Goal: Task Accomplishment & Management: Manage account settings

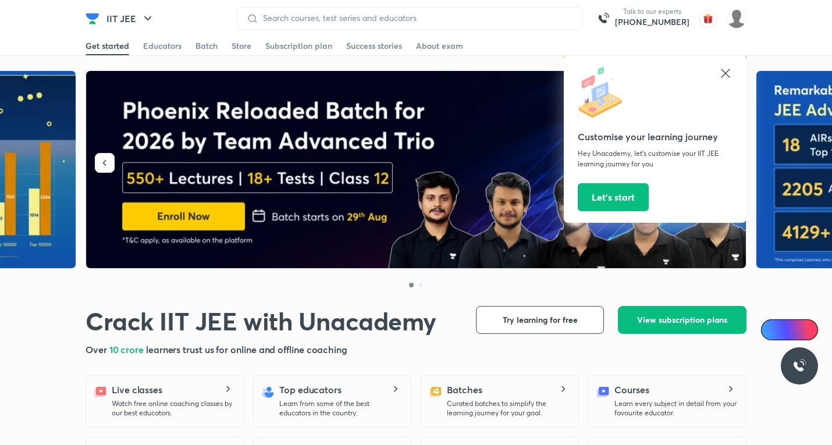
click at [726, 68] on icon at bounding box center [725, 73] width 14 height 14
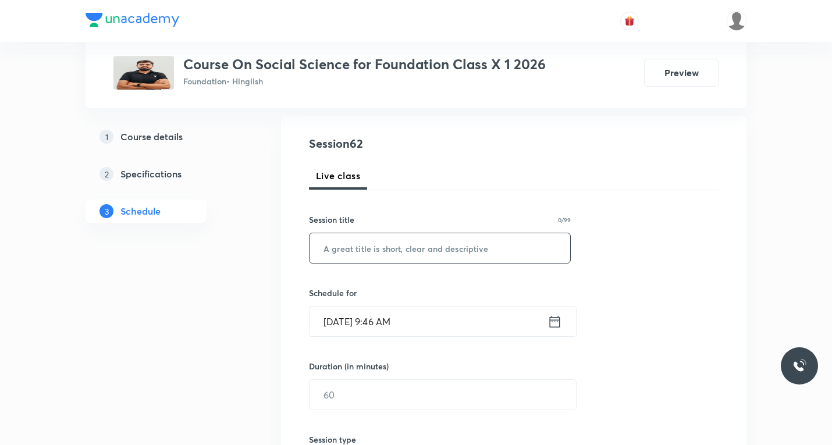
scroll to position [58, 0]
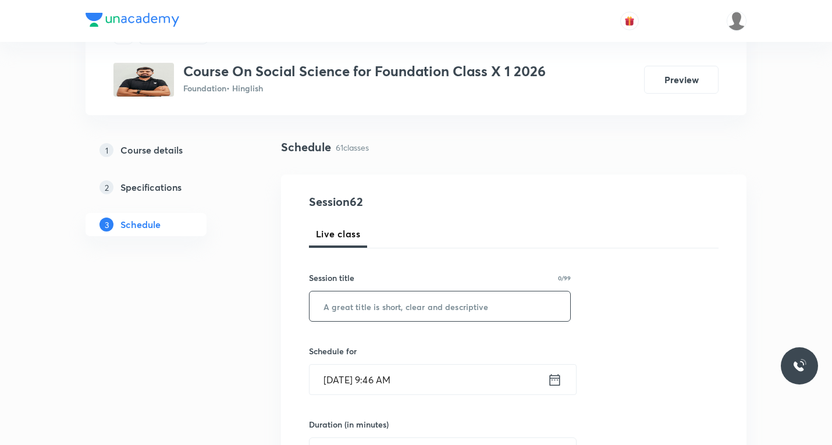
click at [396, 296] on input "text" at bounding box center [439, 306] width 261 height 30
paste input "Money and Credit"
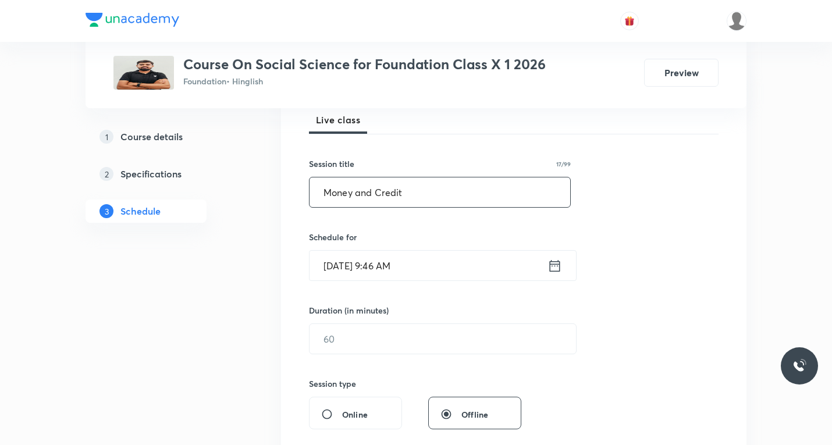
scroll to position [174, 0]
type input "Money and Credit"
click at [556, 268] on icon at bounding box center [554, 263] width 15 height 16
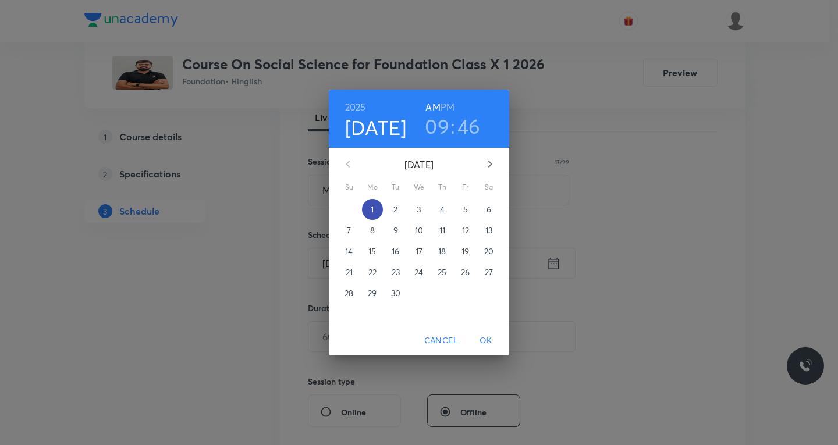
click at [373, 209] on p "1" at bounding box center [372, 210] width 3 height 12
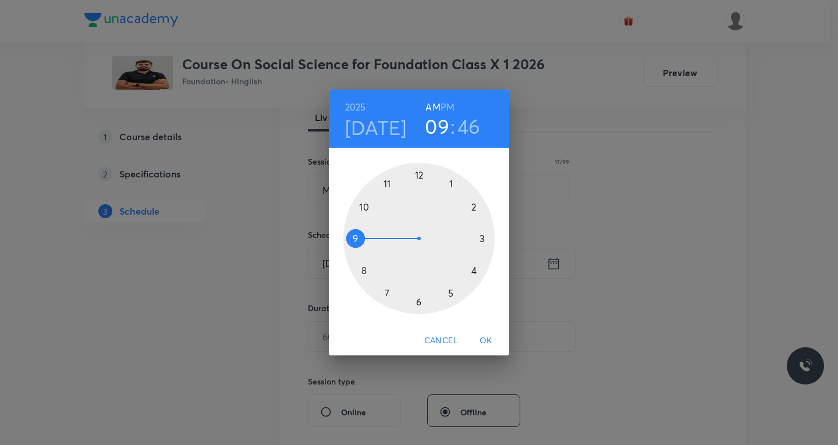
click at [475, 267] on div at bounding box center [418, 238] width 151 height 151
click at [418, 300] on div at bounding box center [418, 238] width 151 height 151
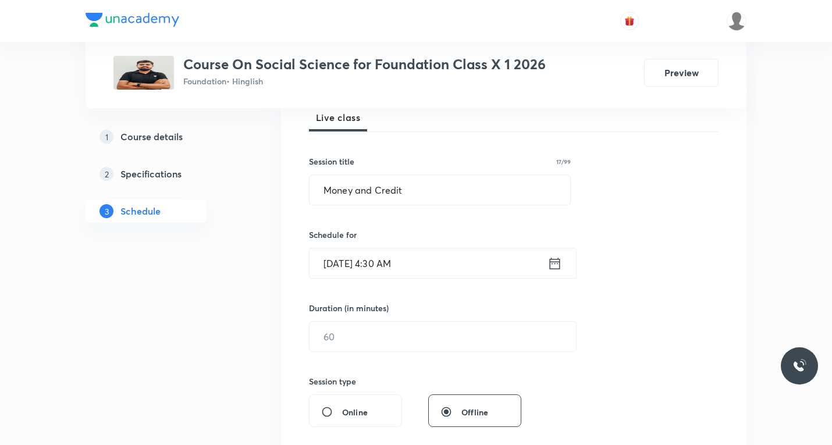
click at [554, 265] on icon at bounding box center [554, 263] width 15 height 16
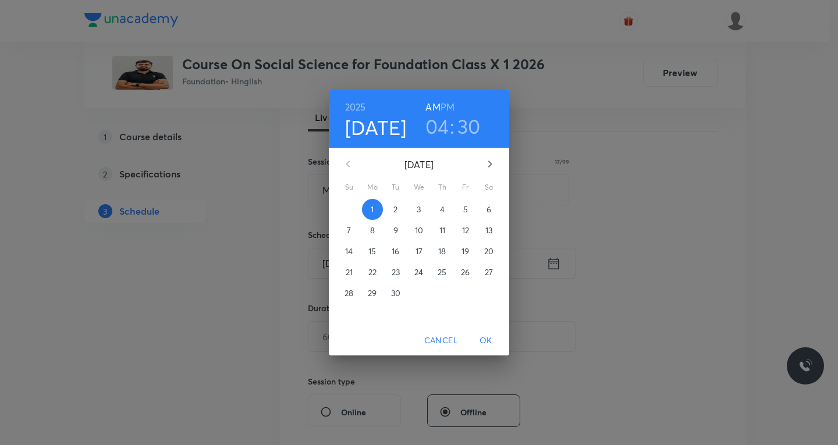
click at [452, 108] on h6 "PM" at bounding box center [447, 107] width 14 height 16
click at [486, 339] on span "OK" at bounding box center [486, 340] width 28 height 15
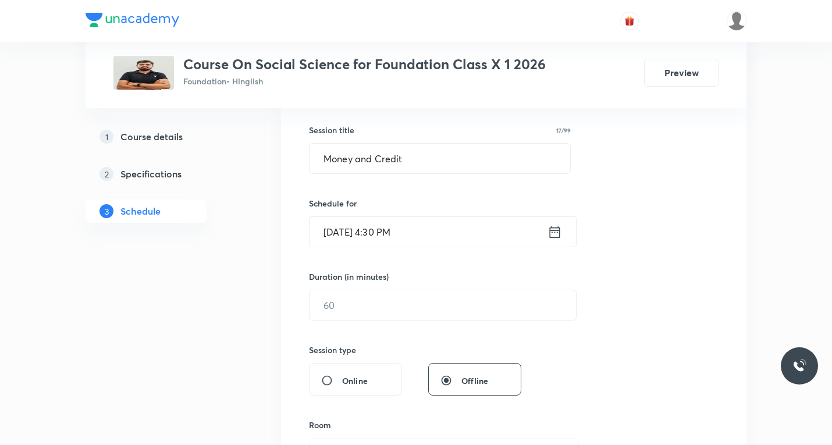
scroll to position [233, 0]
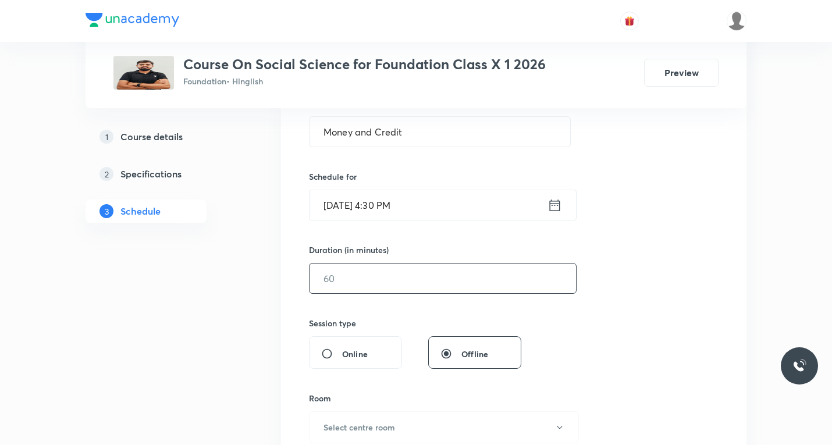
click at [416, 280] on input "text" at bounding box center [442, 278] width 266 height 30
type input "45"
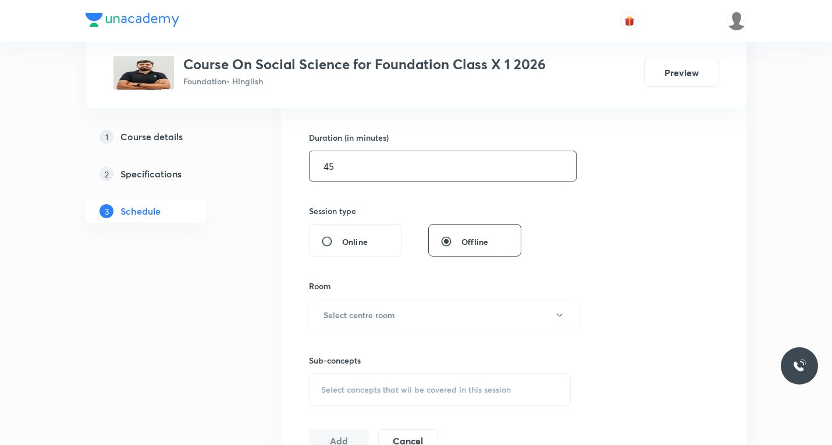
scroll to position [349, 0]
click at [439, 315] on button "Select centre room" at bounding box center [444, 311] width 270 height 32
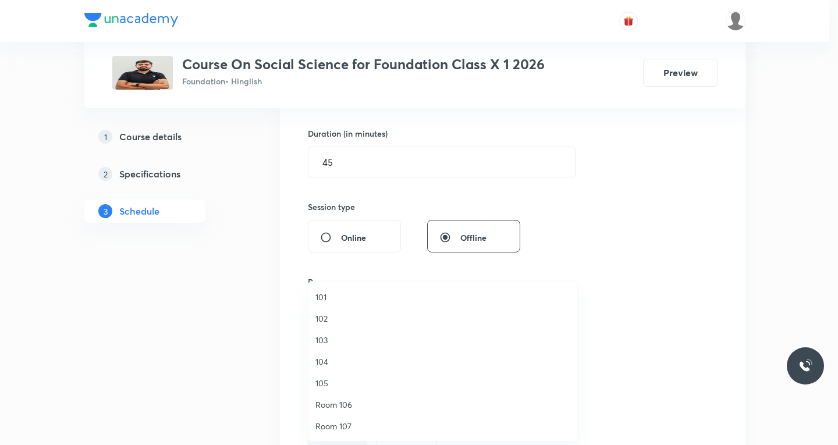
click at [323, 297] on span "101" at bounding box center [442, 297] width 255 height 12
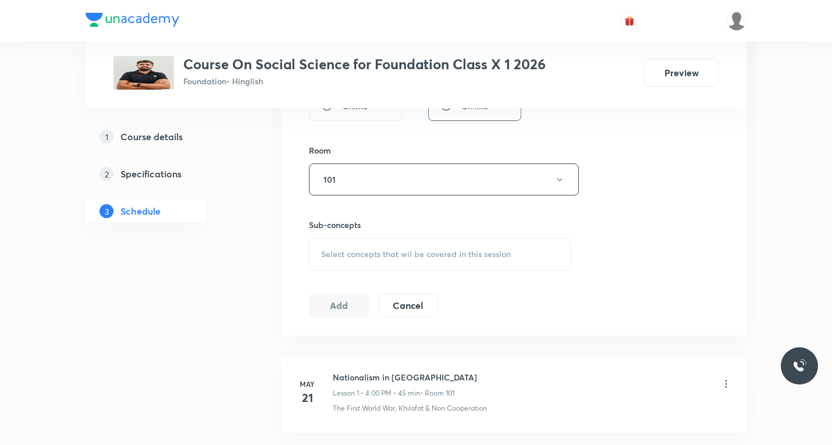
scroll to position [523, 0]
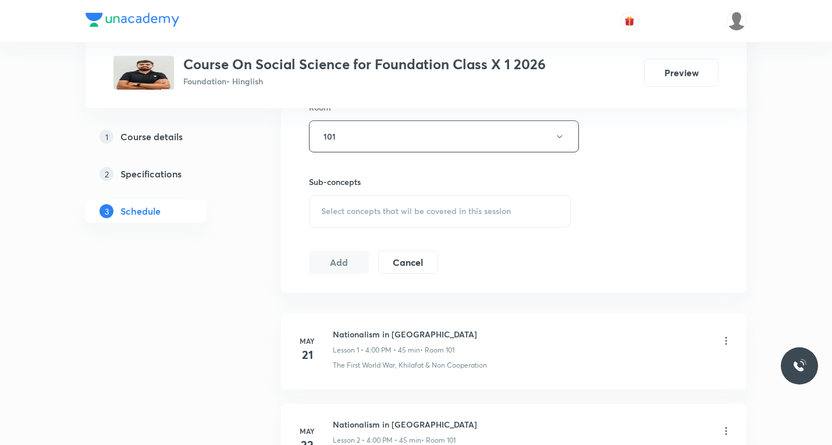
click at [400, 212] on span "Select concepts that wil be covered in this session" at bounding box center [416, 210] width 190 height 9
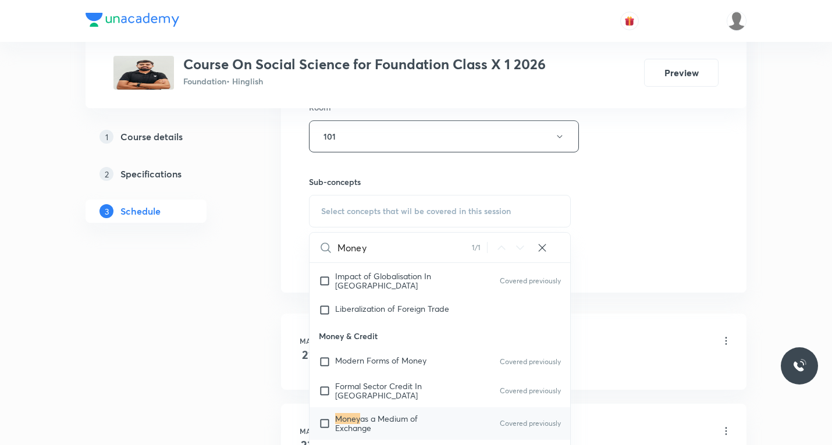
scroll to position [336, 0]
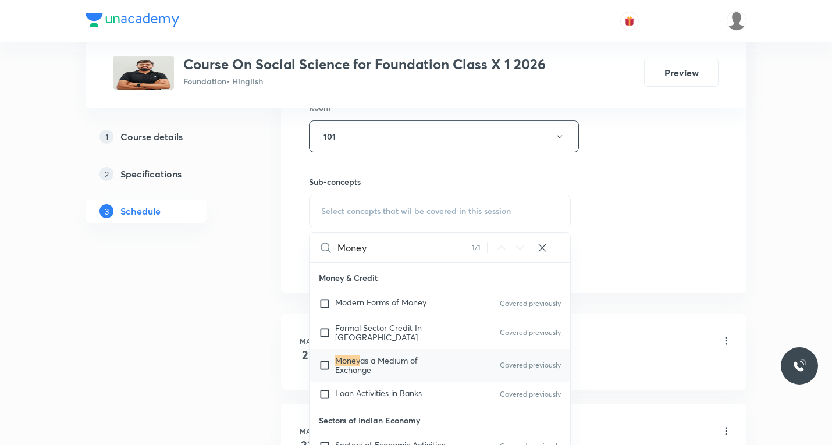
type input "Money"
click at [323, 360] on input "checkbox" at bounding box center [327, 365] width 16 height 19
checkbox input "true"
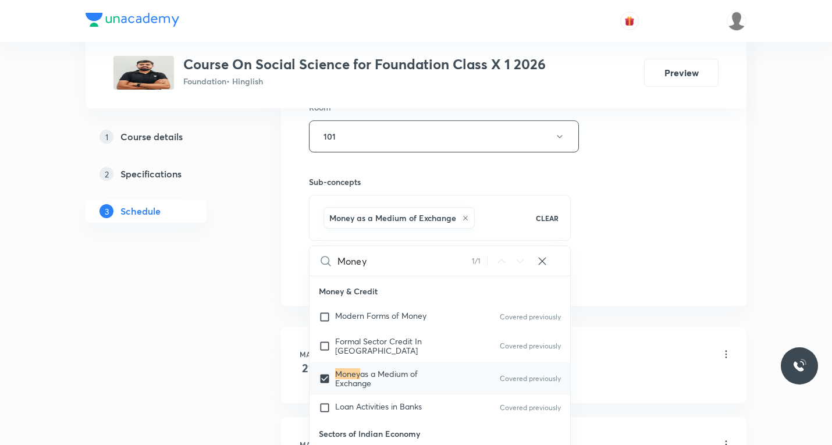
click at [656, 240] on div "Session 62 Live class Session title 17/99 Money and Credit ​ Schedule for Sept …" at bounding box center [513, 8] width 409 height 560
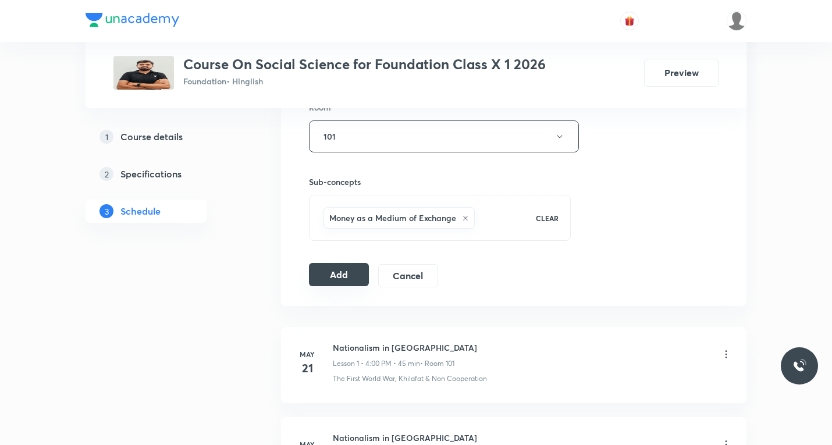
click at [352, 273] on button "Add" at bounding box center [339, 274] width 60 height 23
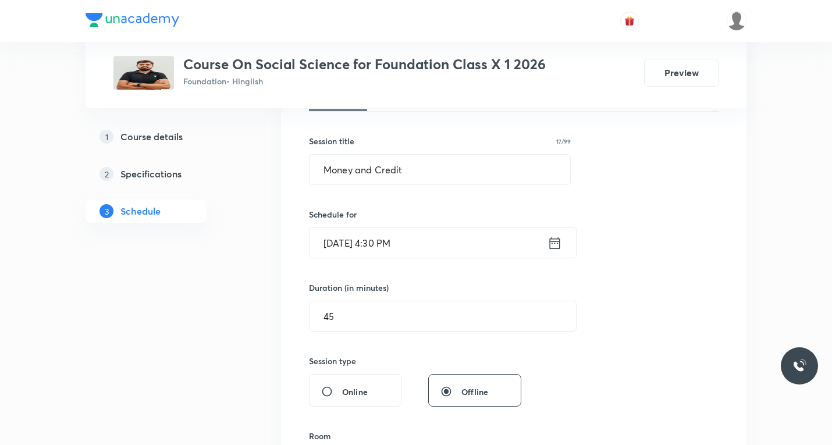
scroll to position [174, 0]
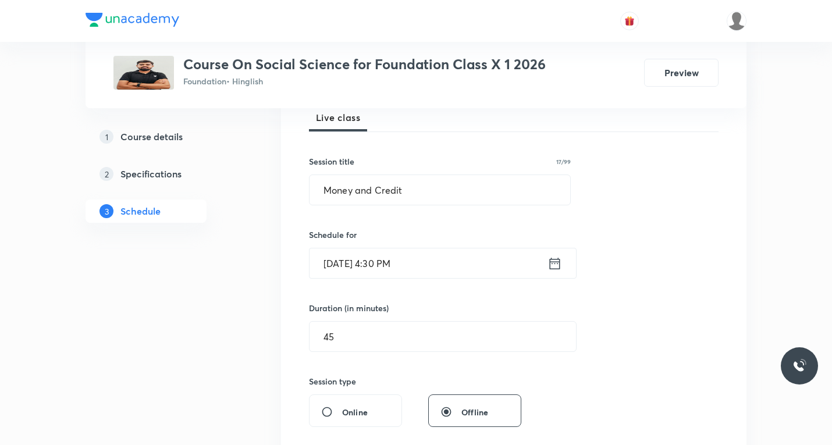
click at [555, 268] on icon at bounding box center [554, 263] width 15 height 16
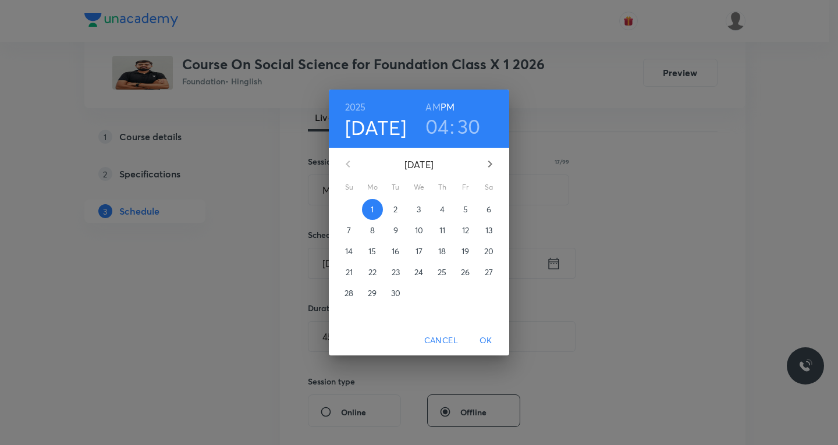
click at [469, 129] on h3 "30" at bounding box center [468, 126] width 23 height 24
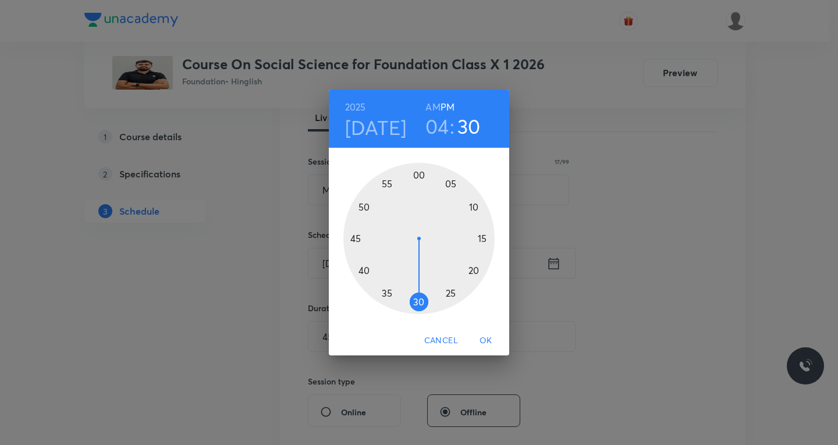
click at [358, 206] on div at bounding box center [418, 238] width 151 height 151
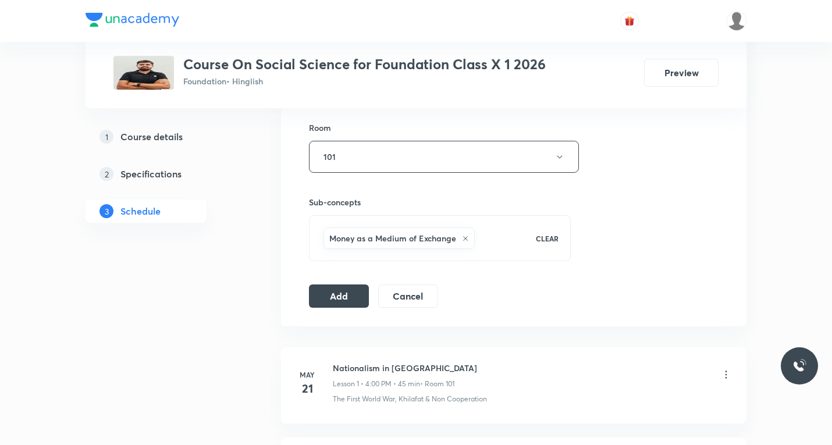
scroll to position [523, 0]
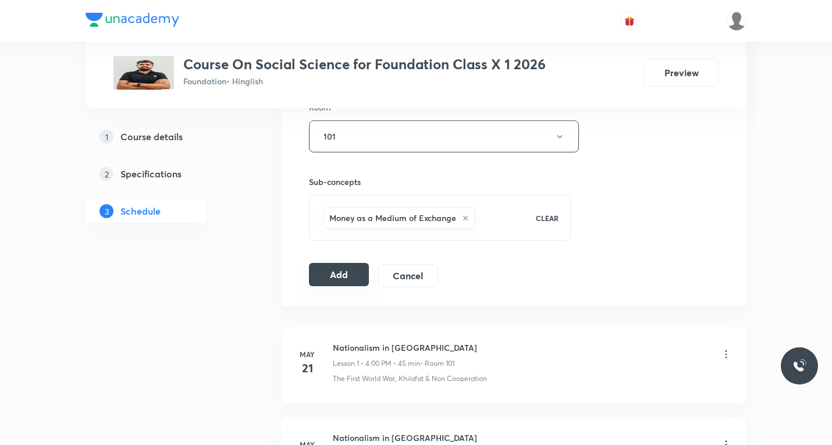
click at [353, 272] on button "Add" at bounding box center [339, 274] width 60 height 23
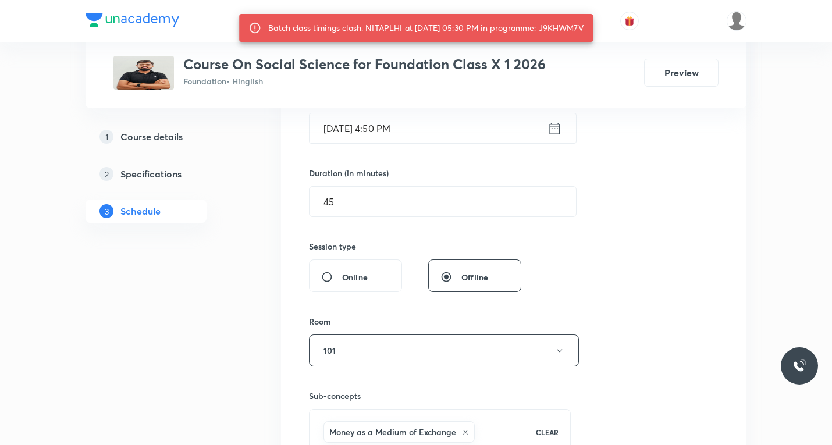
scroll to position [291, 0]
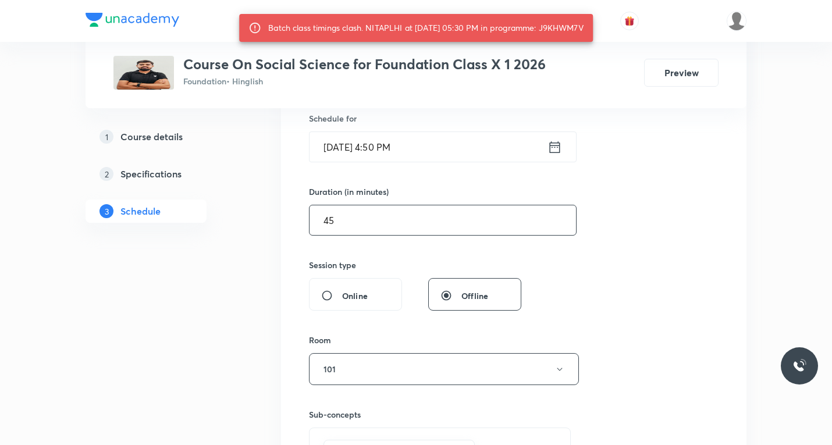
click at [392, 229] on input "45" at bounding box center [442, 220] width 266 height 30
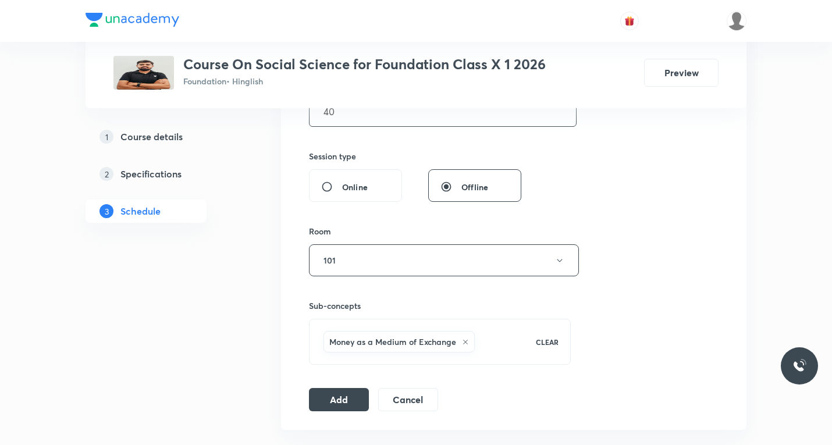
scroll to position [523, 0]
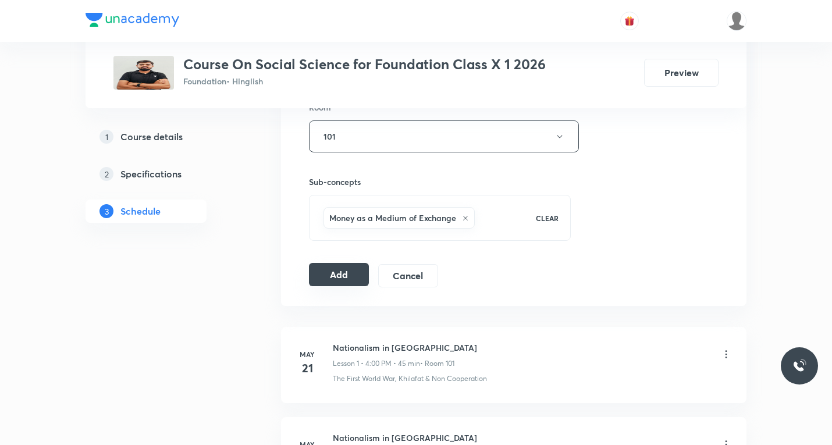
type input "40"
click at [352, 277] on button "Add" at bounding box center [339, 274] width 60 height 23
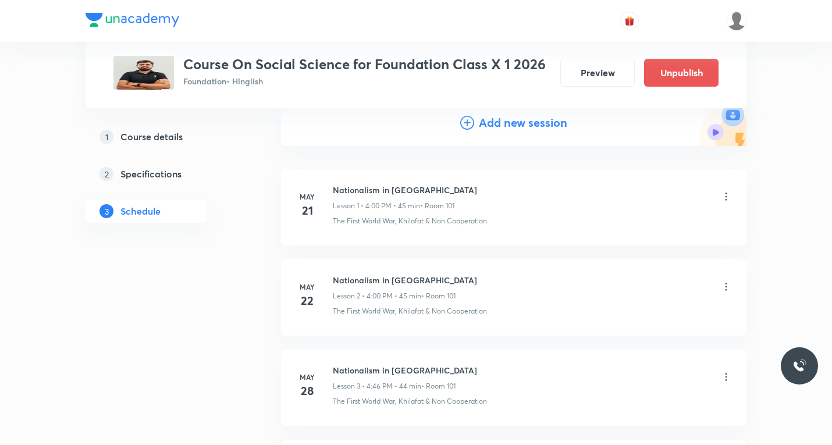
scroll to position [0, 0]
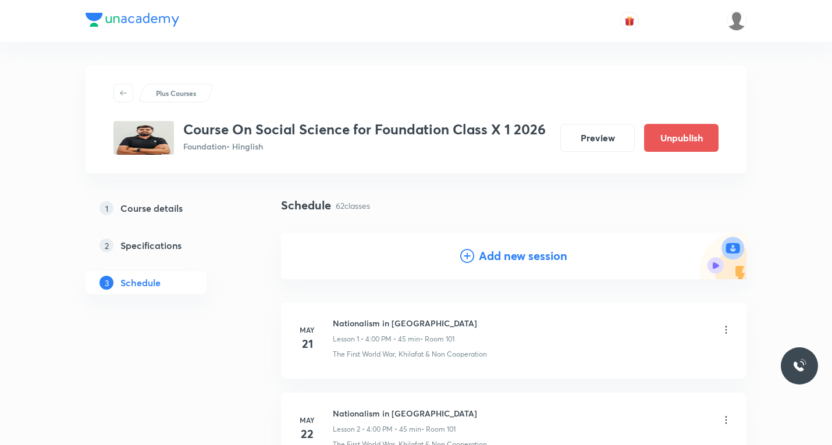
click at [468, 257] on icon at bounding box center [467, 256] width 14 height 14
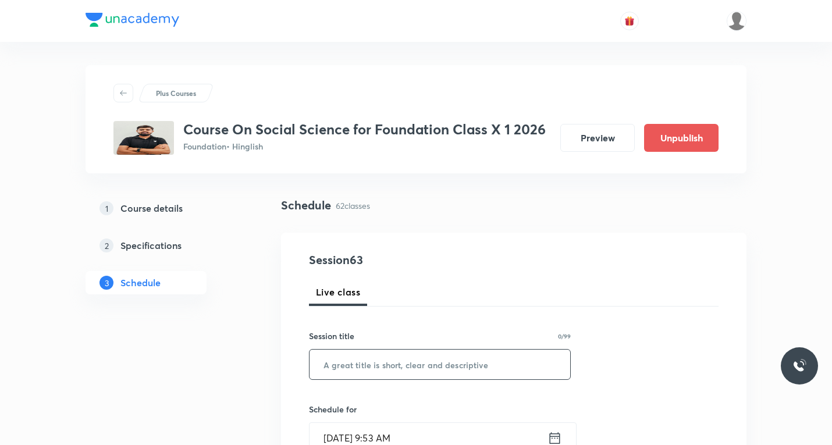
click at [361, 362] on input "text" at bounding box center [439, 365] width 261 height 30
paste input "Money and Credit"
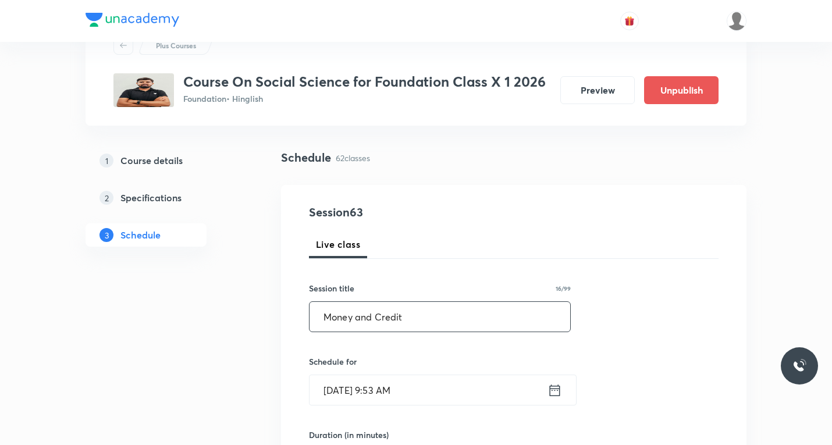
scroll to position [174, 0]
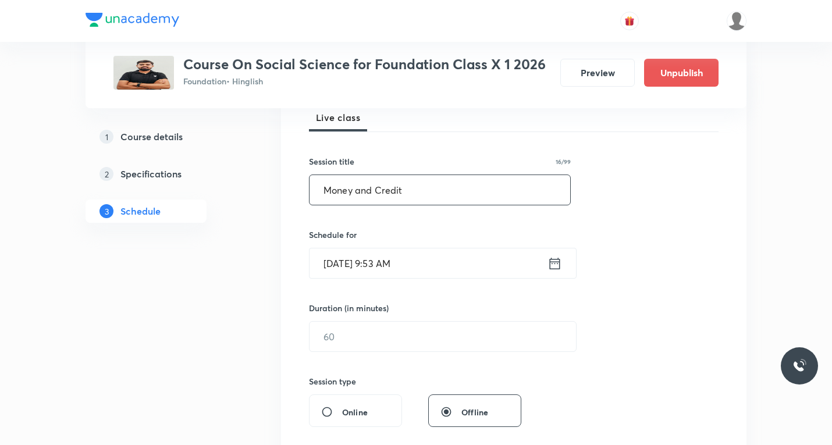
type input "Money and Credit"
click at [554, 265] on icon at bounding box center [554, 263] width 15 height 16
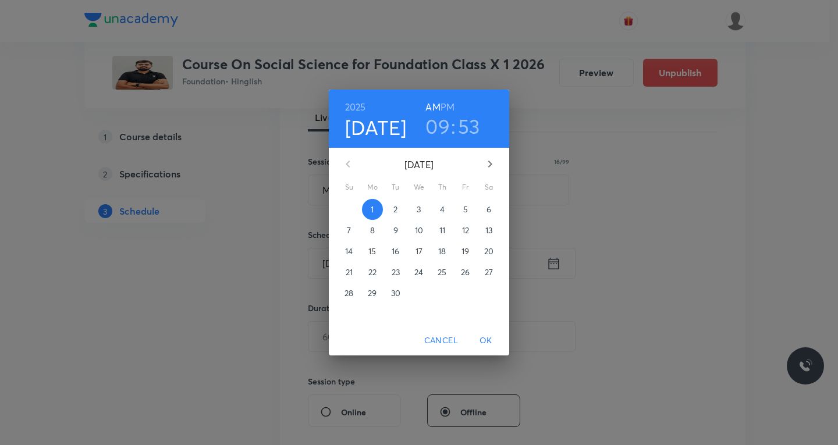
click at [394, 209] on p "2" at bounding box center [395, 210] width 4 height 12
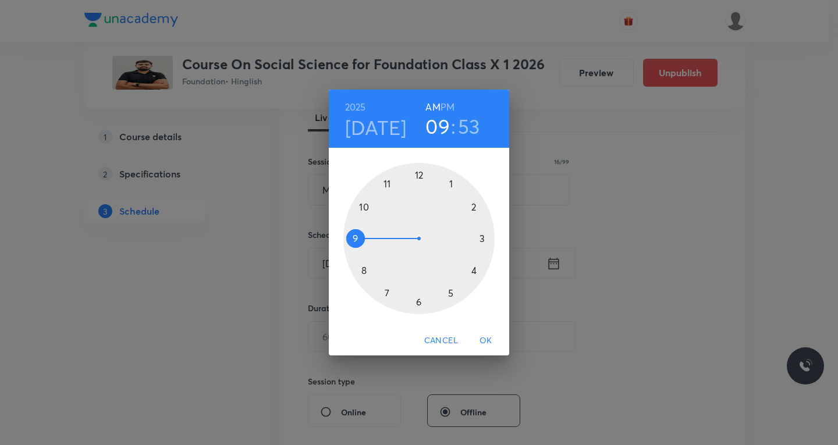
click at [475, 270] on div at bounding box center [418, 238] width 151 height 151
click at [362, 205] on div at bounding box center [418, 238] width 151 height 151
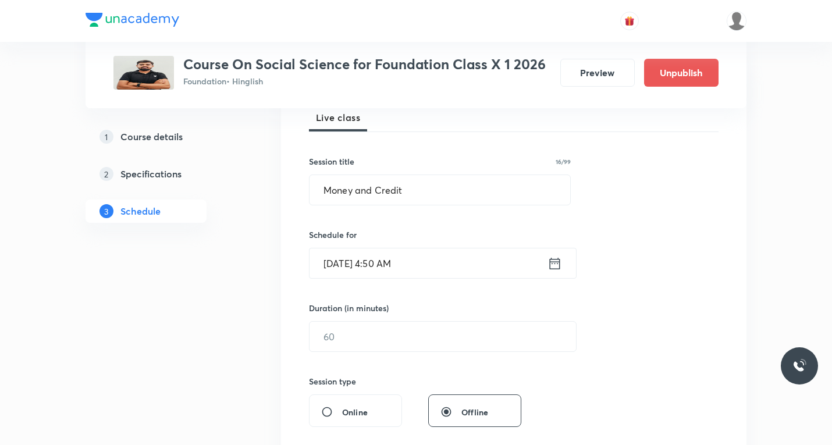
click at [444, 270] on input "Sept 2, 2025, 4:50 AM" at bounding box center [428, 263] width 238 height 30
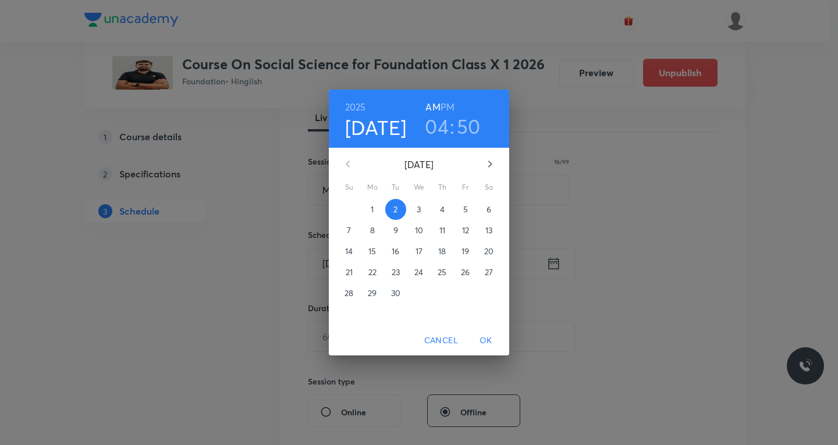
click at [444, 105] on h6 "PM" at bounding box center [447, 107] width 14 height 16
click at [485, 337] on span "OK" at bounding box center [486, 340] width 28 height 15
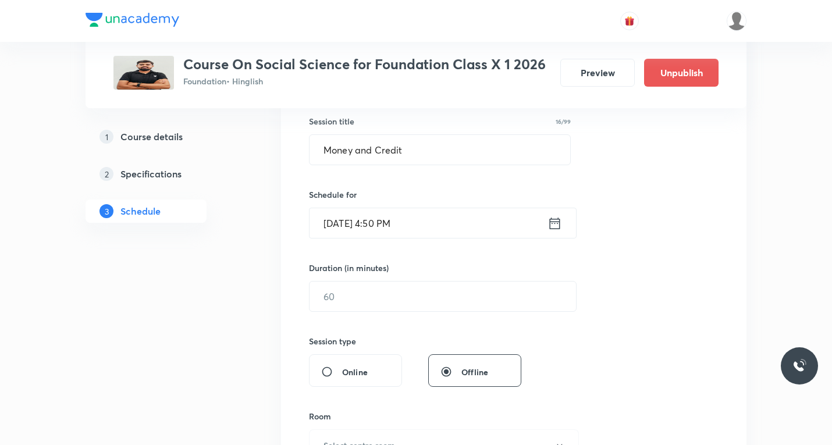
scroll to position [233, 0]
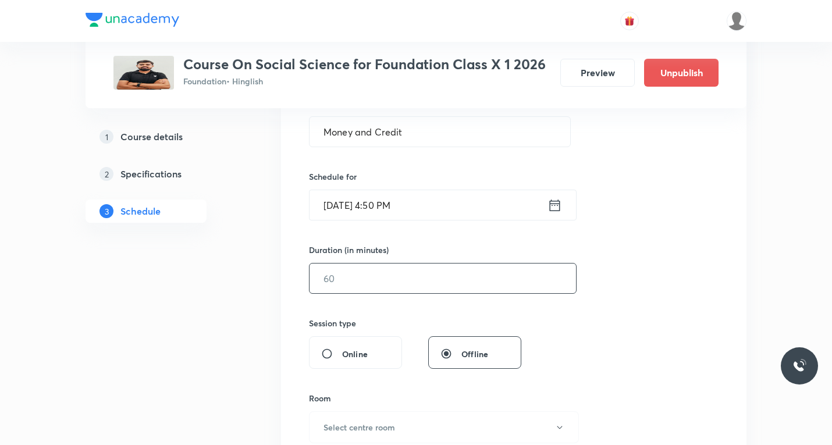
click at [389, 270] on input "text" at bounding box center [442, 278] width 266 height 30
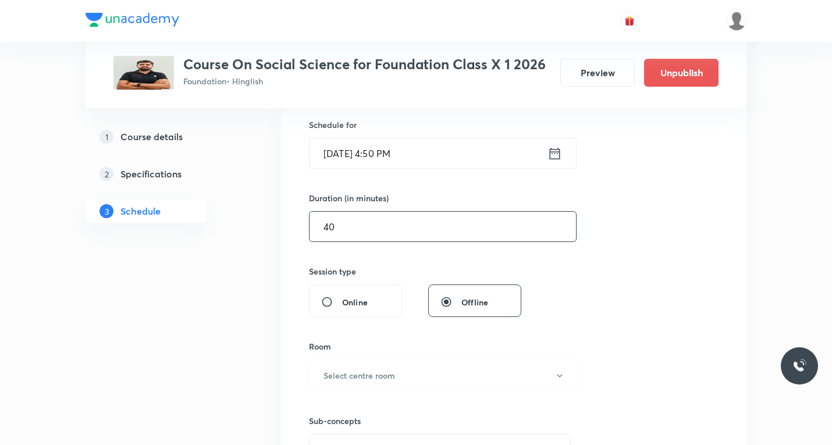
scroll to position [349, 0]
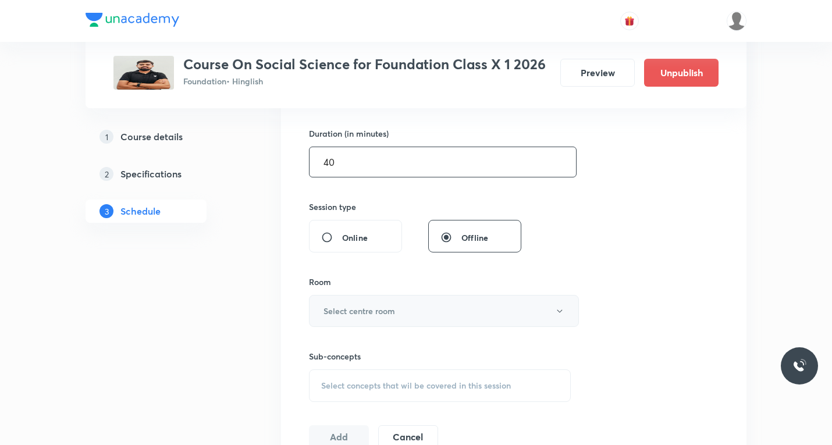
type input "40"
click at [390, 308] on h6 "Select centre room" at bounding box center [359, 311] width 72 height 12
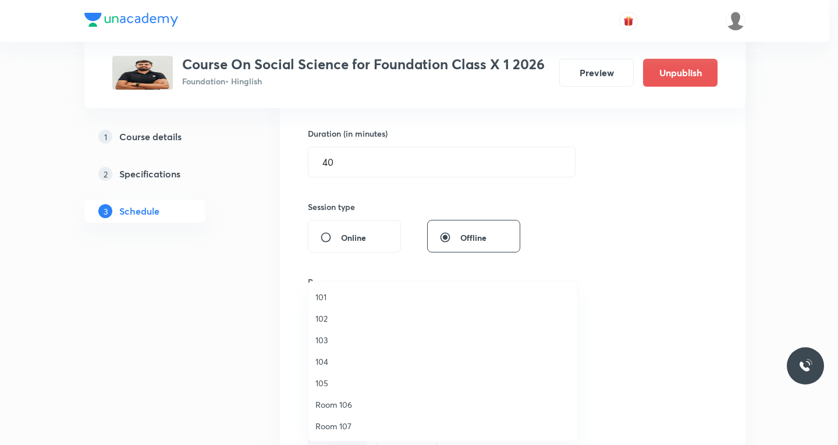
click at [330, 298] on span "101" at bounding box center [442, 297] width 255 height 12
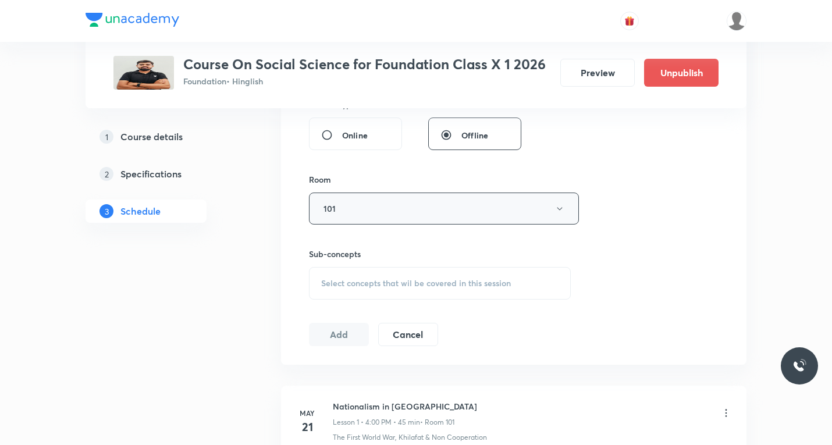
scroll to position [465, 0]
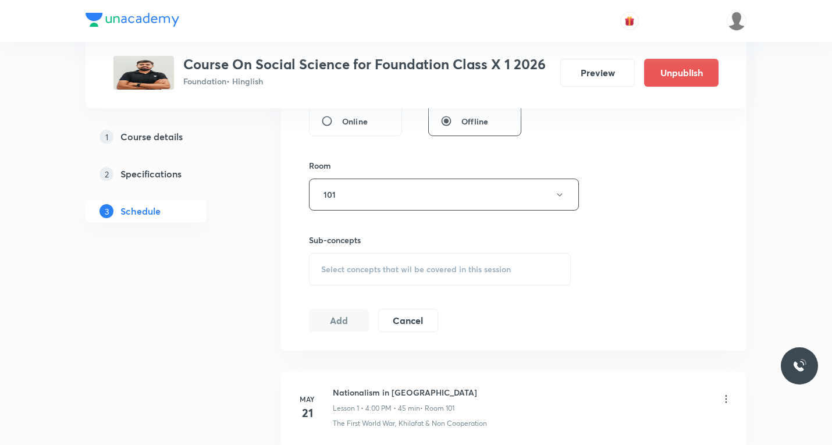
click at [354, 279] on div "Select concepts that wil be covered in this session" at bounding box center [440, 269] width 262 height 33
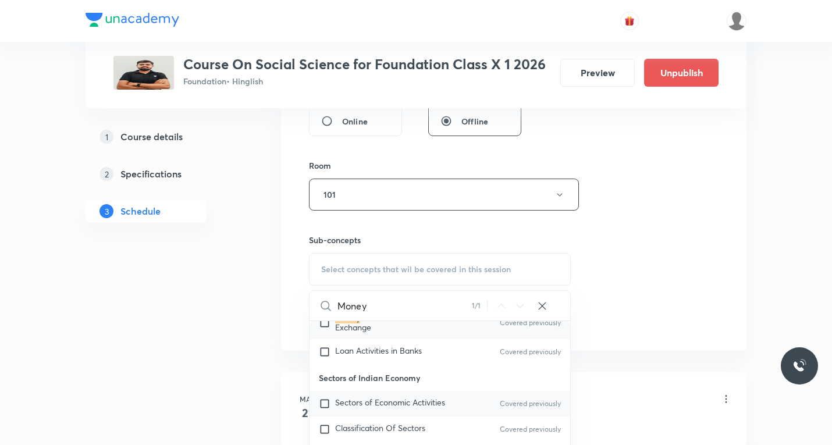
scroll to position [394, 0]
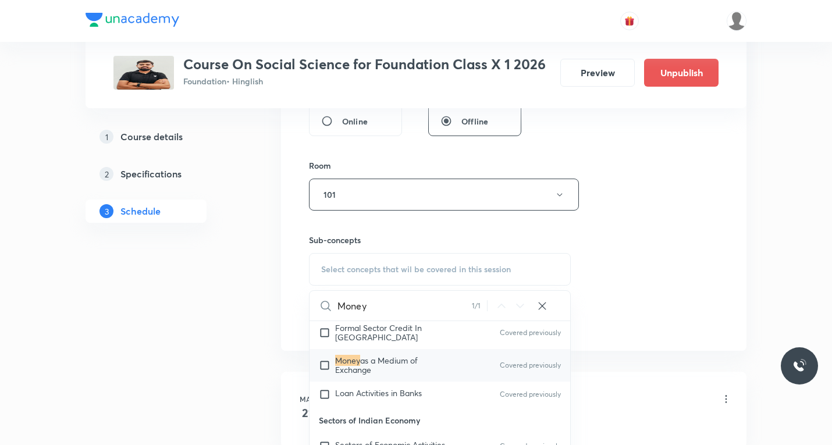
type input "Money"
drag, startPoint x: 329, startPoint y: 359, endPoint x: 319, endPoint y: 359, distance: 10.5
click at [327, 359] on input "checkbox" at bounding box center [327, 365] width 16 height 19
checkbox input "true"
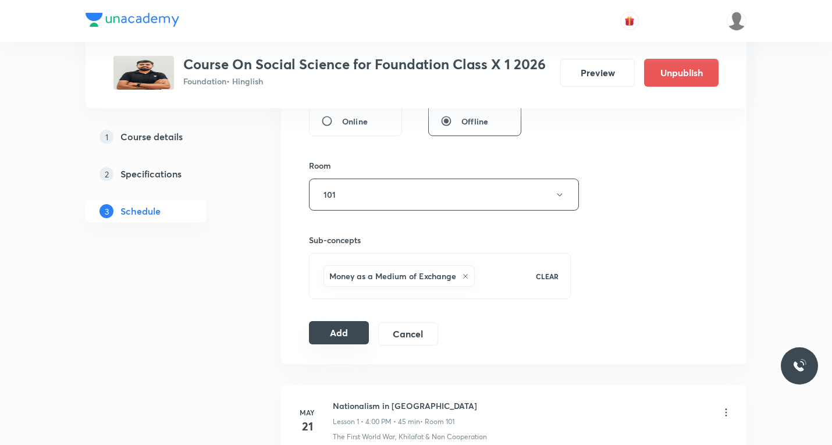
click at [330, 337] on button "Add" at bounding box center [339, 332] width 60 height 23
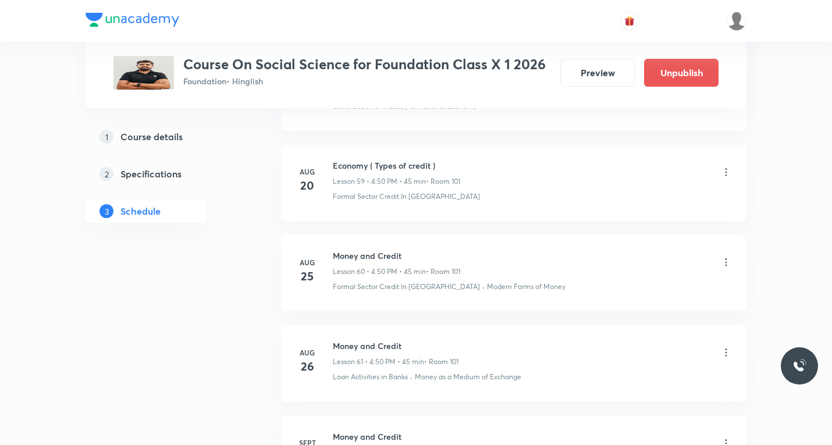
scroll to position [5634, 0]
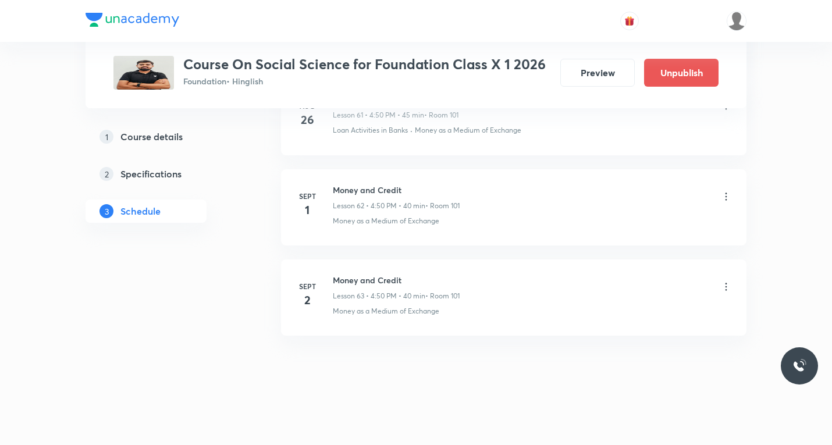
click at [726, 287] on icon at bounding box center [726, 287] width 12 height 12
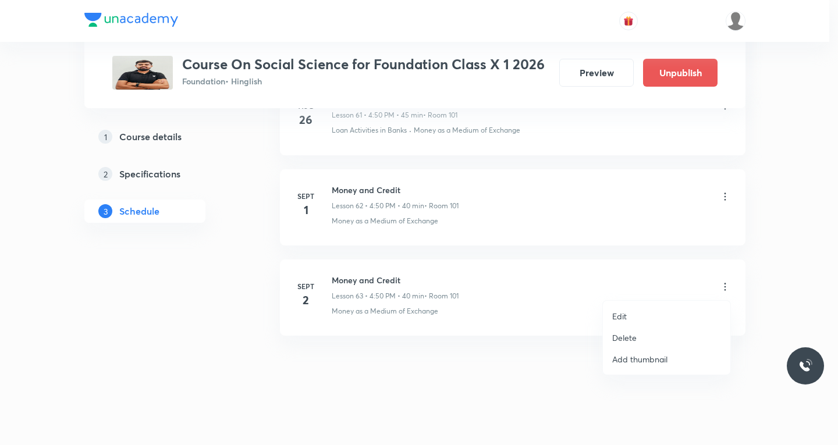
click at [617, 315] on p "Edit" at bounding box center [619, 316] width 15 height 12
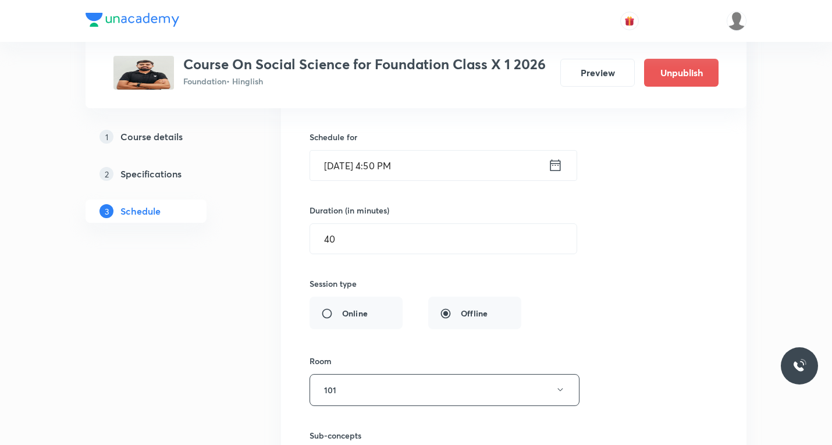
scroll to position [5983, 0]
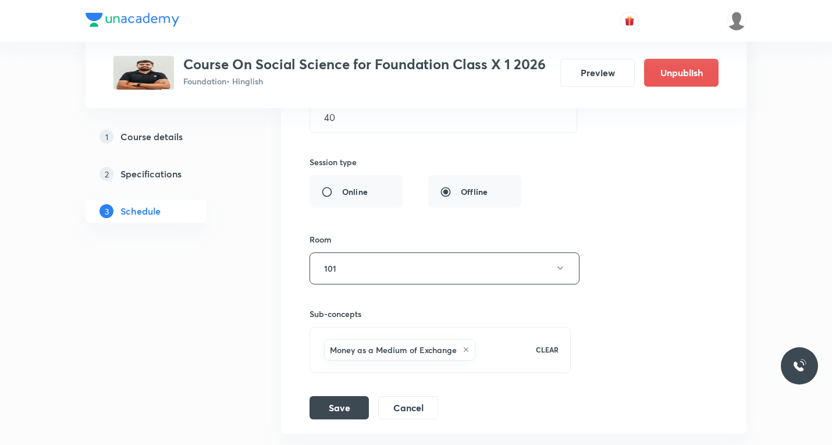
click at [468, 351] on icon at bounding box center [465, 349] width 7 height 7
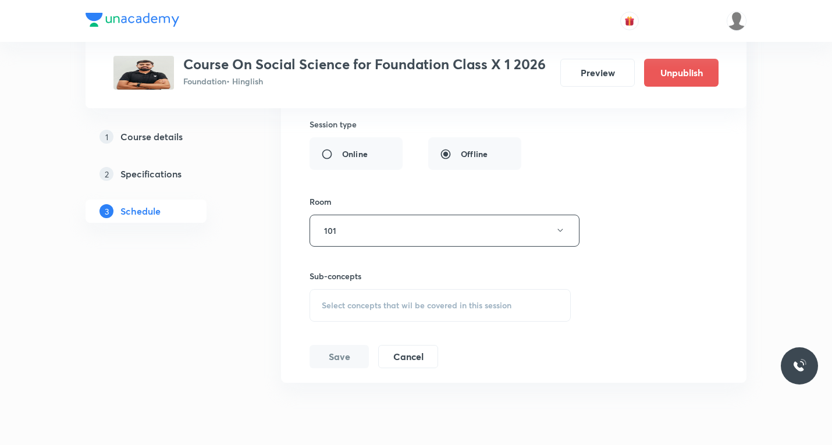
scroll to position [6042, 0]
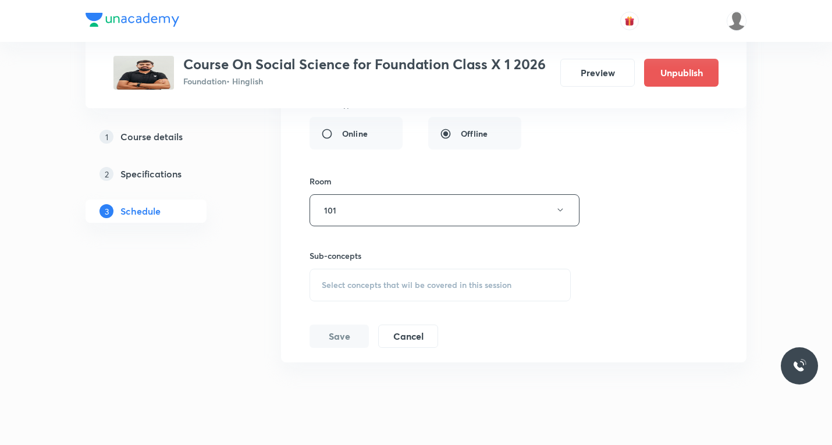
click at [377, 281] on span "Select concepts that wil be covered in this session" at bounding box center [417, 284] width 190 height 9
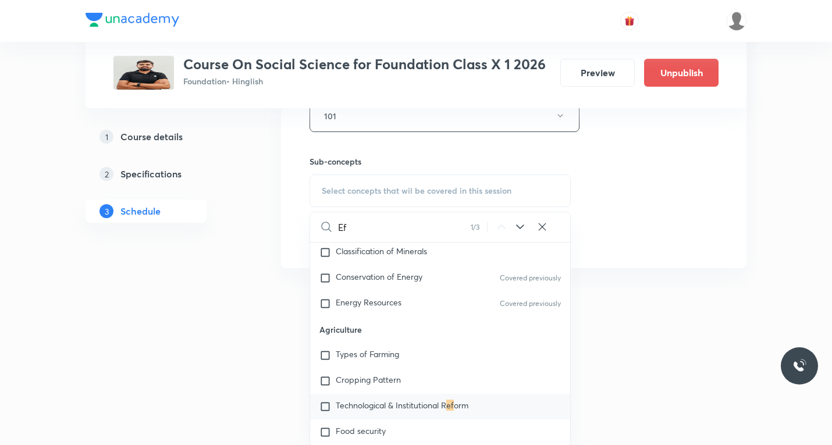
scroll to position [6138, 0]
type input "Ef"
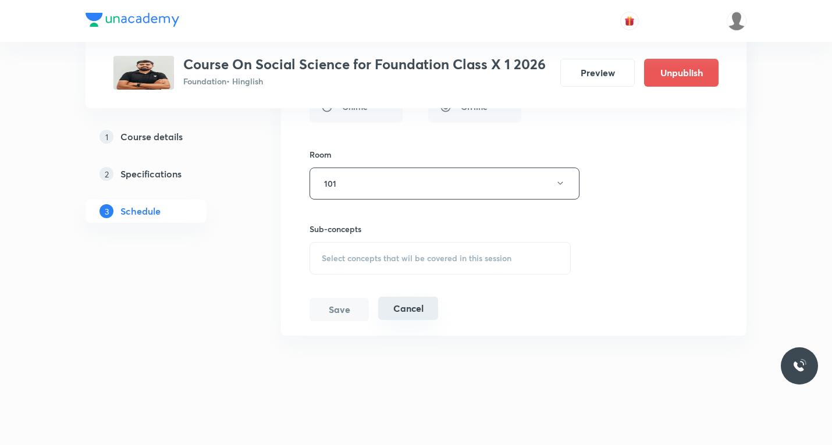
click at [407, 307] on button "Cancel" at bounding box center [408, 308] width 60 height 23
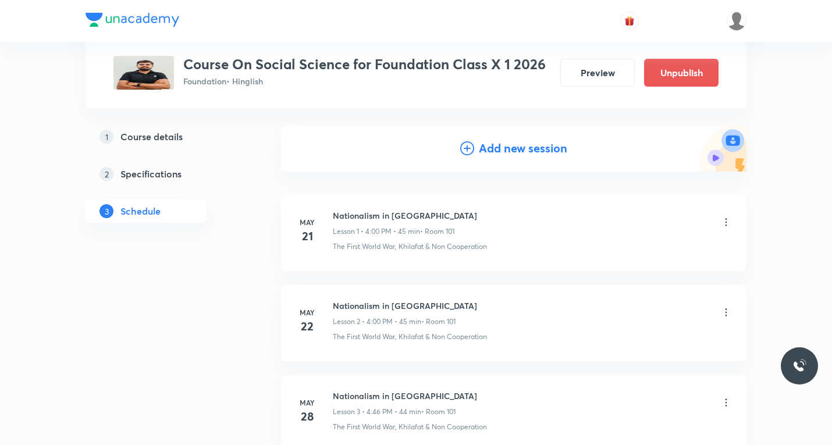
scroll to position [0, 0]
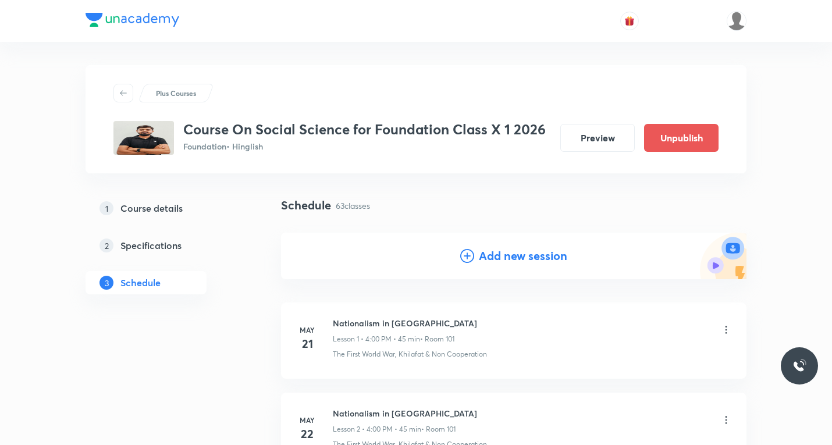
click at [469, 257] on icon at bounding box center [467, 256] width 14 height 14
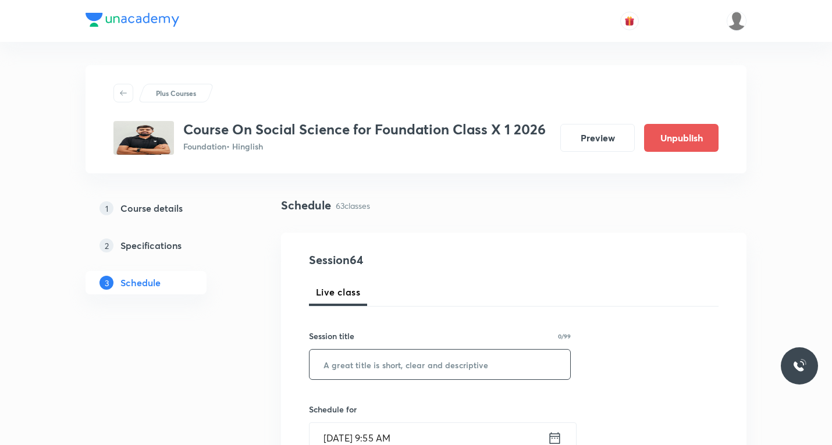
click at [393, 358] on input "text" at bounding box center [439, 365] width 261 height 30
paste input "Effects of different types of credit"
paste input "Money and Credit"
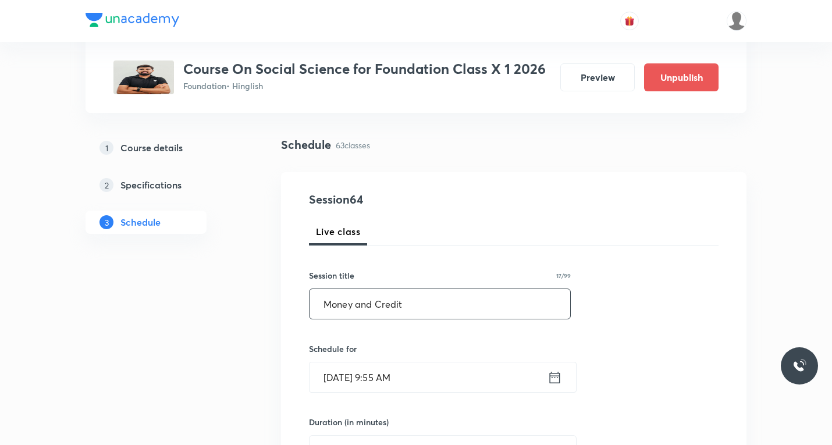
scroll to position [116, 0]
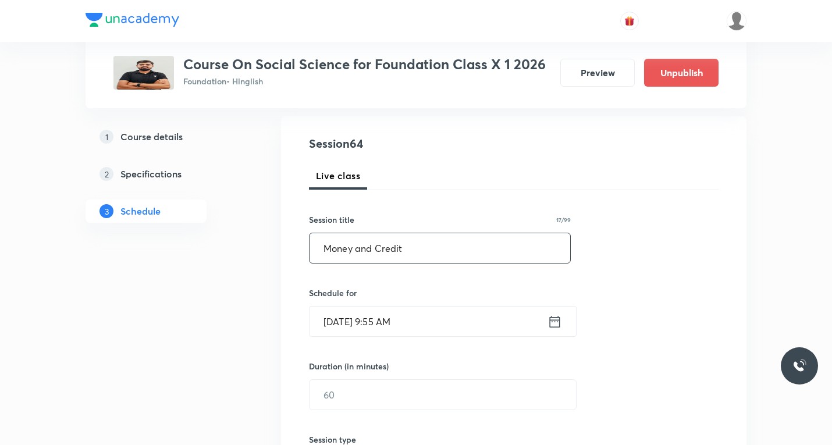
type input "Money and Credit"
click at [554, 328] on icon at bounding box center [554, 322] width 15 height 16
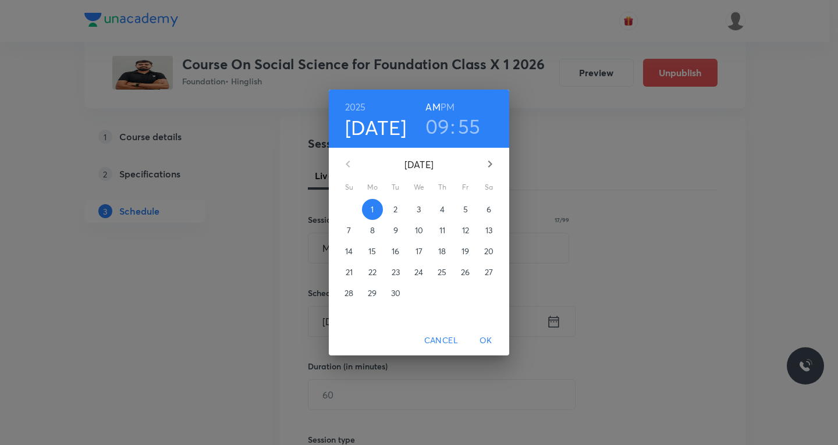
click at [418, 207] on p "3" at bounding box center [418, 210] width 4 height 12
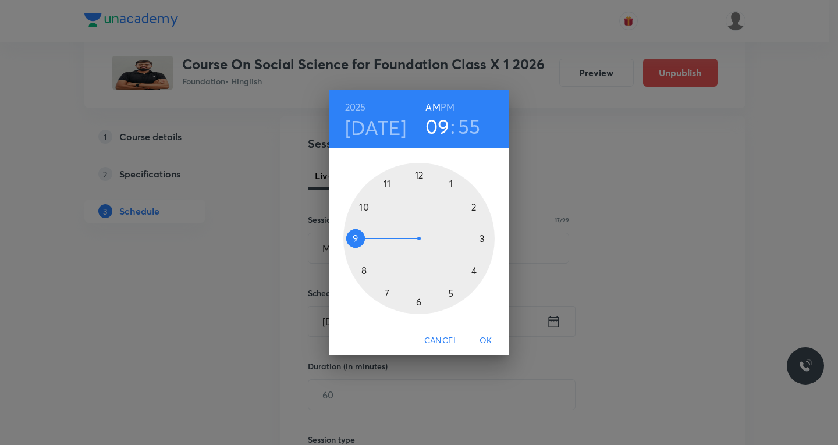
click at [474, 273] on div at bounding box center [418, 238] width 151 height 151
click at [447, 105] on h6 "PM" at bounding box center [447, 107] width 14 height 16
click at [362, 208] on div at bounding box center [418, 238] width 151 height 151
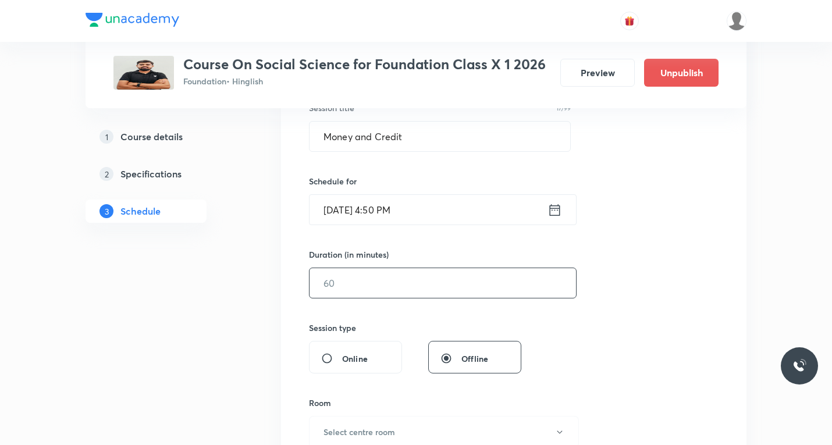
scroll to position [233, 0]
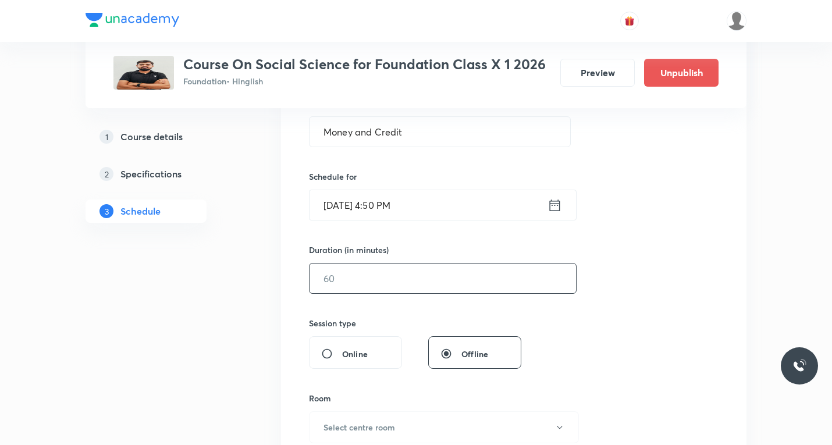
click at [404, 279] on input "text" at bounding box center [442, 278] width 266 height 30
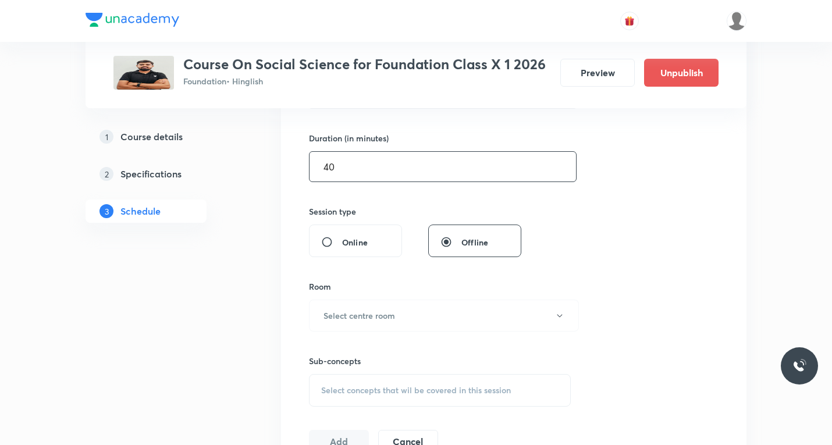
scroll to position [349, 0]
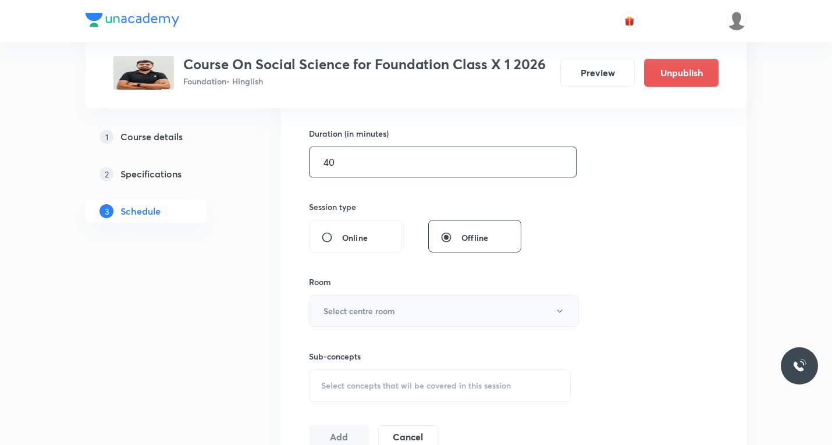
type input "40"
click at [383, 310] on h6 "Select centre room" at bounding box center [359, 311] width 72 height 12
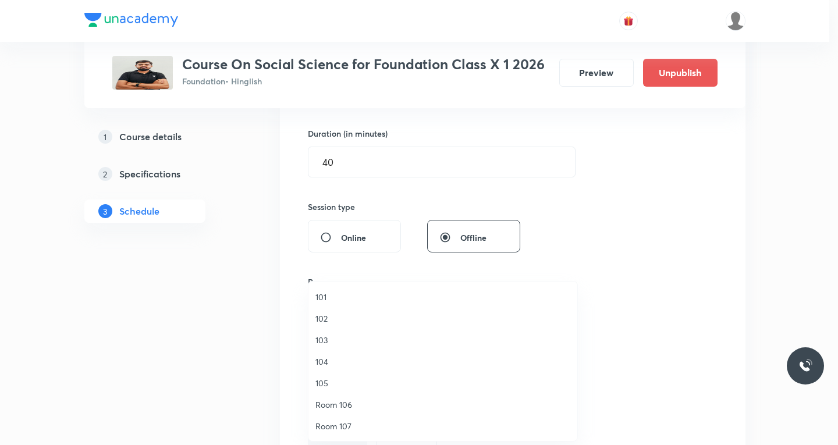
click at [325, 300] on span "101" at bounding box center [442, 297] width 255 height 12
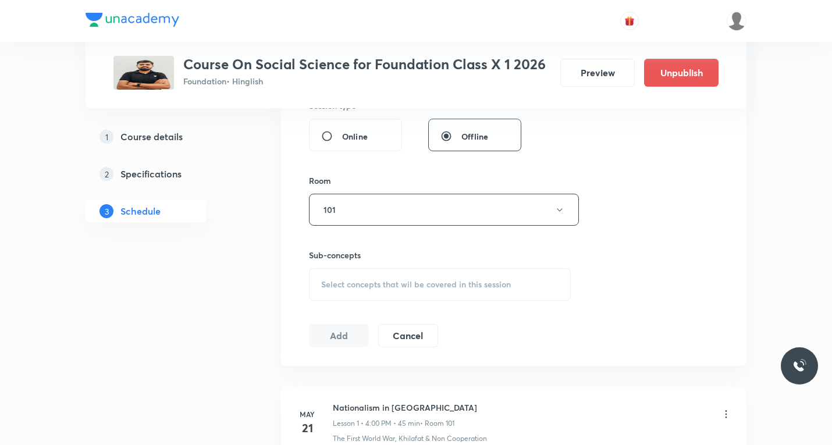
scroll to position [465, 0]
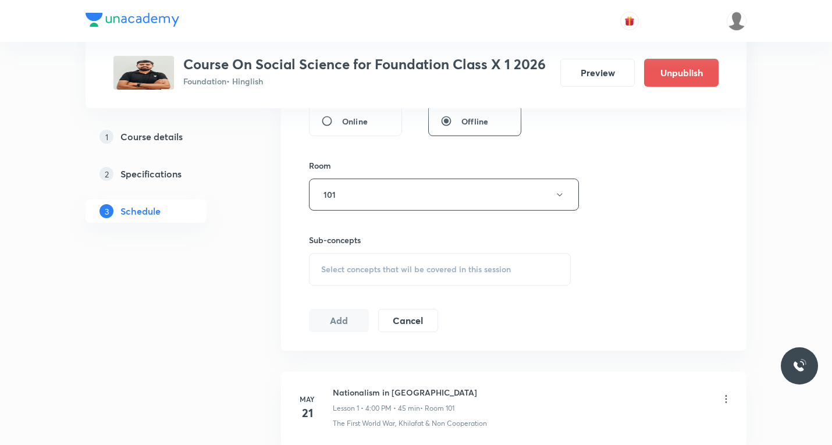
click at [411, 271] on span "Select concepts that wil be covered in this session" at bounding box center [416, 269] width 190 height 9
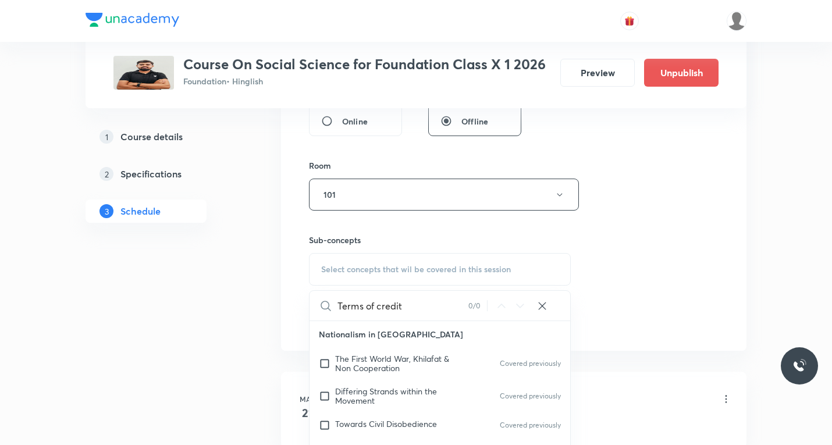
click at [379, 306] on input "Terms of credit" at bounding box center [402, 306] width 131 height 30
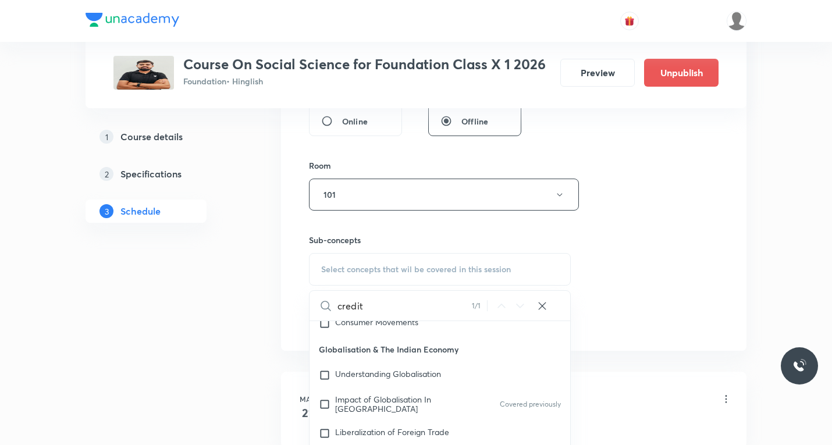
scroll to position [252, 0]
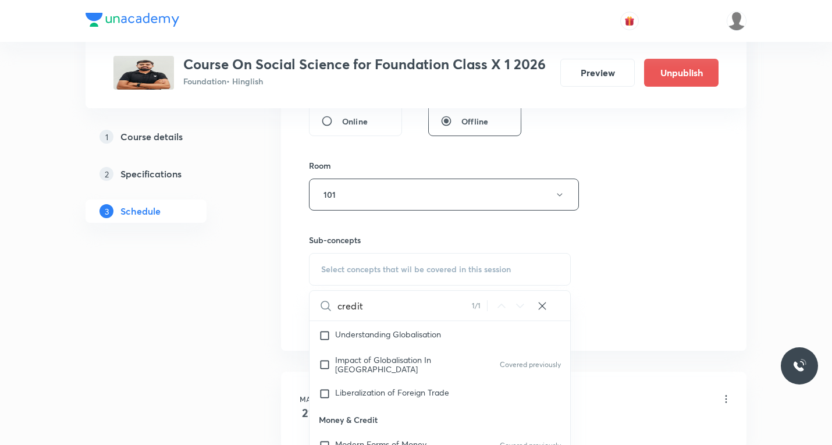
click at [377, 308] on input "credit" at bounding box center [404, 306] width 134 height 30
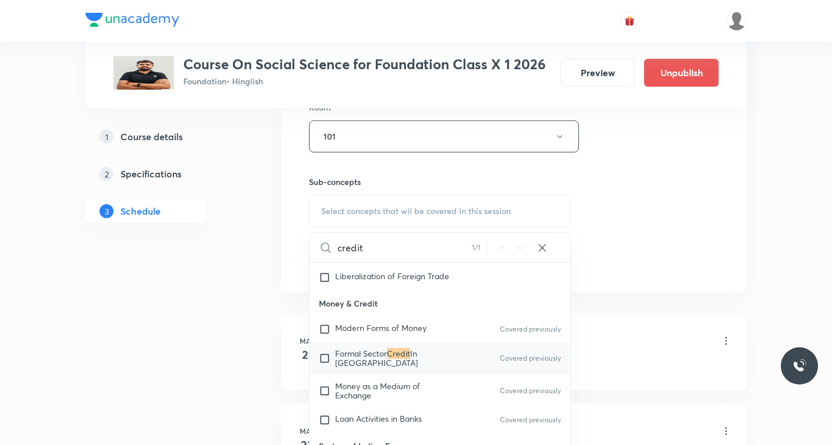
scroll to position [582, 0]
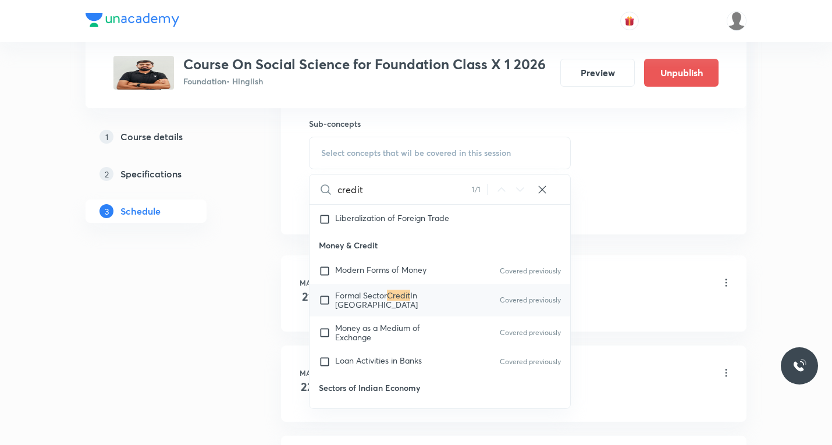
type input "credit"
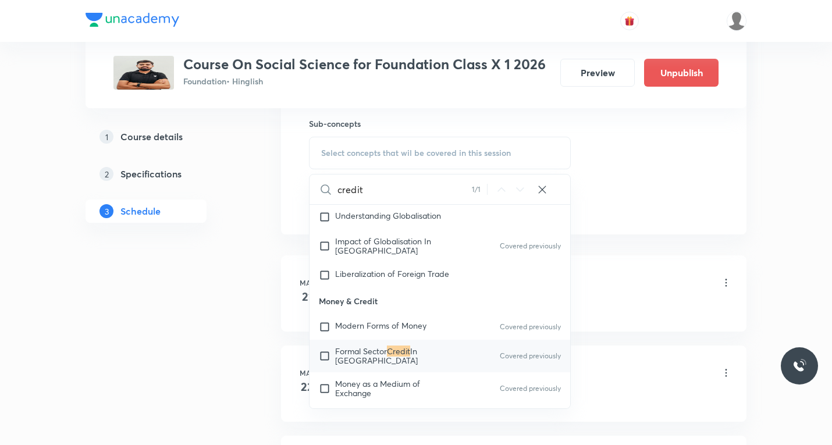
scroll to position [252, 0]
click at [323, 355] on input "checkbox" at bounding box center [327, 358] width 16 height 19
checkbox input "true"
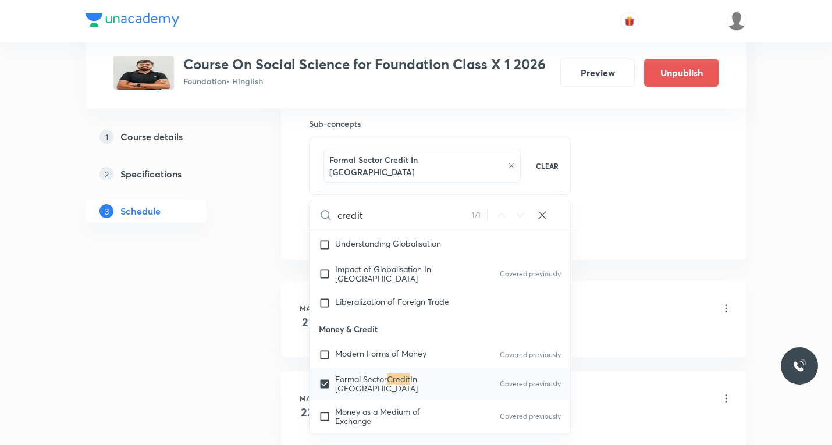
click at [632, 295] on div "Nationalism in India Lesson 1 • 4:00 PM • 45 min • Room 101" at bounding box center [532, 308] width 399 height 27
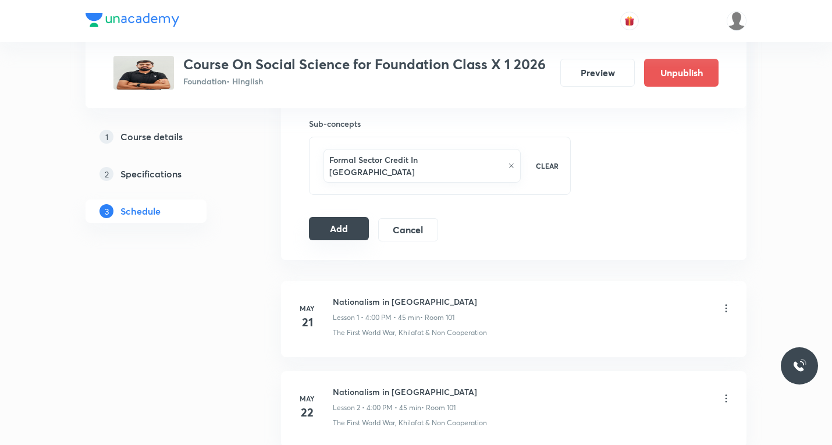
click at [325, 217] on button "Add" at bounding box center [339, 228] width 60 height 23
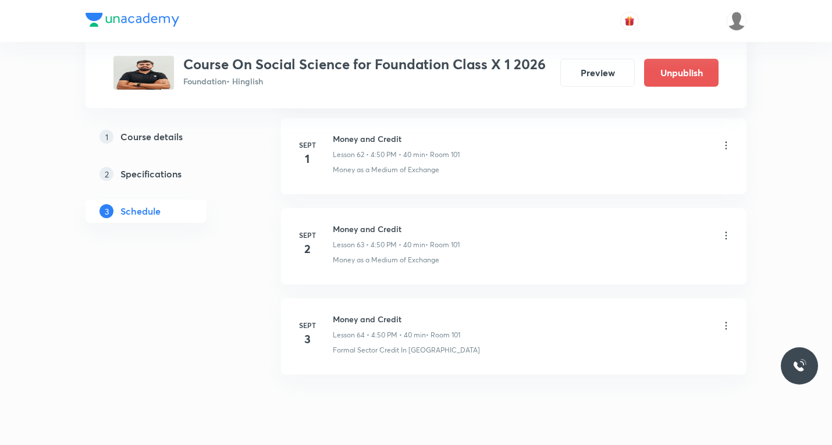
scroll to position [5725, 0]
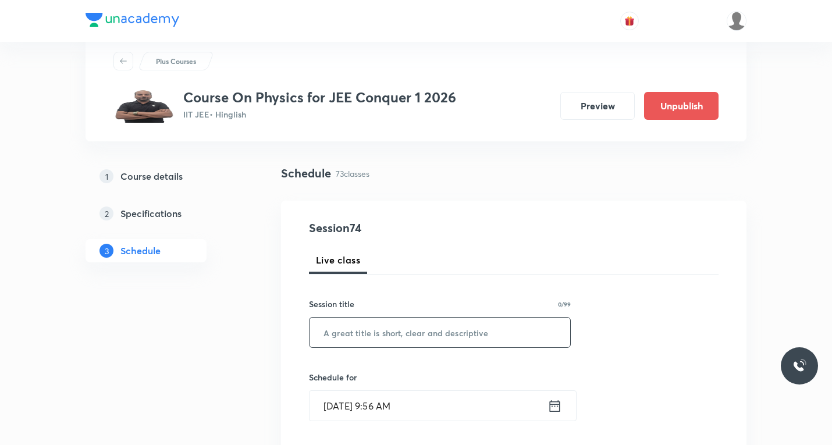
scroll to position [58, 0]
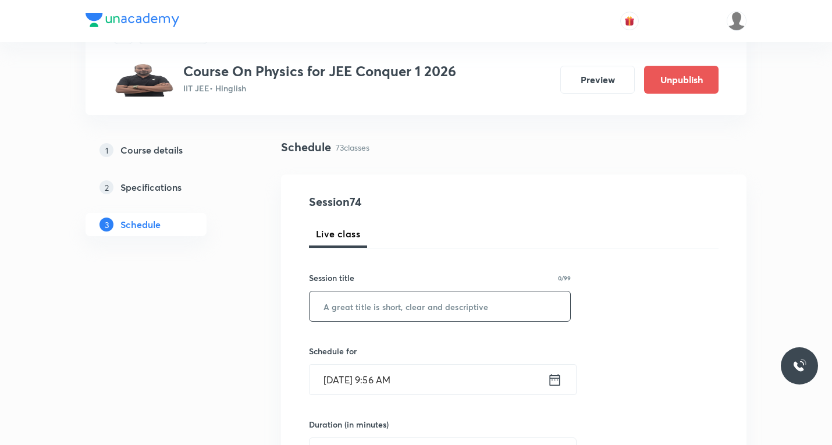
click at [403, 300] on input "text" at bounding box center [439, 306] width 261 height 30
paste input "SHM"
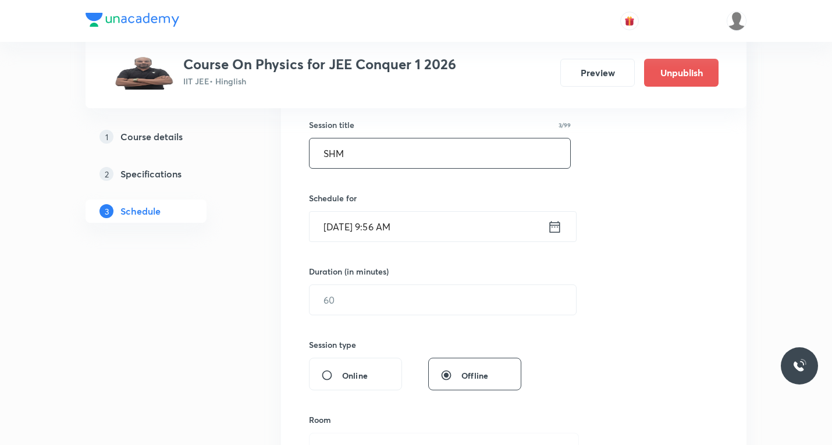
scroll to position [233, 0]
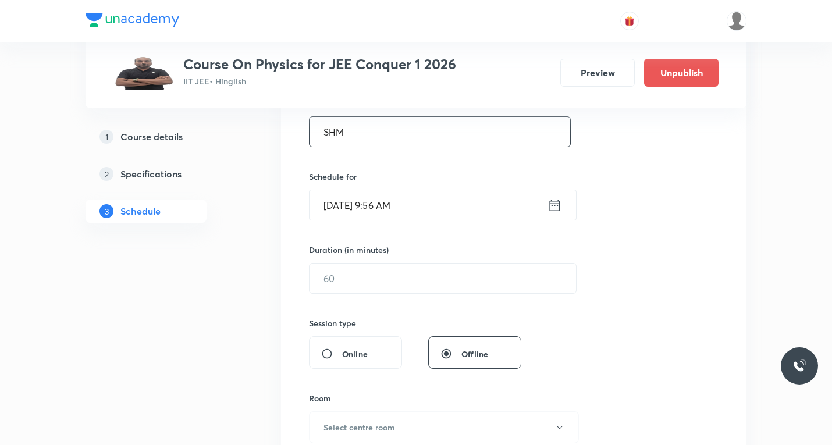
type input "SHM"
click at [550, 206] on icon at bounding box center [555, 205] width 10 height 12
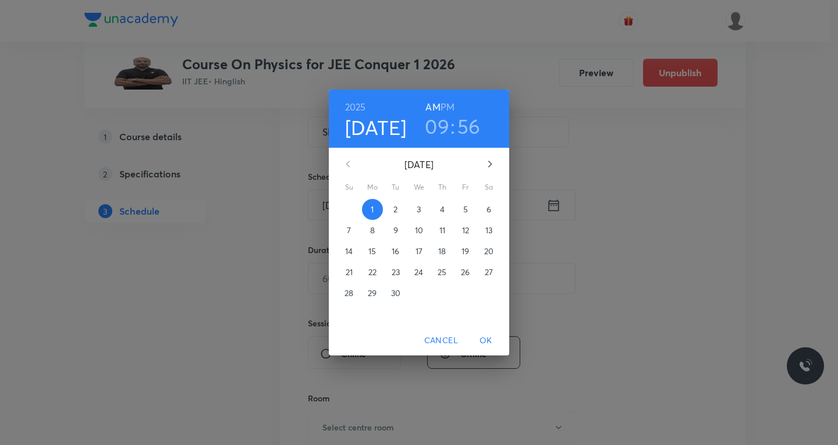
click at [416, 210] on p "3" at bounding box center [418, 210] width 4 height 12
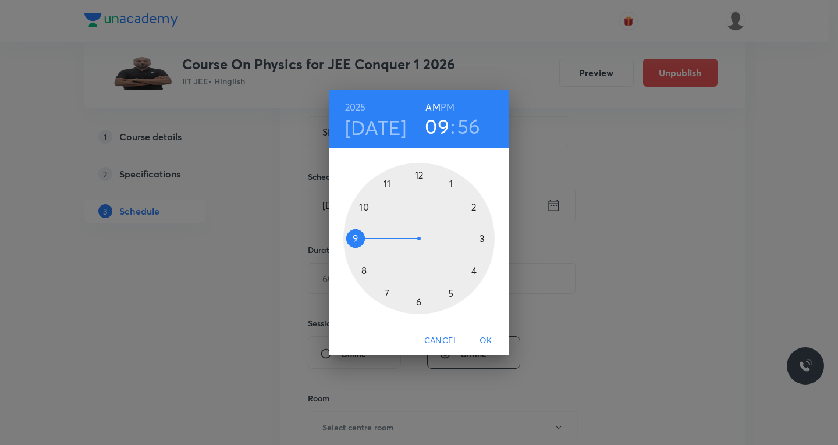
drag, startPoint x: 365, startPoint y: 271, endPoint x: 382, endPoint y: 283, distance: 20.5
click at [365, 271] on div at bounding box center [418, 238] width 151 height 151
click at [417, 301] on div at bounding box center [418, 238] width 151 height 151
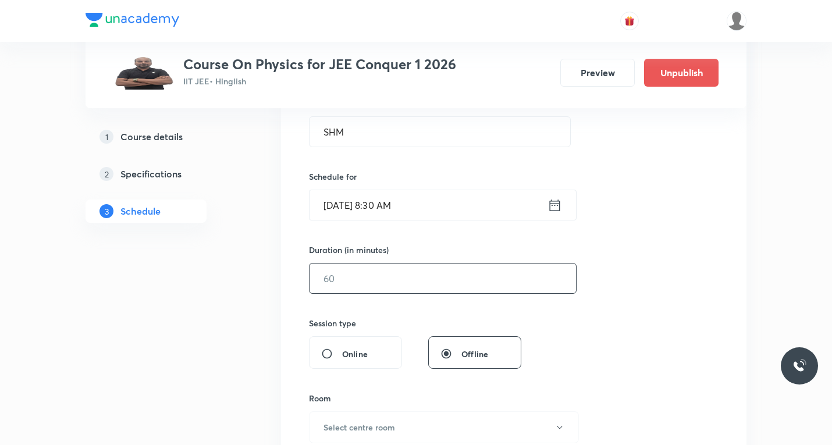
click at [380, 284] on input "text" at bounding box center [442, 278] width 266 height 30
type input "75"
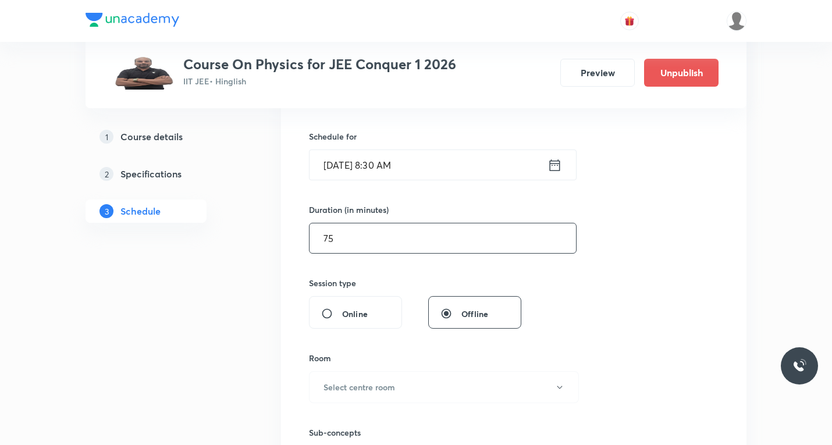
scroll to position [349, 0]
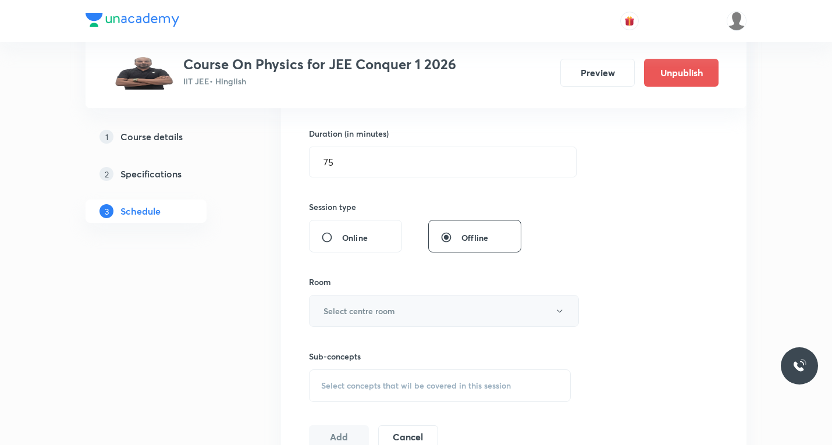
click at [384, 309] on h6 "Select centre room" at bounding box center [359, 311] width 72 height 12
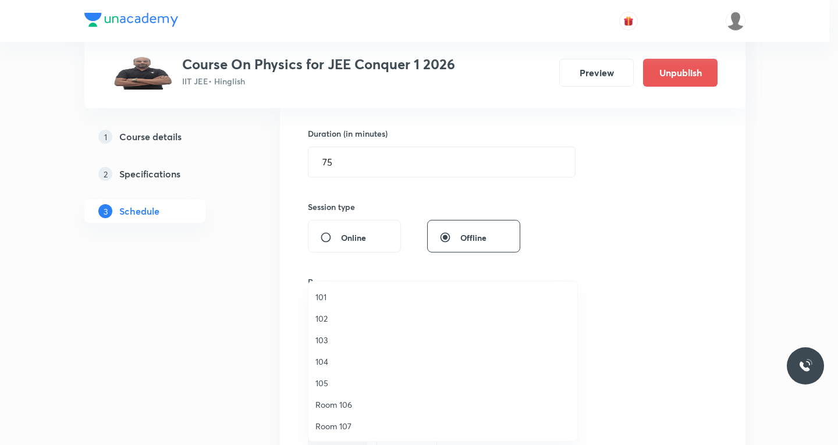
click at [327, 344] on span "103" at bounding box center [442, 340] width 255 height 12
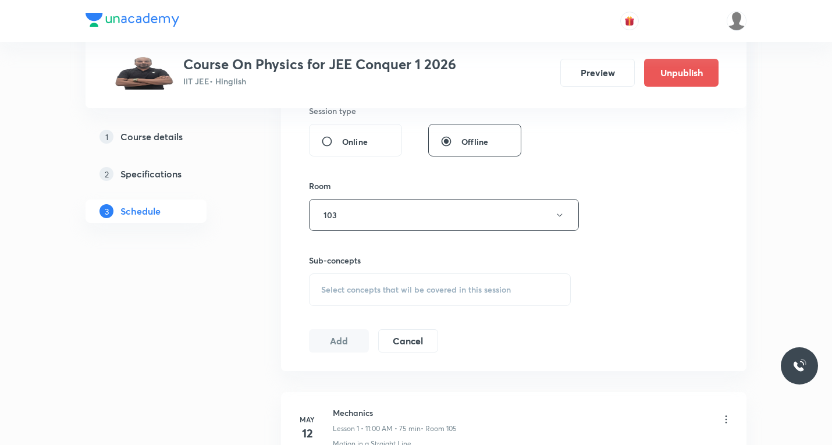
scroll to position [465, 0]
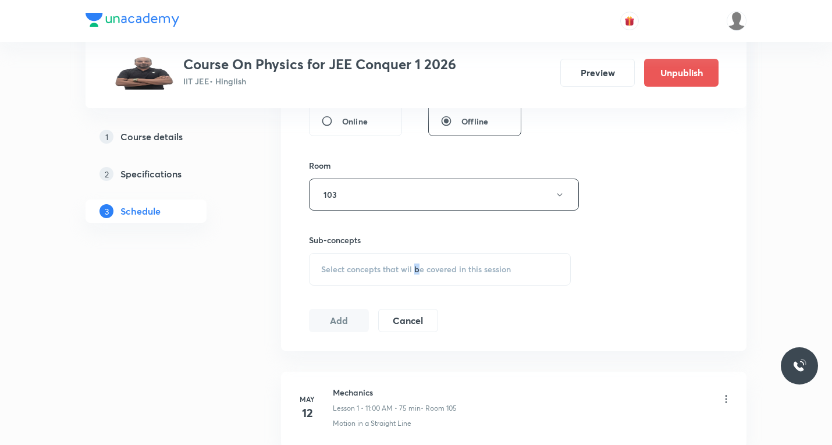
click at [418, 262] on div "Select concepts that wil be covered in this session" at bounding box center [440, 269] width 262 height 33
click at [390, 281] on div "Select concepts that wil be covered in this session" at bounding box center [440, 269] width 262 height 33
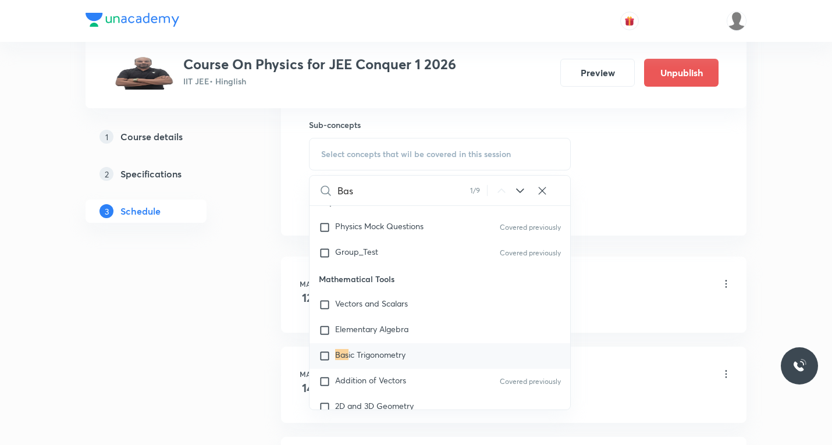
scroll to position [582, 0]
type input "Basic"
click at [521, 194] on icon at bounding box center [520, 190] width 14 height 14
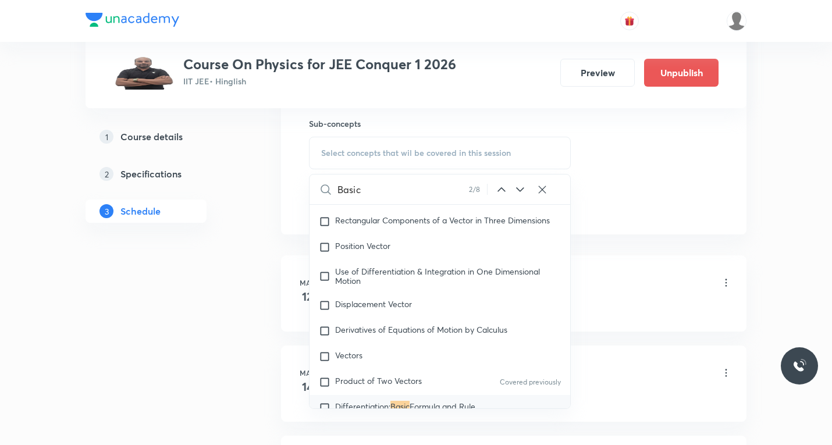
scroll to position [434, 0]
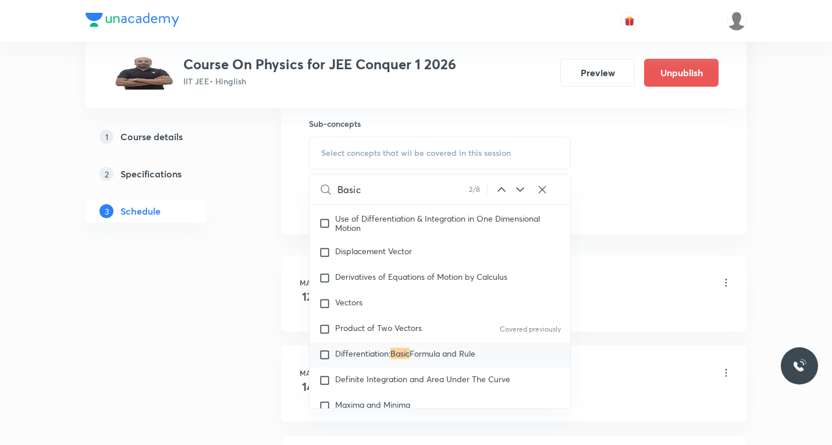
click at [519, 194] on icon at bounding box center [520, 190] width 14 height 14
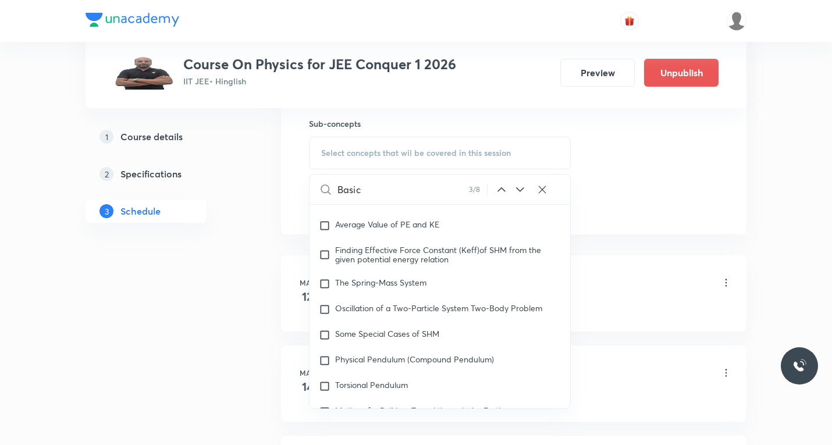
scroll to position [5548, 0]
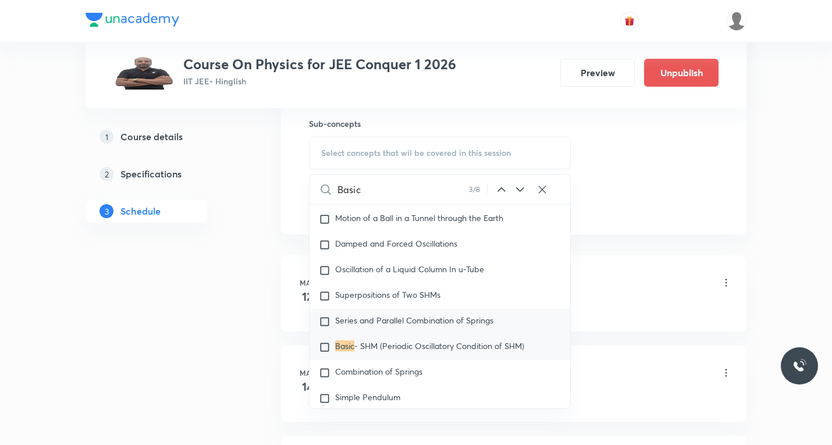
click at [327, 353] on input "checkbox" at bounding box center [327, 347] width 16 height 12
checkbox input "true"
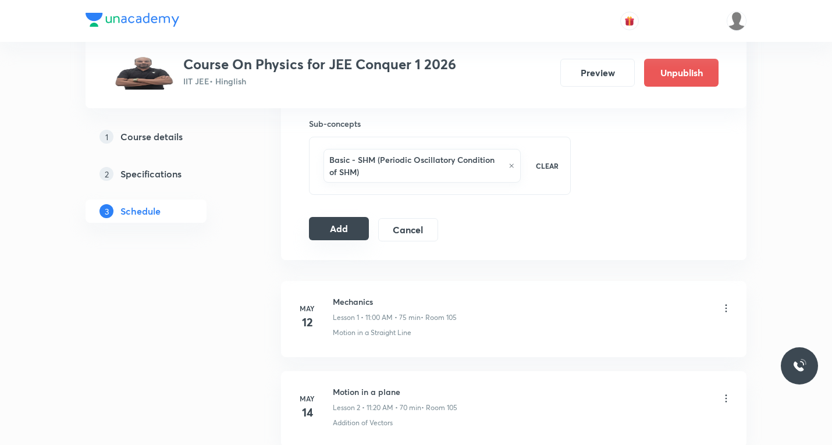
click at [347, 229] on button "Add" at bounding box center [339, 228] width 60 height 23
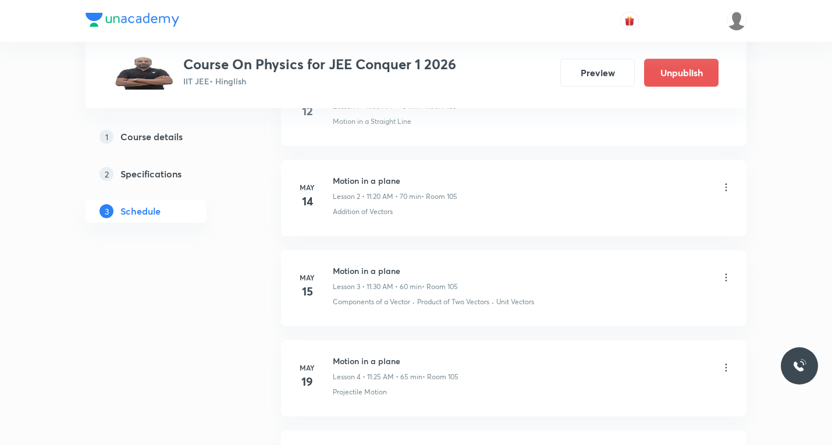
scroll to position [0, 0]
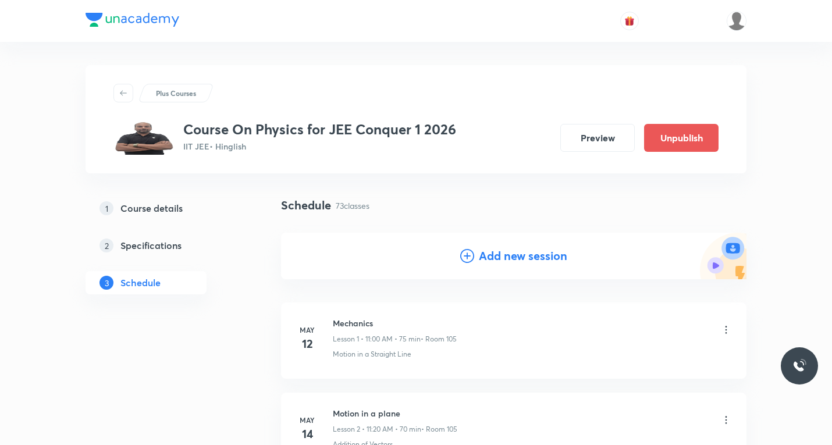
click at [468, 254] on icon at bounding box center [467, 256] width 14 height 14
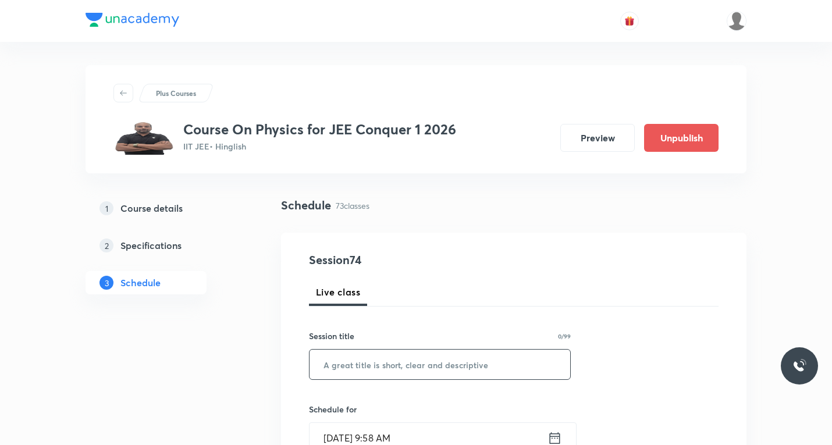
click at [382, 362] on input "text" at bounding box center [439, 365] width 261 height 30
paste input "SHM"
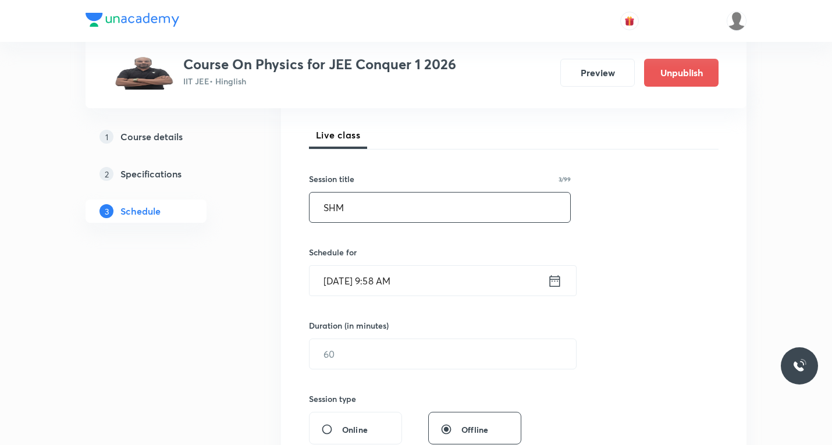
scroll to position [174, 0]
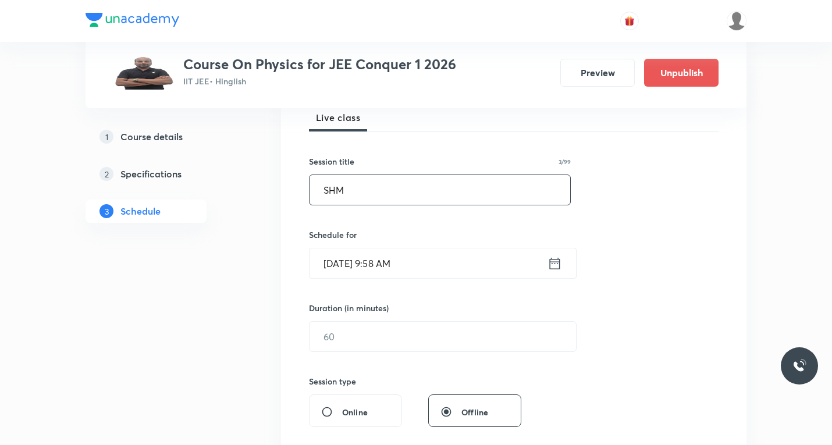
type input "SHM"
click at [550, 266] on icon at bounding box center [555, 263] width 10 height 12
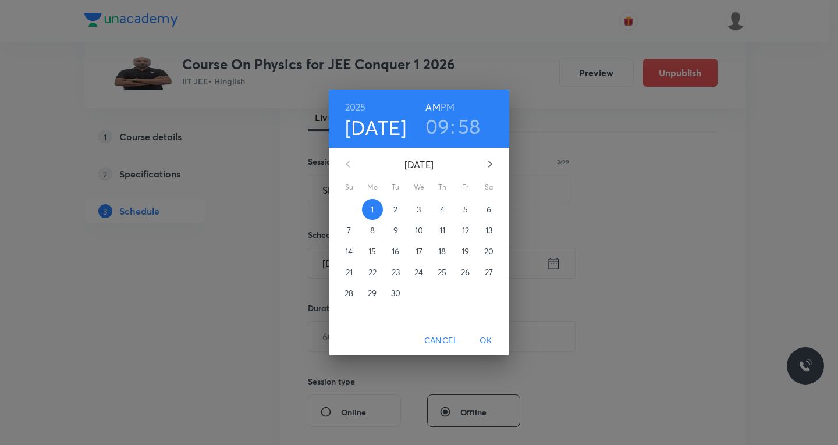
click at [436, 208] on span "4" at bounding box center [442, 210] width 21 height 12
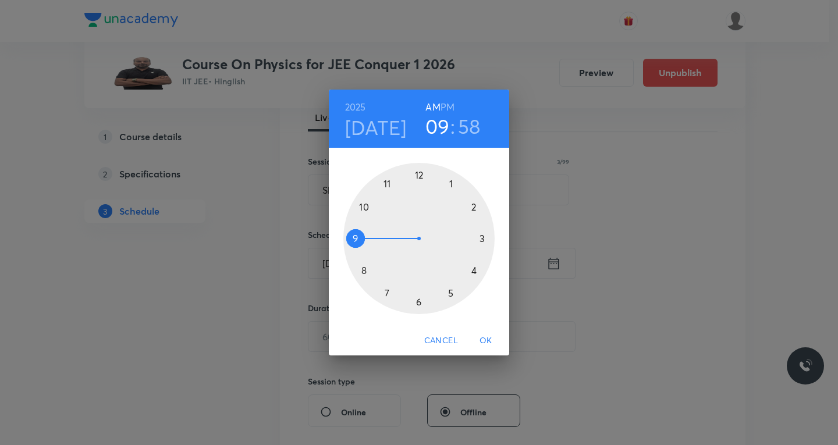
click at [571, 216] on div "2025 Sep 4 09 : 58 AM PM 1 2 3 4 5 6 7 8 9 10 11 12 Cancel OK" at bounding box center [419, 222] width 838 height 445
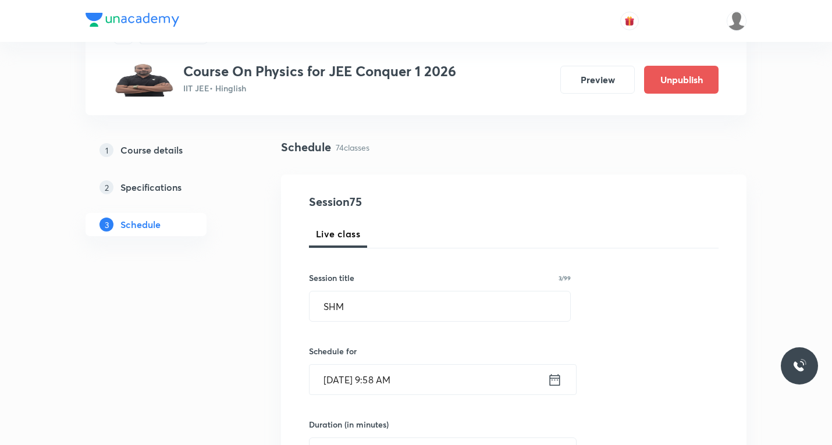
scroll to position [116, 0]
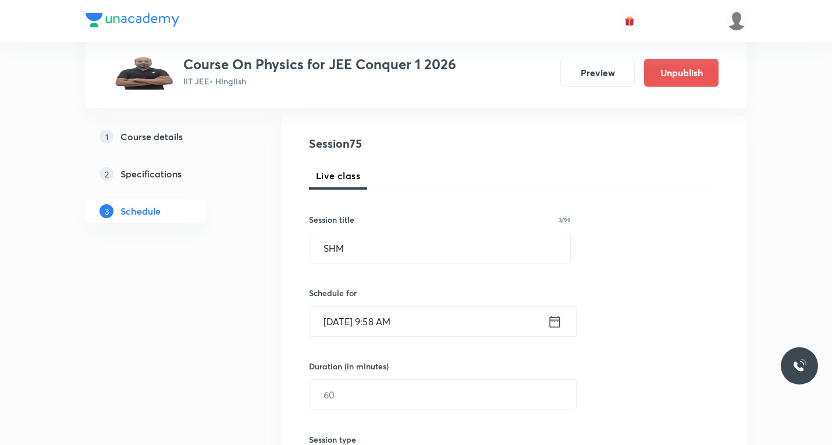
click at [555, 323] on icon at bounding box center [554, 322] width 15 height 16
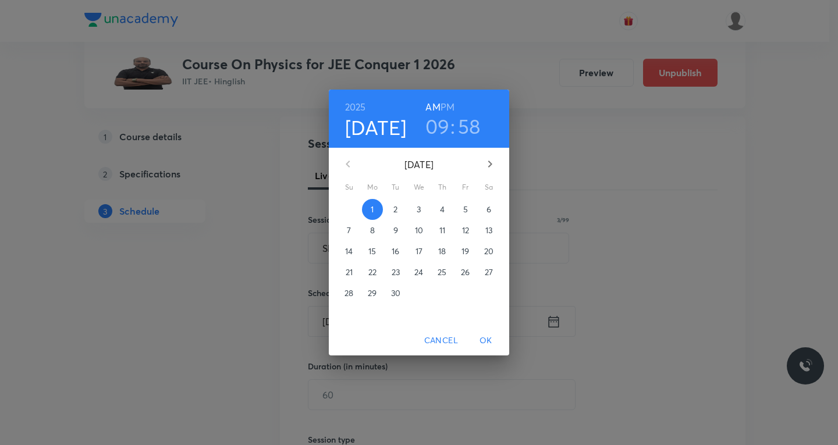
click at [440, 208] on p "4" at bounding box center [442, 210] width 5 height 12
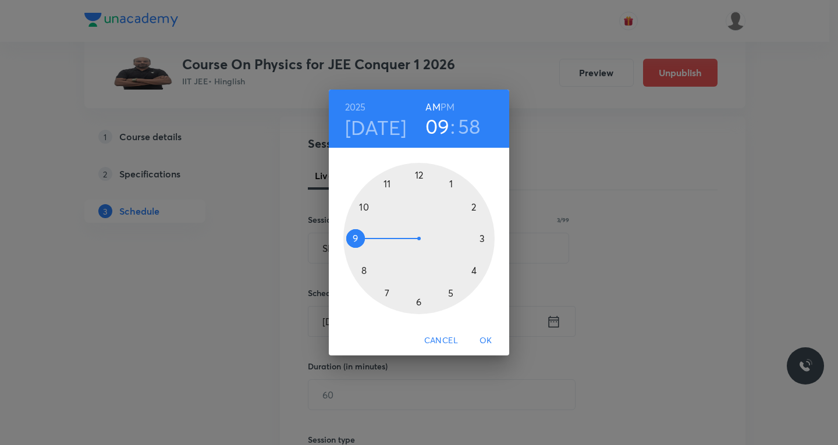
click at [365, 272] on div at bounding box center [418, 238] width 151 height 151
click at [418, 301] on div at bounding box center [418, 238] width 151 height 151
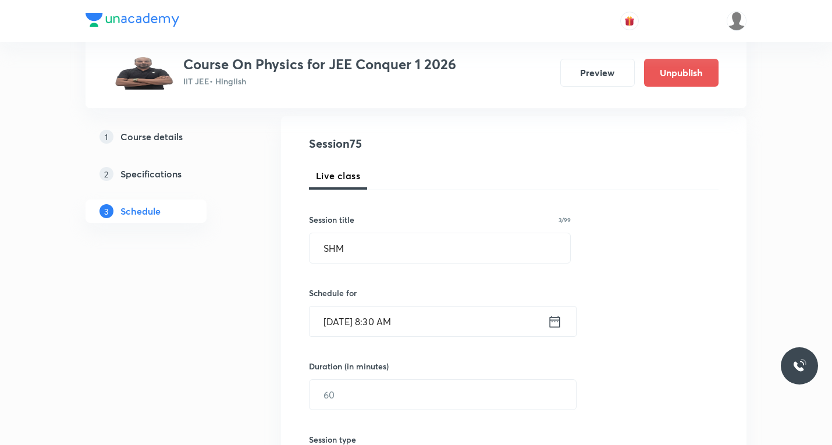
scroll to position [233, 0]
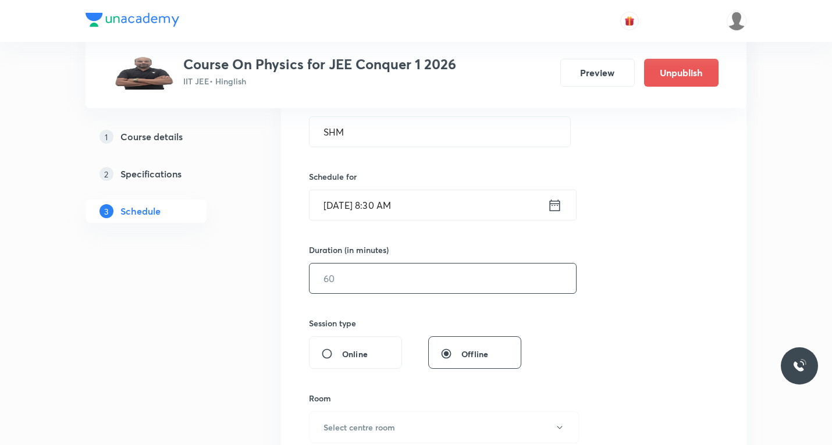
click at [409, 283] on input "text" at bounding box center [442, 278] width 266 height 30
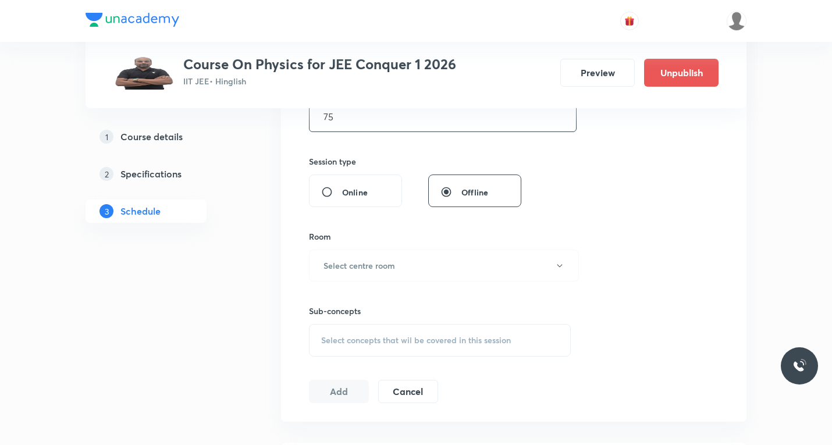
scroll to position [407, 0]
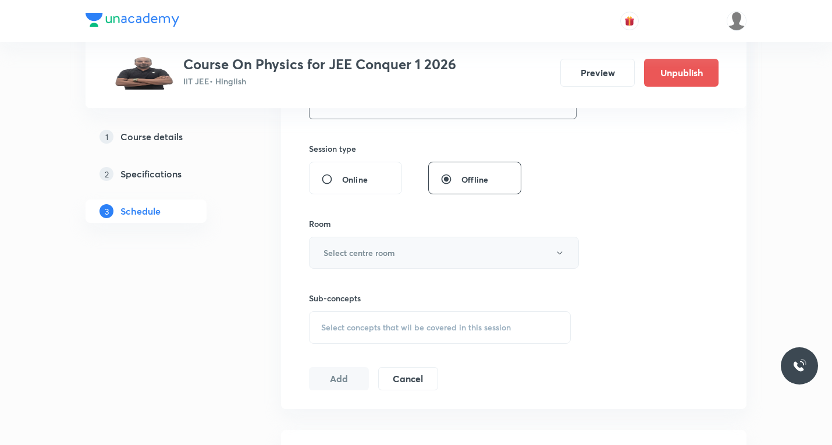
type input "75"
click at [382, 252] on h6 "Select centre room" at bounding box center [359, 253] width 72 height 12
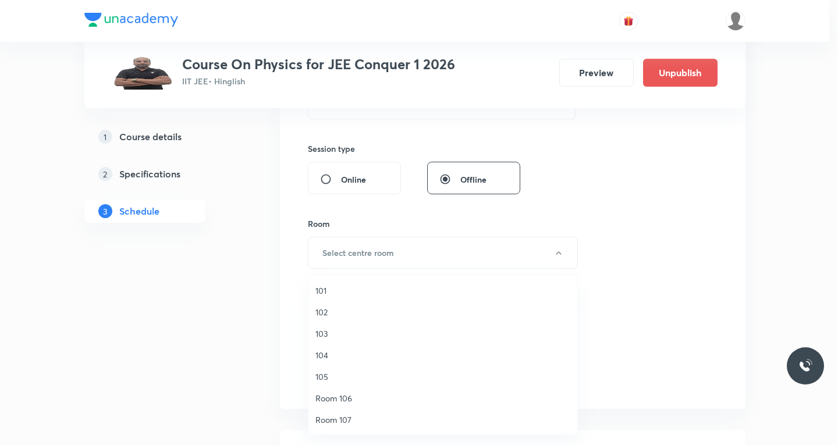
click at [330, 336] on span "103" at bounding box center [442, 333] width 255 height 12
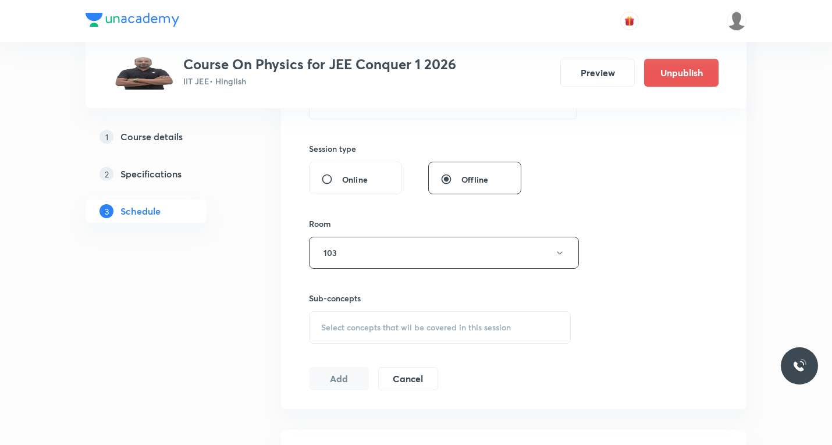
click at [350, 326] on span "Select concepts that wil be covered in this session" at bounding box center [416, 327] width 190 height 9
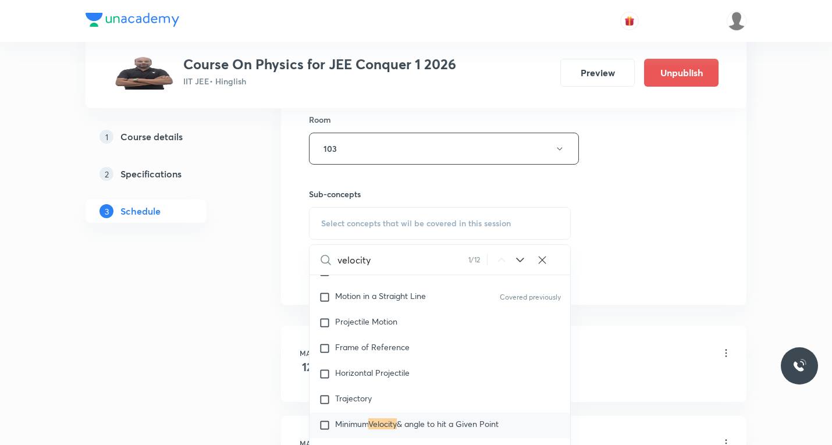
scroll to position [523, 0]
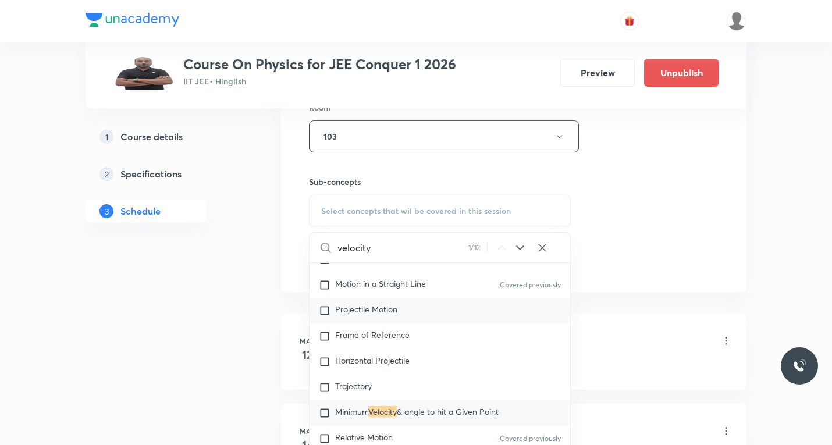
type input "velocity"
click at [519, 248] on icon at bounding box center [520, 247] width 8 height 5
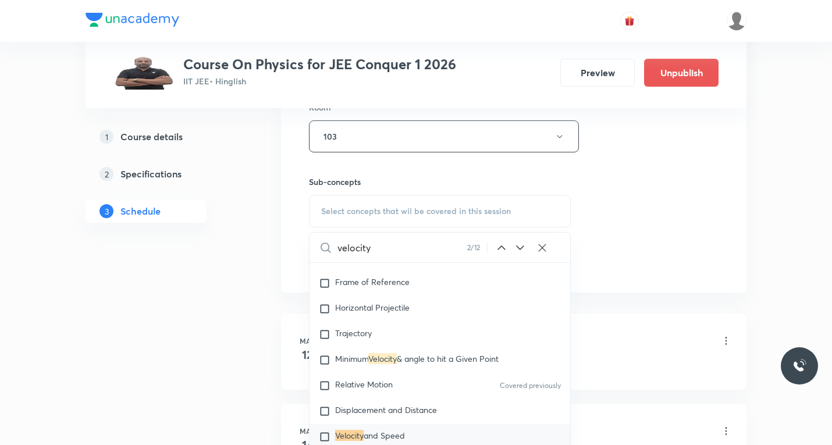
scroll to position [1357, 0]
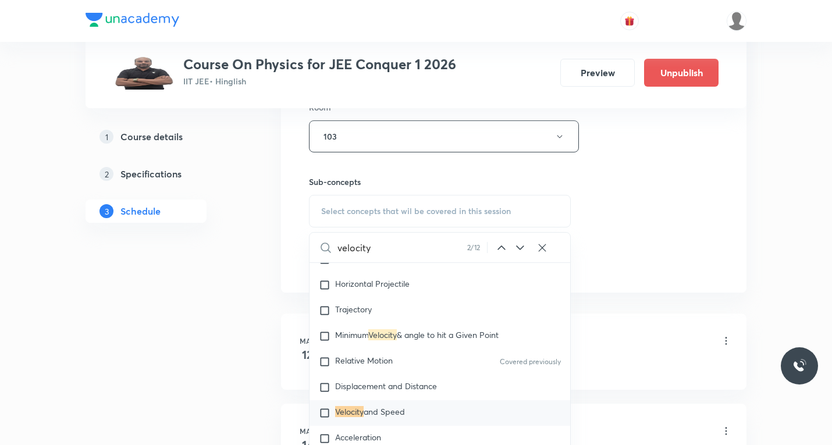
click at [519, 247] on icon at bounding box center [520, 248] width 14 height 14
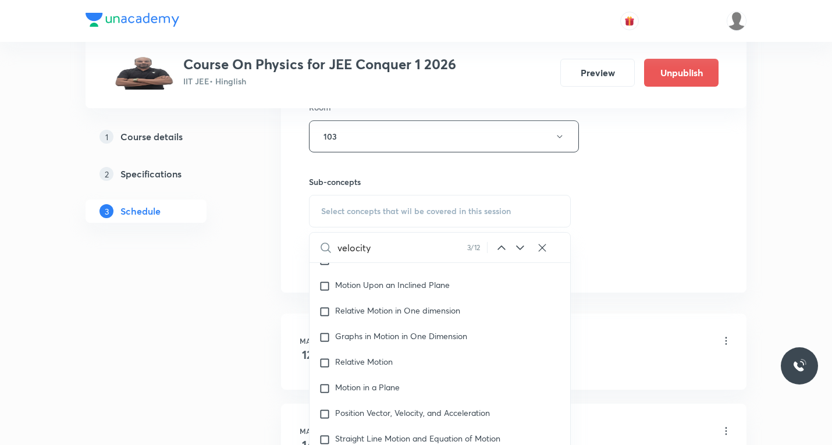
scroll to position [1792, 0]
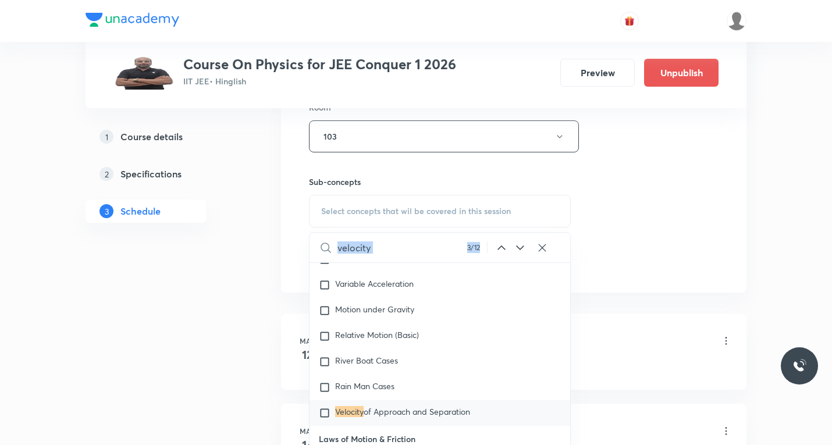
click at [519, 248] on icon at bounding box center [520, 248] width 14 height 14
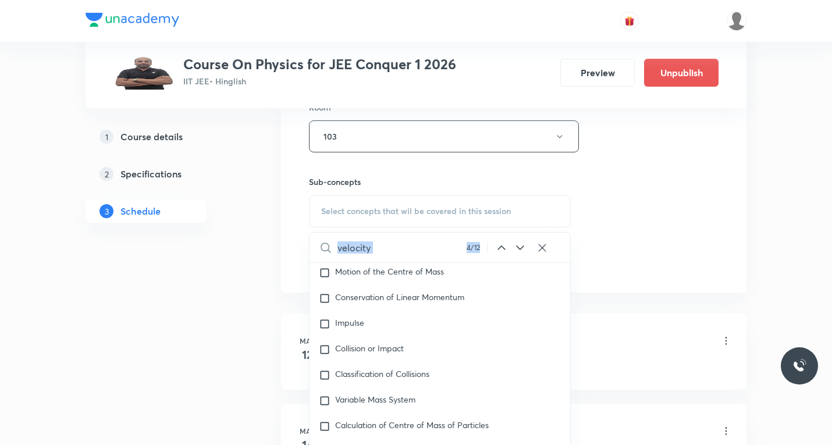
scroll to position [4341, 0]
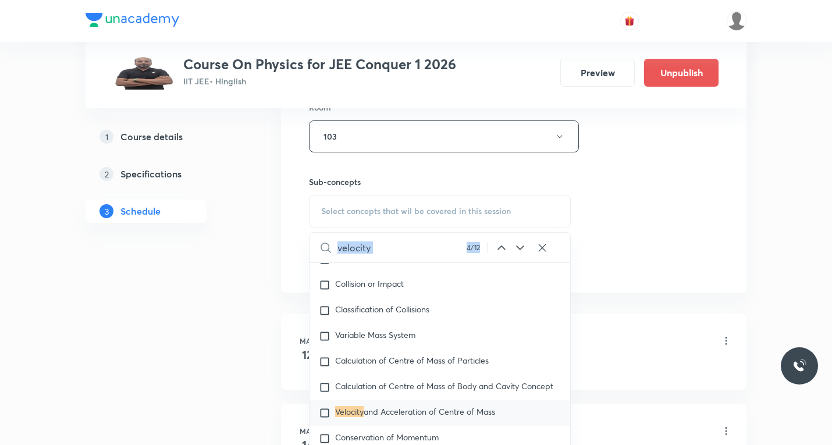
click at [519, 248] on icon at bounding box center [520, 247] width 8 height 5
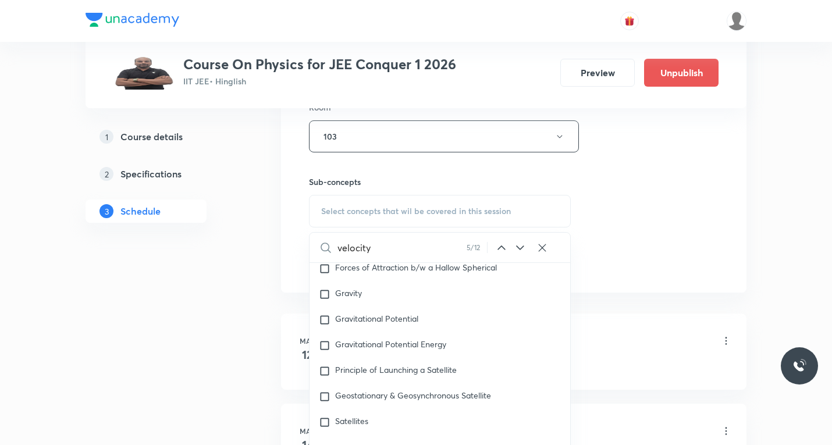
scroll to position [5073, 0]
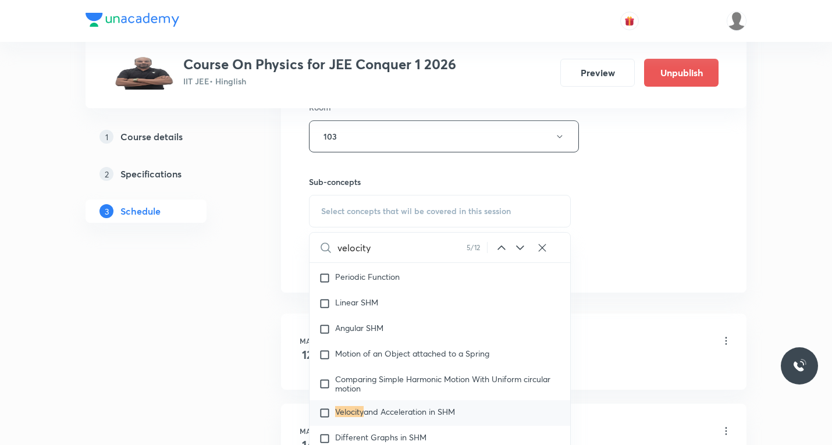
click at [518, 248] on icon at bounding box center [520, 248] width 14 height 14
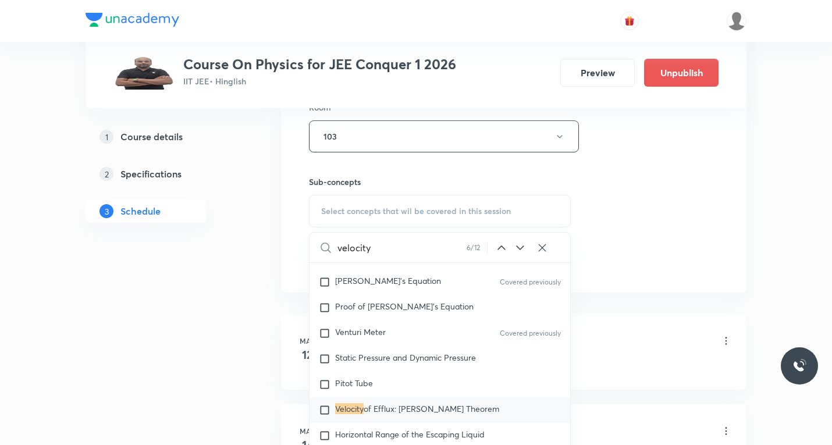
scroll to position [6299, 0]
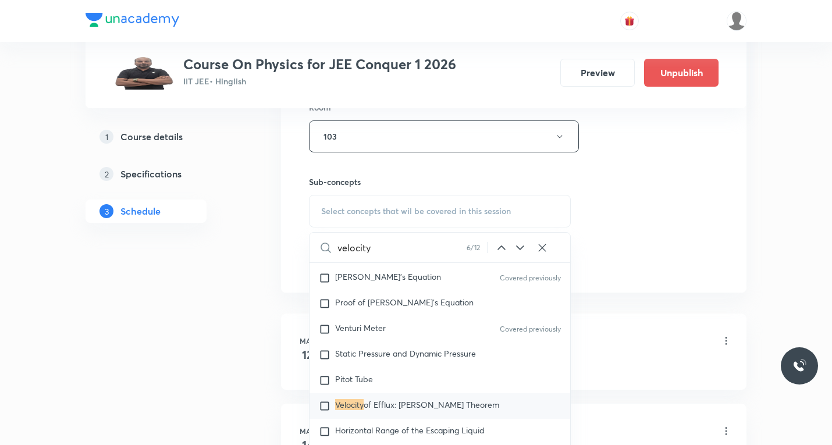
click at [518, 250] on icon at bounding box center [520, 248] width 14 height 14
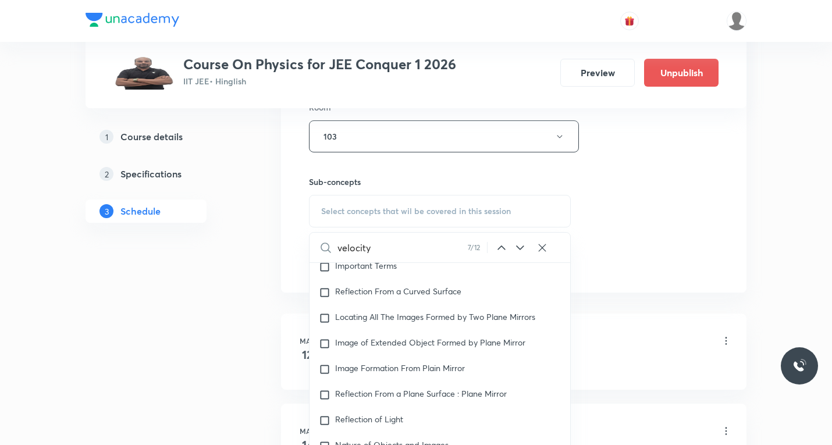
scroll to position [9617, 0]
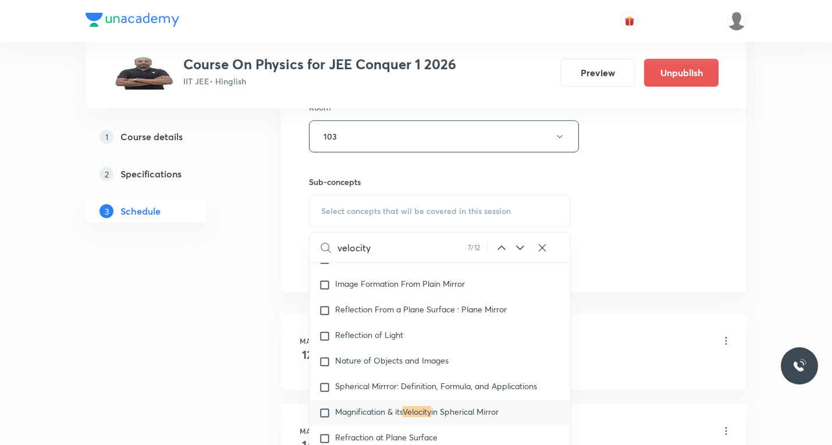
click at [518, 250] on icon at bounding box center [520, 248] width 14 height 14
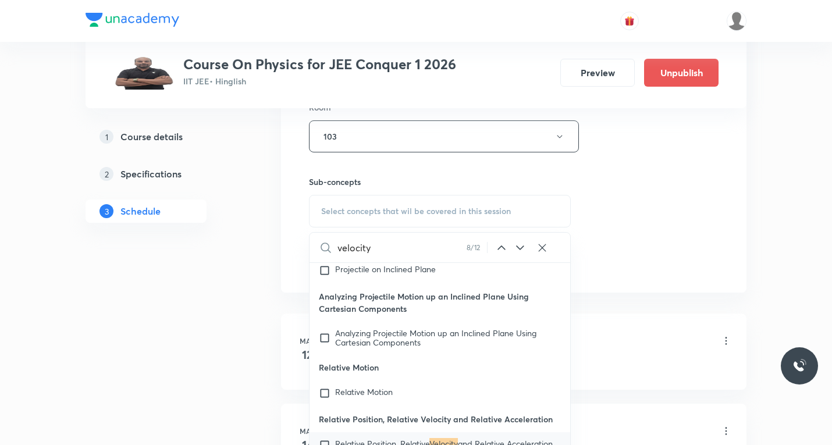
scroll to position [22671, 0]
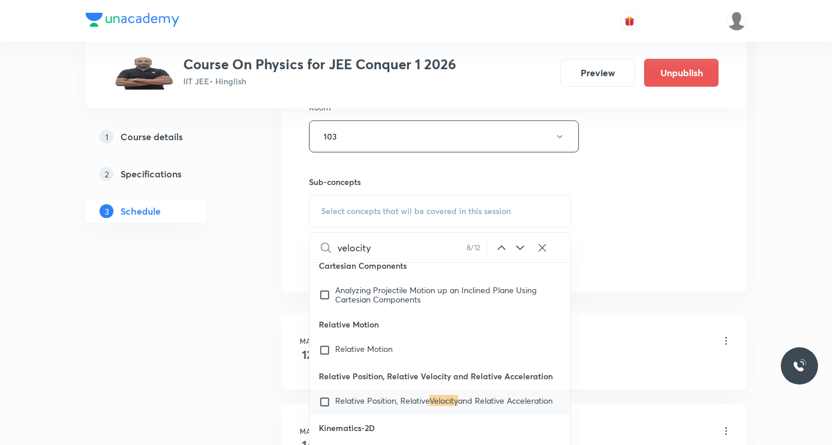
click at [518, 250] on icon at bounding box center [520, 248] width 14 height 14
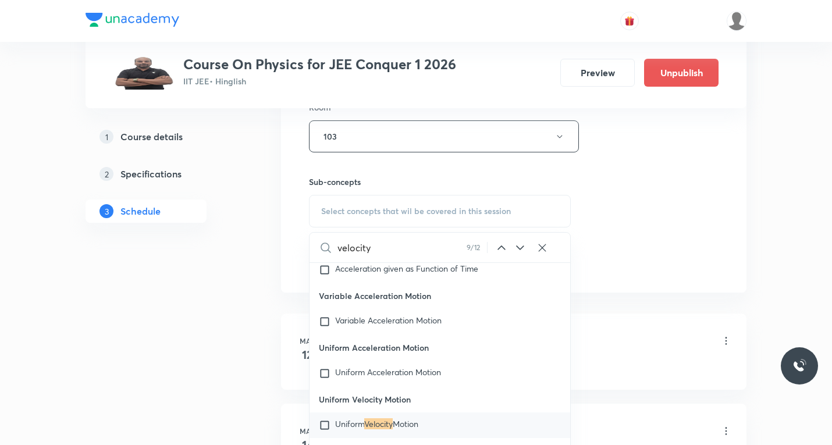
scroll to position [23041, 0]
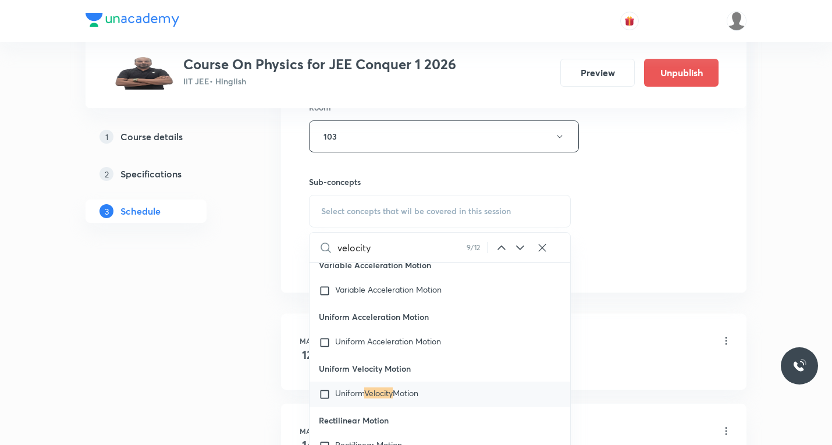
click at [518, 250] on icon at bounding box center [520, 248] width 14 height 14
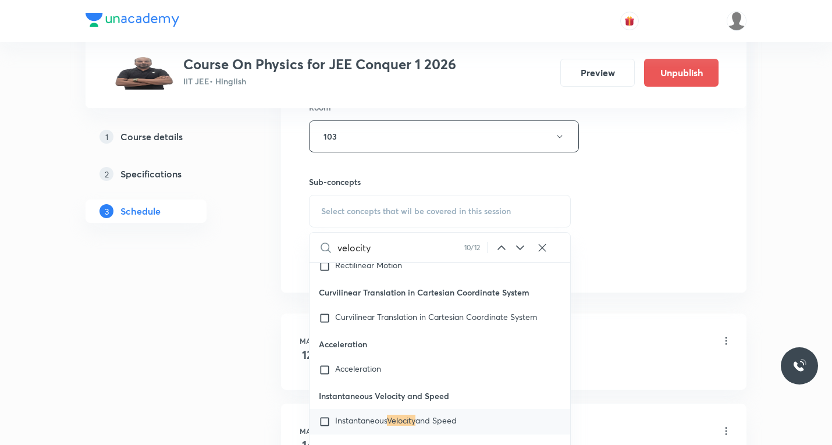
scroll to position [23248, 0]
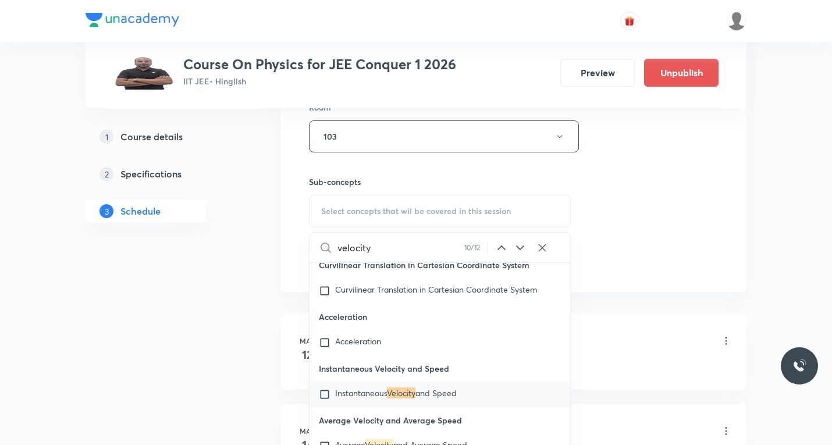
click at [518, 250] on icon at bounding box center [520, 248] width 14 height 14
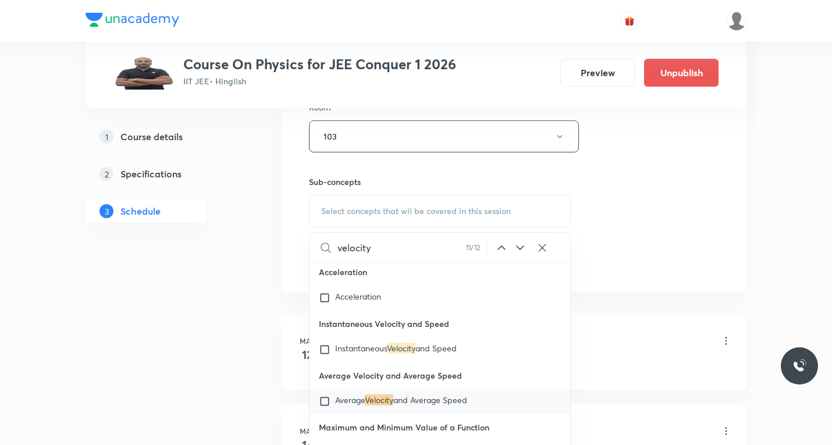
scroll to position [23300, 0]
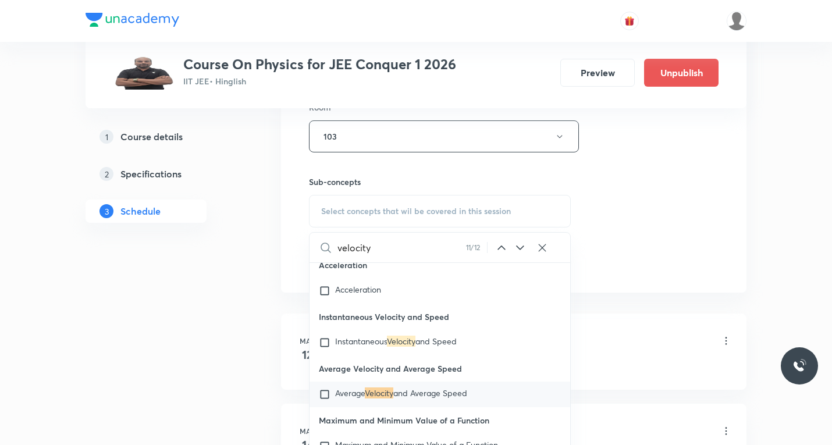
click at [518, 250] on icon at bounding box center [520, 248] width 14 height 14
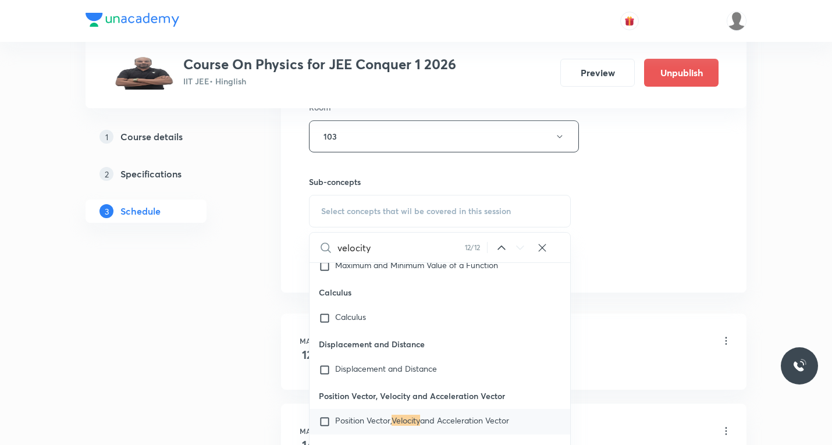
scroll to position [23507, 0]
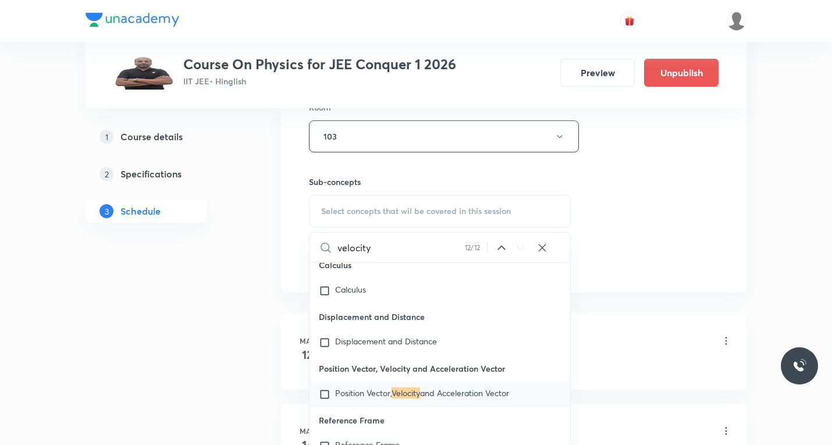
click at [500, 249] on icon at bounding box center [501, 248] width 14 height 14
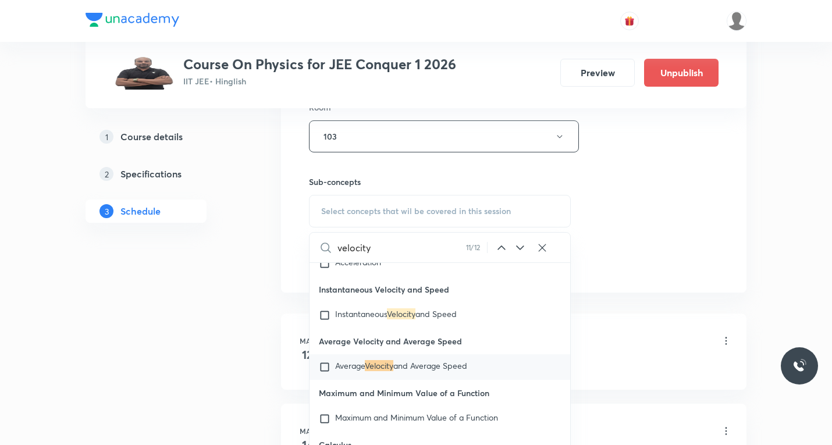
scroll to position [23300, 0]
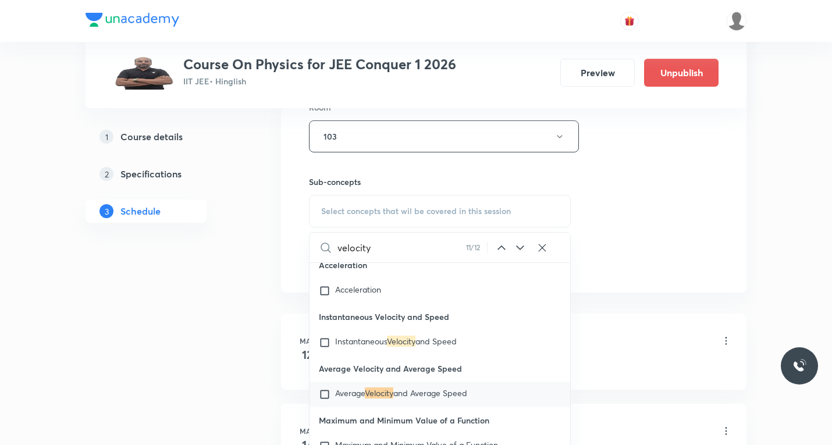
click at [500, 249] on icon at bounding box center [501, 248] width 14 height 14
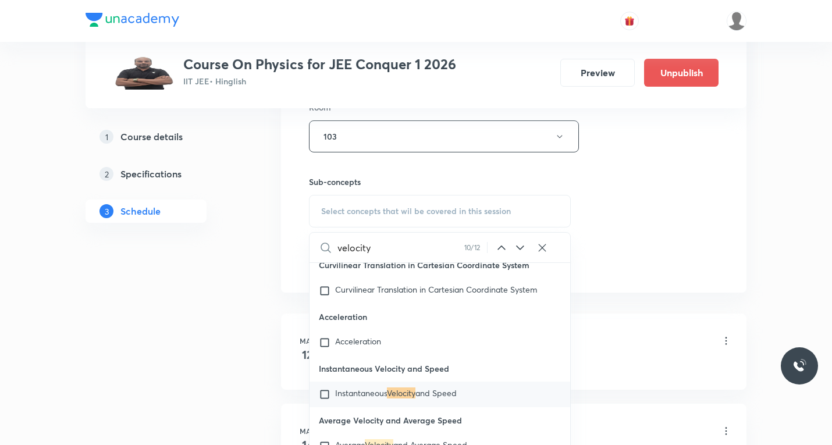
click at [500, 249] on icon at bounding box center [501, 248] width 14 height 14
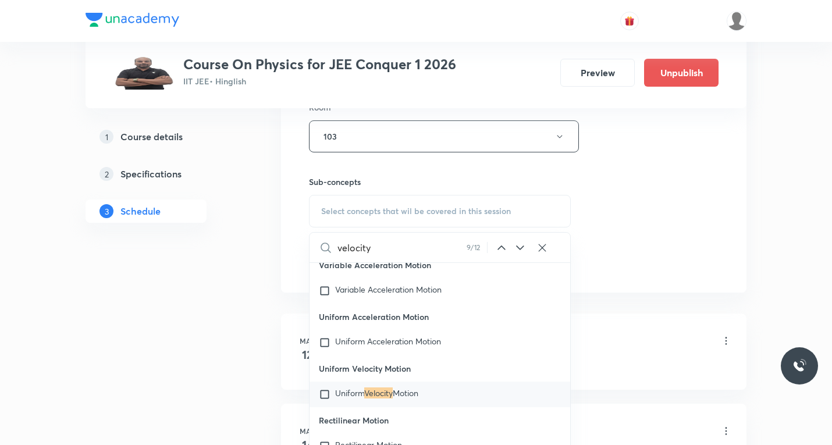
click at [500, 249] on icon at bounding box center [501, 248] width 14 height 14
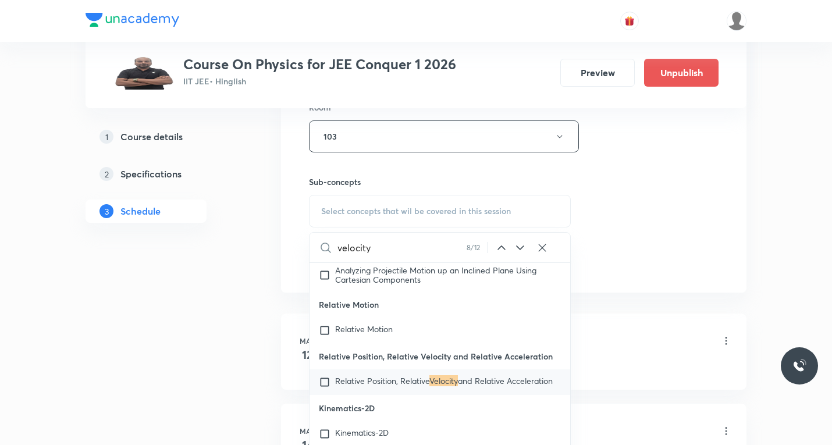
scroll to position [22671, 0]
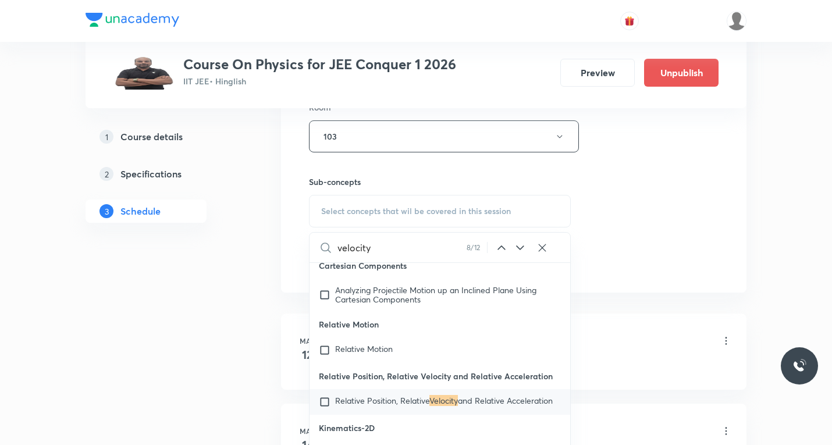
click at [500, 249] on icon at bounding box center [501, 248] width 14 height 14
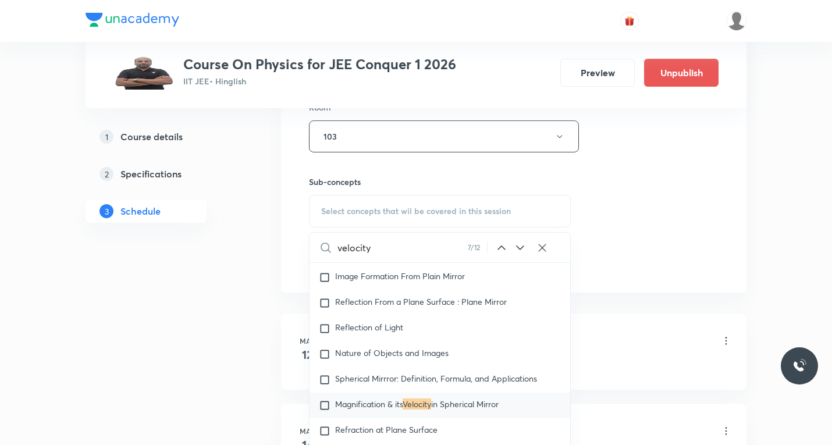
scroll to position [9617, 0]
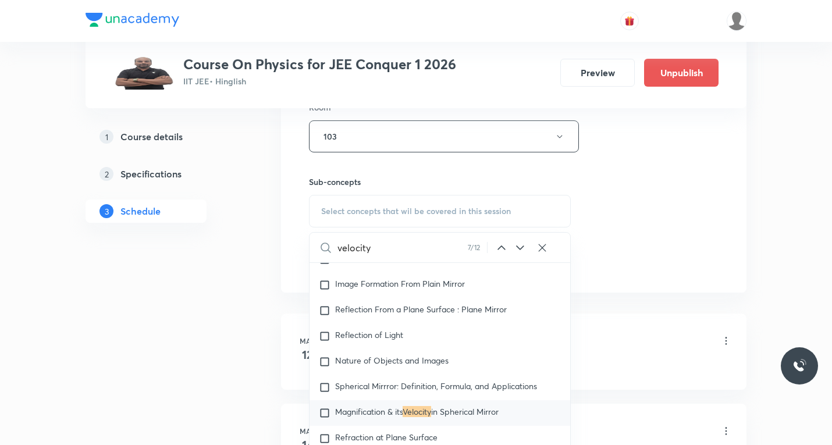
click at [500, 249] on icon at bounding box center [501, 248] width 14 height 14
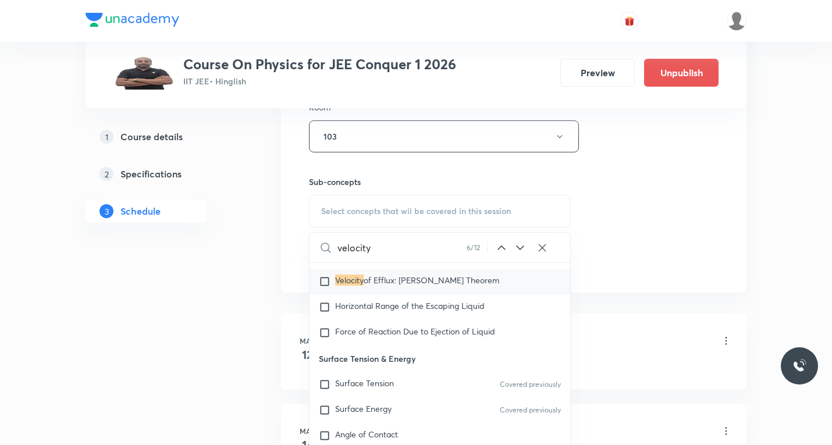
scroll to position [6299, 0]
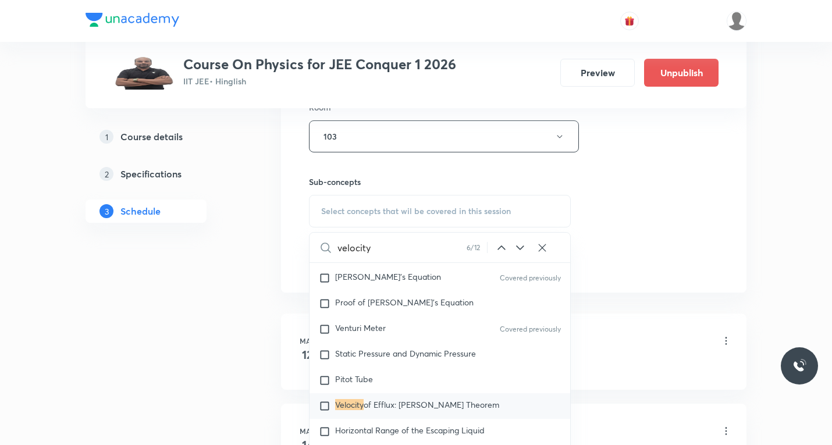
click at [500, 249] on icon at bounding box center [501, 248] width 14 height 14
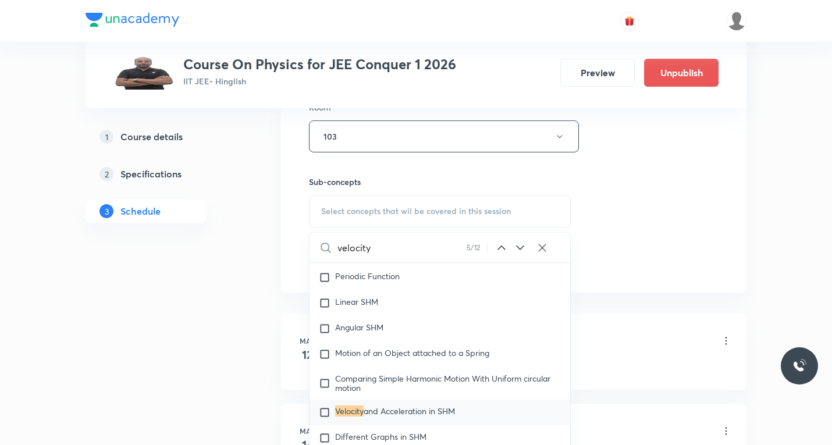
scroll to position [5073, 0]
click at [326, 414] on input "checkbox" at bounding box center [327, 413] width 16 height 12
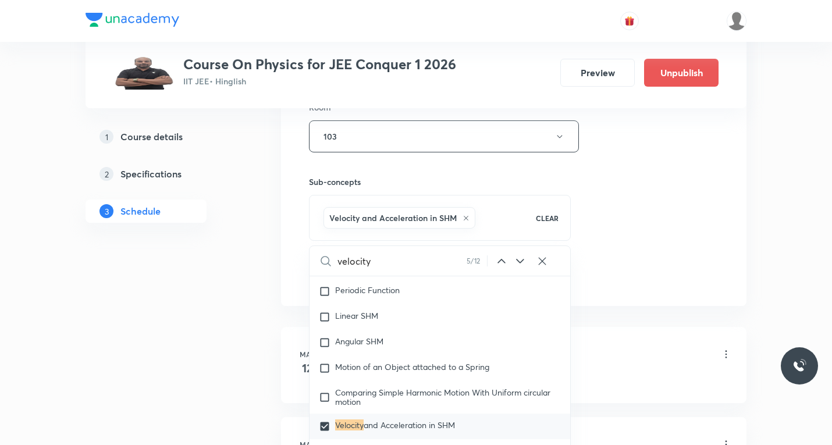
click at [504, 259] on icon at bounding box center [501, 261] width 14 height 14
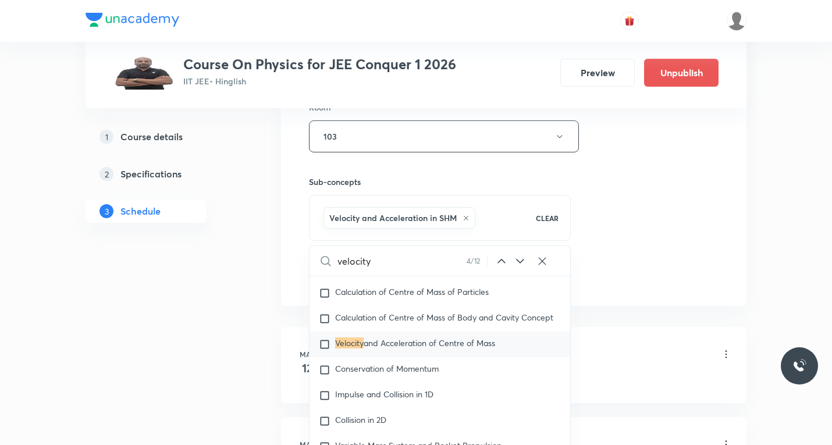
scroll to position [4341, 0]
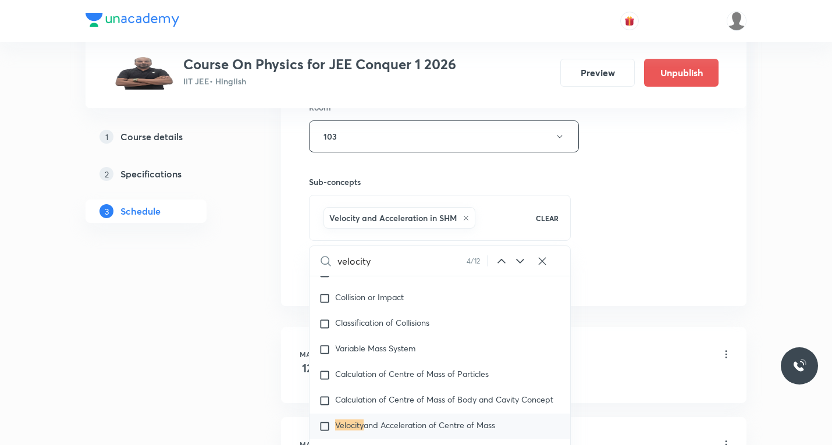
click at [501, 265] on icon at bounding box center [501, 261] width 14 height 14
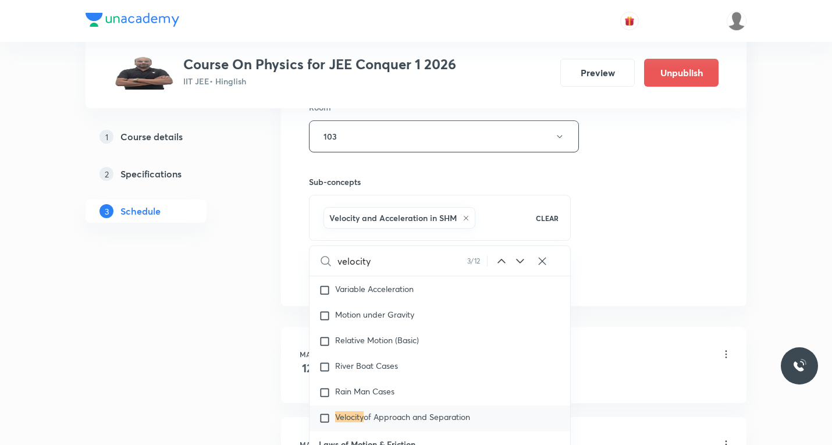
scroll to position [1792, 0]
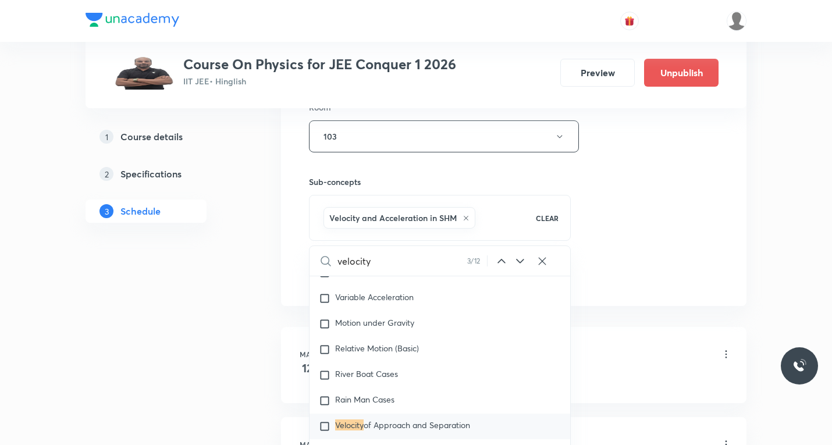
click at [501, 265] on icon at bounding box center [501, 261] width 14 height 14
checkbox input "true"
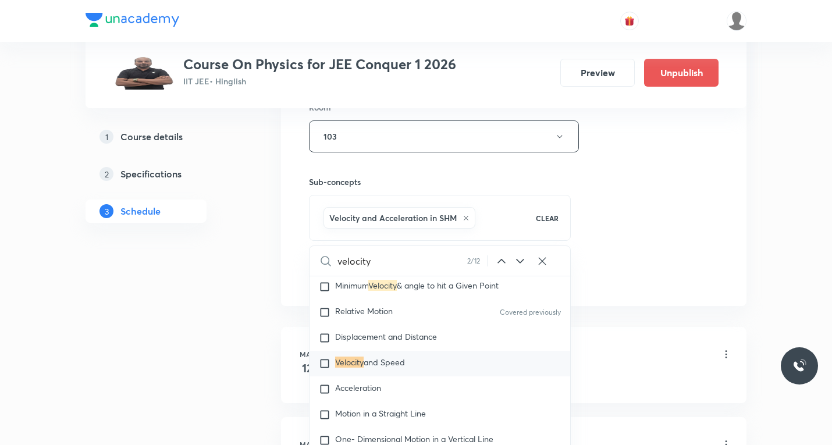
scroll to position [1357, 0]
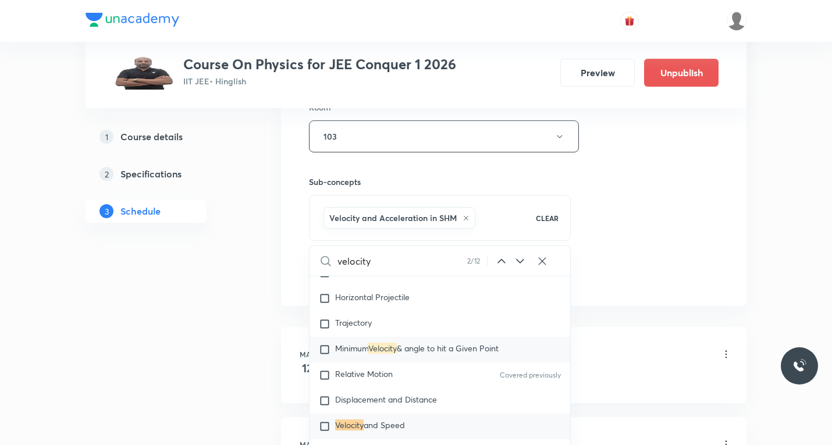
click at [326, 349] on input "checkbox" at bounding box center [327, 350] width 16 height 12
checkbox input "true"
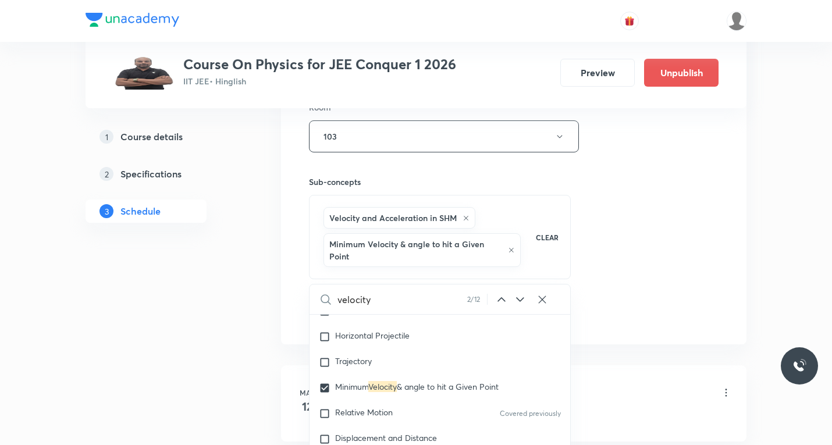
click at [650, 316] on div "Session 75 Live class Session title 3/99 SHM ​ Schedule for Sept 4, 2025, 8:30 …" at bounding box center [513, 27] width 409 height 598
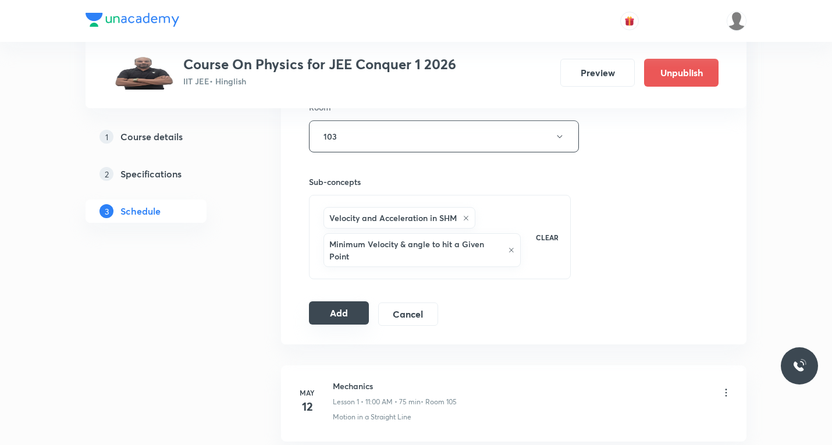
drag, startPoint x: 342, startPoint y: 311, endPoint x: 341, endPoint y: 319, distance: 8.8
click at [341, 311] on button "Add" at bounding box center [339, 312] width 60 height 23
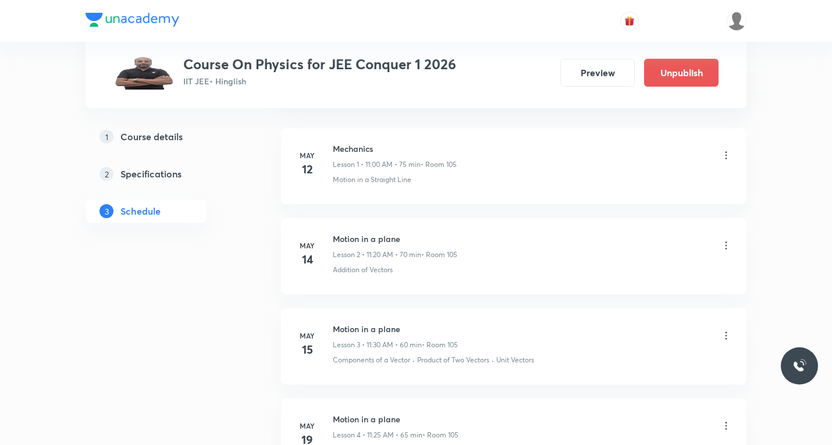
scroll to position [0, 0]
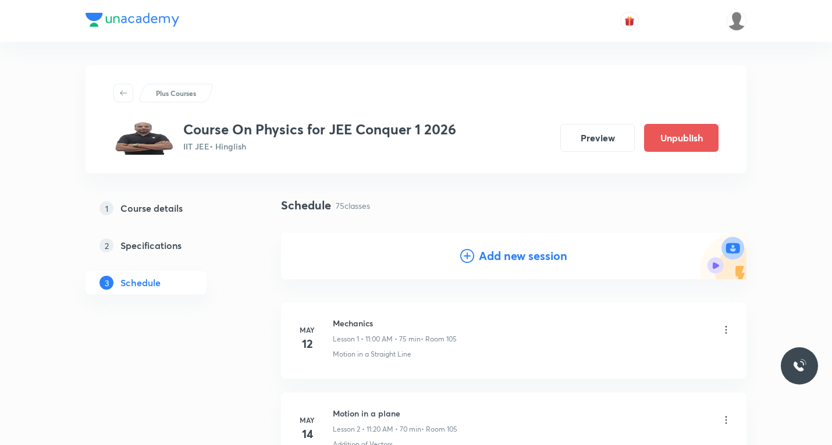
click at [466, 253] on icon at bounding box center [467, 256] width 14 height 14
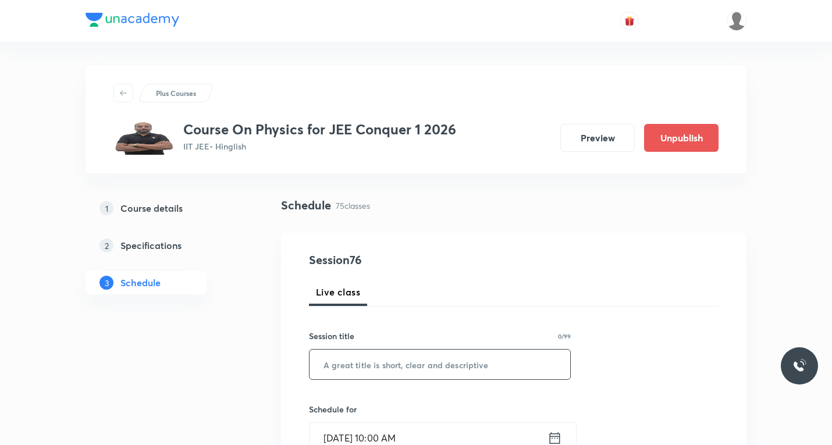
click at [397, 361] on input "text" at bounding box center [439, 365] width 261 height 30
paste input "Fluids"
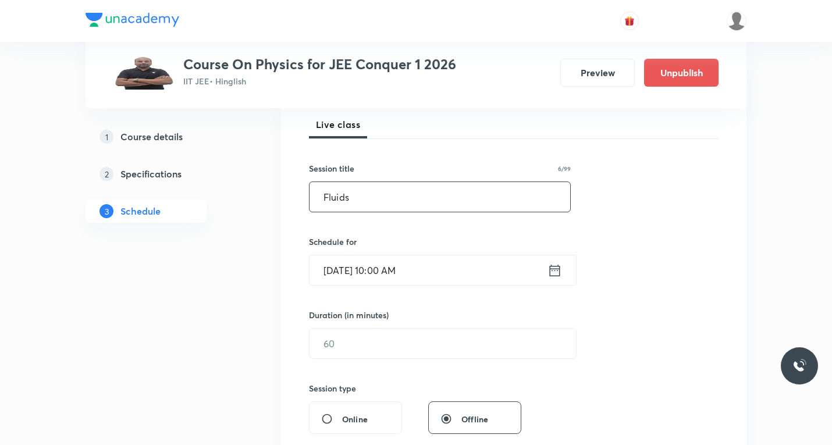
scroll to position [174, 0]
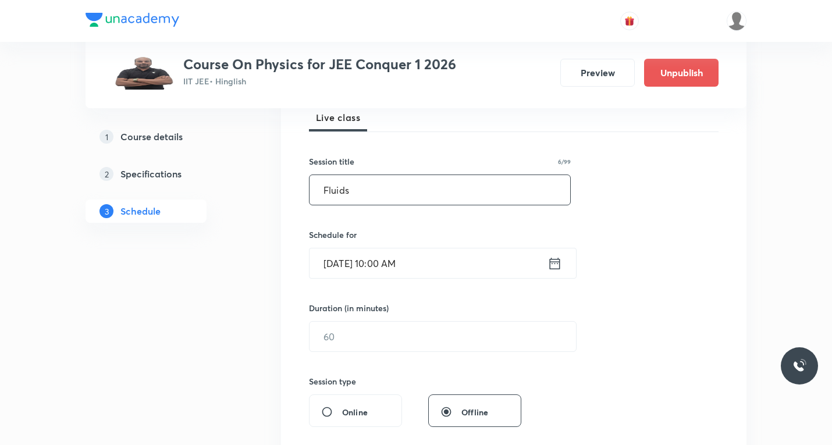
type input "Fluids"
click at [557, 259] on icon at bounding box center [555, 263] width 10 height 12
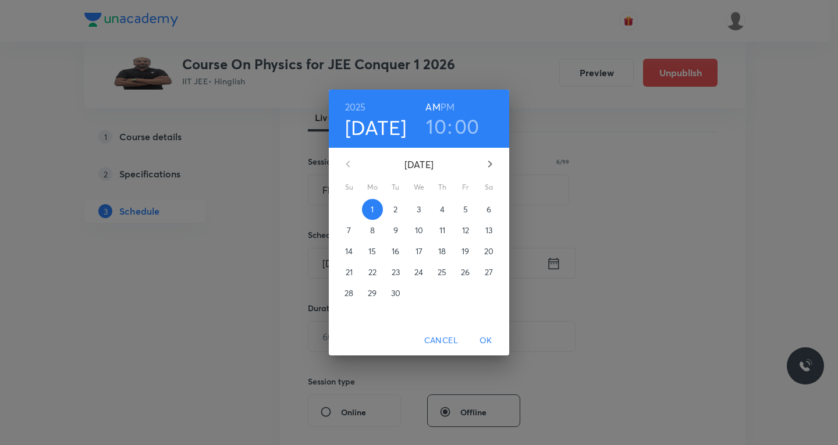
click at [464, 205] on p "5" at bounding box center [465, 210] width 5 height 12
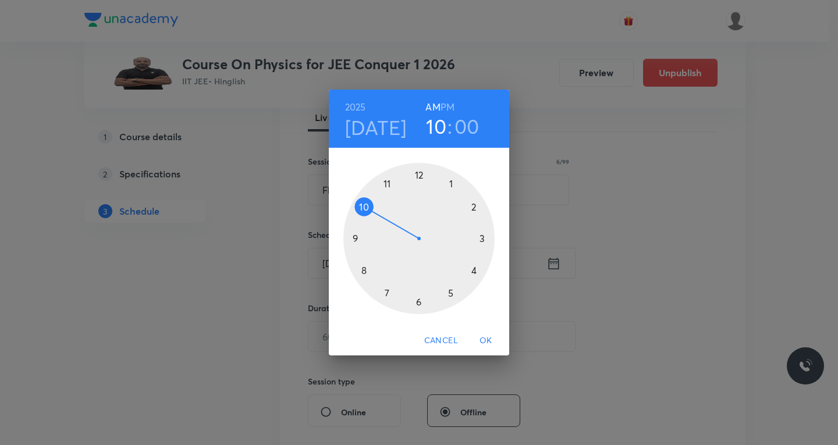
click at [366, 270] on div at bounding box center [418, 238] width 151 height 151
click at [419, 302] on div at bounding box center [418, 238] width 151 height 151
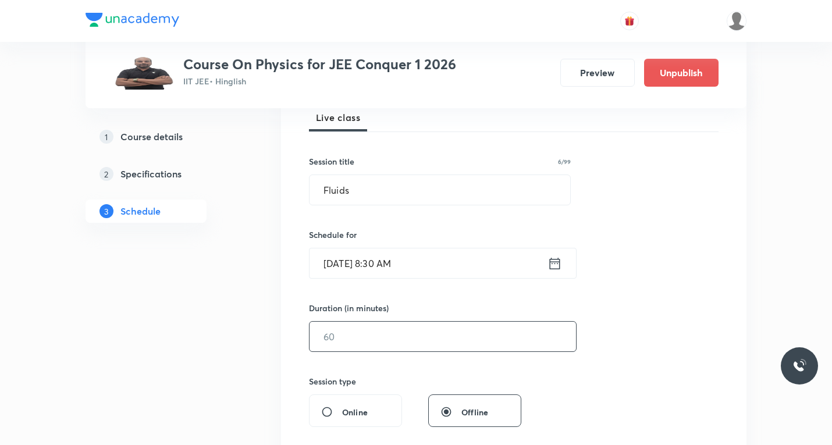
click at [418, 330] on input "text" at bounding box center [442, 337] width 266 height 30
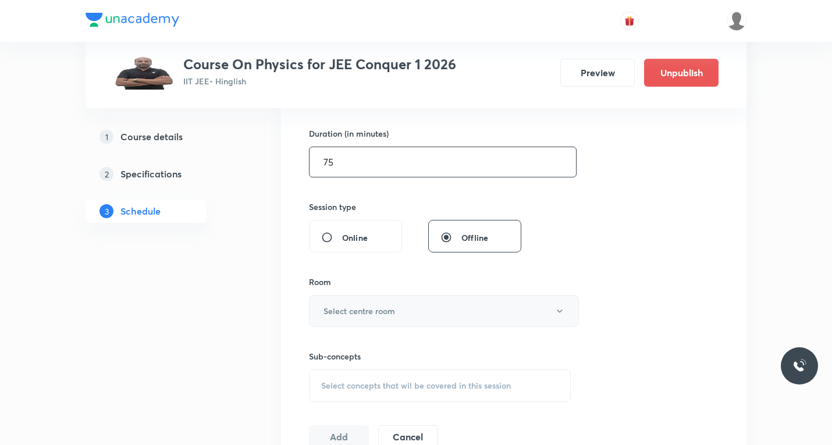
type input "75"
click at [437, 322] on button "Select centre room" at bounding box center [444, 311] width 270 height 32
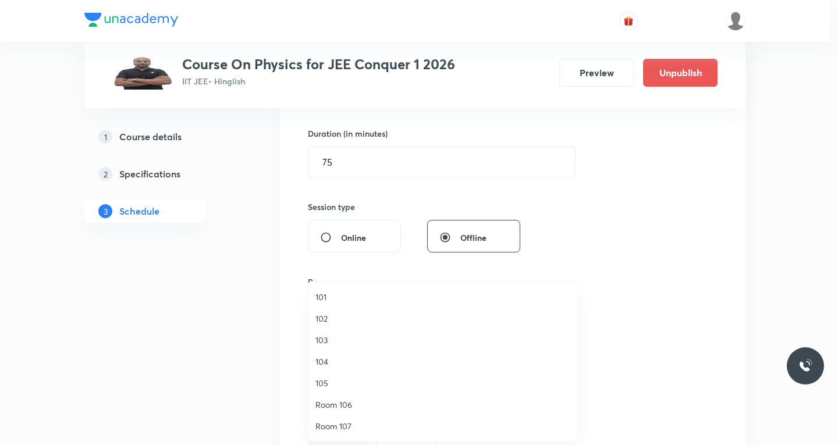
click at [320, 341] on span "103" at bounding box center [442, 340] width 255 height 12
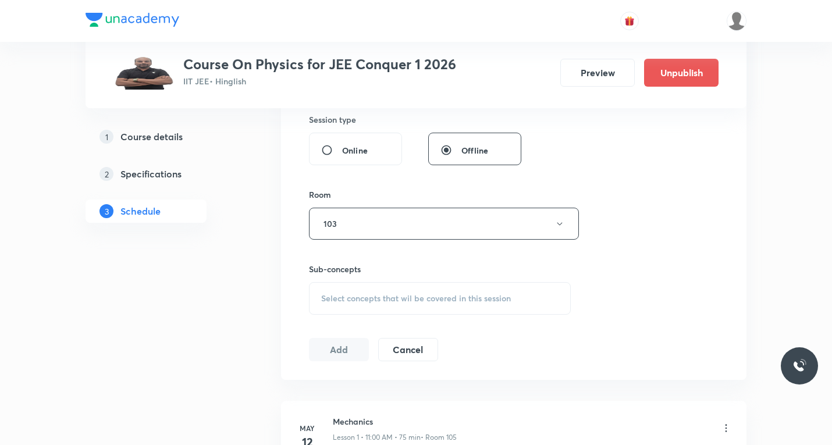
scroll to position [465, 0]
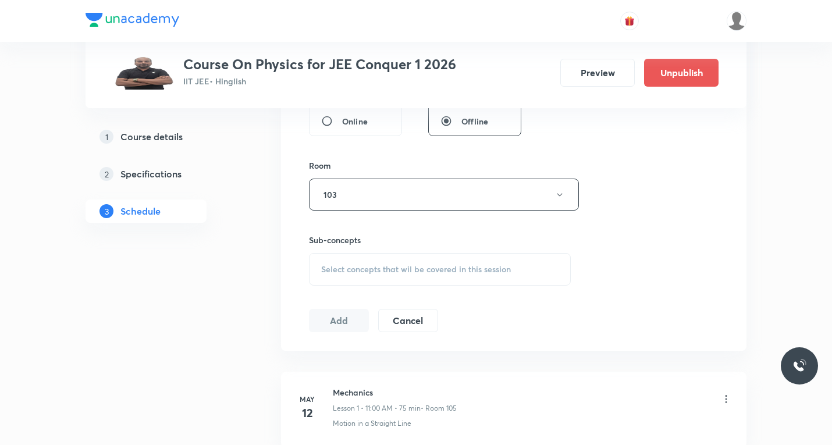
click at [387, 276] on div "Select concepts that wil be covered in this session" at bounding box center [440, 269] width 262 height 33
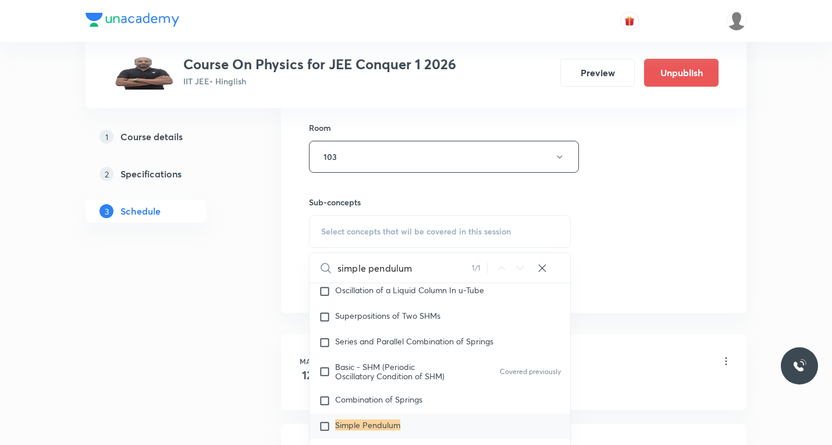
scroll to position [523, 0]
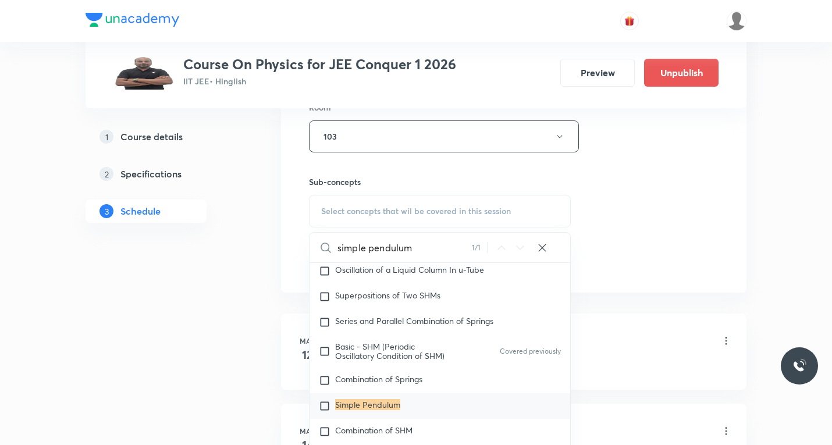
type input "simple pendulum"
click at [323, 412] on input "checkbox" at bounding box center [327, 406] width 16 height 12
checkbox input "true"
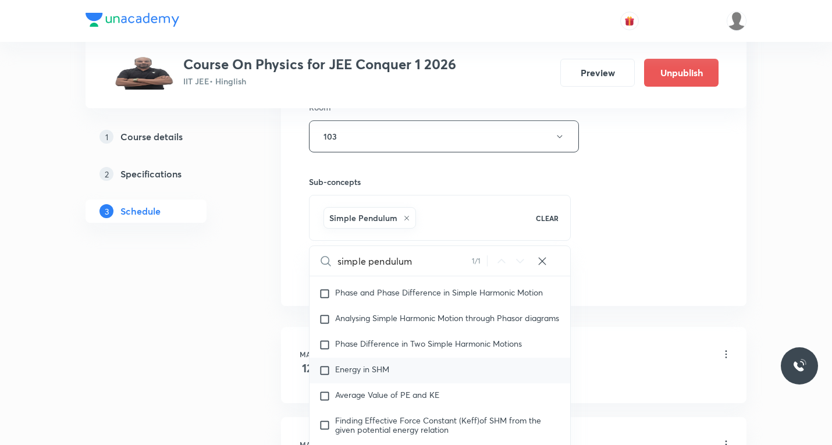
scroll to position [5213, 0]
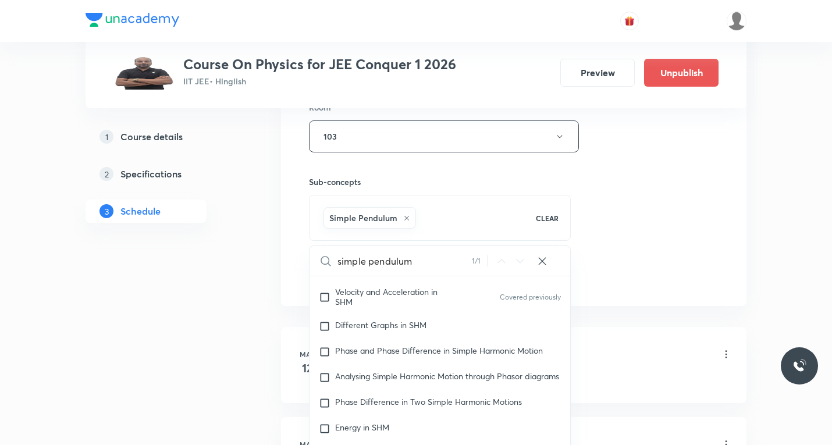
click at [711, 251] on div "Session 76 Live class Session title 6/99 Fluids ​ Schedule for Sept 5, 2025, 8:…" at bounding box center [513, 8] width 409 height 560
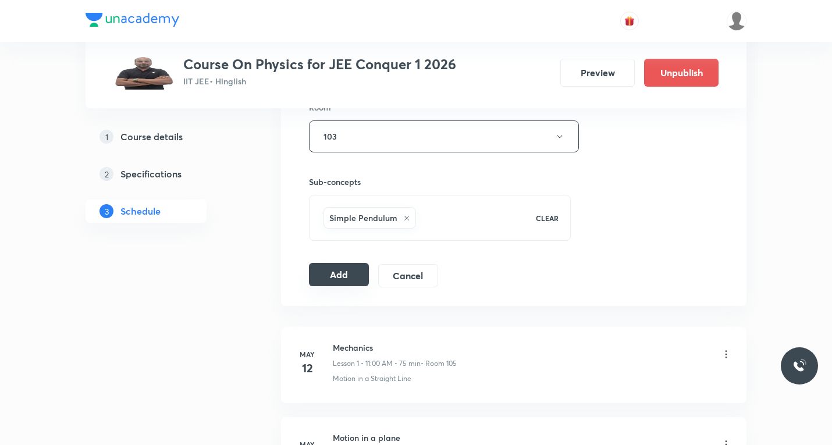
click at [344, 280] on button "Add" at bounding box center [339, 274] width 60 height 23
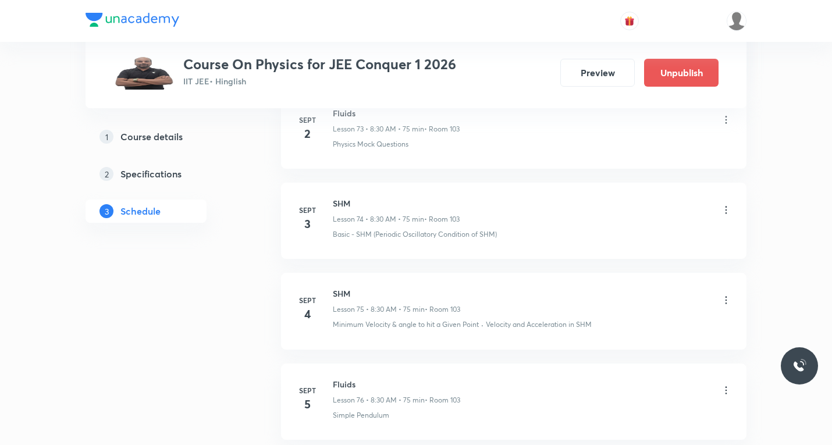
scroll to position [6808, 0]
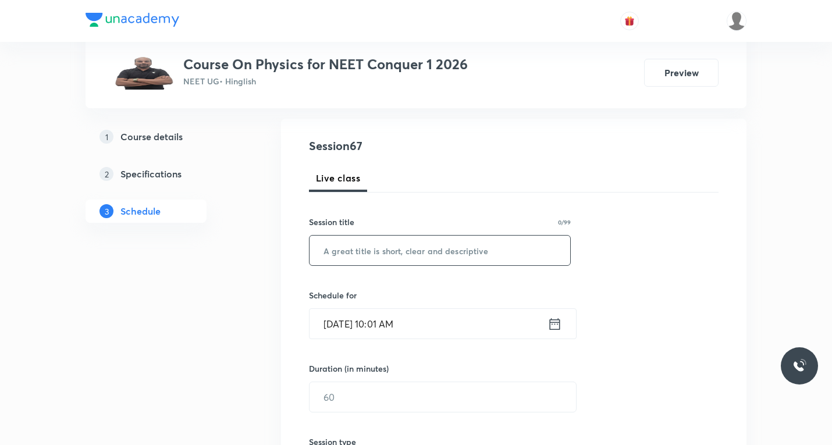
scroll to position [116, 0]
click at [402, 247] on input "text" at bounding box center [439, 248] width 261 height 30
paste input "Rotational motion"
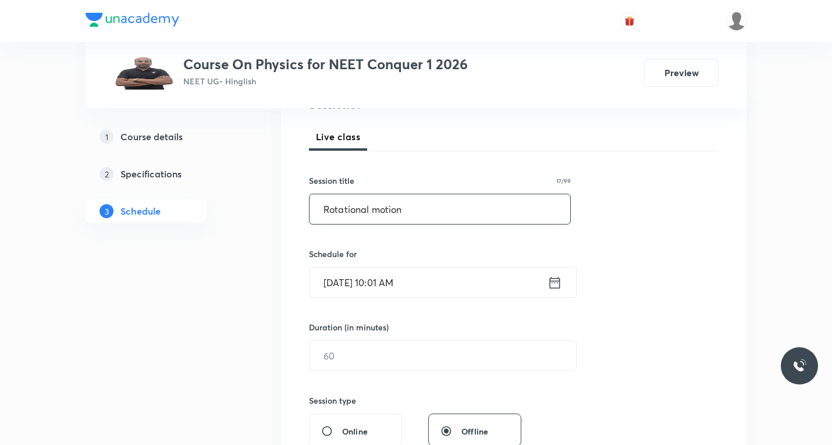
scroll to position [174, 0]
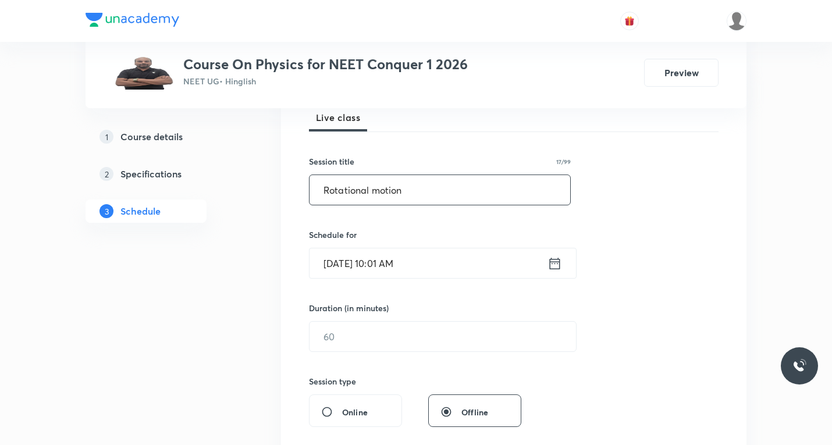
type input "Rotational motion"
click at [425, 329] on input "text" at bounding box center [442, 337] width 266 height 30
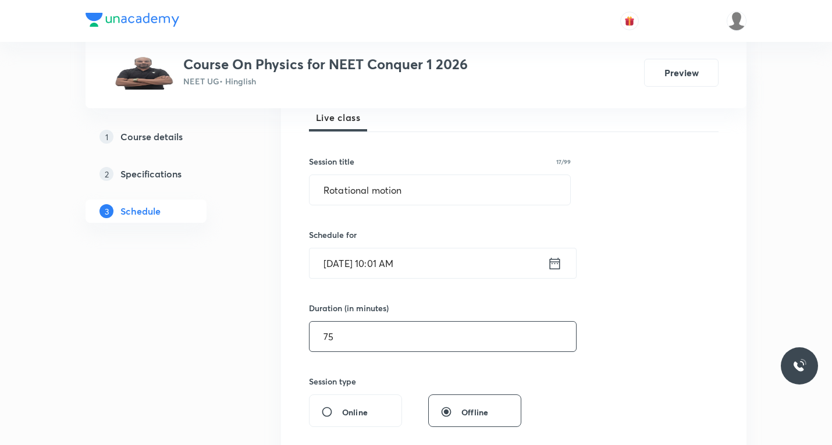
type input "75"
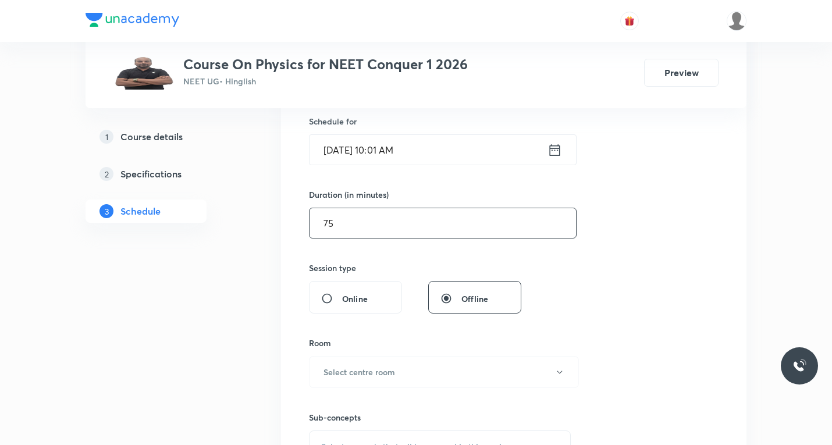
scroll to position [291, 0]
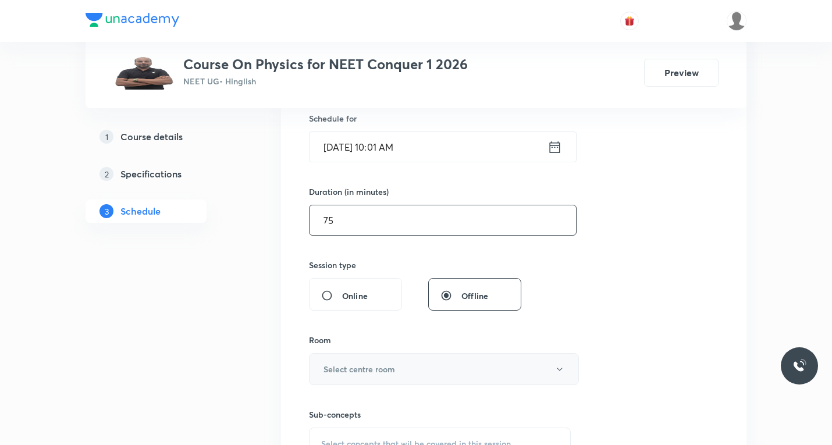
click at [372, 364] on h6 "Select centre room" at bounding box center [359, 369] width 72 height 12
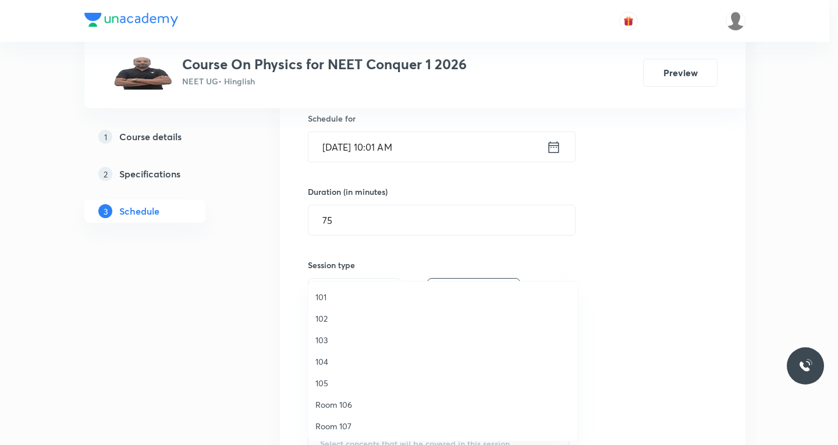
click at [322, 359] on span "104" at bounding box center [442, 361] width 255 height 12
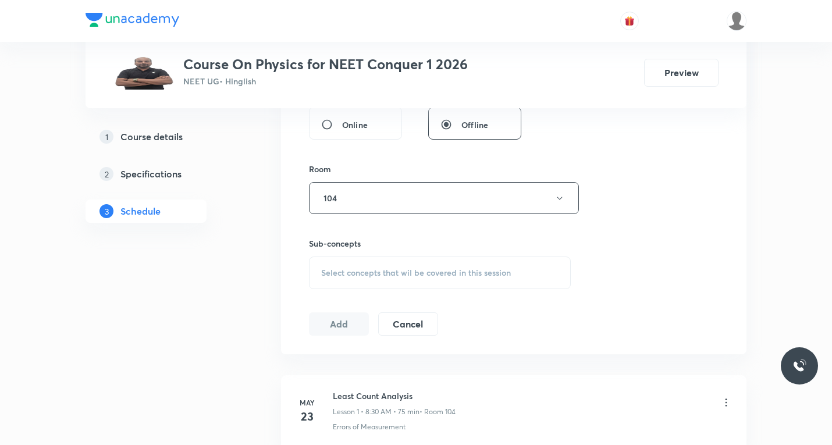
scroll to position [465, 0]
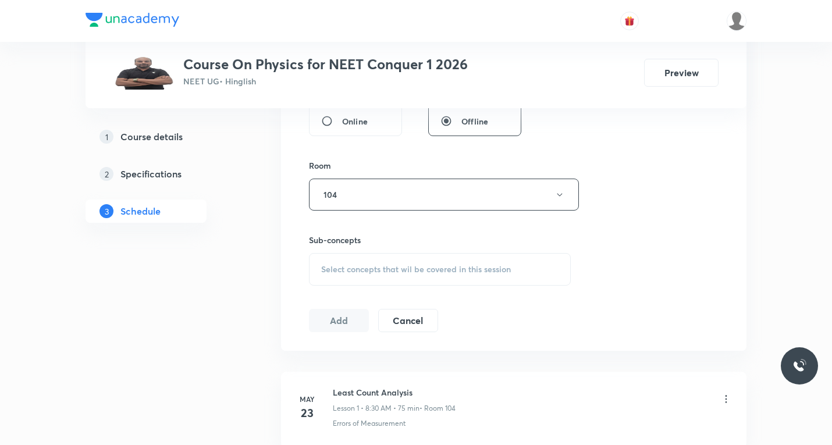
click at [361, 269] on span "Select concepts that wil be covered in this session" at bounding box center [416, 269] width 190 height 9
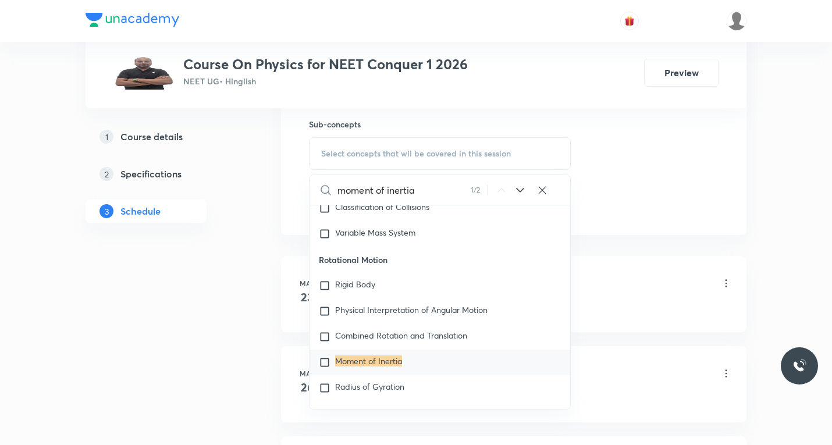
scroll to position [582, 0]
type input "moment of inertia"
click at [325, 356] on input "checkbox" at bounding box center [327, 362] width 16 height 12
checkbox input "true"
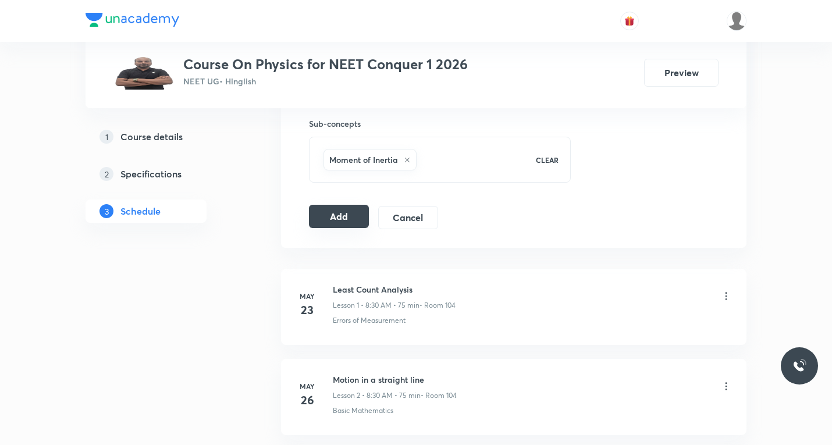
click at [318, 219] on button "Add" at bounding box center [339, 216] width 60 height 23
click at [347, 215] on button "Add" at bounding box center [339, 216] width 60 height 23
click at [345, 222] on button "Add" at bounding box center [339, 216] width 60 height 23
click at [345, 222] on button "Add" at bounding box center [339, 217] width 60 height 23
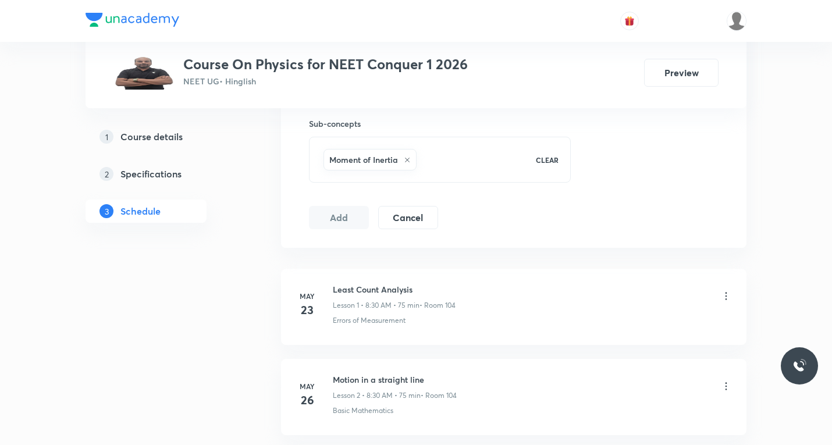
click at [345, 222] on button "Add" at bounding box center [339, 217] width 60 height 23
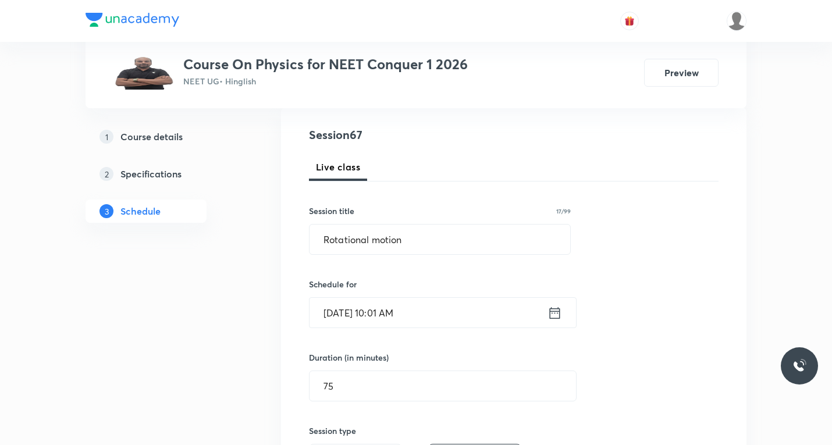
scroll to position [116, 0]
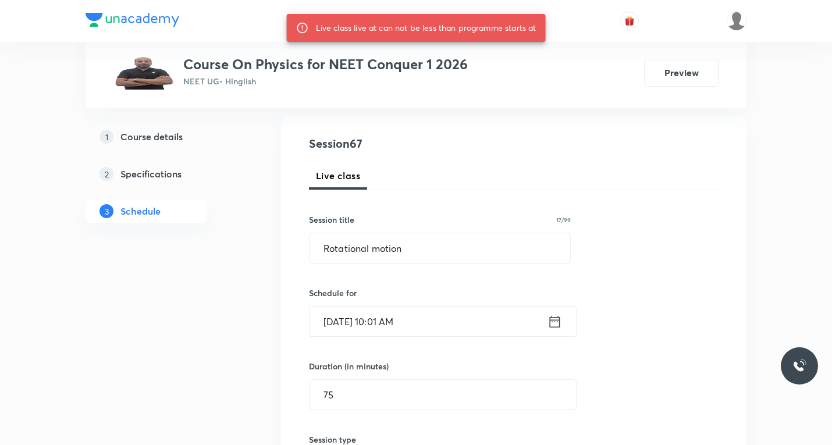
click at [553, 327] on icon at bounding box center [555, 321] width 10 height 12
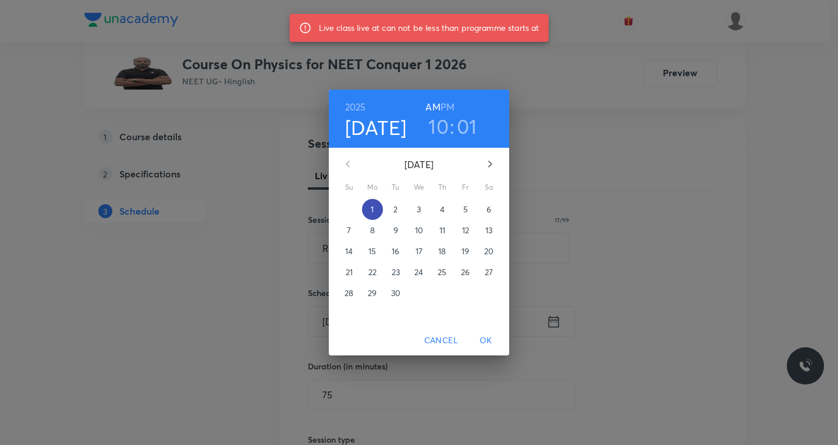
click at [372, 211] on p "1" at bounding box center [372, 210] width 3 height 12
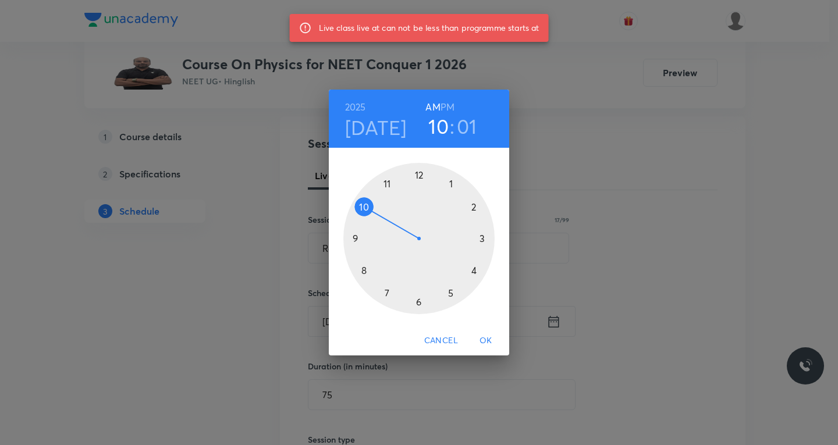
click at [359, 208] on div at bounding box center [418, 238] width 151 height 151
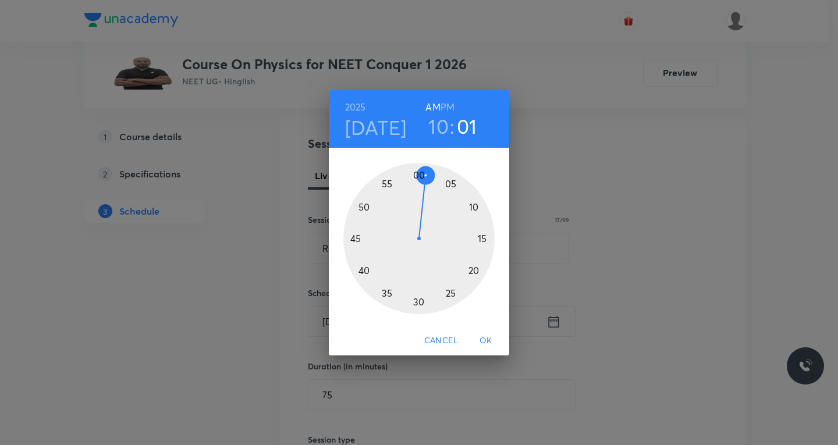
click at [420, 174] on div at bounding box center [418, 238] width 151 height 151
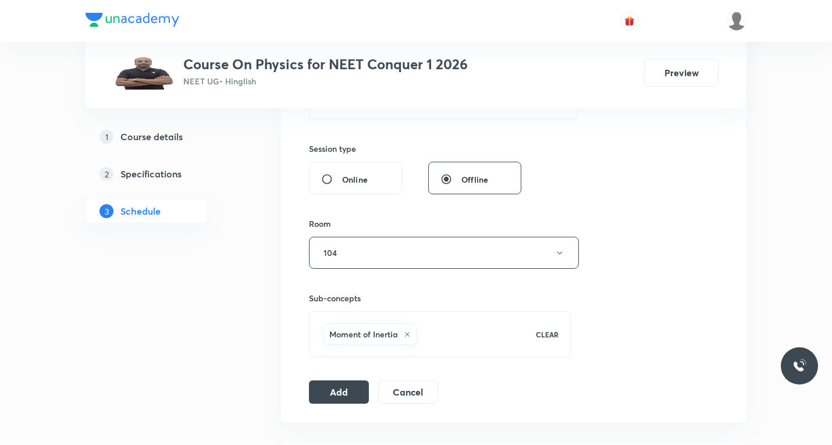
scroll to position [465, 0]
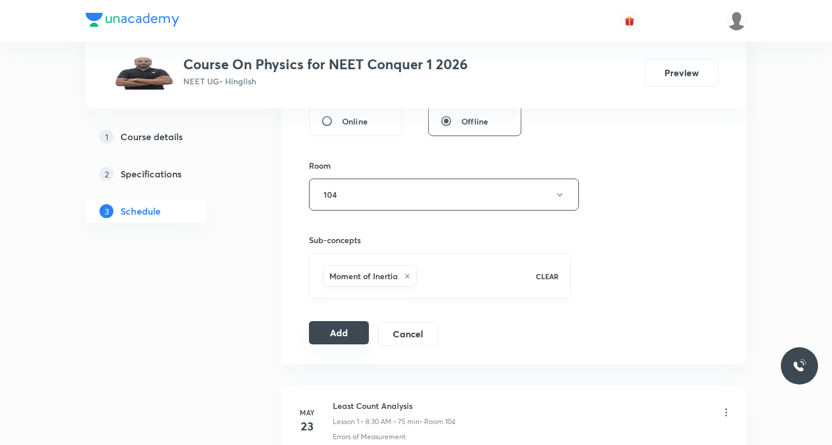
click at [320, 326] on button "Add" at bounding box center [339, 332] width 60 height 23
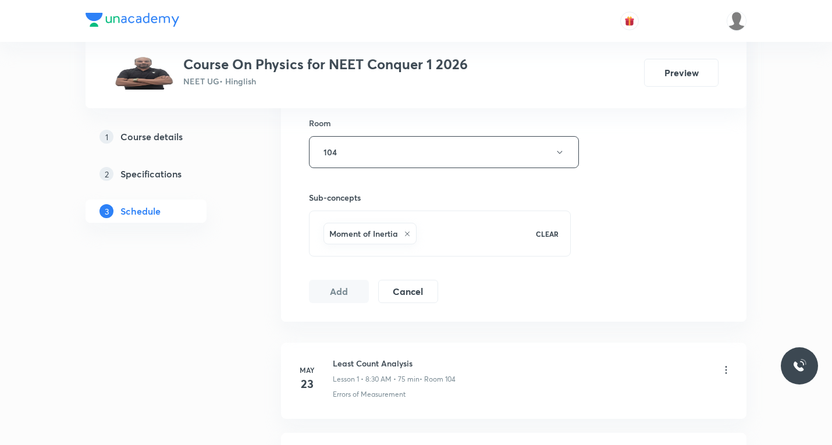
scroll to position [523, 0]
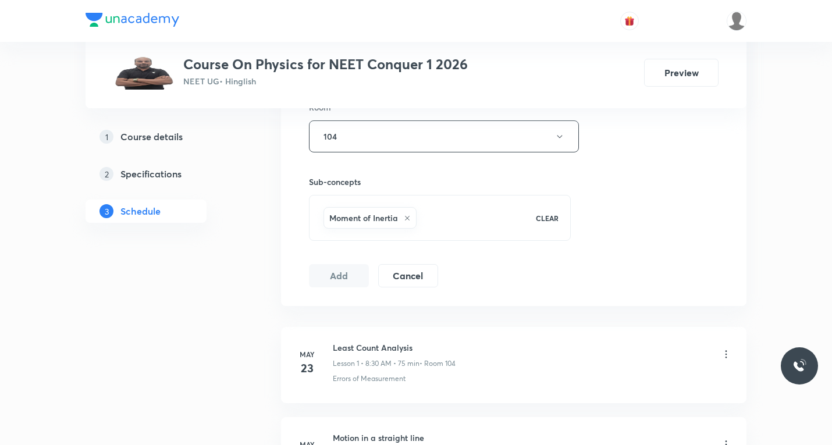
click at [340, 277] on button "Add" at bounding box center [339, 275] width 60 height 23
click at [339, 277] on button "Add" at bounding box center [339, 275] width 60 height 23
drag, startPoint x: 343, startPoint y: 282, endPoint x: 312, endPoint y: 266, distance: 34.1
click at [343, 282] on button "Add" at bounding box center [339, 274] width 60 height 23
click at [346, 280] on button "Add" at bounding box center [339, 274] width 60 height 23
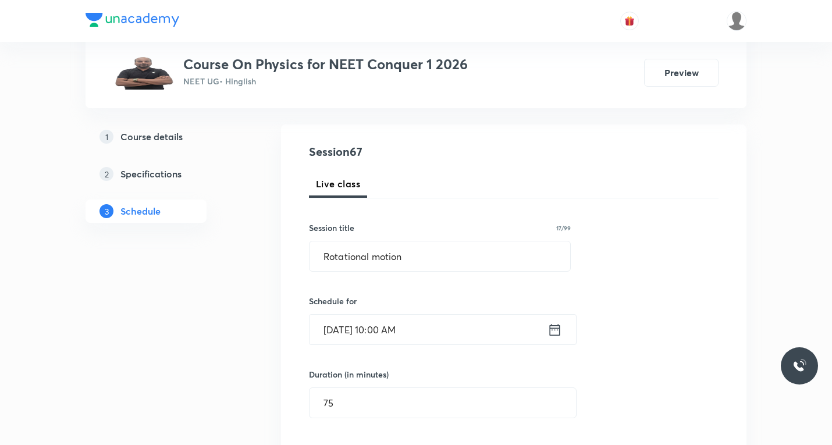
scroll to position [0, 0]
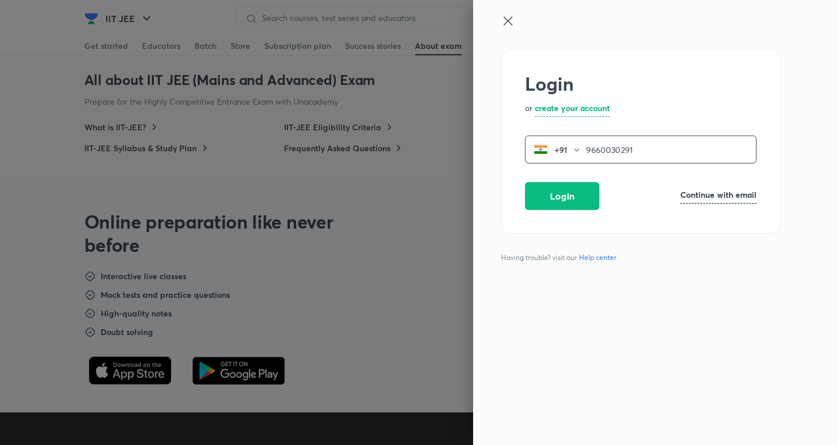
type input "9660030291"
click at [574, 198] on button "Login" at bounding box center [562, 195] width 74 height 28
click at [567, 197] on button "Login" at bounding box center [562, 195] width 74 height 28
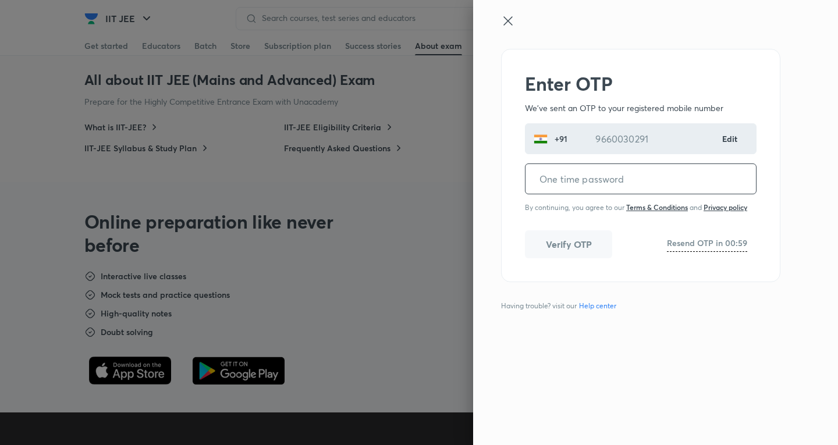
click at [580, 176] on input "tel" at bounding box center [640, 179] width 230 height 30
type input "313622"
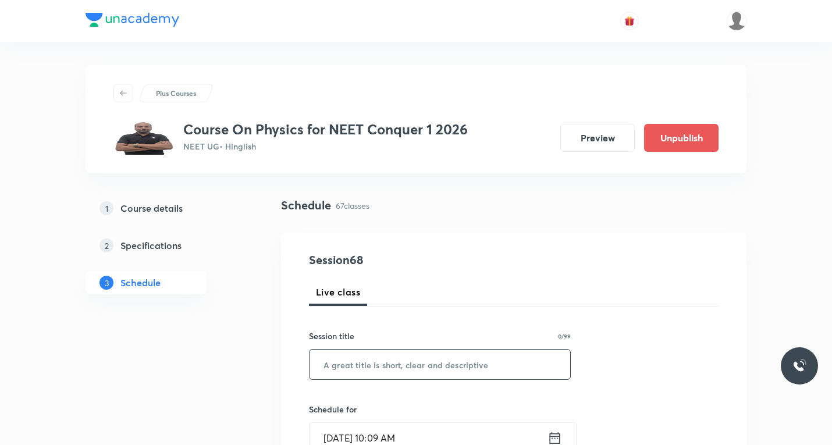
click at [380, 362] on input "text" at bounding box center [439, 365] width 261 height 30
paste input "Rotational motion"
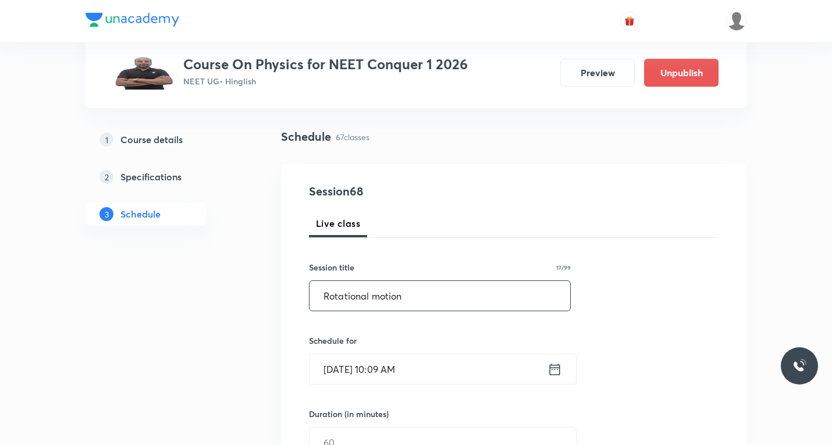
scroll to position [174, 0]
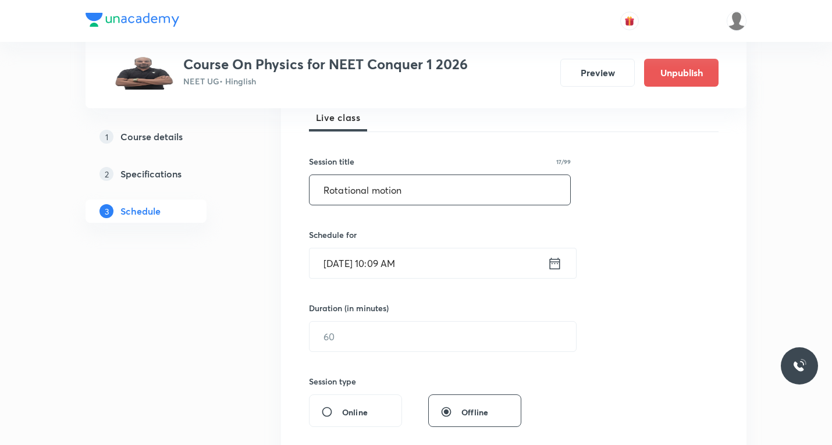
type input "Rotational motion"
click at [555, 266] on icon at bounding box center [554, 263] width 15 height 16
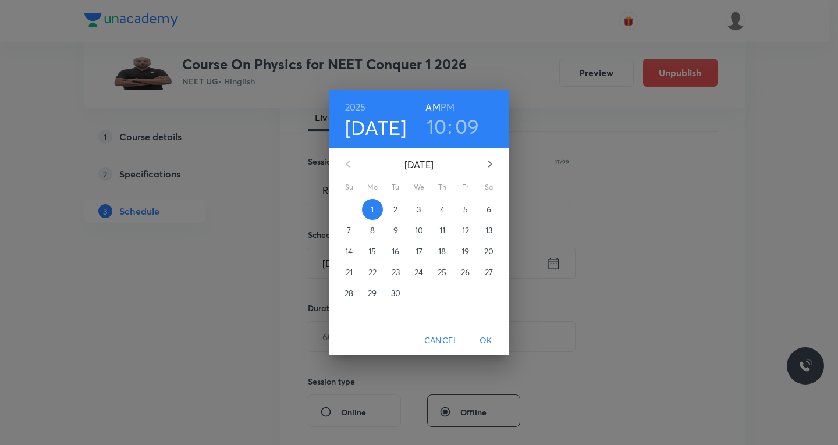
click at [398, 208] on span "2" at bounding box center [395, 210] width 21 height 12
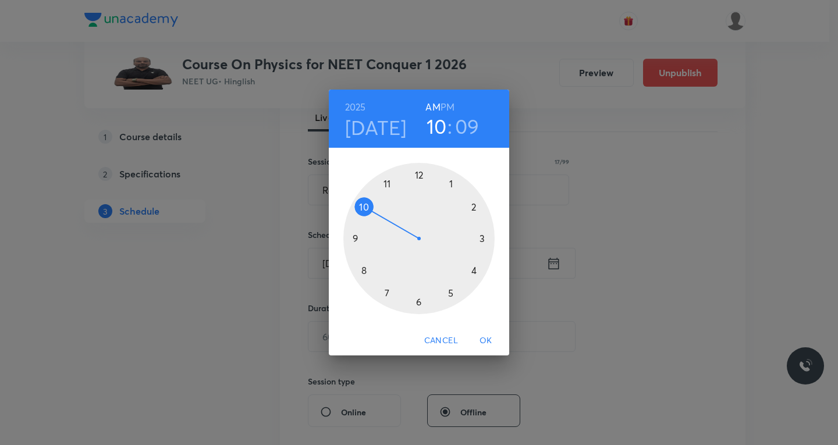
click at [360, 204] on div at bounding box center [418, 238] width 151 height 151
click at [419, 173] on div at bounding box center [418, 238] width 151 height 151
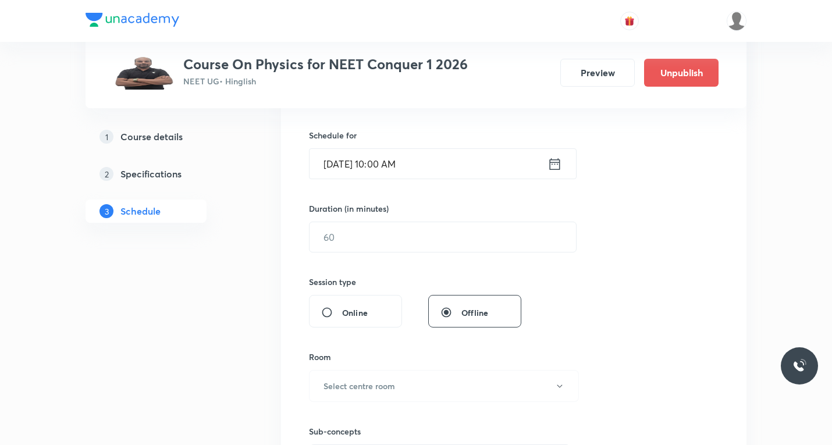
scroll to position [291, 0]
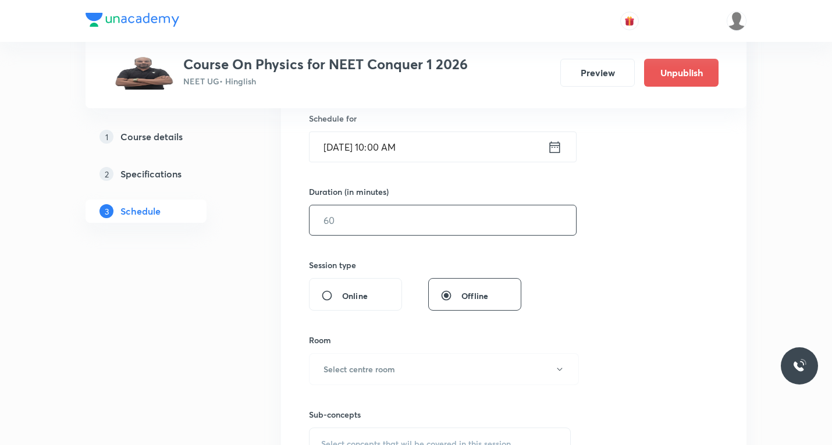
click at [358, 216] on input "text" at bounding box center [442, 220] width 266 height 30
type input "75"
click at [360, 373] on h6 "Select centre room" at bounding box center [359, 369] width 72 height 12
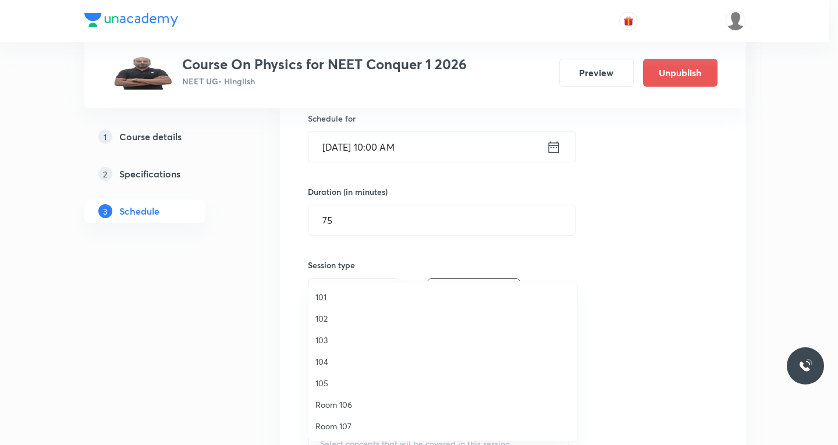
click at [322, 364] on span "104" at bounding box center [442, 361] width 255 height 12
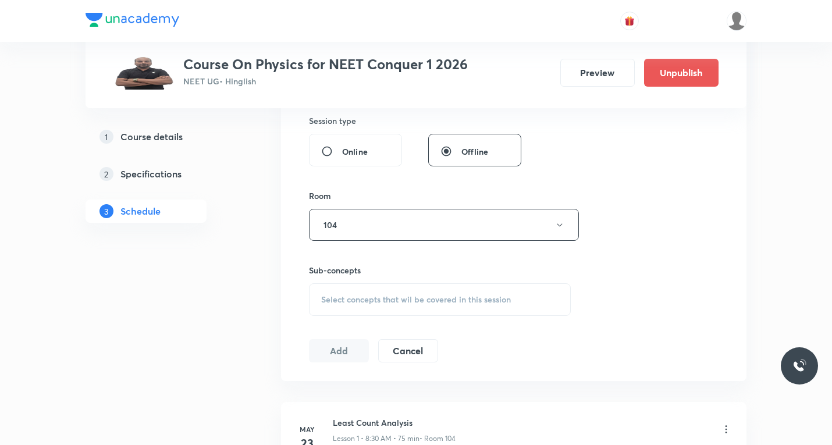
scroll to position [465, 0]
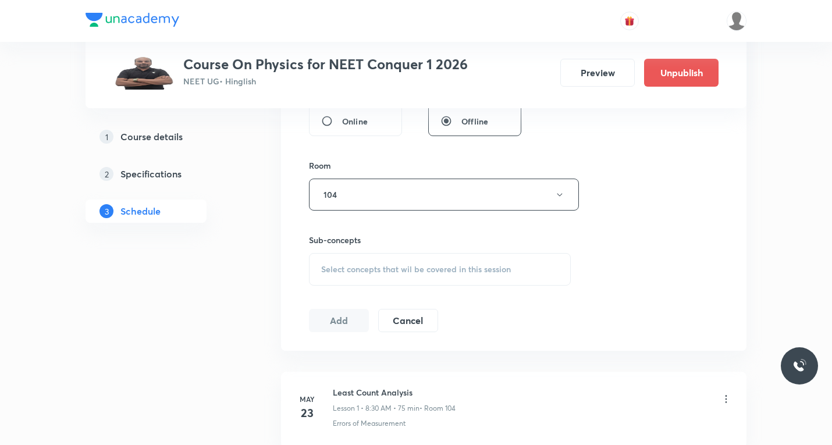
click at [363, 266] on span "Select concepts that wil be covered in this session" at bounding box center [416, 269] width 190 height 9
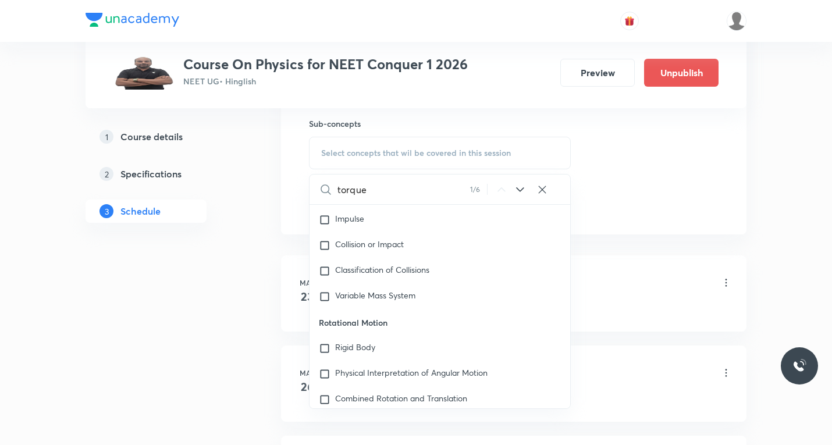
scroll to position [3510, 0]
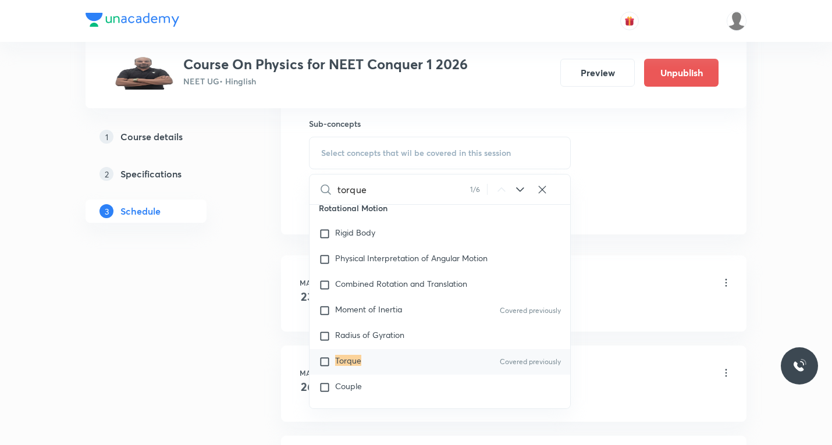
type input "torque"
drag, startPoint x: 327, startPoint y: 350, endPoint x: 405, endPoint y: 287, distance: 100.1
click at [327, 356] on input "checkbox" at bounding box center [327, 362] width 16 height 12
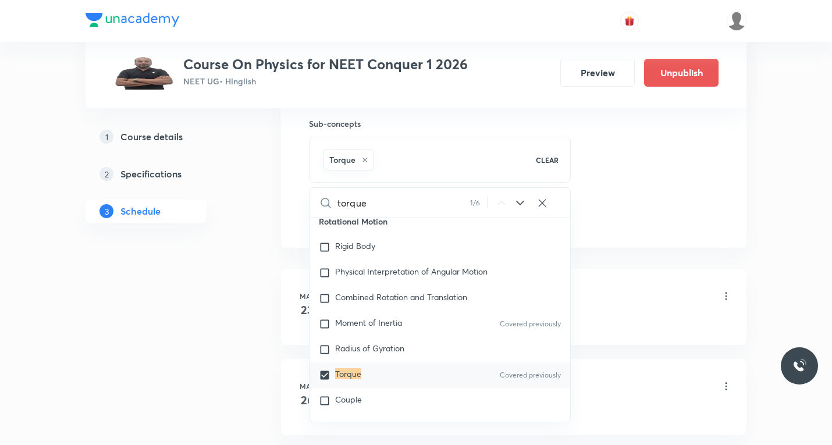
click at [521, 199] on icon at bounding box center [520, 203] width 14 height 14
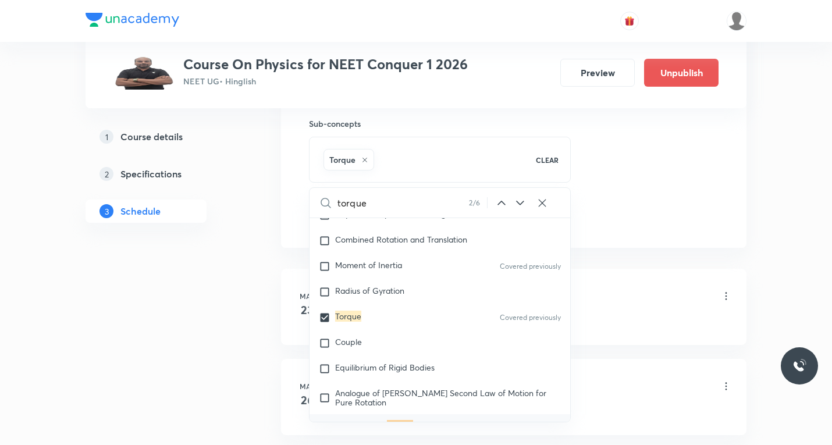
scroll to position [3619, 0]
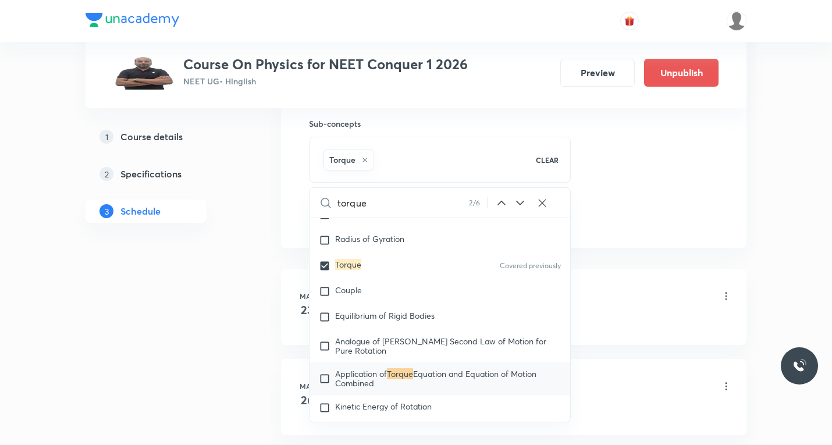
click at [518, 203] on icon at bounding box center [520, 203] width 8 height 5
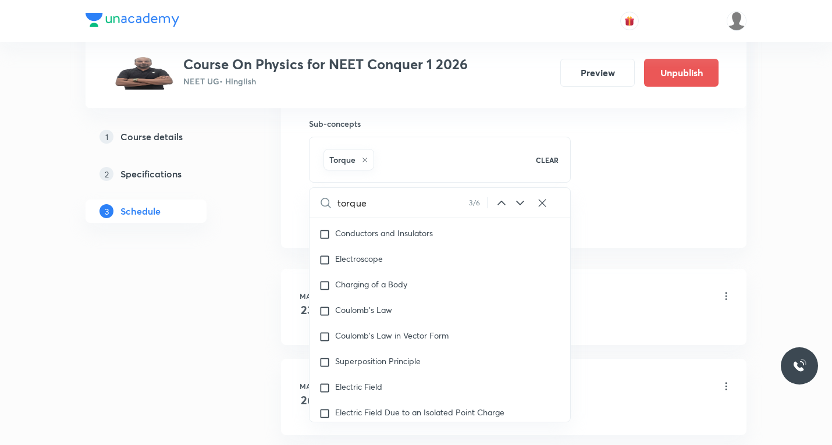
scroll to position [8208, 0]
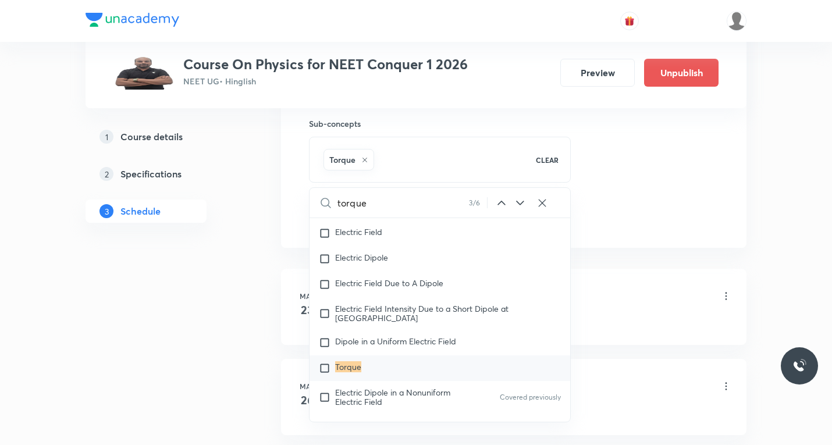
click at [518, 202] on icon at bounding box center [520, 203] width 8 height 5
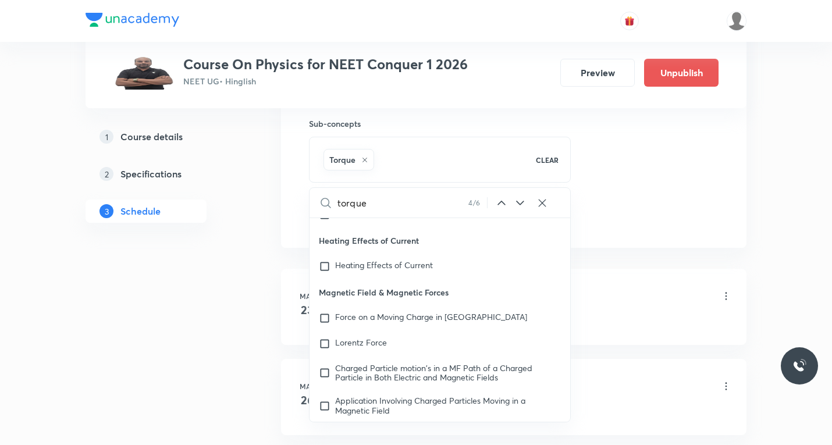
scroll to position [10470, 0]
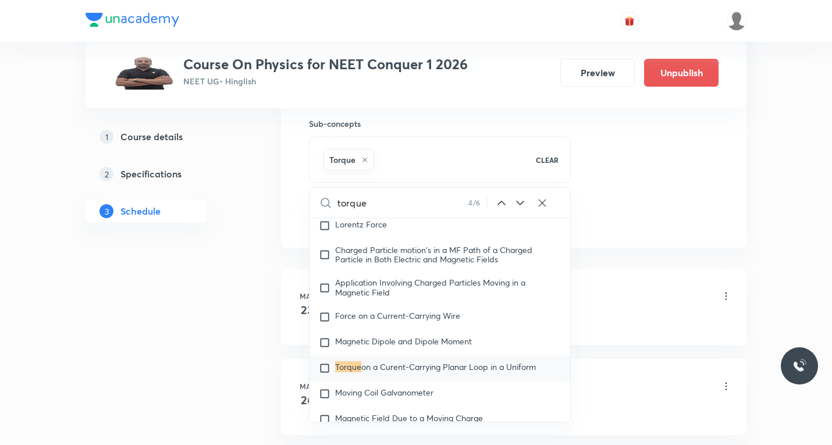
click at [518, 202] on icon at bounding box center [520, 203] width 8 height 5
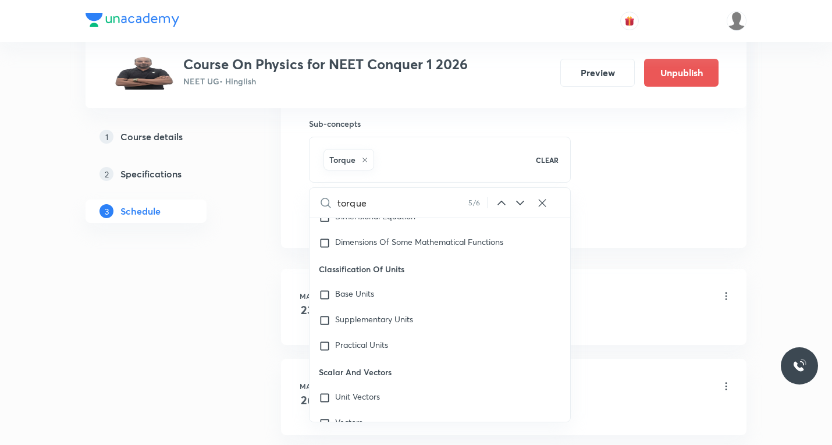
scroll to position [21707, 0]
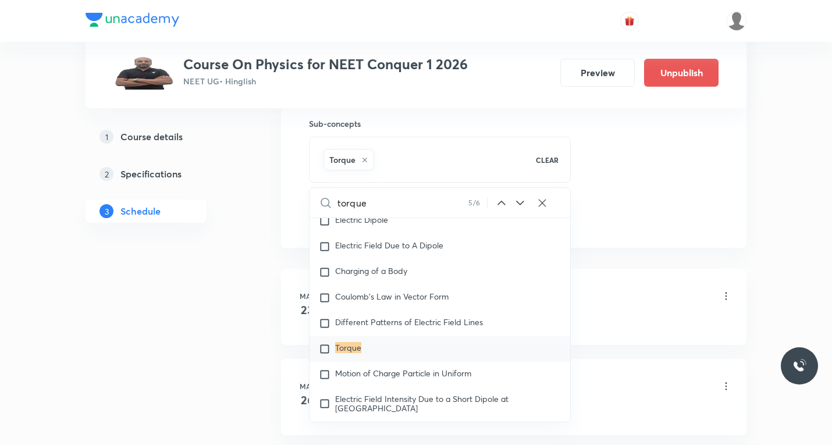
click at [518, 202] on icon at bounding box center [520, 203] width 8 height 5
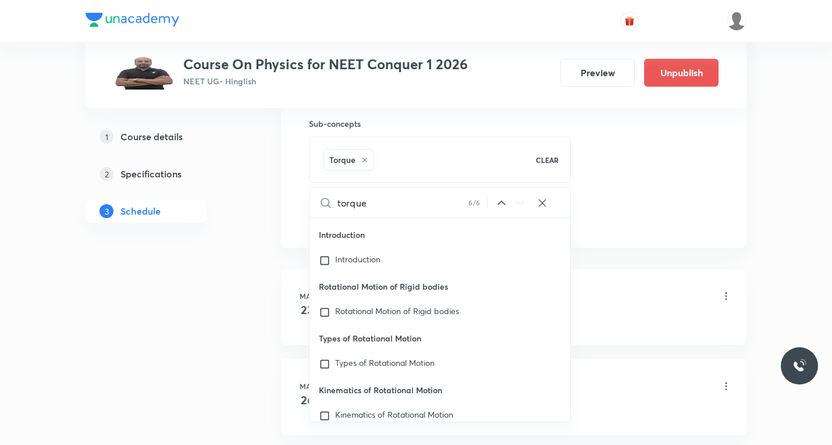
scroll to position [23750, 0]
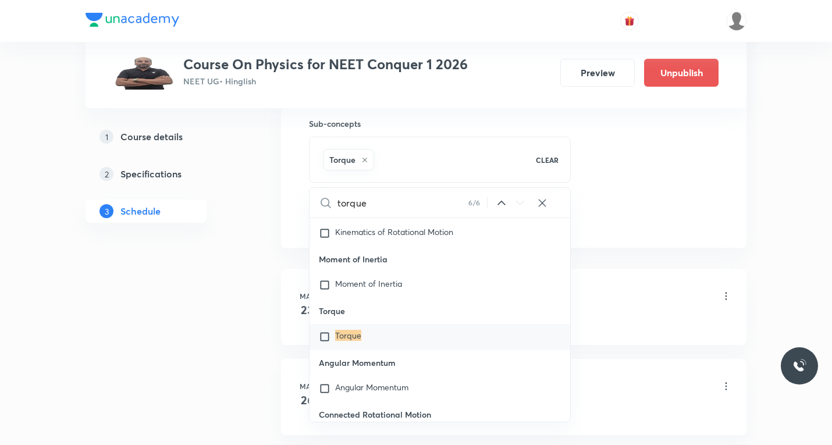
click at [517, 202] on icon at bounding box center [520, 203] width 14 height 14
click at [504, 205] on icon at bounding box center [501, 203] width 14 height 14
click at [504, 204] on icon at bounding box center [501, 203] width 14 height 14
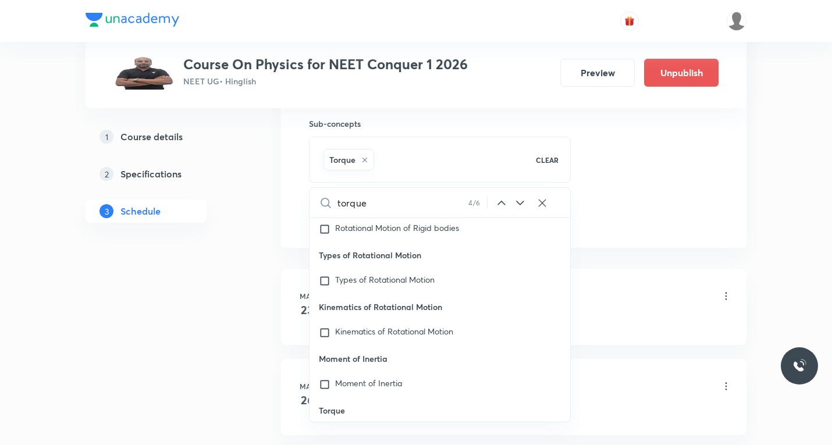
click at [504, 204] on icon at bounding box center [501, 203] width 14 height 14
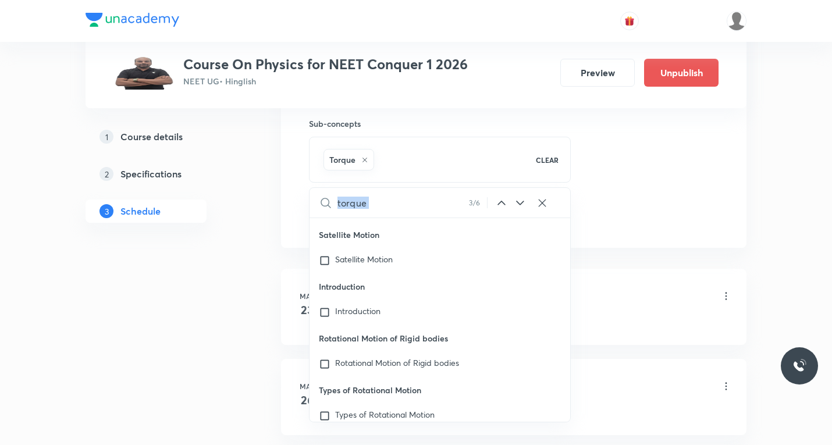
click at [503, 204] on icon at bounding box center [501, 203] width 14 height 14
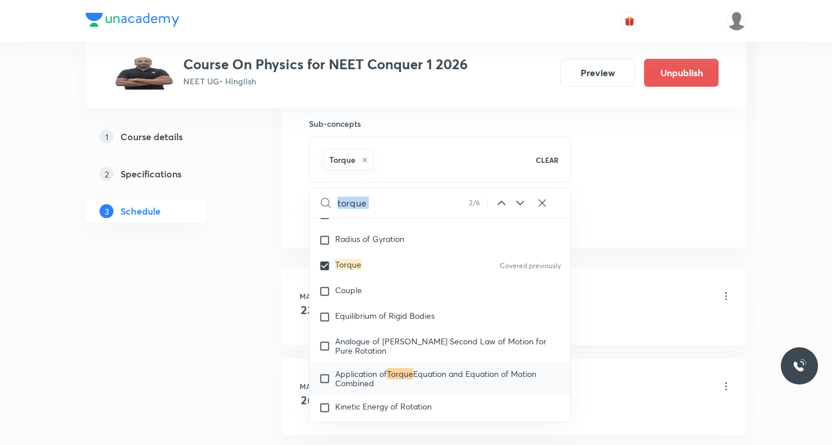
click at [503, 203] on icon at bounding box center [501, 203] width 8 height 4
checkbox input "true"
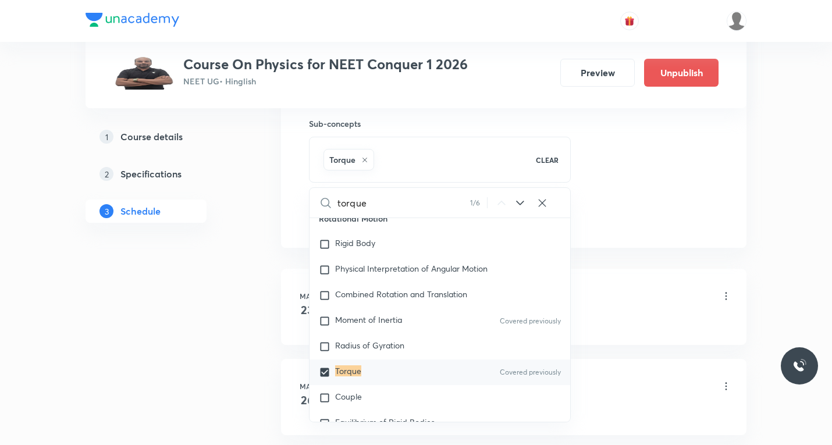
scroll to position [3510, 0]
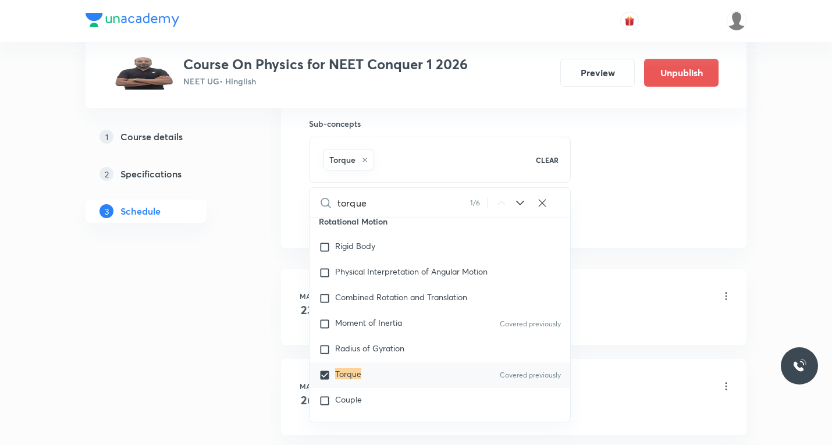
click at [390, 209] on input "torque" at bounding box center [403, 203] width 133 height 30
paste input "angular"
type input "angular"
checkbox input "true"
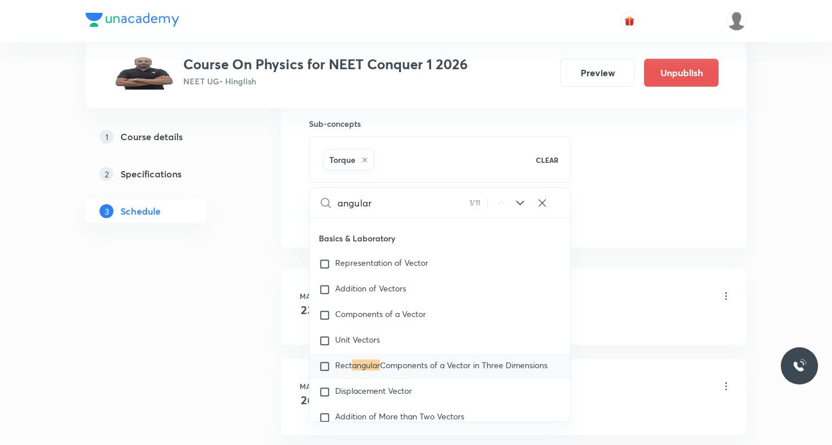
scroll to position [828, 0]
type input "angular"
checkbox input "true"
type input "angular"
click at [518, 205] on icon at bounding box center [520, 203] width 14 height 14
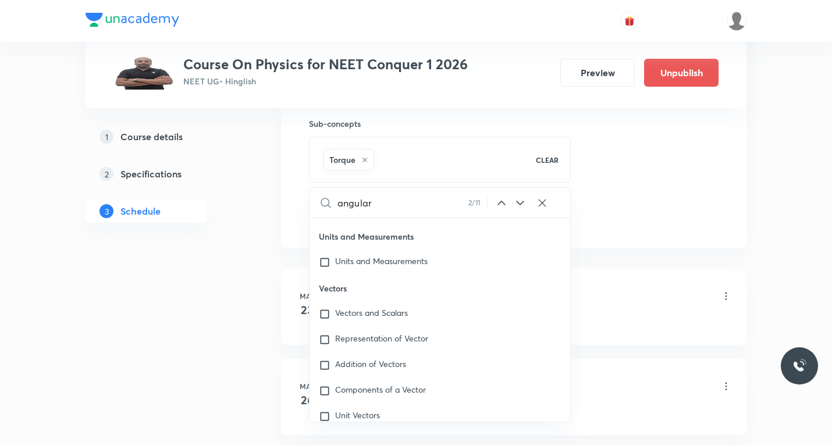
scroll to position [1316, 0]
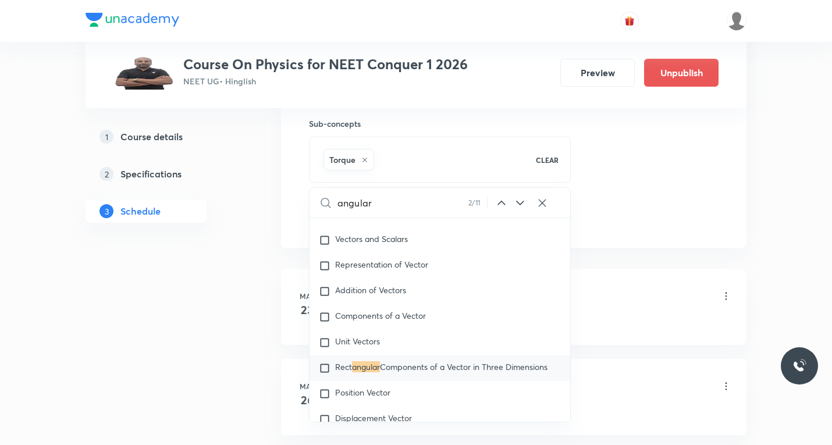
click at [518, 205] on icon at bounding box center [520, 203] width 14 height 14
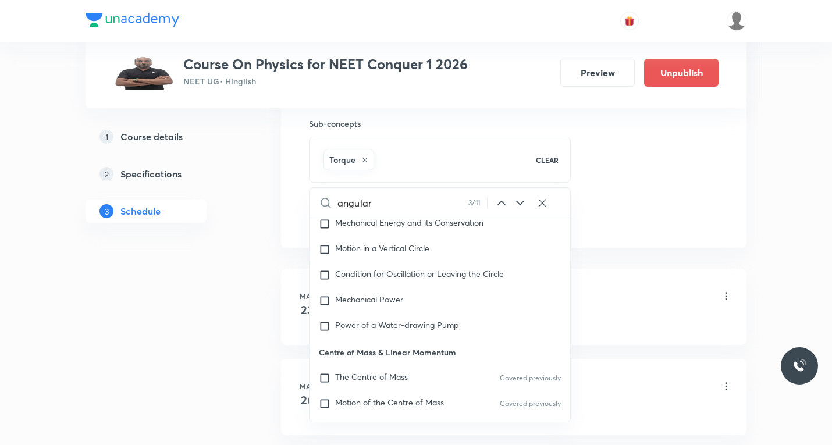
scroll to position [3407, 0]
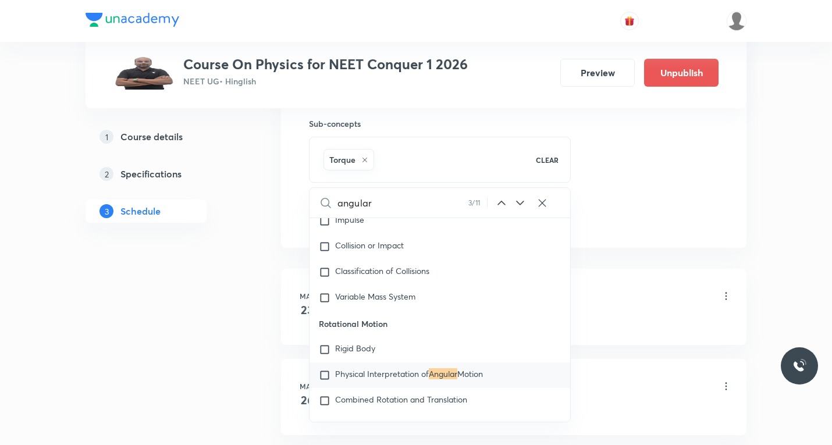
click at [516, 204] on icon at bounding box center [520, 203] width 14 height 14
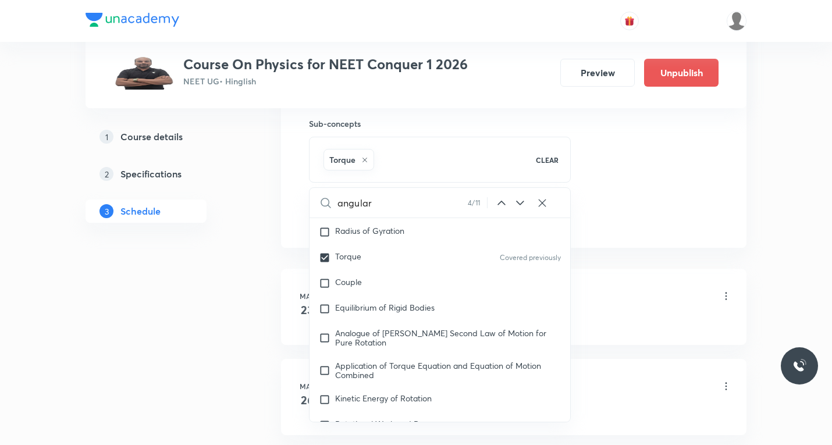
scroll to position [3761, 0]
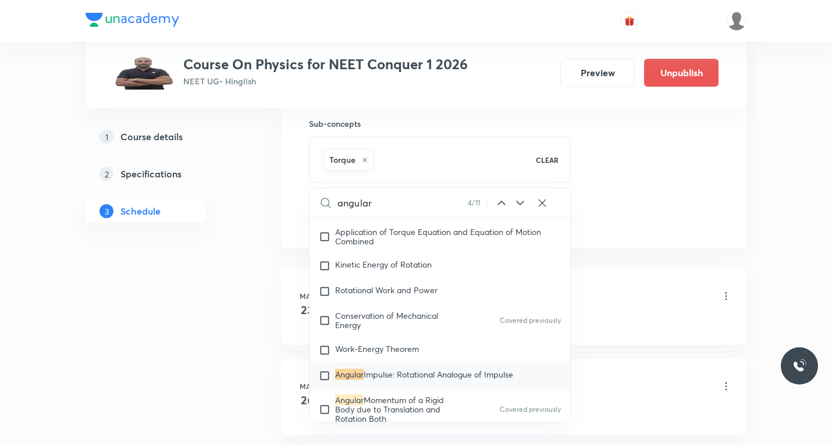
click at [515, 207] on icon at bounding box center [520, 203] width 14 height 14
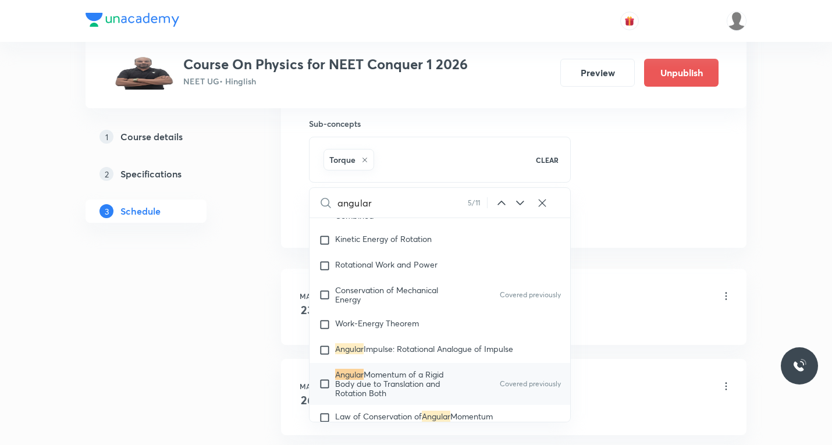
click at [515, 207] on icon at bounding box center [520, 203] width 14 height 14
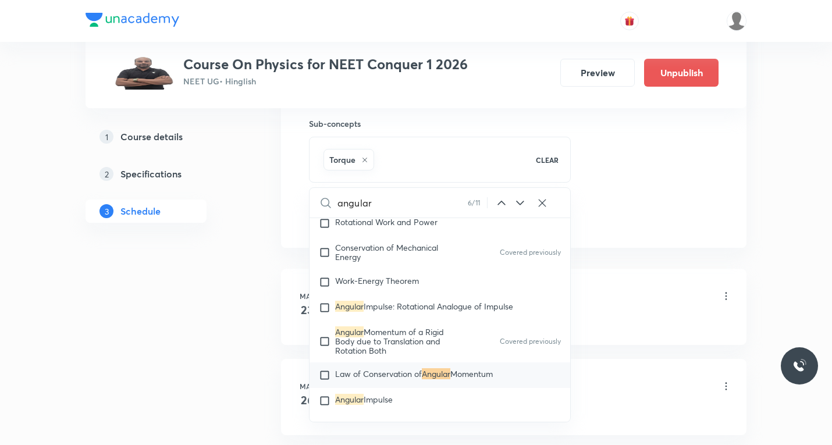
click at [515, 207] on icon at bounding box center [520, 203] width 14 height 14
checkbox input "true"
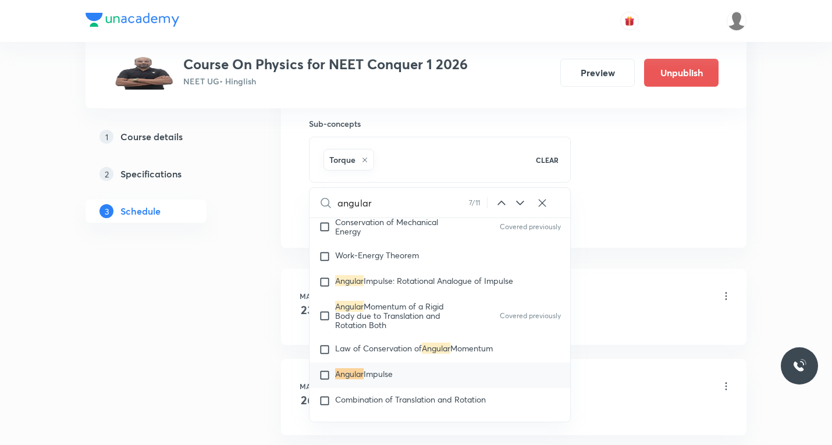
click at [326, 369] on input "checkbox" at bounding box center [327, 375] width 16 height 12
checkbox input "true"
click at [519, 203] on icon at bounding box center [520, 203] width 8 height 5
checkbox input "true"
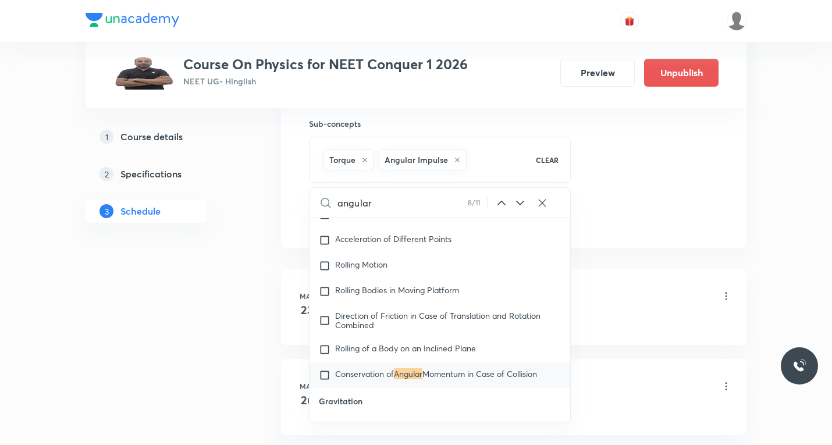
click at [520, 203] on icon at bounding box center [520, 203] width 14 height 14
checkbox input "true"
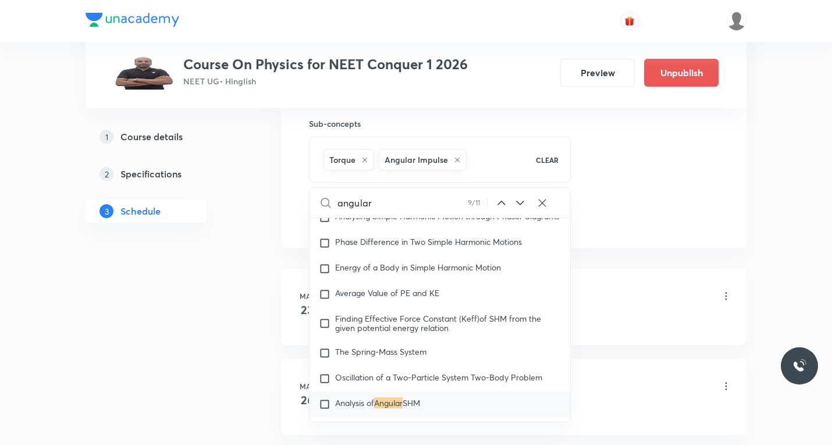
scroll to position [4915, 0]
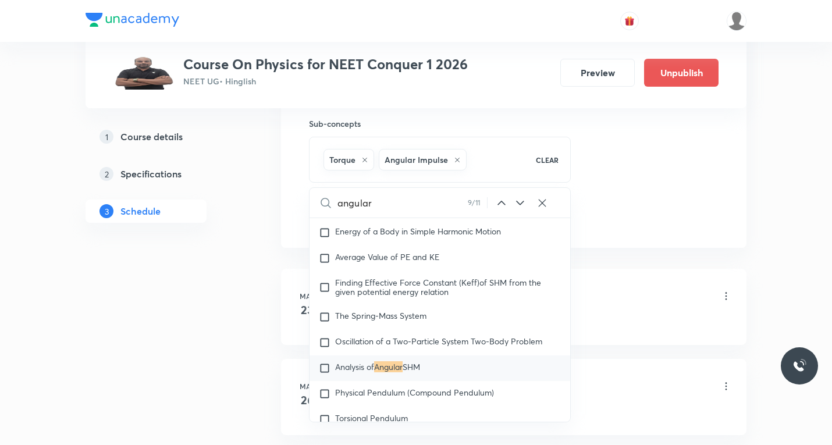
click at [520, 203] on icon at bounding box center [520, 203] width 14 height 14
checkbox input "true"
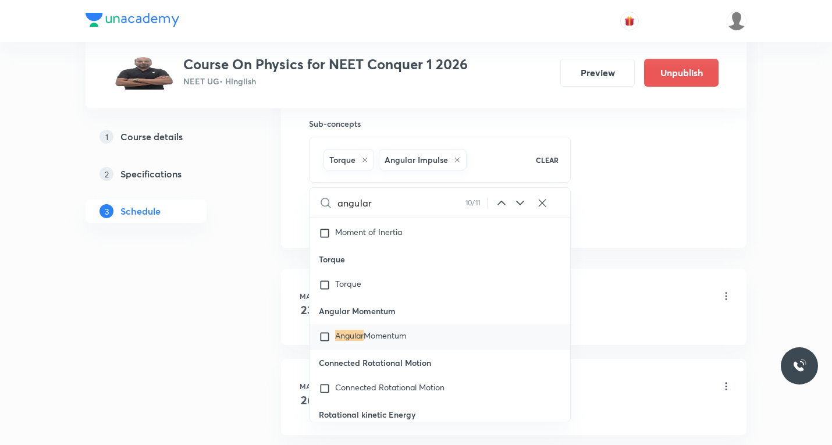
click at [521, 203] on icon at bounding box center [520, 203] width 8 height 5
checkbox input "true"
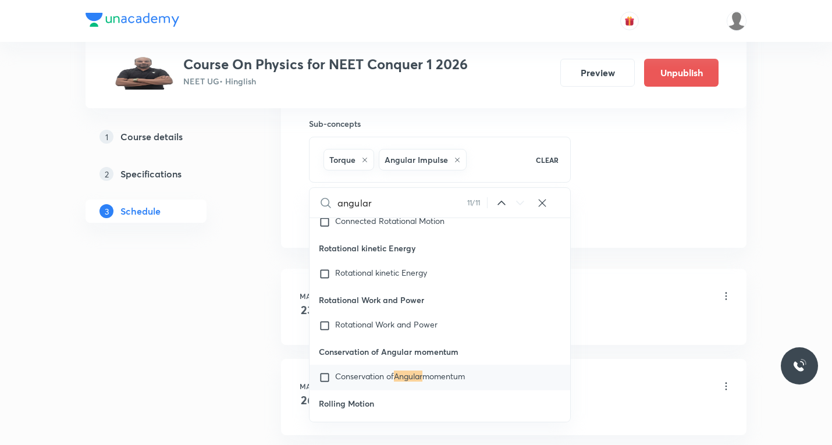
scroll to position [24009, 0]
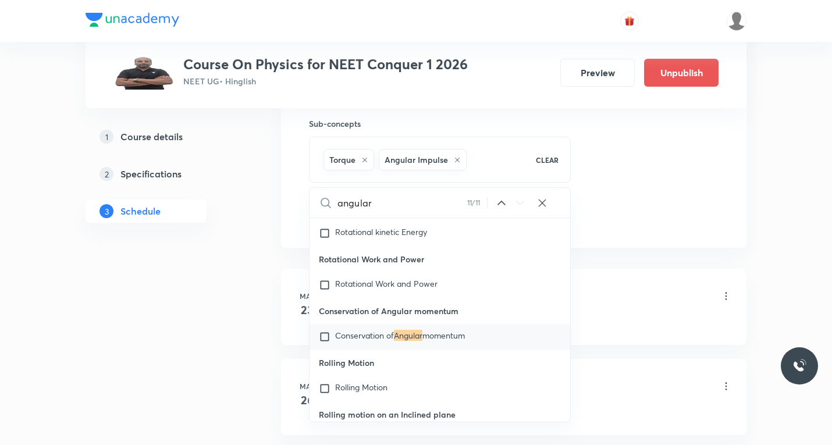
click at [501, 203] on icon at bounding box center [501, 203] width 14 height 14
checkbox input "true"
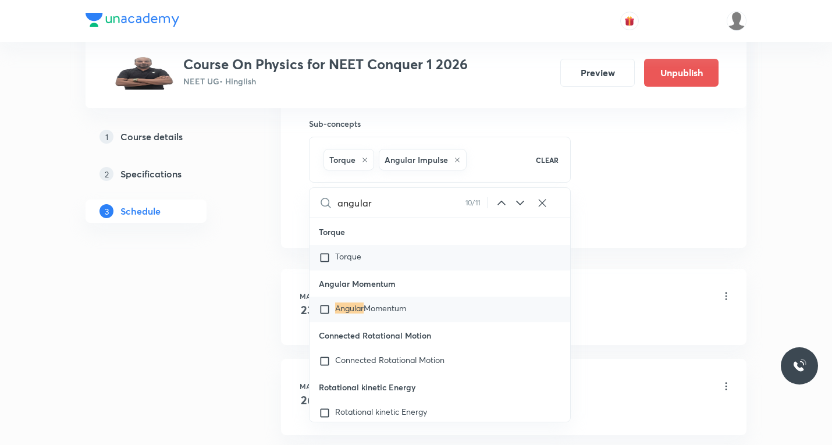
scroll to position [23802, 0]
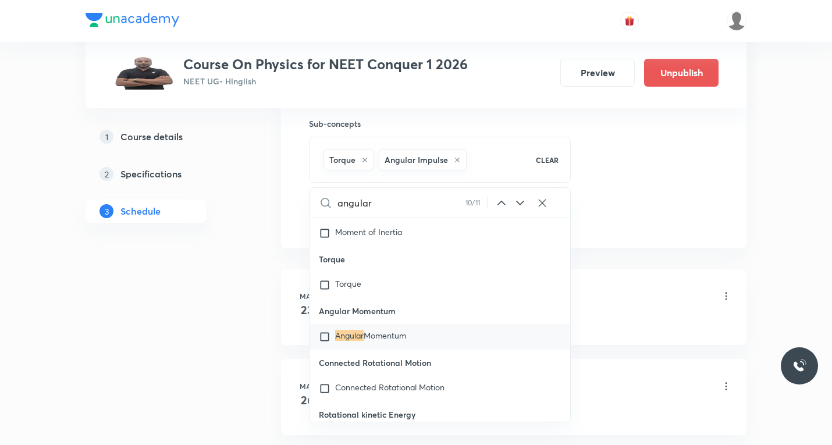
click at [323, 343] on input "checkbox" at bounding box center [327, 337] width 16 height 12
checkbox input "true"
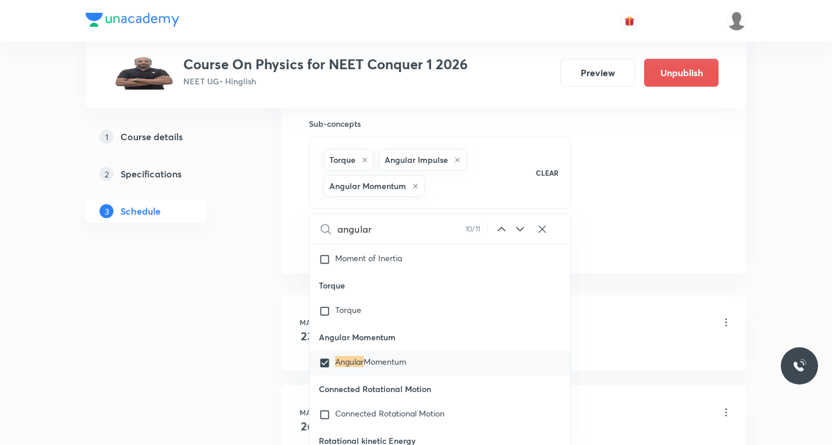
click at [454, 158] on icon at bounding box center [457, 159] width 7 height 7
checkbox input "true"
checkbox input "false"
checkbox input "true"
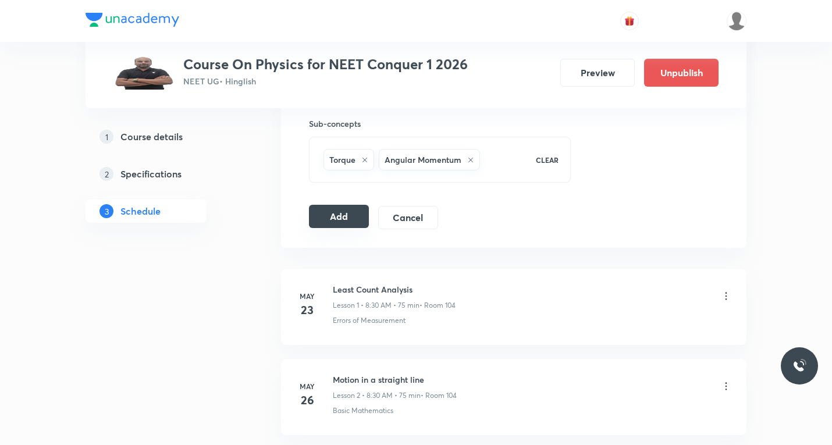
click at [348, 223] on button "Add" at bounding box center [339, 216] width 60 height 23
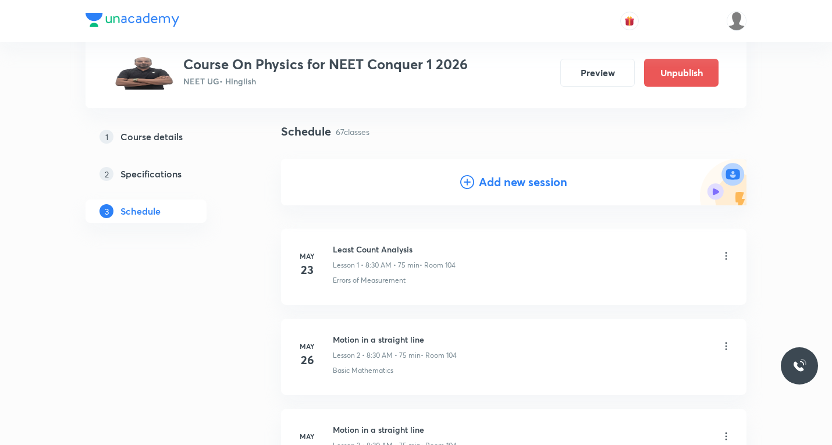
scroll to position [0, 0]
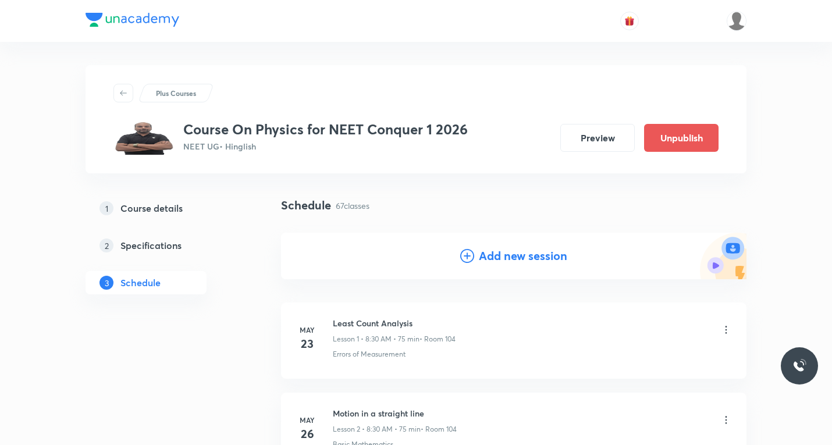
click at [465, 254] on icon at bounding box center [467, 256] width 14 height 14
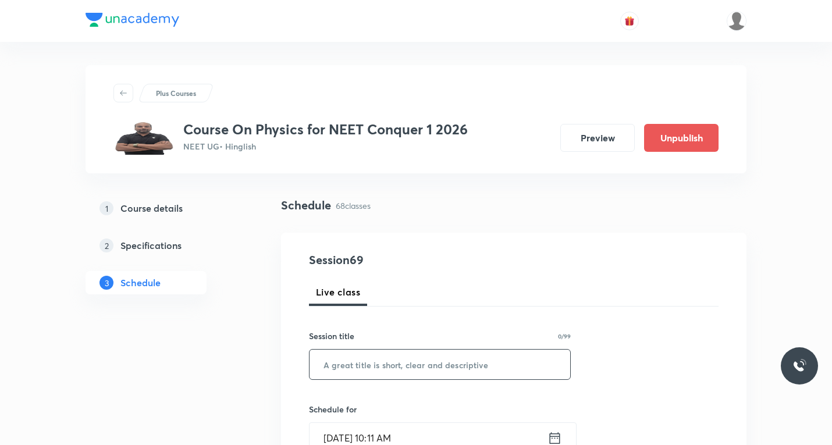
click at [372, 364] on input "text" at bounding box center [439, 365] width 261 height 30
paste input "Rotational motion"
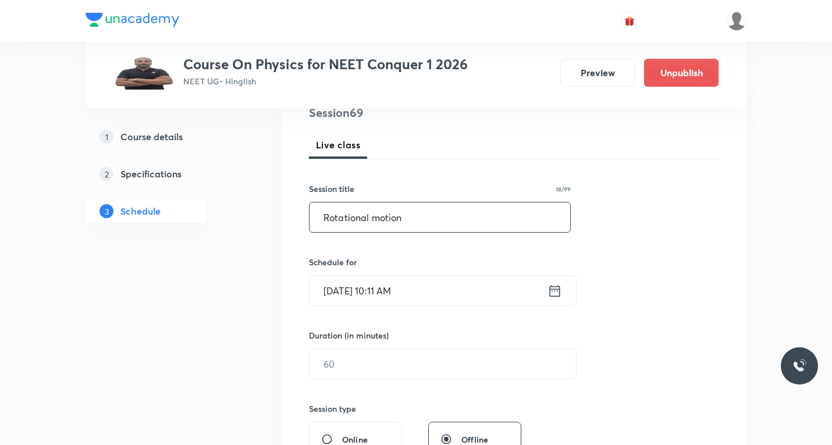
scroll to position [174, 0]
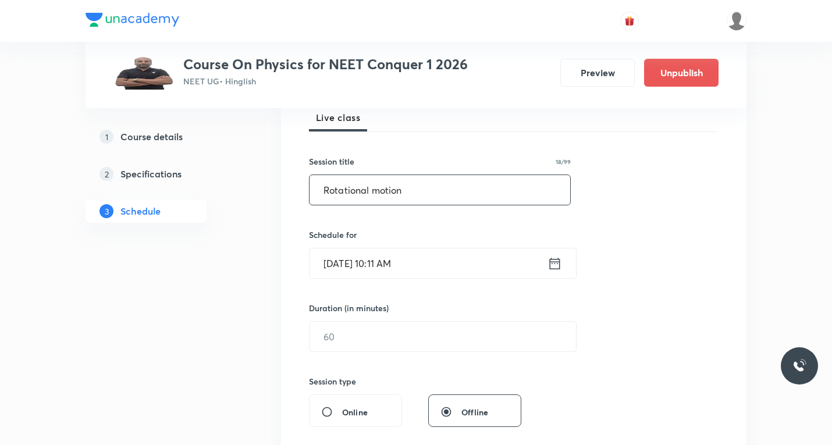
type input "Rotational motion"
click at [558, 266] on icon at bounding box center [554, 263] width 15 height 16
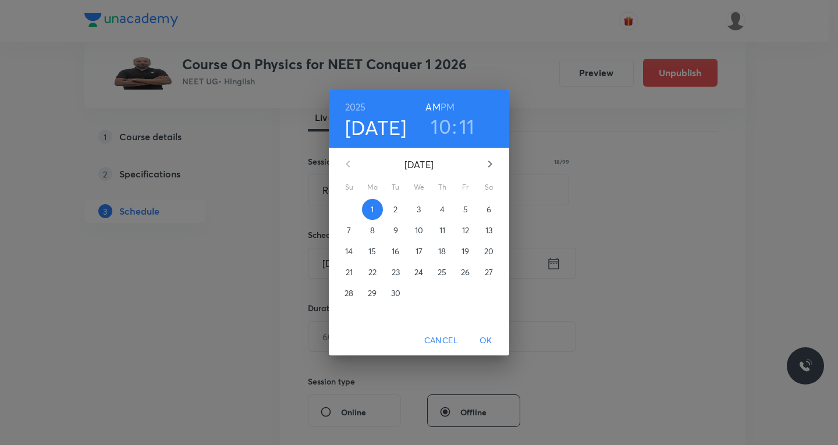
click at [419, 208] on p "3" at bounding box center [418, 210] width 4 height 12
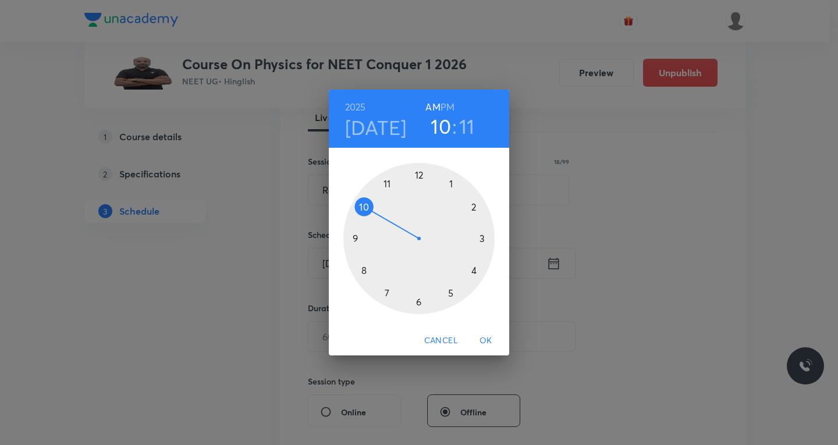
click at [365, 205] on div at bounding box center [418, 238] width 151 height 151
click at [417, 173] on div at bounding box center [418, 238] width 151 height 151
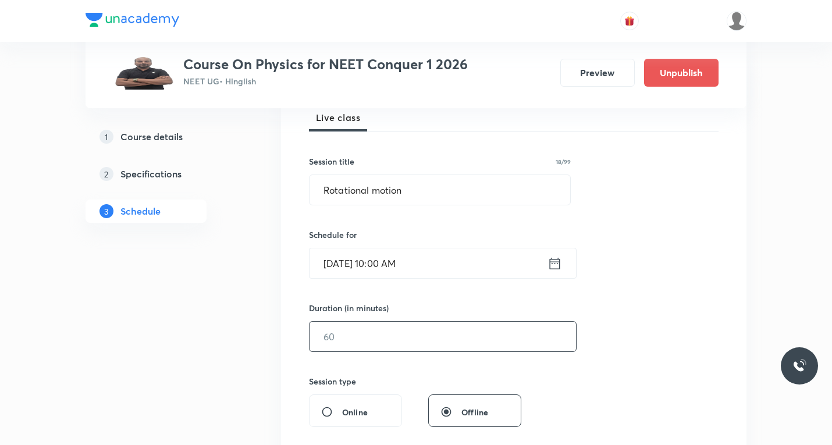
click at [380, 337] on input "text" at bounding box center [442, 337] width 266 height 30
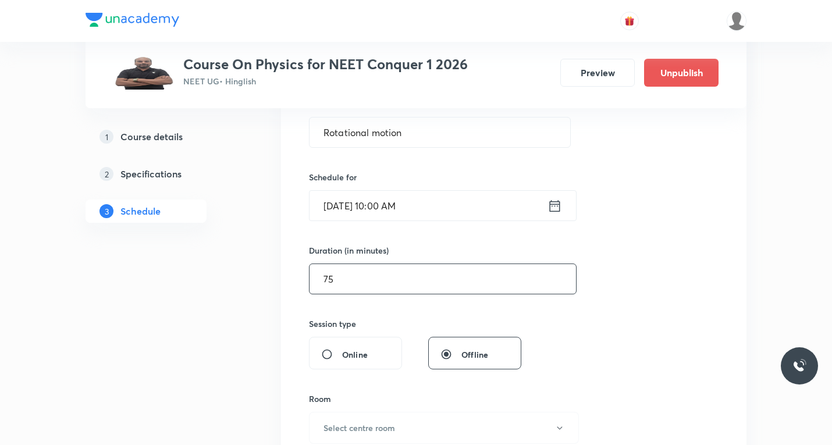
scroll to position [349, 0]
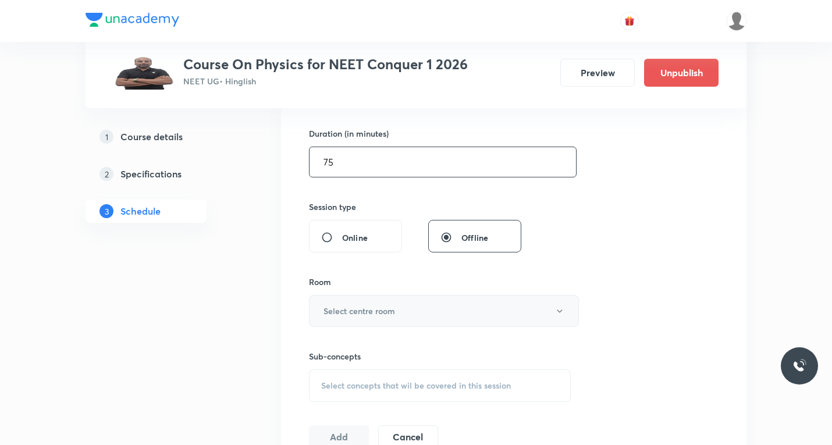
type input "75"
click at [362, 314] on h6 "Select centre room" at bounding box center [359, 311] width 72 height 12
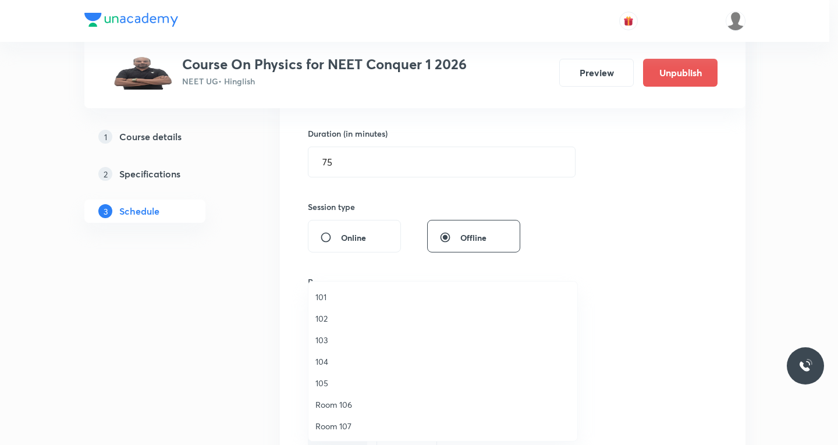
click at [322, 361] on span "104" at bounding box center [442, 361] width 255 height 12
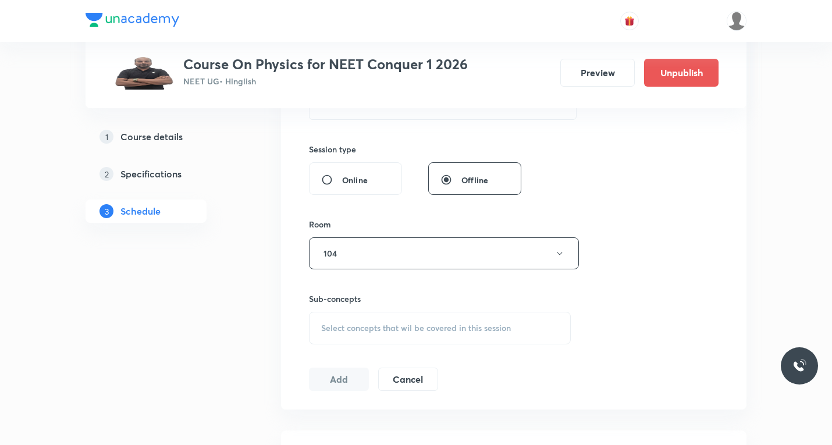
scroll to position [407, 0]
click at [370, 327] on span "Select concepts that wil be covered in this session" at bounding box center [416, 327] width 190 height 9
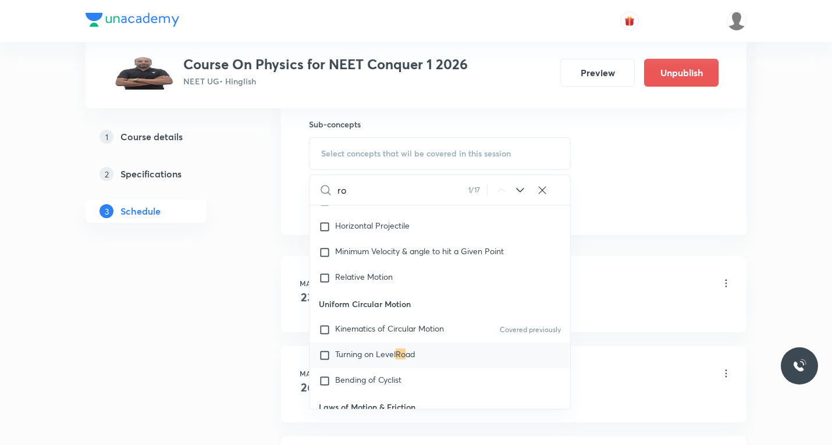
scroll to position [582, 0]
paste input "kinetic enrgy"
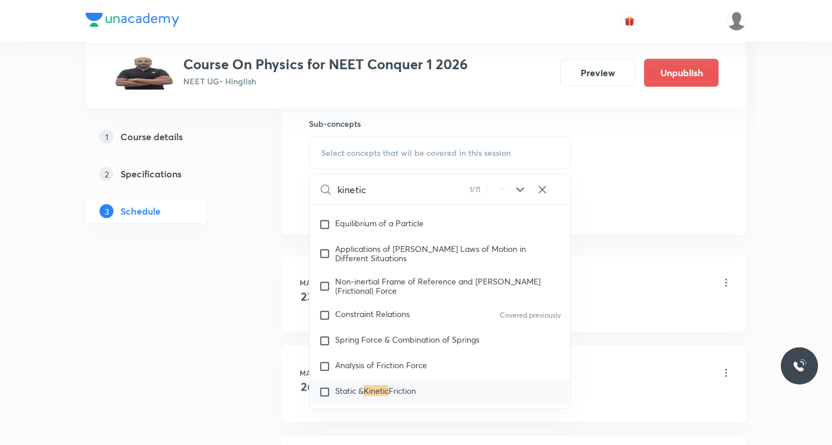
scroll to position [2612, 0]
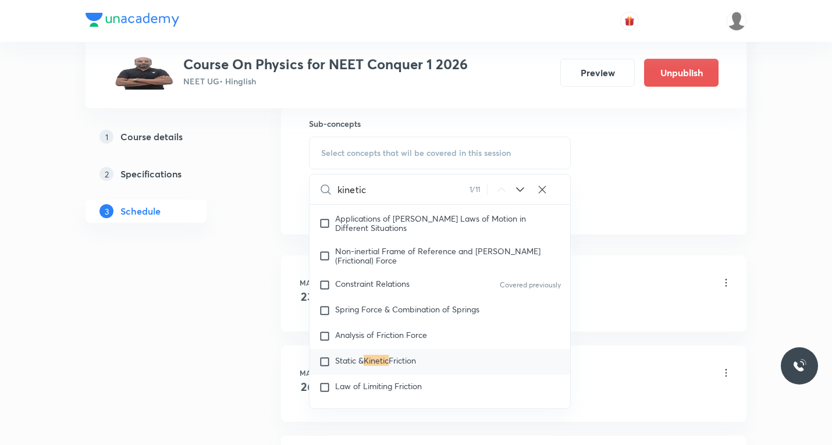
type input "kinetic"
click at [520, 186] on icon at bounding box center [520, 190] width 14 height 14
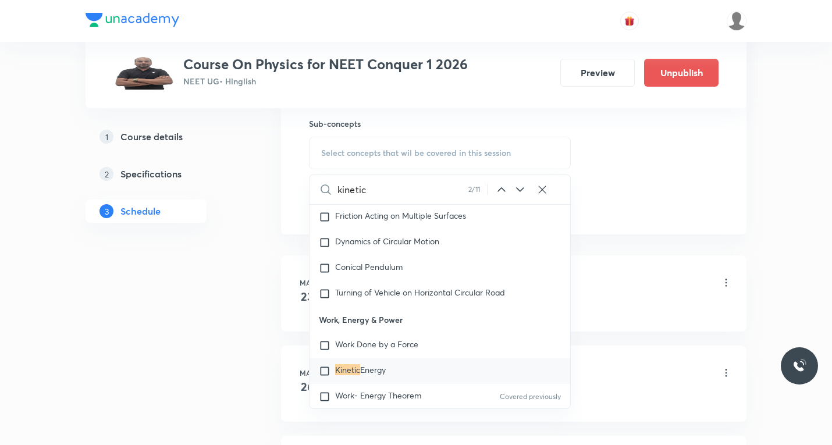
scroll to position [2920, 0]
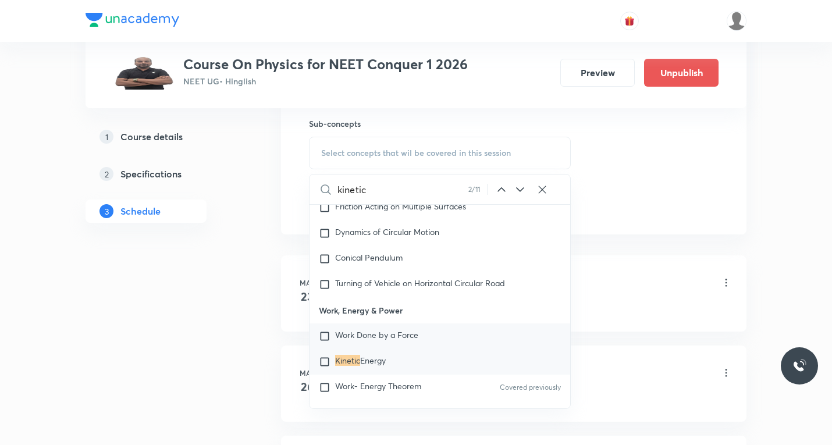
click at [325, 356] on input "checkbox" at bounding box center [327, 362] width 16 height 12
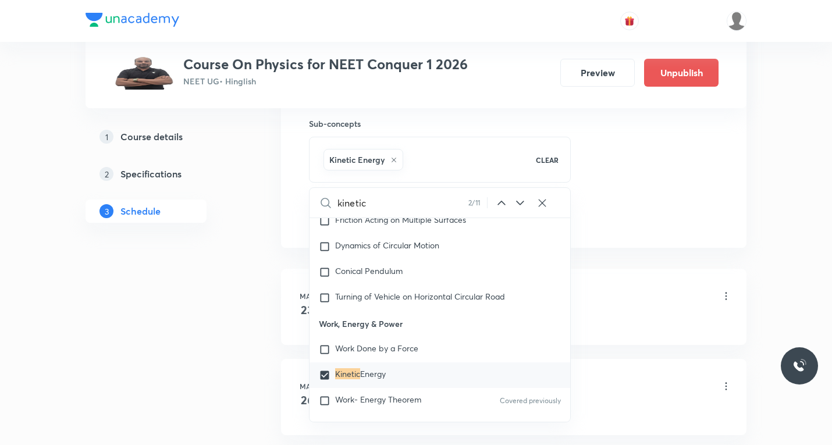
click at [522, 203] on icon at bounding box center [520, 203] width 14 height 14
checkbox input "true"
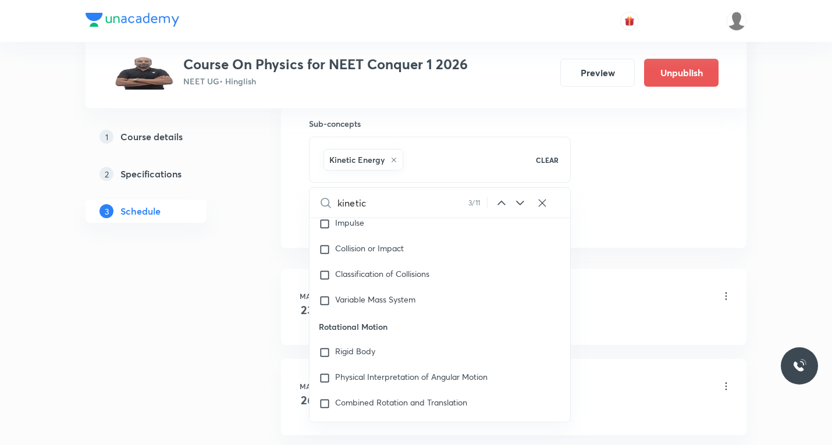
scroll to position [3652, 0]
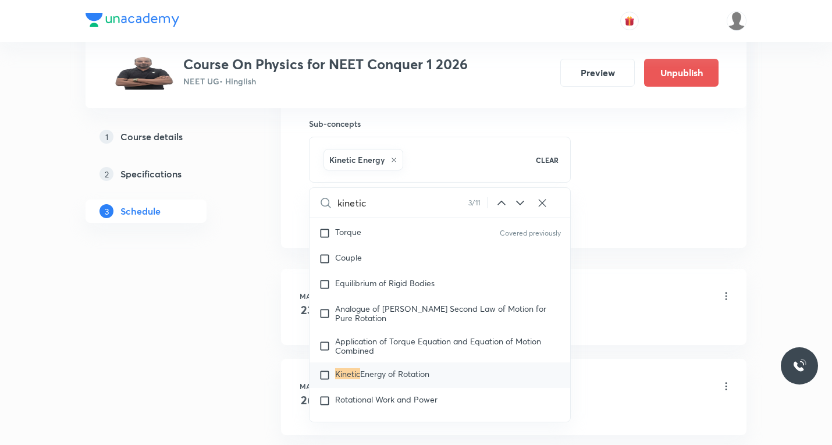
click at [325, 369] on input "checkbox" at bounding box center [327, 375] width 16 height 12
checkbox input "true"
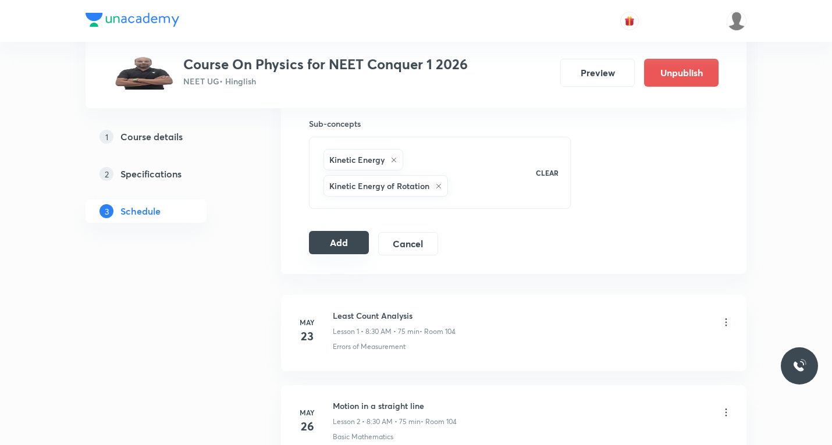
click at [333, 245] on button "Add" at bounding box center [339, 242] width 60 height 23
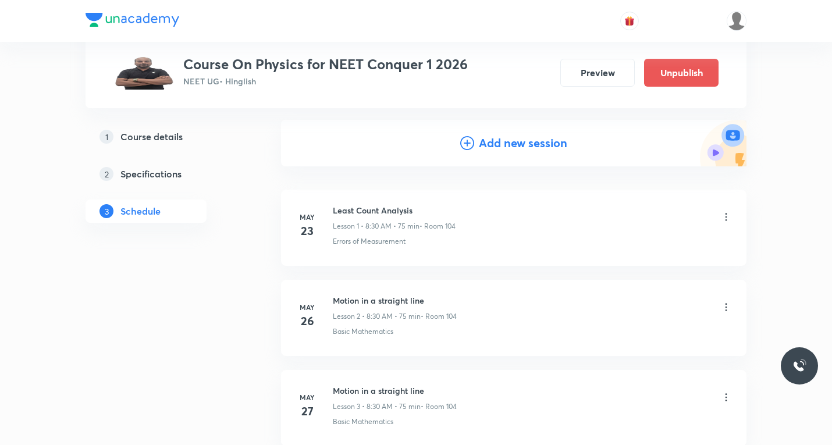
scroll to position [0, 0]
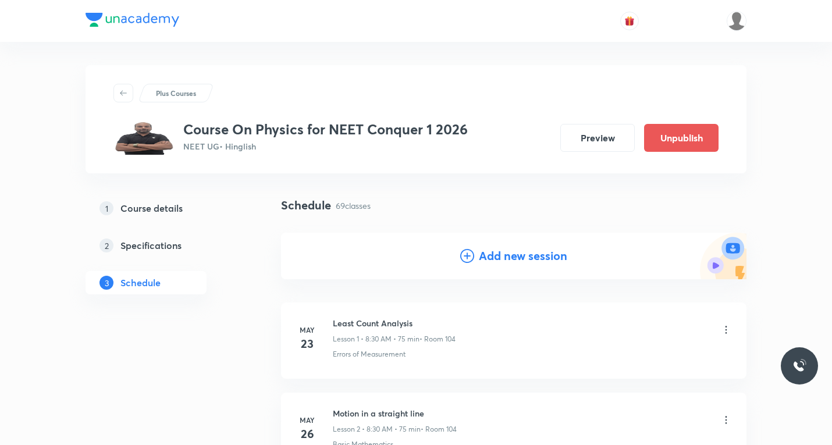
click at [472, 254] on icon at bounding box center [467, 256] width 14 height 14
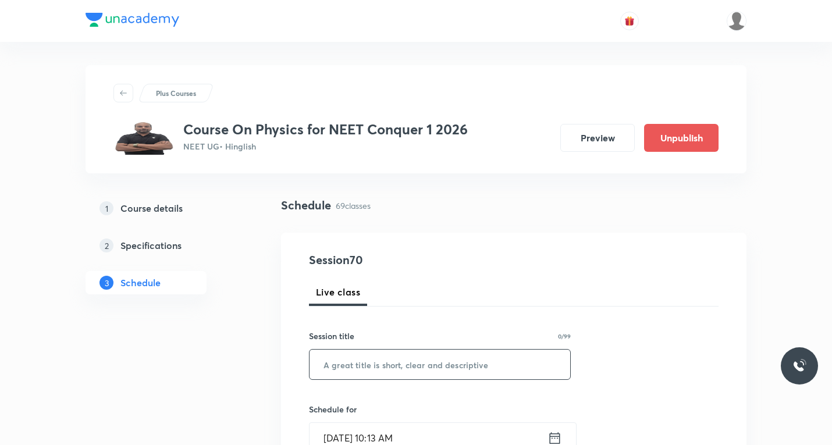
click at [347, 365] on input "text" at bounding box center [439, 365] width 261 height 30
paste input "Rotational motion"
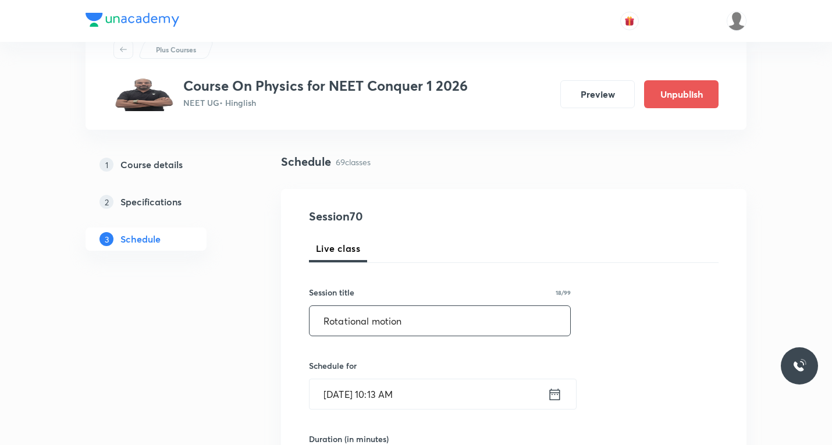
scroll to position [116, 0]
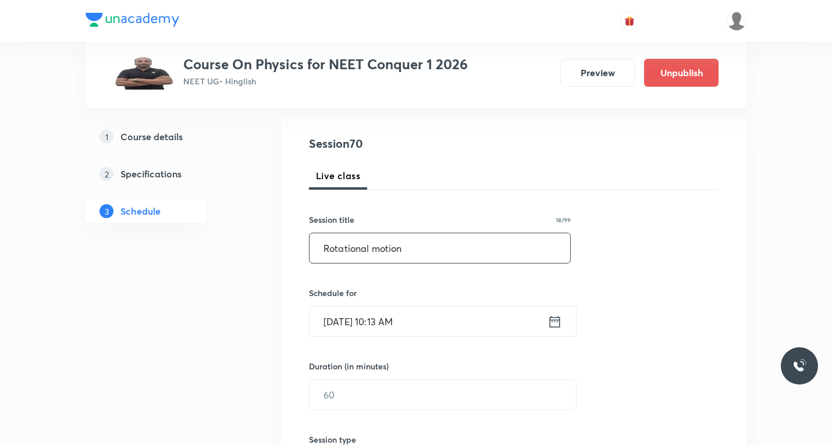
type input "Rotational motion"
click at [558, 323] on icon at bounding box center [554, 322] width 15 height 16
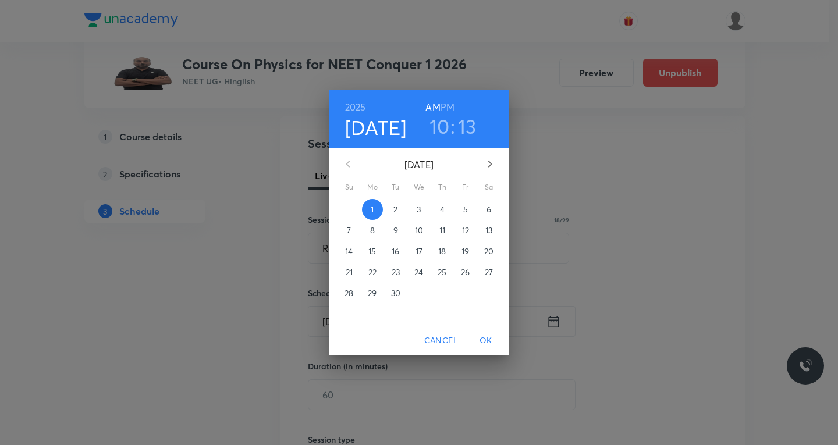
click at [441, 212] on p "4" at bounding box center [442, 210] width 5 height 12
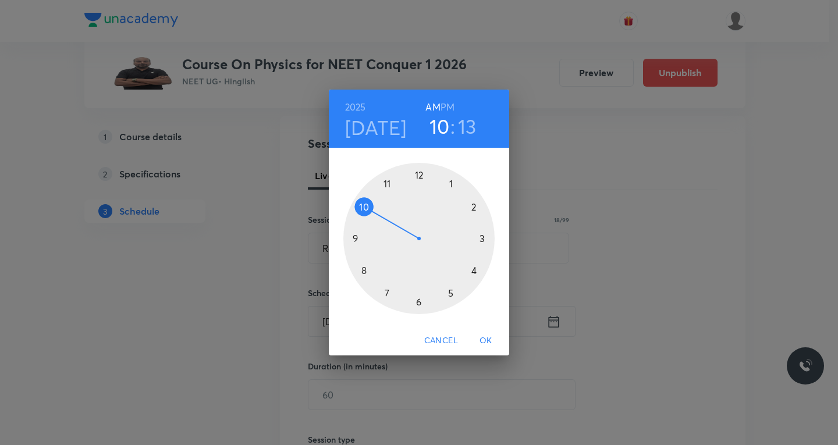
click at [367, 205] on div at bounding box center [418, 238] width 151 height 151
click at [416, 171] on div at bounding box center [418, 238] width 151 height 151
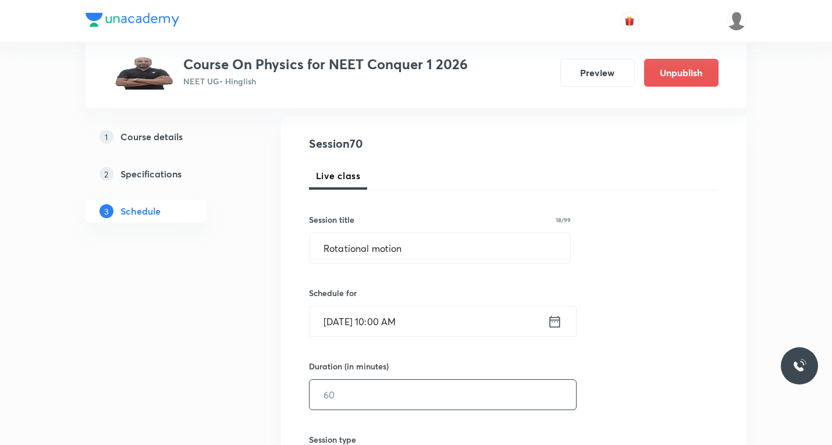
click at [362, 396] on input "text" at bounding box center [442, 395] width 266 height 30
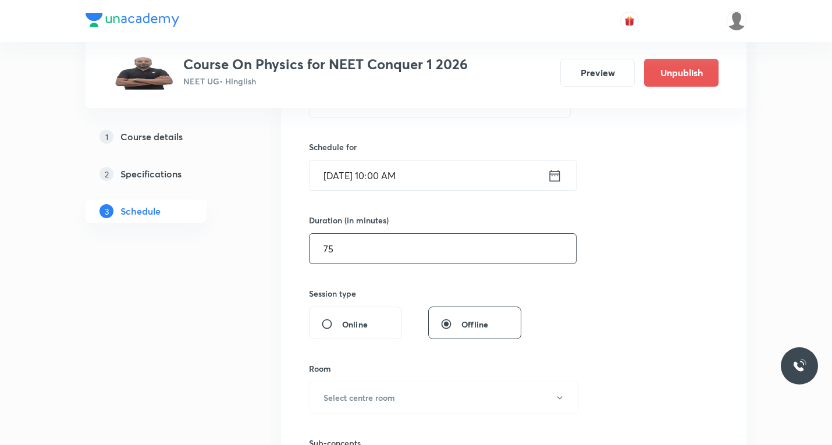
scroll to position [291, 0]
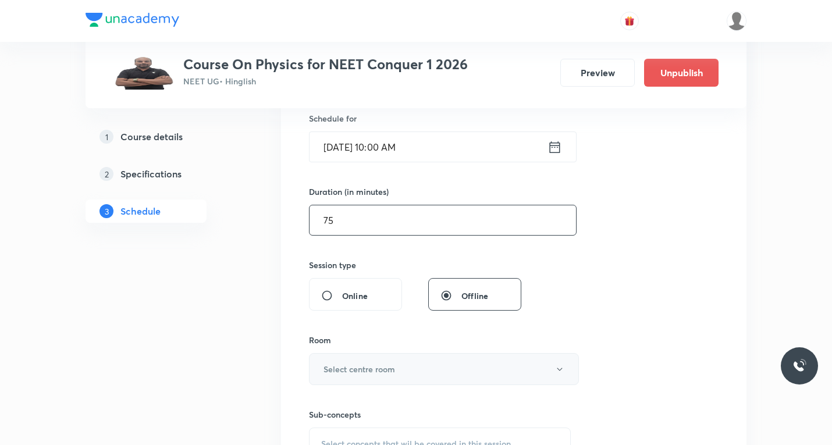
type input "75"
click at [365, 366] on h6 "Select centre room" at bounding box center [359, 369] width 72 height 12
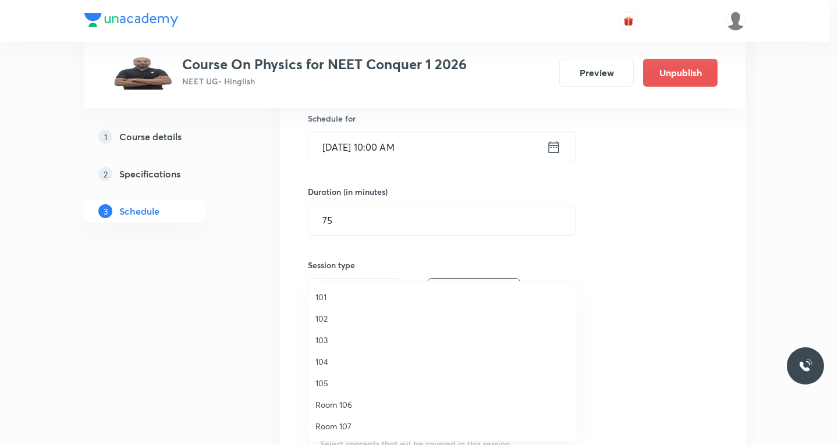
click at [326, 362] on span "104" at bounding box center [442, 361] width 255 height 12
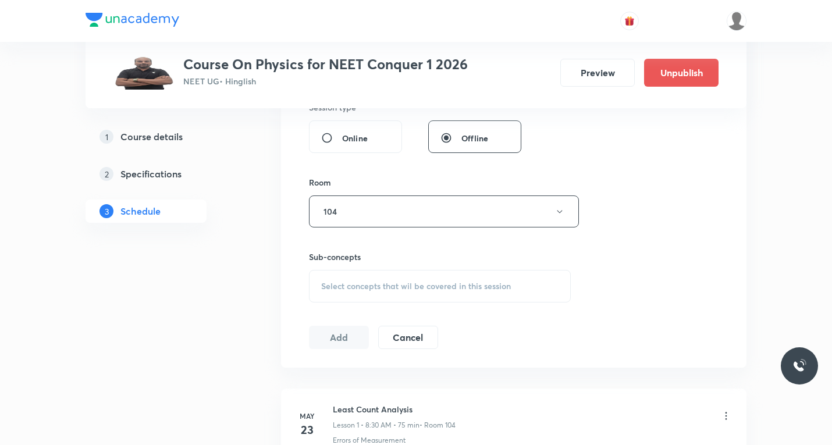
scroll to position [465, 0]
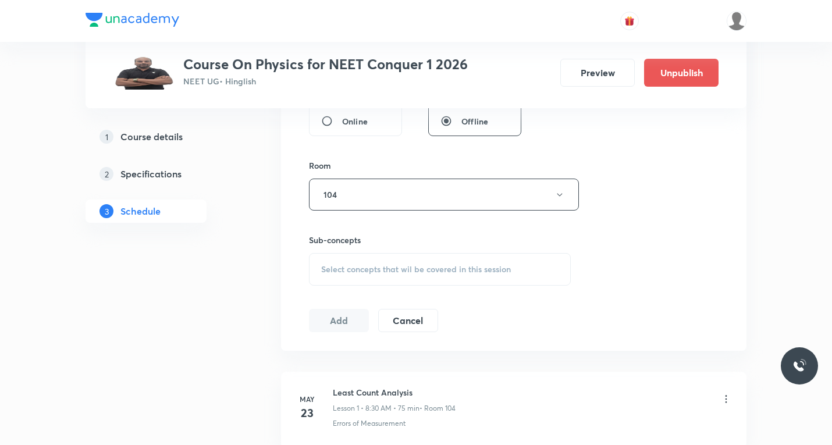
drag, startPoint x: 370, startPoint y: 276, endPoint x: 357, endPoint y: 289, distance: 18.5
click at [369, 275] on div "Select concepts that wil be covered in this session" at bounding box center [440, 269] width 262 height 33
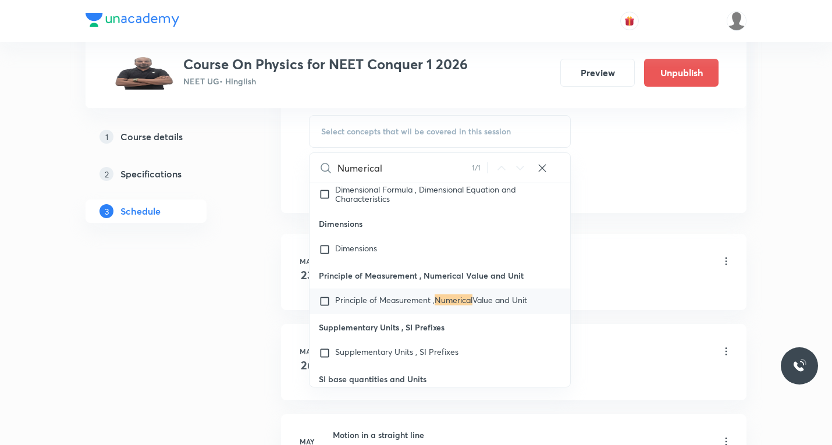
scroll to position [640, 0]
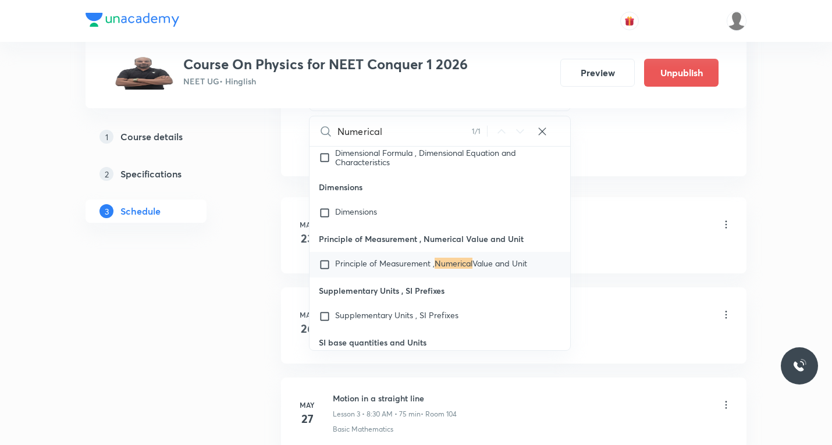
type input "Numerical"
click at [323, 270] on input "checkbox" at bounding box center [327, 265] width 16 height 12
checkbox input "true"
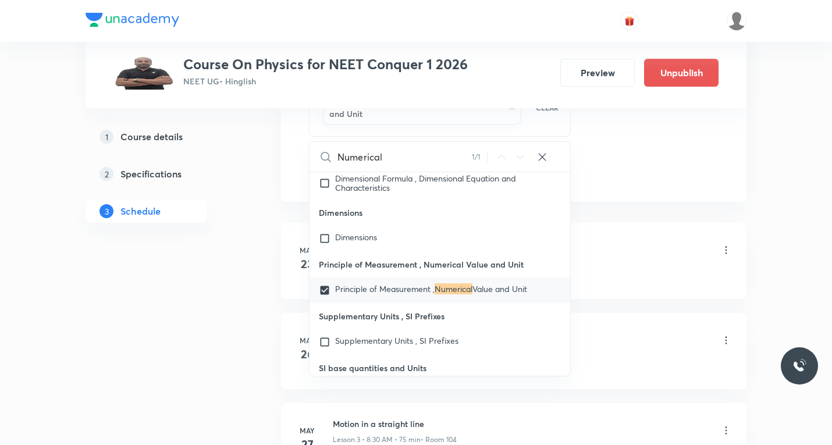
click at [636, 254] on div "Least Count Analysis Lesson 1 • 8:30 AM • 75 min • Room 104" at bounding box center [532, 250] width 399 height 27
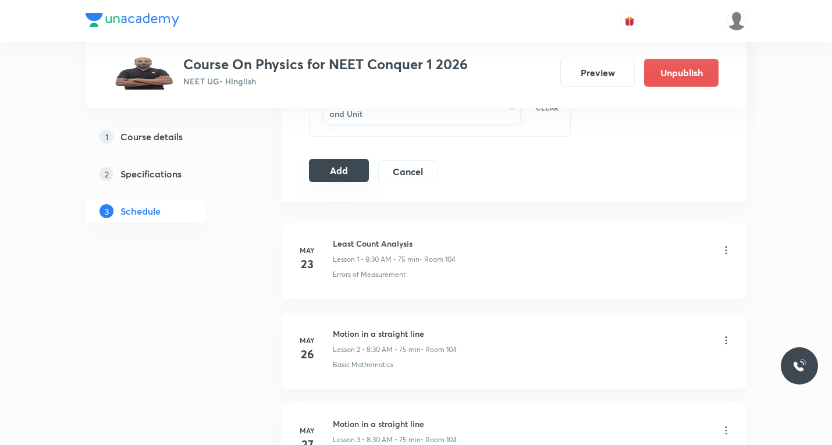
click at [343, 172] on button "Add" at bounding box center [339, 170] width 60 height 23
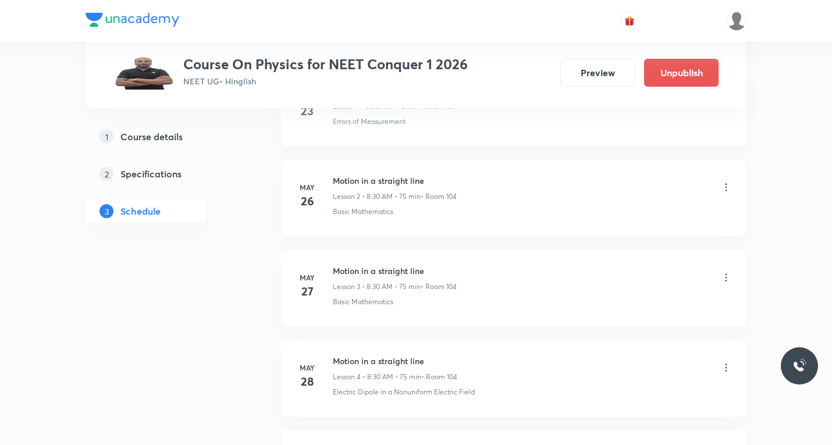
scroll to position [0, 0]
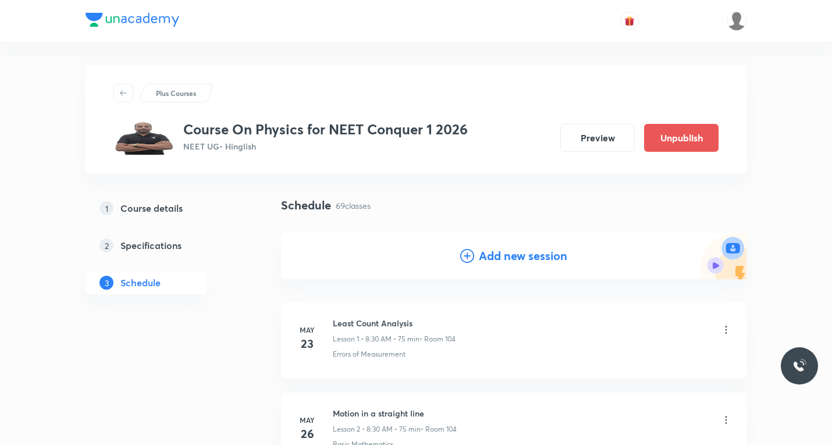
click at [468, 258] on icon at bounding box center [467, 256] width 14 height 14
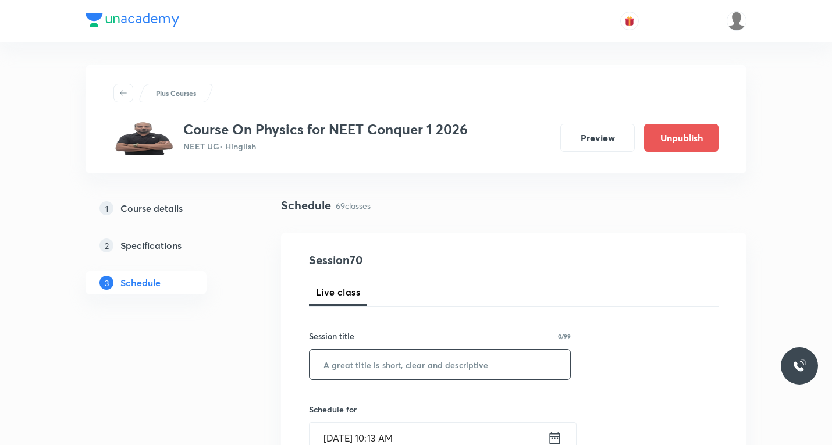
click at [383, 360] on input "text" at bounding box center [439, 365] width 261 height 30
paste input "mechanical properties of solid"
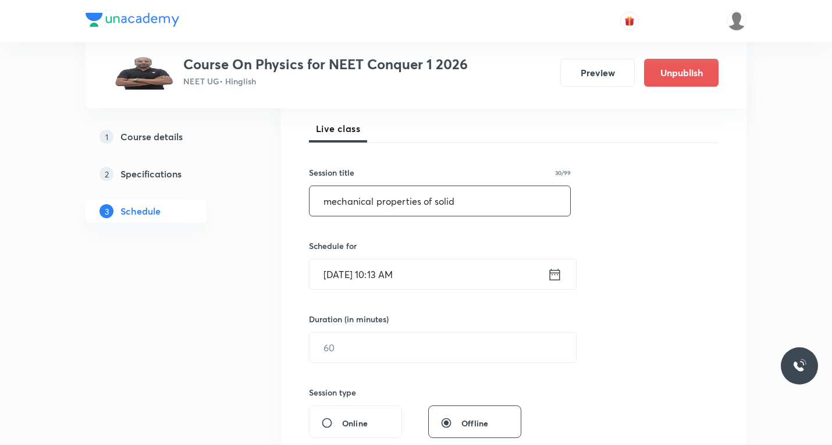
scroll to position [174, 0]
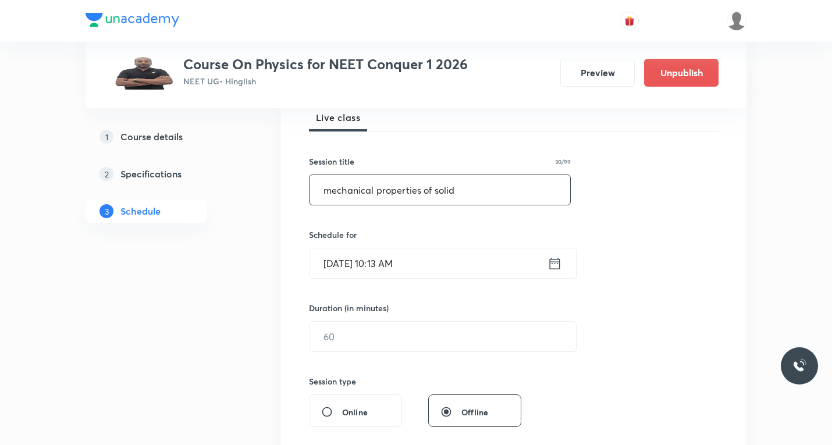
type input "mechanical properties of solid"
click at [552, 259] on icon at bounding box center [555, 263] width 10 height 12
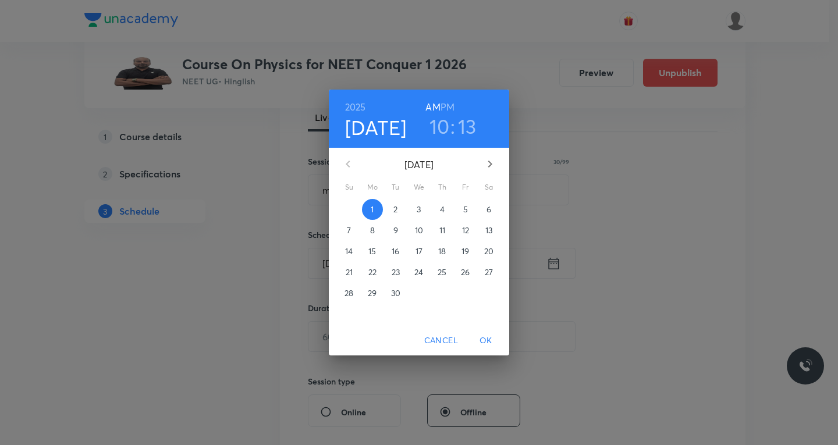
click at [468, 209] on span "5" at bounding box center [465, 210] width 21 height 12
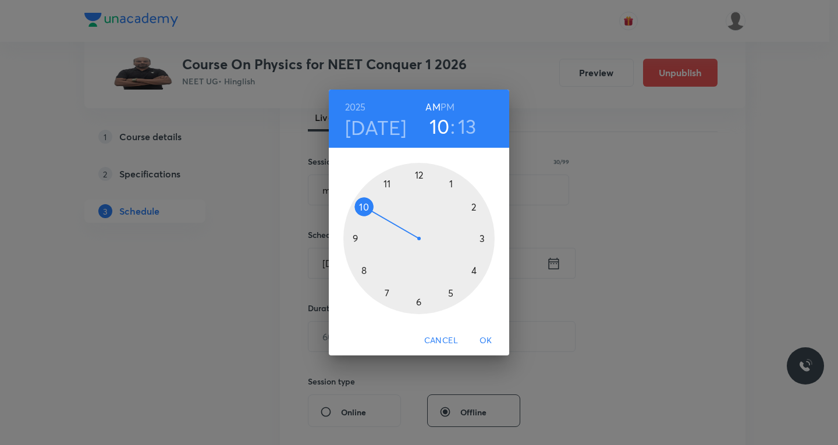
click at [366, 204] on div at bounding box center [418, 238] width 151 height 151
click at [421, 175] on div at bounding box center [418, 238] width 151 height 151
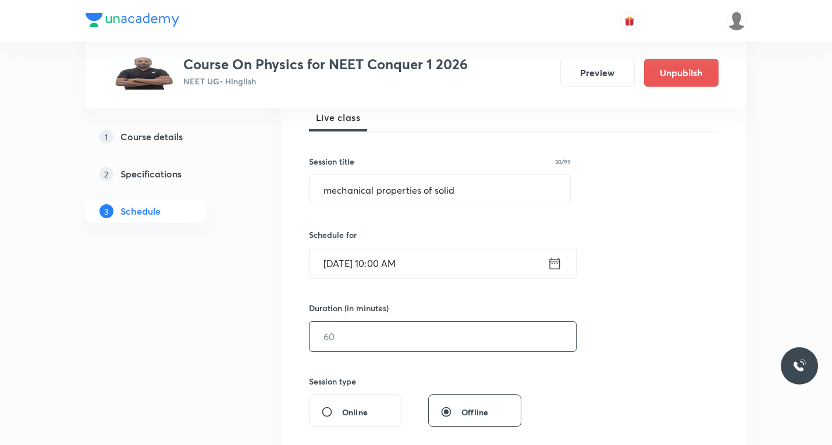
click at [382, 328] on input "text" at bounding box center [442, 337] width 266 height 30
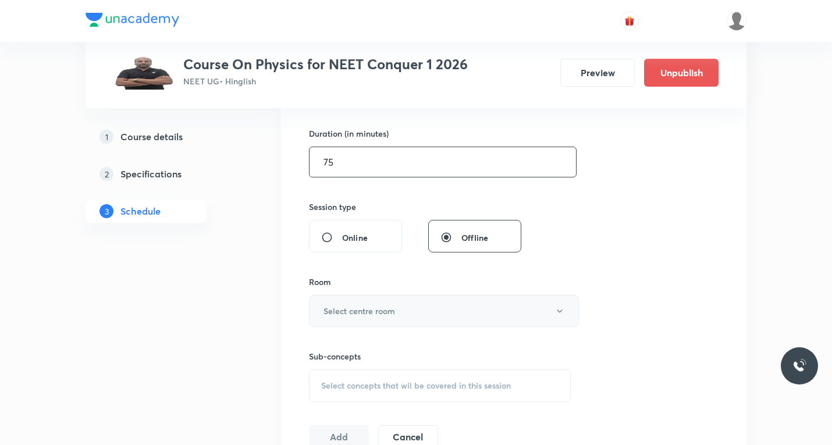
type input "75"
click at [439, 311] on button "Select centre room" at bounding box center [444, 311] width 270 height 32
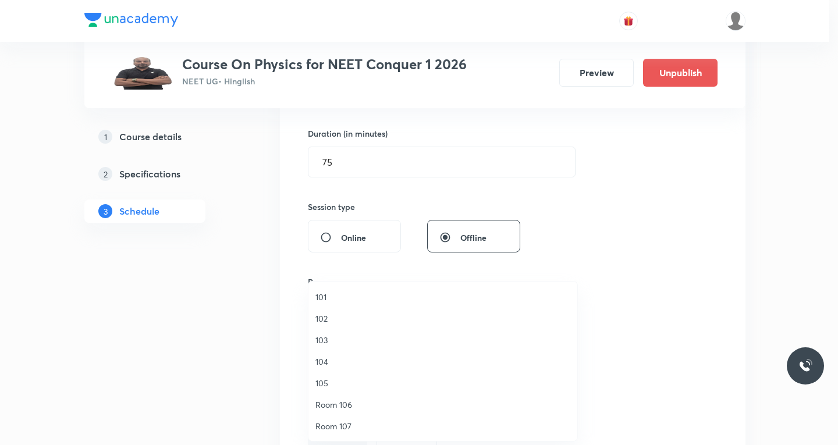
click at [320, 361] on span "104" at bounding box center [442, 361] width 255 height 12
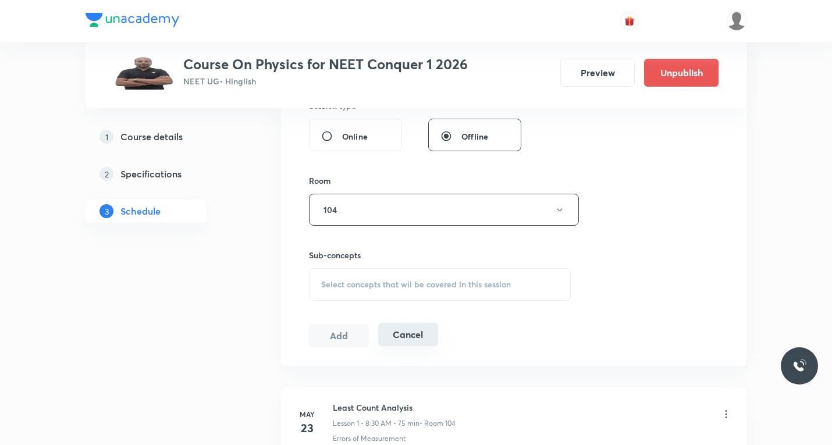
scroll to position [465, 0]
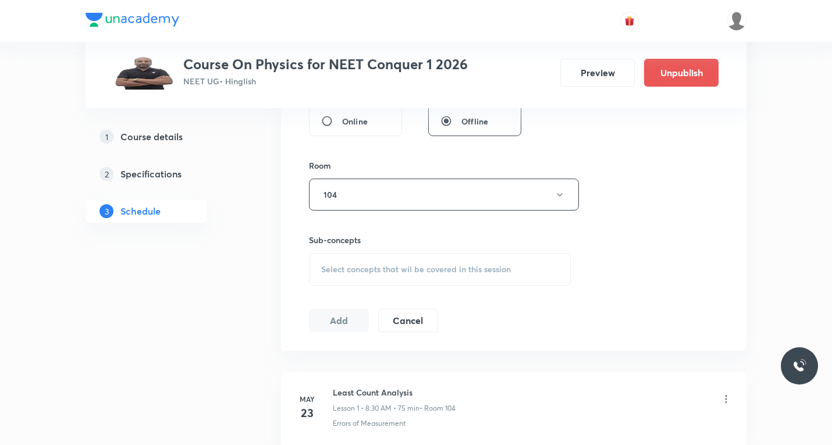
click at [411, 281] on div "Select concepts that wil be covered in this session" at bounding box center [440, 269] width 262 height 33
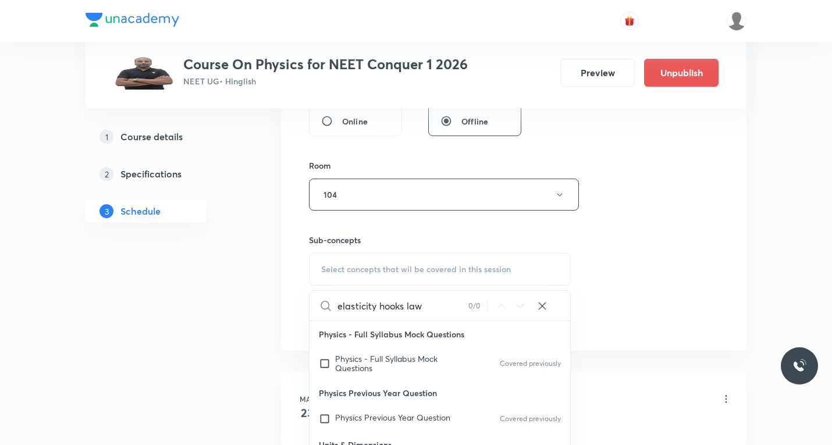
click at [408, 304] on input "elasticity hooks law" at bounding box center [402, 306] width 131 height 30
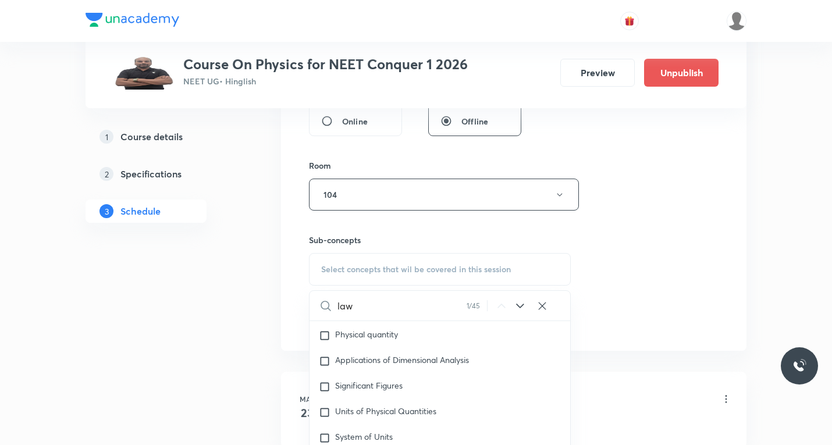
click at [381, 314] on input "law" at bounding box center [401, 306] width 129 height 30
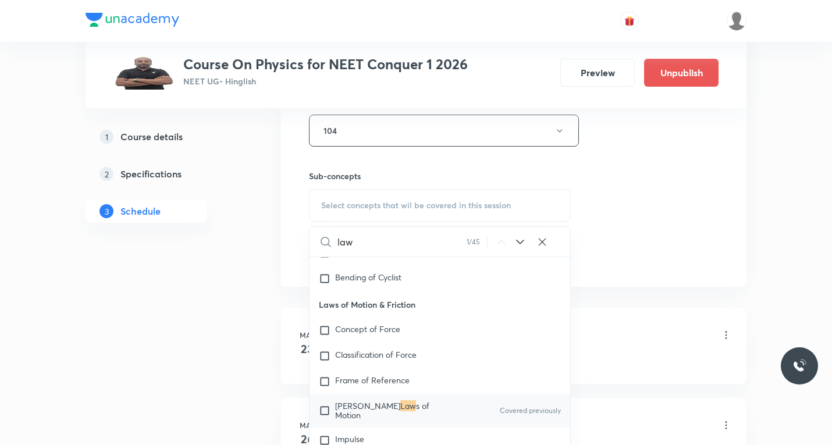
scroll to position [582, 0]
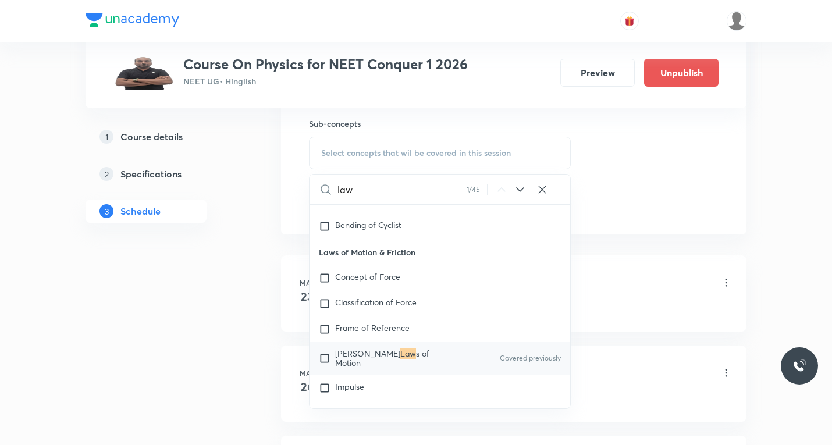
click at [520, 190] on icon at bounding box center [520, 190] width 14 height 14
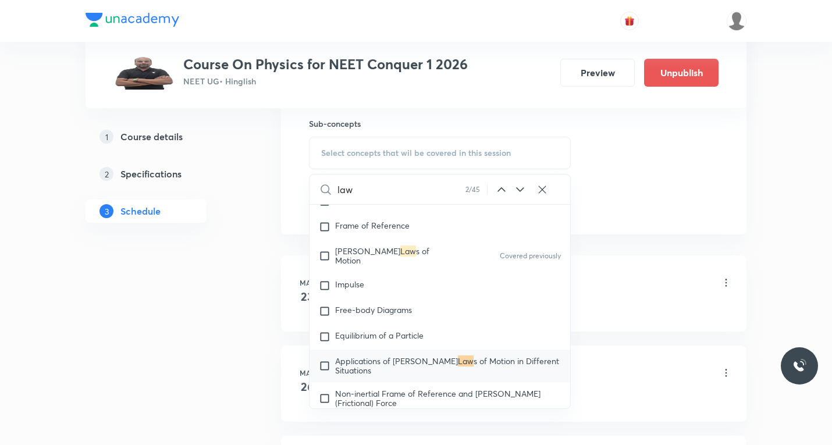
click at [522, 193] on icon at bounding box center [520, 190] width 14 height 14
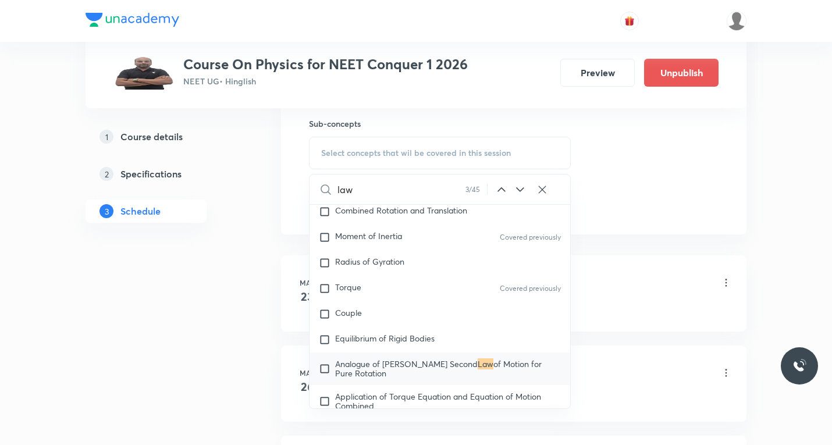
scroll to position [3586, 0]
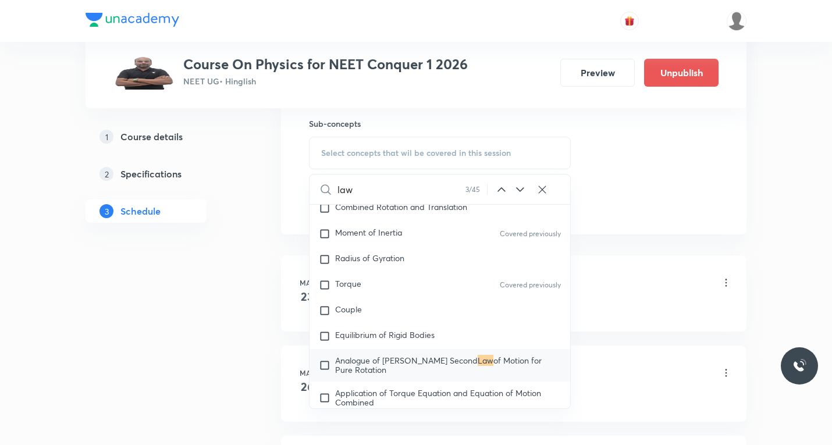
click at [522, 191] on icon at bounding box center [520, 190] width 14 height 14
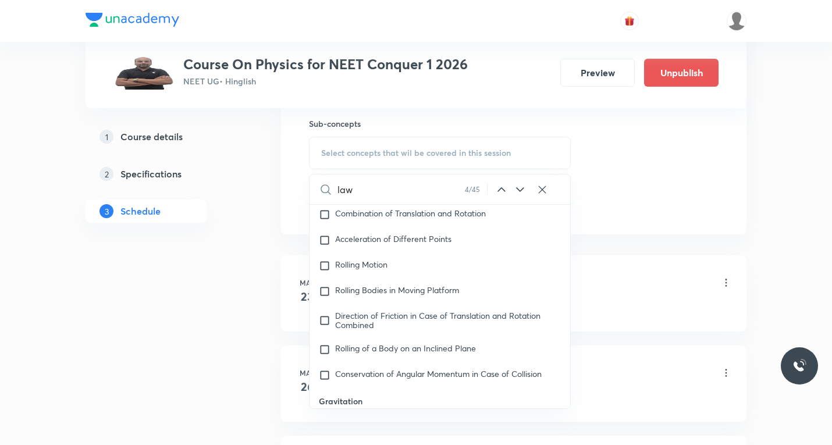
scroll to position [4092, 0]
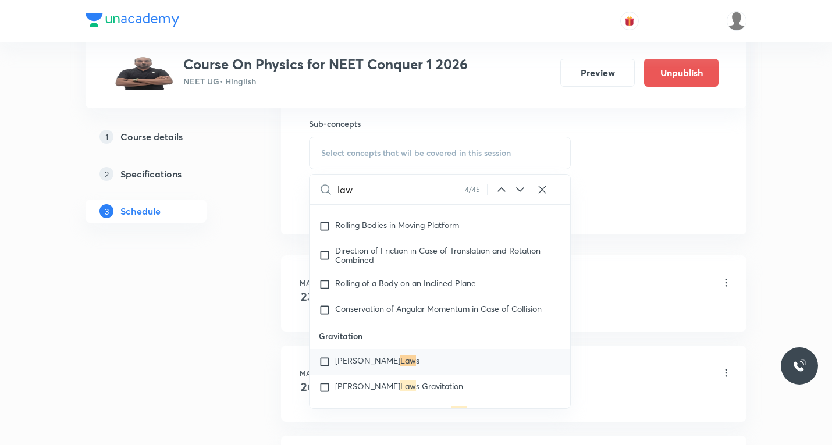
click at [521, 193] on icon at bounding box center [520, 190] width 14 height 14
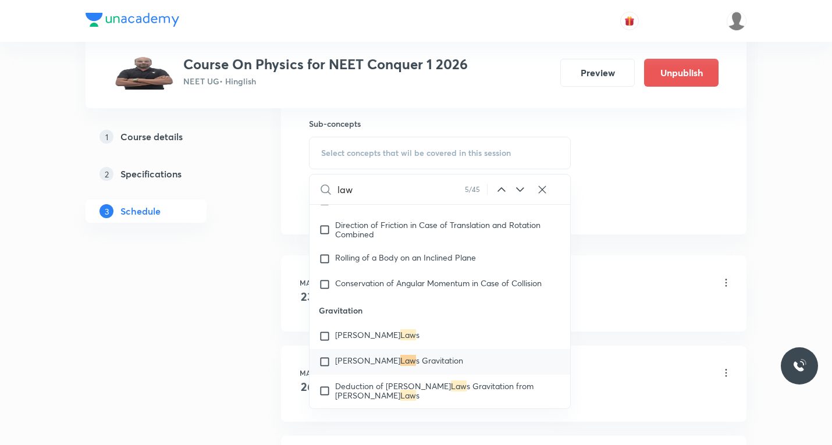
click at [521, 194] on icon at bounding box center [520, 190] width 14 height 14
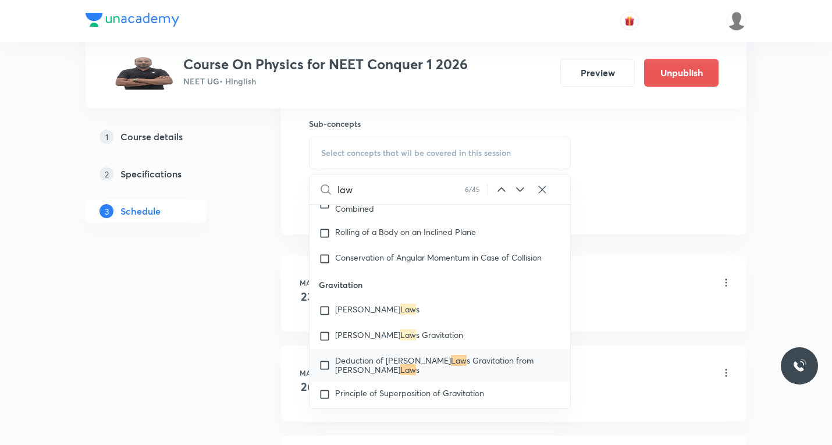
click at [521, 194] on icon at bounding box center [520, 190] width 14 height 14
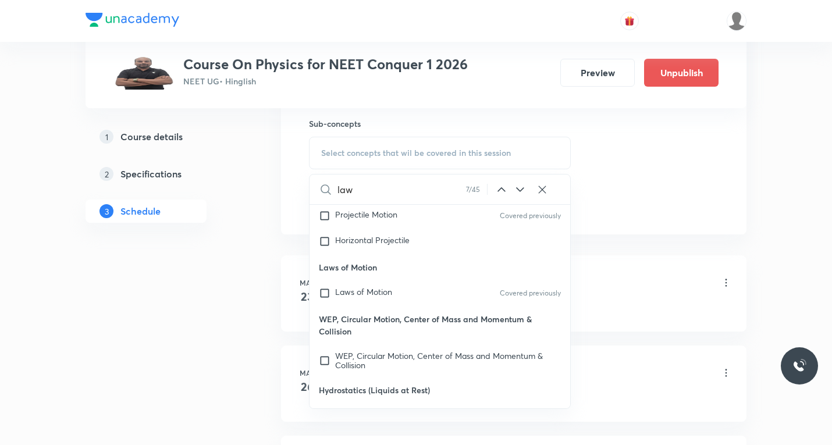
scroll to position [6450, 0]
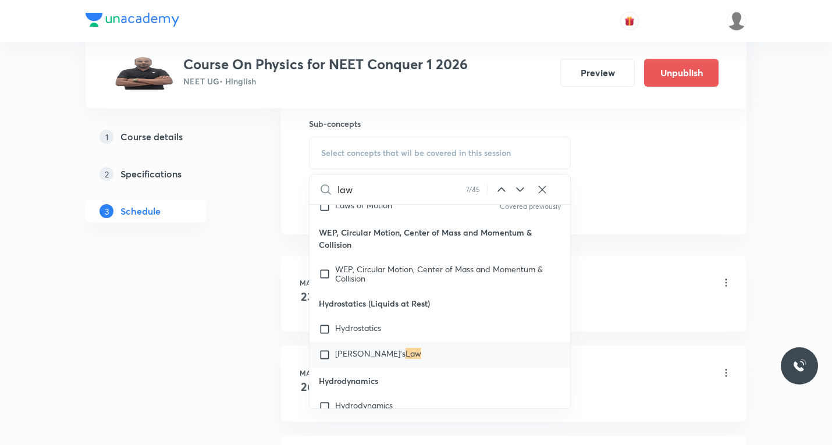
click at [521, 194] on icon at bounding box center [520, 190] width 14 height 14
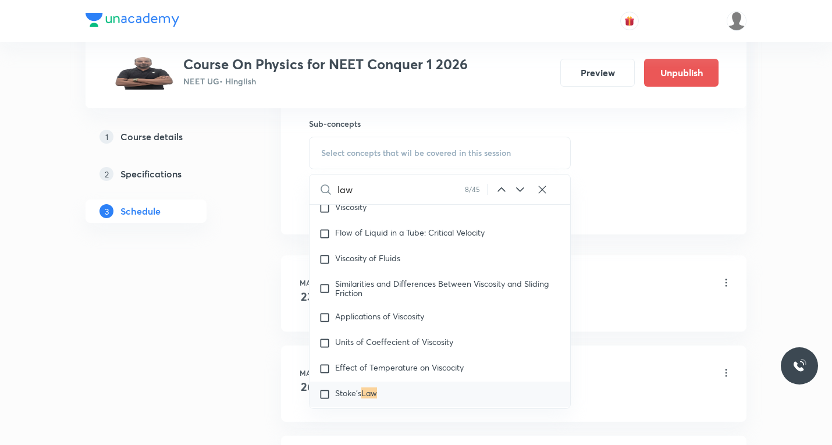
scroll to position [7509, 0]
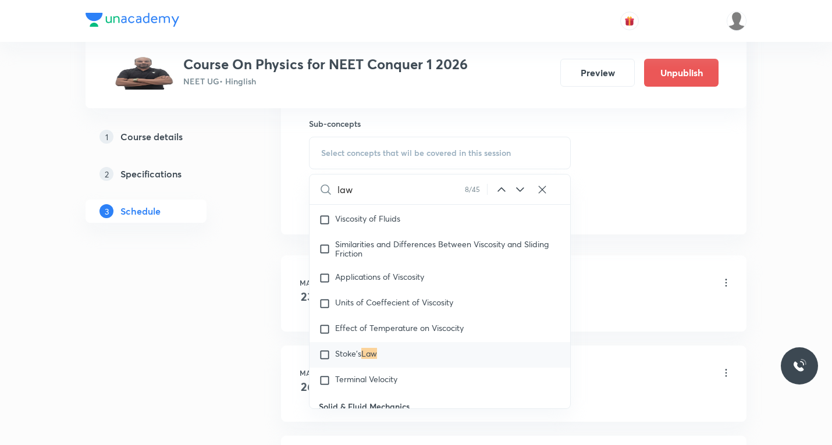
click at [521, 194] on icon at bounding box center [520, 190] width 14 height 14
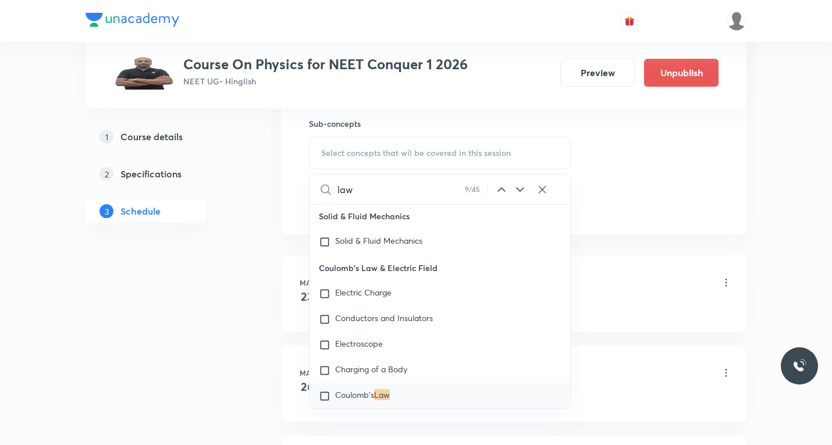
scroll to position [7741, 0]
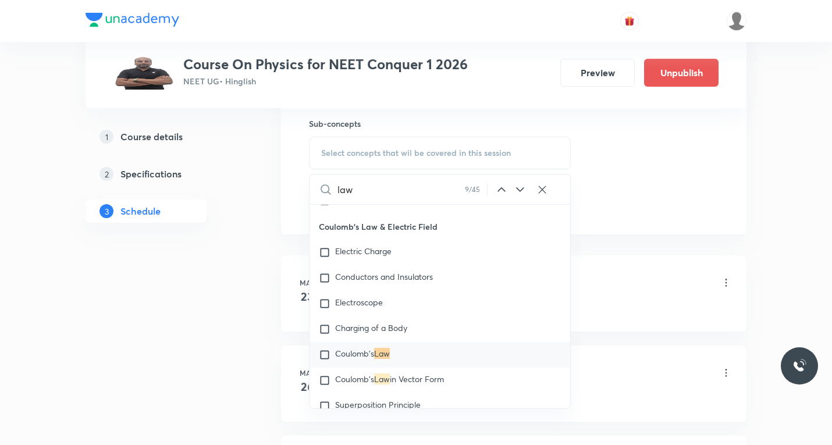
click at [521, 194] on icon at bounding box center [520, 190] width 14 height 14
click at [521, 195] on icon at bounding box center [520, 190] width 14 height 14
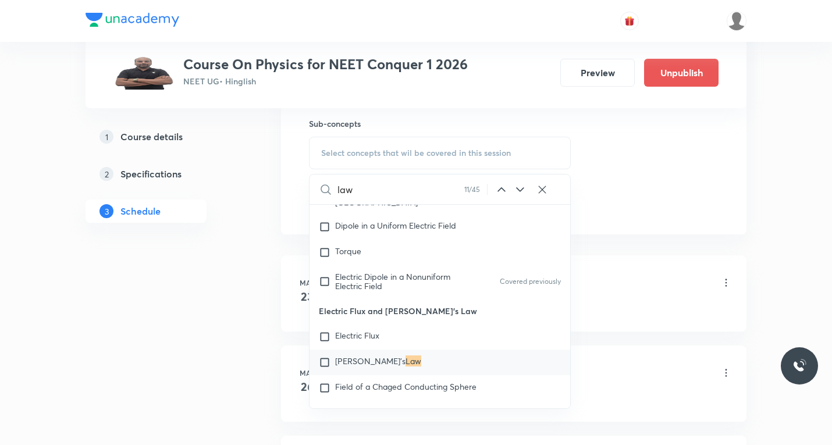
scroll to position [8318, 0]
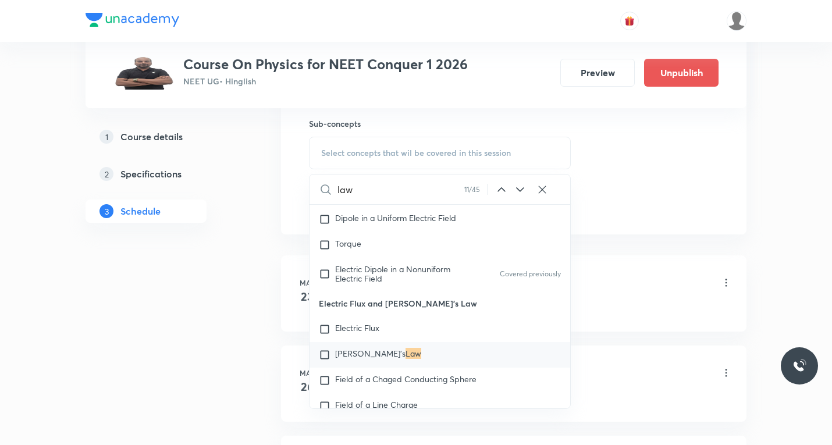
click at [521, 195] on icon at bounding box center [520, 190] width 14 height 14
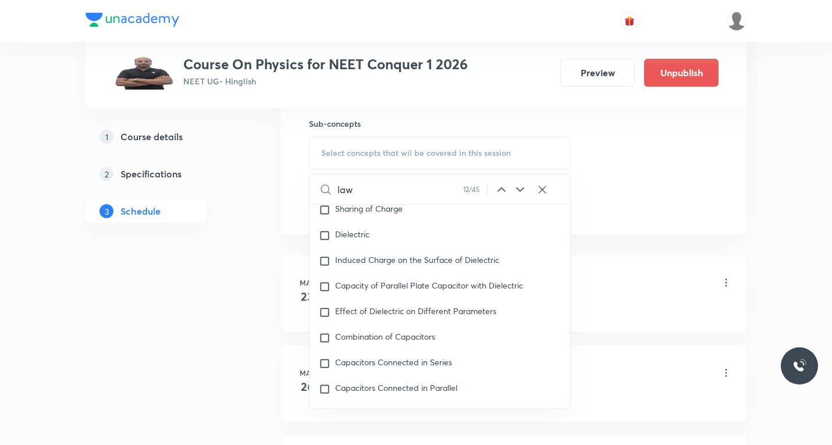
scroll to position [9833, 0]
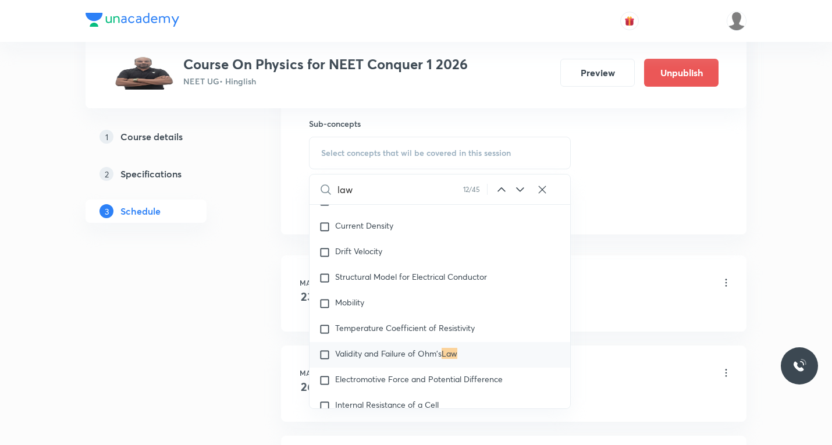
click at [382, 179] on input "law" at bounding box center [400, 189] width 126 height 30
paste input "elasticity"
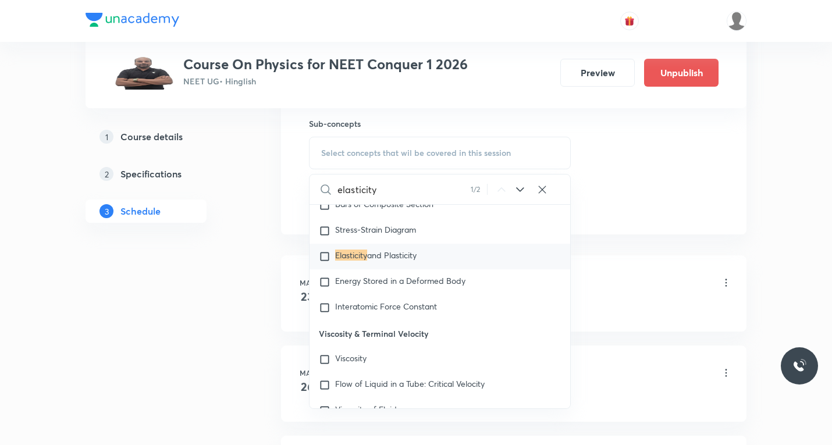
scroll to position [7220, 0]
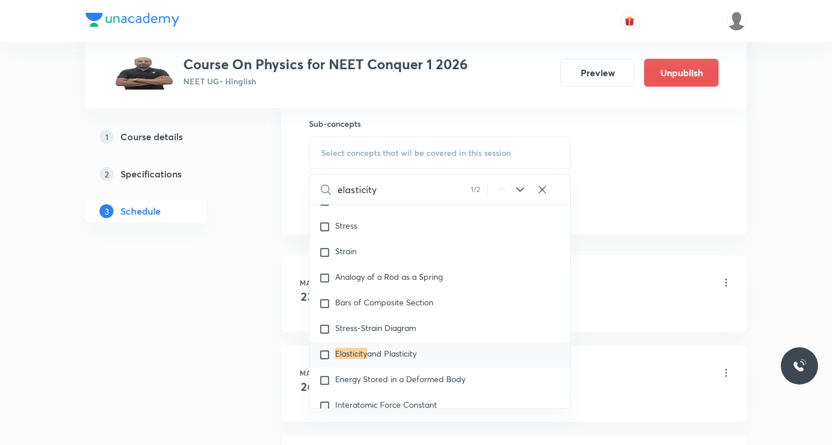
type input "elasticity"
click at [519, 188] on icon at bounding box center [520, 190] width 14 height 14
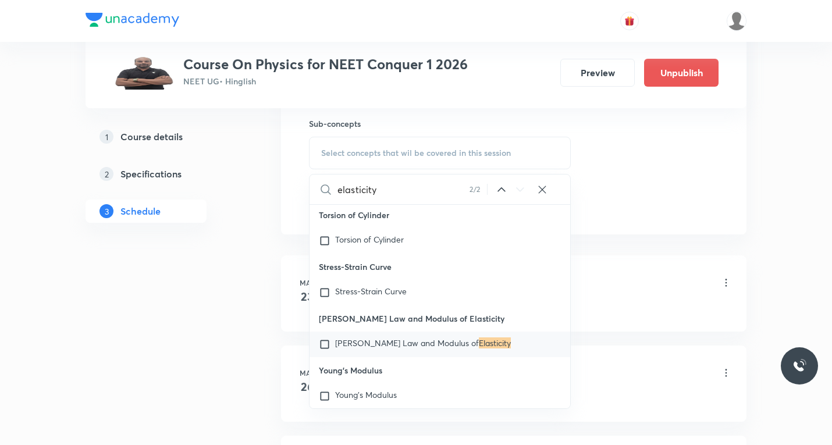
scroll to position [22282, 0]
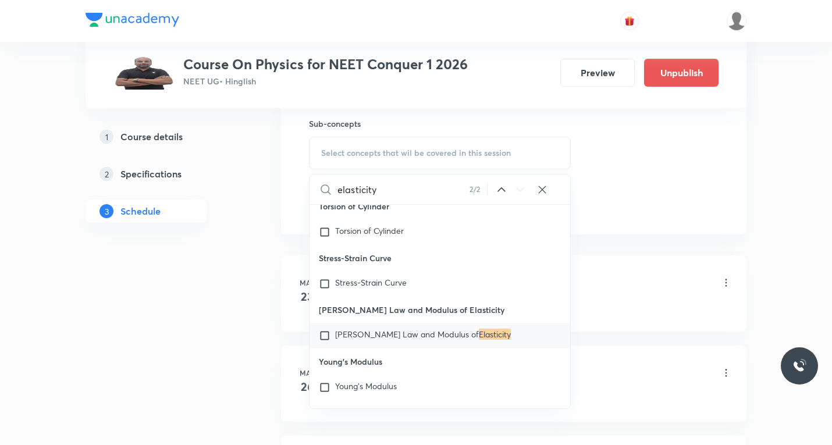
click at [321, 341] on input "checkbox" at bounding box center [327, 336] width 16 height 12
checkbox input "true"
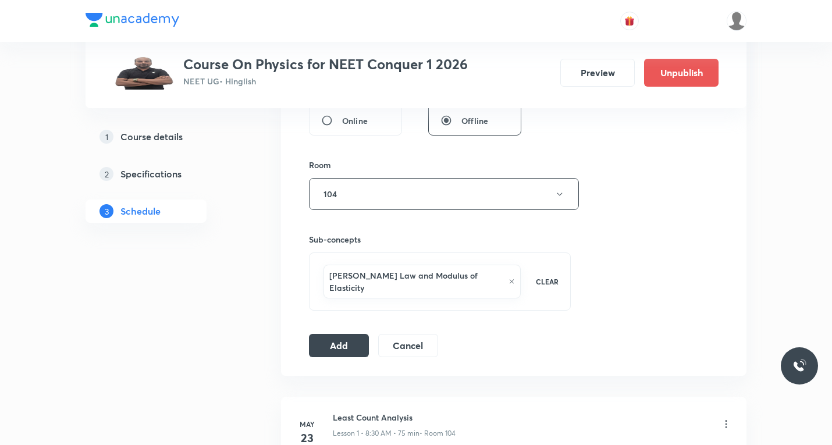
scroll to position [465, 0]
click at [364, 295] on div "Hooke's Law and Modulus of Elasticity CLEAR" at bounding box center [440, 282] width 262 height 58
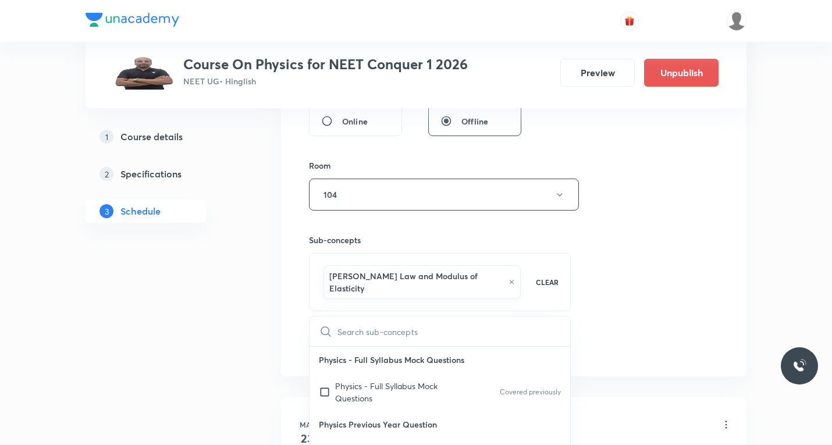
type input "youngs modulus"
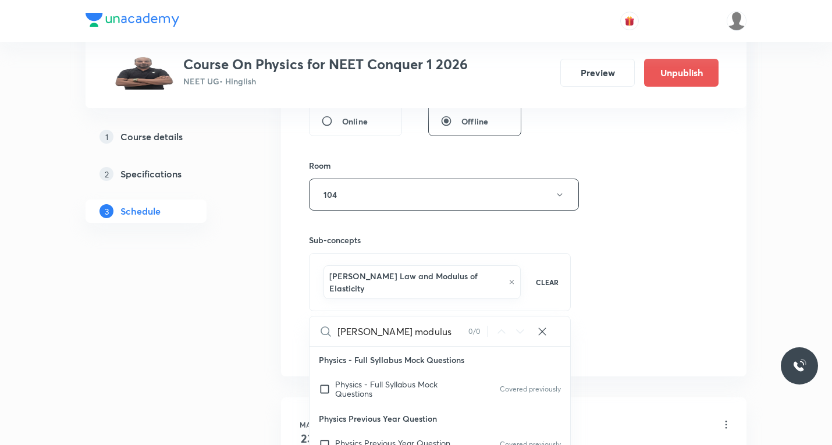
checkbox input "true"
type input "youngs modulu"
checkbox input "true"
type input "youngs modul"
checkbox input "true"
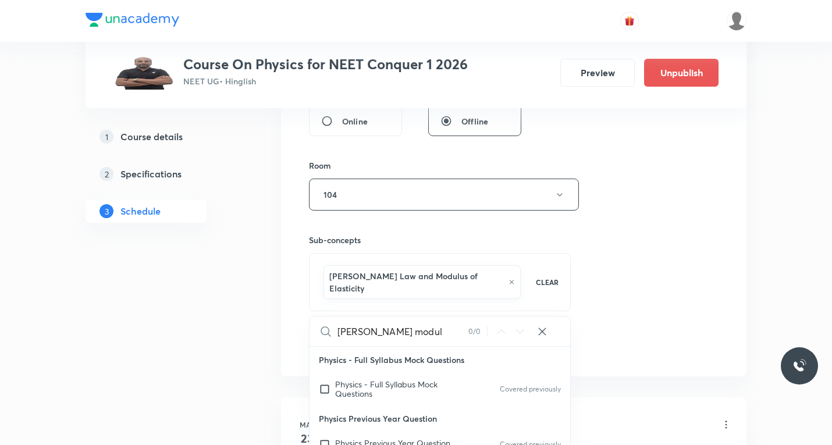
type input "youngs modu"
checkbox input "true"
type input "youngs mod"
checkbox input "true"
type input "youngs m"
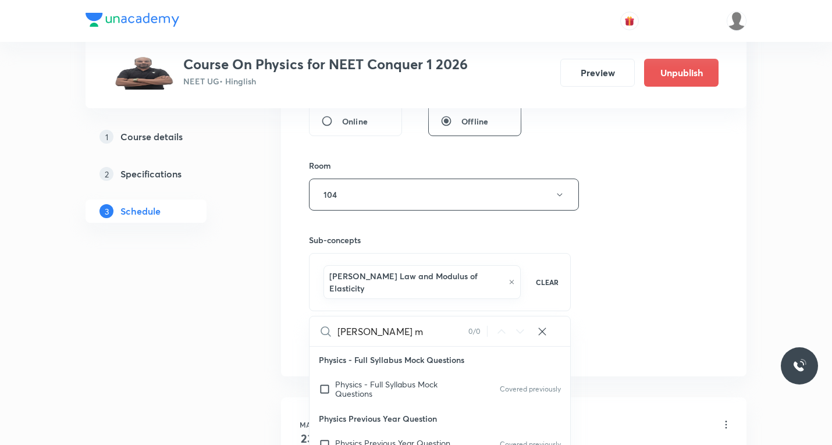
checkbox input "true"
type input "youngs"
checkbox input "true"
type input "youngs"
checkbox input "true"
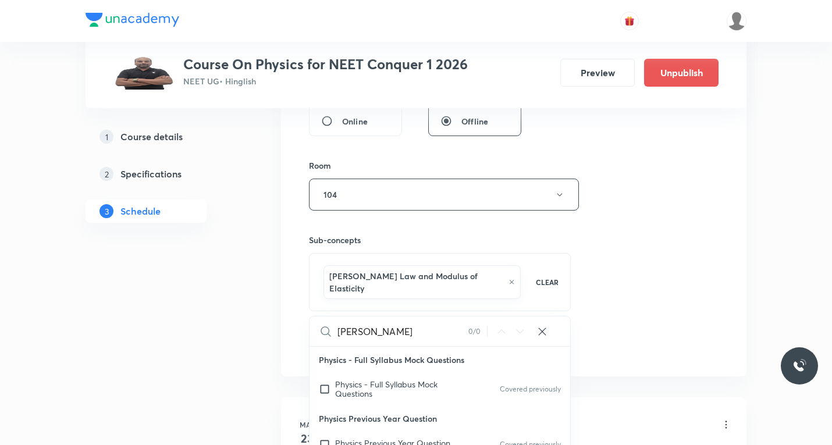
type input "young"
checkbox input "true"
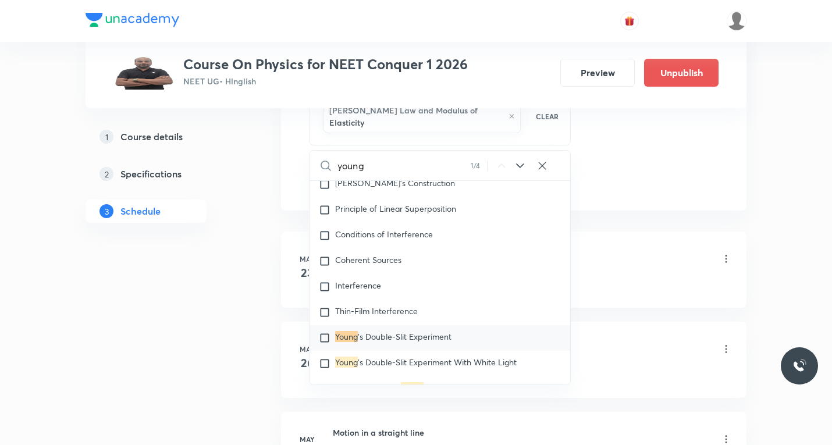
scroll to position [640, 0]
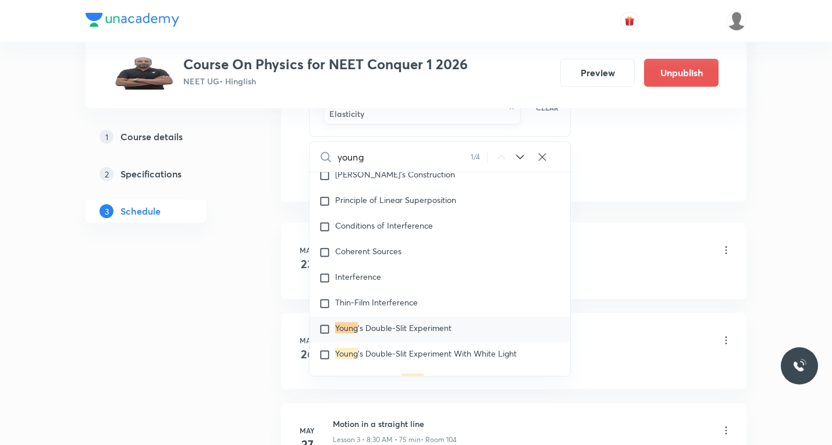
type input "young"
click at [515, 150] on icon at bounding box center [520, 157] width 14 height 14
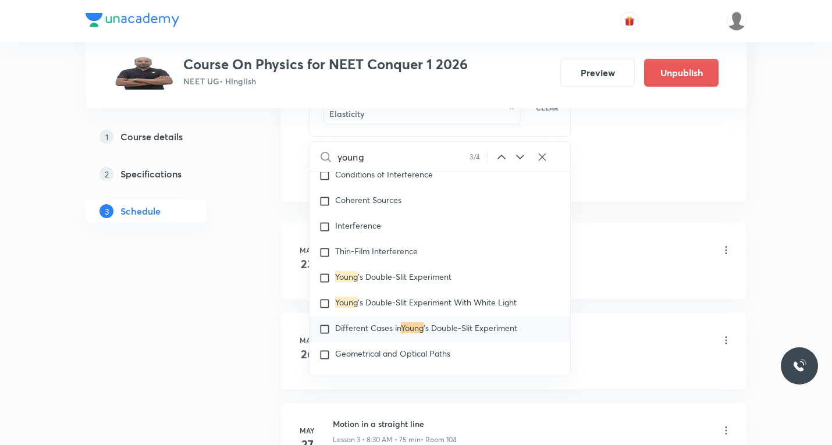
click at [515, 150] on icon at bounding box center [520, 157] width 14 height 14
checkbox input "true"
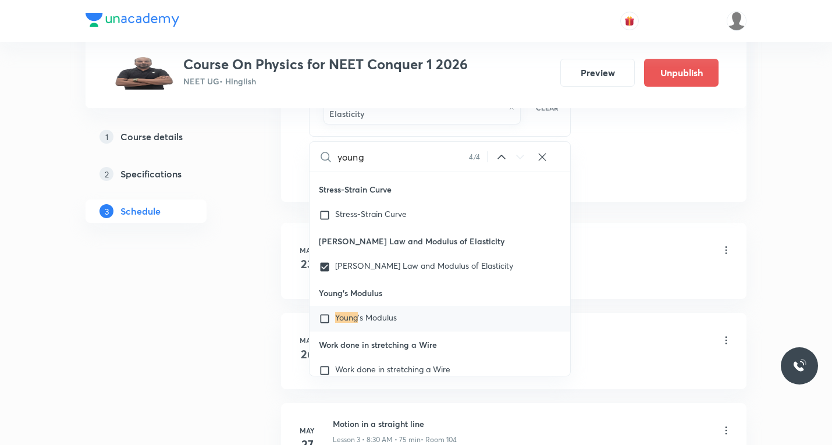
scroll to position [22333, 0]
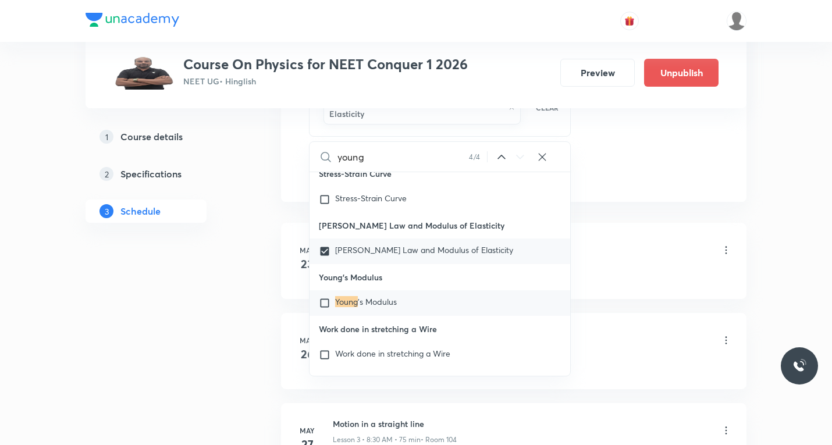
drag, startPoint x: 322, startPoint y: 307, endPoint x: 520, endPoint y: 297, distance: 198.0
click at [322, 308] on input "checkbox" at bounding box center [327, 303] width 16 height 12
checkbox input "true"
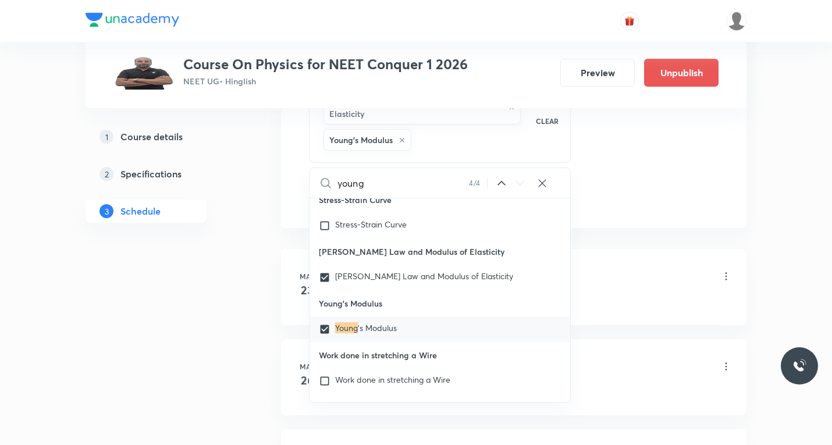
click at [680, 251] on li "May 23 Least Count Analysis Lesson 1 • 8:30 AM • 75 min • Room 104 Errors of Me…" at bounding box center [513, 287] width 465 height 76
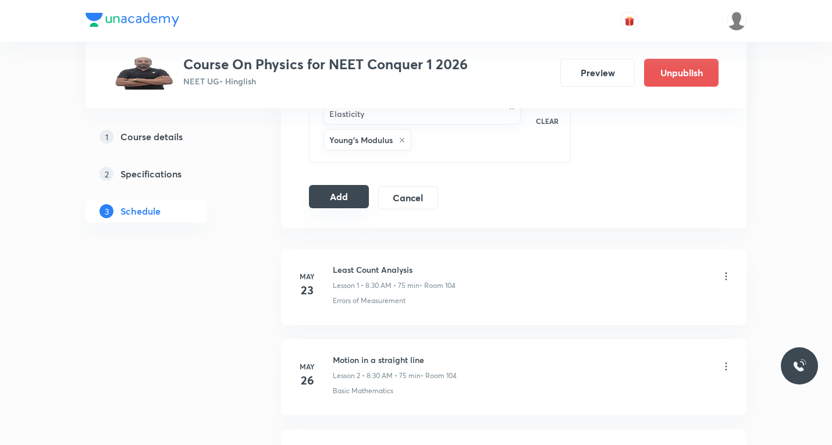
click at [357, 185] on button "Add" at bounding box center [339, 196] width 60 height 23
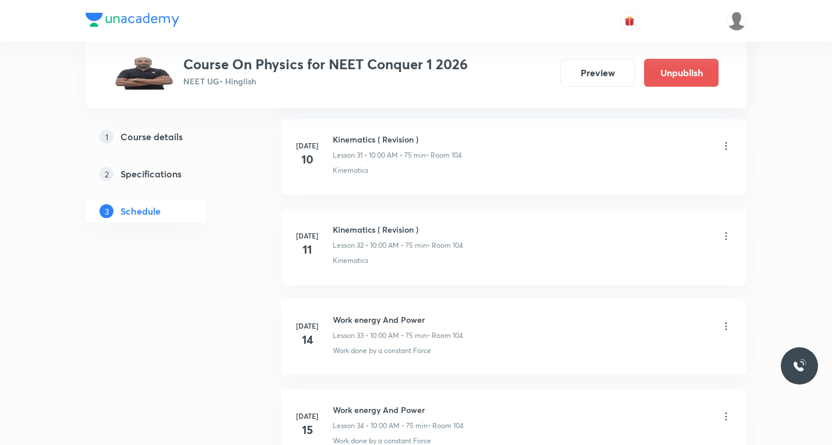
scroll to position [0, 0]
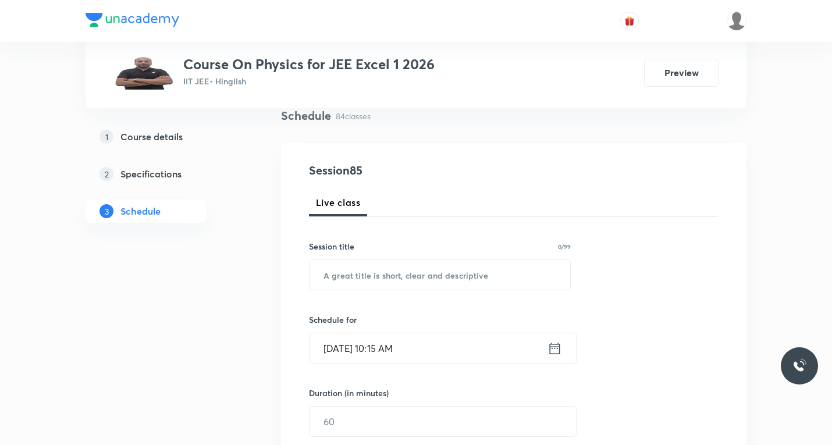
scroll to position [116, 0]
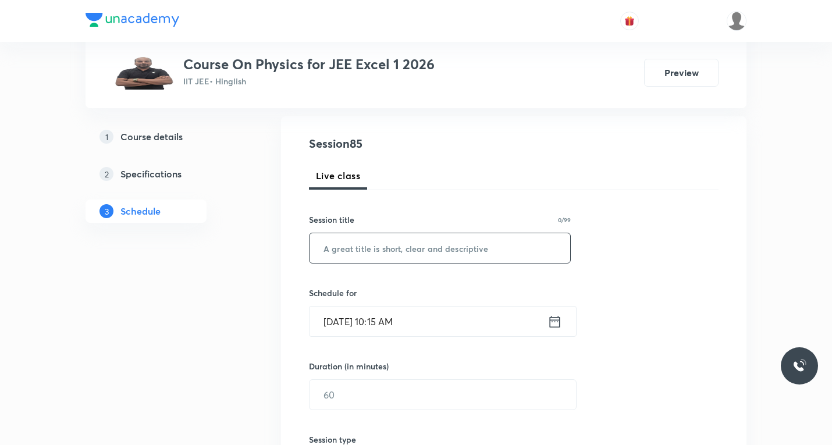
click at [390, 241] on input "text" at bounding box center [439, 248] width 261 height 30
paste input "EMW"
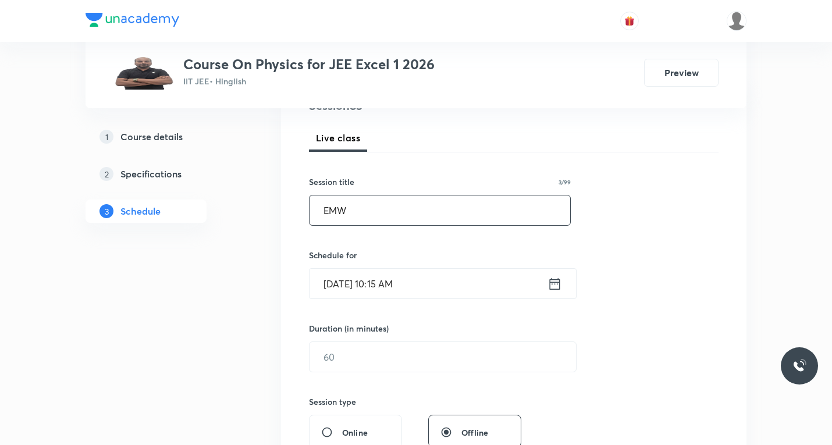
scroll to position [174, 0]
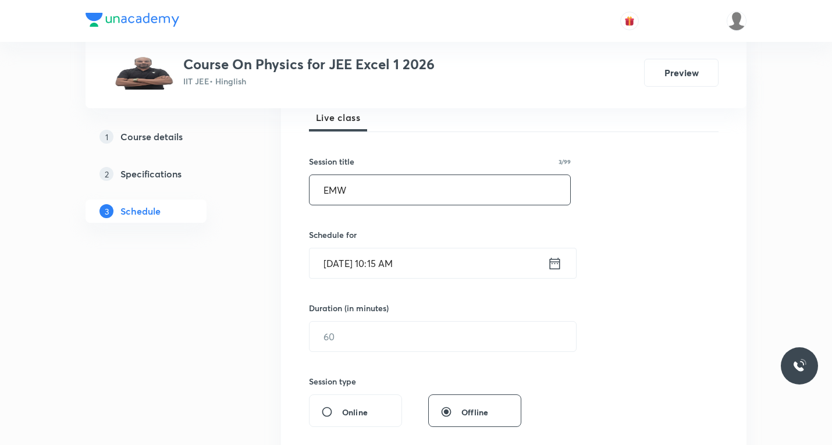
type input "EMW"
click at [555, 267] on icon at bounding box center [554, 263] width 15 height 16
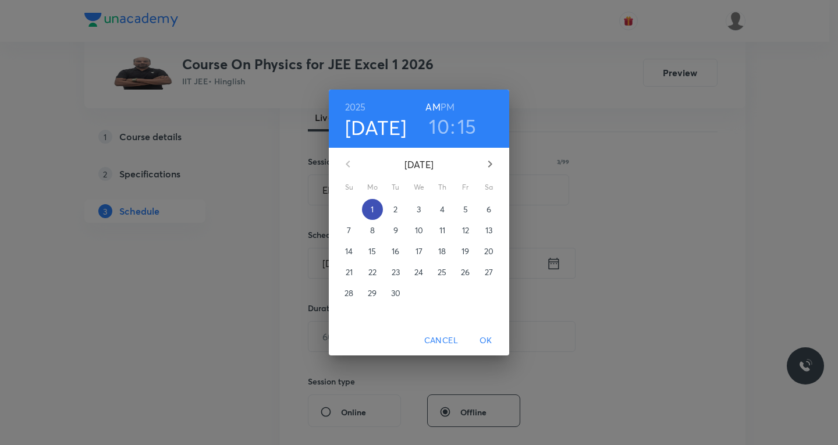
click at [372, 208] on p "1" at bounding box center [372, 210] width 3 height 12
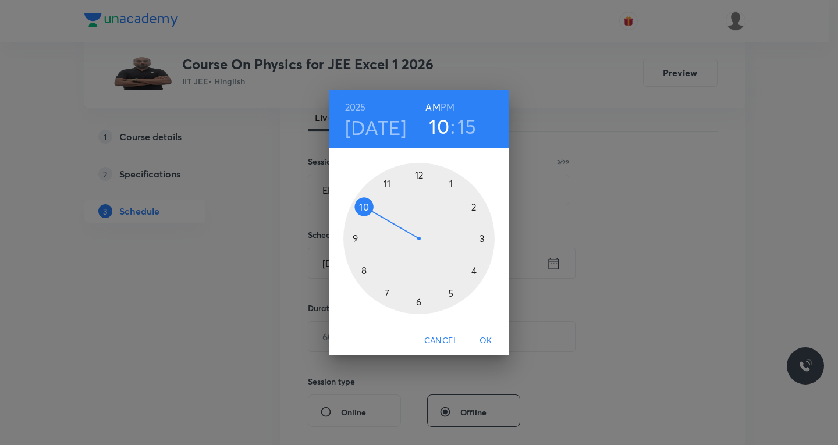
click at [417, 305] on div at bounding box center [418, 238] width 151 height 151
click at [473, 207] on div at bounding box center [418, 238] width 151 height 151
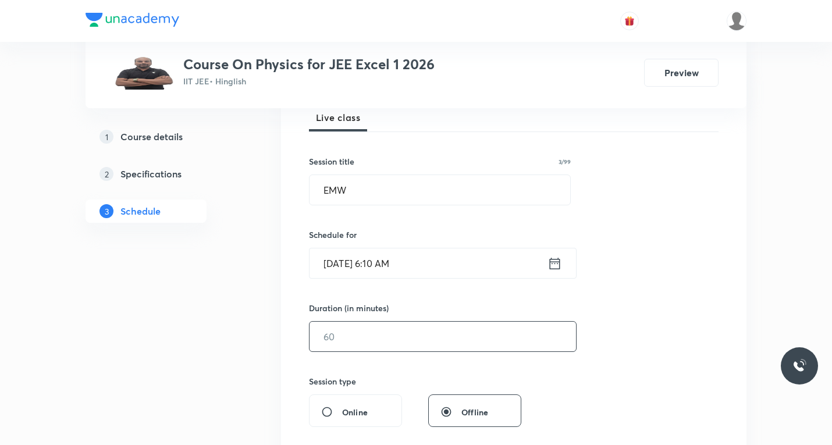
click at [351, 332] on input "text" at bounding box center [442, 337] width 266 height 30
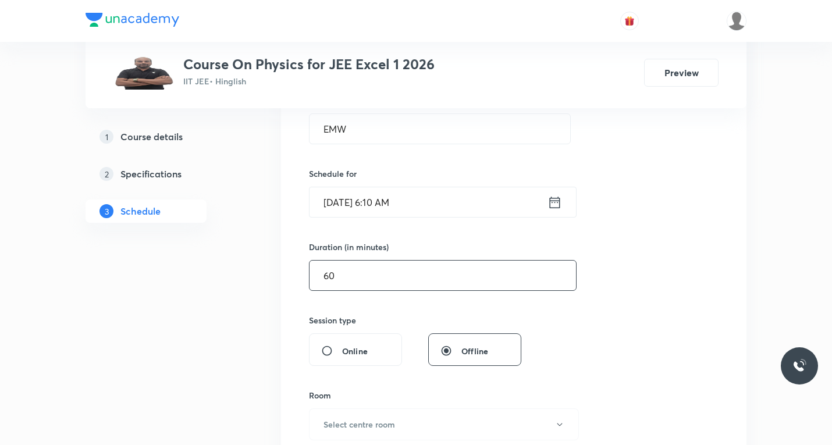
scroll to position [349, 0]
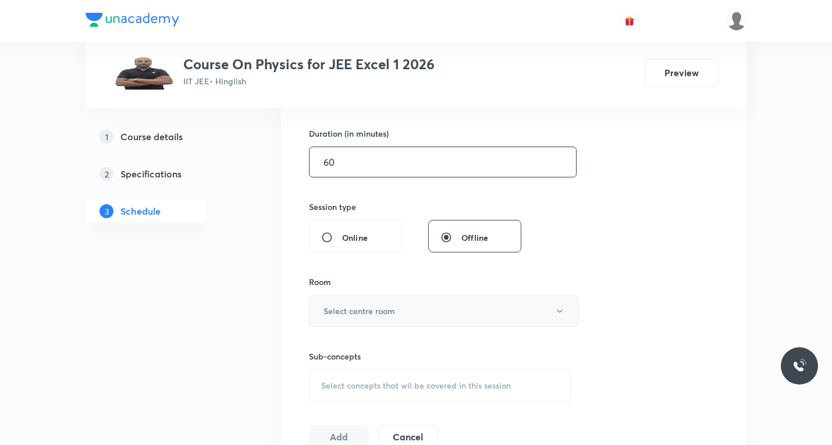
type input "60"
click at [372, 308] on h6 "Select centre room" at bounding box center [359, 311] width 72 height 12
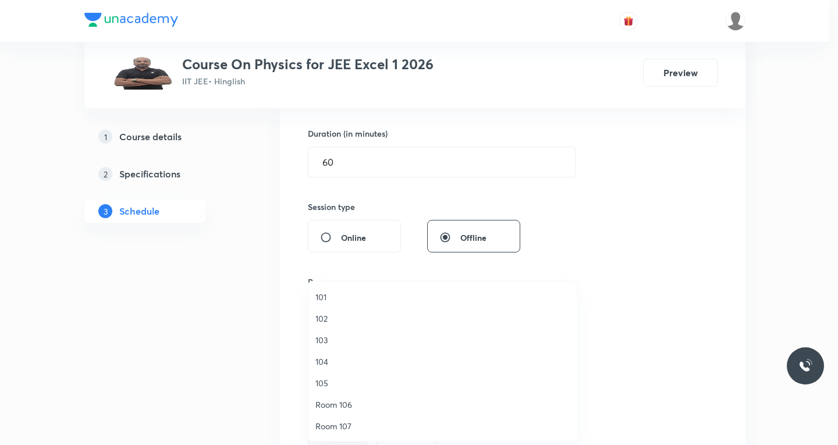
click at [323, 340] on span "103" at bounding box center [442, 340] width 255 height 12
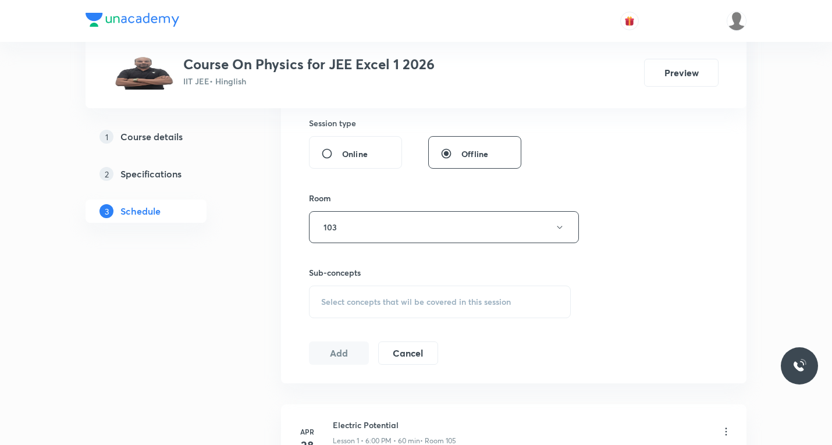
scroll to position [465, 0]
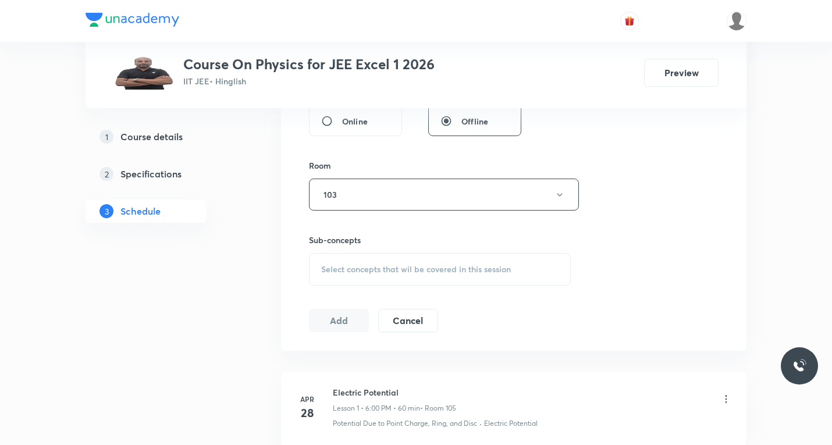
click at [386, 277] on div "Select concepts that wil be covered in this session" at bounding box center [440, 269] width 262 height 33
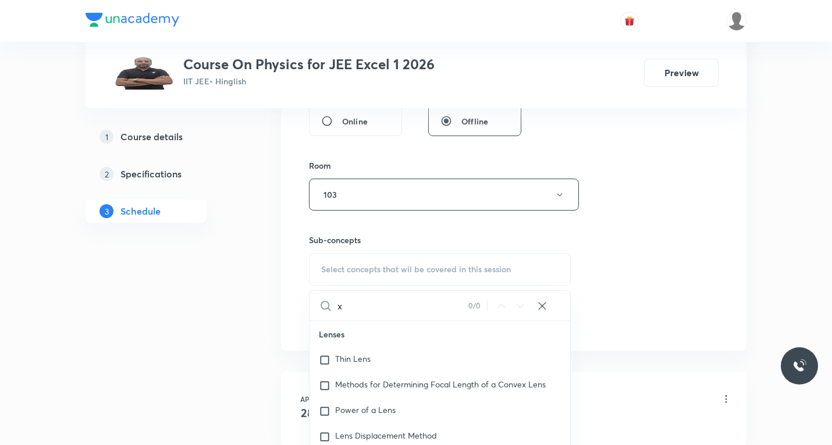
type input "x"
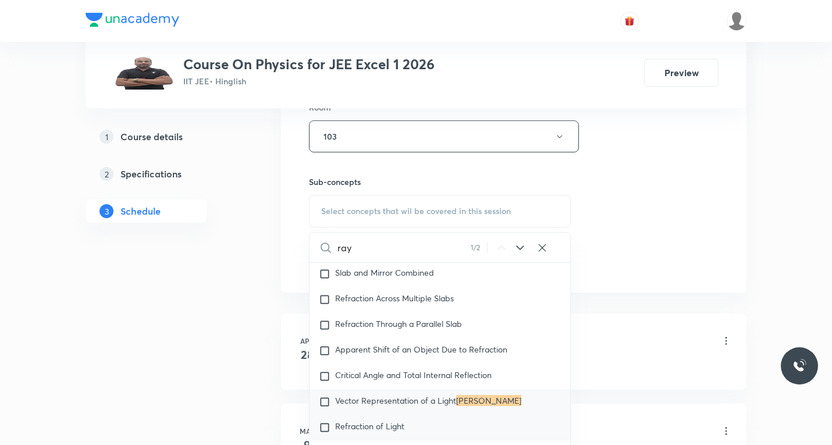
scroll to position [1024, 0]
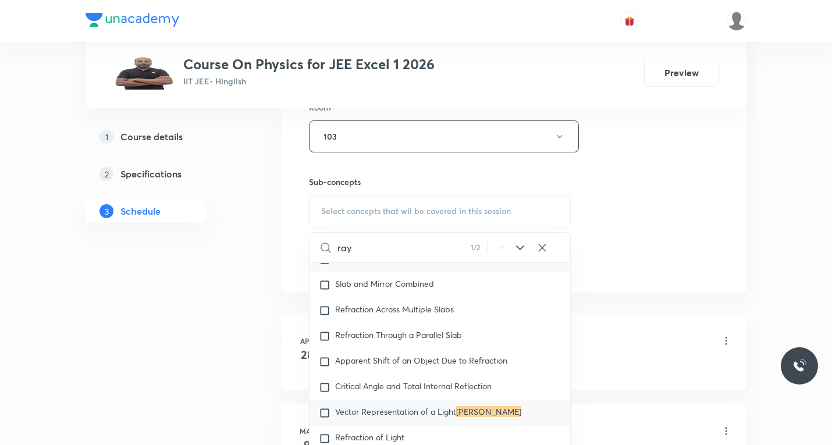
paste input "x ray ,uv rays gamma rays"
type input "x"
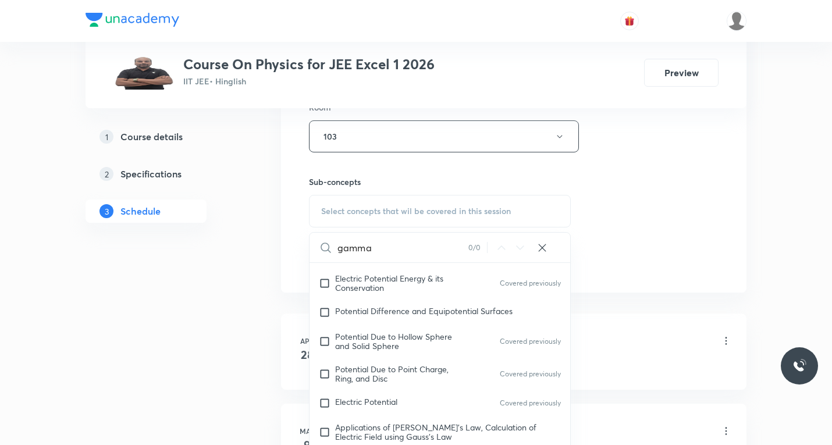
scroll to position [2571, 0]
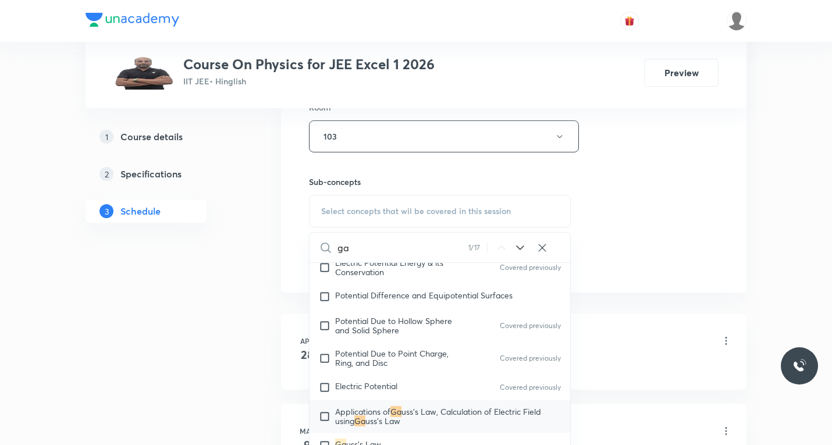
type input "g"
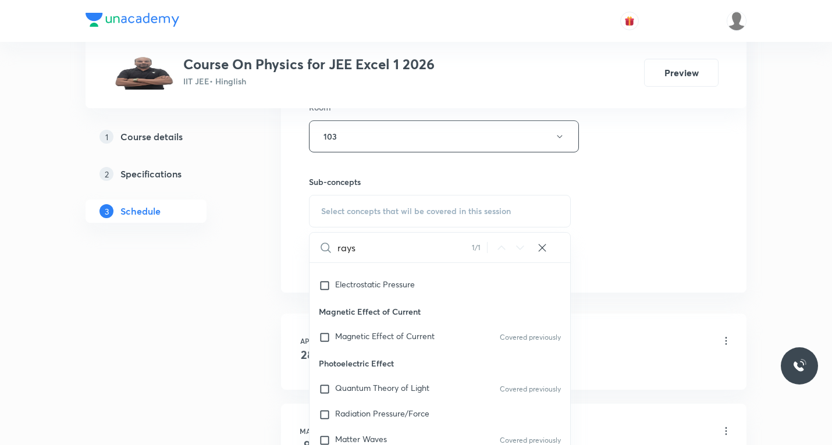
scroll to position [7969, 0]
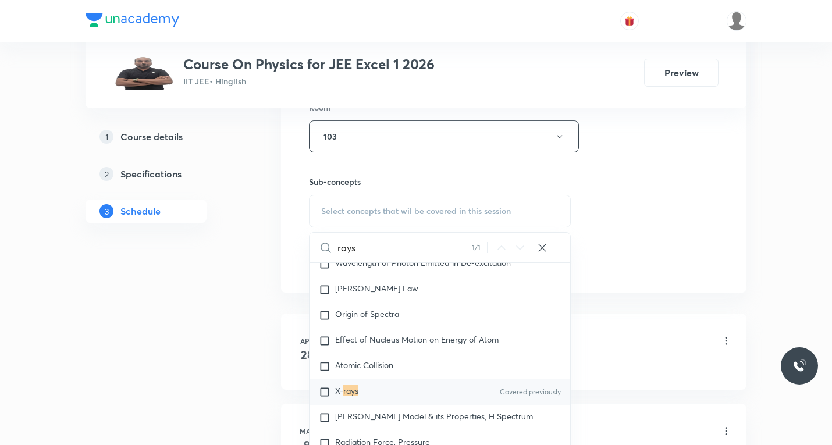
type input "rays"
click at [326, 398] on input "checkbox" at bounding box center [327, 392] width 16 height 12
checkbox input "true"
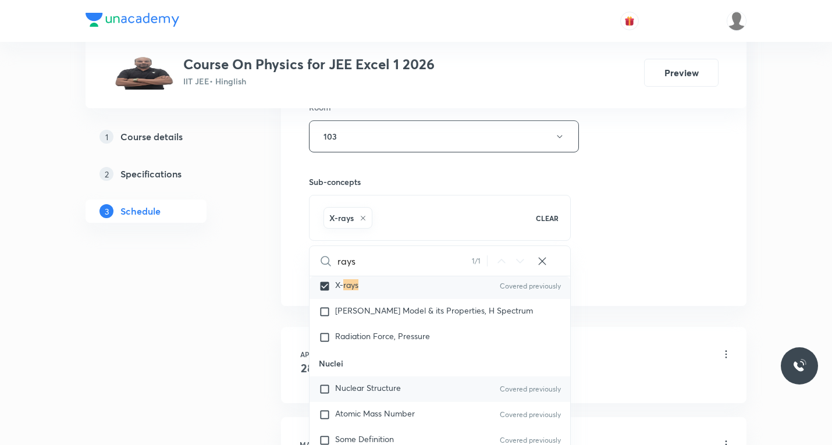
scroll to position [8085, 0]
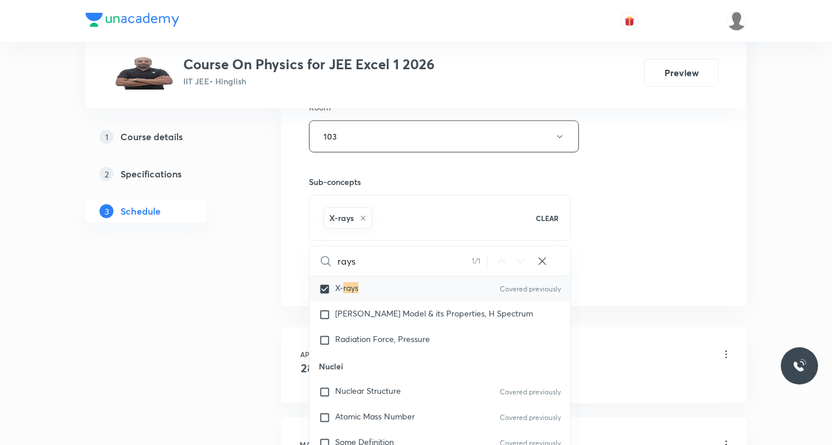
click at [374, 261] on input "rays" at bounding box center [404, 261] width 134 height 30
type input "rays"
checkbox input "true"
type input "ray"
checkbox input "true"
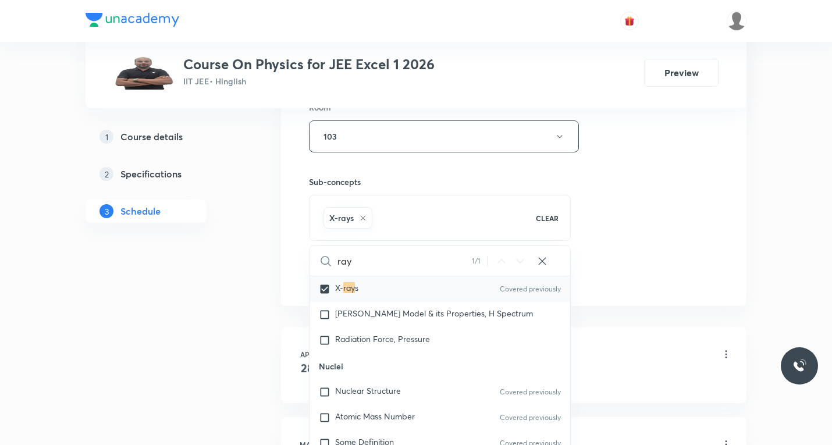
type input "ra"
checkbox input "true"
type input "r"
checkbox input "true"
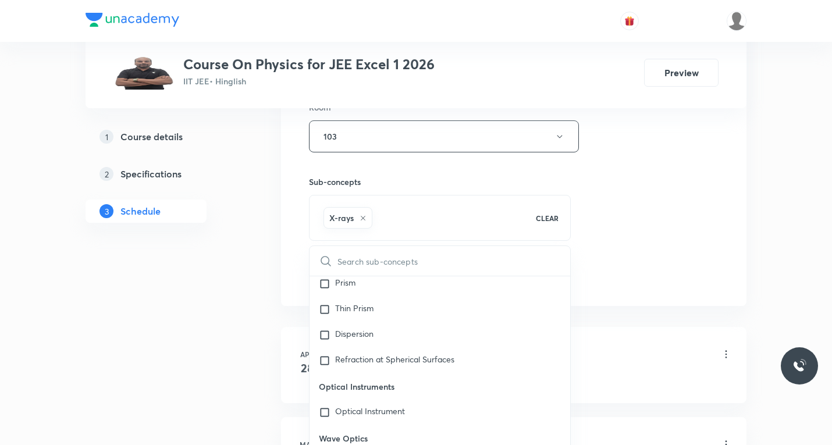
scroll to position [171, 0]
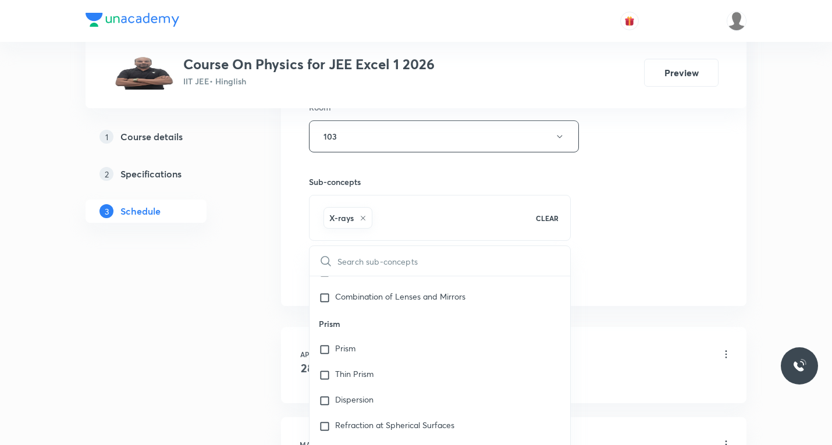
type input "U"
checkbox input "true"
type input "UV"
checkbox input "true"
type input "U"
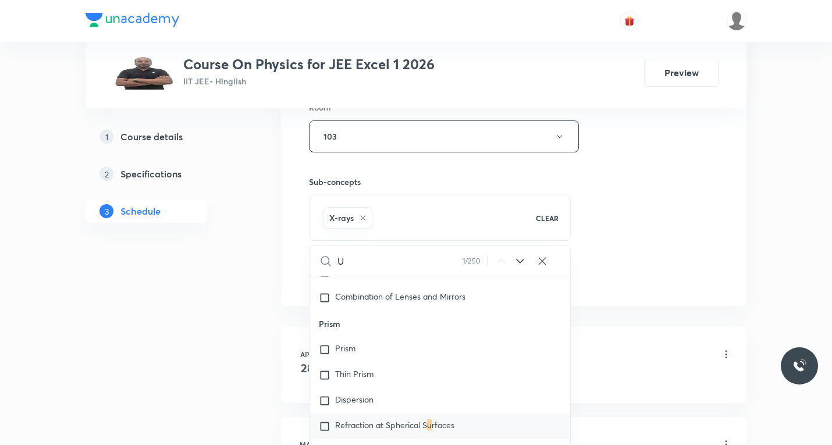
checkbox input "true"
type input "Uv"
checkbox input "true"
type input "U"
checkbox input "true"
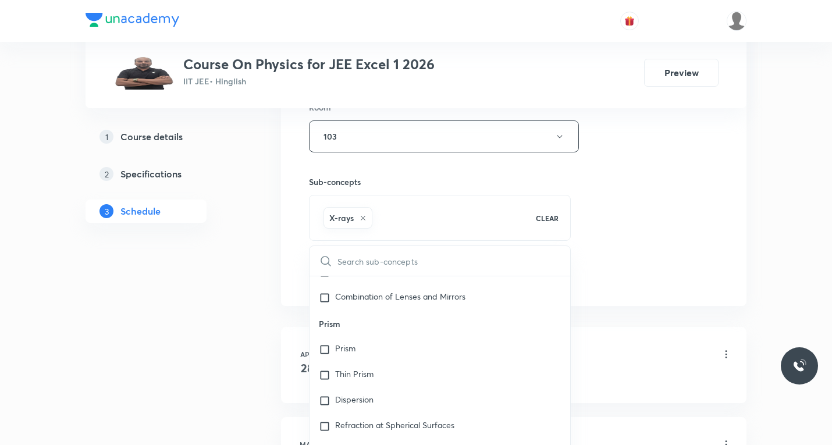
checkbox input "true"
type input "u"
checkbox input "true"
type input "uv"
checkbox input "true"
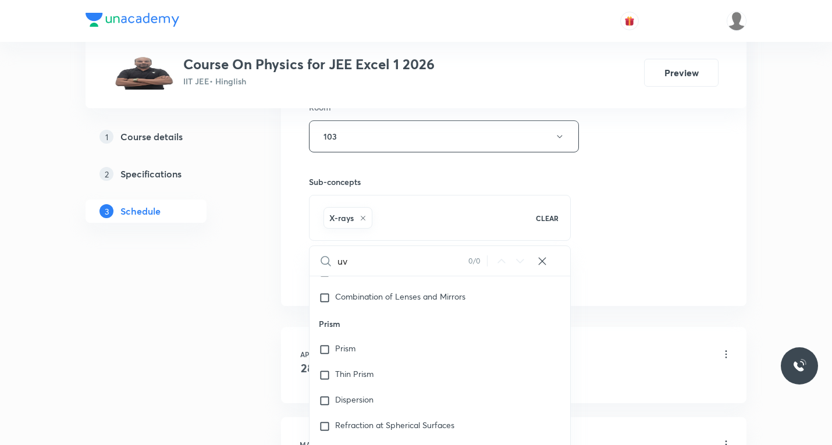
type input "uv"
checkbox input "true"
type input "uv"
checkbox input "true"
type input "u"
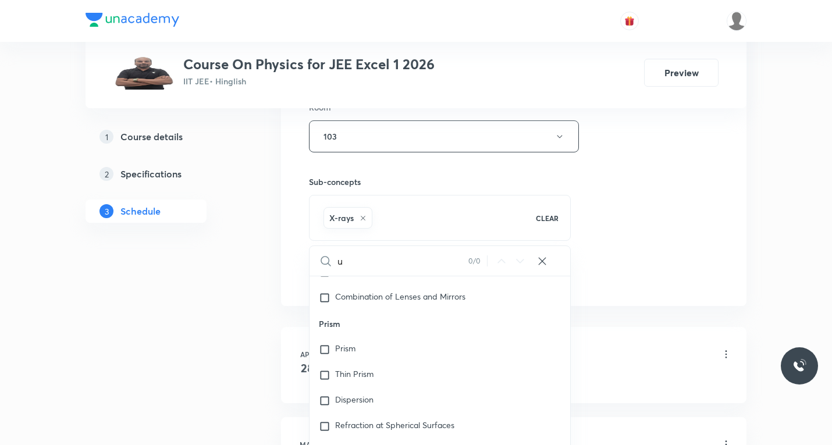
checkbox input "true"
type input "r"
checkbox input "true"
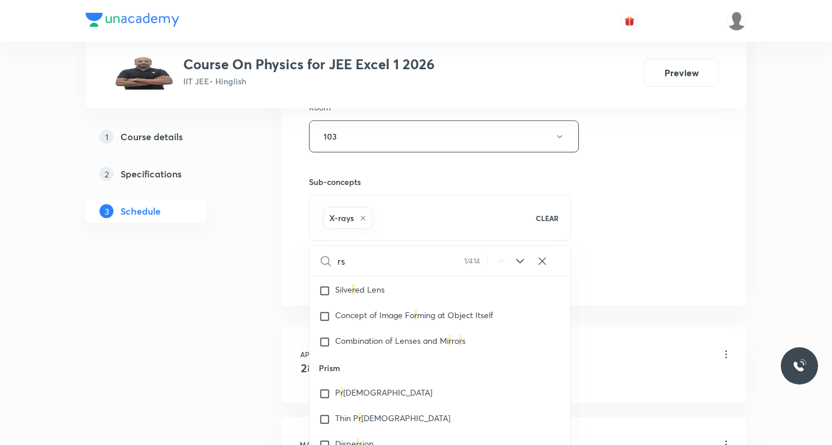
type input "rsa"
checkbox input "true"
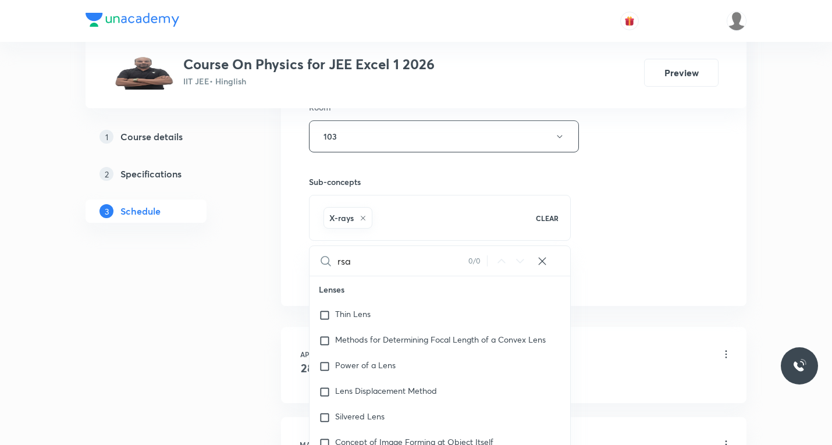
type input "rs"
checkbox input "true"
type input "r"
checkbox input "true"
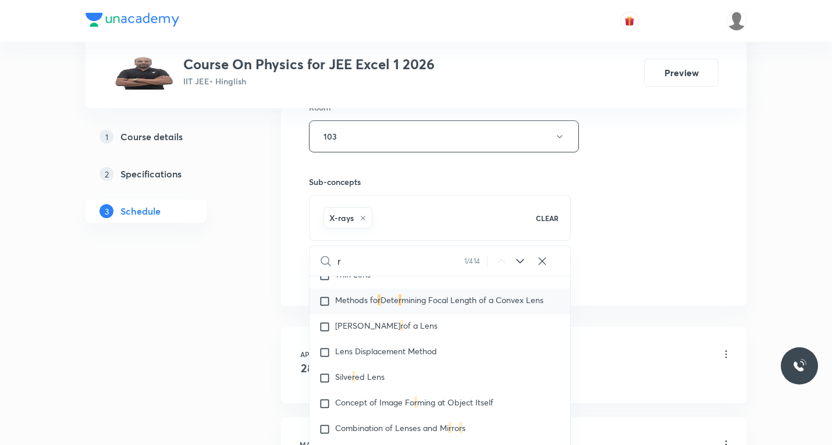
type input "ra"
checkbox input "true"
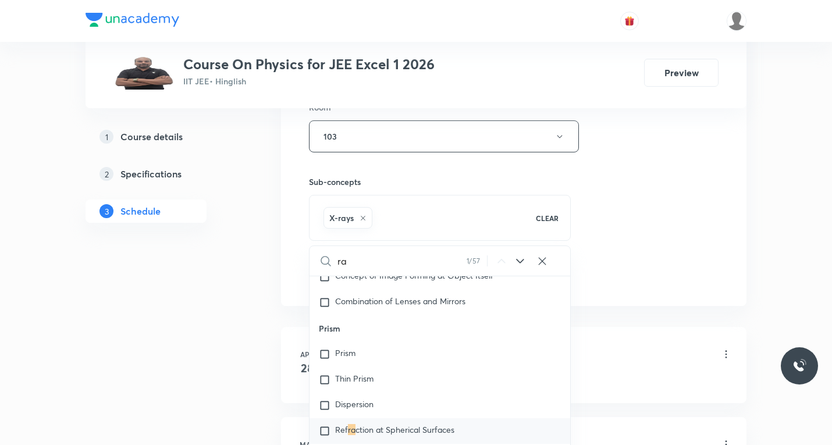
type input "ray"
checkbox input "true"
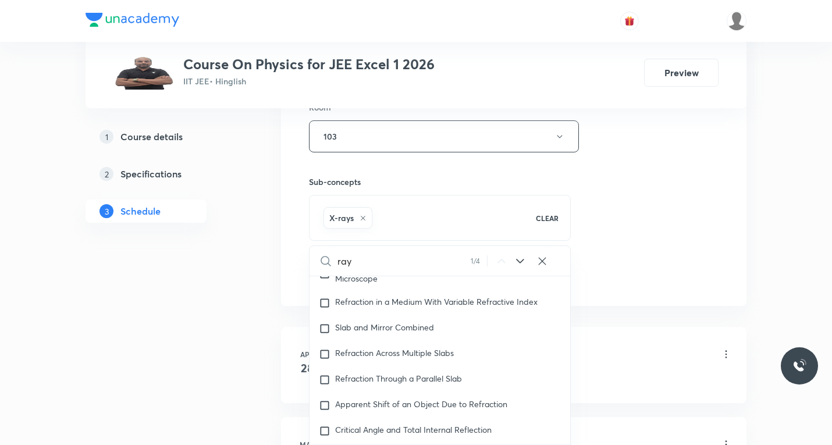
scroll to position [1024, 0]
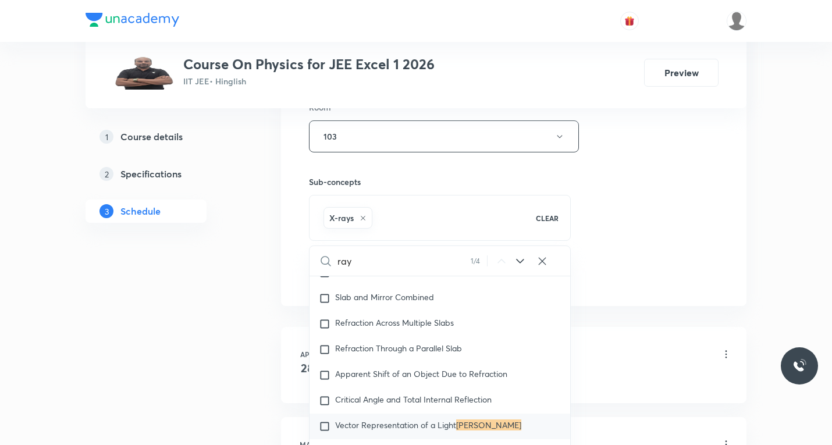
type input "rays"
checkbox input "true"
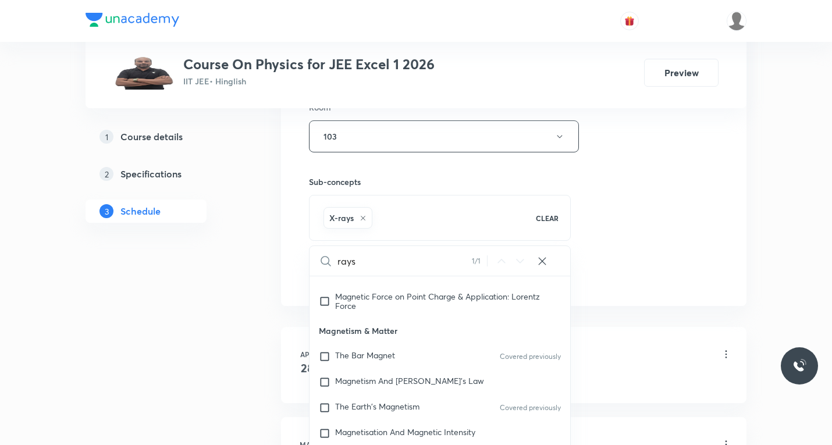
scroll to position [7969, 0]
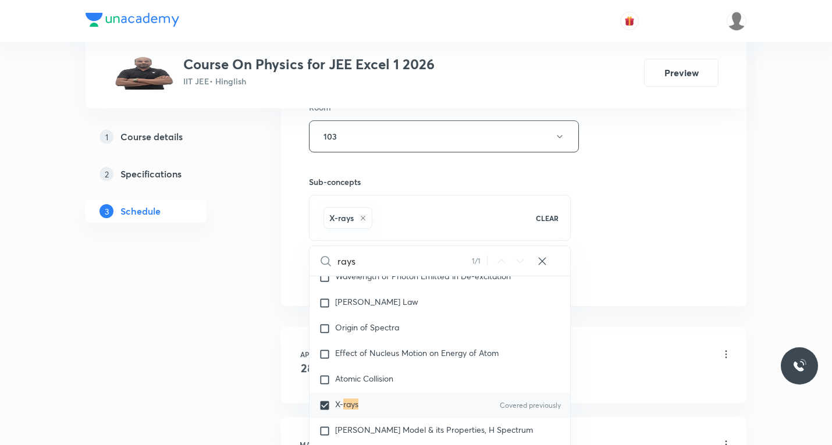
type input "rays"
checkbox input "true"
type input "rays g"
checkbox input "true"
type input "rays"
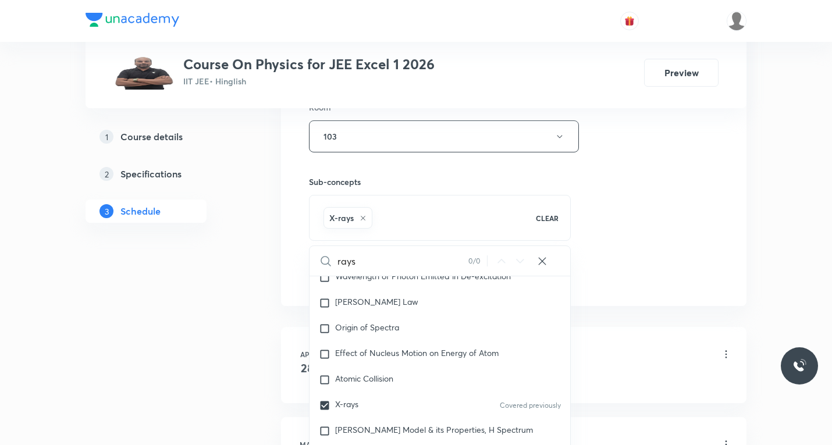
checkbox input "true"
type input "rays"
checkbox input "true"
type input "ray"
checkbox input "true"
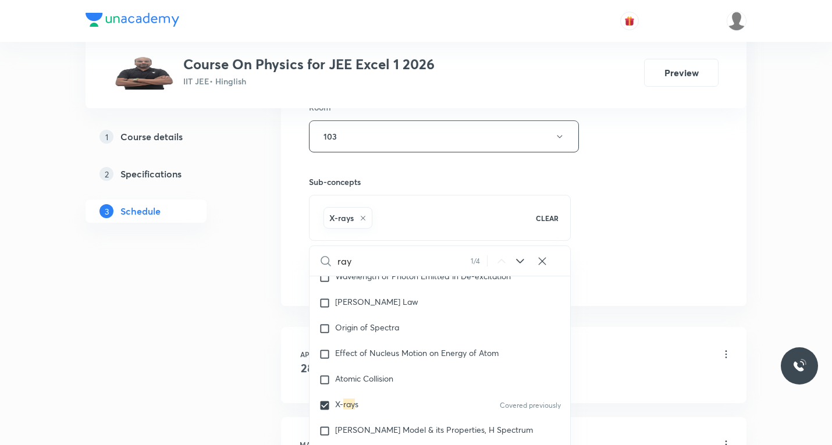
type input "ra"
checkbox input "true"
type input "r"
checkbox input "true"
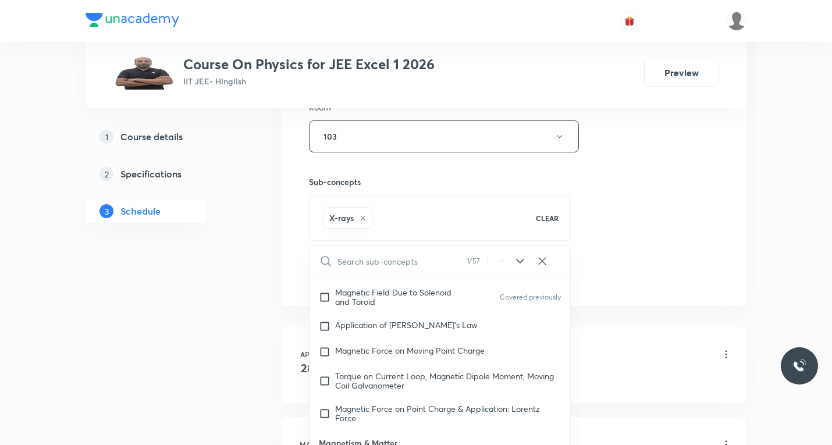
checkbox input "true"
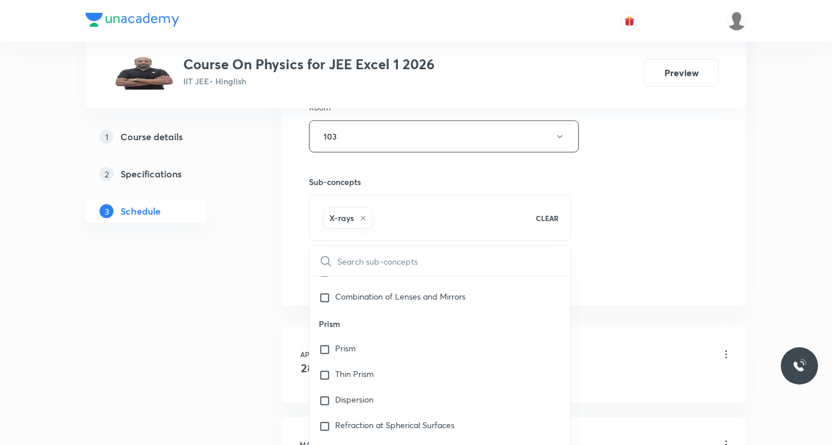
type input "g"
checkbox input "true"
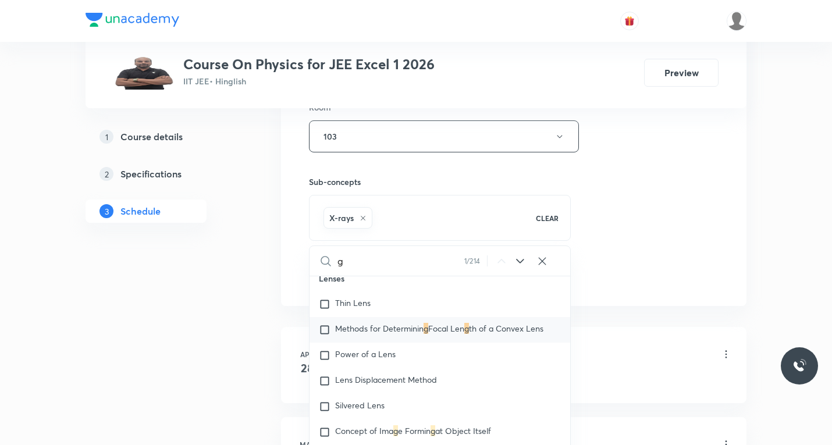
scroll to position [0, 0]
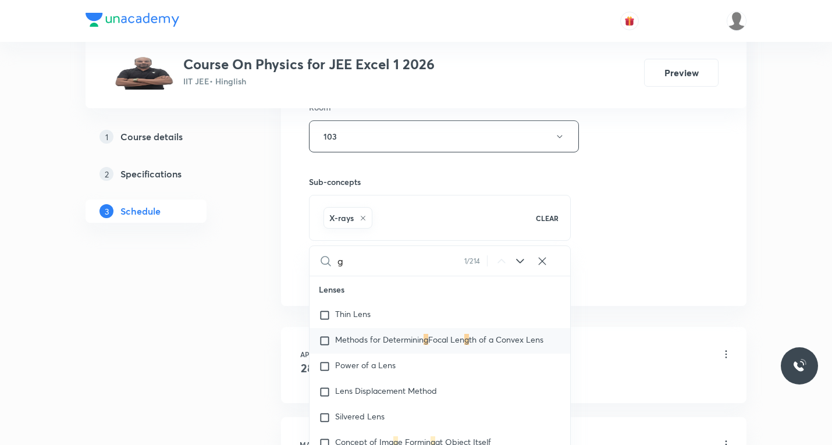
type input "ga"
checkbox input "true"
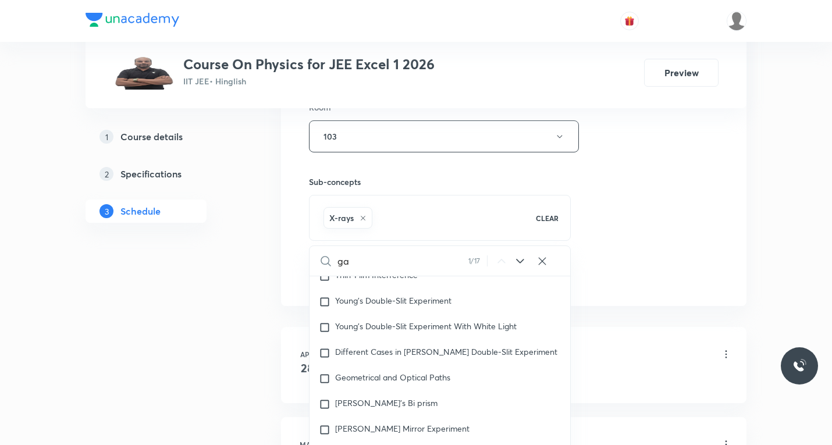
type input "gam"
checkbox input "true"
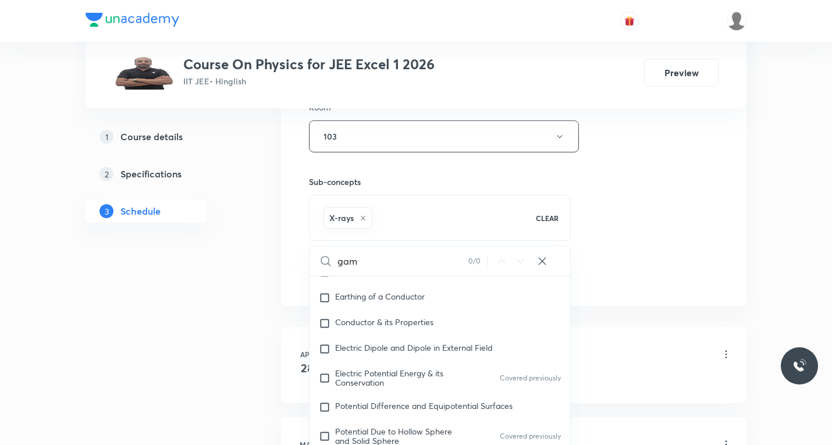
scroll to position [2571, 0]
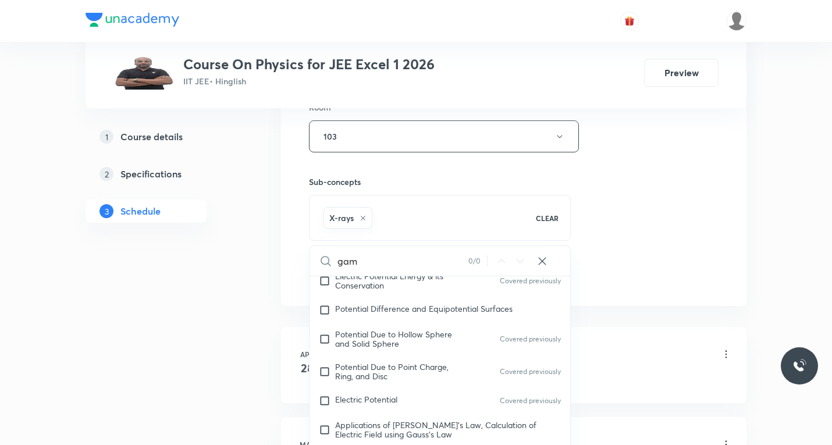
type input "gama"
checkbox input "true"
type input "gama"
checkbox input "true"
type input "gama"
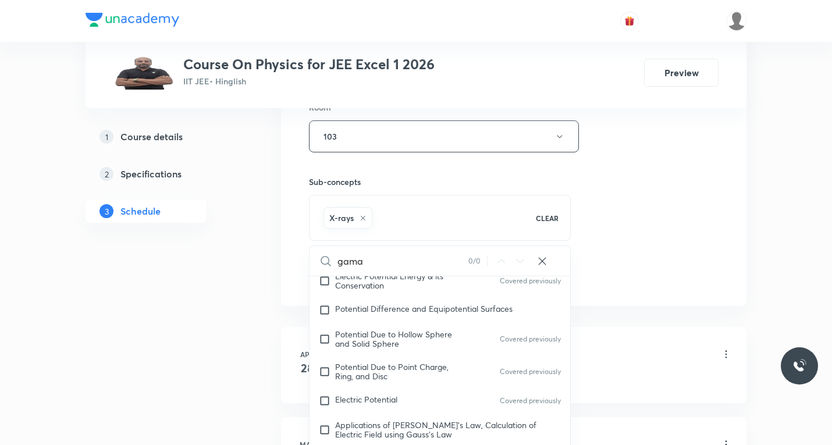
checkbox input "true"
type input "gam"
checkbox input "true"
type input "ga"
checkbox input "true"
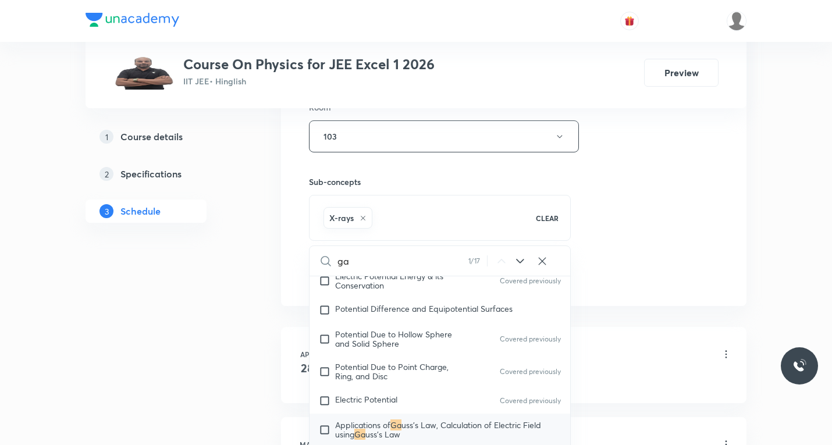
type input "g"
checkbox input "true"
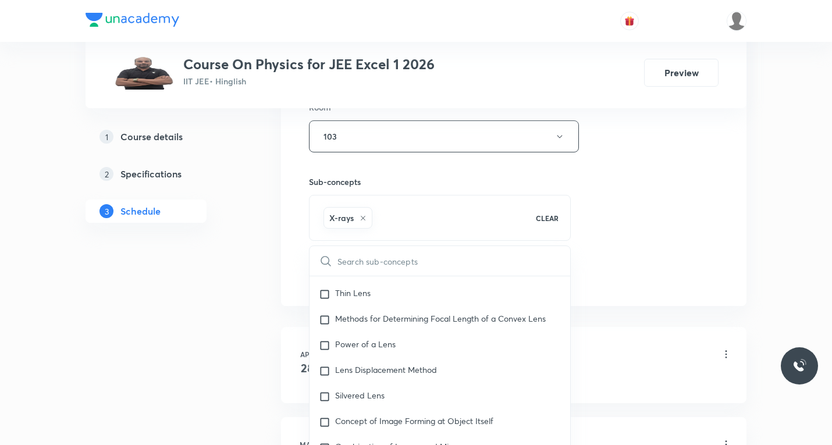
scroll to position [0, 0]
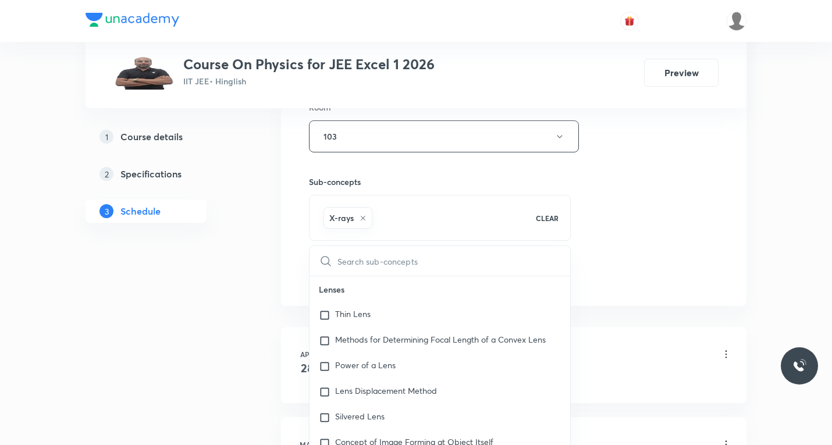
click at [707, 239] on div "Session 85 Live class Session title 3/99 EMW ​ Schedule for Sept 1, 2025, 6:10 …" at bounding box center [513, 8] width 409 height 560
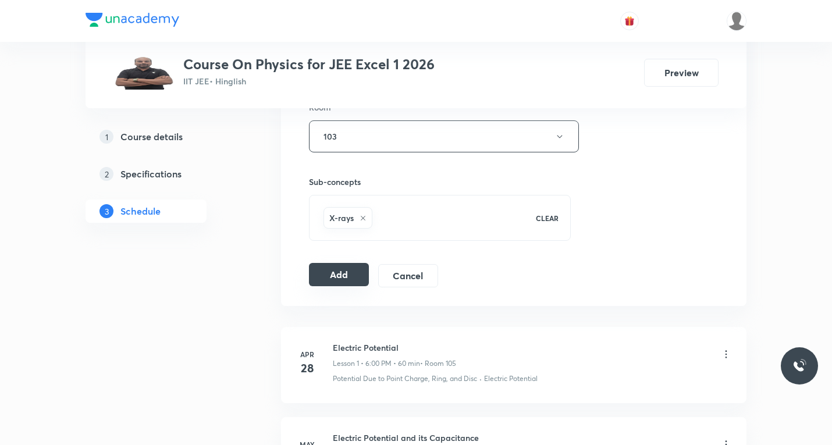
click at [336, 275] on button "Add" at bounding box center [339, 274] width 60 height 23
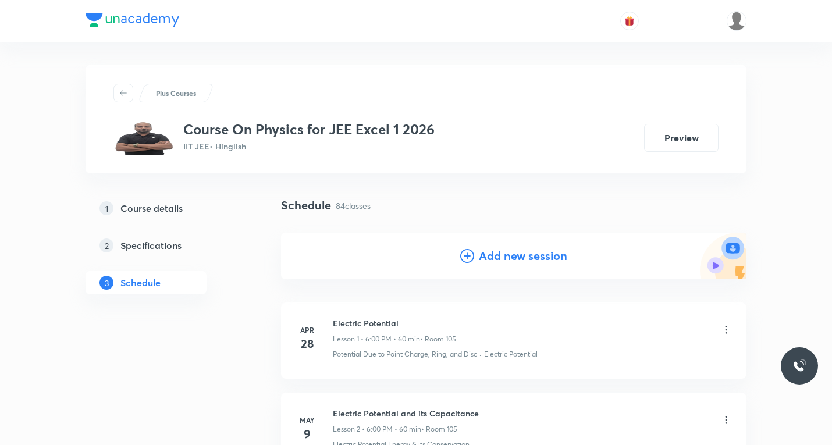
drag, startPoint x: 476, startPoint y: 254, endPoint x: 468, endPoint y: 255, distance: 8.3
click at [475, 254] on div "Add new session" at bounding box center [513, 255] width 107 height 17
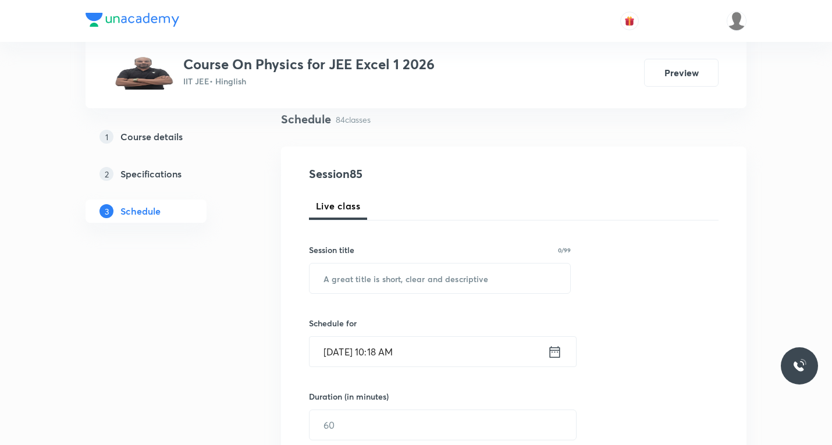
scroll to position [174, 0]
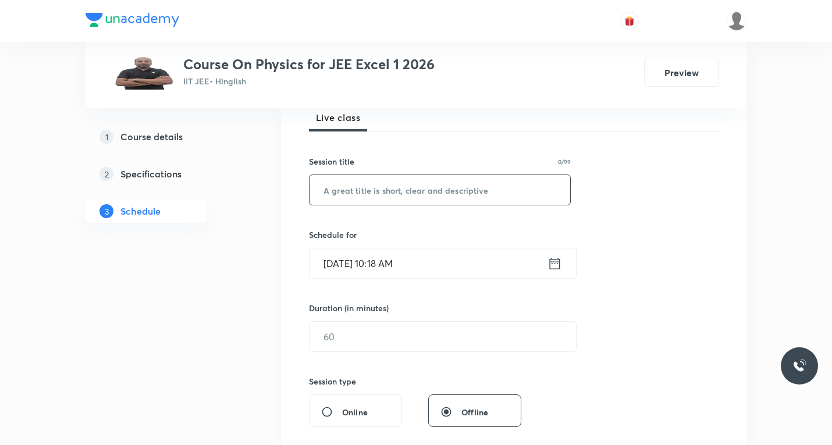
click at [424, 198] on input "text" at bounding box center [439, 190] width 261 height 30
paste input "Semiconductor"
type input "Semiconductor"
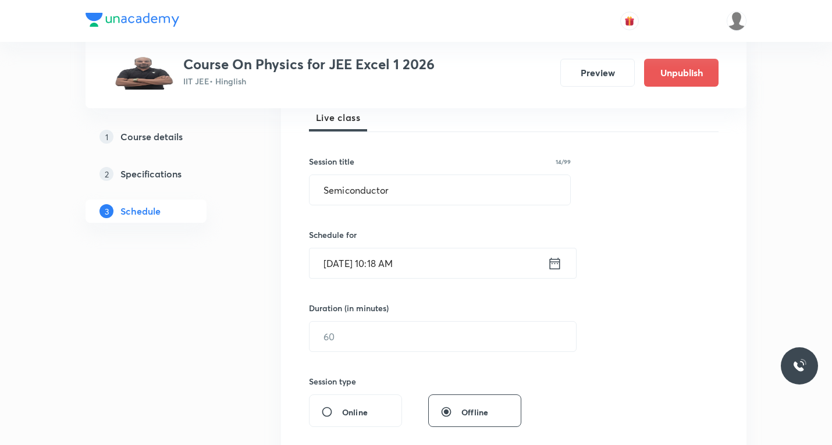
click at [556, 266] on icon at bounding box center [554, 263] width 15 height 16
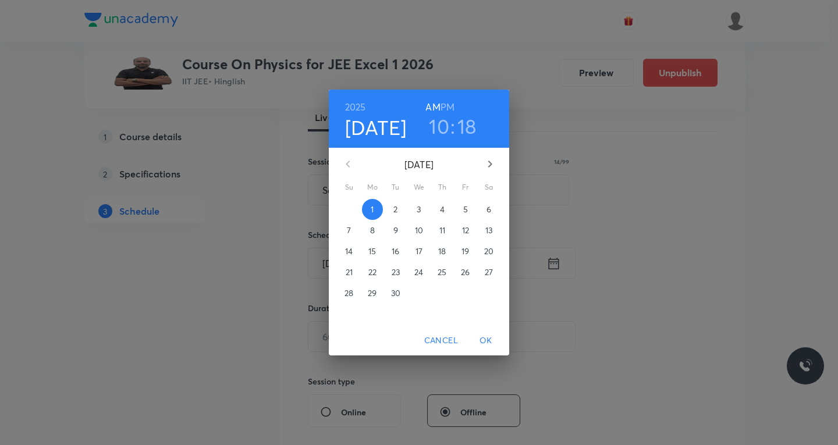
click at [401, 212] on span "2" at bounding box center [395, 210] width 21 height 12
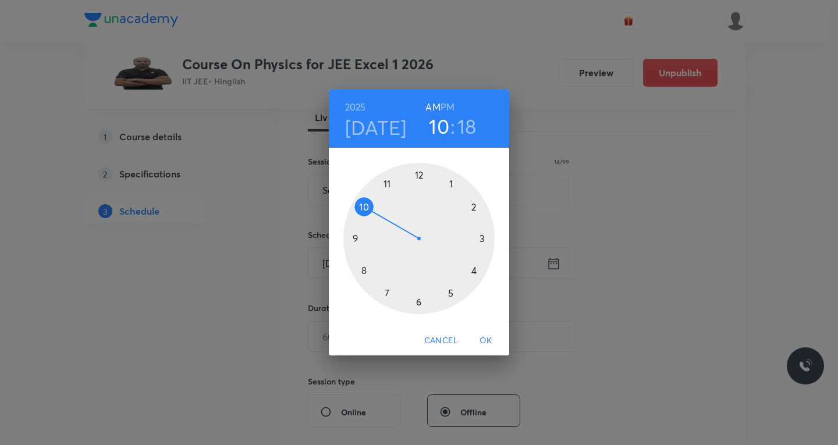
drag, startPoint x: 422, startPoint y: 301, endPoint x: 432, endPoint y: 274, distance: 28.3
click at [422, 300] on div at bounding box center [418, 238] width 151 height 151
click at [448, 186] on div at bounding box center [418, 238] width 151 height 151
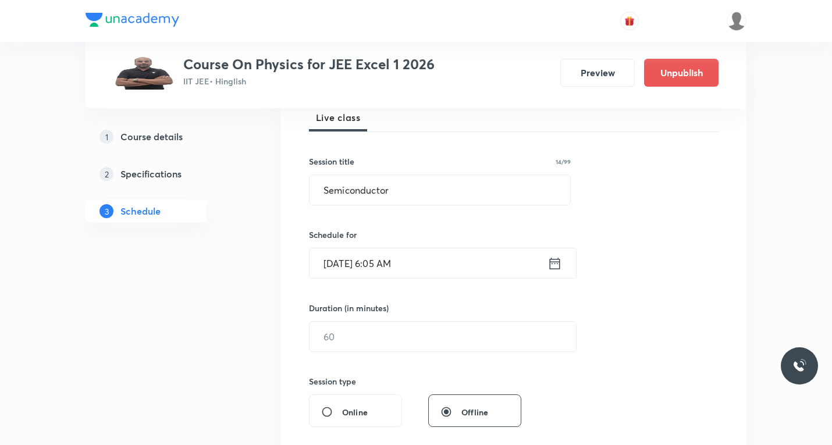
click at [485, 268] on input "Sept 2, 2025, 6:05 AM" at bounding box center [428, 263] width 238 height 30
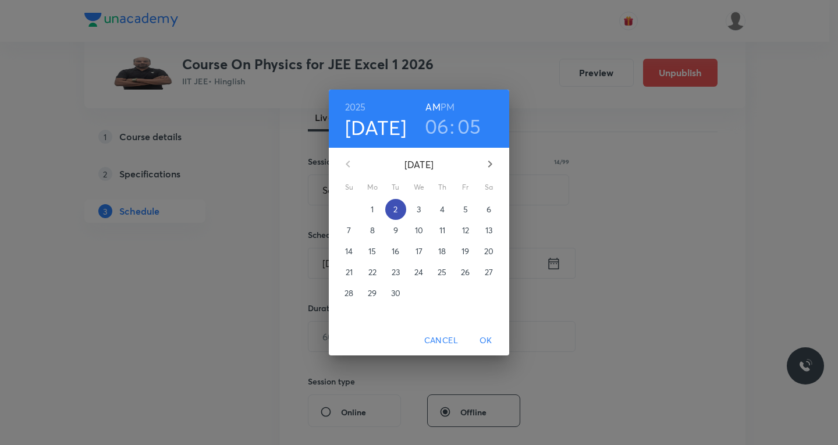
click at [394, 212] on p "2" at bounding box center [395, 210] width 4 height 12
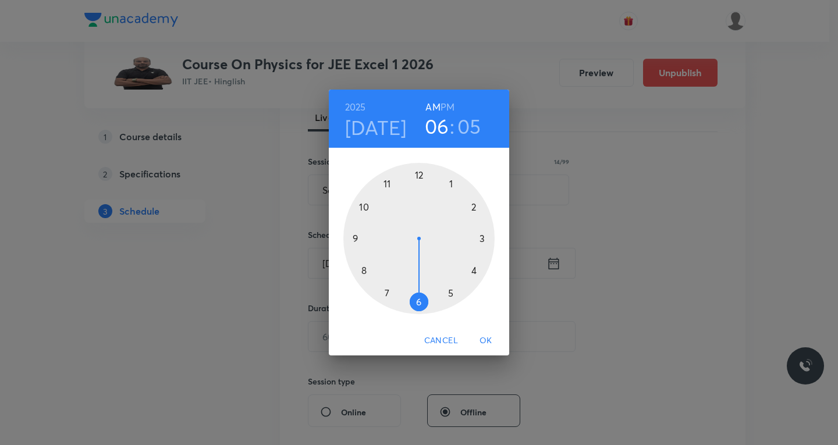
drag, startPoint x: 446, startPoint y: 100, endPoint x: 448, endPoint y: 107, distance: 7.4
click at [447, 101] on h6 "PM" at bounding box center [447, 107] width 14 height 16
click at [420, 297] on div at bounding box center [418, 238] width 151 height 151
click at [473, 205] on div at bounding box center [418, 238] width 151 height 151
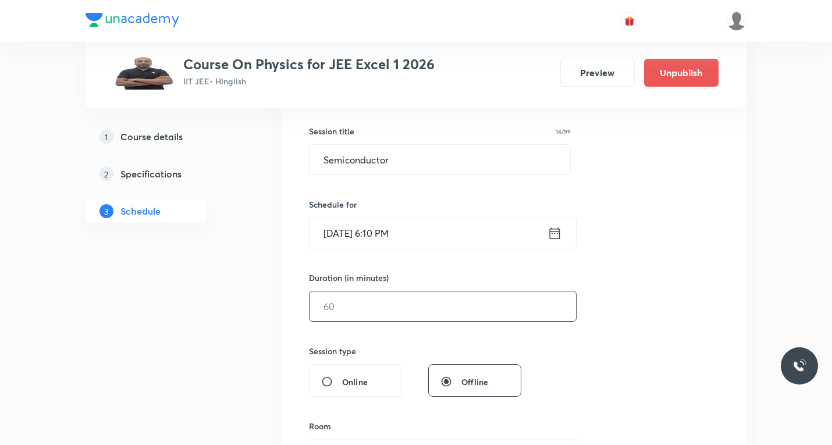
scroll to position [233, 0]
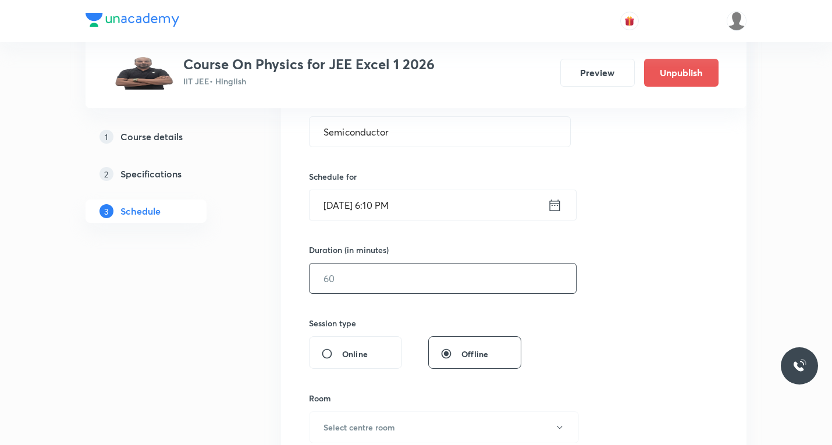
click at [402, 277] on input "text" at bounding box center [442, 278] width 266 height 30
type input "60"
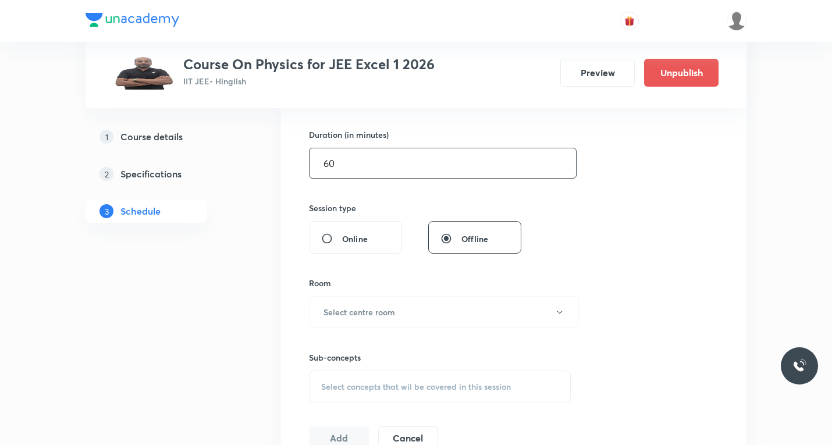
scroll to position [349, 0]
click at [372, 314] on h6 "Select centre room" at bounding box center [359, 311] width 72 height 12
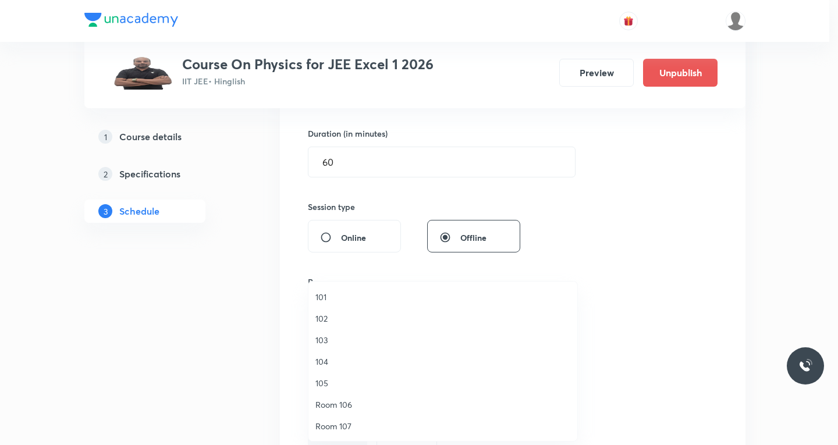
click at [330, 342] on span "103" at bounding box center [442, 340] width 255 height 12
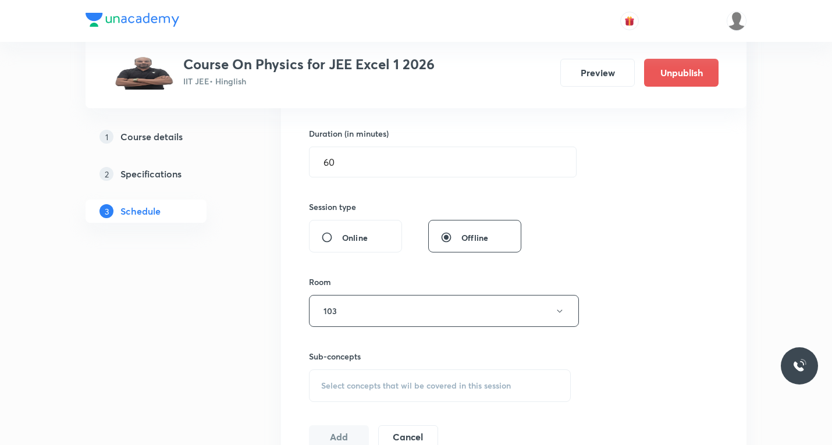
click at [371, 381] on span "Select concepts that wil be covered in this session" at bounding box center [416, 385] width 190 height 9
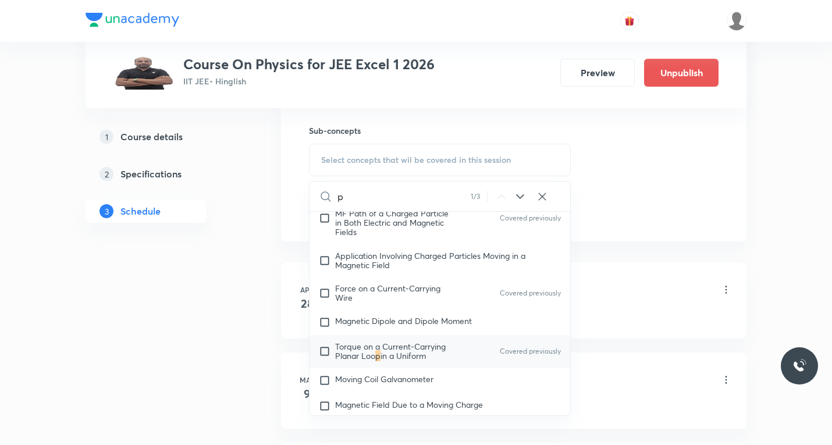
scroll to position [582, 0]
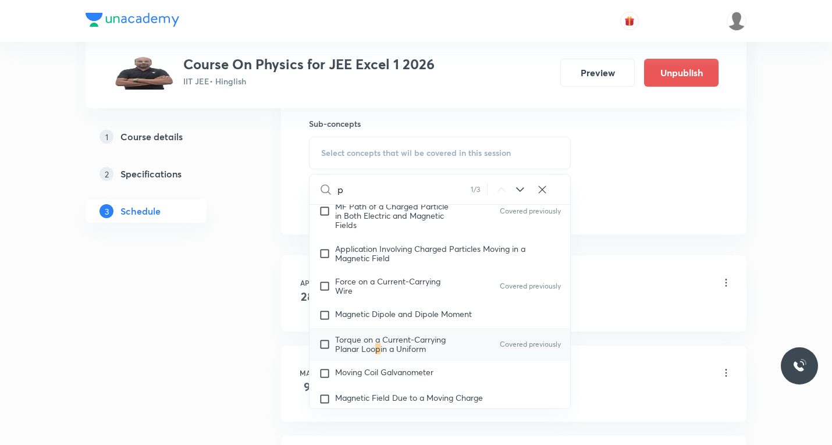
click at [519, 191] on icon at bounding box center [520, 190] width 14 height 14
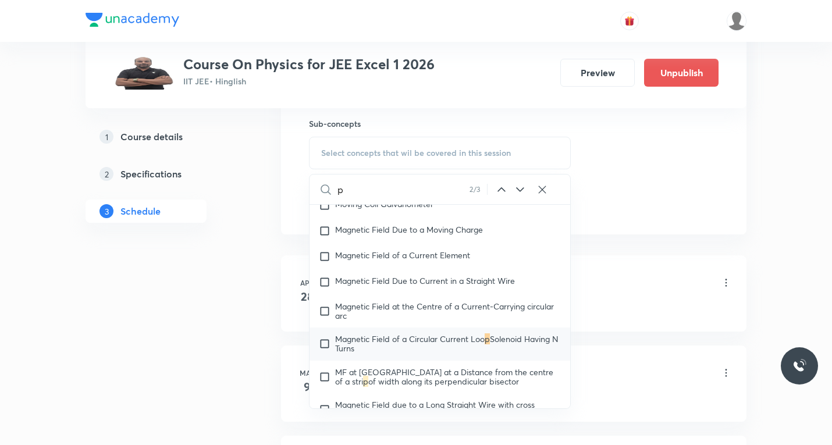
click at [519, 191] on icon at bounding box center [520, 190] width 14 height 14
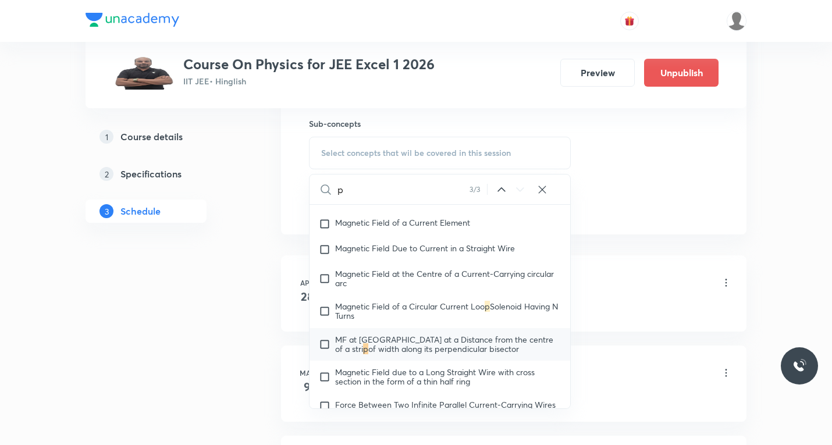
click at [519, 191] on icon at bounding box center [520, 190] width 14 height 14
click at [503, 192] on icon at bounding box center [501, 190] width 14 height 14
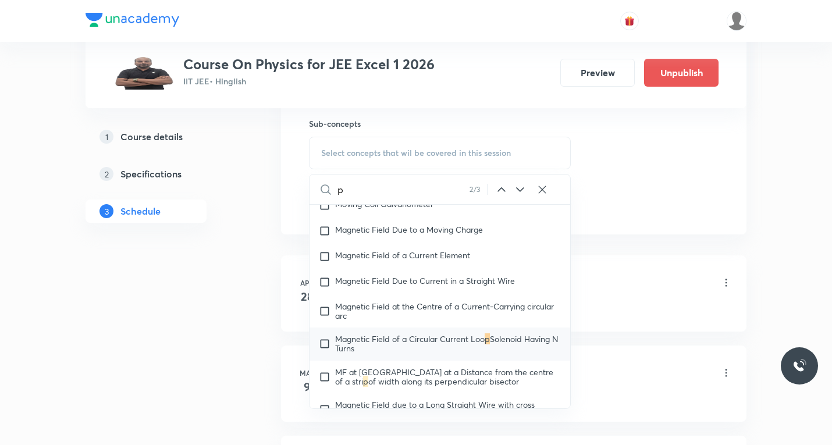
click at [371, 196] on input "p" at bounding box center [403, 189] width 132 height 30
paste input "semiconductor"
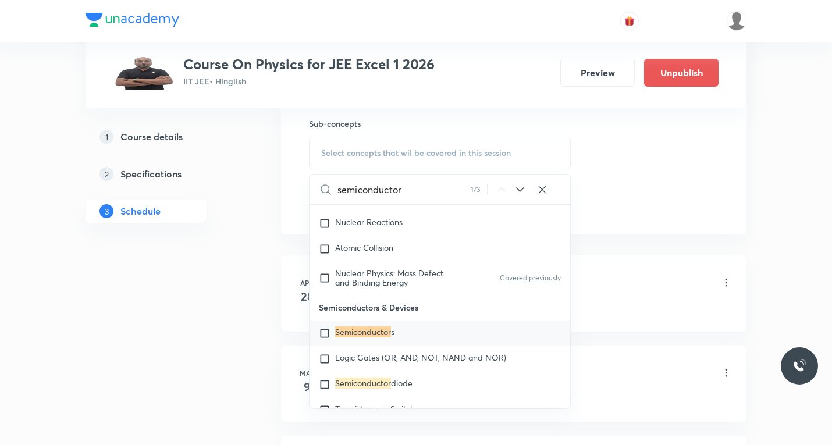
scroll to position [640, 0]
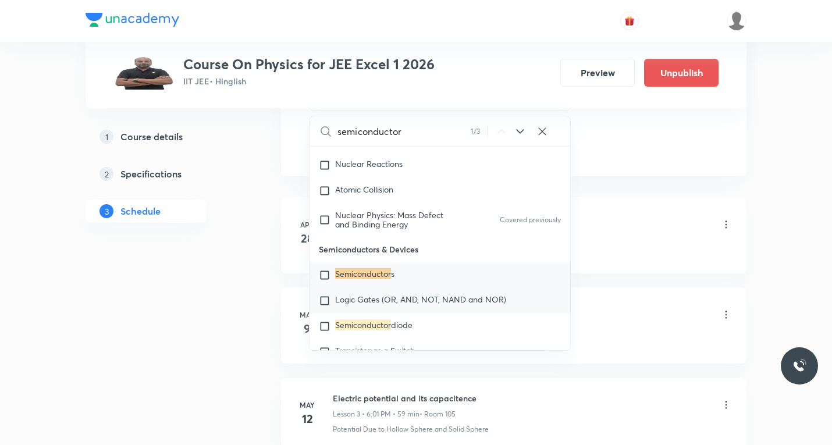
type input "semiconductor"
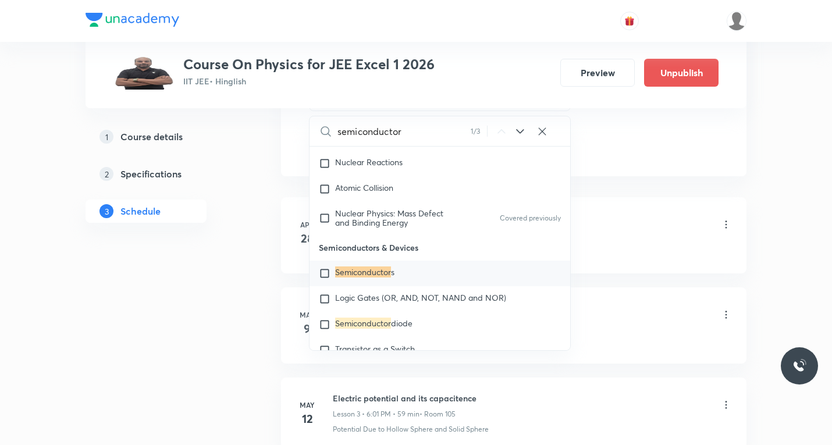
scroll to position [8855, 0]
click at [322, 281] on input "checkbox" at bounding box center [327, 275] width 16 height 12
checkbox input "true"
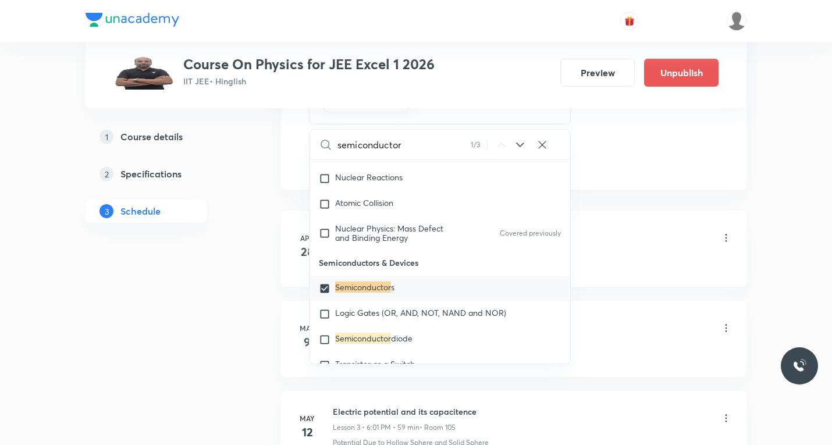
click at [415, 146] on input "semiconductor" at bounding box center [403, 145] width 133 height 30
paste input "junction diode"
type input "junction diode"
checkbox input "true"
type input "junction diod"
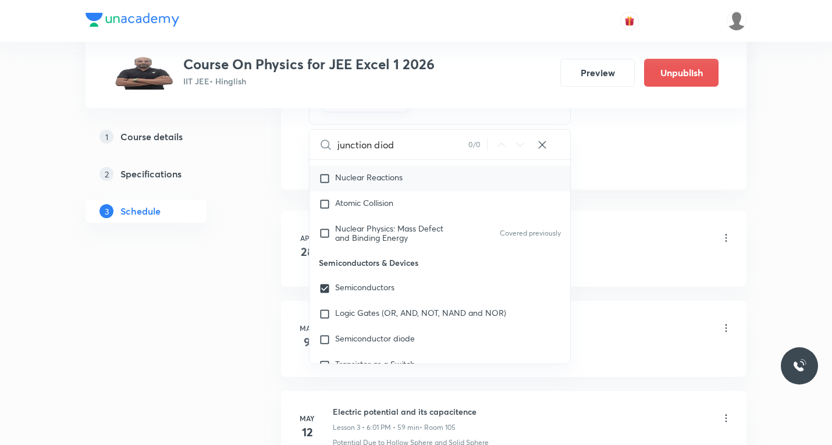
checkbox input "true"
type input "junction dio"
checkbox input "true"
type input "junction di"
checkbox input "true"
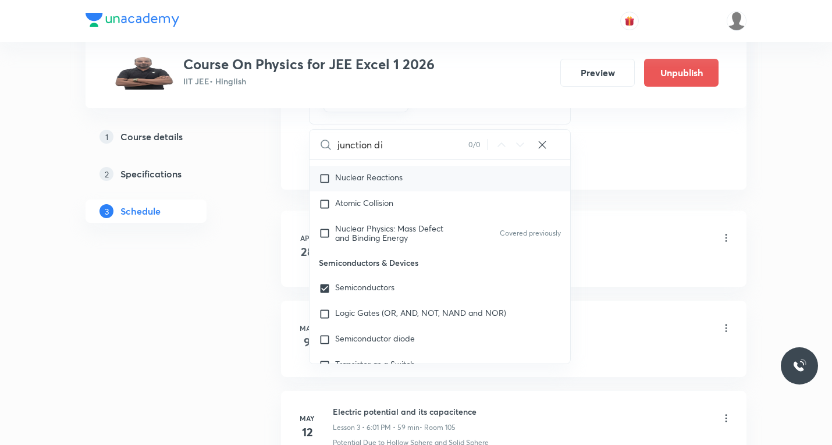
type input "junction d"
checkbox input "true"
type input "junction"
checkbox input "true"
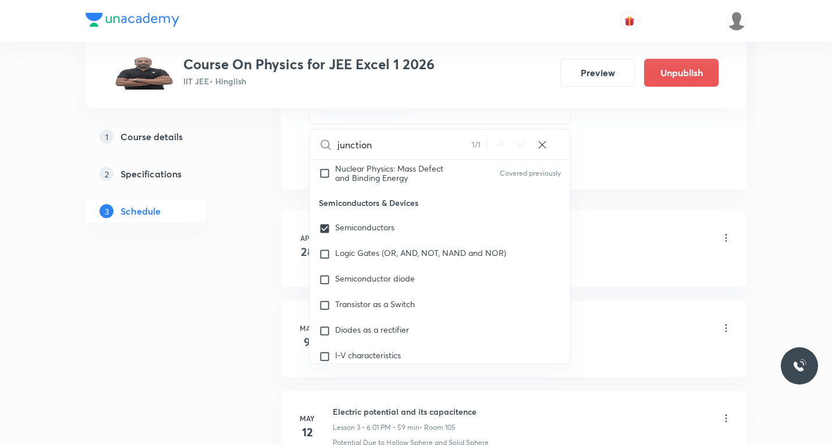
scroll to position [9034, 0]
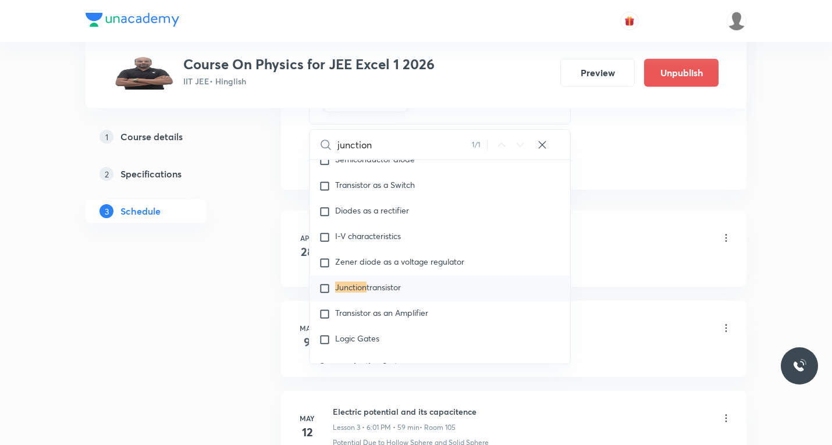
type input "junction"
click at [321, 294] on input "checkbox" at bounding box center [327, 289] width 16 height 12
checkbox input "true"
click at [635, 245] on div "Electric Potential Lesson 1 • 6:00 PM • 60 min • Room 105" at bounding box center [532, 238] width 399 height 27
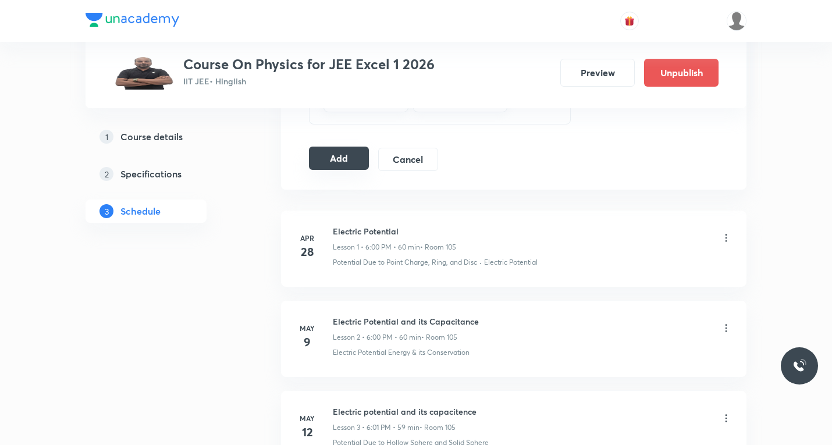
click at [350, 160] on button "Add" at bounding box center [339, 158] width 60 height 23
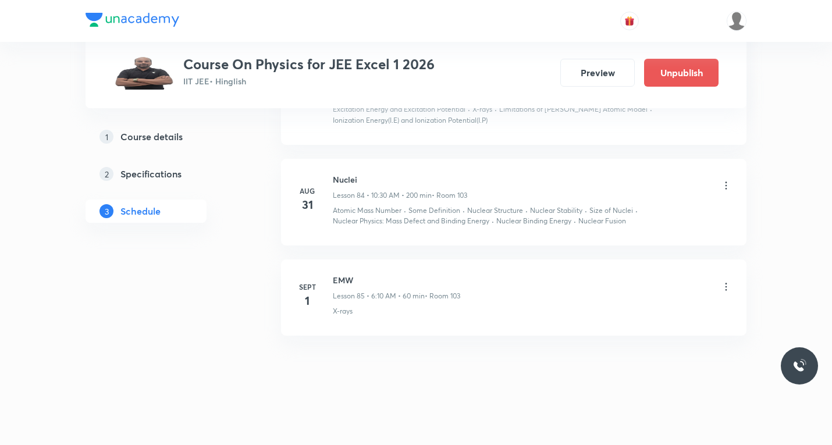
scroll to position [7639, 0]
click at [725, 285] on icon at bounding box center [726, 287] width 12 height 12
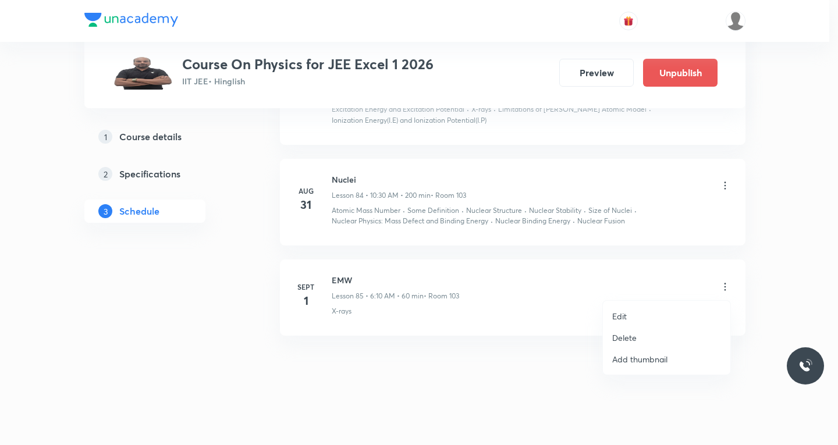
click at [618, 316] on p "Edit" at bounding box center [619, 316] width 15 height 12
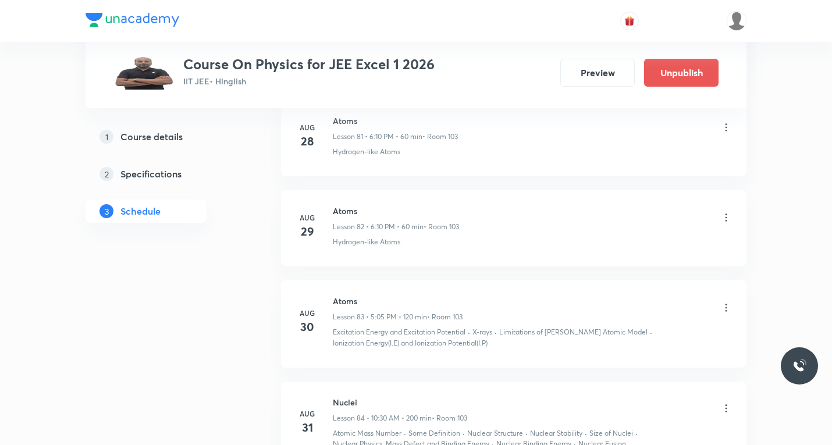
scroll to position [7348, 0]
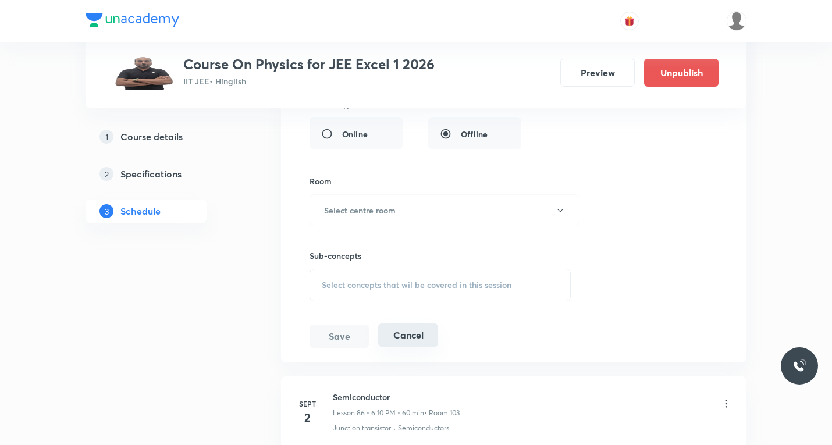
click at [416, 330] on button "Cancel" at bounding box center [408, 334] width 60 height 23
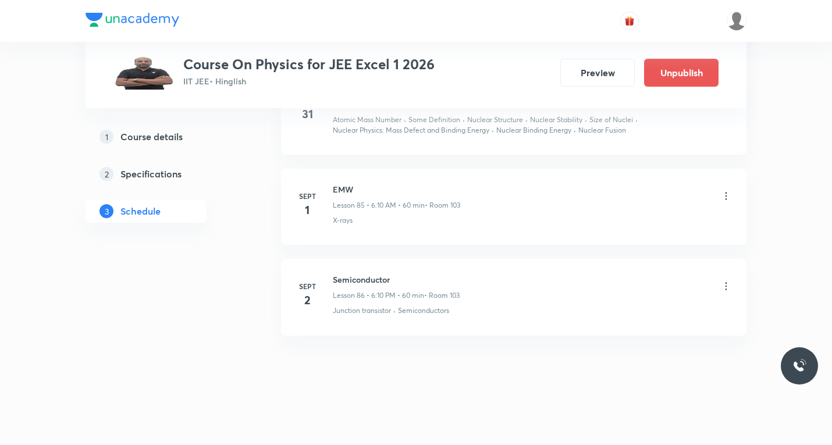
click at [725, 198] on icon at bounding box center [726, 196] width 12 height 12
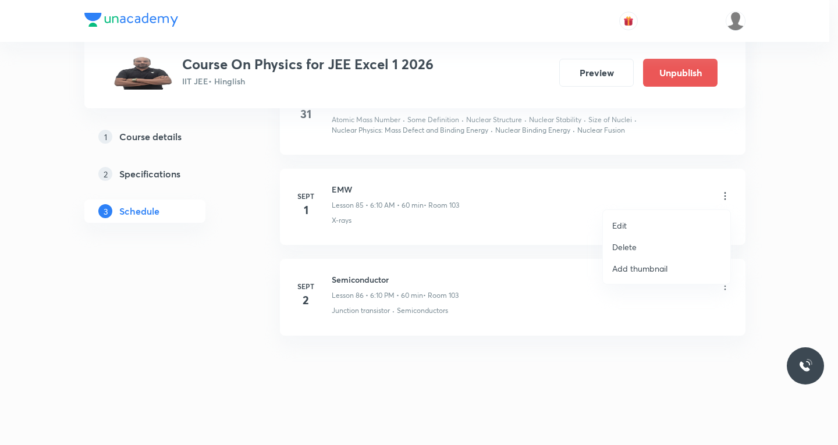
click at [611, 227] on li "Edit" at bounding box center [666, 226] width 127 height 22
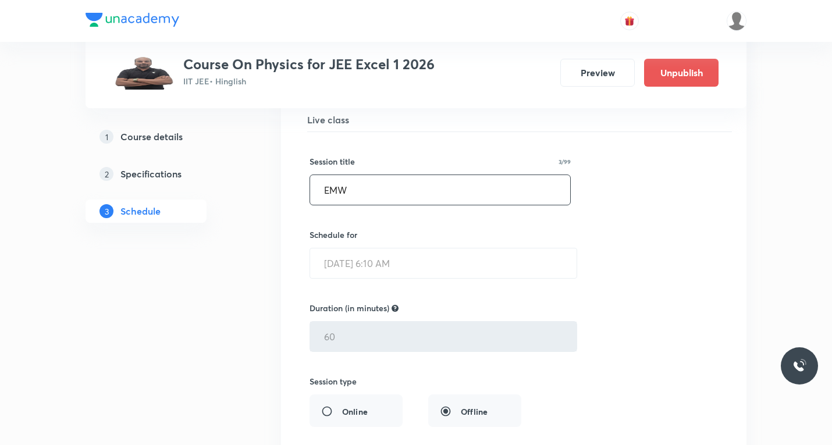
scroll to position [7788, 0]
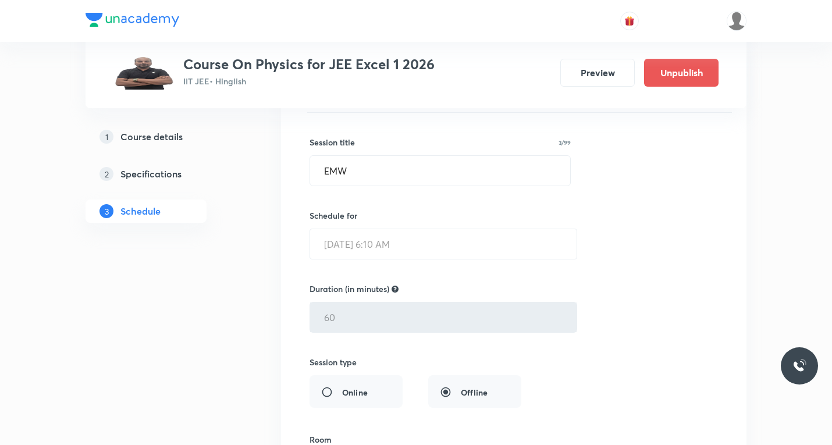
click at [710, 212] on div "Session title 3/99 EMW ​ Schedule for Sept 1, 2025, 6:10 AM ​ Duration (in minu…" at bounding box center [513, 366] width 408 height 507
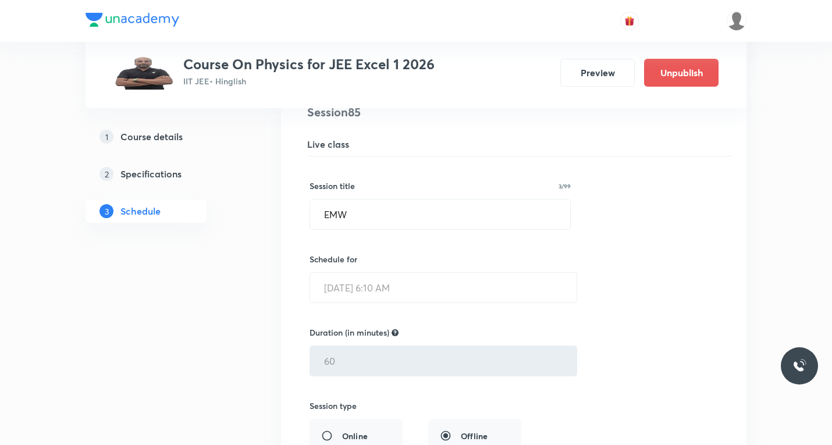
scroll to position [7730, 0]
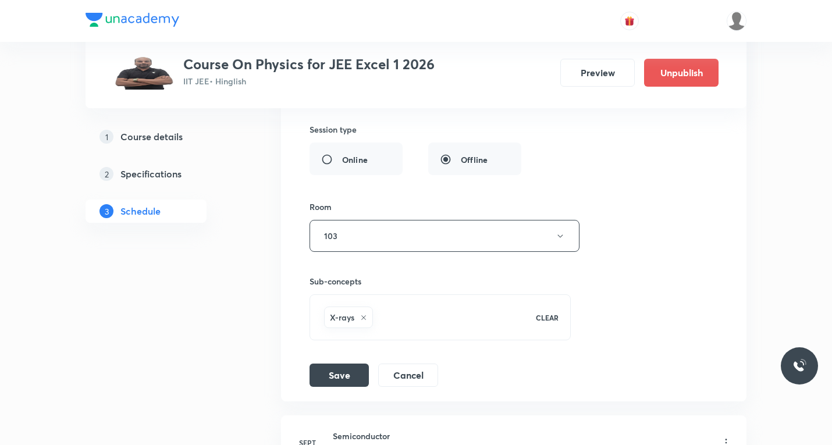
drag, startPoint x: 417, startPoint y: 375, endPoint x: 419, endPoint y: 352, distance: 22.2
click at [416, 375] on button "Cancel" at bounding box center [408, 375] width 60 height 23
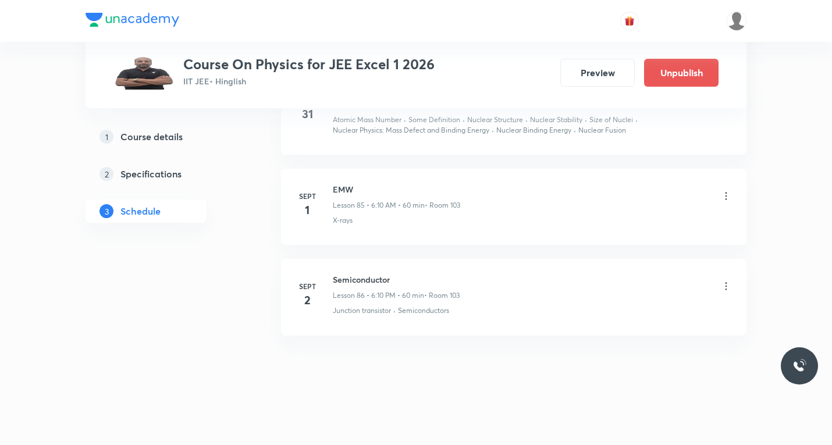
click at [726, 197] on icon at bounding box center [726, 196] width 12 height 12
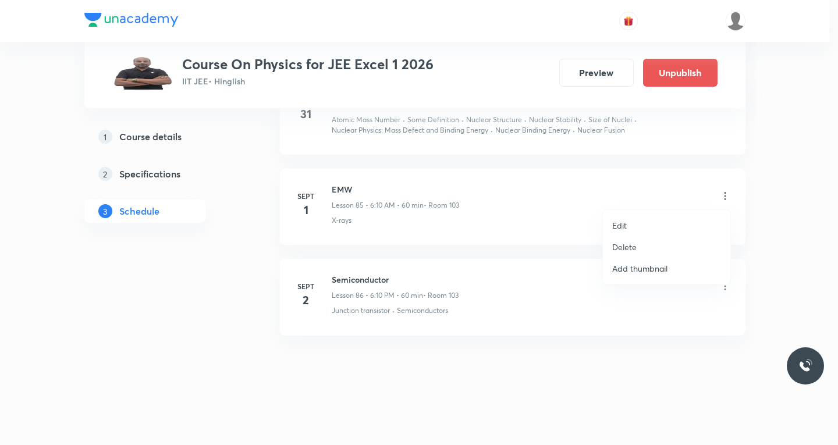
click at [618, 247] on p "Delete" at bounding box center [624, 247] width 24 height 12
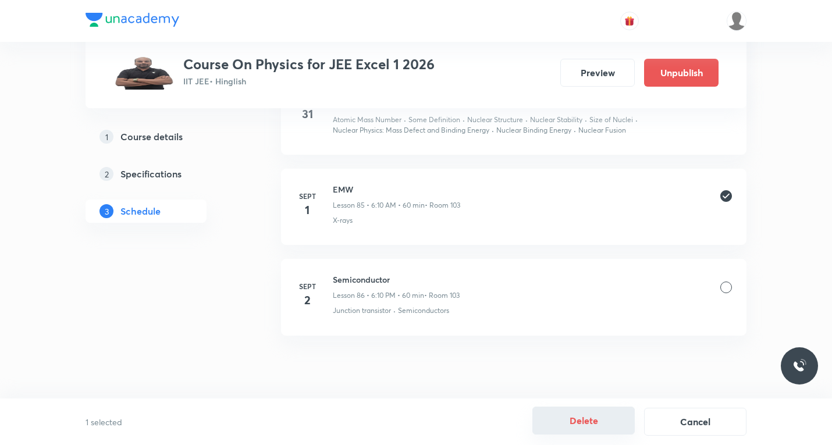
click at [587, 423] on button "Delete" at bounding box center [583, 421] width 102 height 28
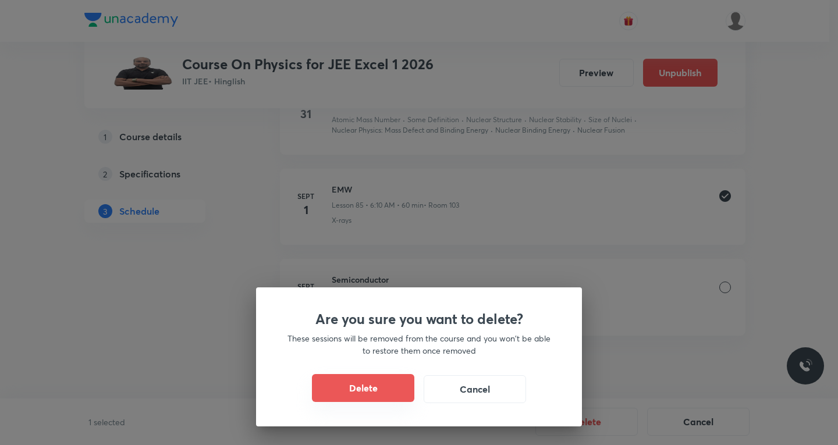
click at [391, 389] on button "Delete" at bounding box center [363, 388] width 102 height 28
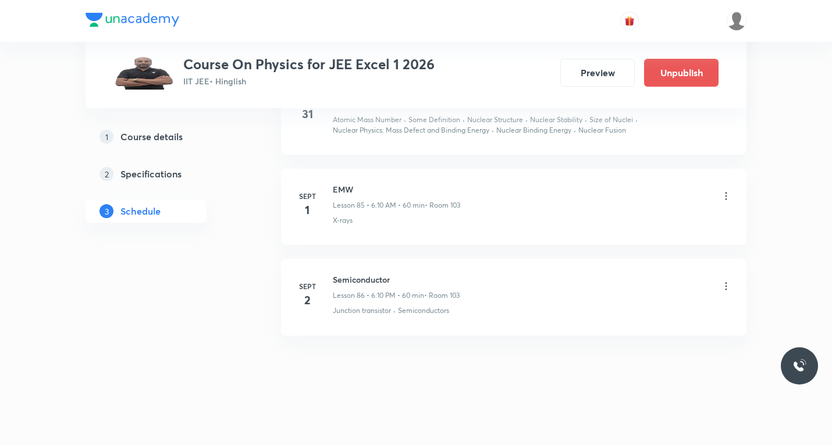
scroll to position [7640, 0]
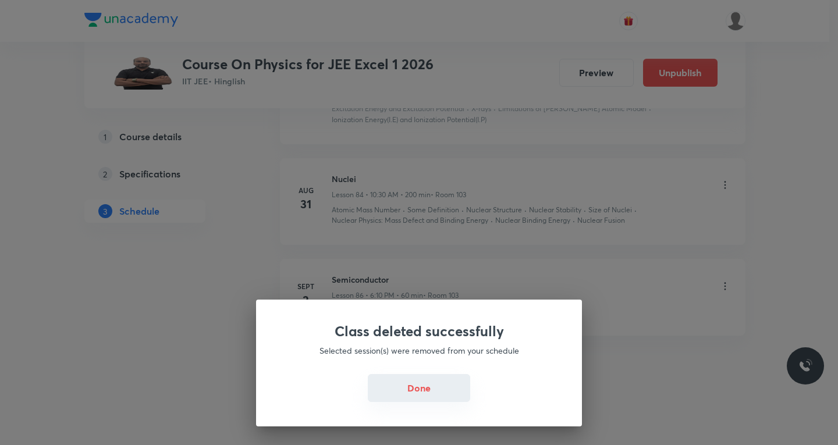
click at [419, 394] on button "Done" at bounding box center [419, 388] width 102 height 28
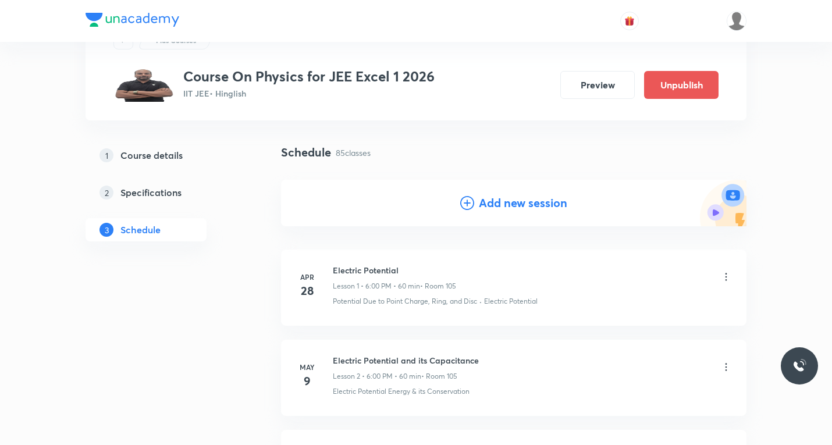
scroll to position [42, 0]
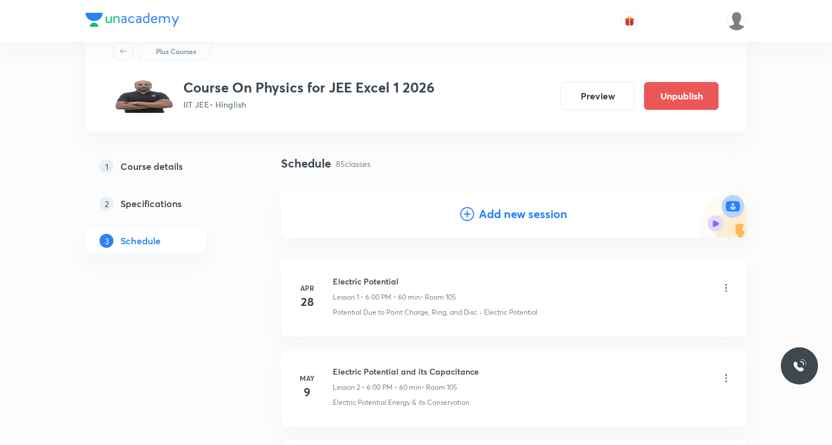
click at [483, 209] on h4 "Add new session" at bounding box center [523, 213] width 88 height 17
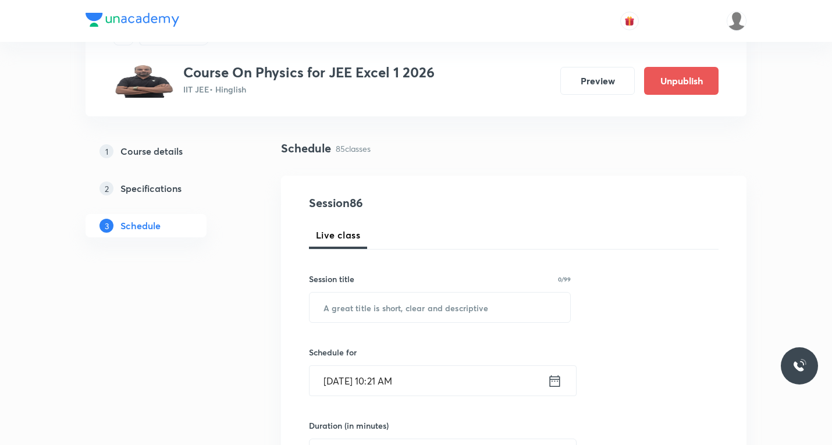
scroll to position [100, 0]
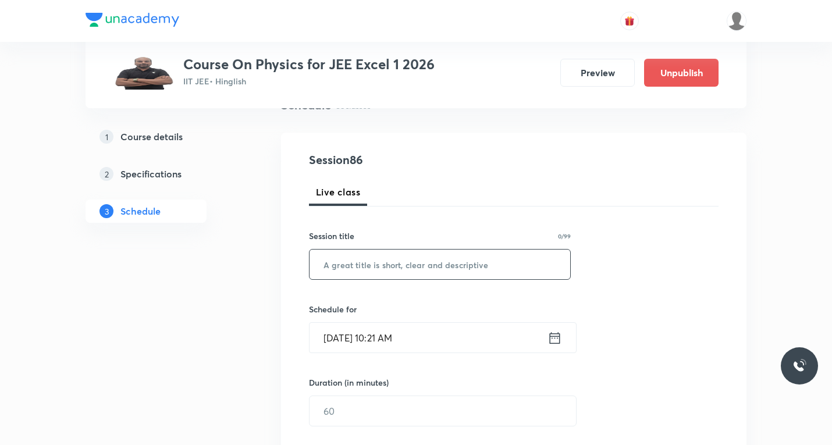
click at [411, 265] on input "text" at bounding box center [439, 265] width 261 height 30
paste input "EMW"
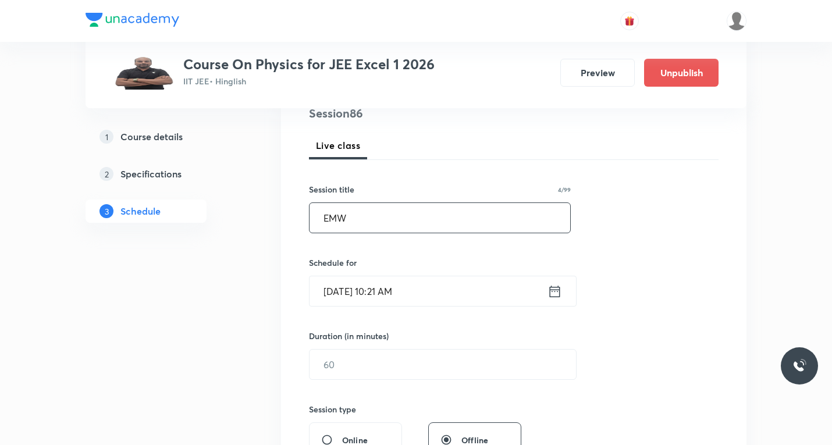
scroll to position [216, 0]
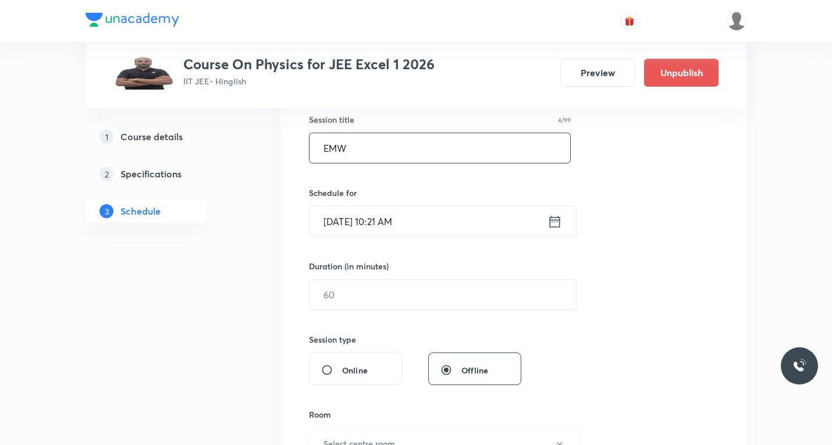
type input "EMW"
click at [553, 219] on icon at bounding box center [555, 221] width 10 height 12
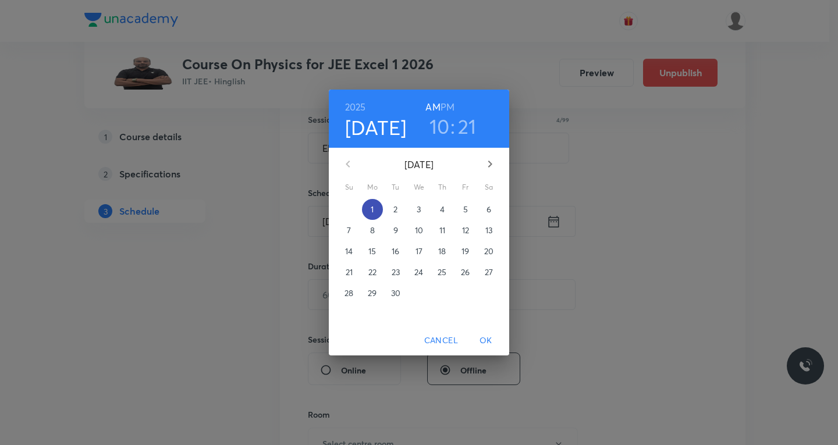
click at [379, 211] on span "1" at bounding box center [372, 210] width 21 height 12
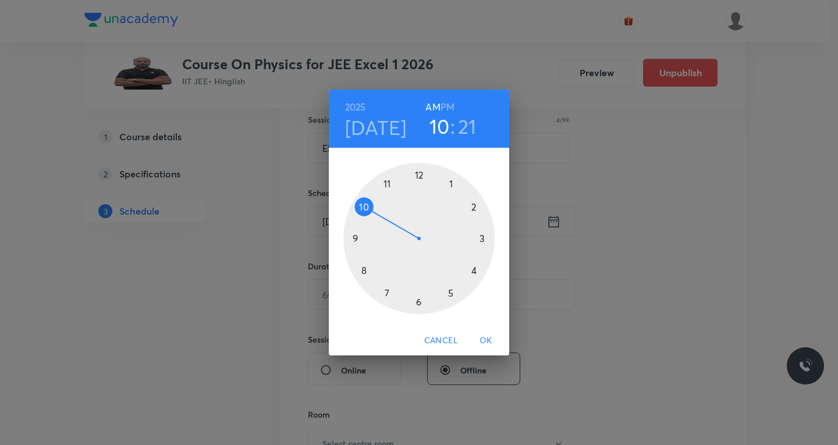
click at [418, 300] on div at bounding box center [418, 238] width 151 height 151
drag, startPoint x: 448, startPoint y: 104, endPoint x: 446, endPoint y: 141, distance: 37.3
click at [448, 104] on h6 "PM" at bounding box center [447, 107] width 14 height 16
click at [472, 205] on div at bounding box center [418, 238] width 151 height 151
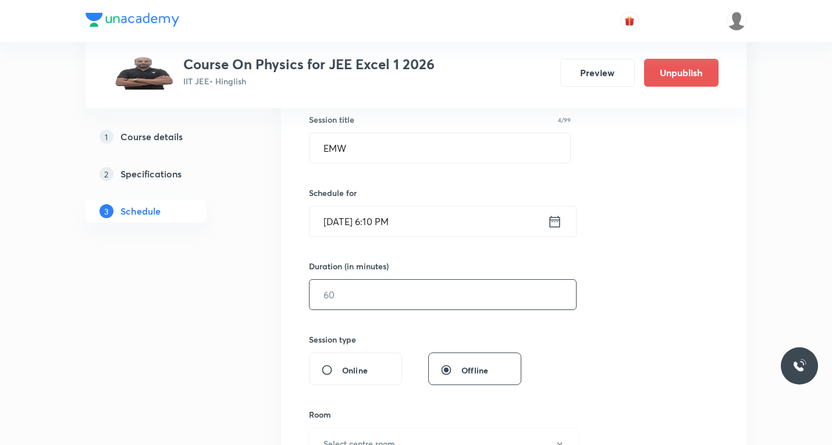
click at [397, 304] on input "text" at bounding box center [442, 295] width 266 height 30
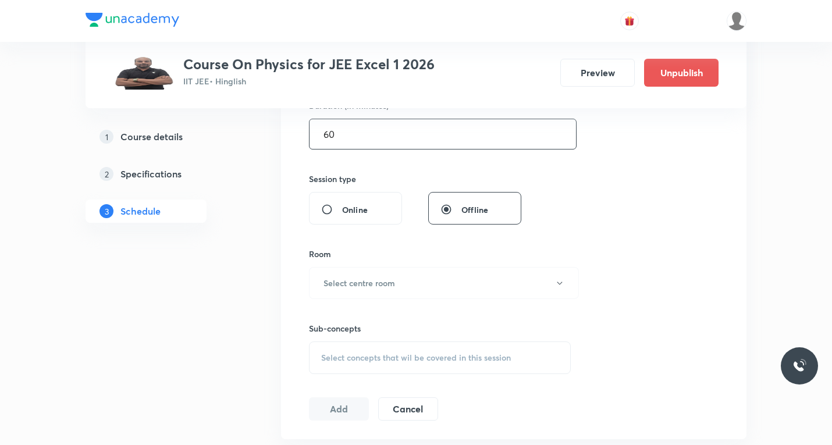
scroll to position [391, 0]
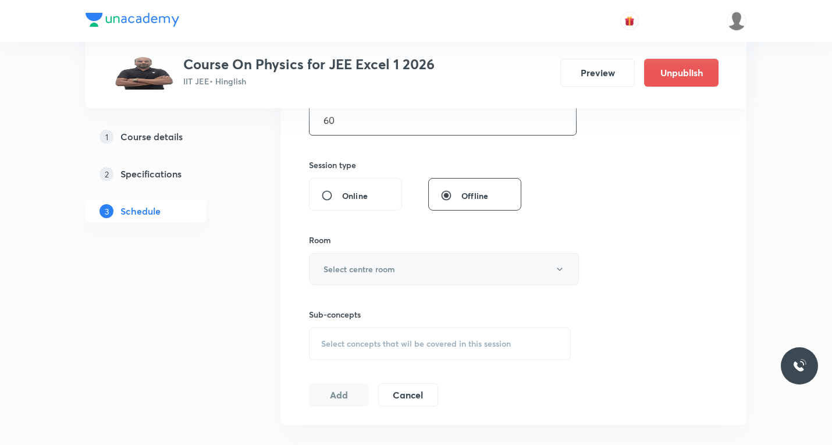
type input "60"
click at [453, 271] on button "Select centre room" at bounding box center [444, 269] width 270 height 32
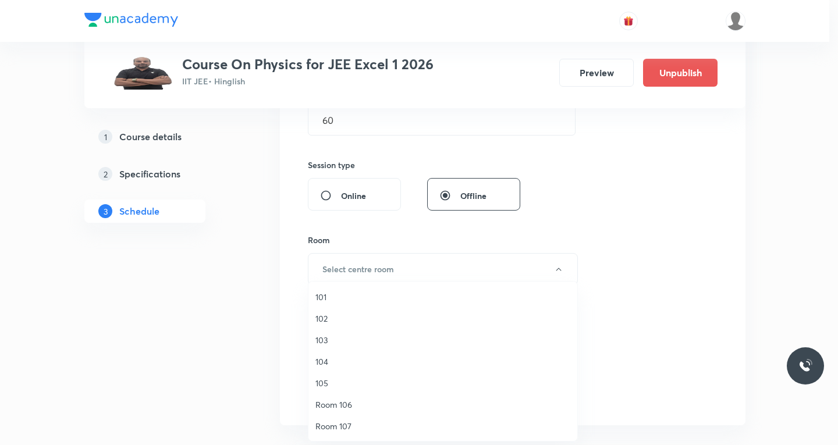
click at [325, 340] on span "103" at bounding box center [442, 340] width 255 height 12
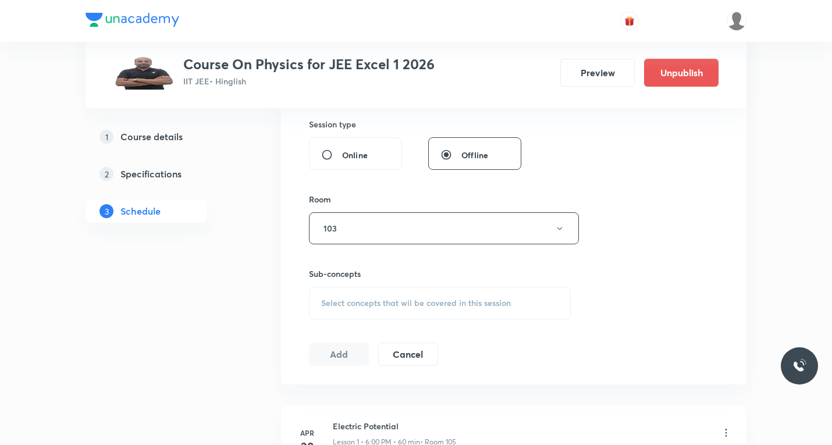
scroll to position [449, 0]
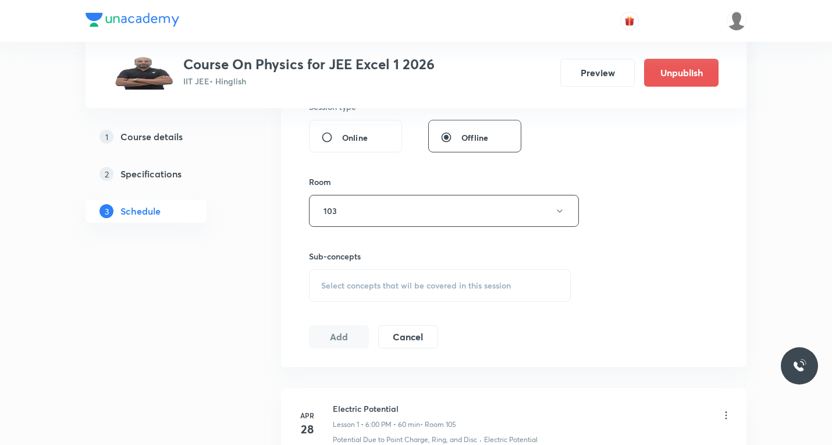
click at [383, 299] on div "Select concepts that wil be covered in this session" at bounding box center [440, 285] width 262 height 33
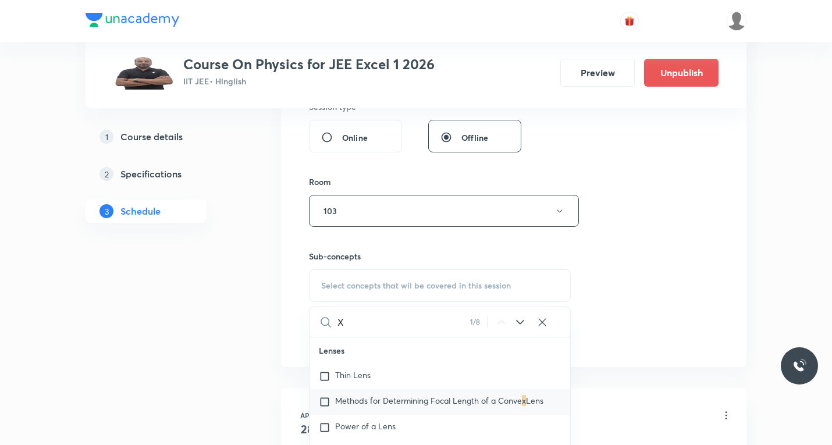
click at [518, 325] on icon at bounding box center [520, 322] width 14 height 14
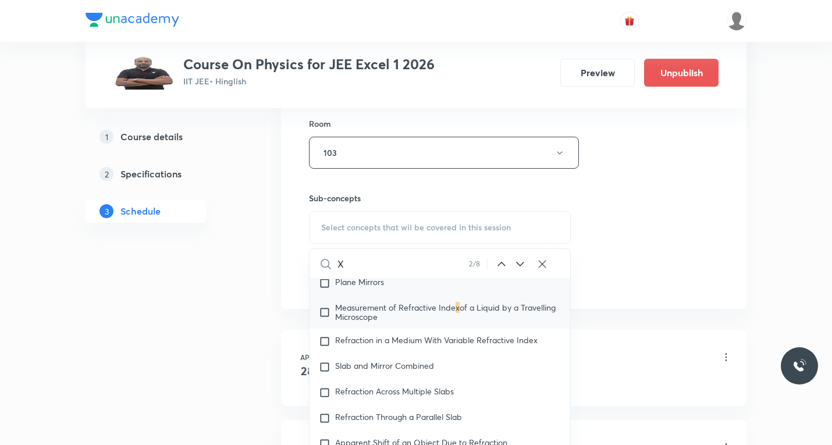
scroll to position [1071, 0]
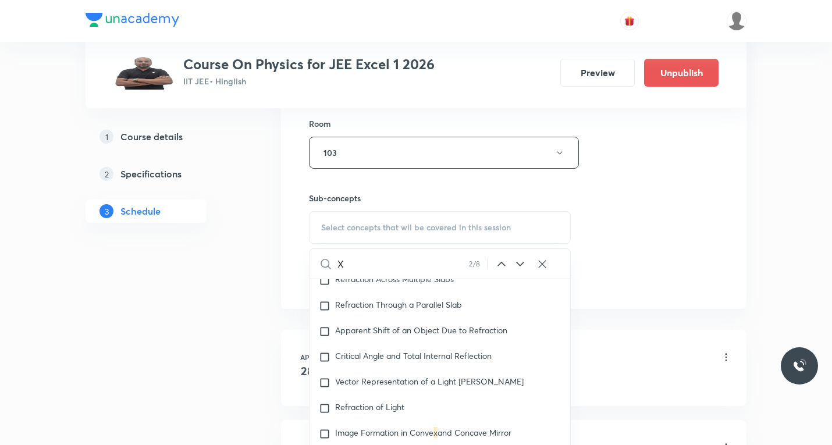
click at [384, 268] on input "X" at bounding box center [402, 264] width 131 height 30
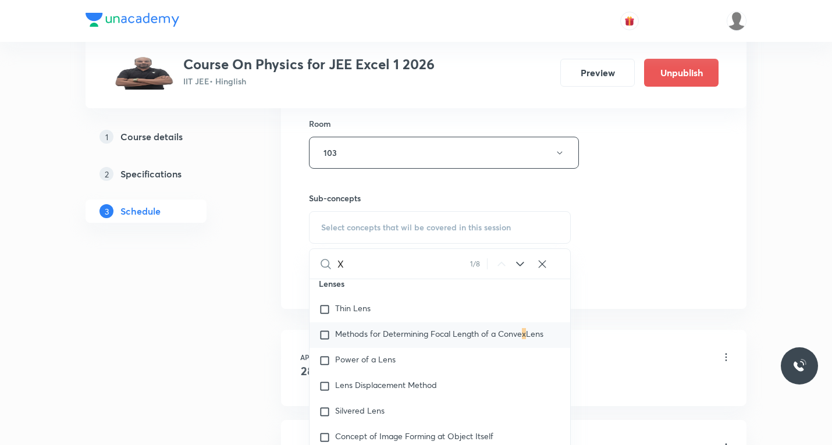
scroll to position [0, 0]
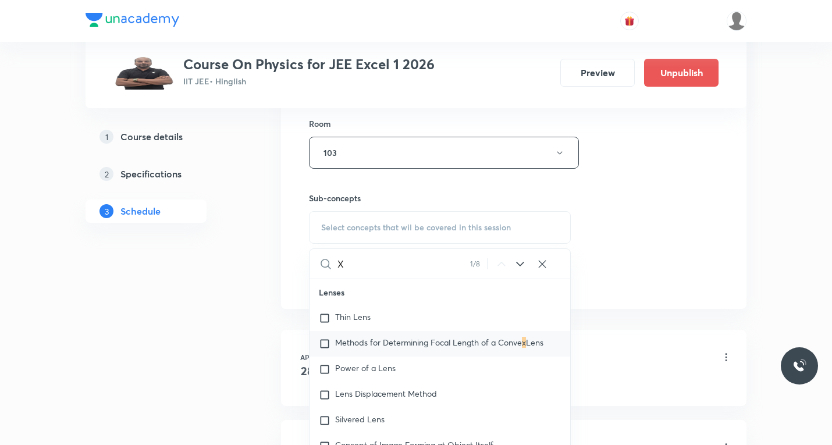
type input "X"
click at [517, 265] on icon at bounding box center [520, 264] width 14 height 14
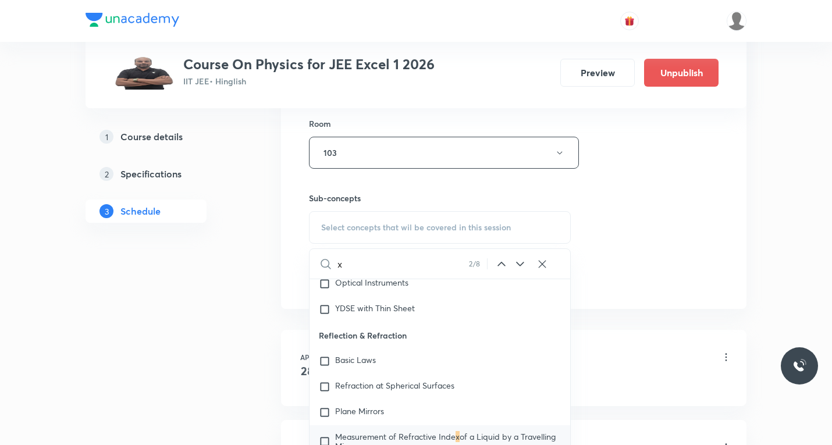
scroll to position [838, 0]
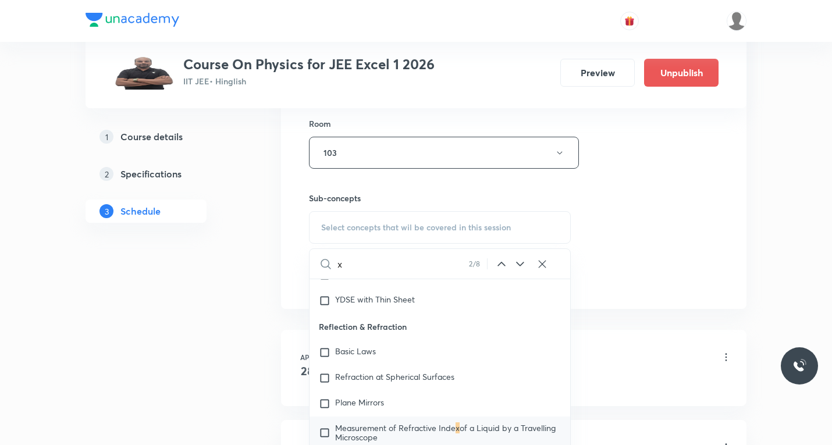
click at [517, 265] on icon at bounding box center [520, 264] width 14 height 14
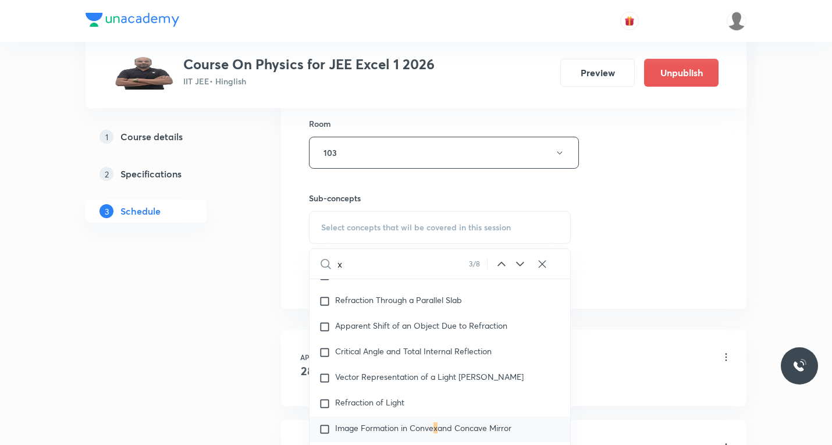
click at [517, 265] on icon at bounding box center [520, 264] width 14 height 14
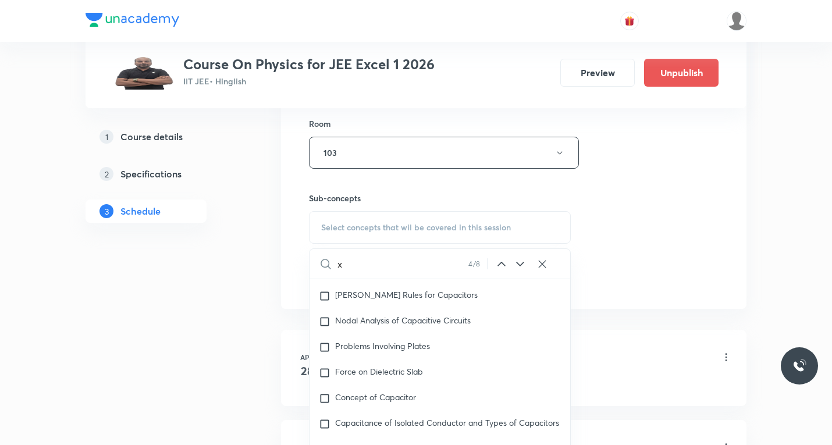
scroll to position [5185, 0]
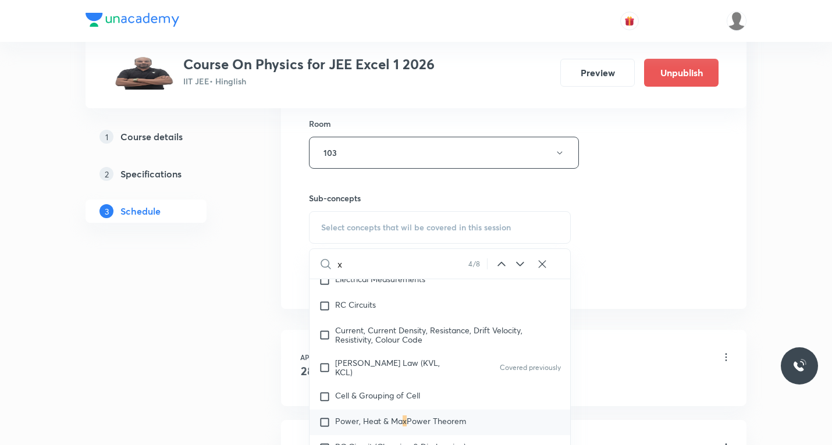
click at [517, 265] on icon at bounding box center [520, 264] width 14 height 14
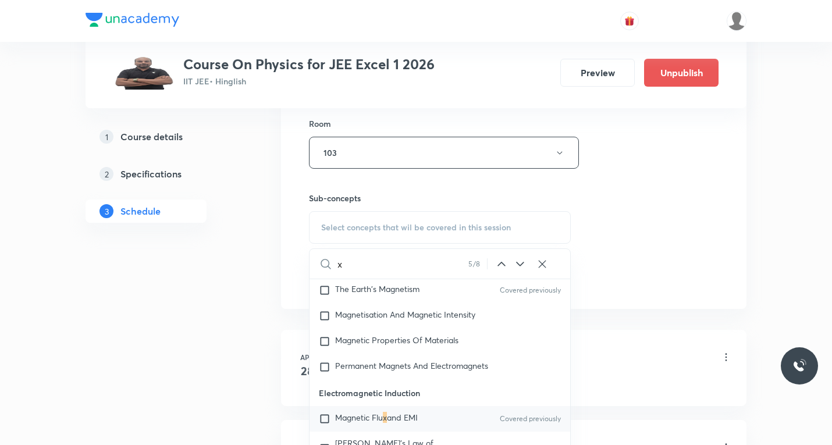
scroll to position [6534, 0]
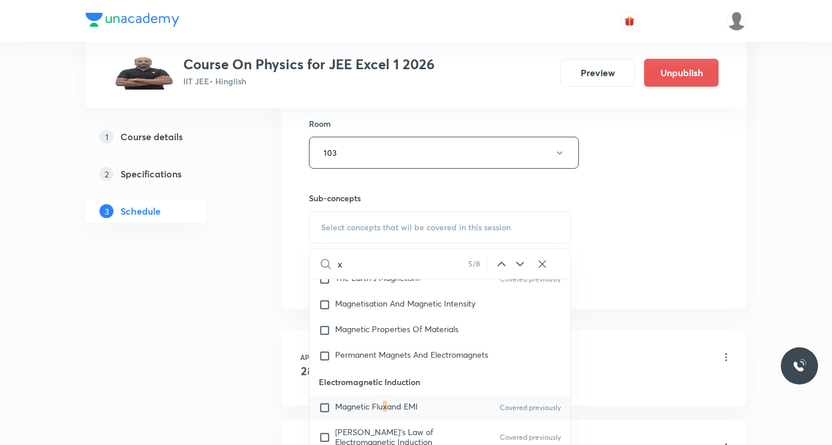
click at [517, 265] on icon at bounding box center [520, 264] width 14 height 14
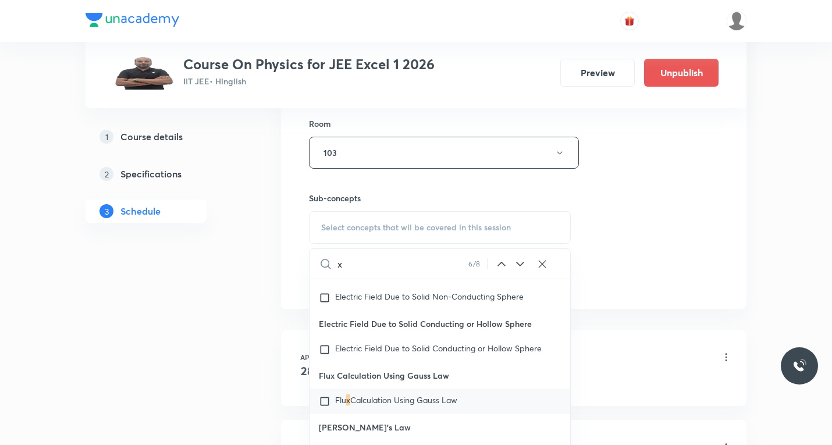
click at [517, 265] on icon at bounding box center [520, 264] width 14 height 14
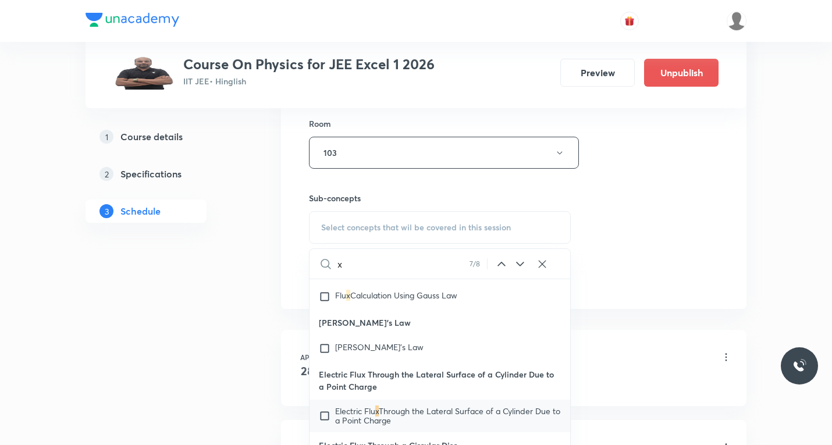
scroll to position [13275, 0]
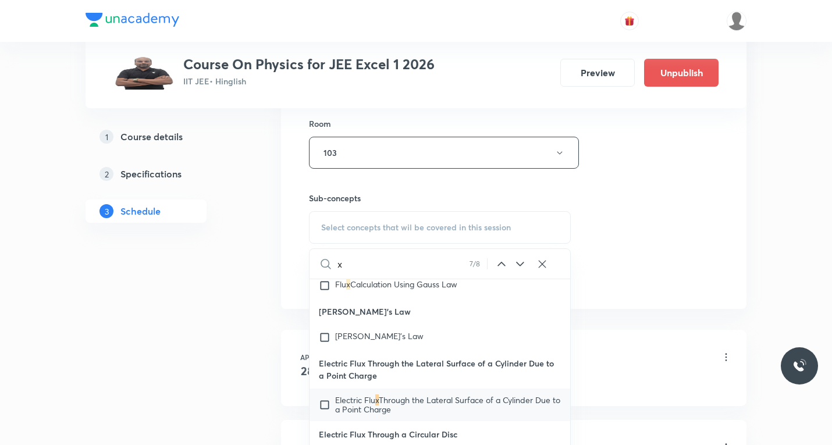
click at [427, 259] on input "x" at bounding box center [403, 264] width 132 height 30
type input "x"
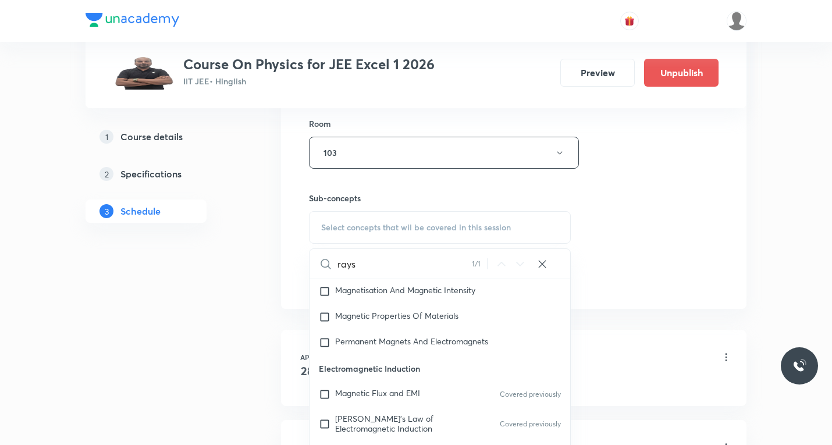
scroll to position [7969, 0]
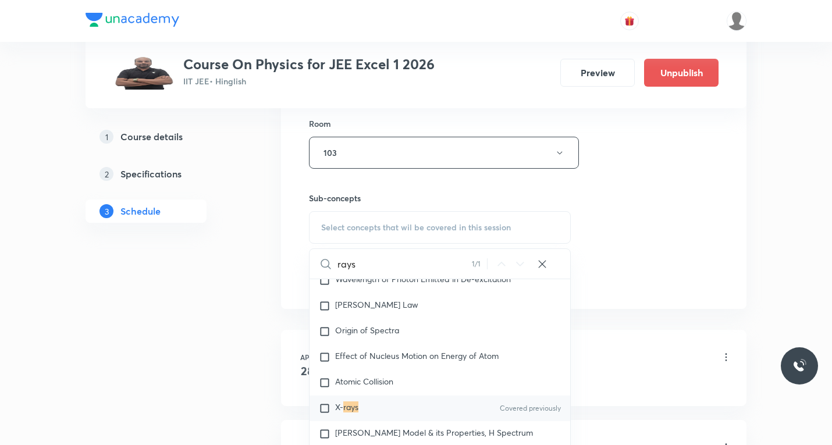
type input "rays"
click at [323, 414] on input "checkbox" at bounding box center [327, 408] width 16 height 12
checkbox input "true"
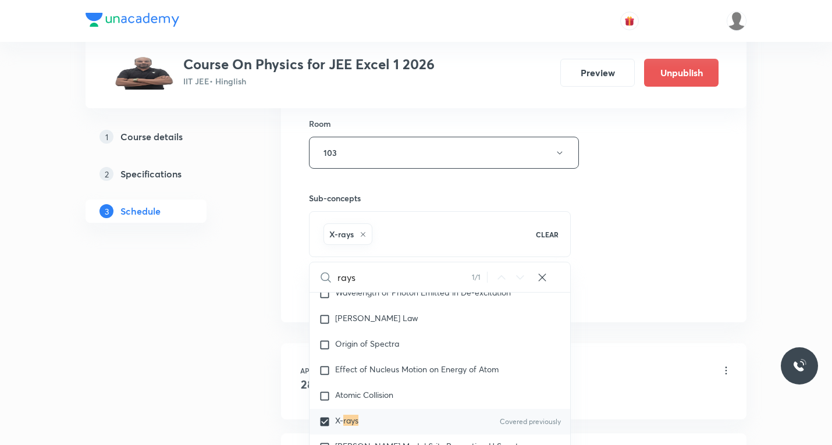
click at [656, 316] on div "Session 86 Live class Session title 4/99 EMW ​ Schedule for Sept 1, 2025, 6:10 …" at bounding box center [513, 23] width 465 height 597
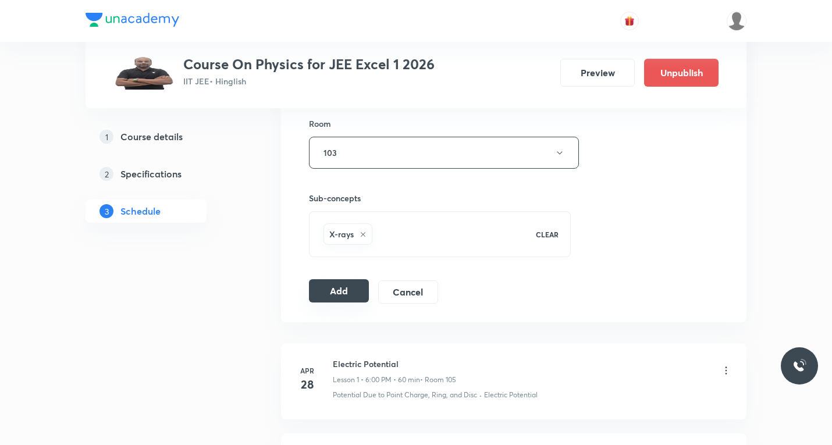
click at [335, 287] on button "Add" at bounding box center [339, 290] width 60 height 23
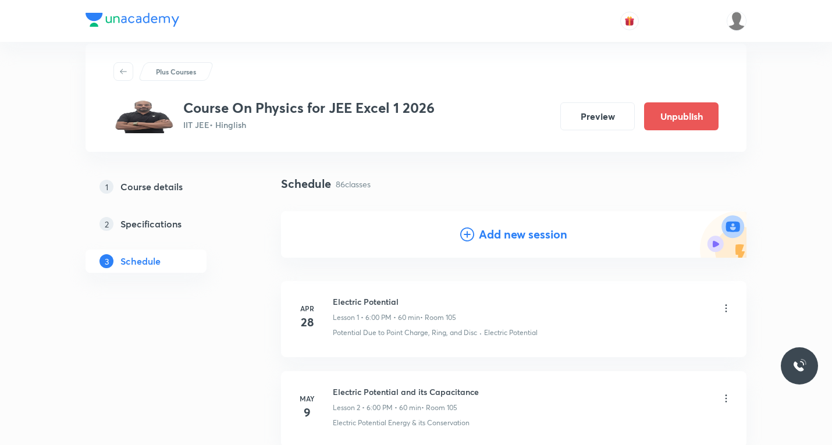
scroll to position [0, 0]
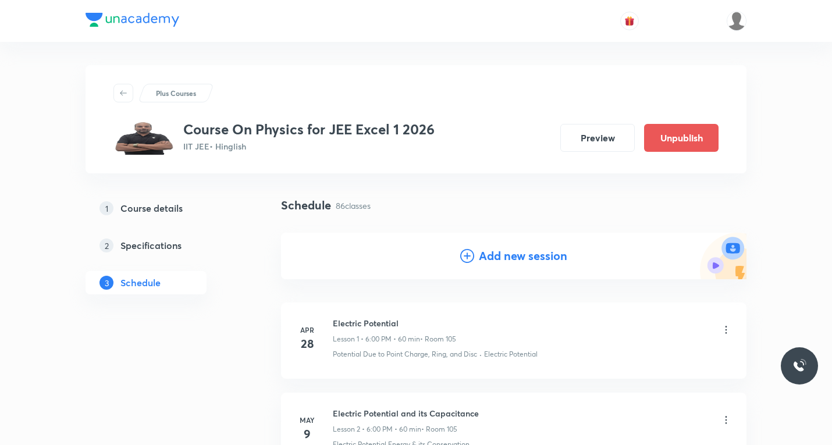
click at [491, 258] on h4 "Add new session" at bounding box center [523, 255] width 88 height 17
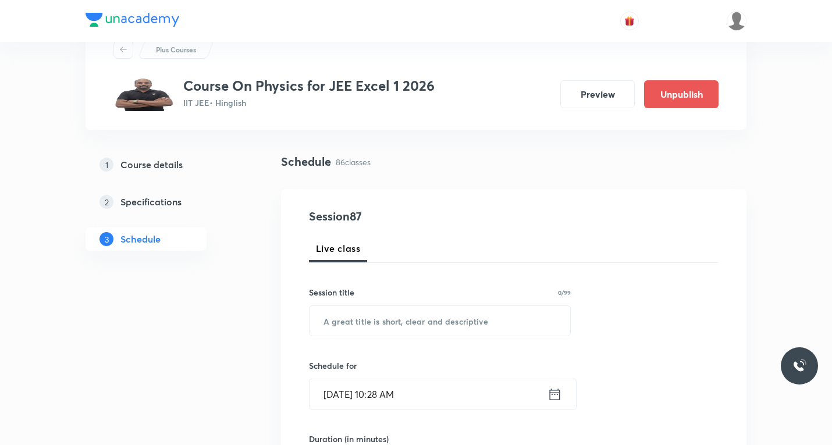
scroll to position [174, 0]
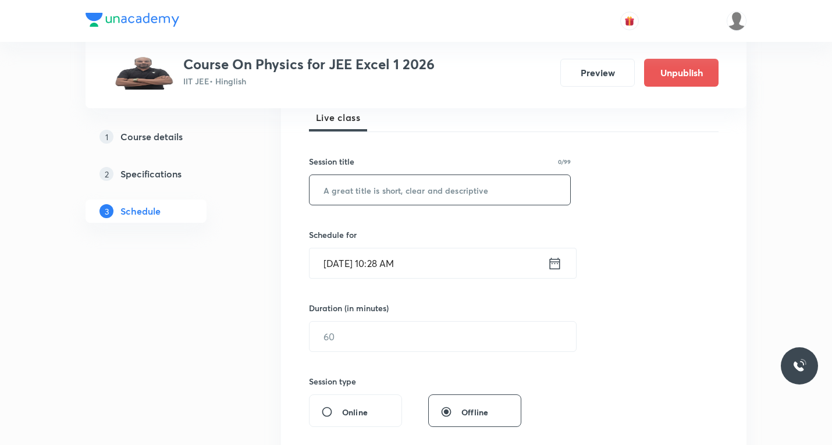
click at [402, 192] on input "text" at bounding box center [439, 190] width 261 height 30
type input "Test"
click at [553, 264] on icon at bounding box center [554, 263] width 15 height 16
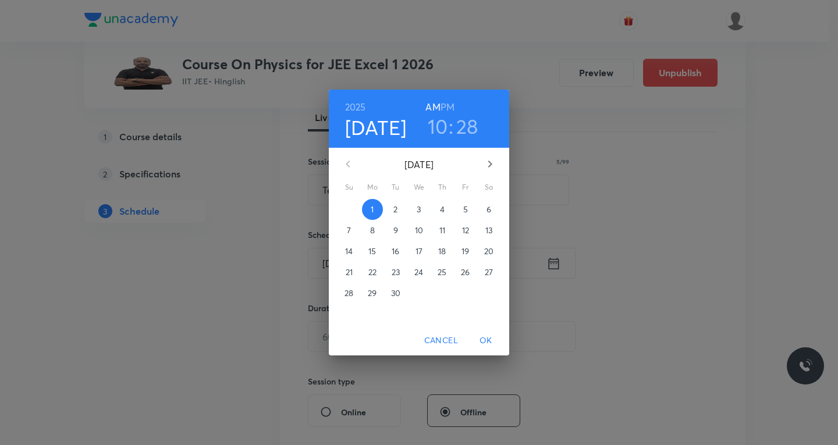
click at [422, 209] on span "3" at bounding box center [418, 210] width 21 height 12
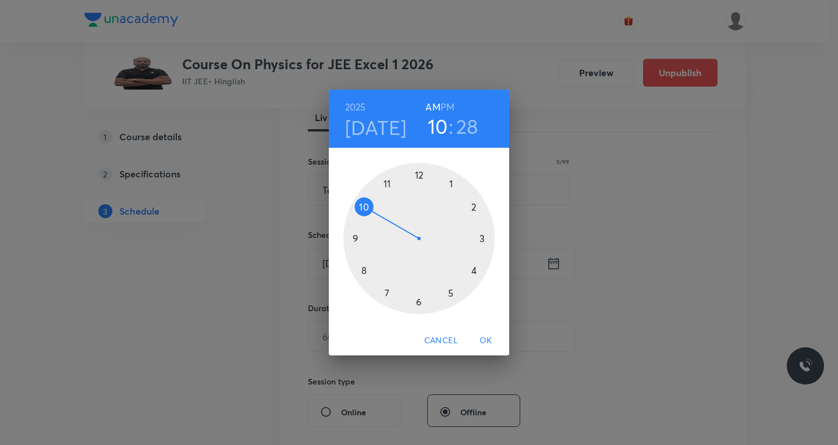
drag, startPoint x: 418, startPoint y: 306, endPoint x: 423, endPoint y: 269, distance: 37.1
click at [418, 305] on div at bounding box center [418, 238] width 151 height 151
click at [450, 109] on h6 "PM" at bounding box center [447, 107] width 14 height 16
click at [474, 206] on div at bounding box center [418, 238] width 151 height 151
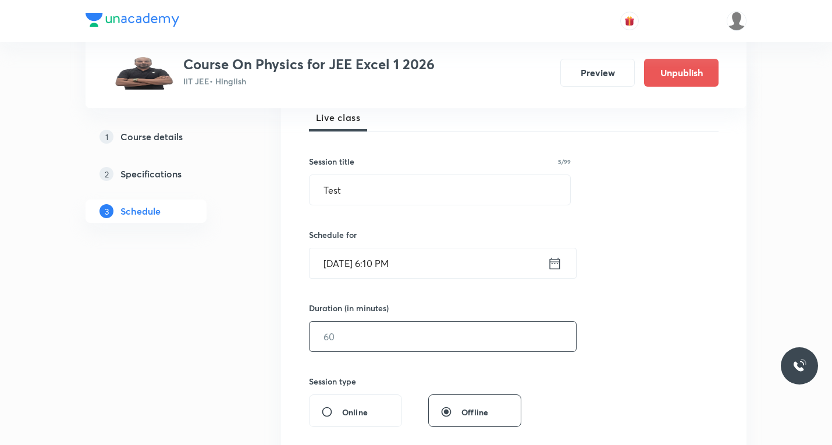
click at [389, 336] on input "text" at bounding box center [442, 337] width 266 height 30
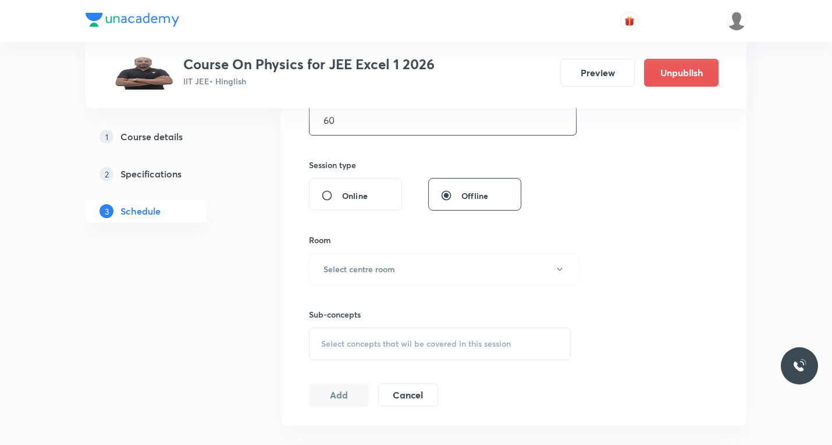
scroll to position [407, 0]
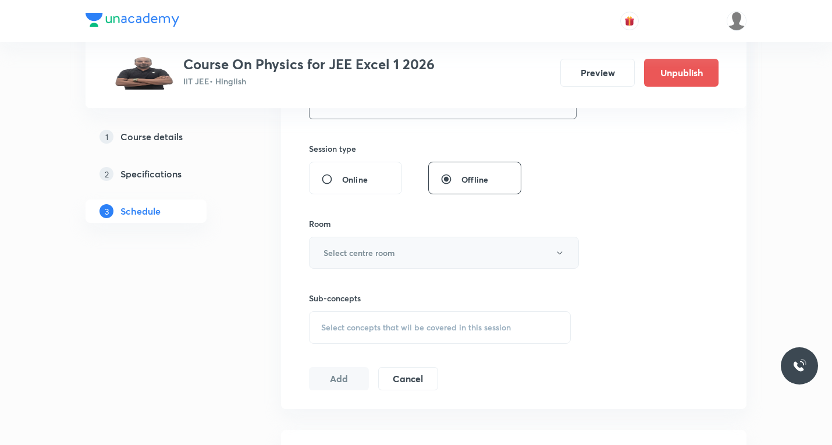
type input "60"
click at [366, 254] on h6 "Select centre room" at bounding box center [359, 253] width 72 height 12
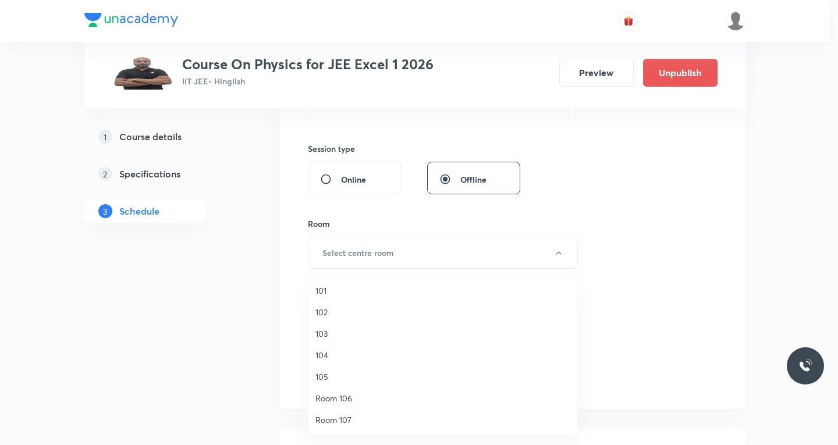
click at [322, 330] on span "103" at bounding box center [442, 333] width 255 height 12
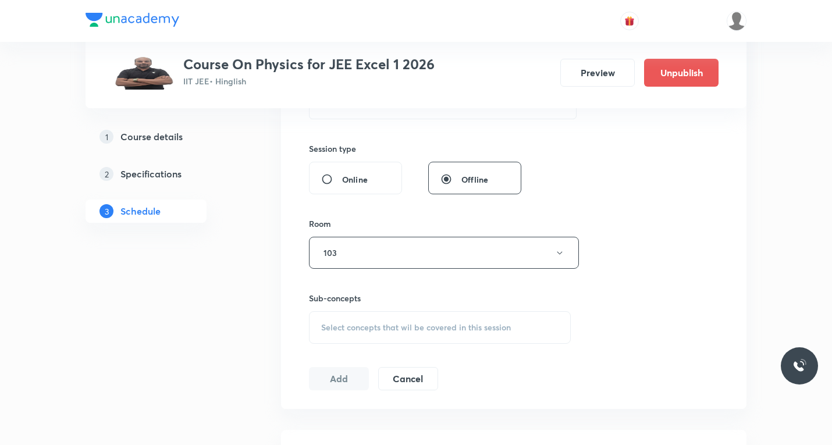
click at [375, 320] on div "Select concepts that wil be covered in this session" at bounding box center [440, 327] width 262 height 33
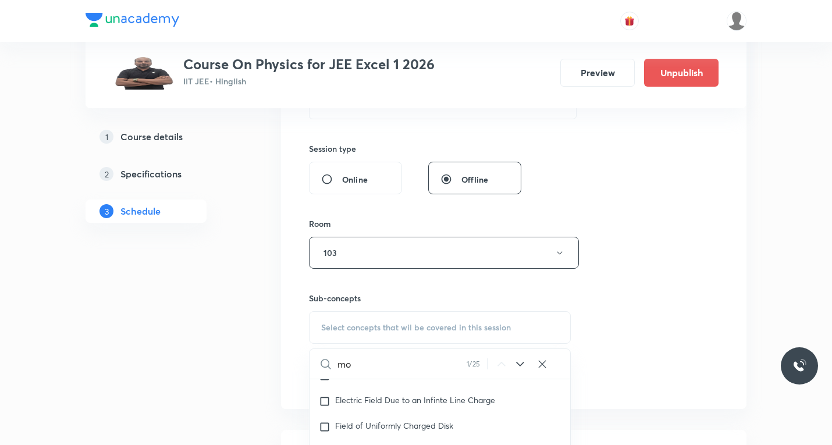
type input "m"
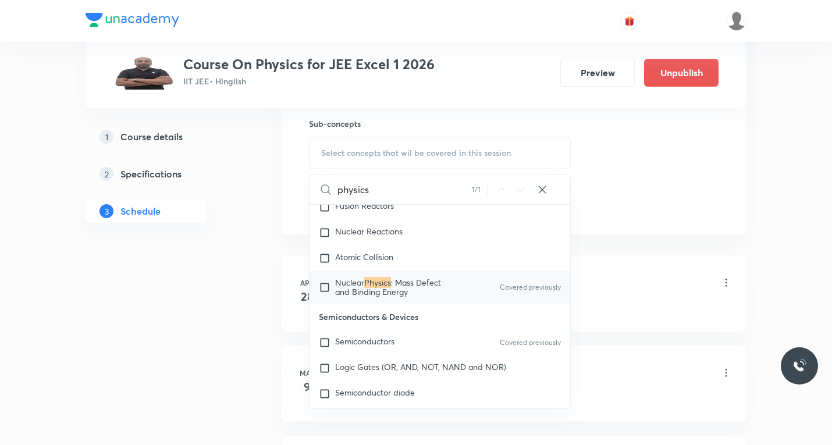
scroll to position [8854, 0]
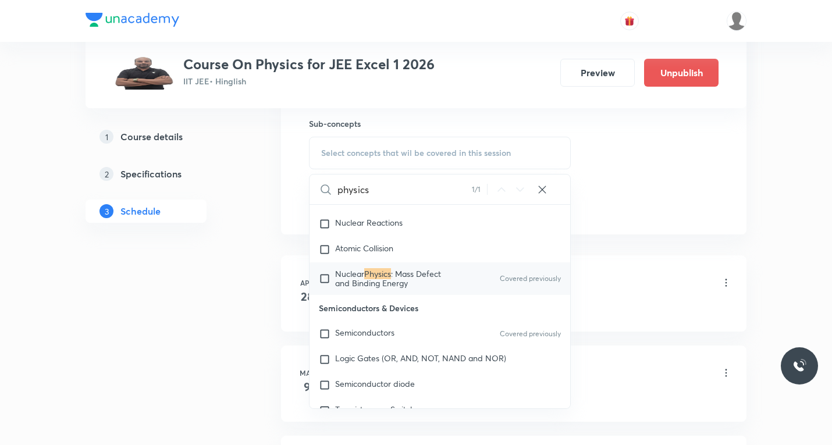
click at [383, 186] on input "physics" at bounding box center [404, 189] width 134 height 30
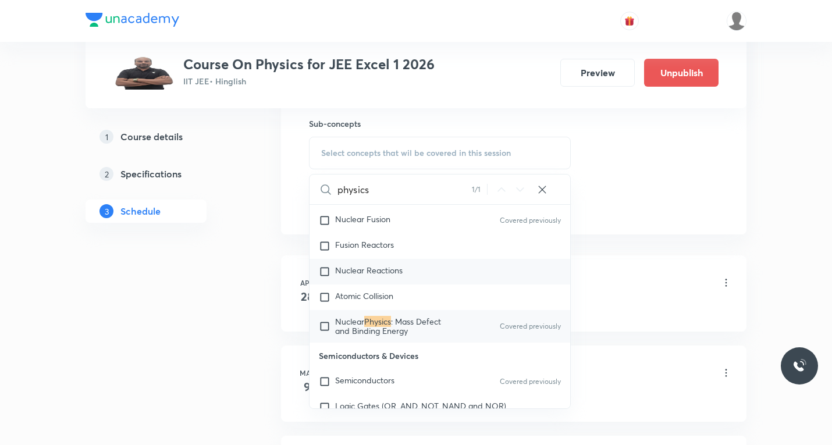
scroll to position [8796, 0]
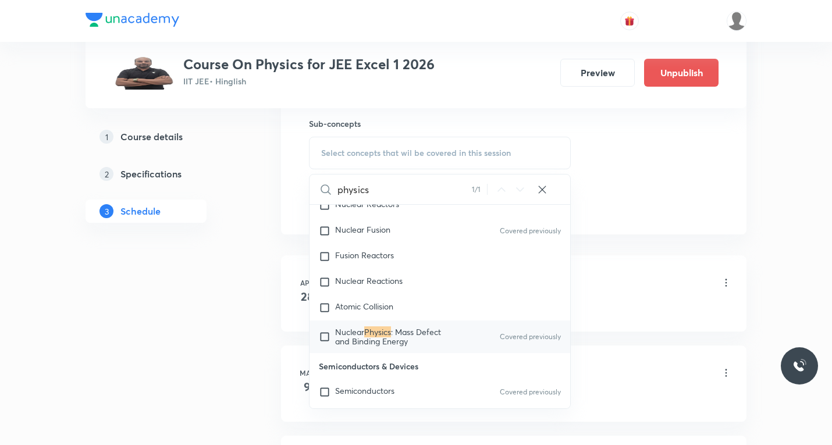
type input "physics"
drag, startPoint x: 328, startPoint y: 355, endPoint x: 369, endPoint y: 348, distance: 41.9
click at [328, 346] on input "checkbox" at bounding box center [327, 336] width 16 height 19
checkbox input "true"
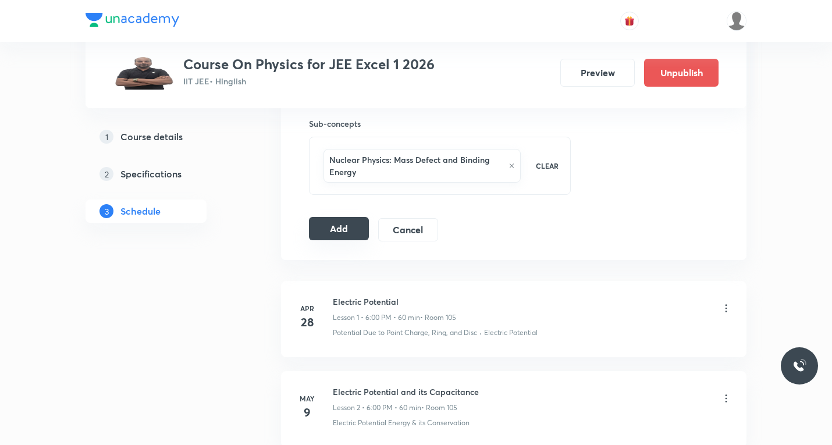
click at [320, 229] on button "Add" at bounding box center [339, 228] width 60 height 23
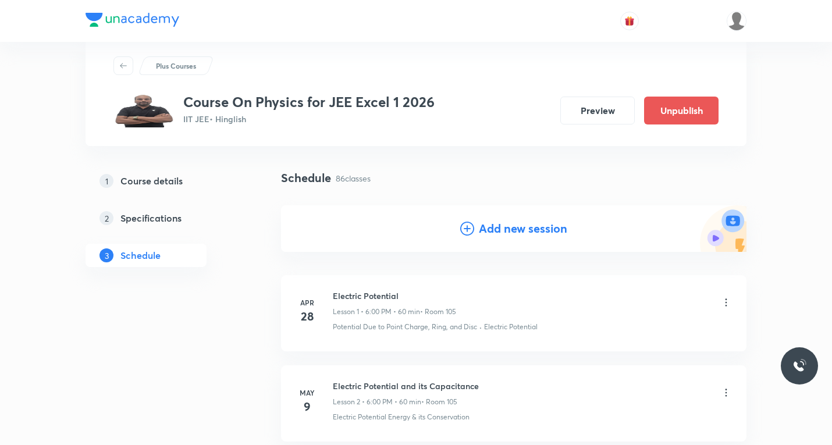
scroll to position [0, 0]
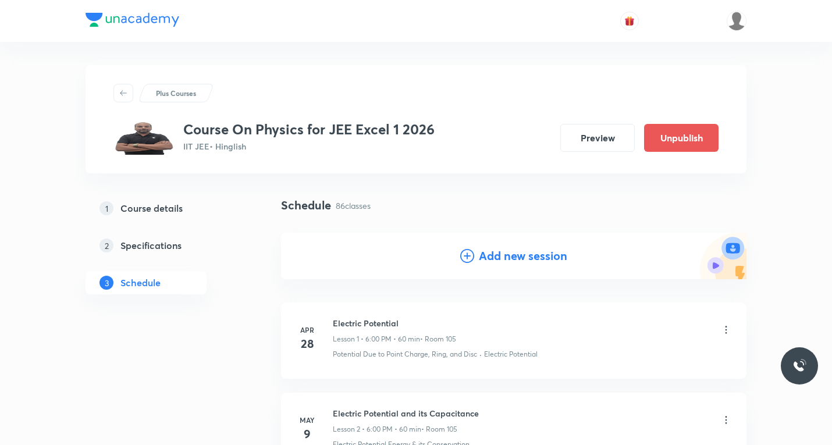
drag, startPoint x: 461, startPoint y: 251, endPoint x: 464, endPoint y: 260, distance: 9.4
click at [463, 255] on icon at bounding box center [467, 256] width 14 height 14
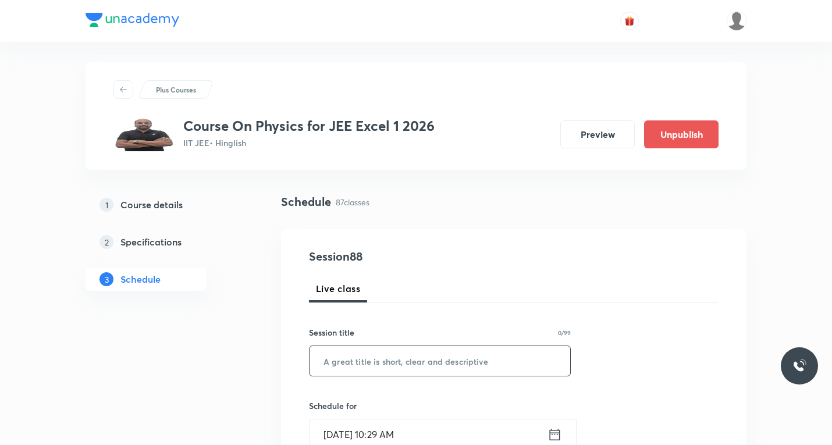
scroll to position [58, 0]
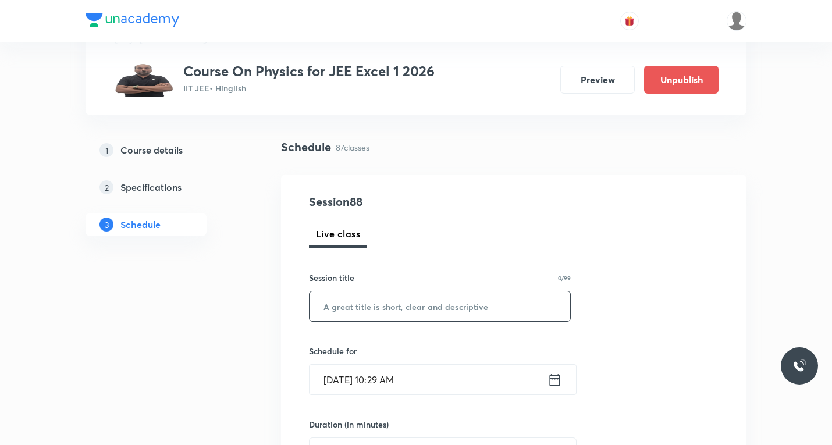
click at [397, 308] on input "text" at bounding box center [439, 306] width 261 height 30
paste input "semiconductor"
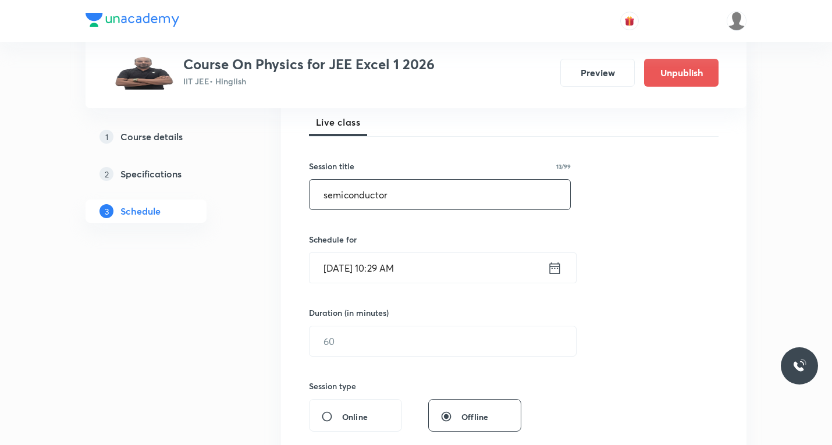
scroll to position [174, 0]
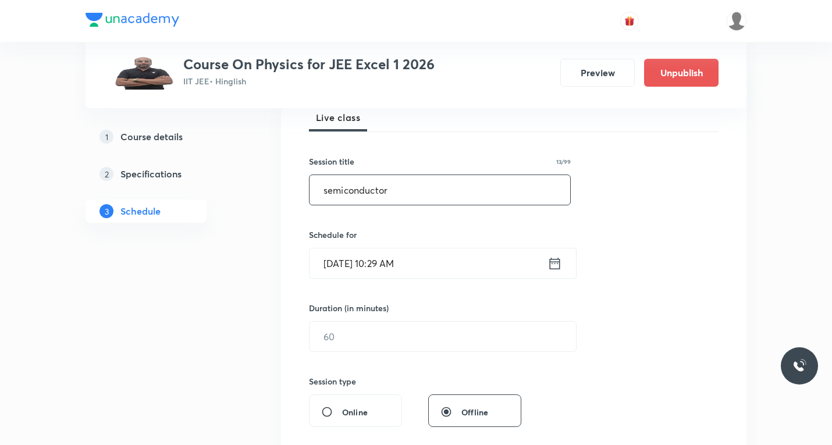
type input "semiconductor"
click at [557, 268] on icon at bounding box center [554, 263] width 15 height 16
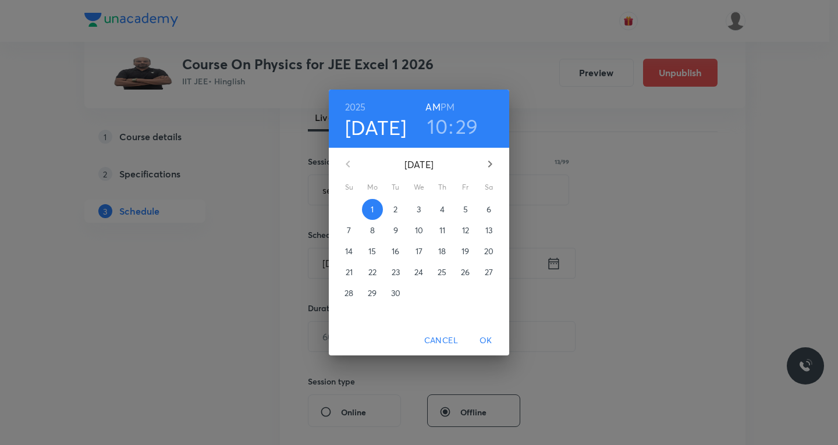
click at [444, 208] on p "4" at bounding box center [442, 210] width 5 height 12
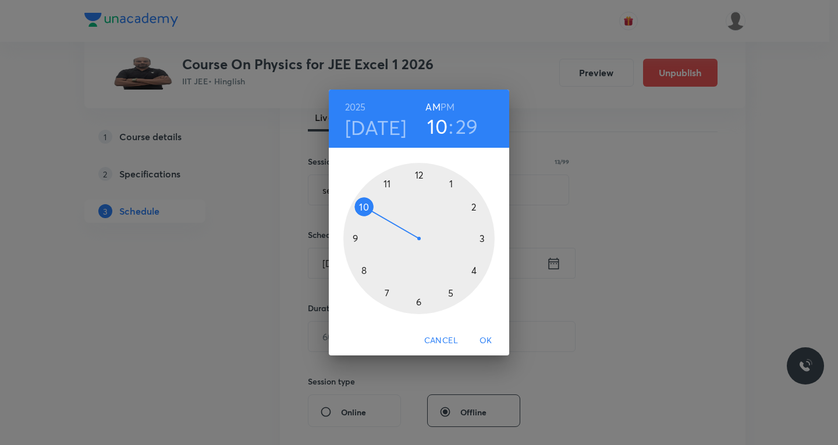
drag, startPoint x: 415, startPoint y: 304, endPoint x: 437, endPoint y: 172, distance: 133.8
click at [418, 299] on div at bounding box center [418, 238] width 151 height 151
click at [451, 109] on h6 "PM" at bounding box center [447, 107] width 14 height 16
click at [473, 206] on div at bounding box center [418, 238] width 151 height 151
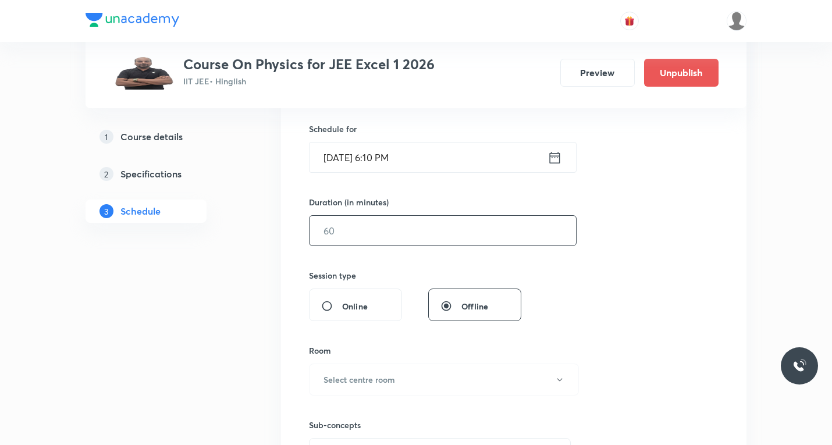
scroll to position [291, 0]
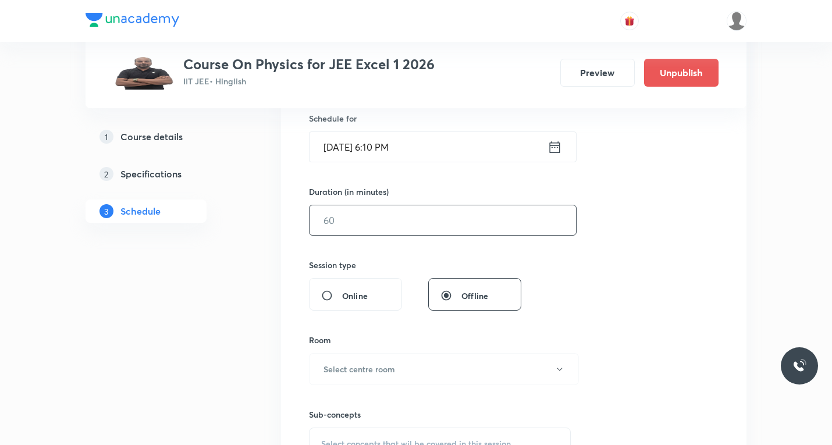
click at [384, 219] on input "text" at bounding box center [442, 220] width 266 height 30
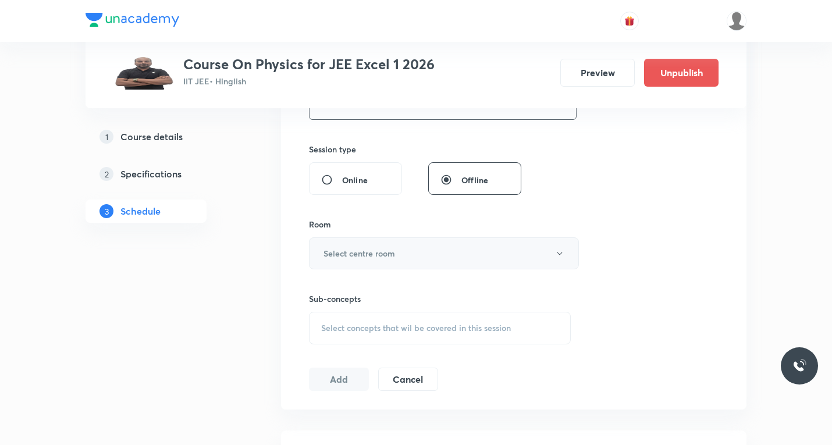
scroll to position [407, 0]
type input "60"
click at [362, 246] on button "Select centre room" at bounding box center [444, 253] width 270 height 32
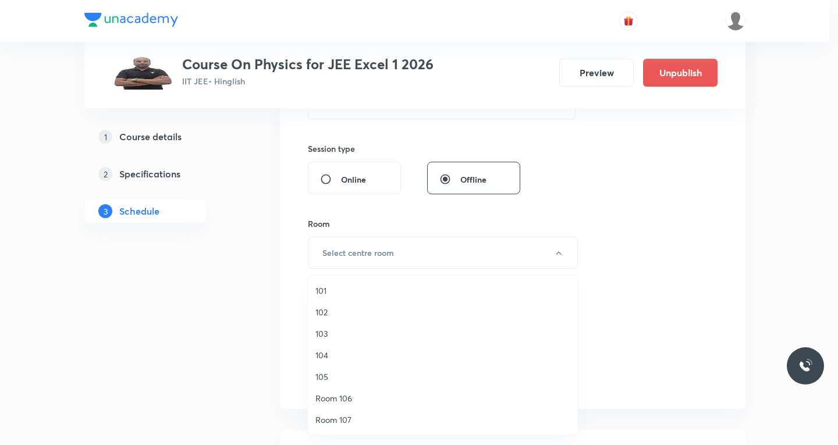
click at [324, 337] on span "103" at bounding box center [442, 333] width 255 height 12
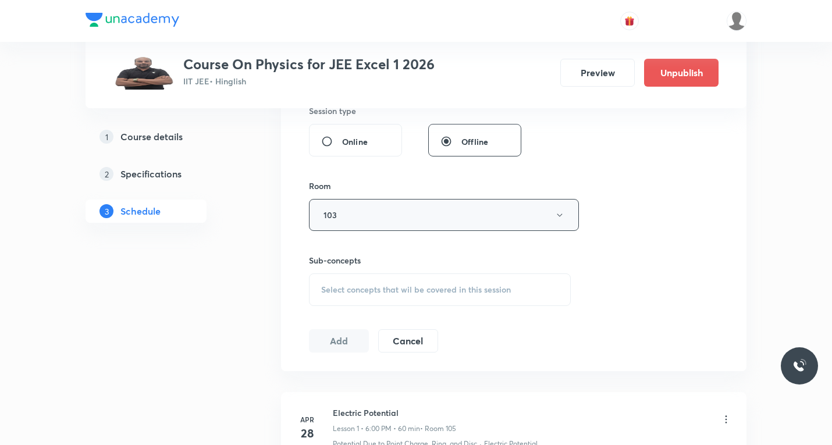
scroll to position [465, 0]
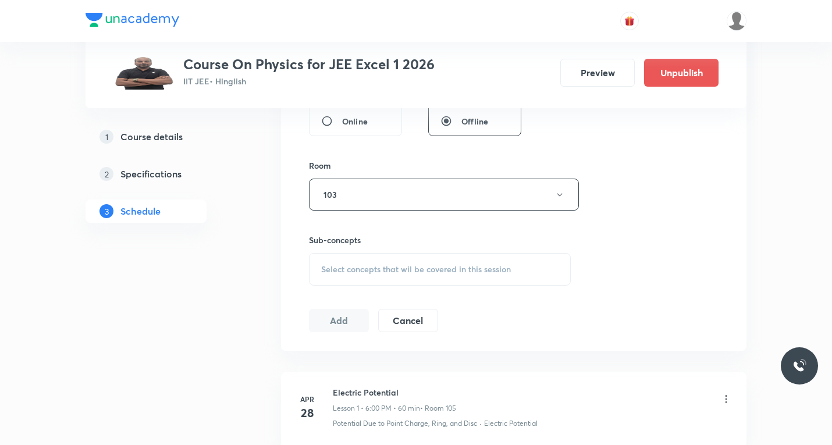
click at [386, 272] on span "Select concepts that wil be covered in this session" at bounding box center [416, 269] width 190 height 9
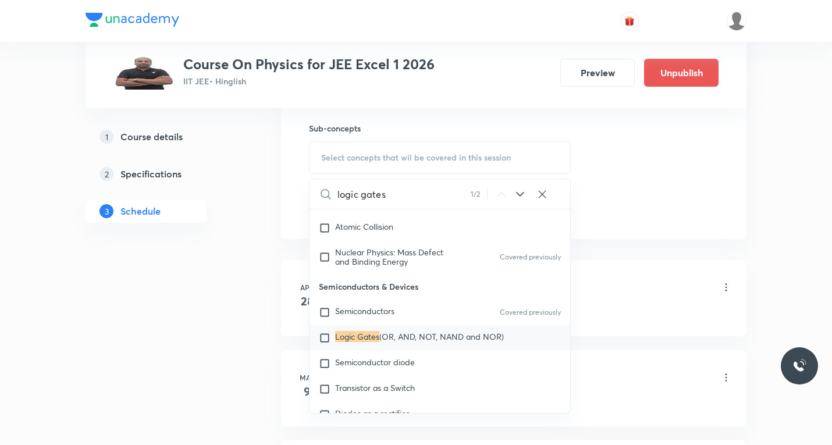
scroll to position [582, 0]
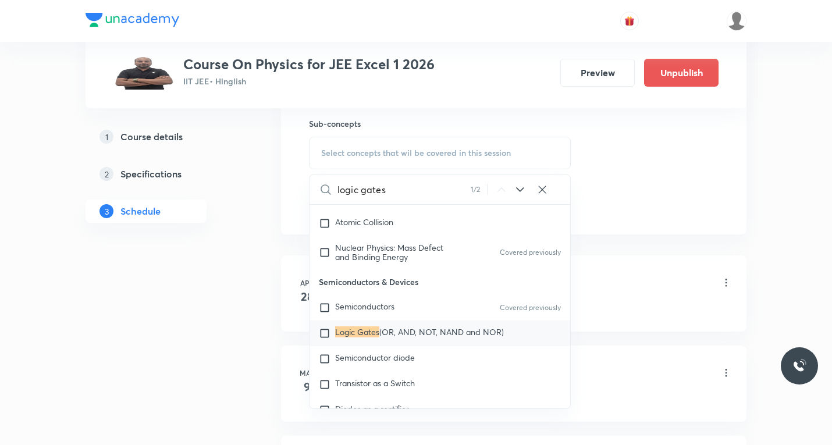
type input "logic gates"
click at [320, 339] on input "checkbox" at bounding box center [327, 333] width 16 height 12
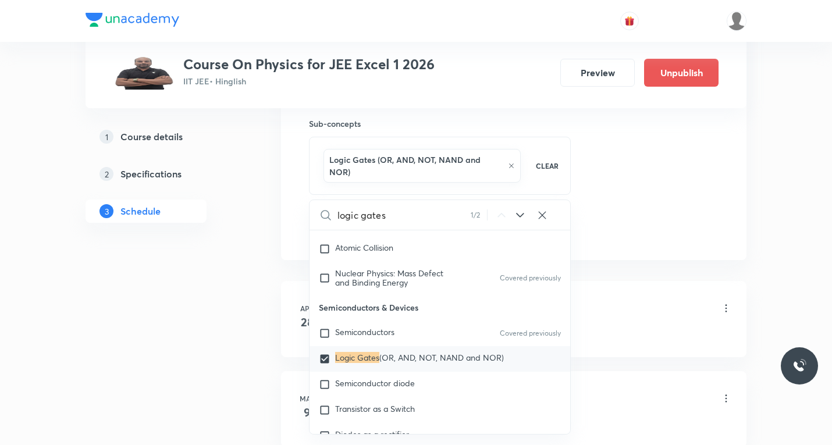
click at [519, 208] on icon at bounding box center [520, 215] width 14 height 14
checkbox input "true"
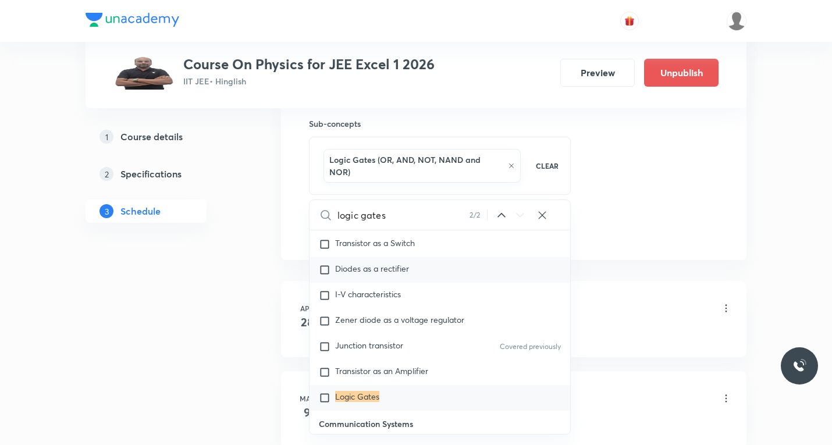
scroll to position [9085, 0]
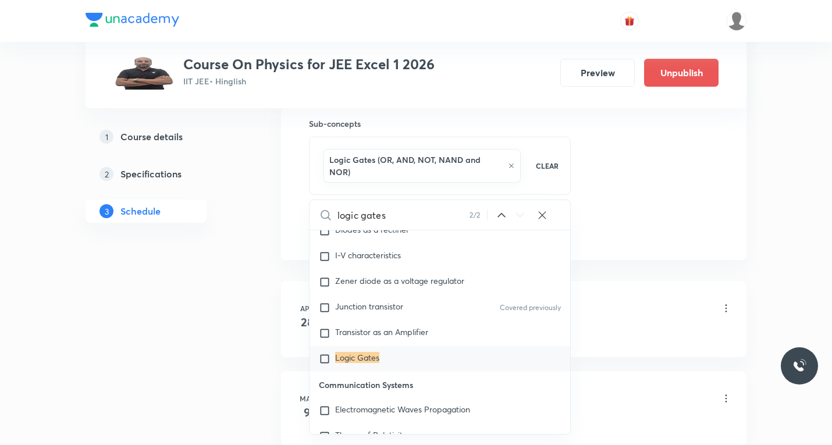
click at [325, 365] on input "checkbox" at bounding box center [327, 359] width 16 height 12
checkbox input "true"
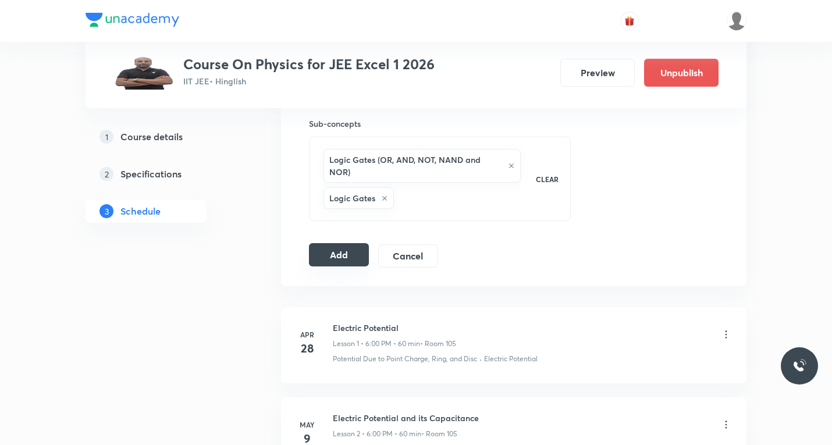
click at [340, 243] on button "Add" at bounding box center [339, 254] width 60 height 23
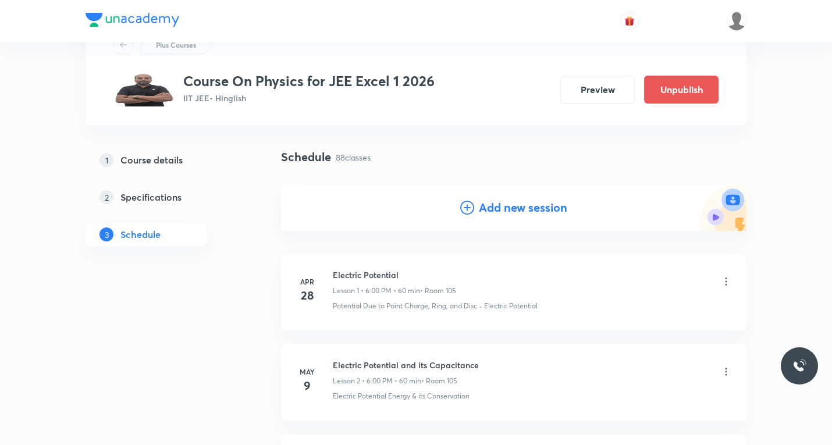
scroll to position [0, 0]
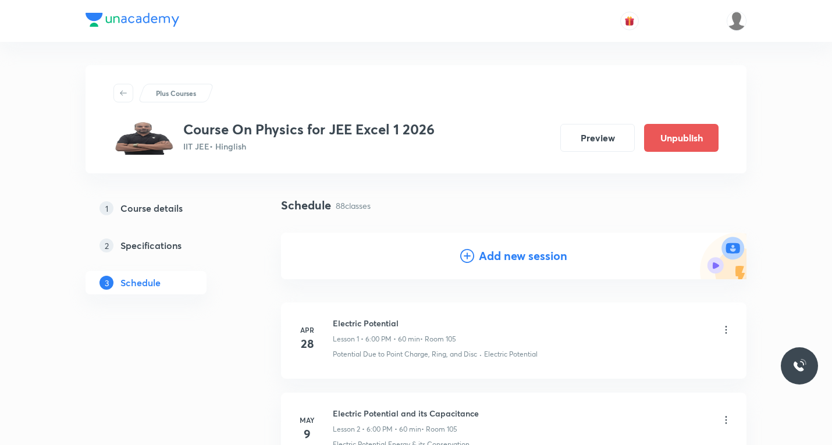
click at [465, 257] on icon at bounding box center [467, 256] width 14 height 14
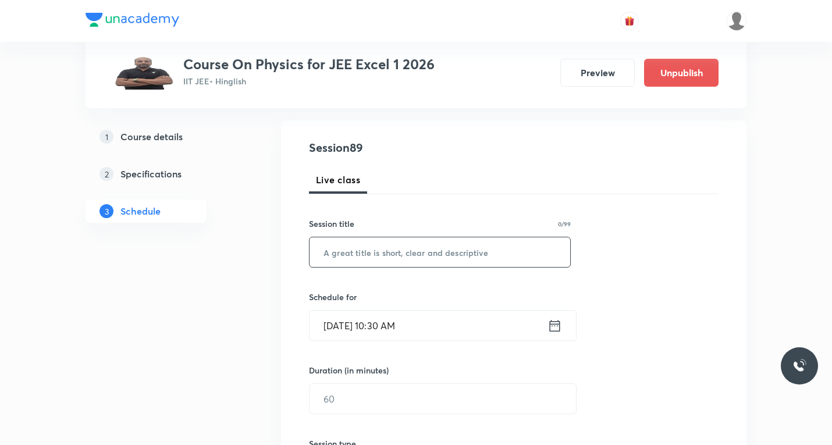
scroll to position [116, 0]
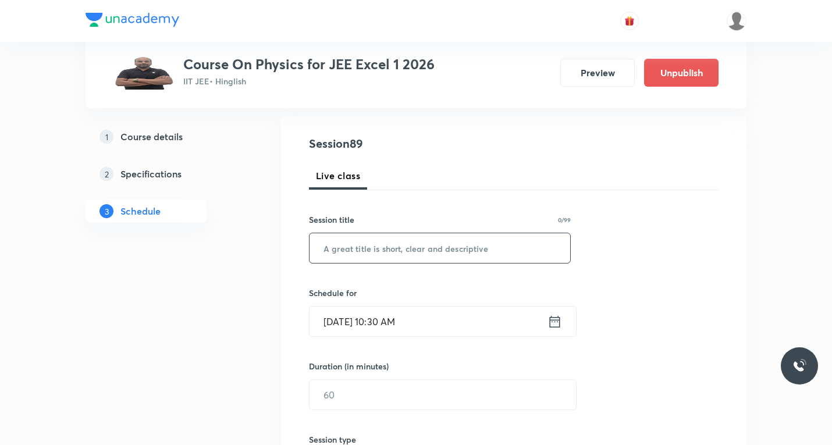
click at [392, 257] on input "text" at bounding box center [439, 248] width 261 height 30
paste input "Semiconductor"
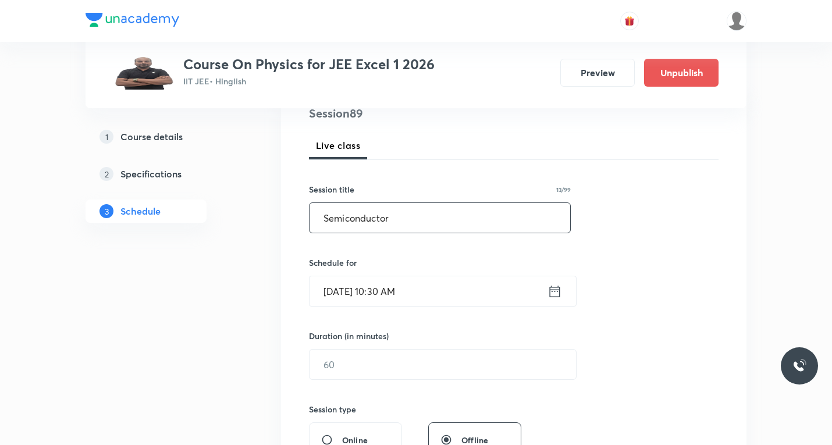
scroll to position [174, 0]
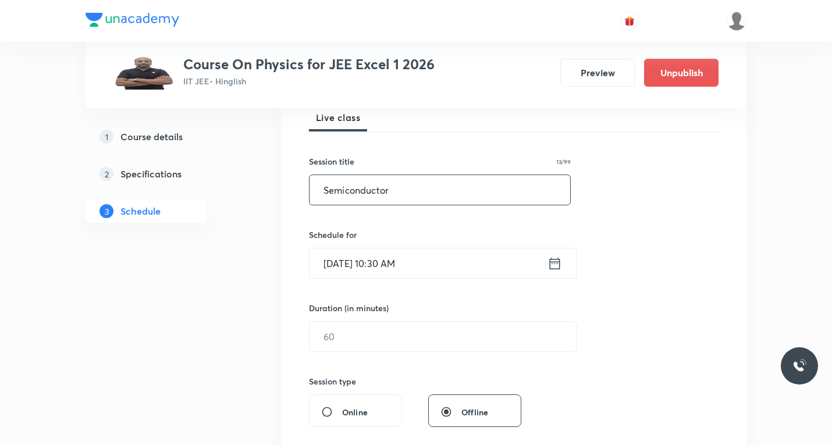
type input "Semiconductor"
click at [553, 268] on icon at bounding box center [554, 263] width 15 height 16
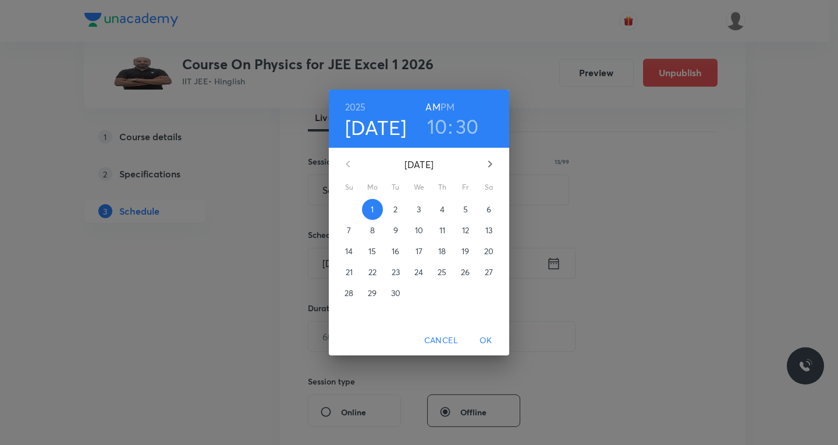
click at [464, 209] on p "5" at bounding box center [465, 210] width 5 height 12
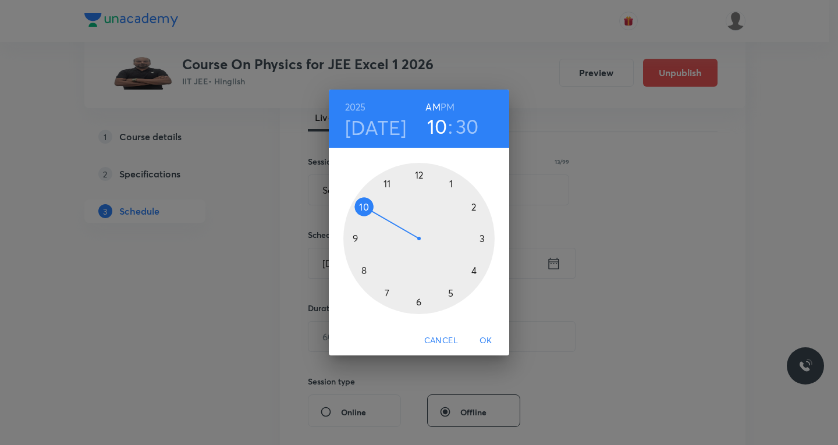
click at [450, 105] on h6 "PM" at bounding box center [447, 107] width 14 height 16
click at [419, 302] on div at bounding box center [418, 238] width 151 height 151
click at [472, 205] on div at bounding box center [418, 238] width 151 height 151
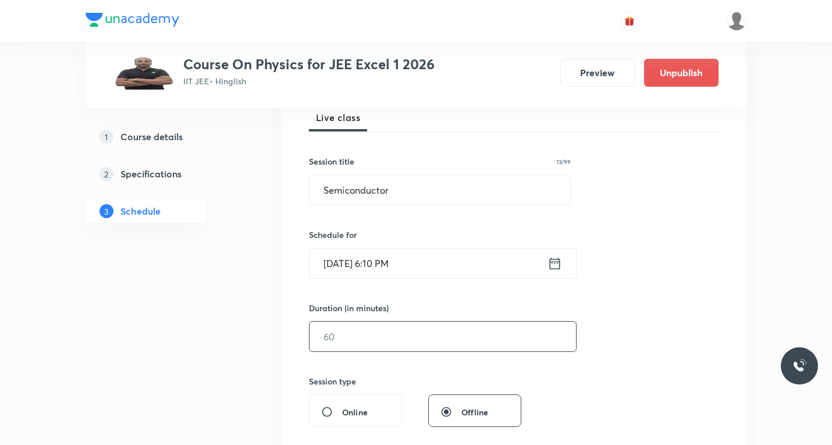
click at [398, 330] on input "text" at bounding box center [442, 337] width 266 height 30
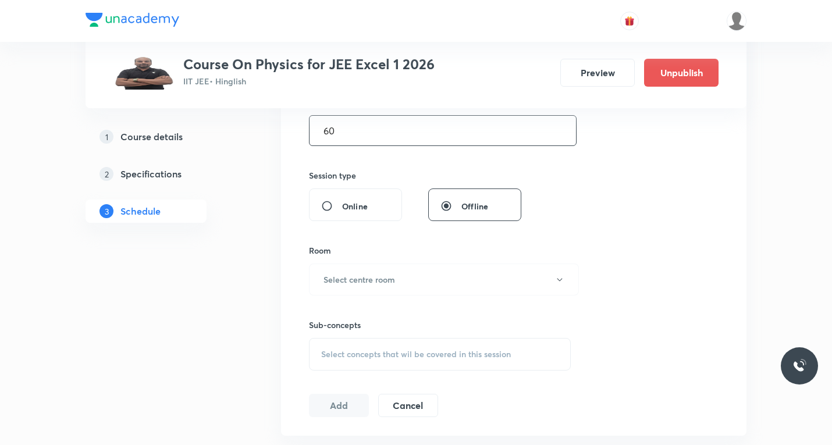
scroll to position [407, 0]
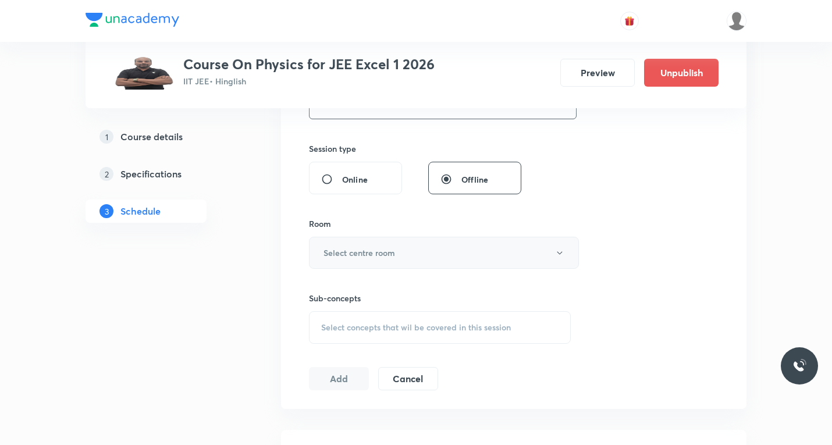
type input "60"
click at [384, 259] on button "Select centre room" at bounding box center [444, 253] width 270 height 32
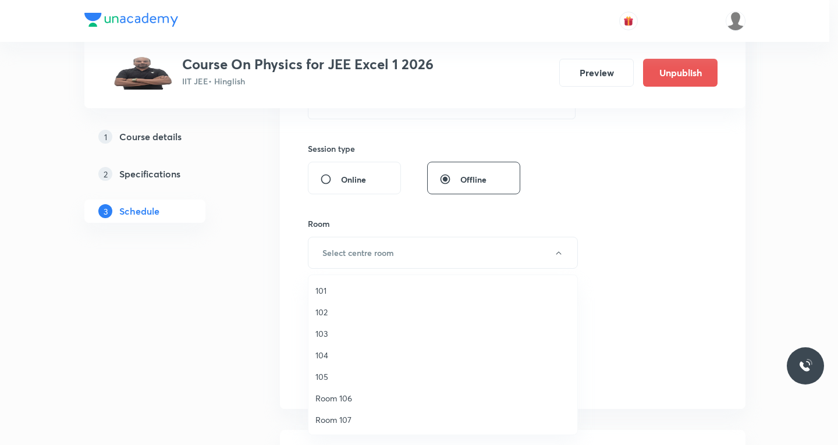
click at [326, 333] on span "103" at bounding box center [442, 333] width 255 height 12
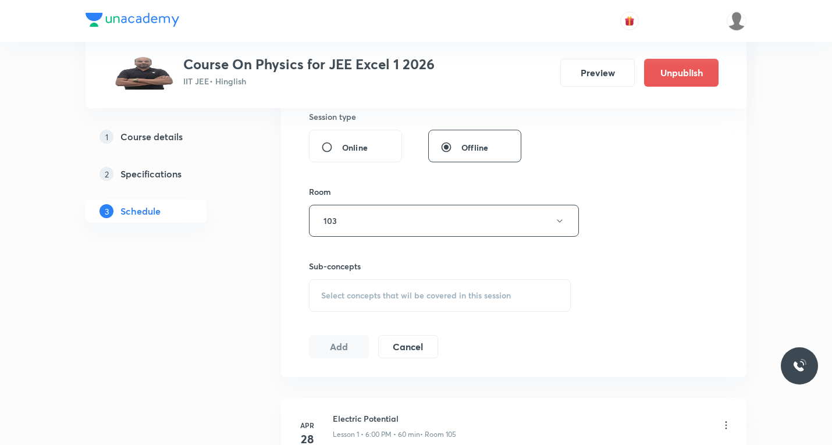
scroll to position [523, 0]
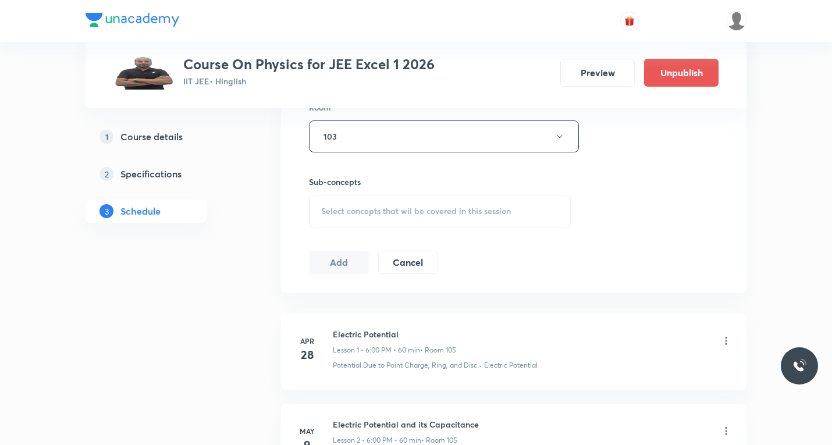
click at [383, 215] on span "Select concepts that wil be covered in this session" at bounding box center [416, 210] width 190 height 9
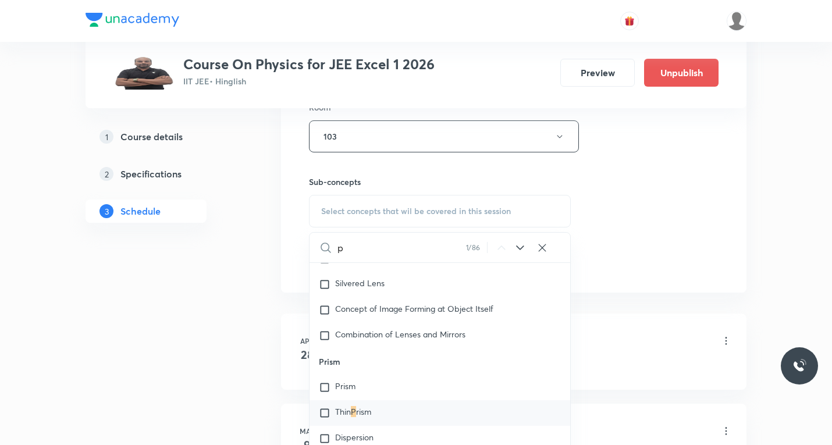
scroll to position [582, 0]
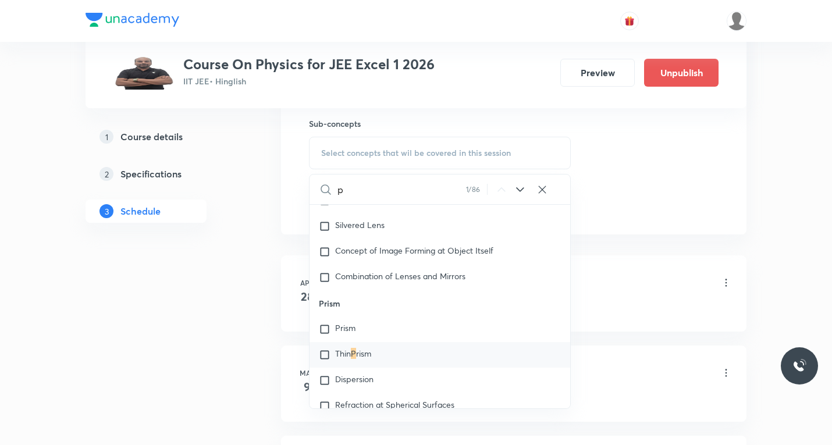
click at [519, 188] on icon at bounding box center [520, 190] width 14 height 14
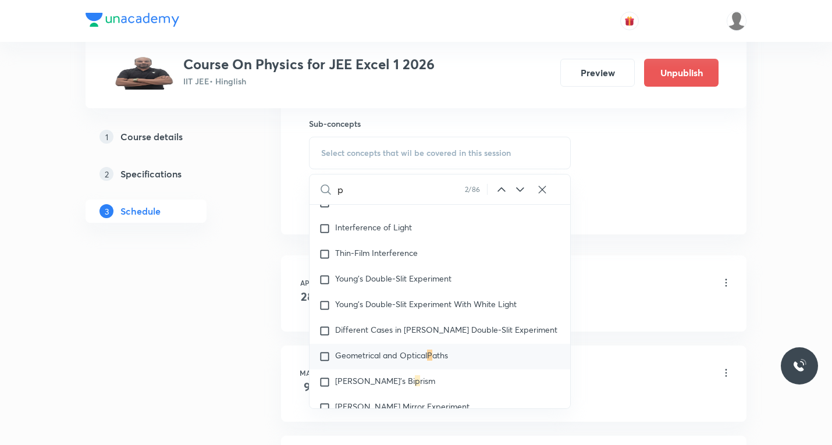
scroll to position [556, 0]
click at [519, 192] on icon at bounding box center [520, 190] width 14 height 14
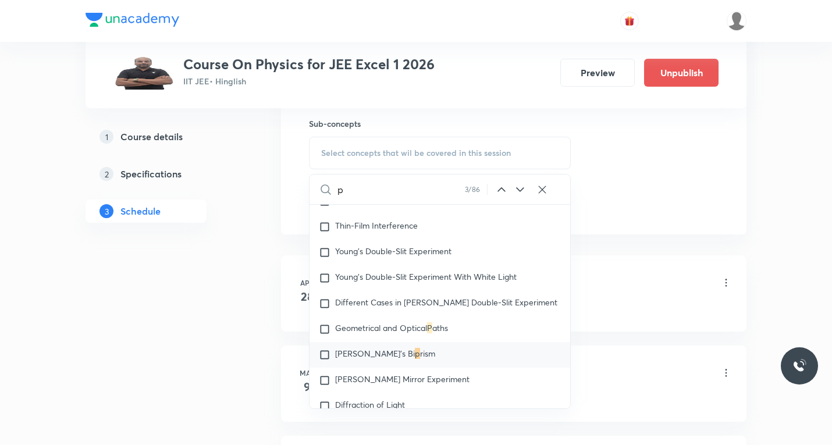
click at [519, 192] on icon at bounding box center [520, 190] width 14 height 14
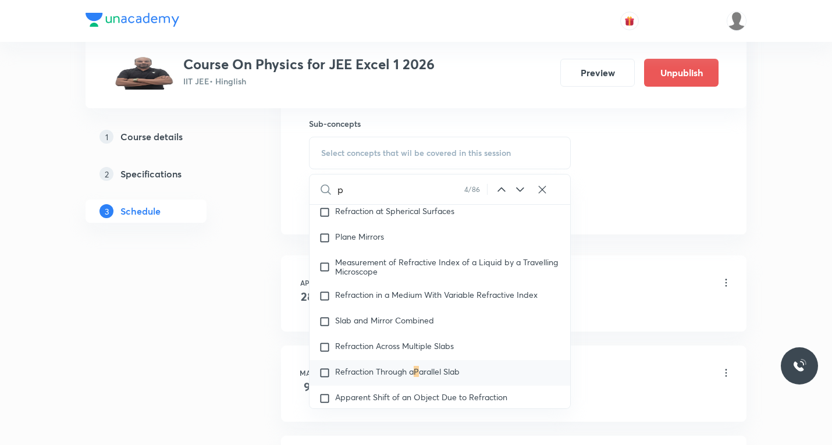
scroll to position [947, 0]
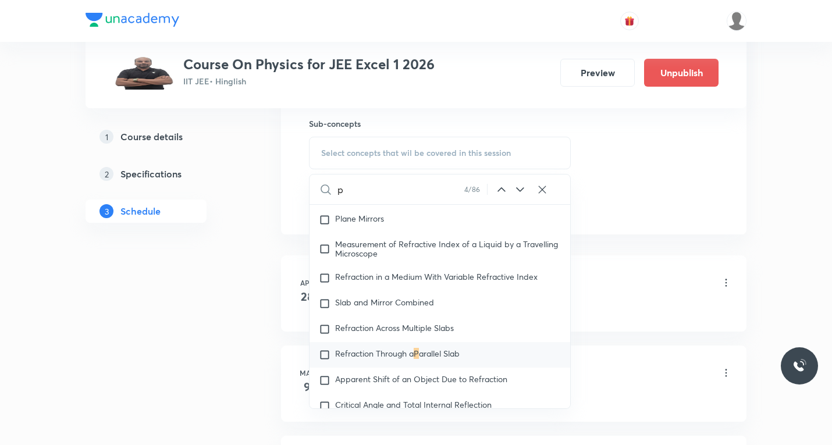
click at [519, 193] on icon at bounding box center [520, 190] width 14 height 14
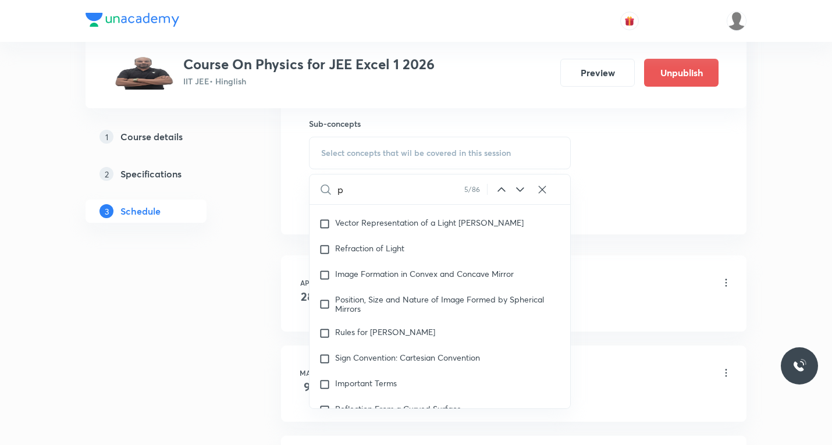
scroll to position [1236, 0]
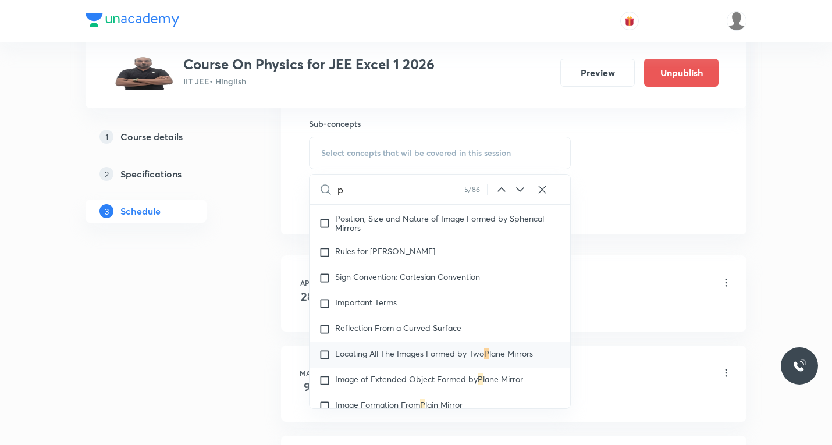
click at [519, 193] on icon at bounding box center [520, 190] width 14 height 14
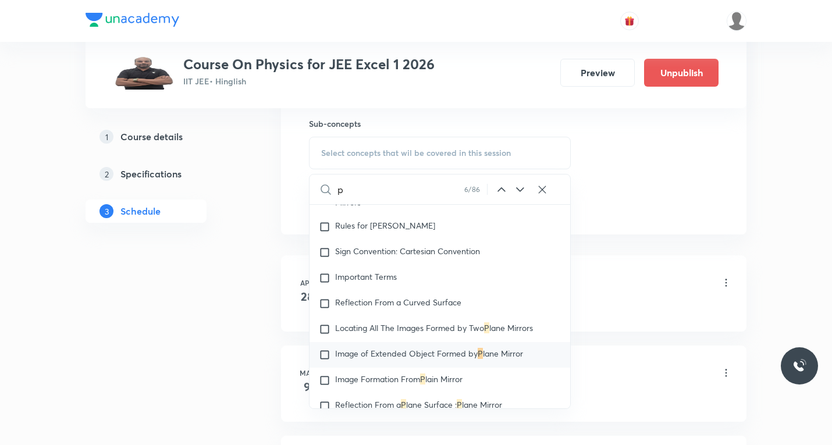
click at [519, 193] on icon at bounding box center [520, 190] width 14 height 14
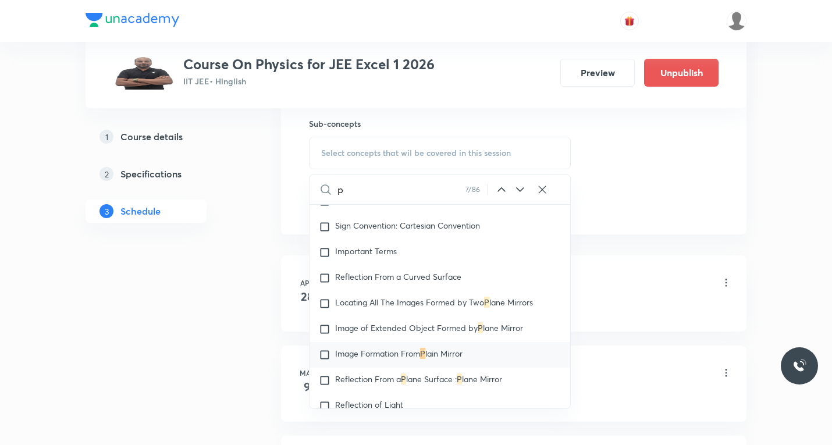
click at [519, 193] on icon at bounding box center [520, 190] width 14 height 14
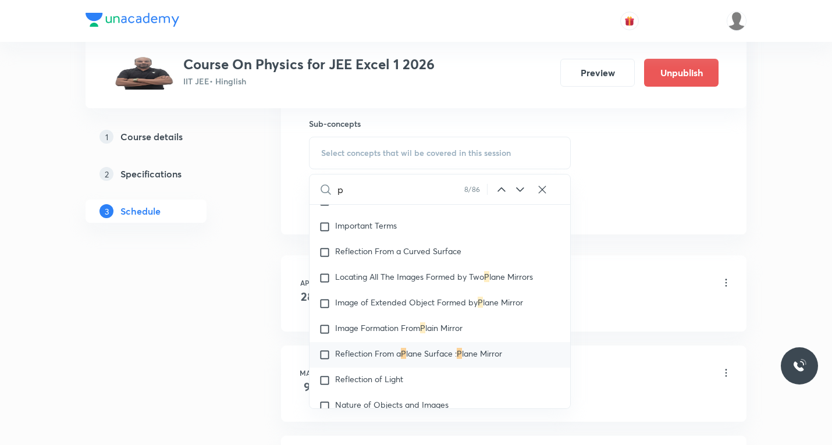
click at [519, 193] on icon at bounding box center [520, 190] width 14 height 14
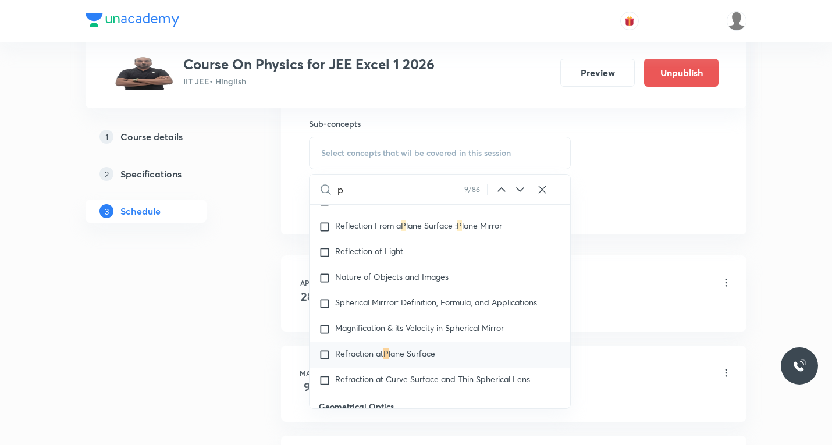
click at [519, 193] on icon at bounding box center [520, 190] width 14 height 14
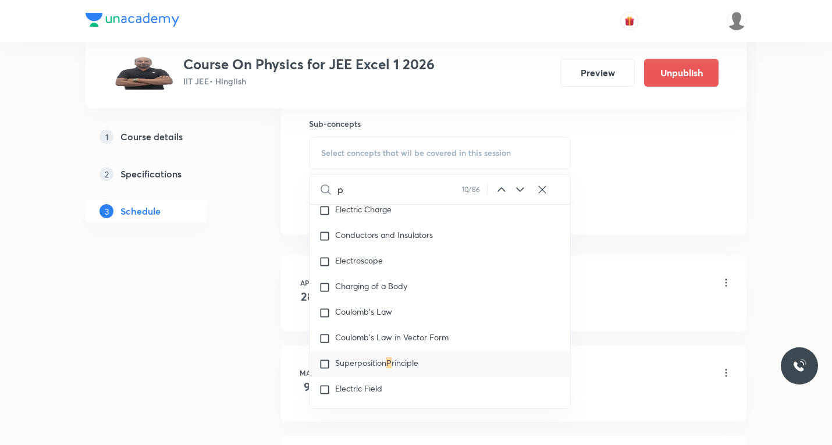
scroll to position [1775, 0]
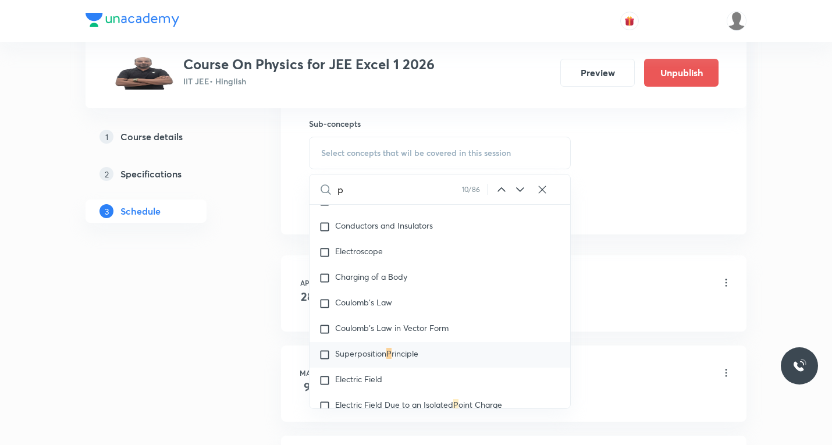
click at [355, 183] on input "p" at bounding box center [399, 189] width 124 height 30
paste input "Semiconductor"
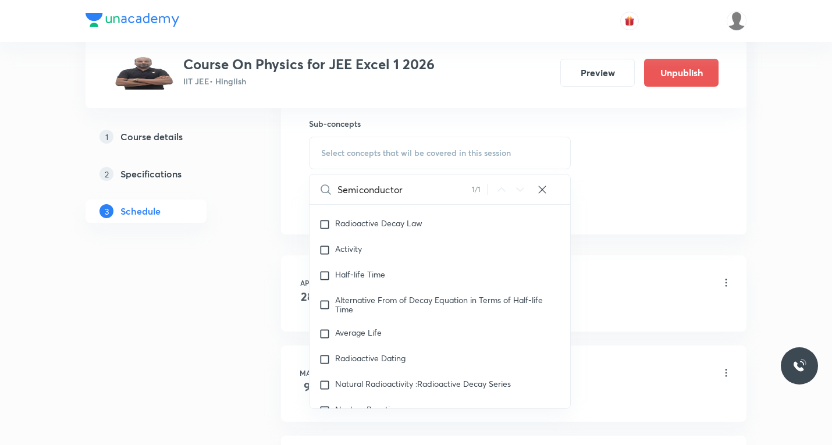
scroll to position [8913, 0]
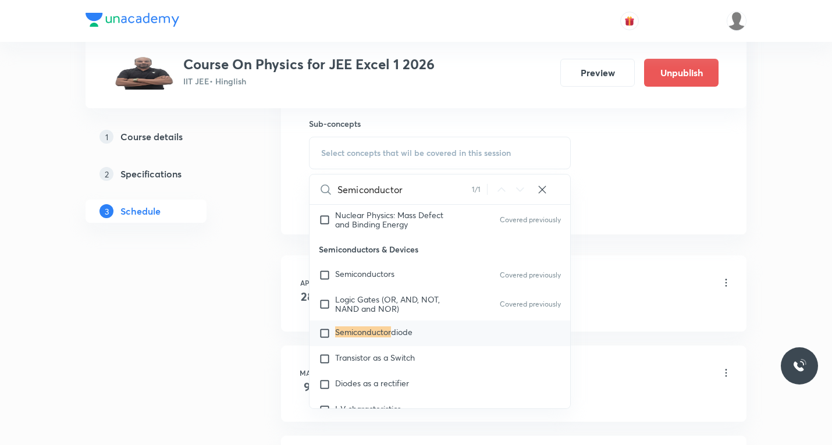
type input "Semiconductor"
click at [325, 339] on input "checkbox" at bounding box center [327, 333] width 16 height 12
checkbox input "true"
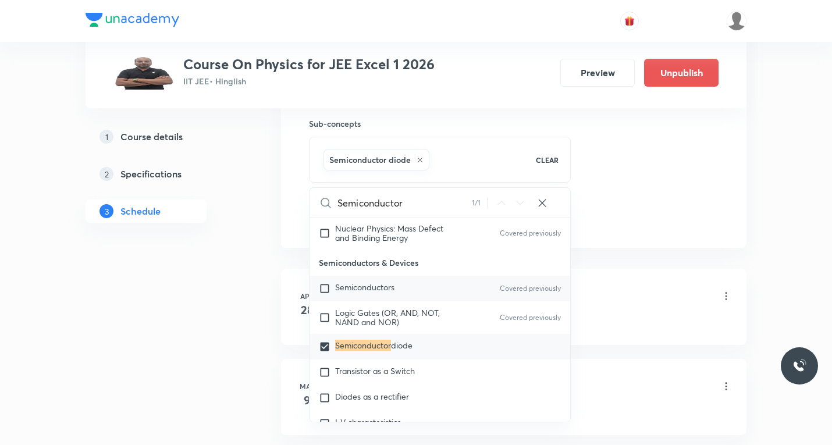
click at [327, 294] on input "checkbox" at bounding box center [327, 289] width 16 height 12
checkbox input "true"
drag, startPoint x: 324, startPoint y: 366, endPoint x: 439, endPoint y: 345, distance: 116.6
click at [325, 352] on input "checkbox" at bounding box center [327, 347] width 16 height 12
checkbox input "false"
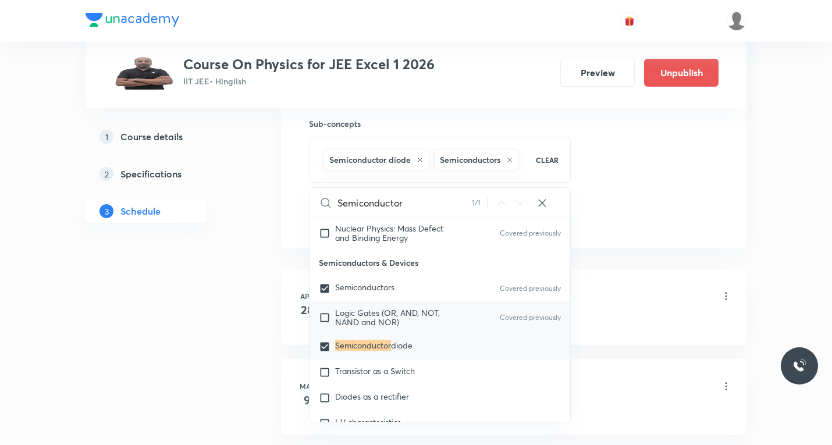
checkbox input "true"
click at [665, 274] on li "Apr 28 Electric Potential Lesson 1 • 6:00 PM • 60 min • Room 105 Potential Due …" at bounding box center [513, 307] width 465 height 76
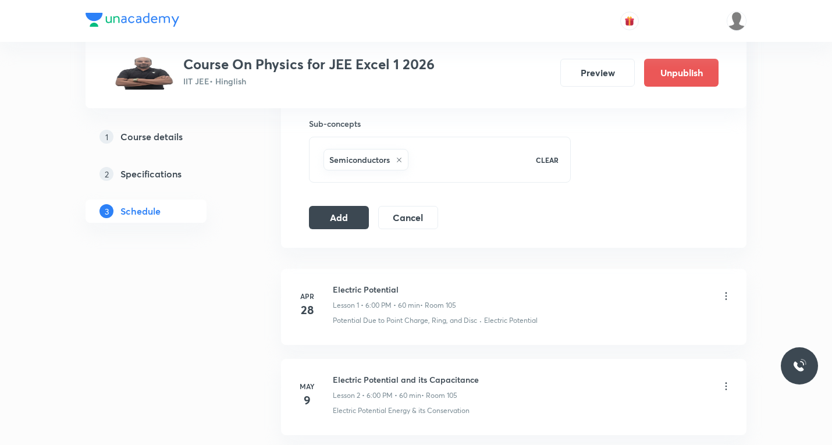
click at [348, 216] on button "Add" at bounding box center [339, 217] width 60 height 23
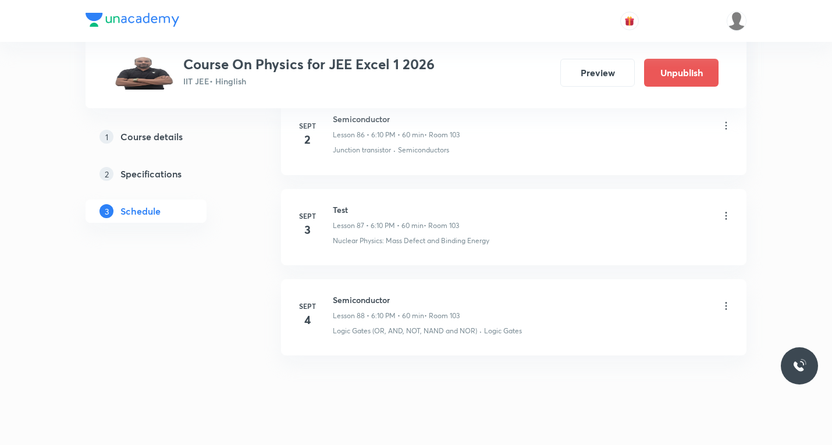
scroll to position [7910, 0]
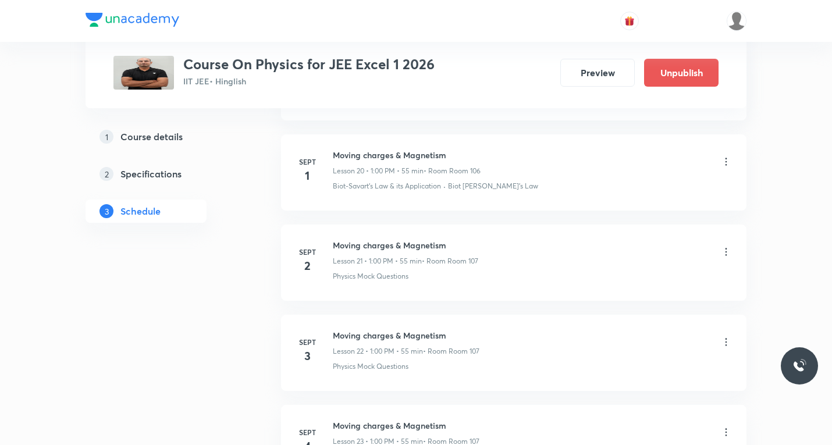
scroll to position [2443, 0]
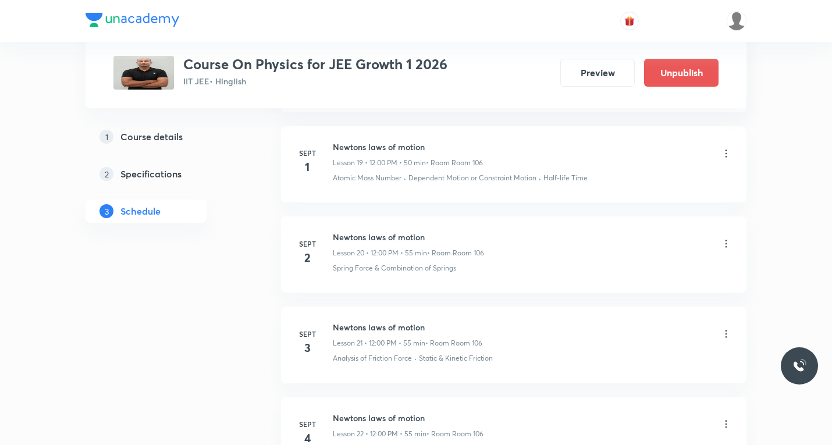
scroll to position [2350, 0]
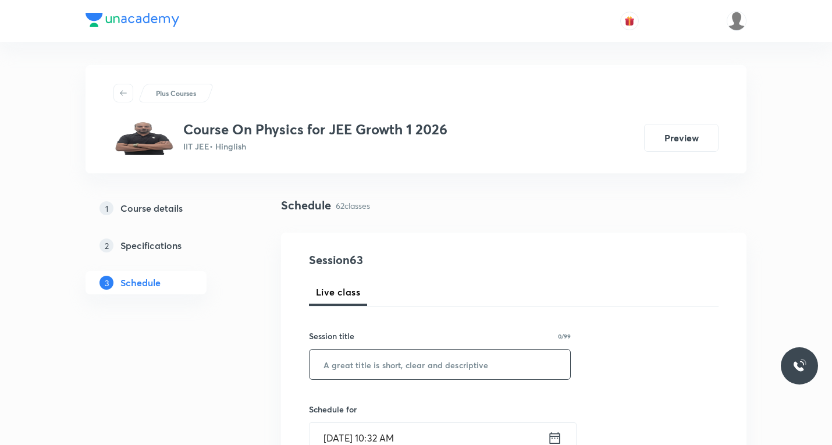
click at [362, 364] on input "text" at bounding box center [439, 365] width 261 height 30
paste input "NLM"
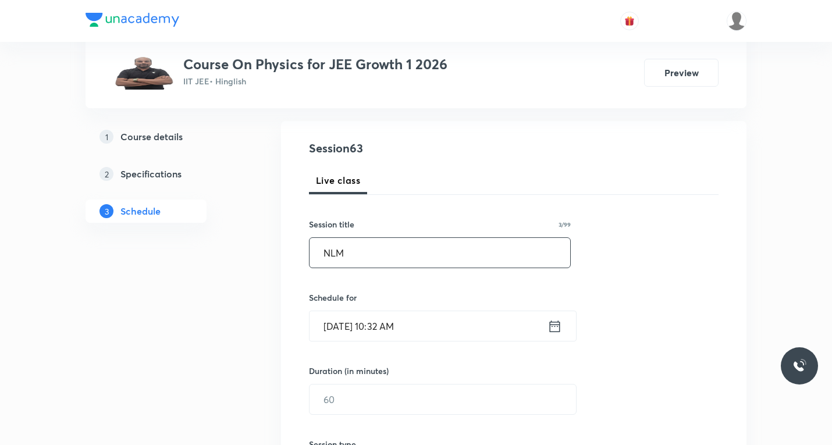
scroll to position [116, 0]
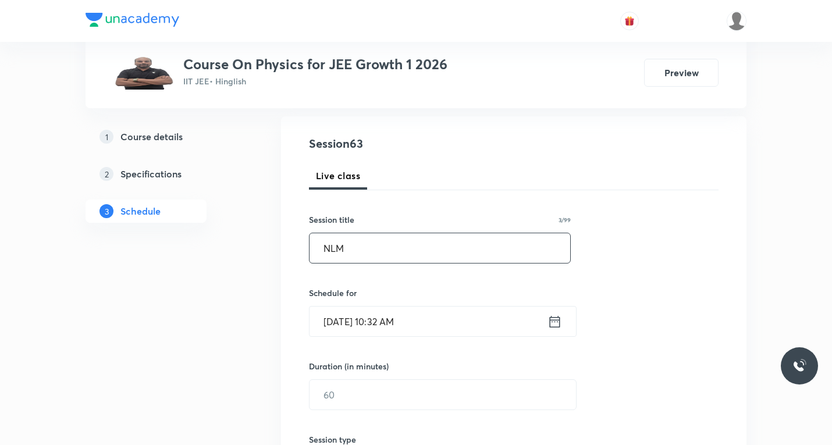
type input "NLM"
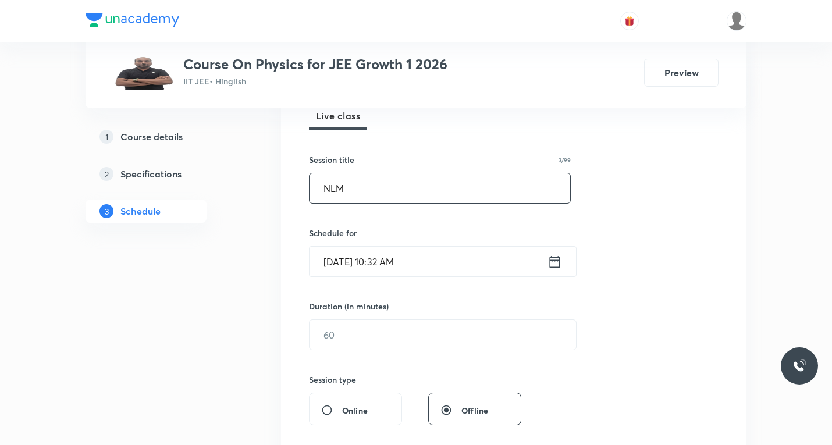
scroll to position [233, 0]
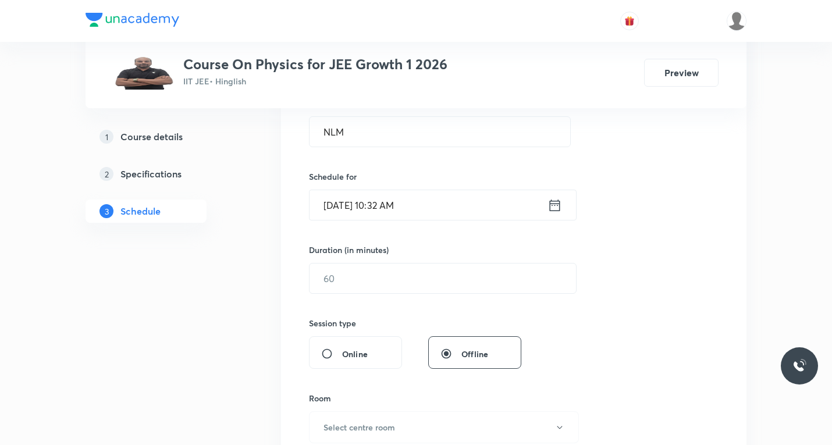
click at [552, 206] on icon at bounding box center [554, 205] width 15 height 16
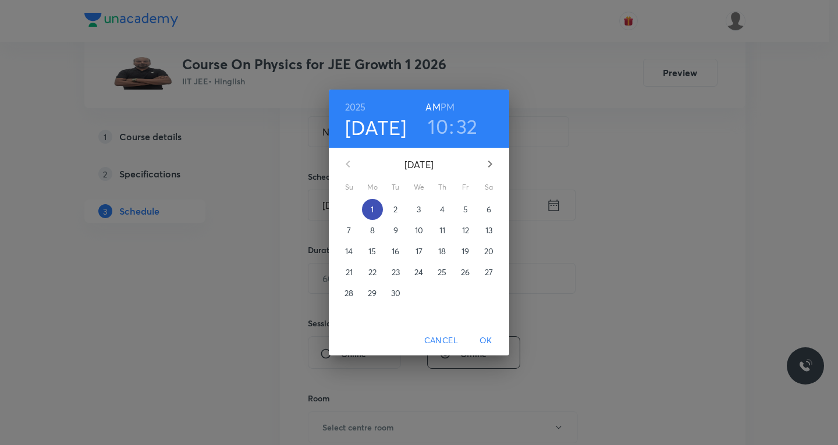
click at [370, 206] on span "1" at bounding box center [372, 210] width 21 height 12
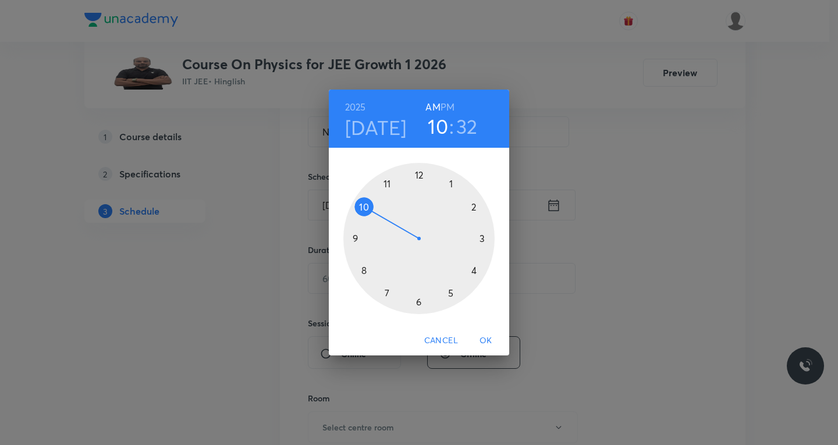
click at [447, 105] on h6 "PM" at bounding box center [447, 107] width 14 height 16
click at [475, 272] on div at bounding box center [418, 238] width 151 height 151
drag, startPoint x: 421, startPoint y: 174, endPoint x: 415, endPoint y: 192, distance: 18.4
click at [421, 174] on div at bounding box center [418, 238] width 151 height 151
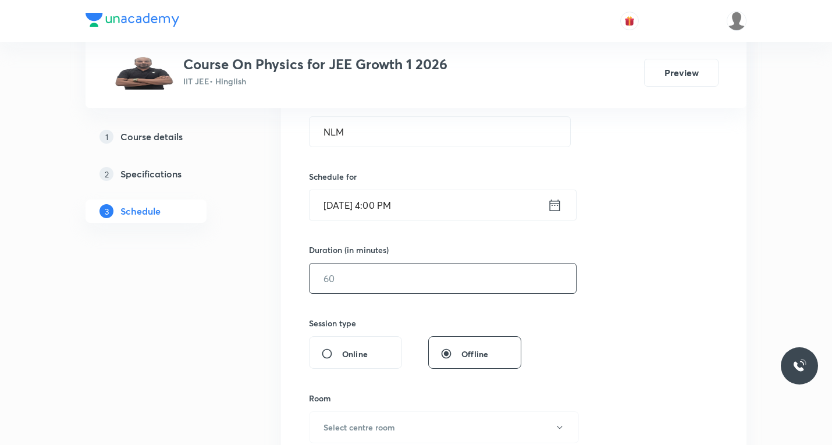
click at [364, 282] on input "text" at bounding box center [442, 278] width 266 height 30
type input "60"
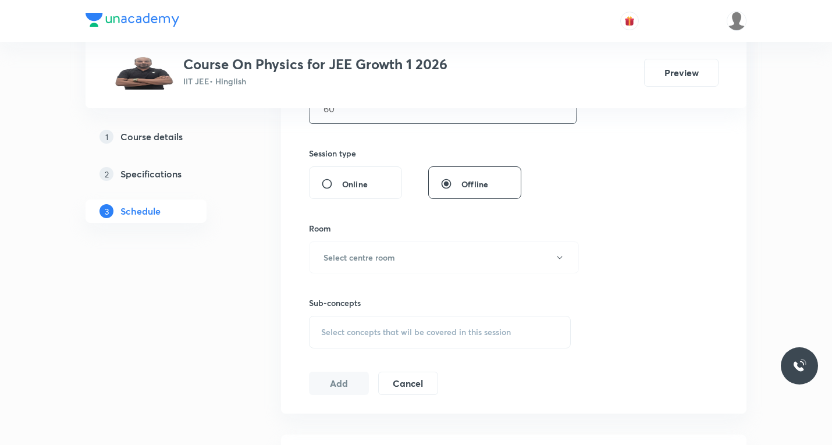
scroll to position [407, 0]
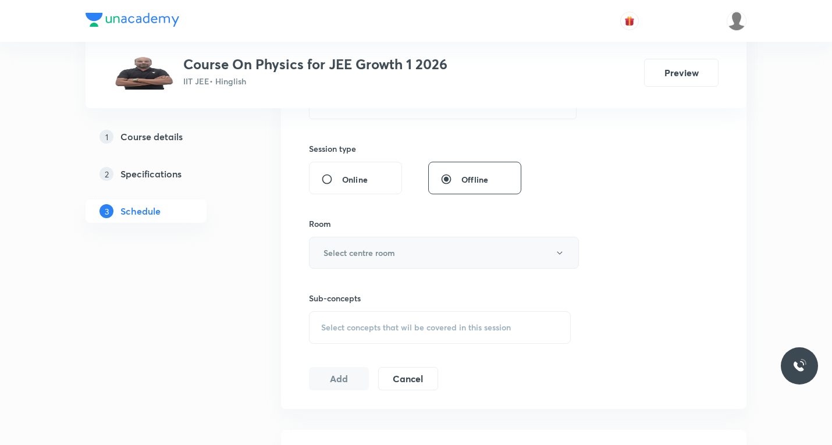
click at [386, 259] on button "Select centre room" at bounding box center [444, 253] width 270 height 32
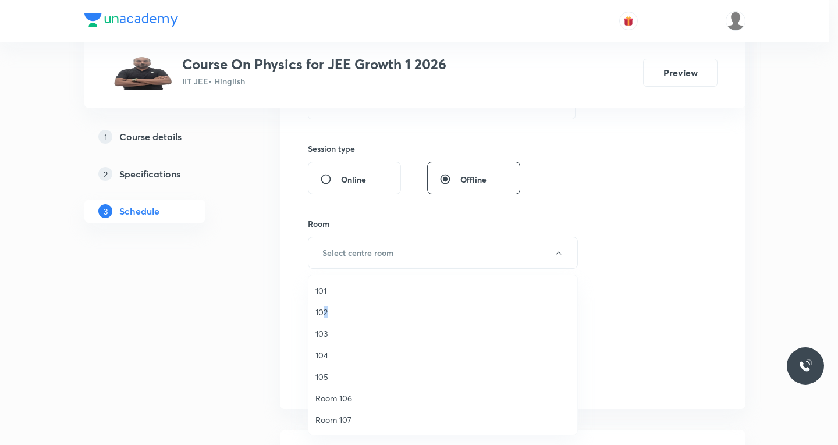
click at [325, 311] on span "102" at bounding box center [442, 312] width 255 height 12
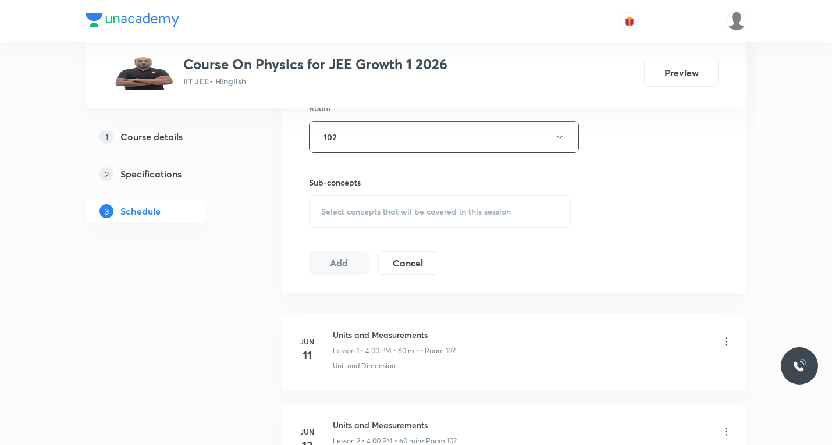
scroll to position [523, 0]
click at [382, 218] on div "Select concepts that wil be covered in this session" at bounding box center [440, 211] width 262 height 33
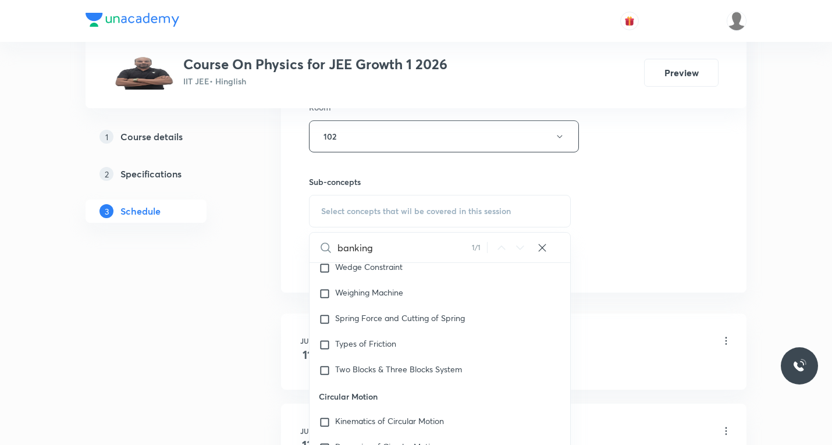
scroll to position [1505, 0]
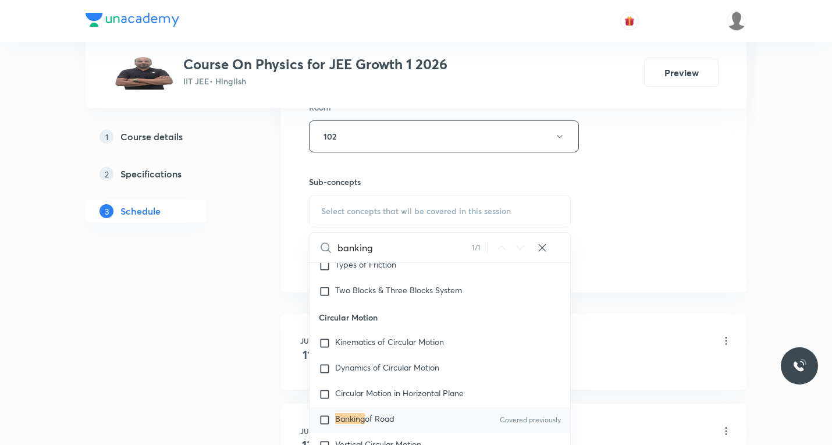
type input "banking"
click at [324, 414] on input "checkbox" at bounding box center [327, 420] width 16 height 12
checkbox input "true"
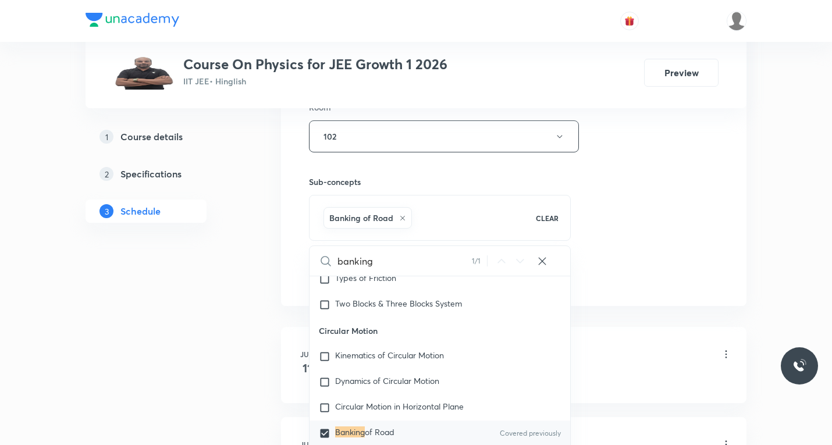
click at [671, 241] on div "Session 63 Live class Session title 3/99 NLM ​ Schedule for [DATE] 4:00 PM ​ Du…" at bounding box center [513, 8] width 409 height 560
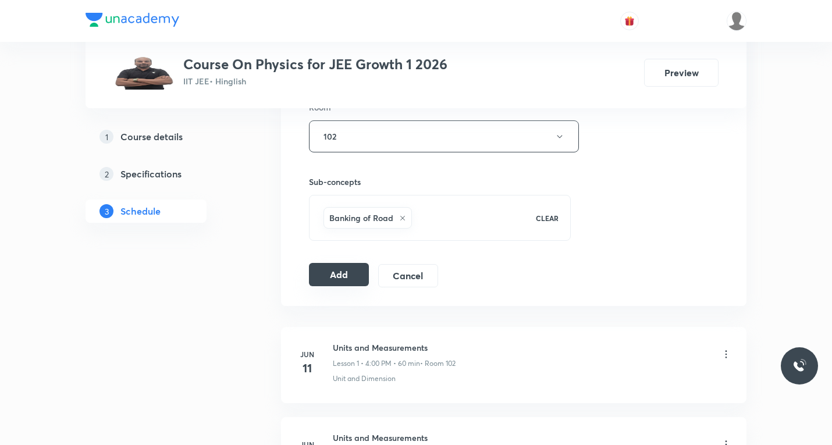
click at [343, 282] on button "Add" at bounding box center [339, 274] width 60 height 23
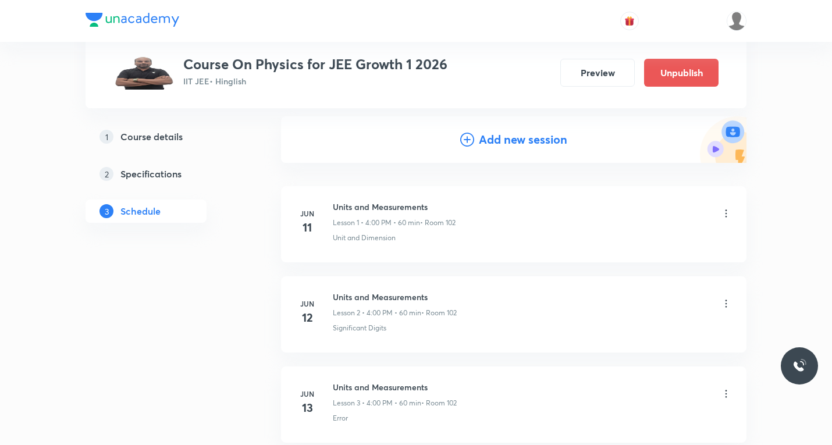
scroll to position [0, 0]
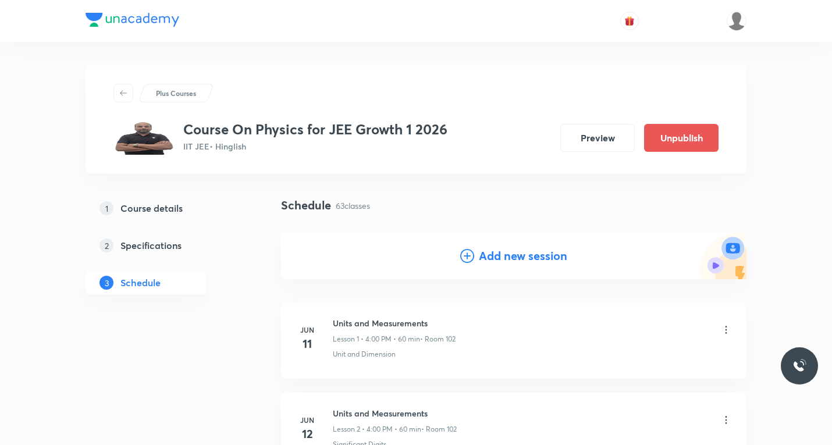
click at [466, 256] on icon at bounding box center [467, 256] width 14 height 14
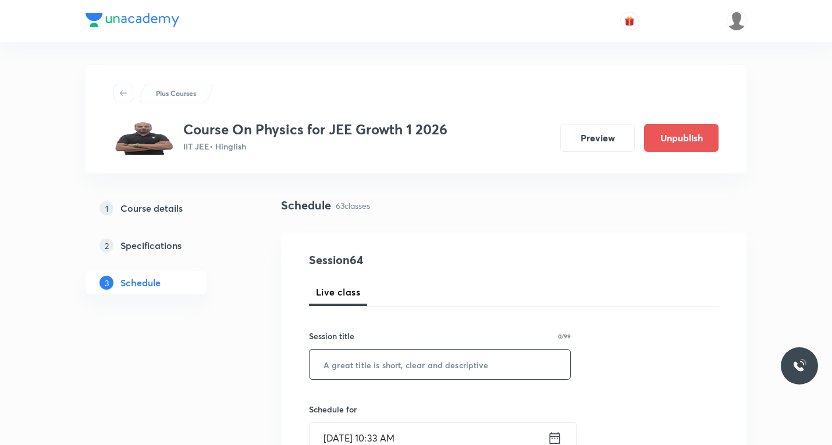
click at [359, 369] on input "text" at bounding box center [439, 365] width 261 height 30
paste input "Work energy and power"
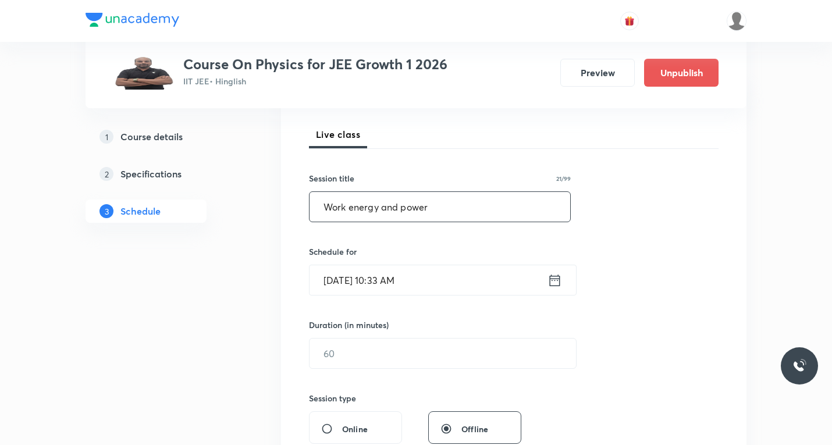
scroll to position [174, 0]
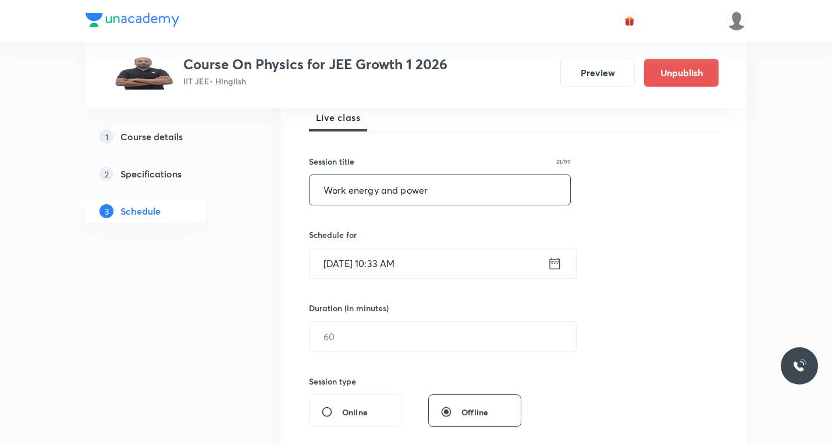
type input "Work energy and power"
click at [554, 264] on icon at bounding box center [554, 263] width 15 height 16
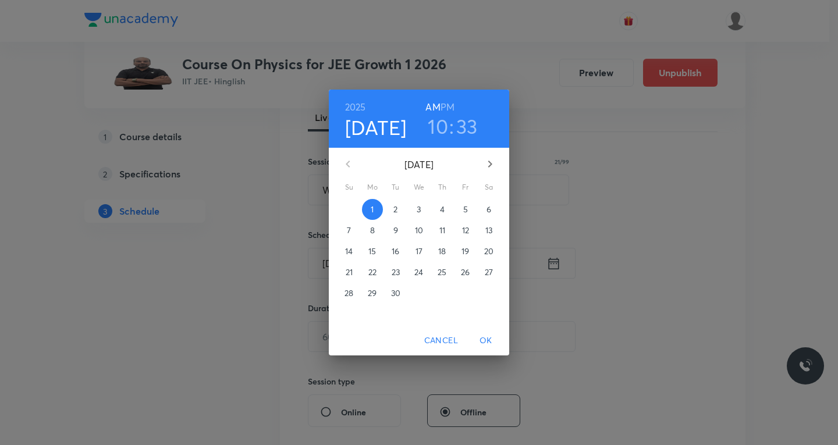
click at [392, 208] on span "2" at bounding box center [395, 210] width 21 height 12
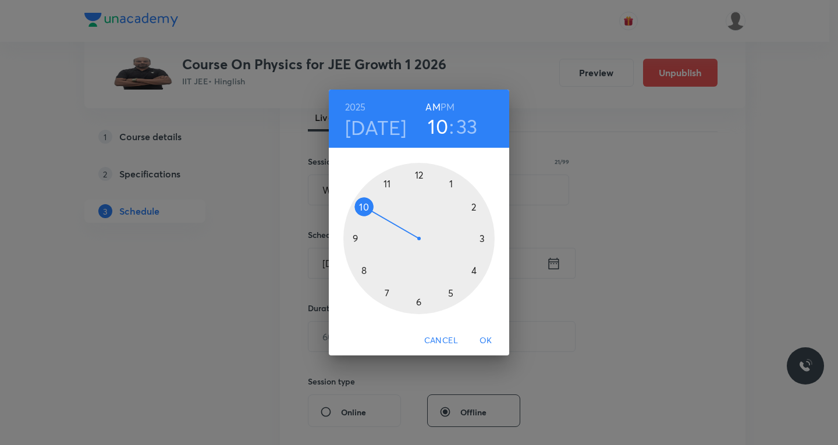
click at [472, 269] on div at bounding box center [418, 238] width 151 height 151
click at [448, 106] on h6 "PM" at bounding box center [447, 107] width 14 height 16
click at [418, 175] on div at bounding box center [418, 238] width 151 height 151
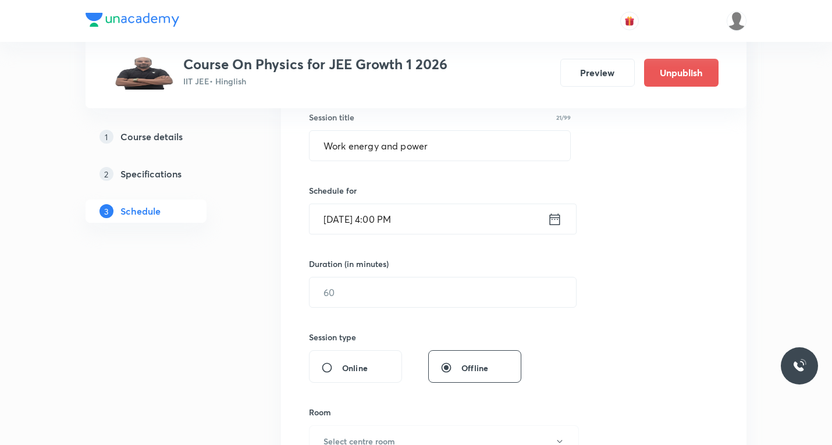
scroll to position [291, 0]
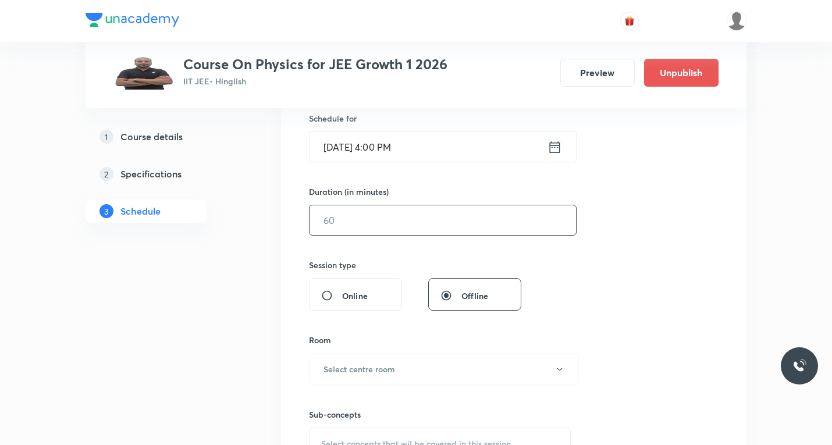
click at [415, 221] on input "text" at bounding box center [442, 220] width 266 height 30
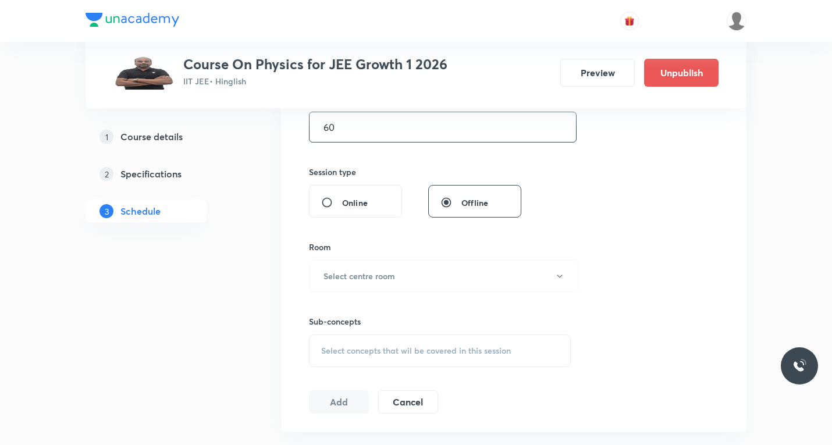
scroll to position [465, 0]
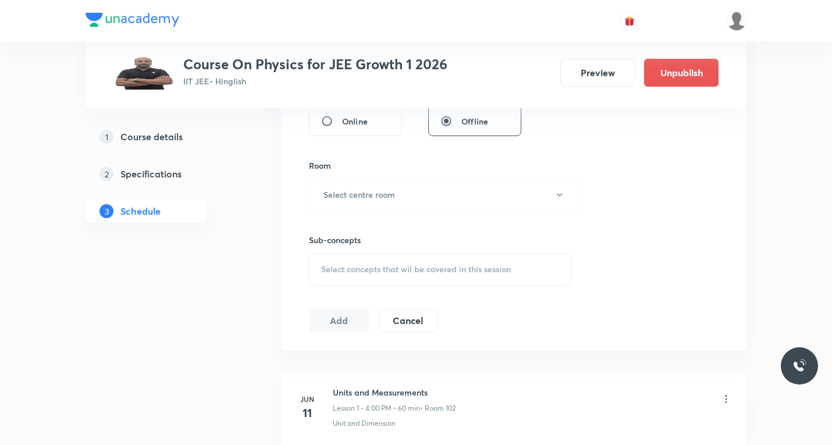
type input "60"
click at [372, 193] on h6 "Select centre room" at bounding box center [359, 194] width 72 height 12
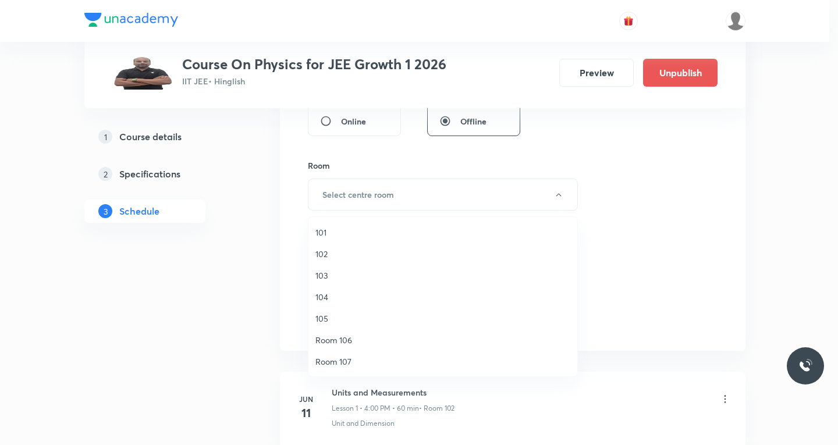
click at [329, 255] on span "102" at bounding box center [442, 254] width 255 height 12
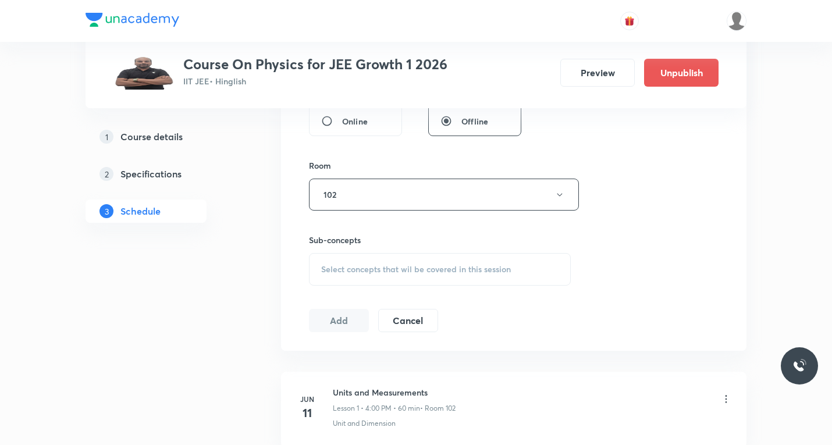
click at [351, 275] on div "Select concepts that wil be covered in this session" at bounding box center [440, 269] width 262 height 33
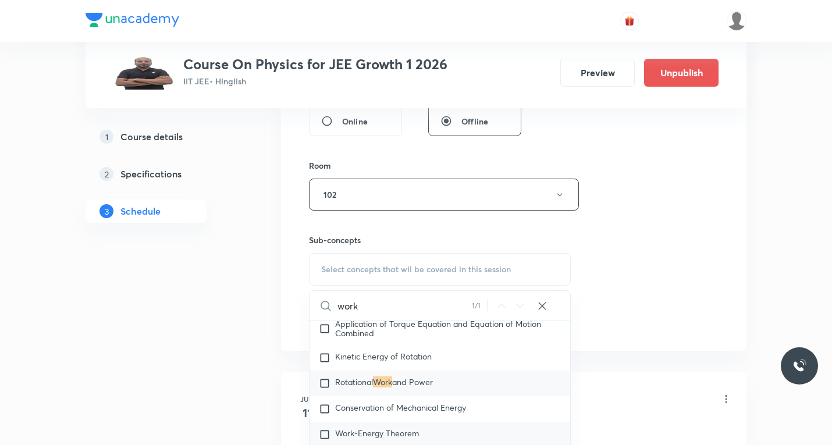
scroll to position [2405, 0]
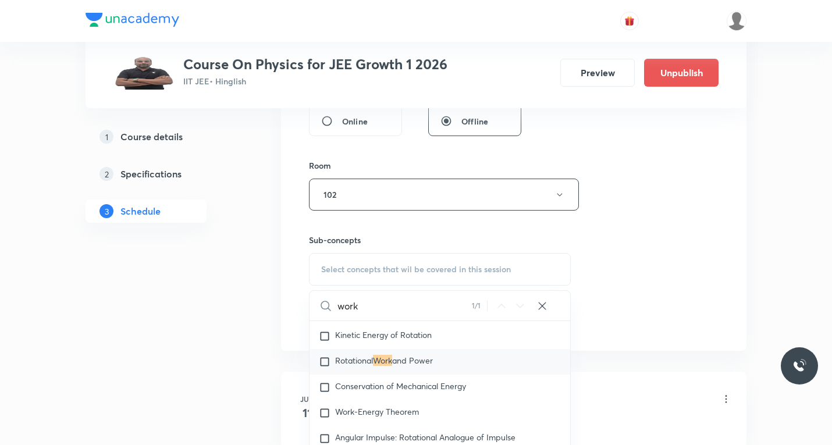
type input "work"
click at [327, 356] on input "checkbox" at bounding box center [327, 362] width 16 height 12
checkbox input "true"
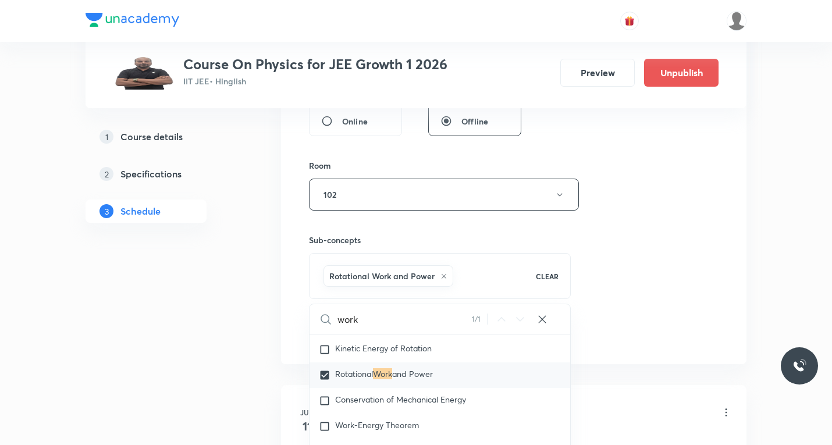
click at [388, 322] on input "work" at bounding box center [404, 319] width 134 height 30
paste input "constant"
type input "constant"
checkbox input "true"
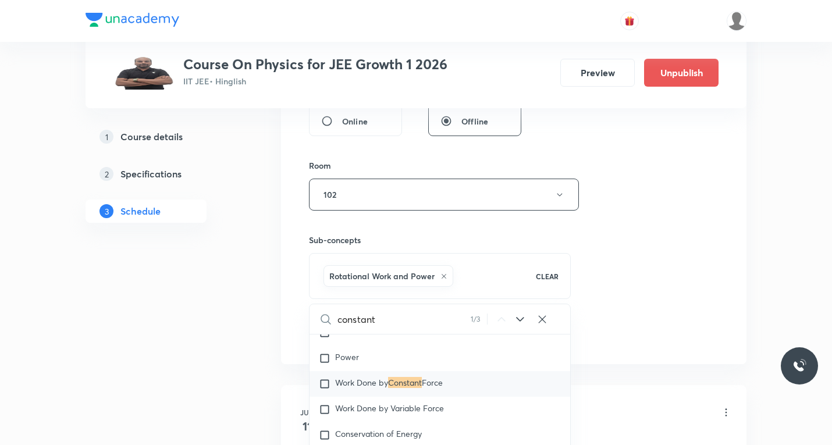
scroll to position [1980, 0]
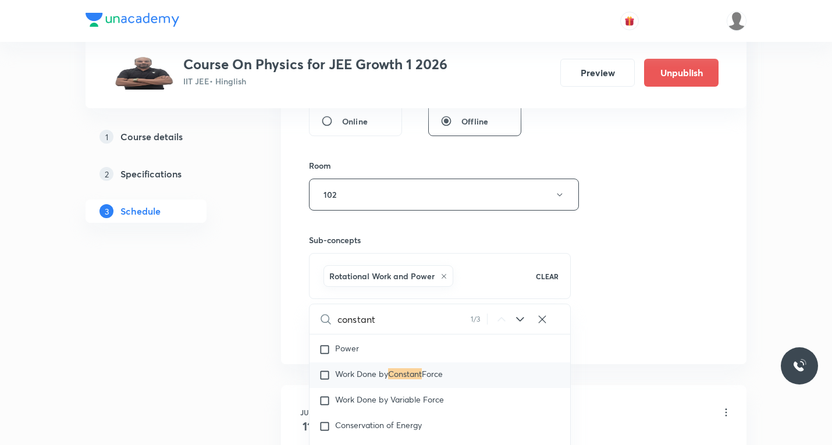
type input "constant"
click at [319, 369] on input "checkbox" at bounding box center [327, 375] width 16 height 12
checkbox input "true"
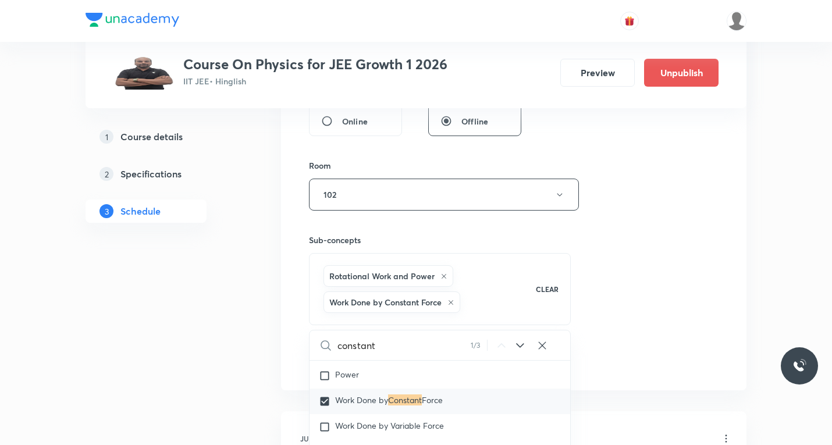
click at [384, 344] on input "constant" at bounding box center [403, 345] width 133 height 30
paste input "variable force"
type input "variable force"
checkbox input "true"
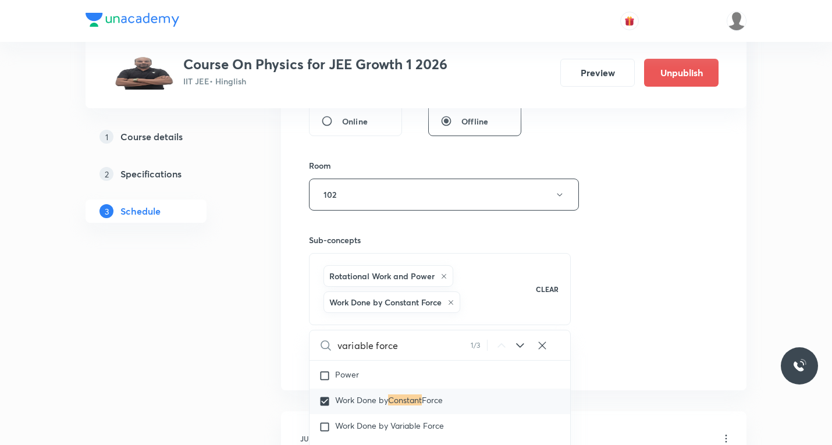
checkbox input "true"
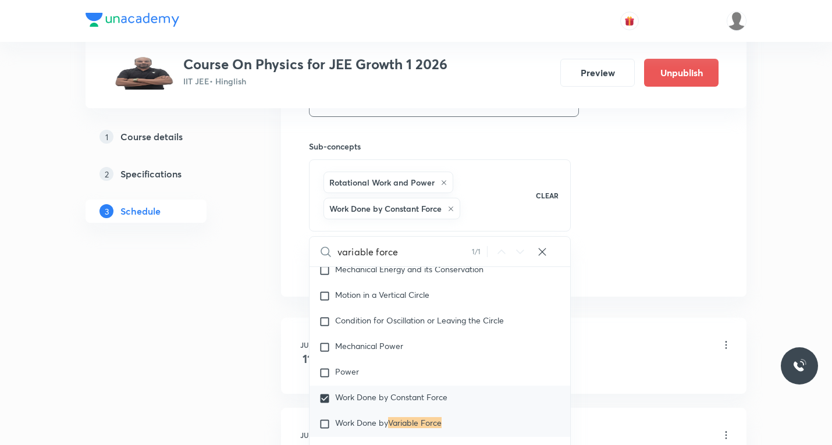
scroll to position [582, 0]
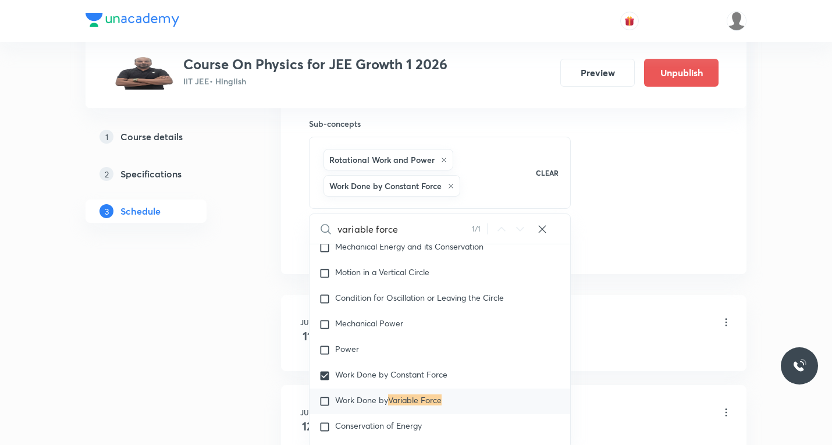
type input "variable force"
click at [321, 396] on input "checkbox" at bounding box center [327, 402] width 16 height 12
checkbox input "true"
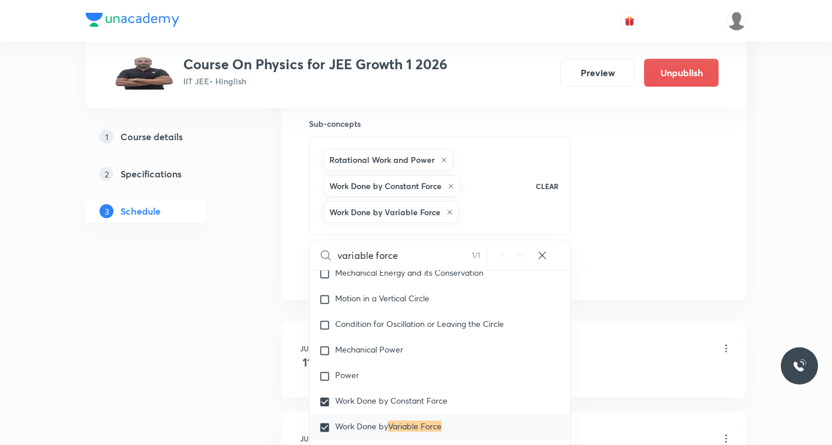
click at [444, 158] on icon at bounding box center [443, 159] width 7 height 7
checkbox input "true"
checkbox input "false"
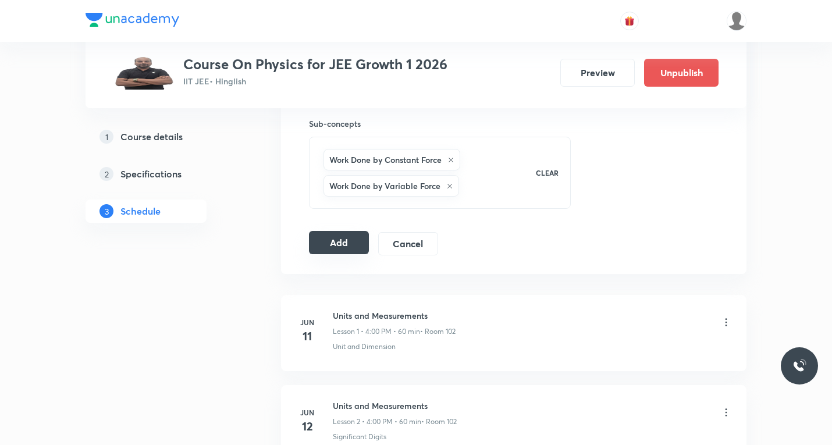
click at [343, 243] on button "Add" at bounding box center [339, 242] width 60 height 23
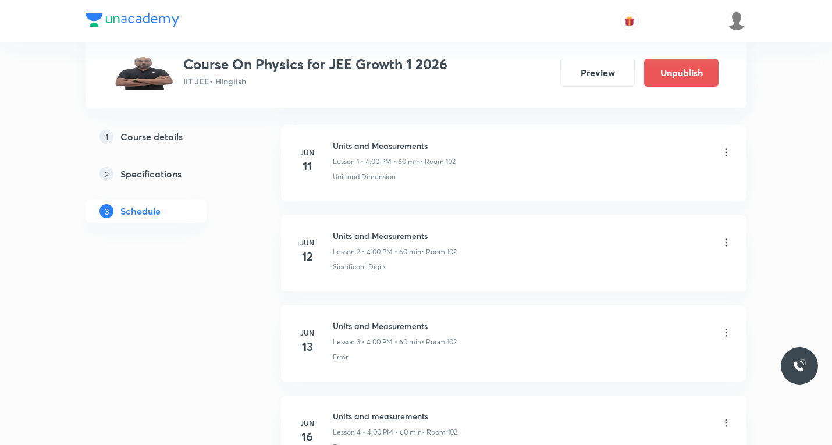
scroll to position [0, 0]
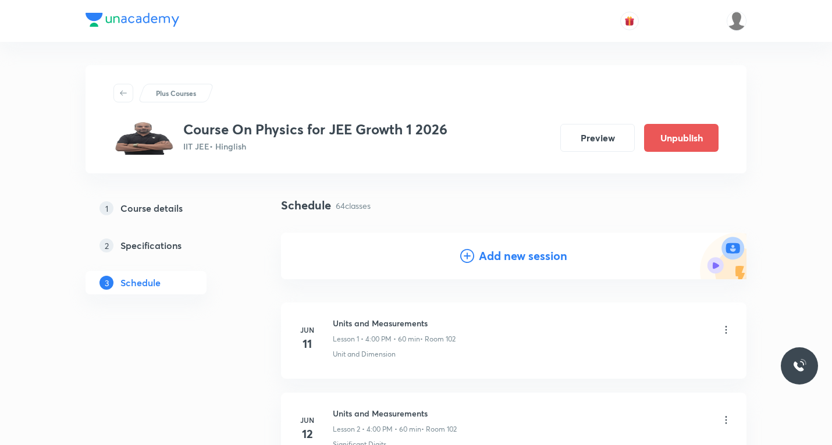
click at [473, 250] on icon at bounding box center [467, 256] width 14 height 14
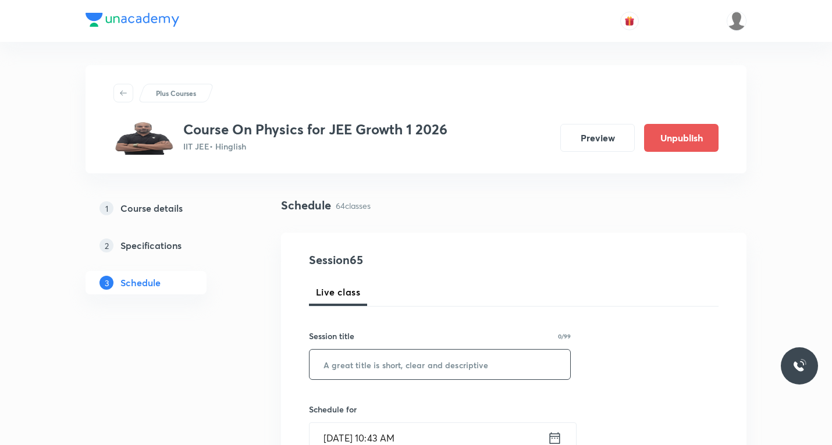
click at [368, 357] on input "text" at bounding box center [439, 365] width 261 height 30
paste input "work energy and power"
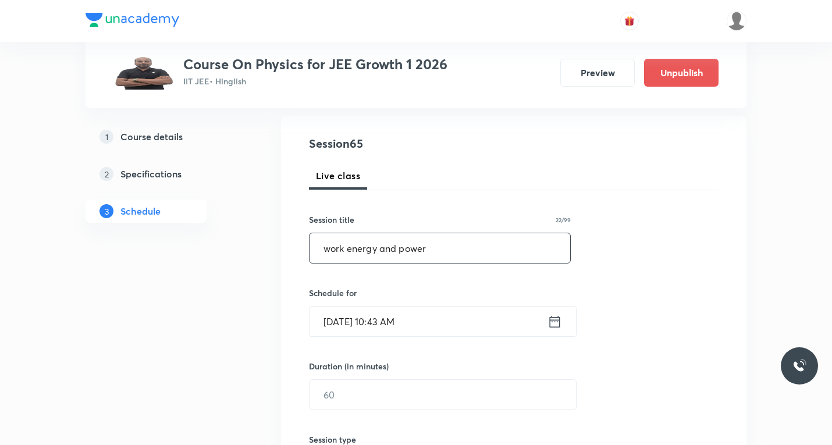
type input "work energy and power"
click at [555, 320] on icon at bounding box center [554, 322] width 15 height 16
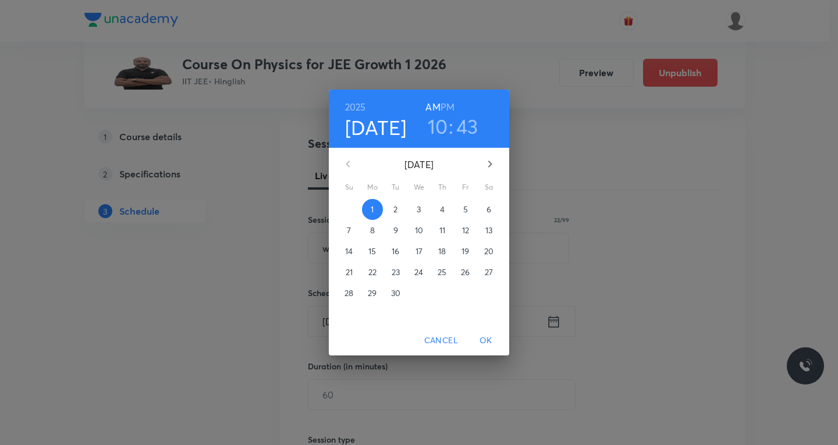
click at [421, 208] on p "3" at bounding box center [418, 210] width 4 height 12
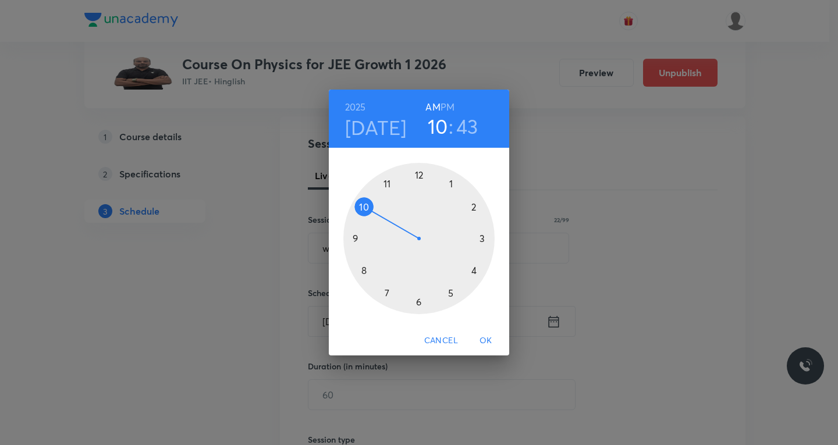
click at [475, 270] on div at bounding box center [418, 238] width 151 height 151
click at [447, 103] on h6 "PM" at bounding box center [447, 107] width 14 height 16
click at [418, 174] on div at bounding box center [418, 238] width 151 height 151
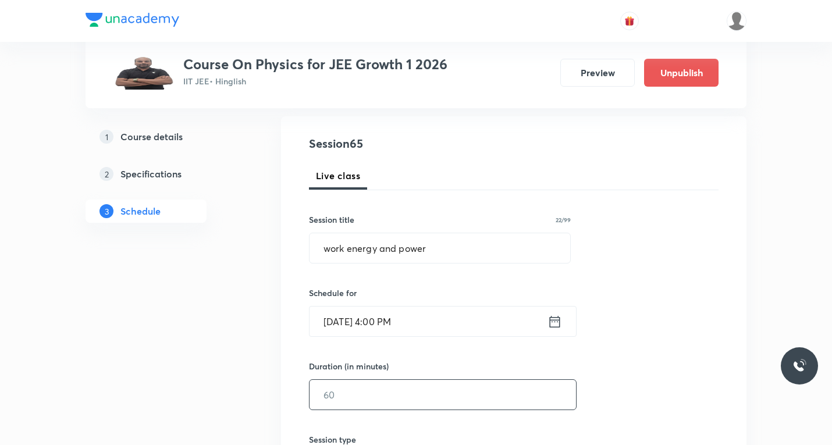
drag, startPoint x: 383, startPoint y: 398, endPoint x: 384, endPoint y: 379, distance: 18.6
click at [384, 393] on input "text" at bounding box center [442, 395] width 266 height 30
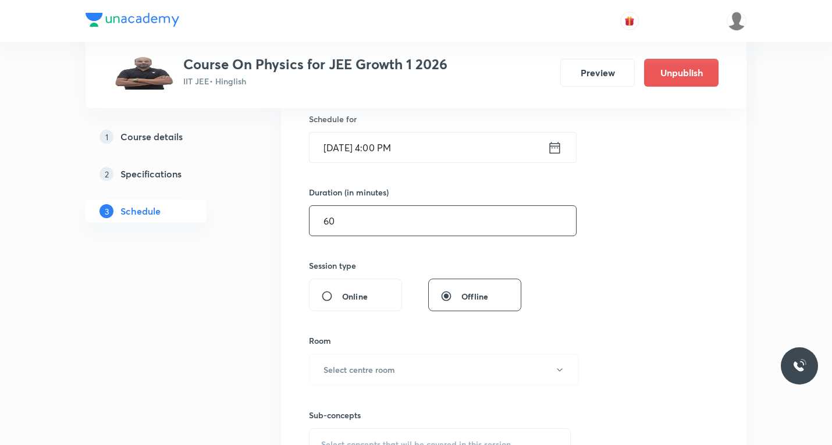
scroll to position [291, 0]
type input "60"
click at [357, 368] on h6 "Select centre room" at bounding box center [359, 369] width 72 height 12
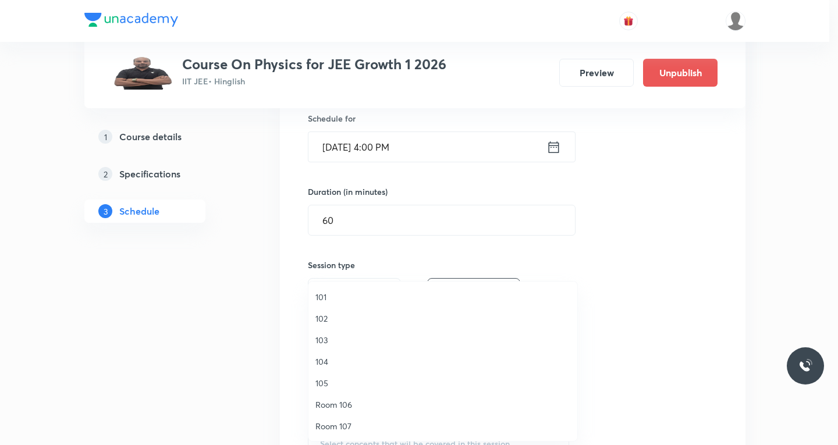
click at [326, 317] on span "102" at bounding box center [442, 318] width 255 height 12
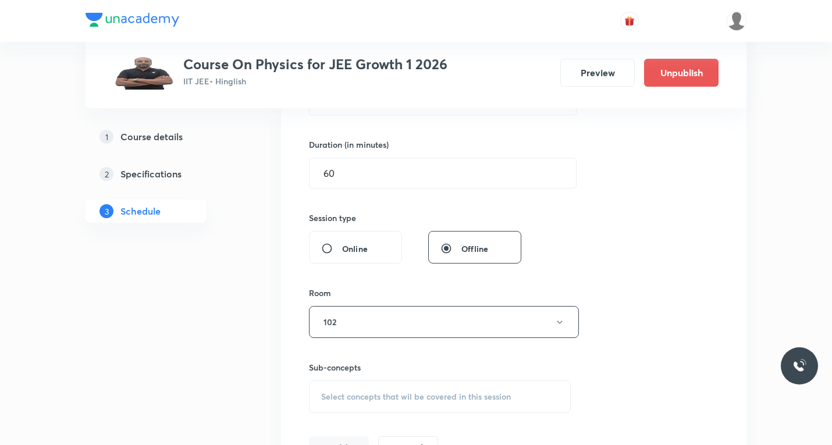
scroll to position [407, 0]
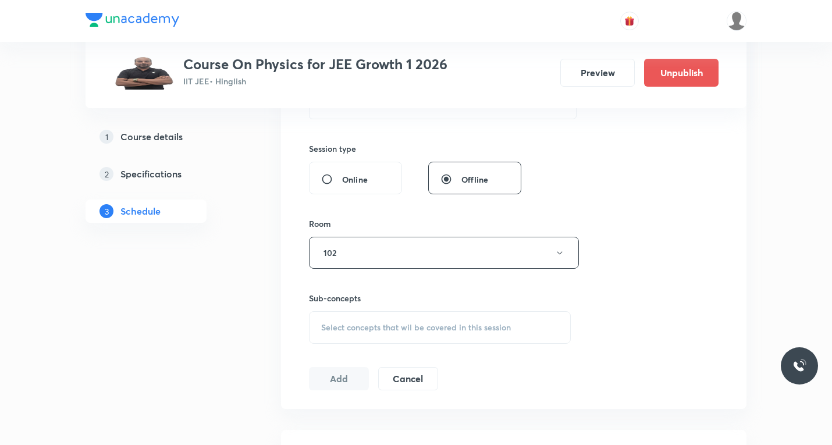
click at [365, 326] on span "Select concepts that wil be covered in this session" at bounding box center [416, 327] width 190 height 9
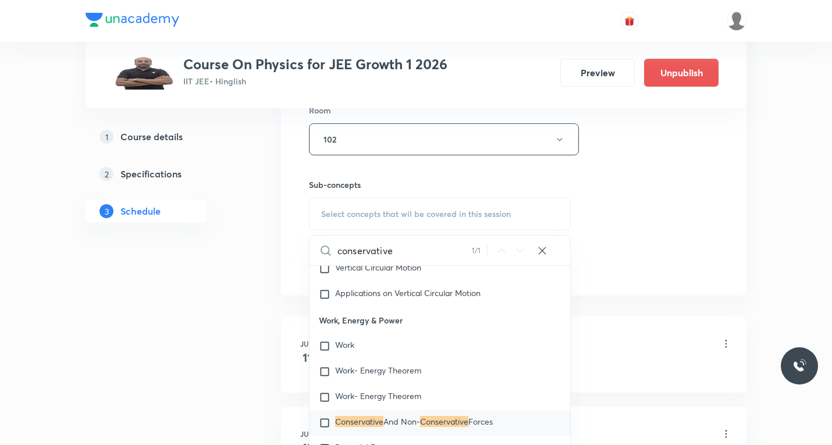
scroll to position [523, 0]
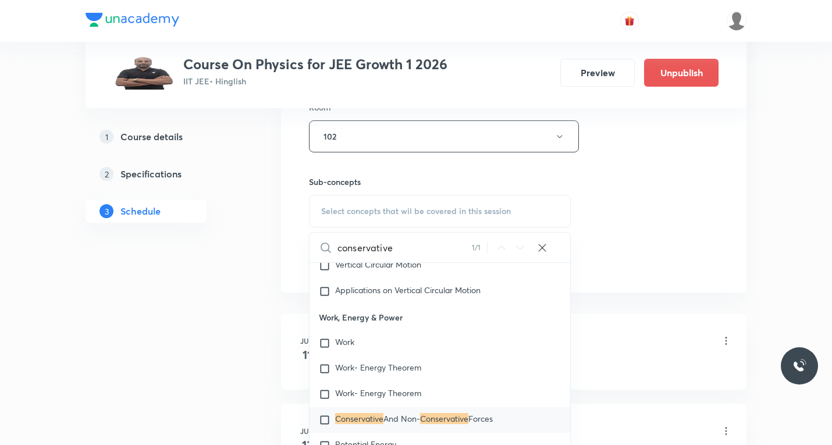
type input "conservative"
click at [325, 414] on input "checkbox" at bounding box center [327, 420] width 16 height 12
checkbox input "true"
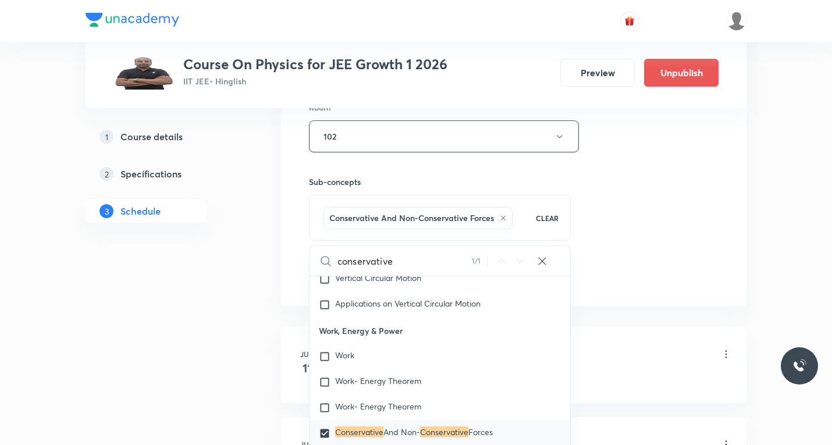
click at [414, 252] on input "conservative" at bounding box center [404, 261] width 134 height 30
paste input ",work energy theorem"
type input ",work energy theorem"
checkbox input "true"
type input ",work energy theore"
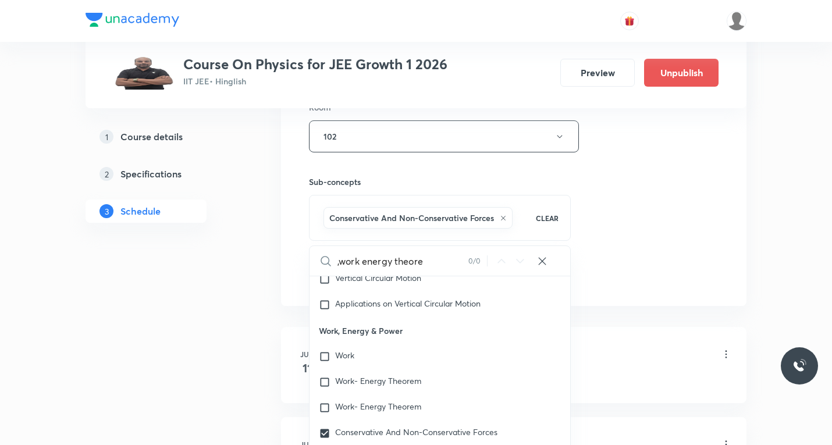
checkbox input "true"
type input ",work energy theor"
checkbox input "true"
type input ",work energy theo"
checkbox input "true"
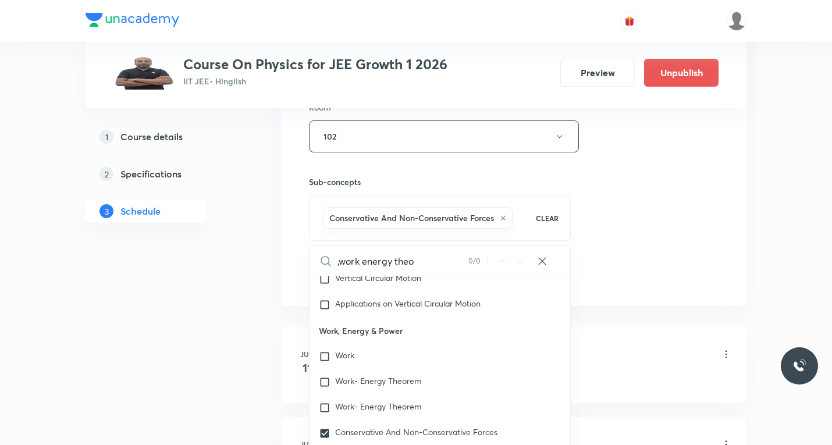
type input ",work energy the"
checkbox input "true"
type input ",work energy th"
checkbox input "true"
type input ",work energy t"
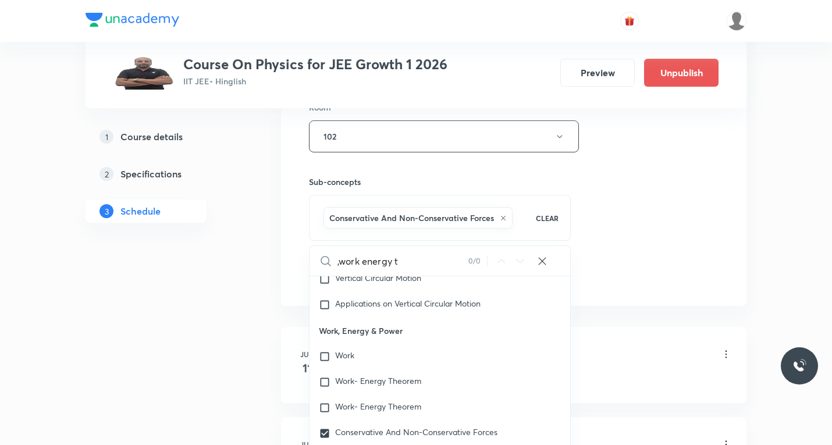
checkbox input "true"
type input ",work energy"
checkbox input "true"
type input ",work energy"
checkbox input "true"
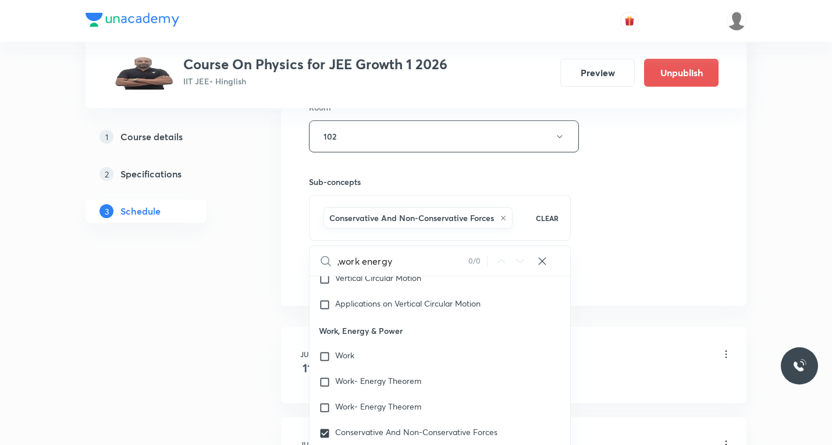
type input ",work energ"
checkbox input "true"
type input ",work ener"
checkbox input "true"
click at [339, 261] on input ",work ener" at bounding box center [402, 261] width 131 height 30
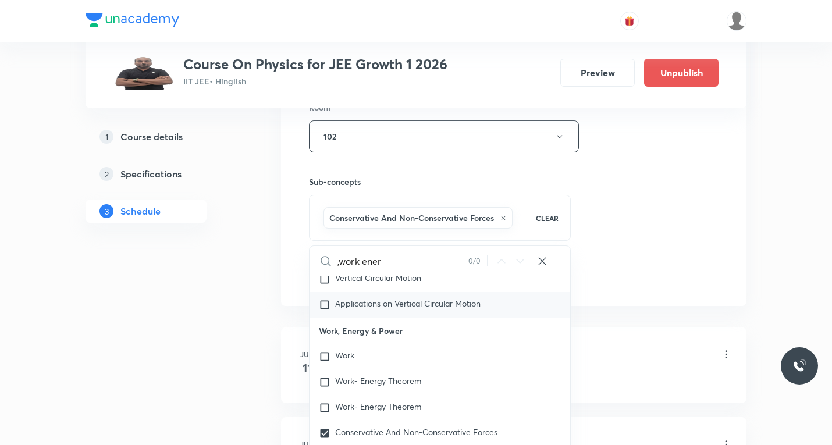
type input "work ener"
checkbox input "true"
click at [396, 258] on input "work ener" at bounding box center [402, 261] width 131 height 30
type input "work ene"
checkbox input "true"
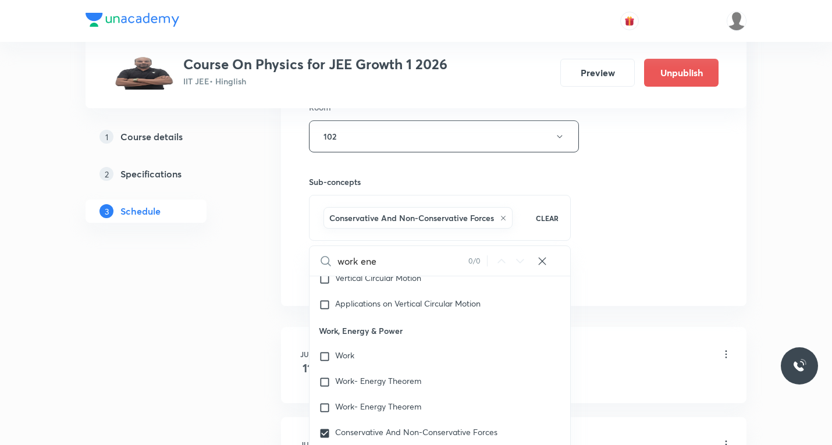
type input "work en"
checkbox input "true"
type input "work e"
checkbox input "true"
type input "work"
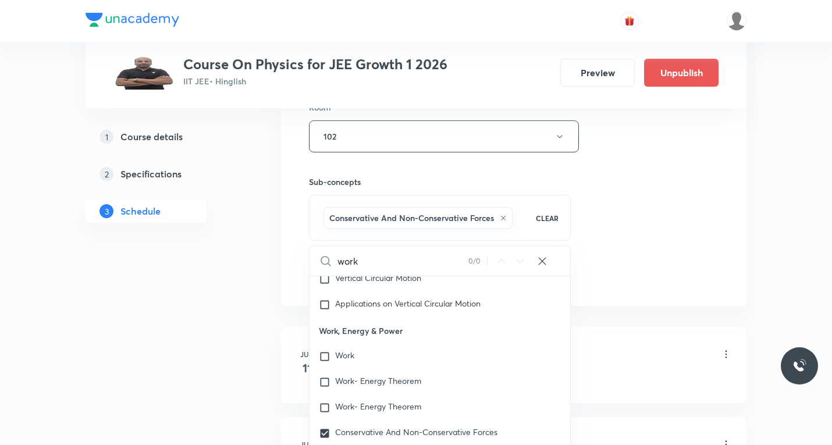
checkbox input "true"
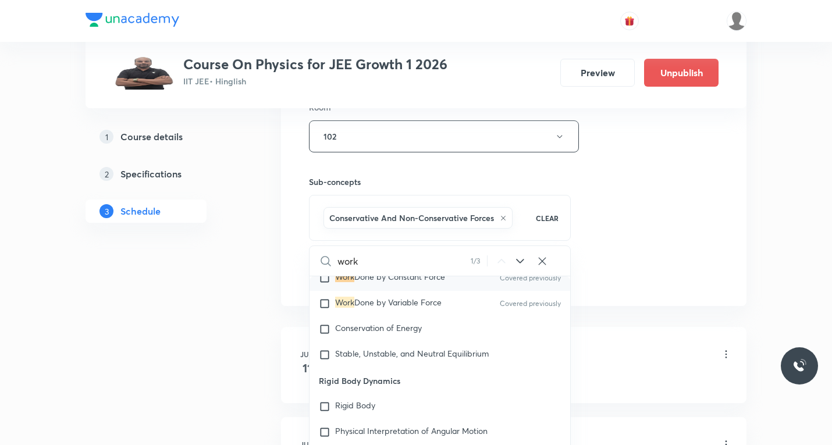
scroll to position [2039, 0]
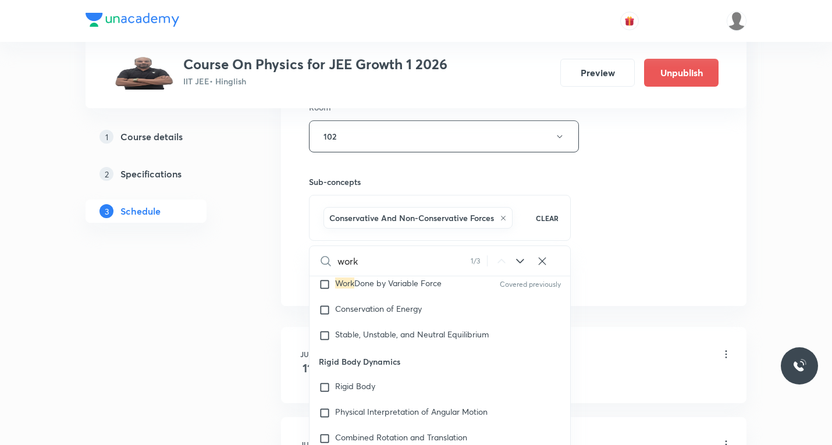
type input "work"
click at [520, 263] on icon at bounding box center [520, 261] width 8 height 5
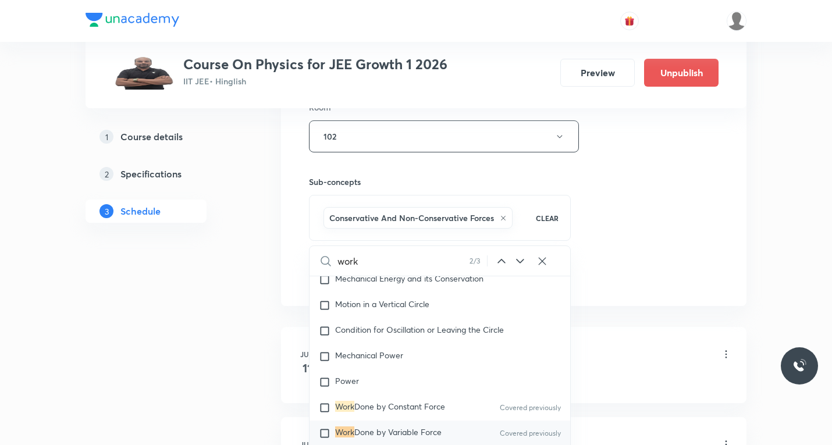
click at [520, 263] on icon at bounding box center [520, 261] width 8 height 5
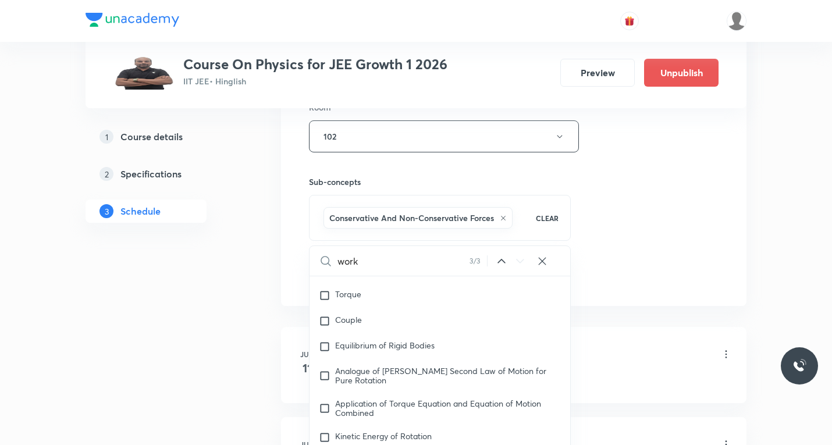
scroll to position [2288, 0]
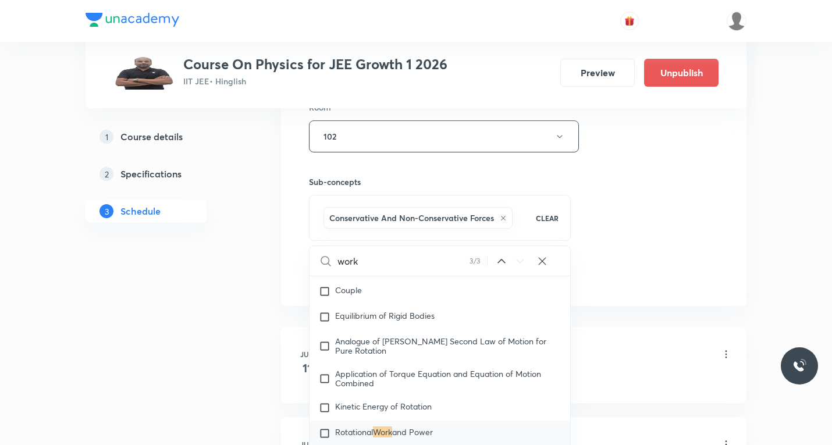
click at [502, 264] on icon at bounding box center [501, 261] width 14 height 14
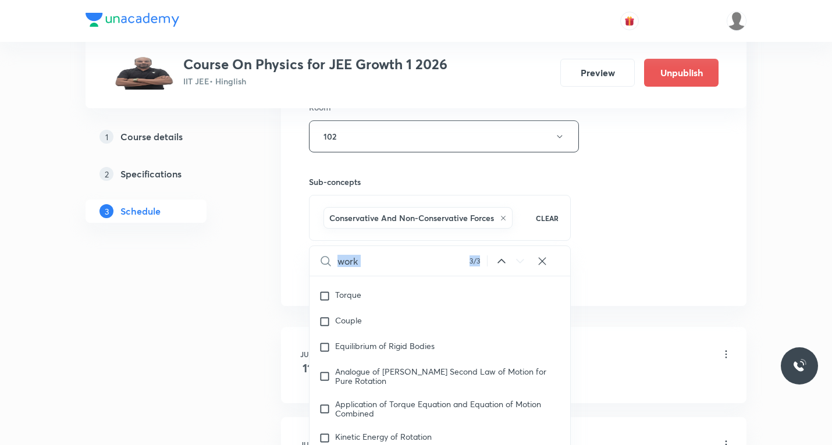
click at [501, 264] on icon at bounding box center [501, 261] width 14 height 14
checkbox input "true"
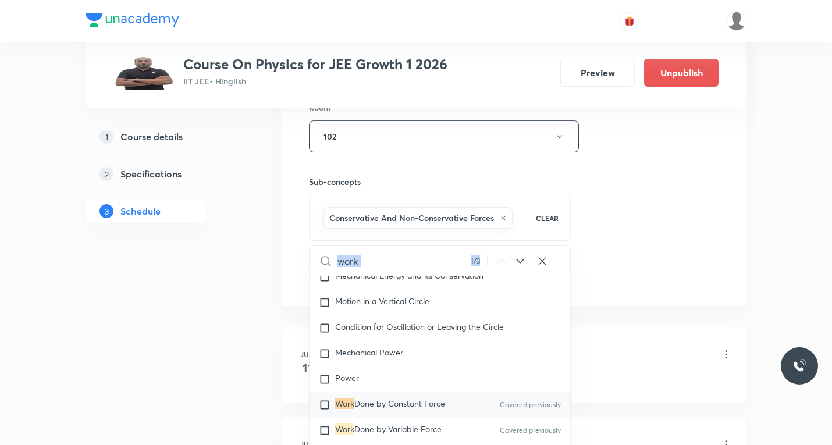
scroll to position [1864, 0]
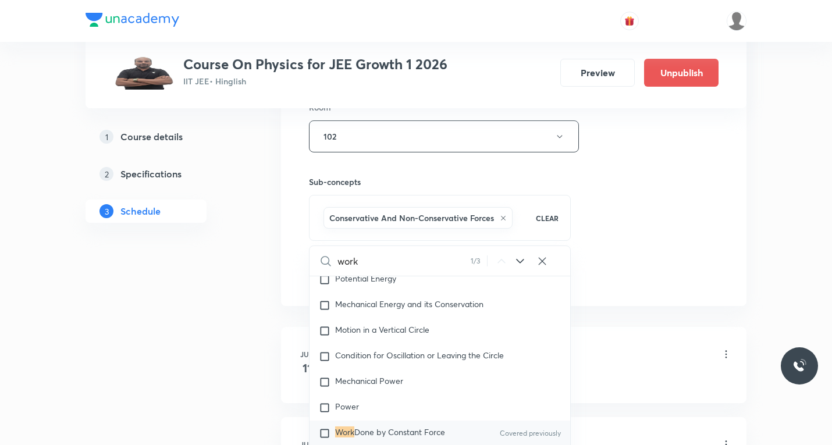
click at [382, 261] on input "work" at bounding box center [403, 261] width 133 height 30
paste input "energy"
type input "energy"
checkbox input "true"
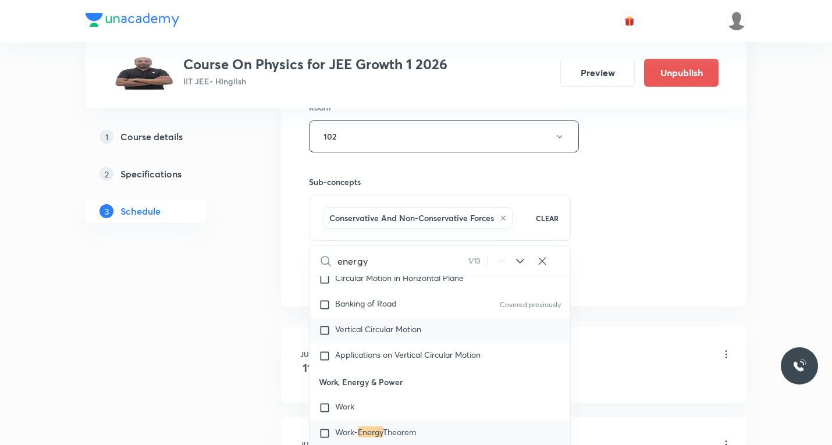
scroll to position [1692, 0]
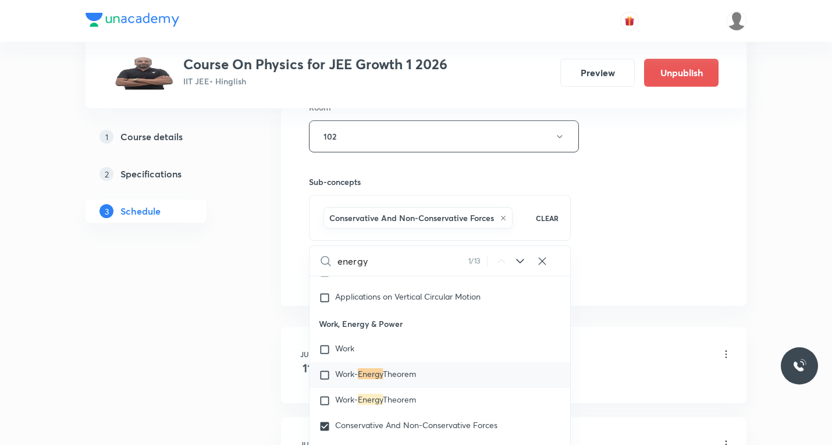
type input "energy"
click at [327, 369] on input "checkbox" at bounding box center [327, 375] width 16 height 12
checkbox input "true"
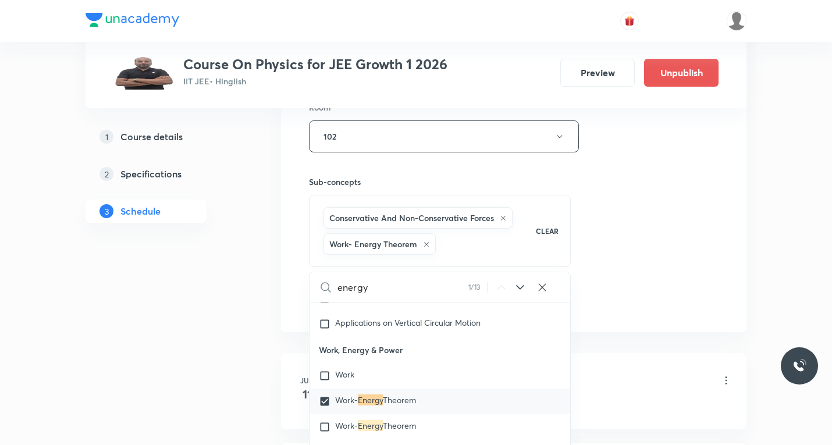
click at [645, 325] on div "Session 65 Live class Session title 22/99 work energy and power ​ Schedule for …" at bounding box center [513, 20] width 465 height 623
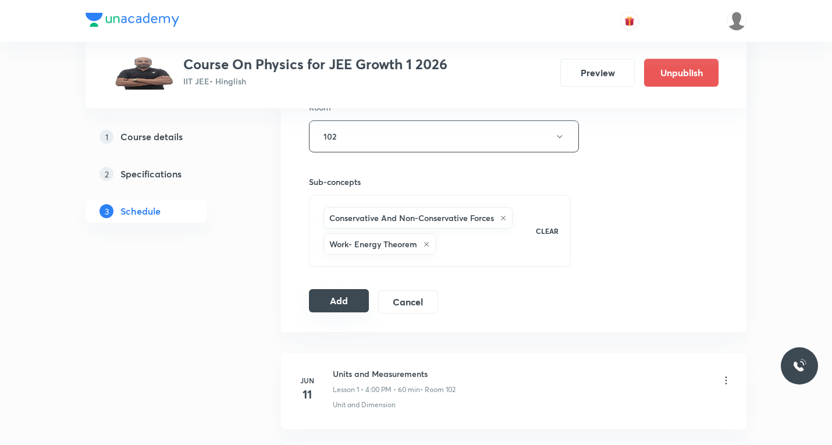
click at [337, 307] on button "Add" at bounding box center [339, 300] width 60 height 23
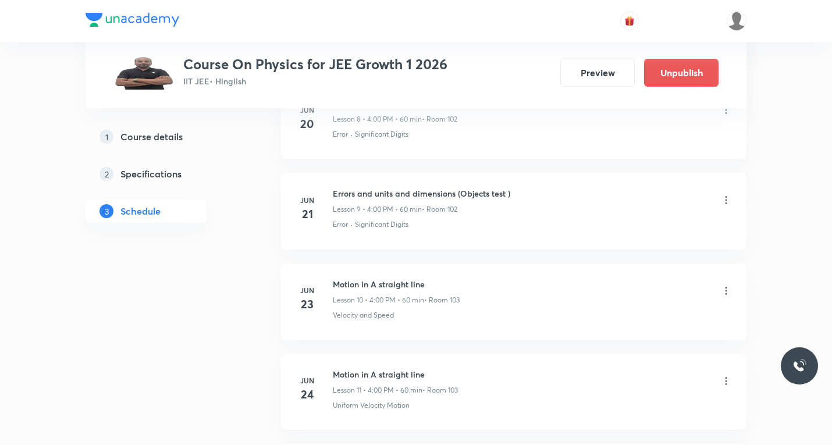
scroll to position [0, 0]
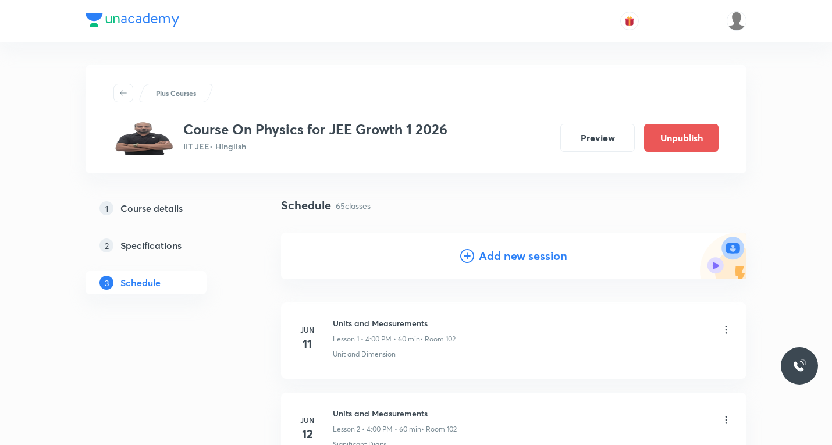
click at [470, 257] on icon at bounding box center [467, 256] width 14 height 14
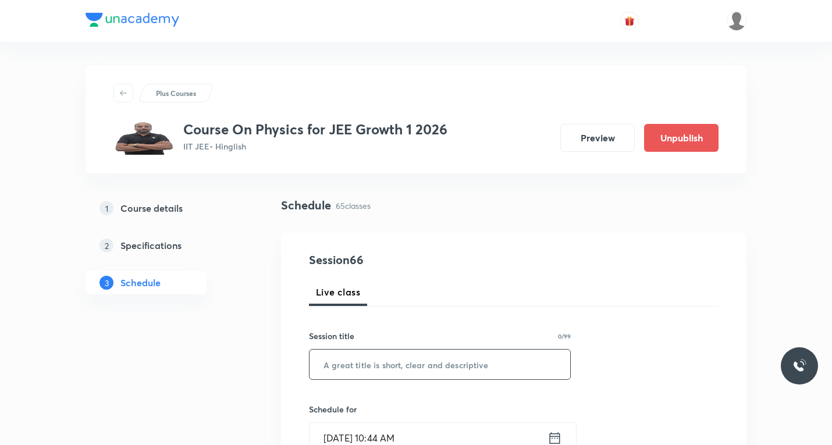
click at [391, 358] on input "text" at bounding box center [439, 365] width 261 height 30
paste input "Work energy power"
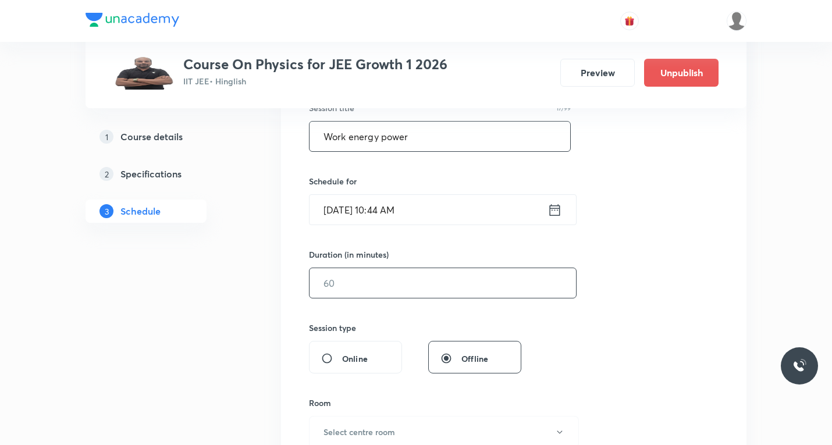
scroll to position [233, 0]
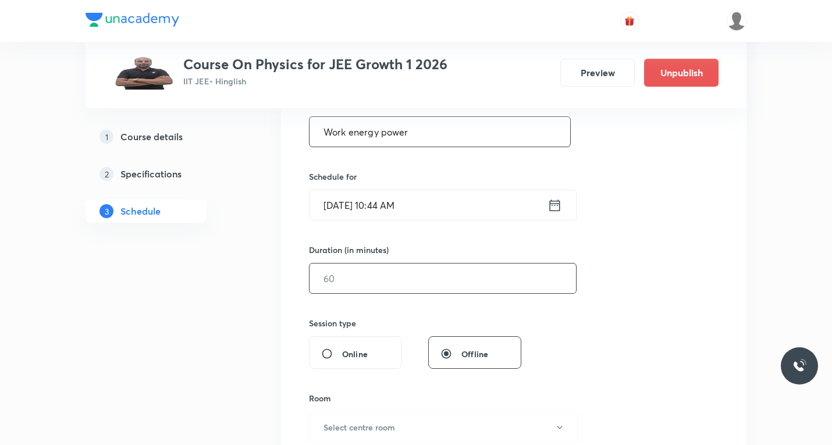
type input "Work energy power"
click at [554, 203] on icon at bounding box center [555, 205] width 10 height 12
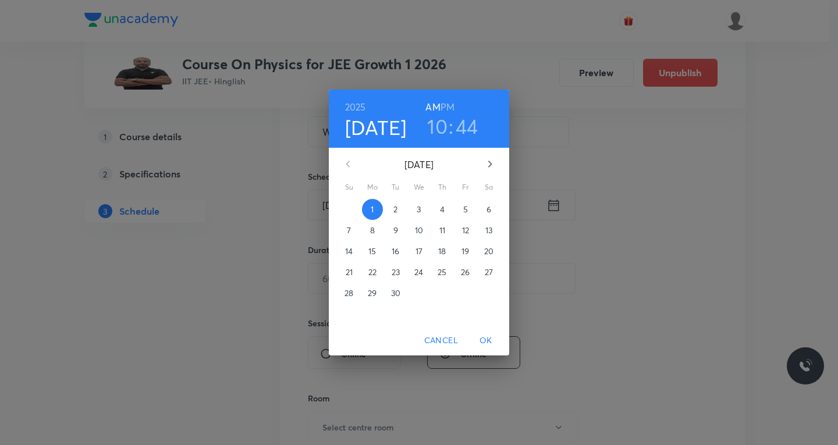
click at [442, 209] on p "4" at bounding box center [442, 210] width 5 height 12
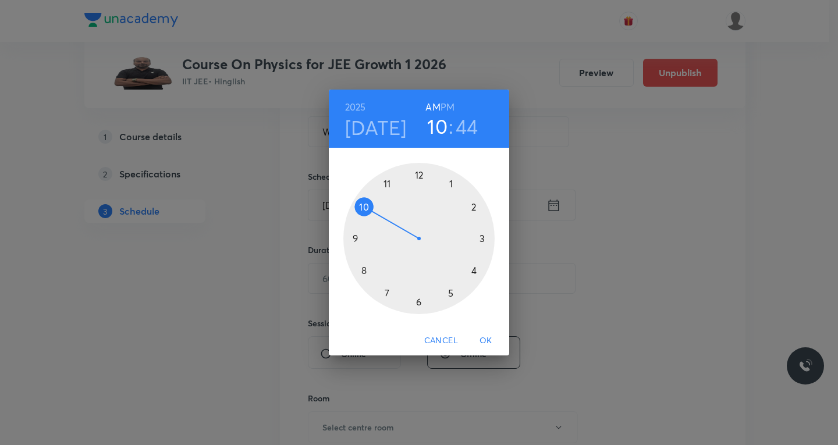
click at [446, 105] on h6 "PM" at bounding box center [447, 107] width 14 height 16
click at [475, 268] on div at bounding box center [418, 238] width 151 height 151
click at [418, 173] on div at bounding box center [418, 238] width 151 height 151
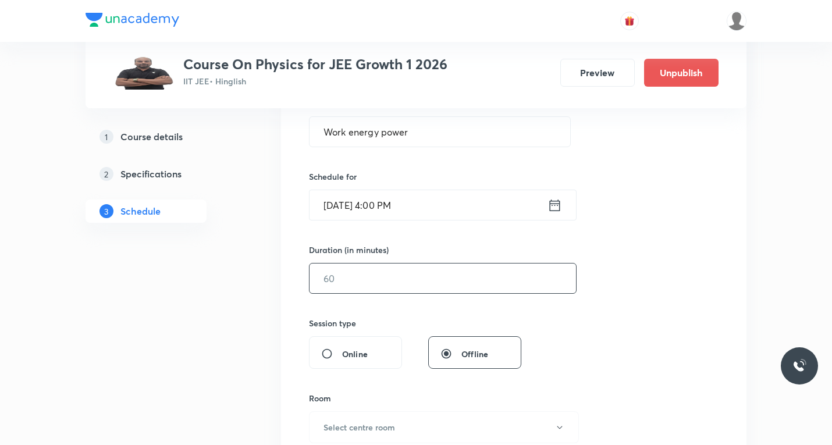
click at [390, 280] on input "text" at bounding box center [442, 278] width 266 height 30
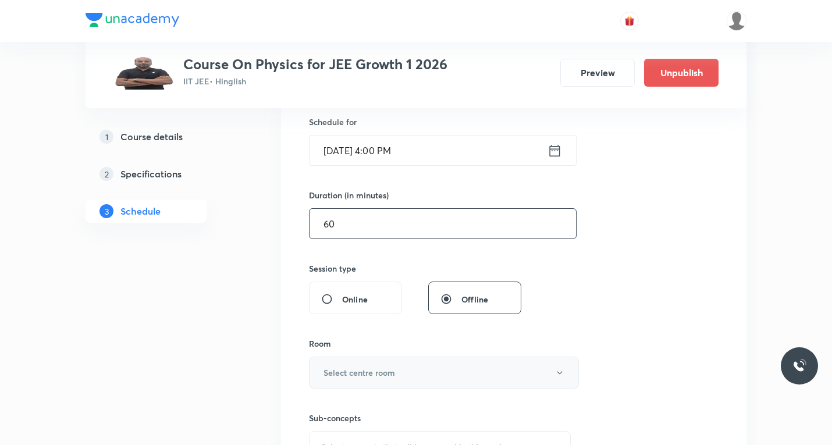
scroll to position [349, 0]
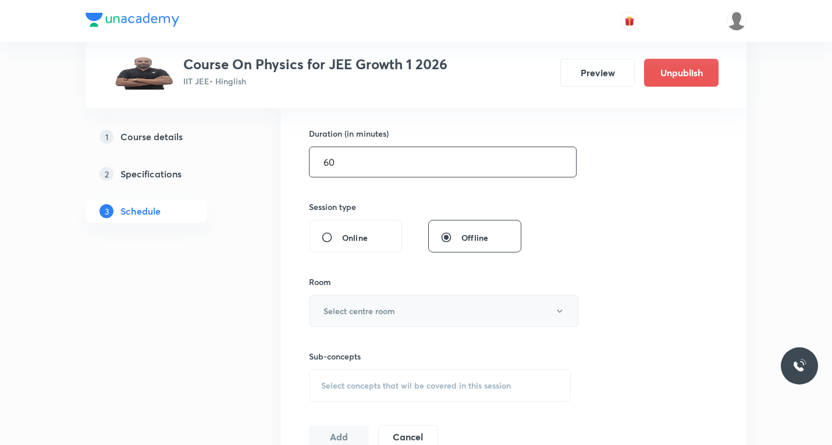
type input "60"
click at [376, 308] on h6 "Select centre room" at bounding box center [359, 311] width 72 height 12
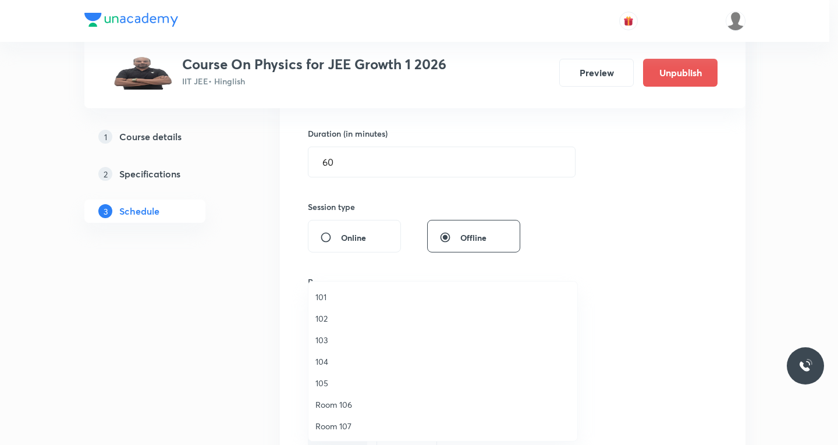
click at [324, 315] on span "102" at bounding box center [442, 318] width 255 height 12
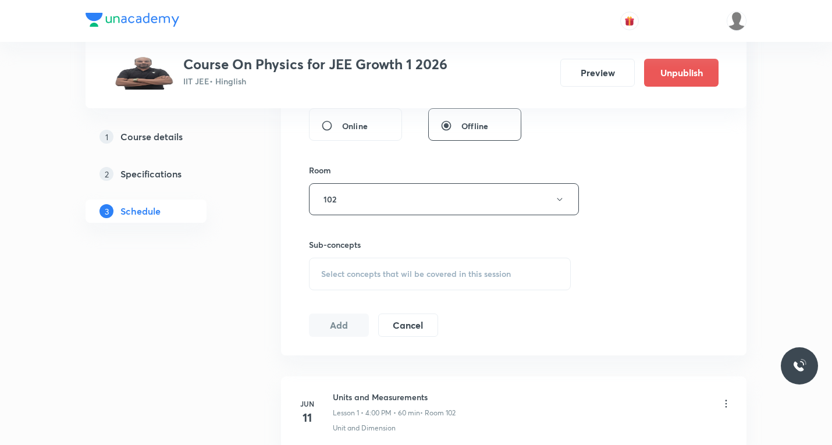
scroll to position [465, 0]
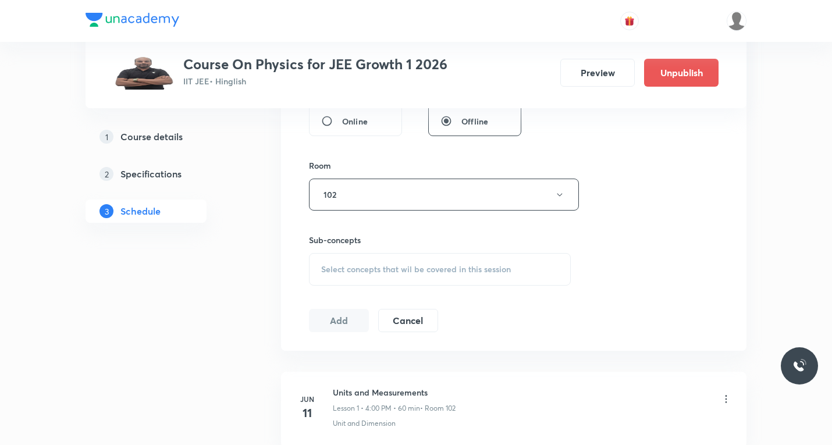
click at [352, 272] on span "Select concepts that wil be covered in this session" at bounding box center [416, 269] width 190 height 9
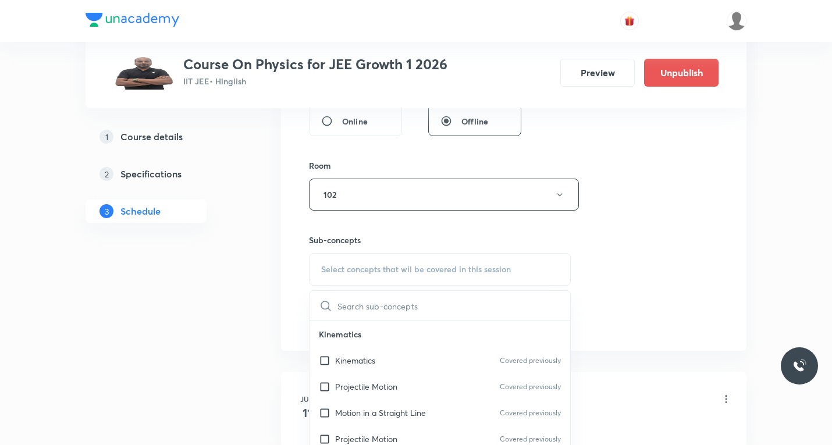
paste input "Work energy power"
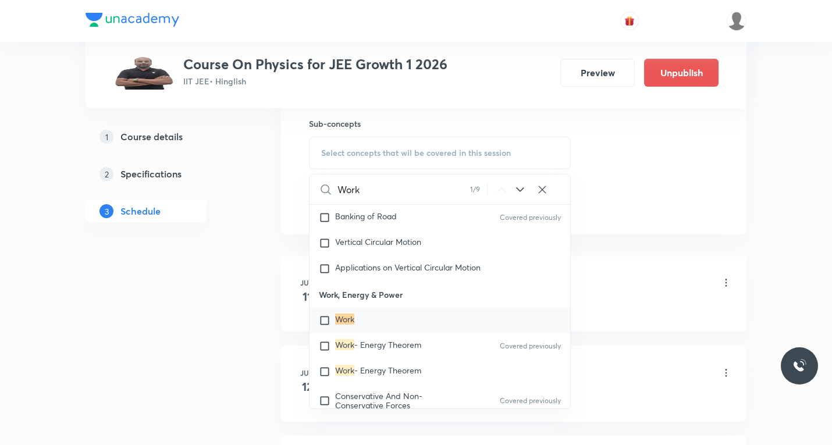
scroll to position [1666, 0]
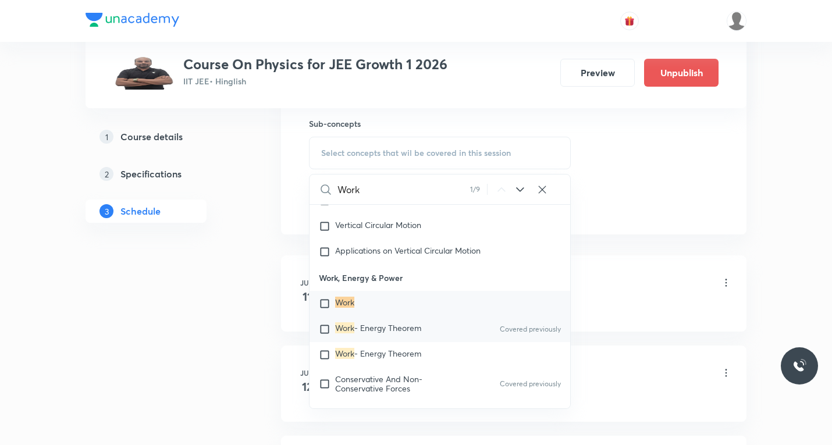
type input "Work"
click at [325, 323] on input "checkbox" at bounding box center [327, 329] width 16 height 12
checkbox input "true"
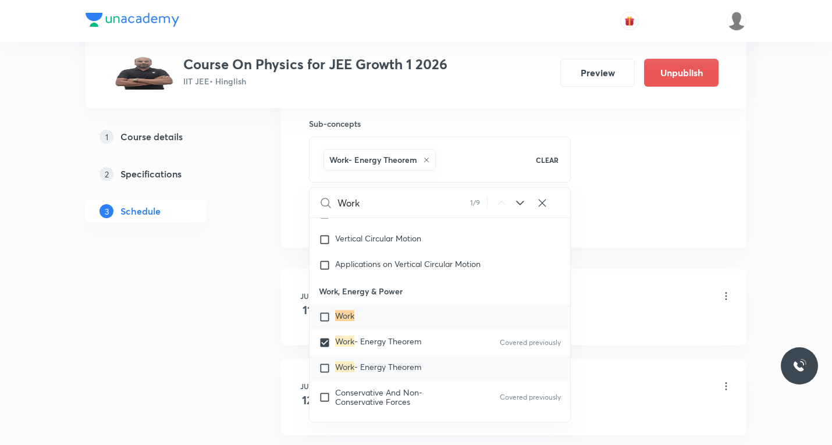
click at [325, 362] on input "checkbox" at bounding box center [327, 368] width 16 height 12
checkbox input "true"
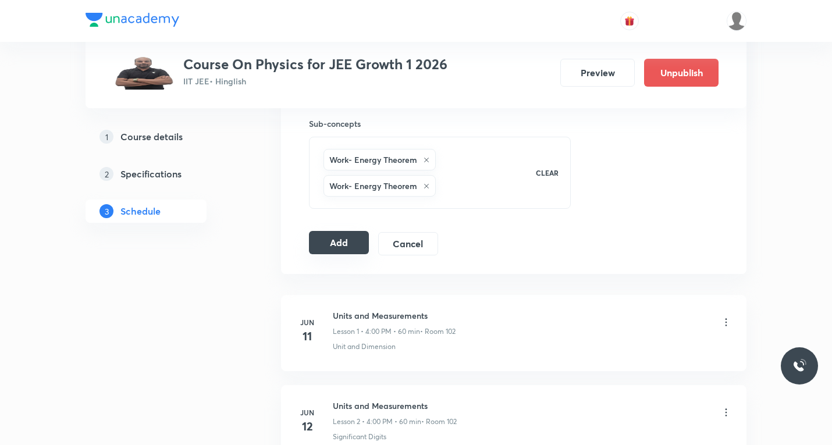
click at [347, 240] on button "Add" at bounding box center [339, 242] width 60 height 23
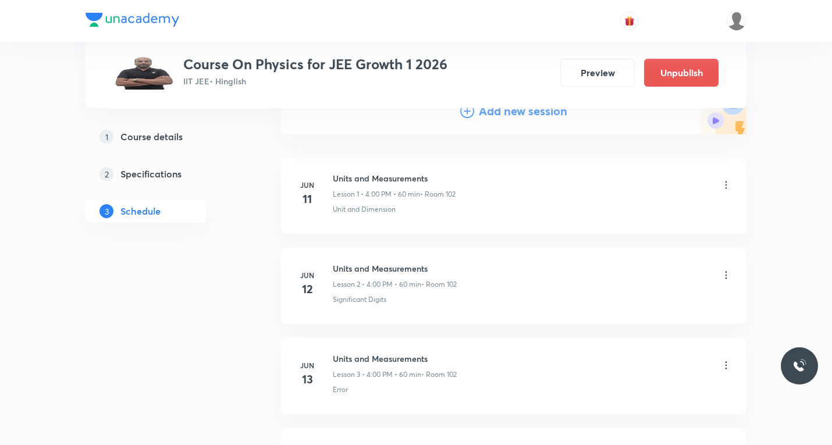
scroll to position [0, 0]
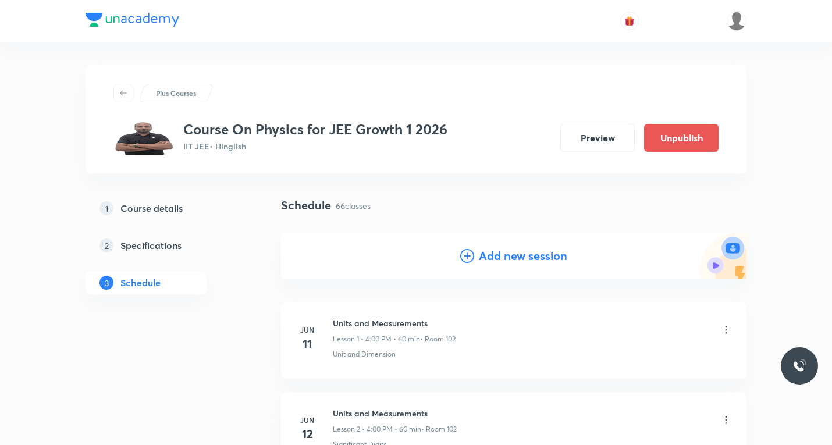
click at [468, 257] on icon at bounding box center [467, 256] width 14 height 14
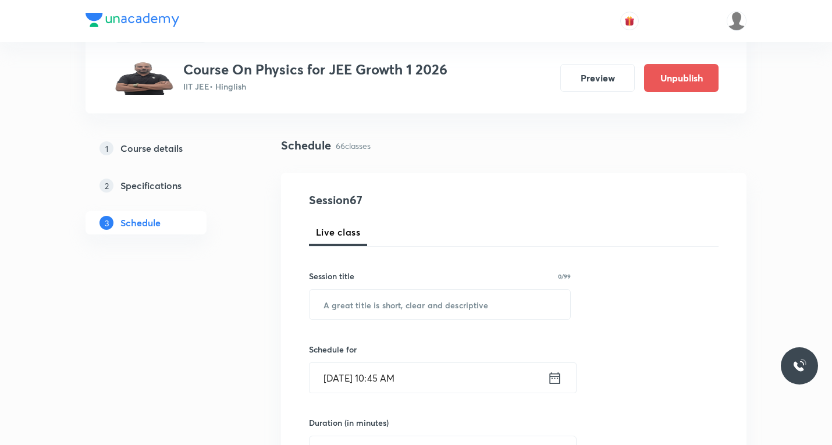
scroll to position [116, 0]
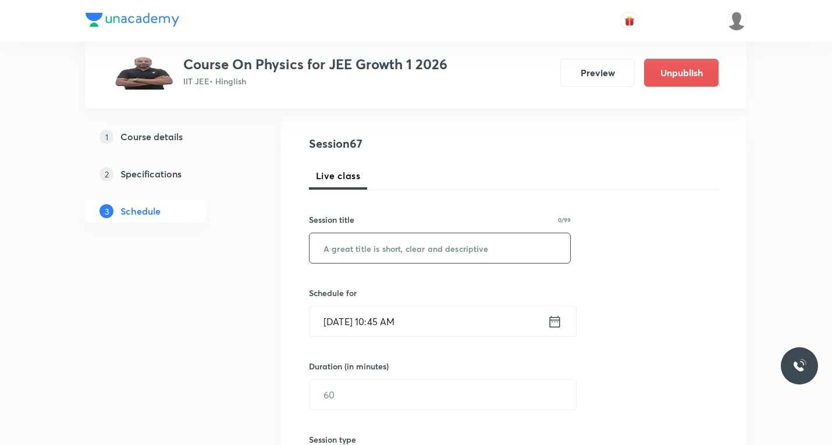
click at [398, 238] on input "text" at bounding box center [439, 248] width 261 height 30
paste input "work energy power"
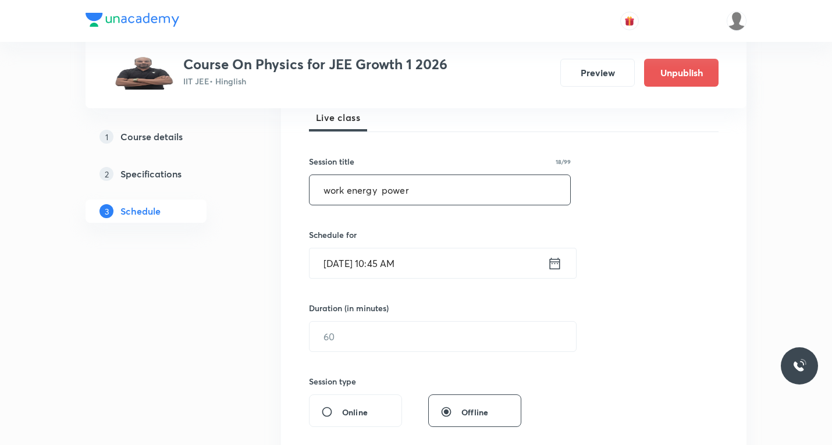
type input "work energy power"
click at [556, 263] on icon at bounding box center [554, 263] width 15 height 16
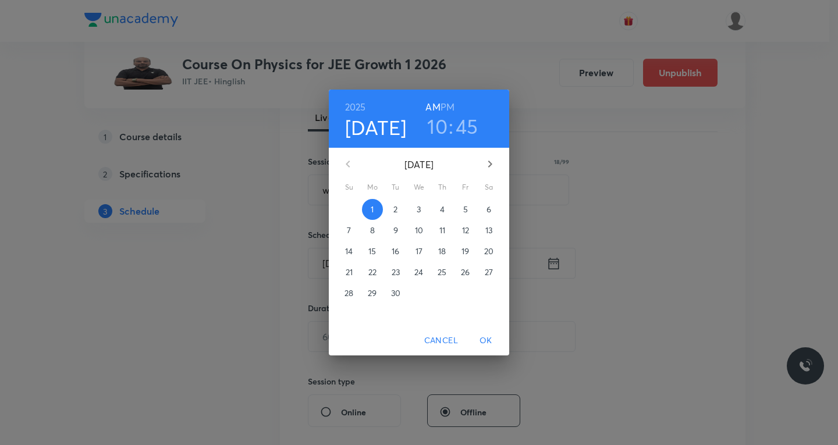
click at [468, 207] on span "5" at bounding box center [465, 210] width 21 height 12
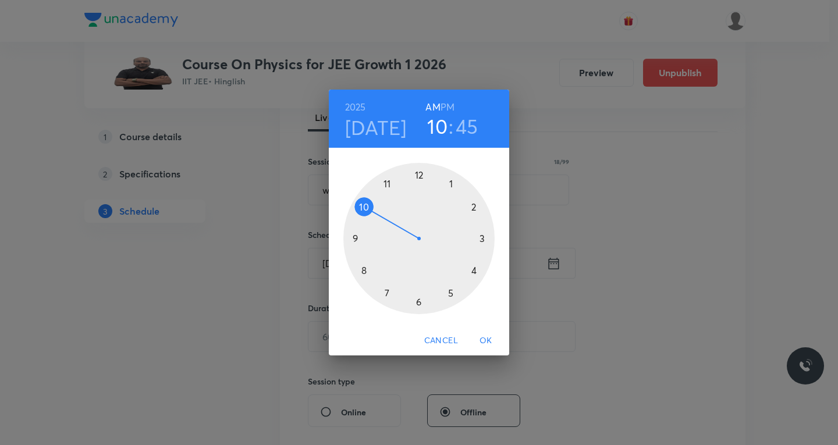
click at [451, 103] on h6 "PM" at bounding box center [447, 107] width 14 height 16
click at [474, 269] on div at bounding box center [418, 238] width 151 height 151
click at [419, 173] on div at bounding box center [418, 238] width 151 height 151
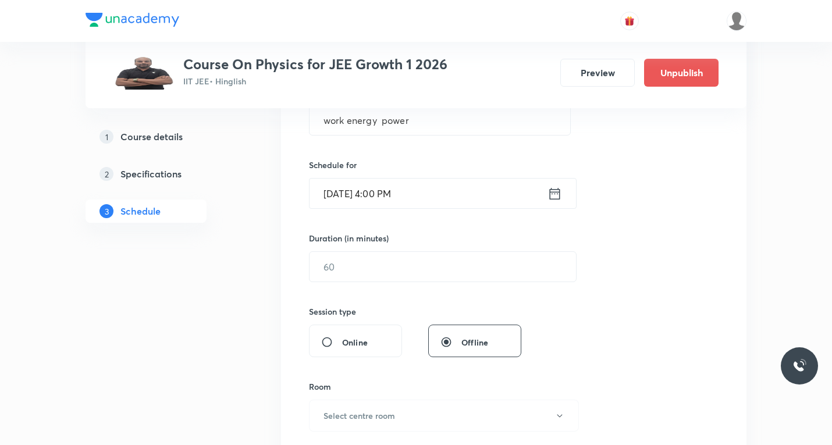
scroll to position [349, 0]
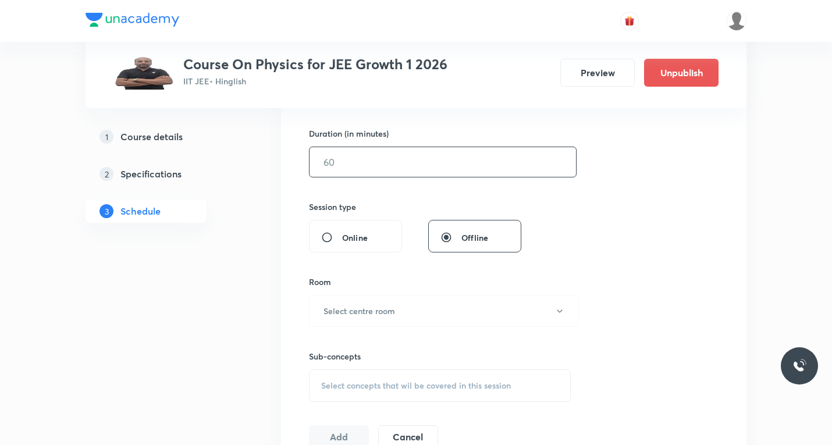
click at [411, 168] on input "text" at bounding box center [442, 162] width 266 height 30
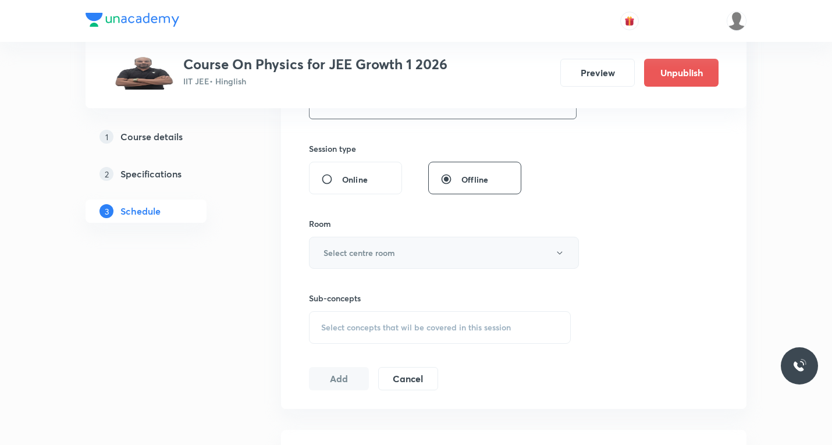
type input "60"
click at [371, 253] on h6 "Select centre room" at bounding box center [359, 253] width 72 height 12
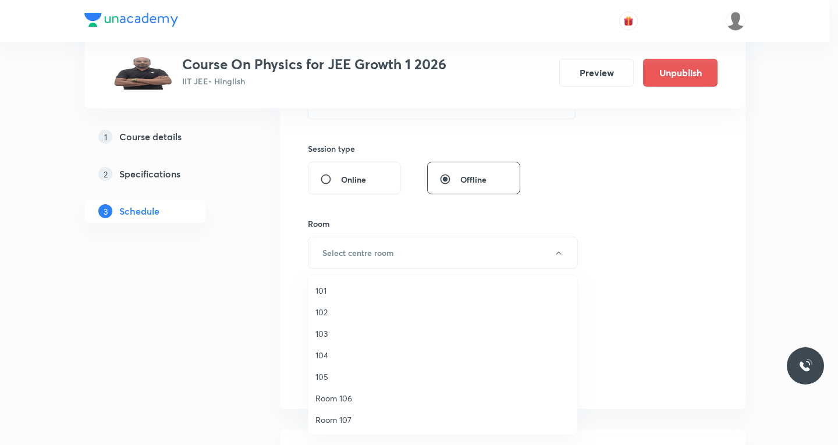
click at [328, 311] on span "102" at bounding box center [442, 312] width 255 height 12
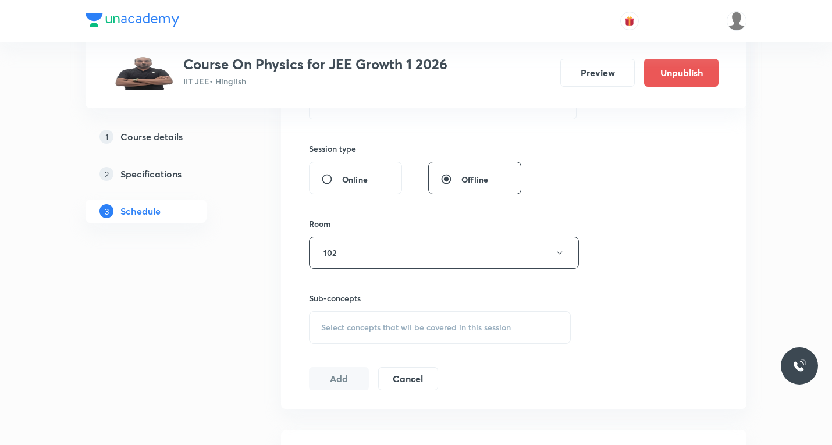
click at [380, 335] on div "Select concepts that wil be covered in this session" at bounding box center [440, 327] width 262 height 33
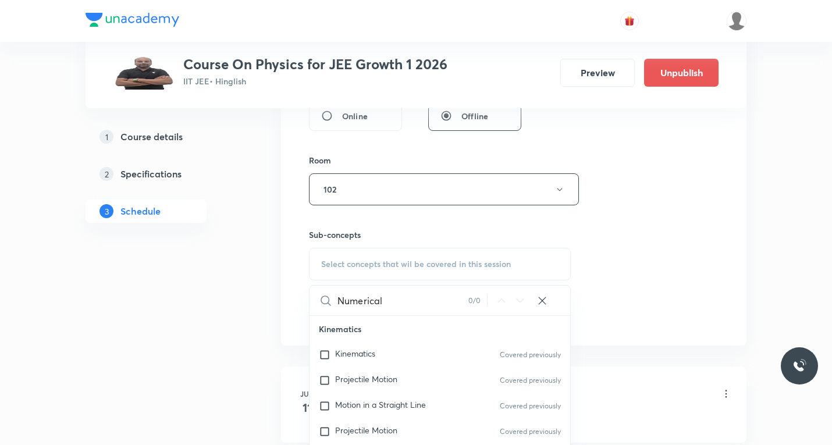
scroll to position [523, 0]
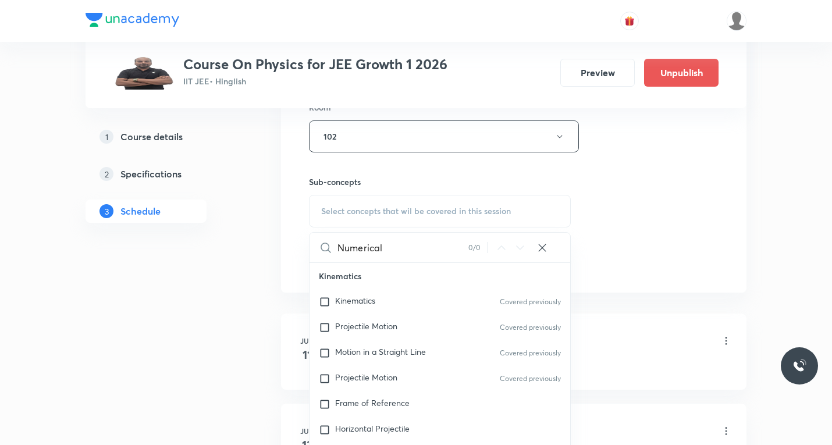
paste input "work"
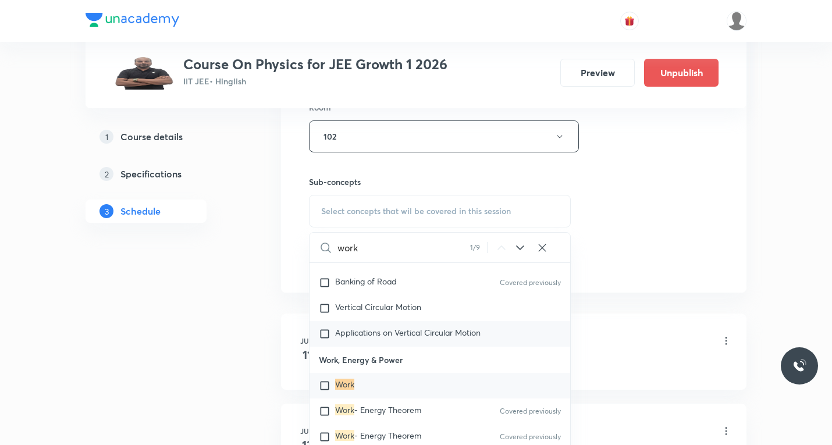
scroll to position [1666, 0]
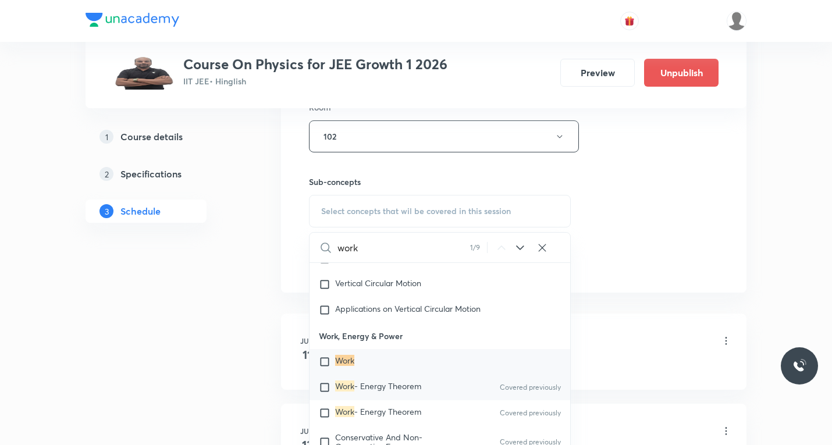
type input "work"
click at [322, 382] on input "checkbox" at bounding box center [327, 388] width 16 height 12
checkbox input "true"
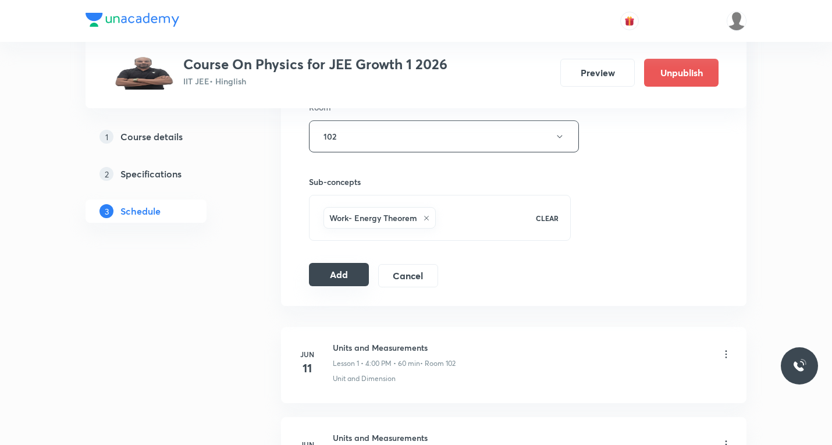
click at [318, 270] on button "Add" at bounding box center [339, 274] width 60 height 23
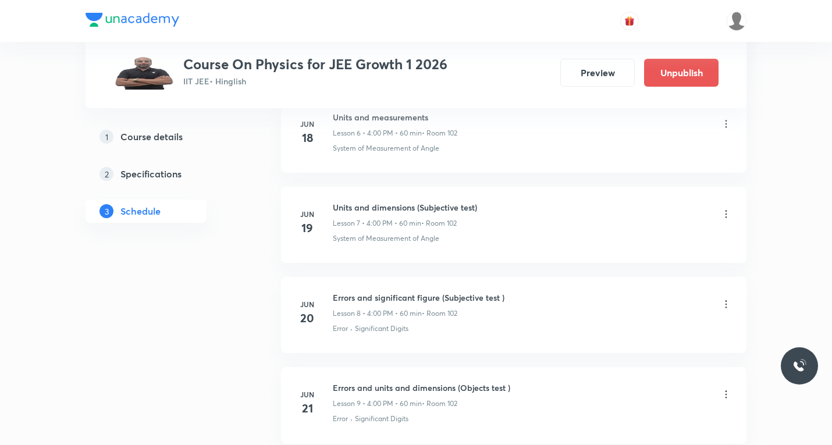
scroll to position [539, 0]
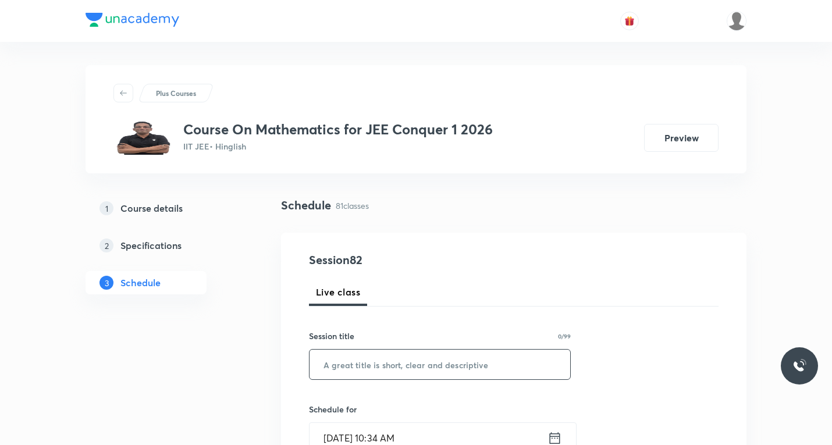
click at [407, 362] on input "text" at bounding box center [439, 365] width 261 height 30
paste input "Hyperbola"
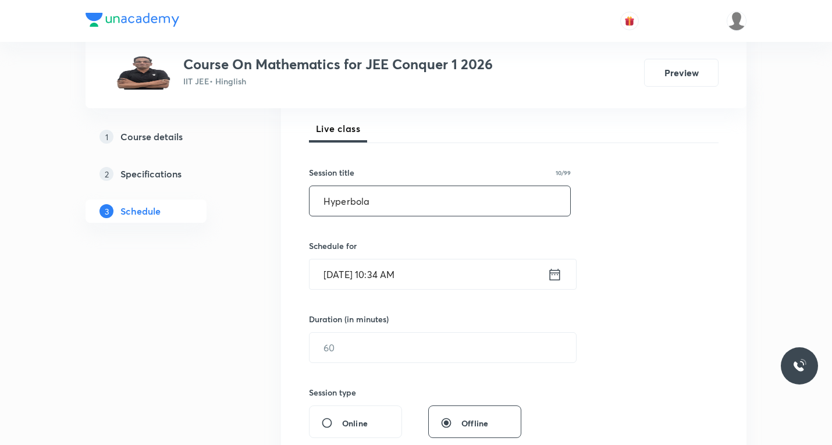
scroll to position [174, 0]
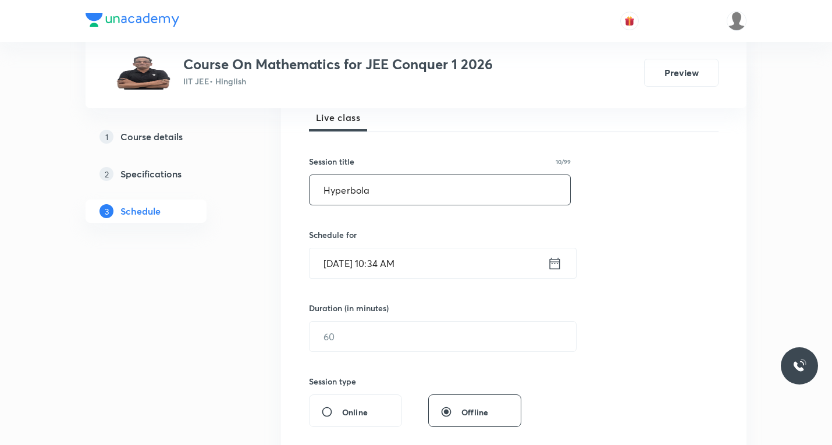
type input "Hyperbola"
click at [558, 261] on icon at bounding box center [555, 263] width 10 height 12
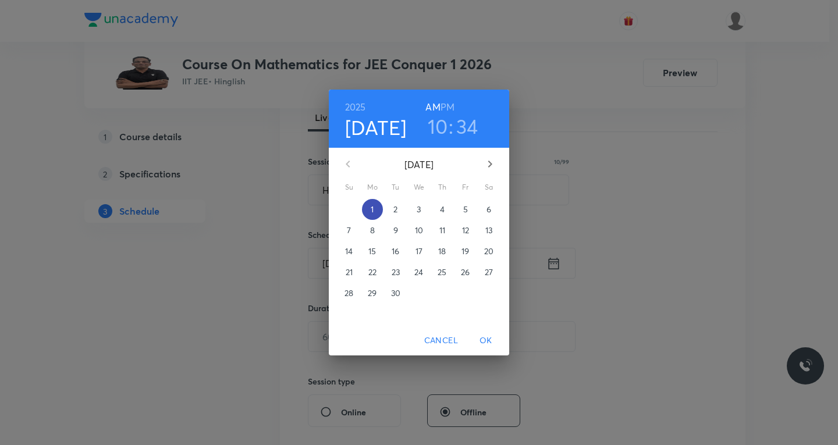
click at [373, 208] on p "1" at bounding box center [372, 210] width 3 height 12
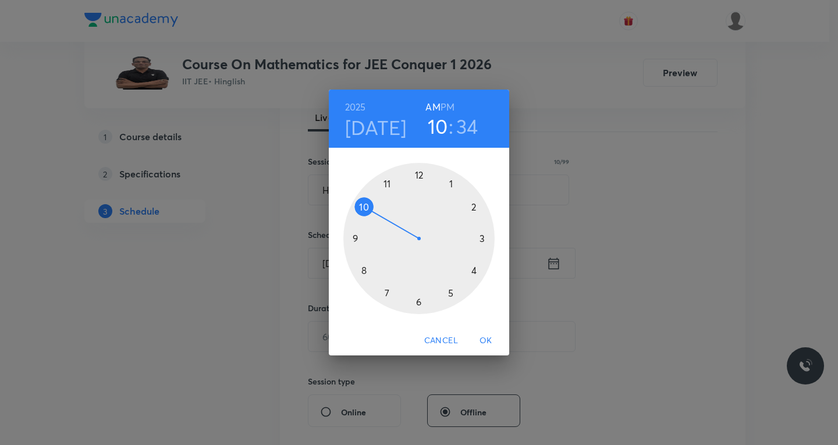
click at [390, 181] on div at bounding box center [418, 238] width 151 height 151
click at [481, 238] on div at bounding box center [418, 238] width 151 height 151
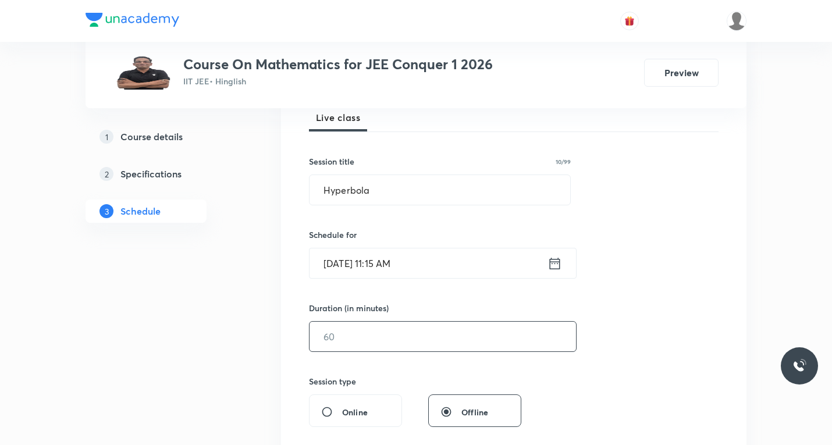
click at [393, 335] on input "text" at bounding box center [442, 337] width 266 height 30
type input "60"
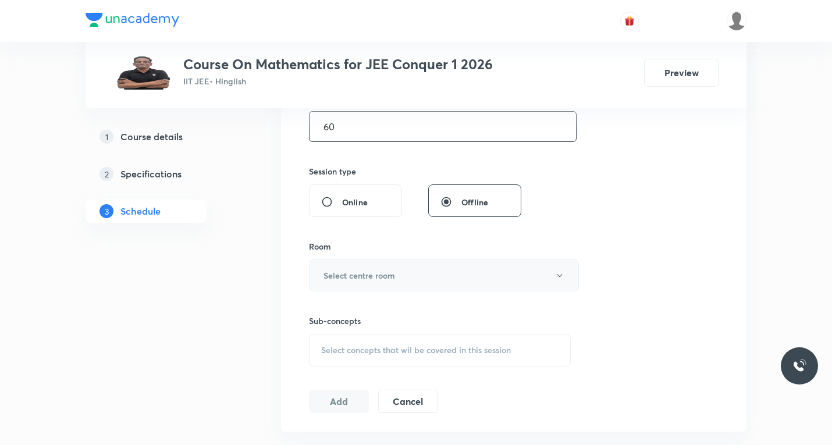
scroll to position [407, 0]
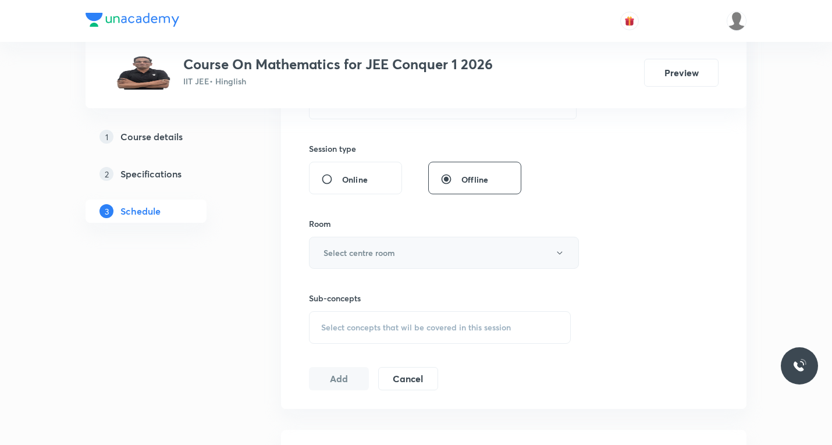
click at [401, 258] on button "Select centre room" at bounding box center [444, 253] width 270 height 32
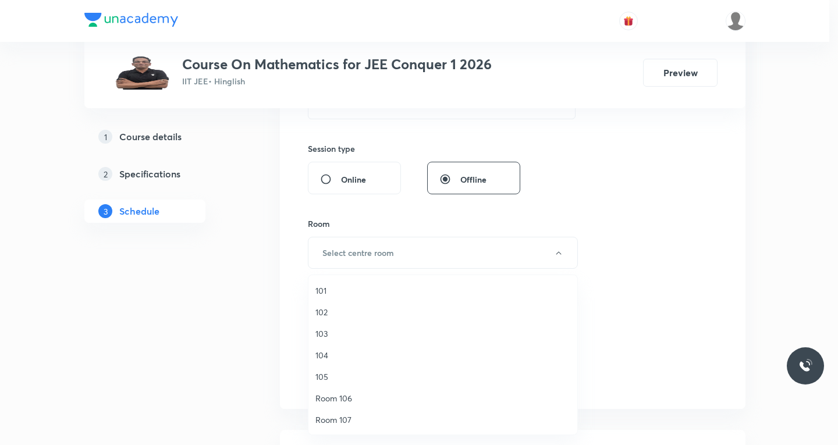
click at [323, 336] on span "103" at bounding box center [442, 333] width 255 height 12
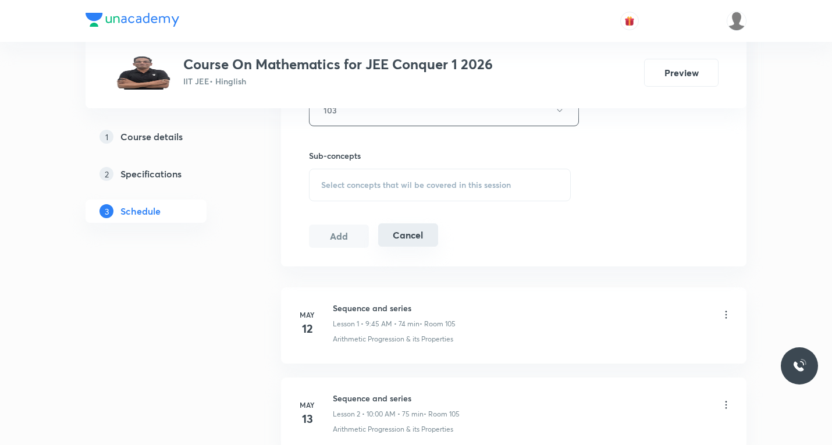
scroll to position [582, 0]
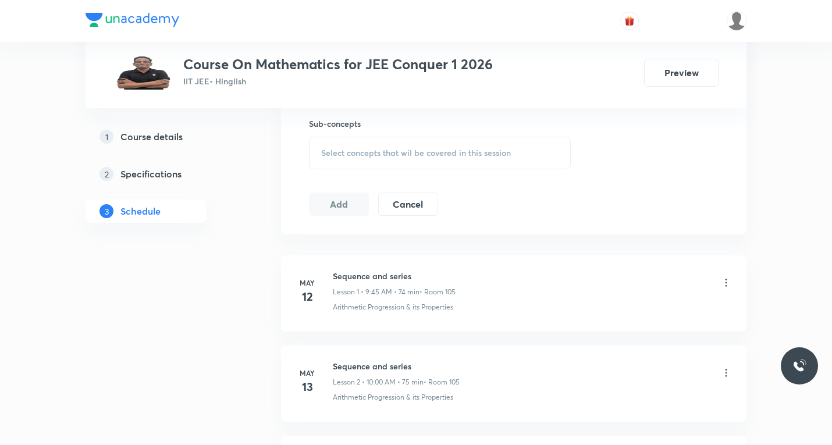
click at [407, 145] on div "Select concepts that wil be covered in this session" at bounding box center [440, 153] width 262 height 33
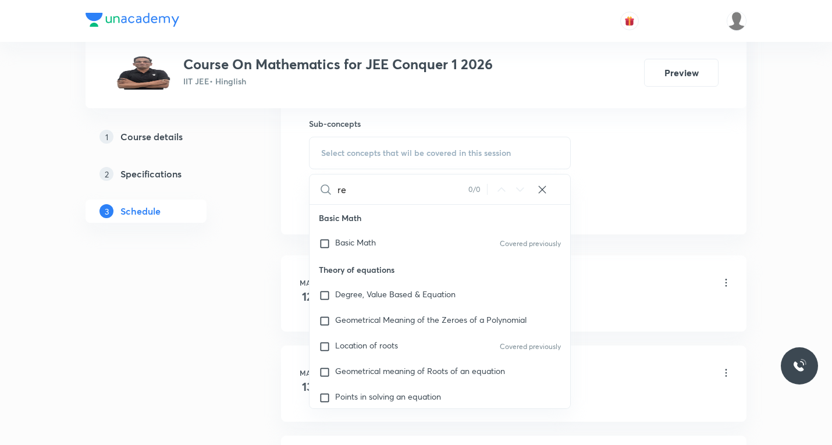
type input "r"
paste input "Hyperbola"
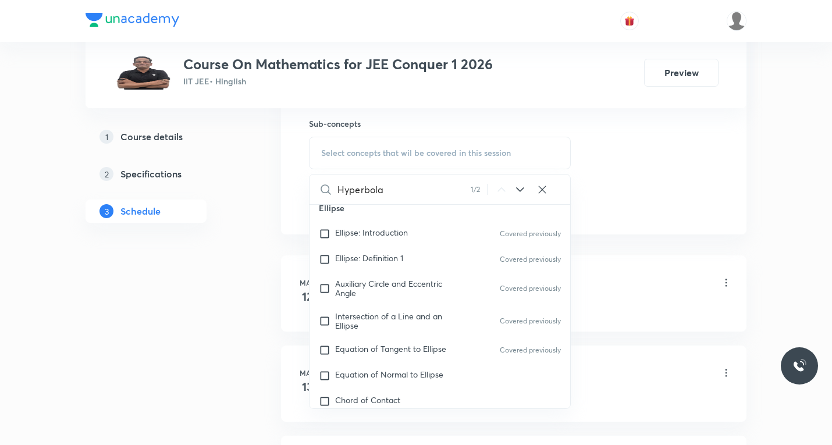
scroll to position [8447, 0]
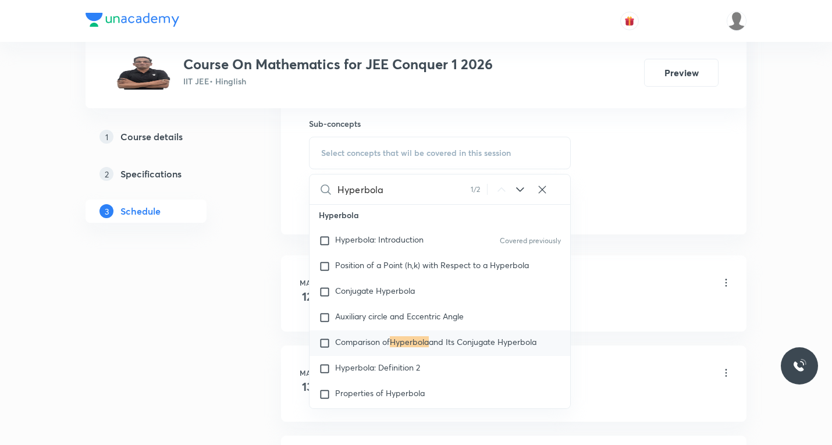
type input "Hyperbola"
click at [523, 188] on icon at bounding box center [520, 189] width 8 height 5
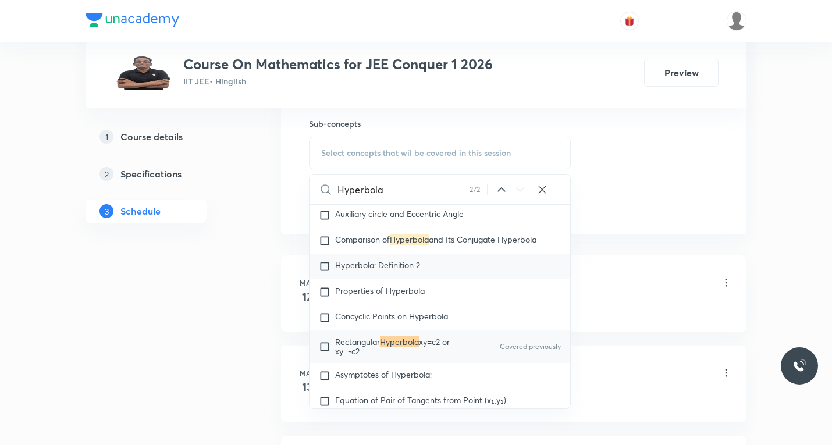
drag, startPoint x: 325, startPoint y: 360, endPoint x: 485, endPoint y: 284, distance: 176.9
click at [325, 356] on input "checkbox" at bounding box center [327, 346] width 16 height 19
checkbox input "true"
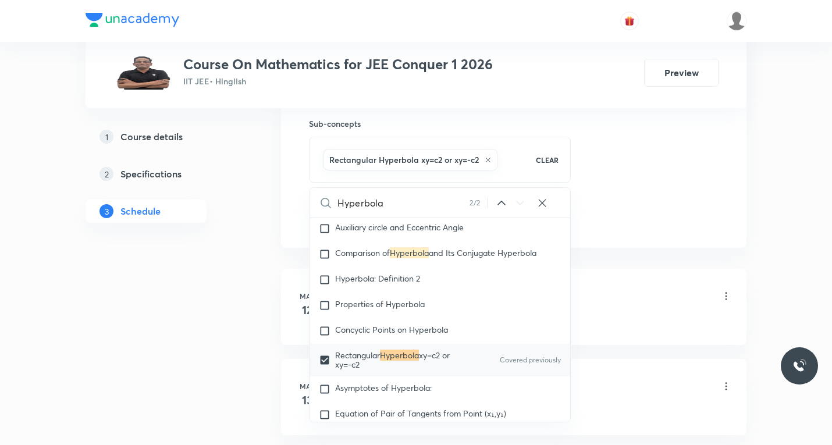
click at [399, 201] on input "Hyperbola" at bounding box center [403, 203] width 132 height 30
type input "Hyperbola"
checkbox input "true"
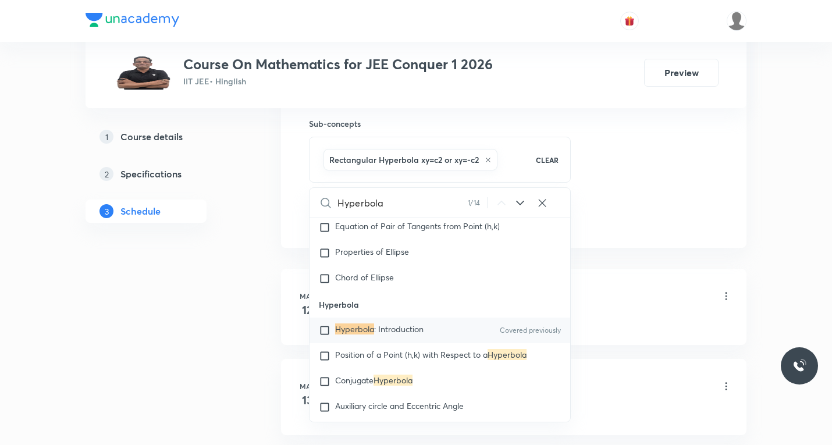
scroll to position [8344, 0]
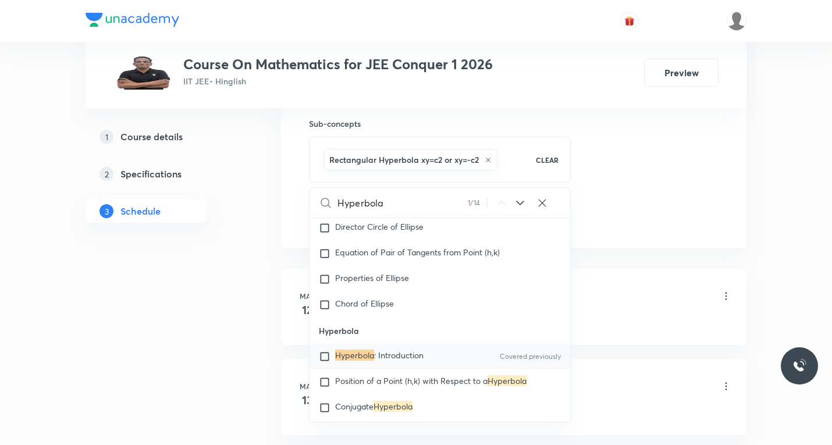
type input "Hyperbola"
click at [326, 362] on input "checkbox" at bounding box center [327, 357] width 16 height 12
checkbox input "true"
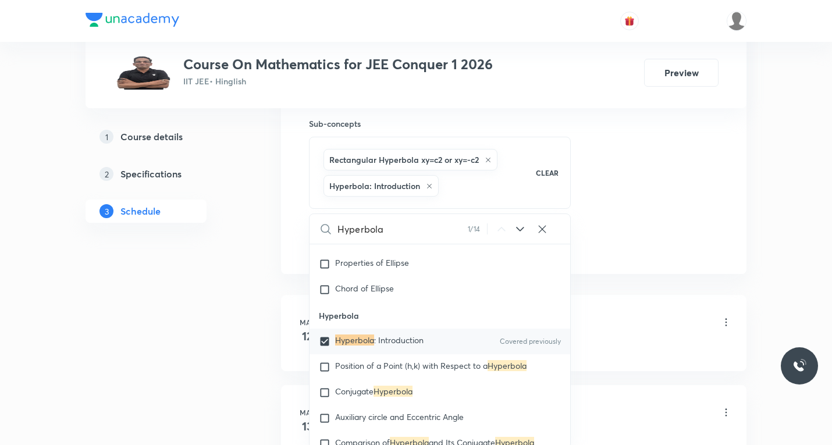
scroll to position [8461, 0]
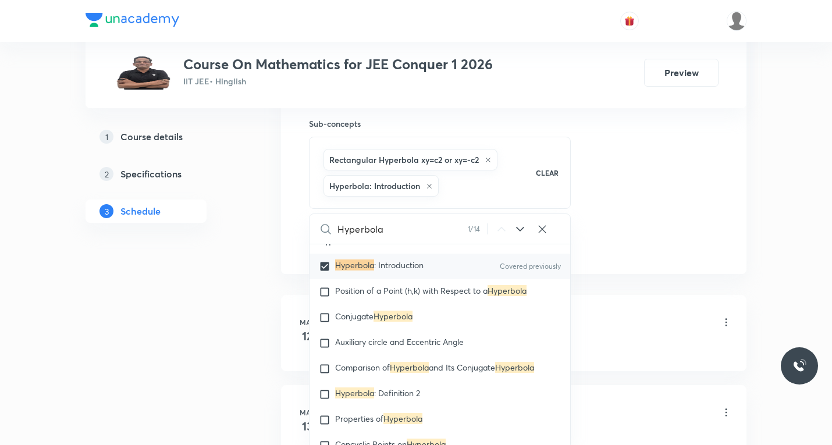
click at [489, 159] on icon at bounding box center [488, 159] width 7 height 7
checkbox input "true"
checkbox input "false"
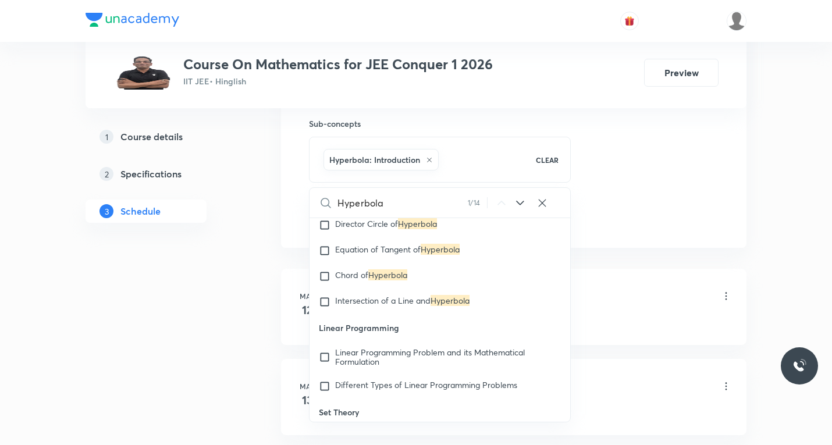
scroll to position [8868, 0]
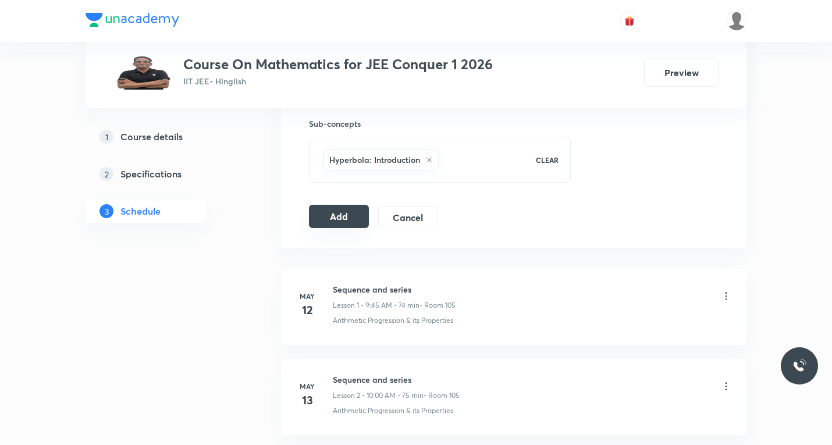
click at [341, 221] on button "Add" at bounding box center [339, 216] width 60 height 23
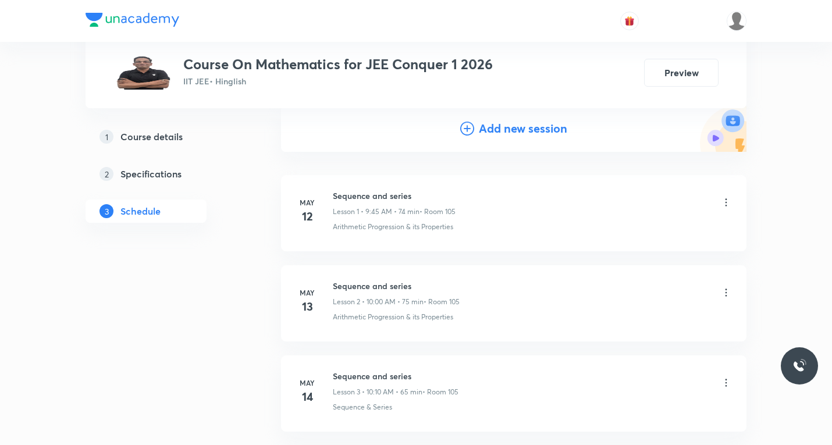
scroll to position [0, 0]
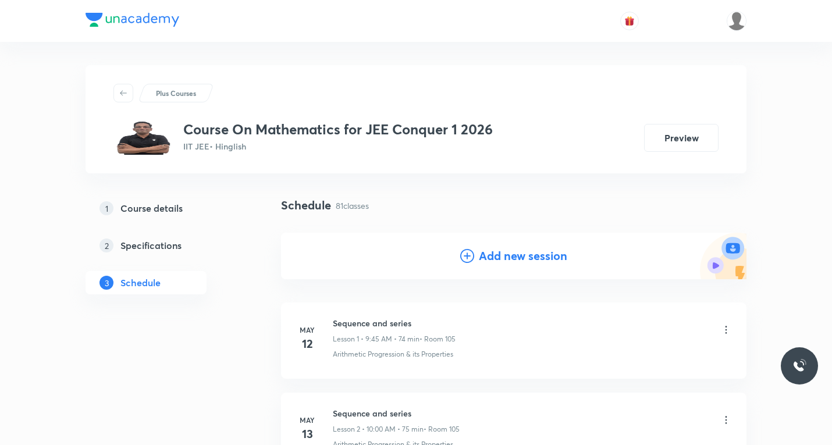
click at [465, 257] on icon at bounding box center [467, 256] width 14 height 14
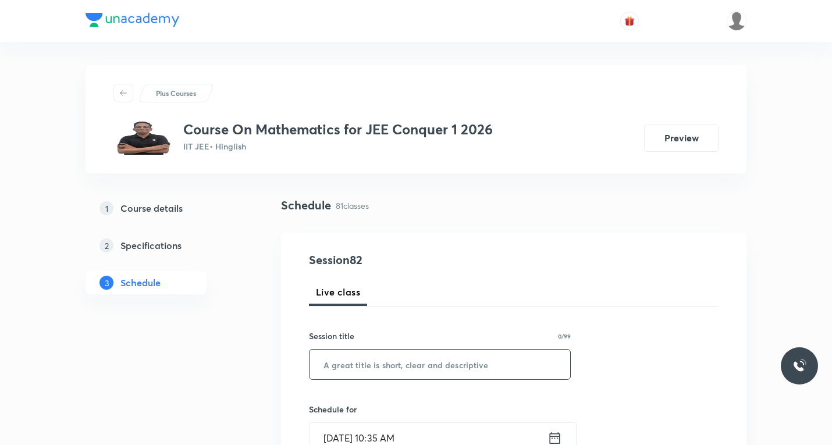
click at [376, 362] on input "text" at bounding box center [439, 365] width 261 height 30
paste input "Complex number"
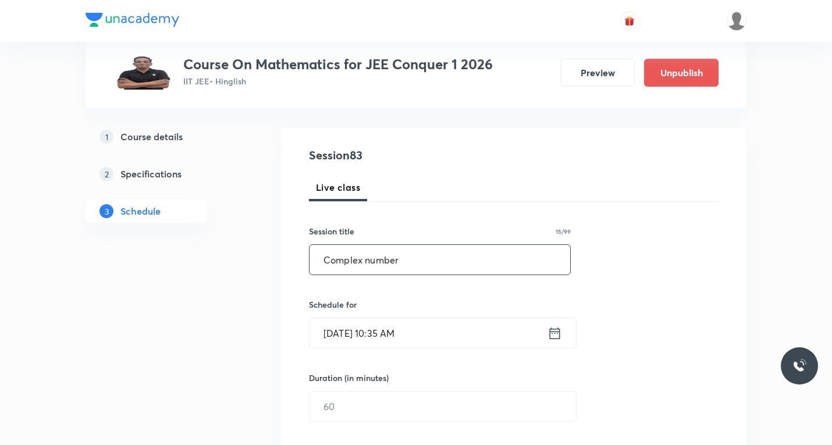
scroll to position [174, 0]
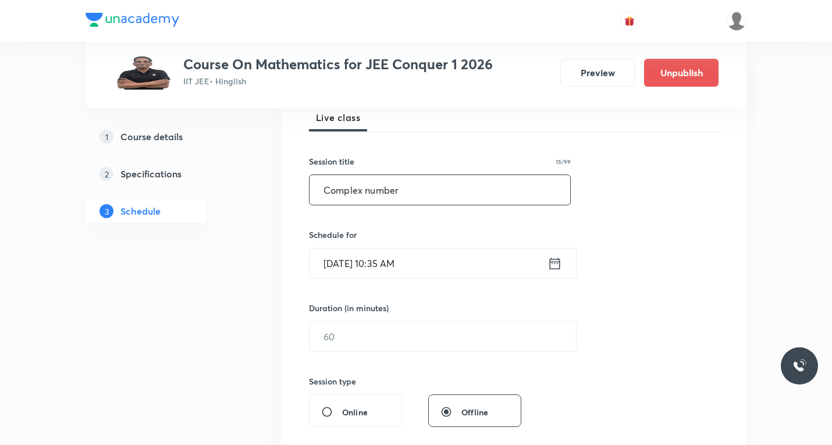
type input "Complex number"
click at [550, 269] on icon at bounding box center [555, 263] width 10 height 12
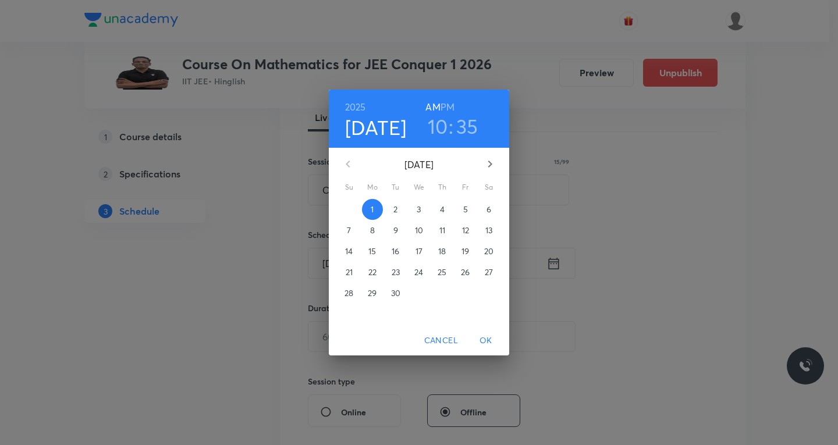
click at [397, 209] on p "2" at bounding box center [395, 210] width 4 height 12
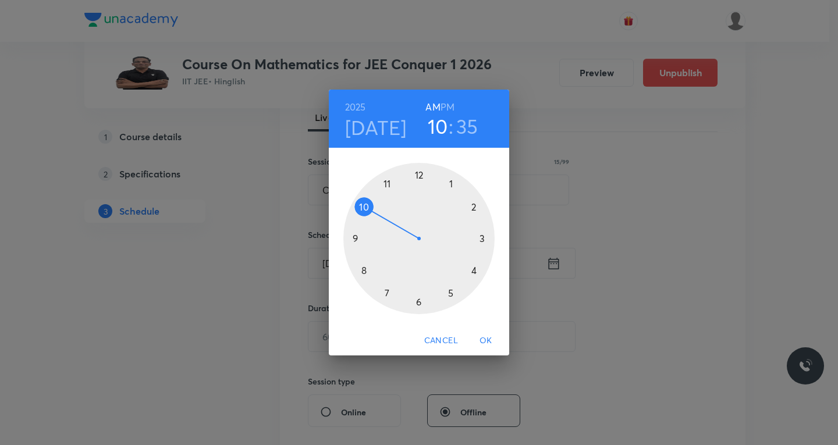
click at [389, 183] on div at bounding box center [418, 238] width 151 height 151
click at [485, 238] on div at bounding box center [418, 238] width 151 height 151
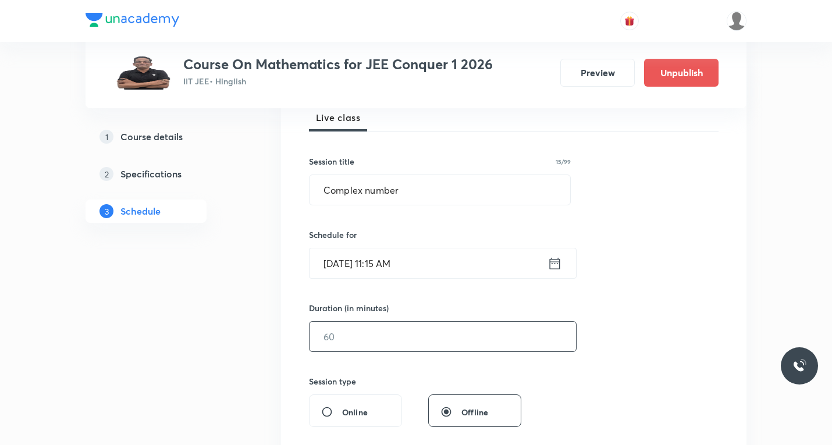
click at [389, 336] on input "text" at bounding box center [442, 337] width 266 height 30
type input "60"
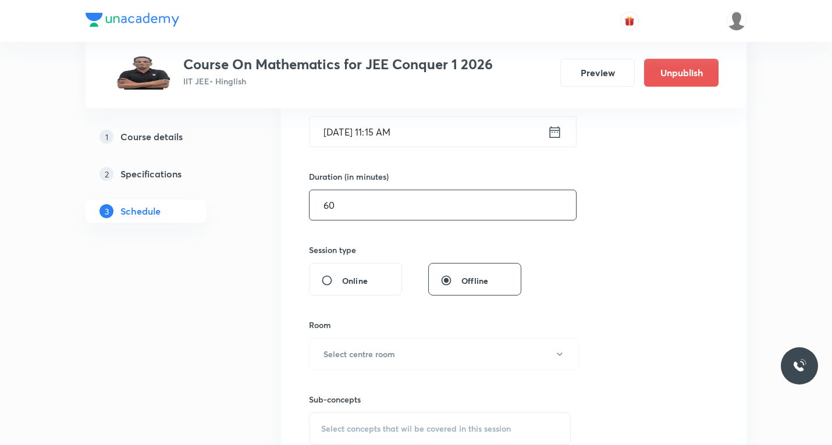
scroll to position [349, 0]
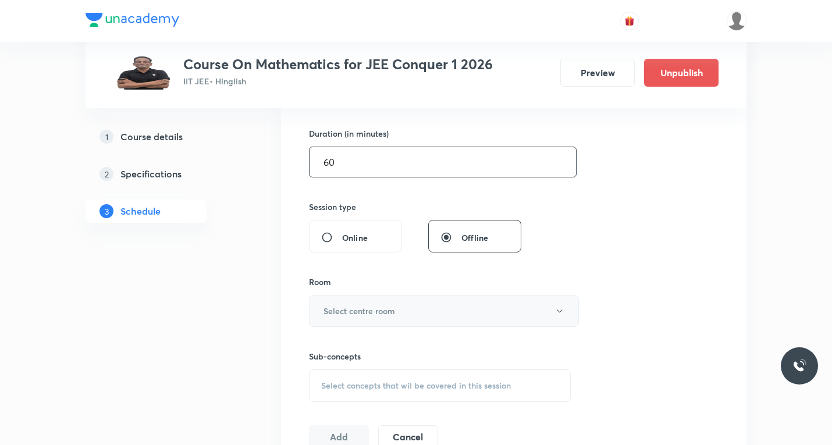
click at [359, 309] on h6 "Select centre room" at bounding box center [359, 311] width 72 height 12
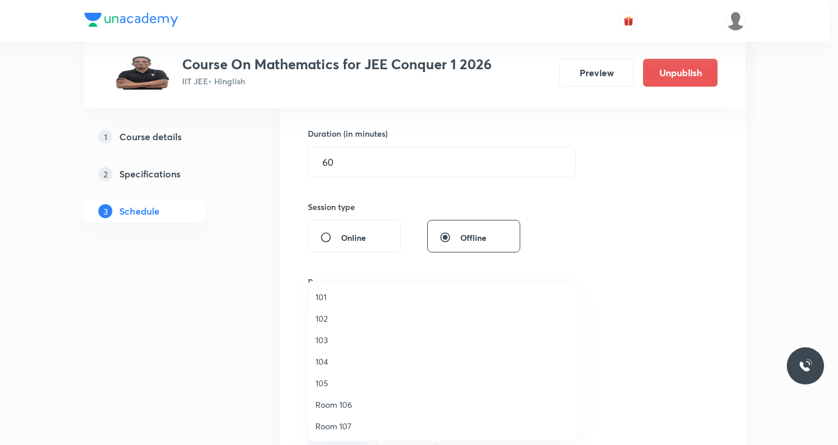
click at [321, 339] on span "103" at bounding box center [442, 340] width 255 height 12
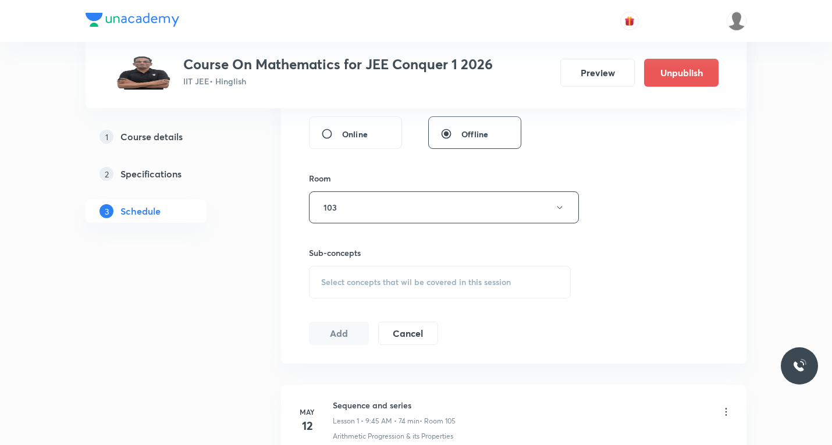
scroll to position [465, 0]
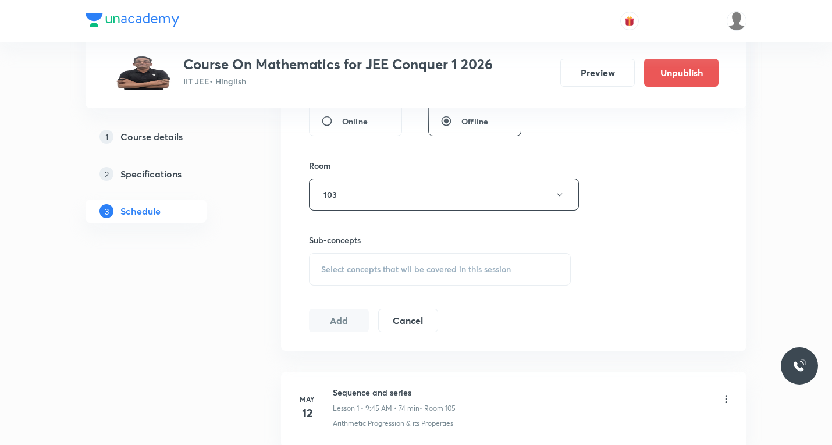
click at [363, 287] on div "Session 83 Live class Session title 15/99 Complex number ​ Schedule for Sept 2,…" at bounding box center [513, 59] width 409 height 546
click at [365, 272] on span "Select concepts that wil be covered in this session" at bounding box center [416, 269] width 190 height 9
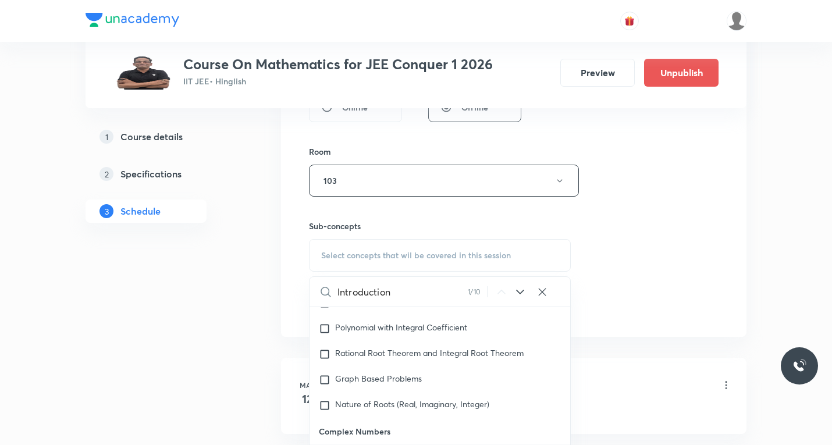
scroll to position [582, 0]
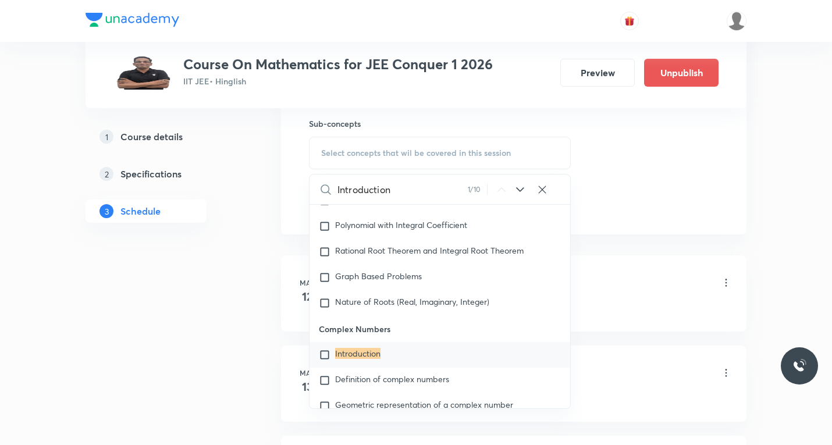
type input "Introduction"
click at [325, 353] on input "checkbox" at bounding box center [327, 355] width 16 height 12
checkbox input "true"
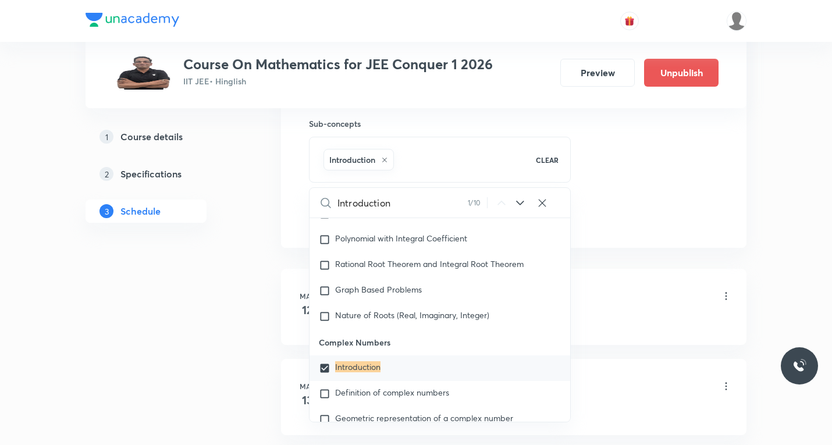
click at [409, 198] on input "Introduction" at bounding box center [402, 203] width 130 height 30
paste input "concept of modulus"
type input "concept of modulus"
checkbox input "true"
type input "concept ofmodulus"
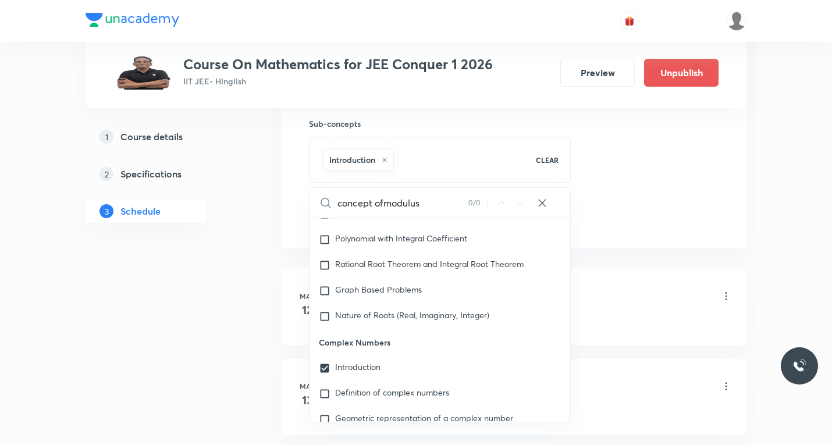
checkbox input "true"
type input "concept omodulus"
checkbox input "true"
type input "concept modulus"
checkbox input "true"
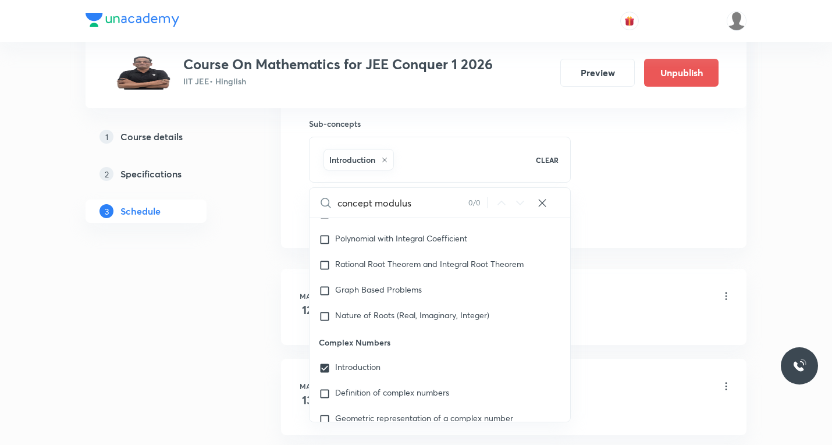
type input "conceptmodulus"
checkbox input "true"
type input "concepmodulus"
checkbox input "true"
type input "concemodulus"
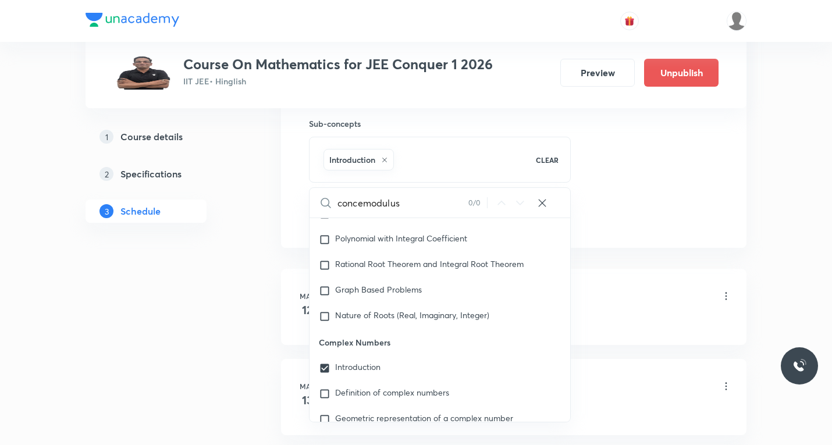
checkbox input "true"
type input "concmodulus"
checkbox input "true"
type input "conmodulus"
checkbox input "true"
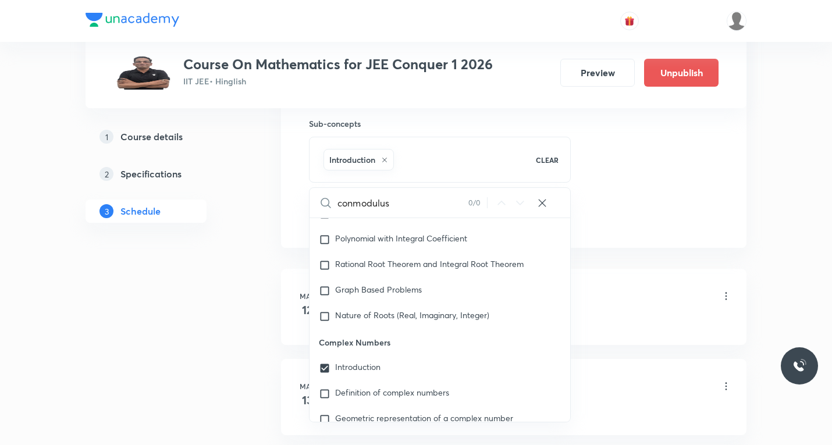
type input "comodulus"
checkbox input "true"
type input "modulus"
checkbox input "true"
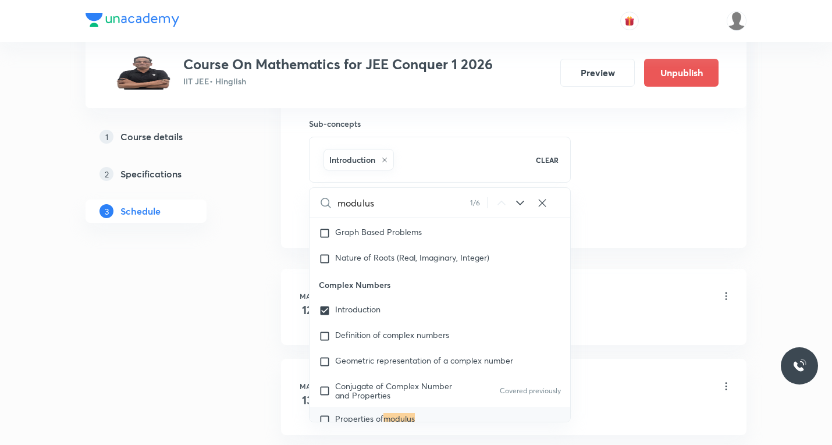
scroll to position [672, 0]
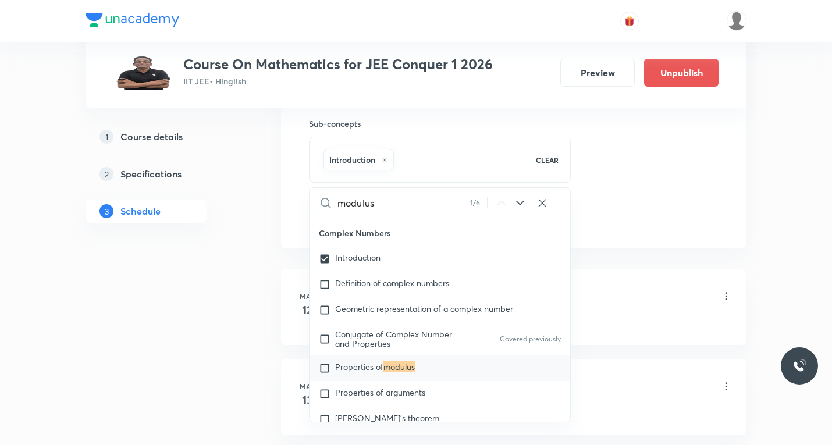
click at [380, 206] on input "modulus" at bounding box center [403, 203] width 133 height 30
type input "modulus"
checkbox input "true"
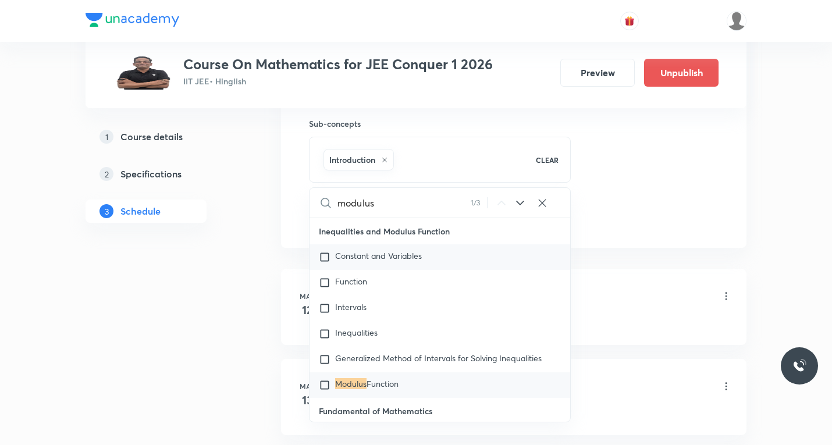
scroll to position [9468, 0]
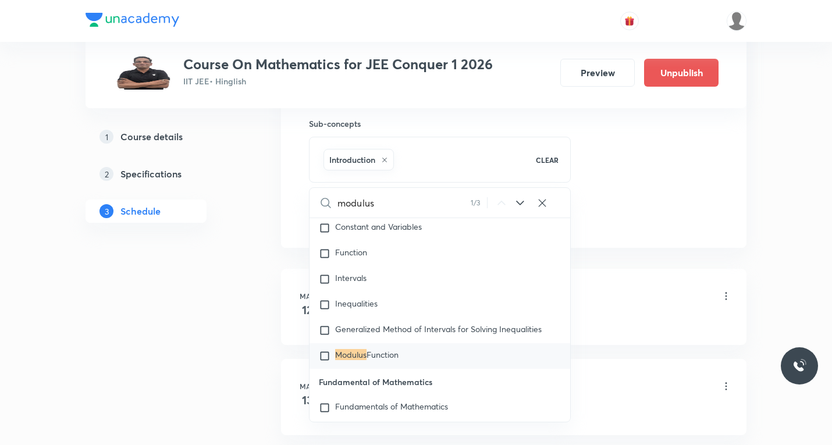
type input "modulus"
checkbox input "true"
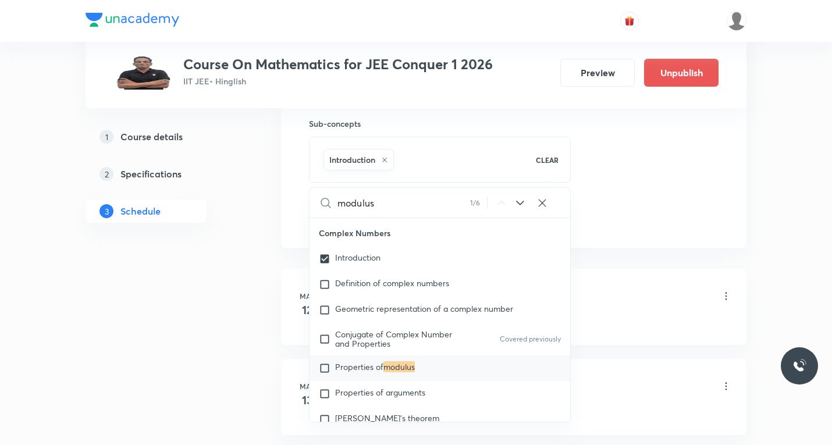
type input "modulus"
click at [521, 204] on icon at bounding box center [520, 203] width 8 height 5
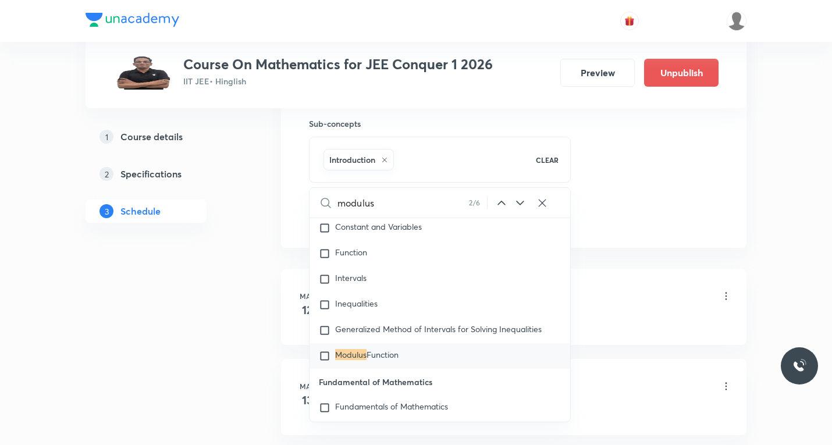
click at [521, 203] on icon at bounding box center [520, 203] width 8 height 5
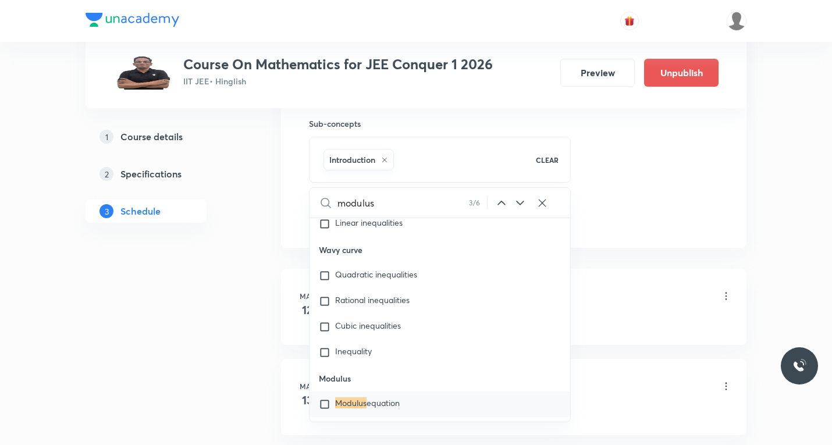
scroll to position [10477, 0]
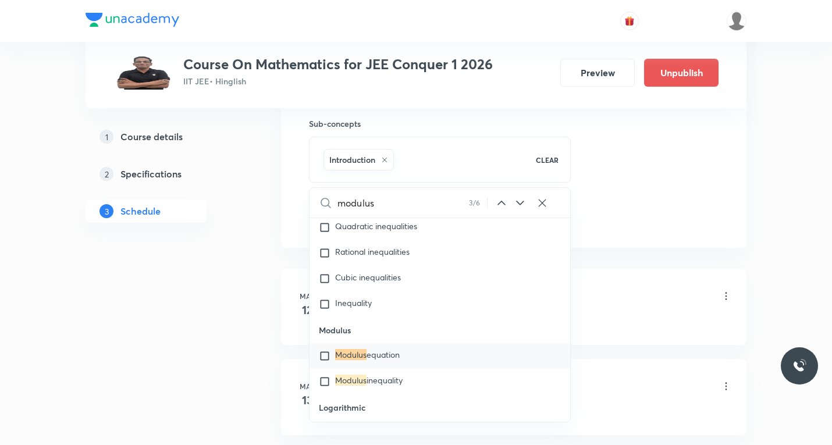
click at [521, 202] on icon at bounding box center [520, 203] width 14 height 14
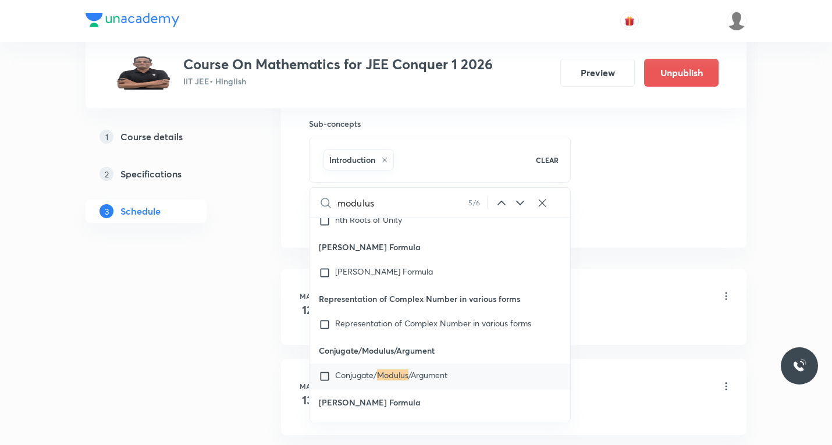
scroll to position [14103, 0]
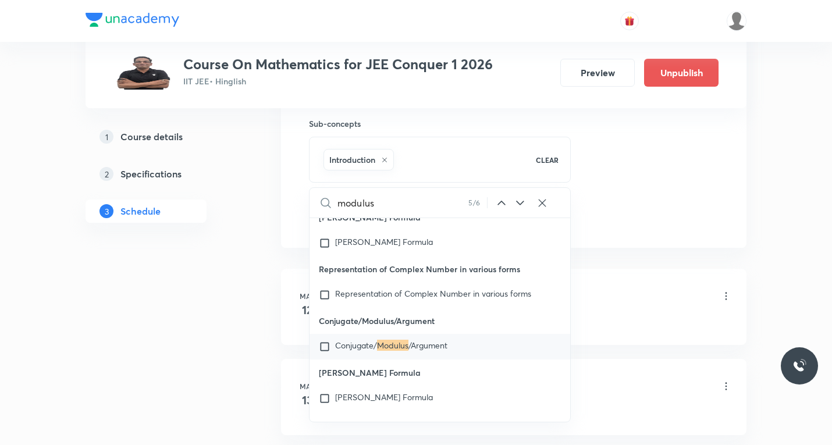
click at [520, 204] on icon at bounding box center [520, 203] width 14 height 14
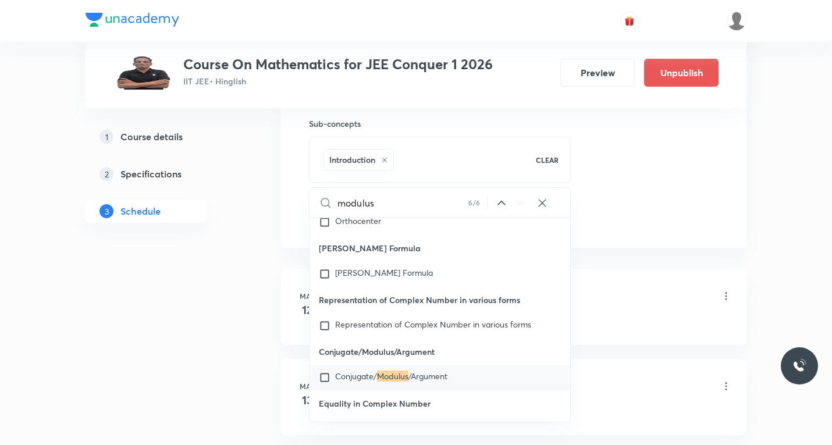
scroll to position [14672, 0]
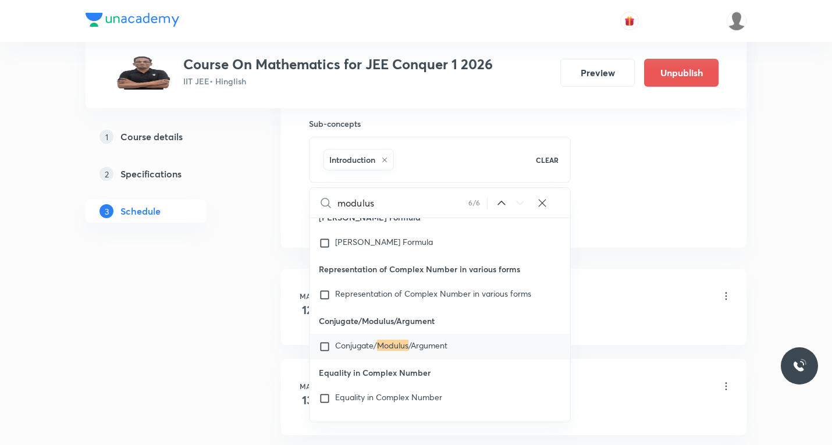
click at [501, 201] on icon at bounding box center [501, 203] width 8 height 4
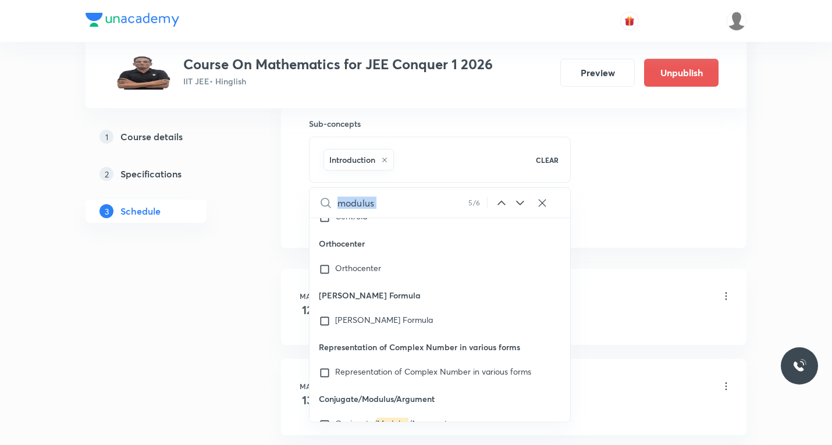
click at [502, 201] on icon at bounding box center [501, 203] width 14 height 14
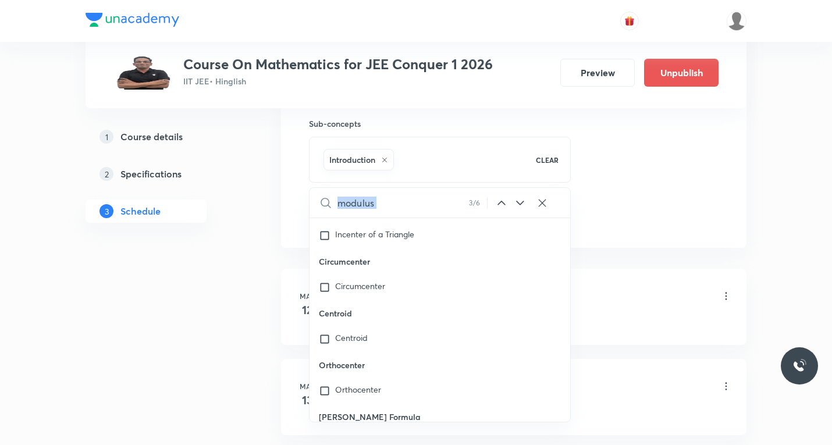
click at [502, 201] on icon at bounding box center [501, 203] width 14 height 14
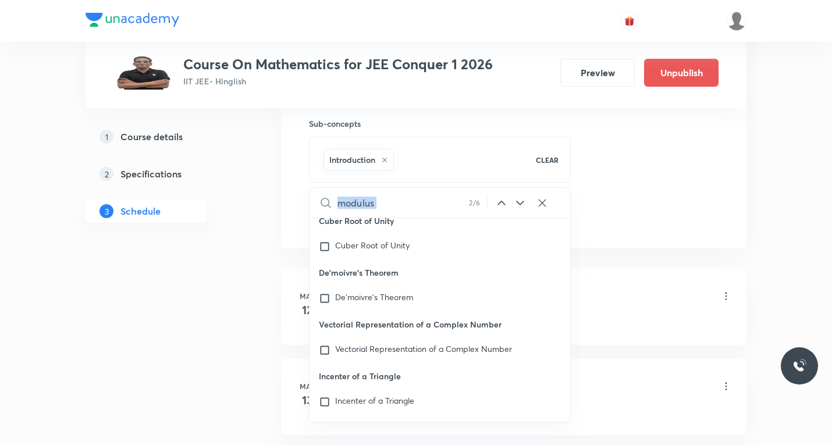
click at [502, 201] on icon at bounding box center [501, 203] width 14 height 14
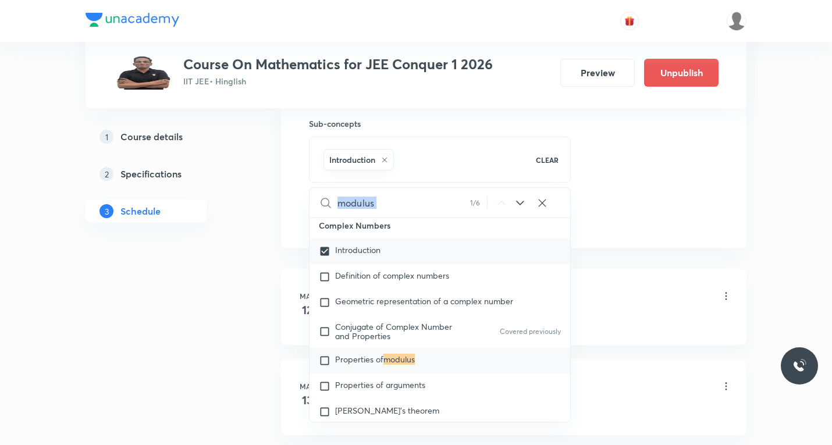
scroll to position [672, 0]
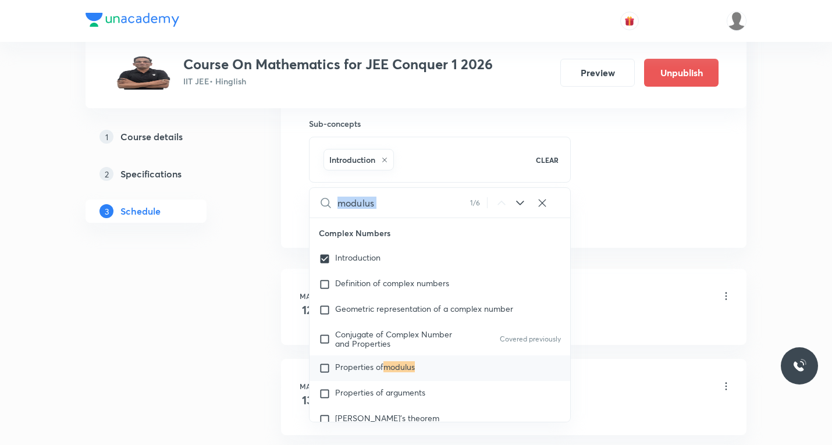
click at [520, 201] on icon at bounding box center [520, 203] width 14 height 14
checkbox input "true"
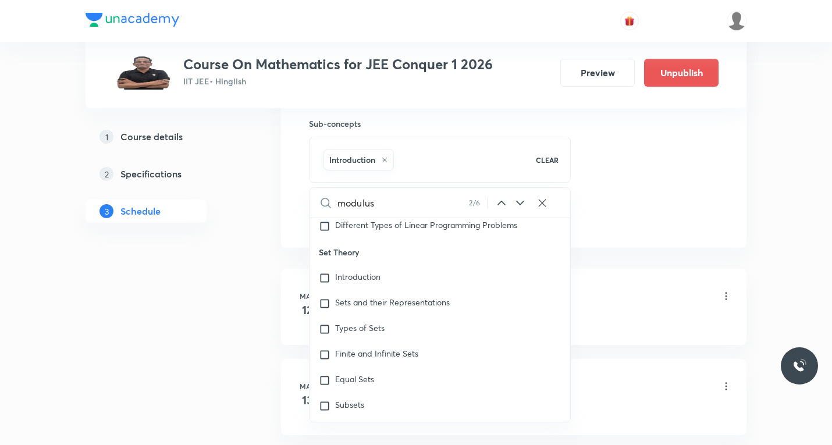
scroll to position [9468, 0]
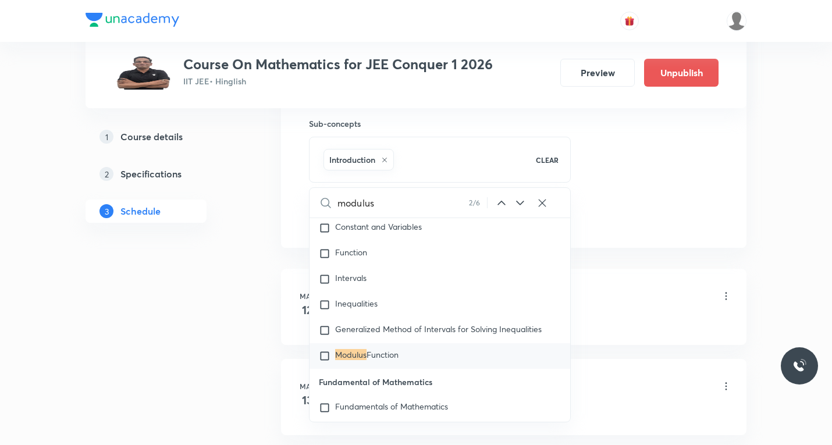
click at [322, 362] on input "checkbox" at bounding box center [327, 356] width 16 height 12
checkbox input "true"
click at [402, 201] on input "modulus" at bounding box center [402, 203] width 131 height 30
paste input "conjugae"
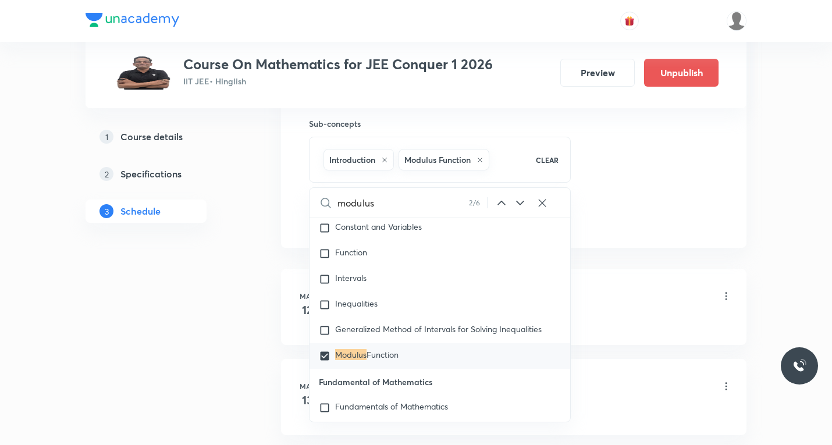
type input "conjugae"
checkbox input "true"
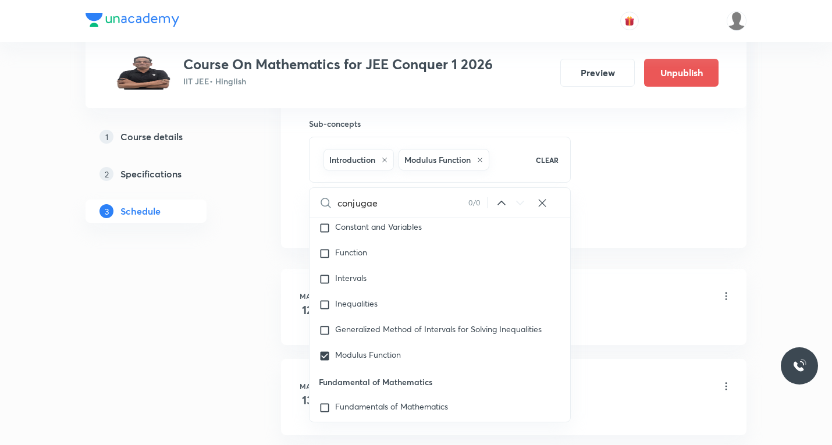
type input "conjuga"
checkbox input "true"
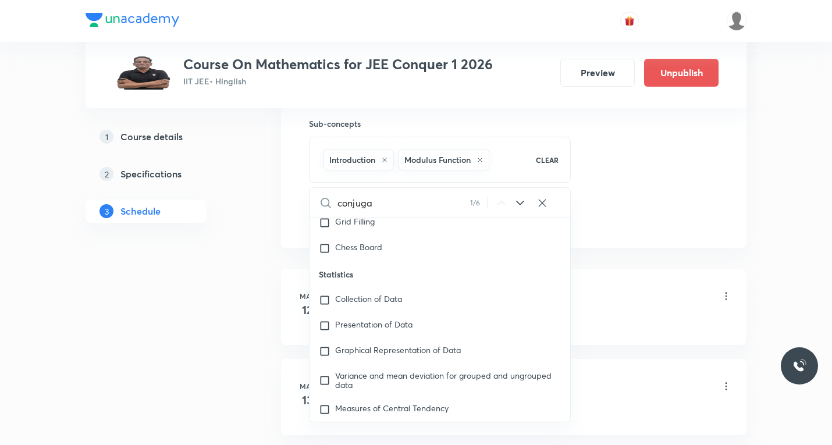
scroll to position [639, 0]
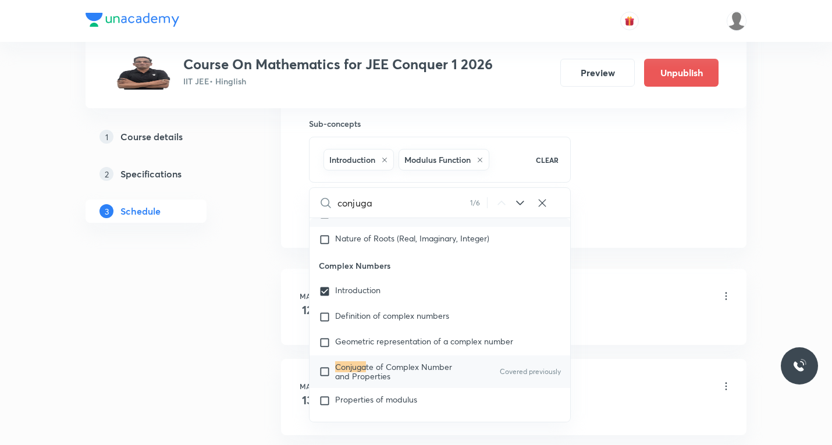
type input "conjuga"
click at [519, 203] on icon at bounding box center [520, 203] width 14 height 14
checkbox input "true"
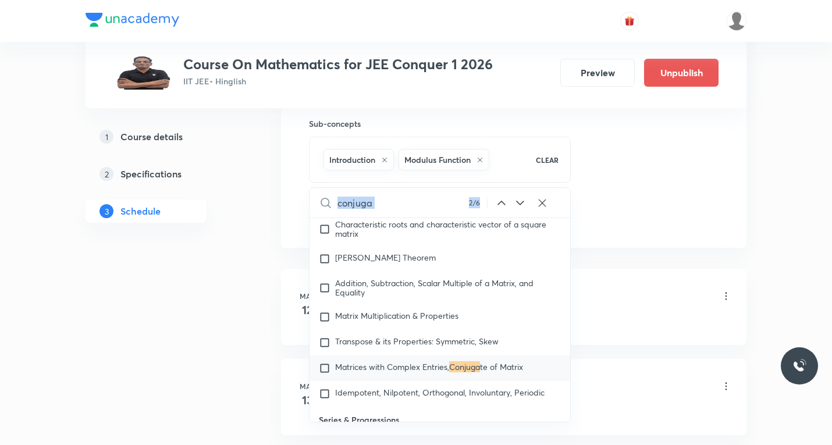
click at [519, 203] on icon at bounding box center [520, 203] width 14 height 14
checkbox input "true"
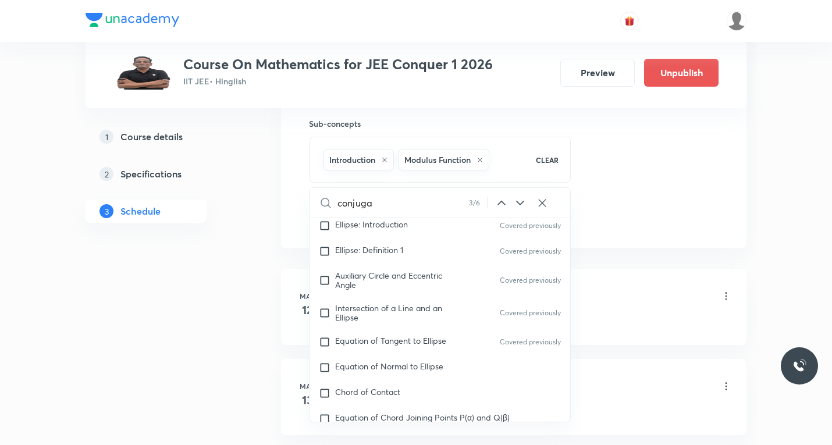
scroll to position [8395, 0]
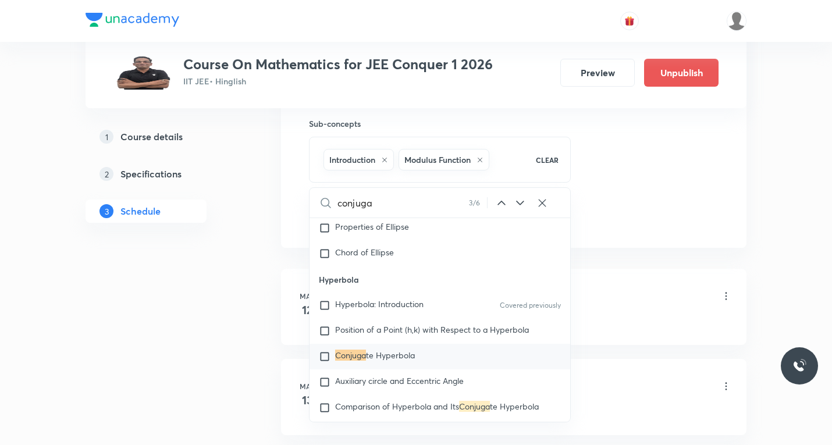
click at [519, 203] on icon at bounding box center [520, 203] width 14 height 14
checkbox input "true"
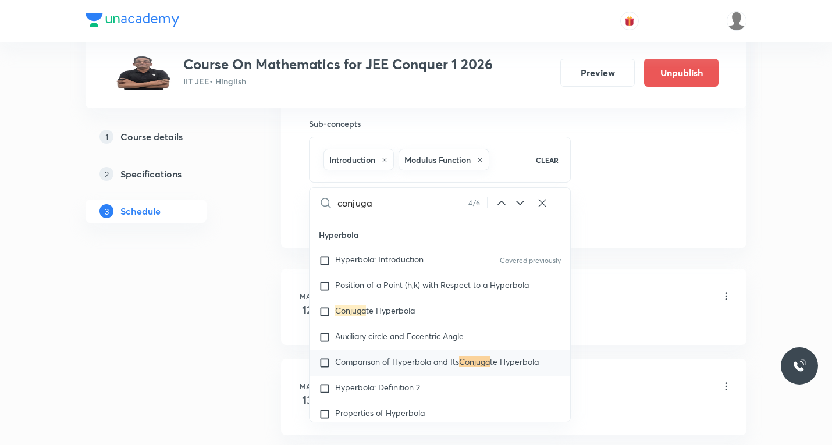
scroll to position [8447, 0]
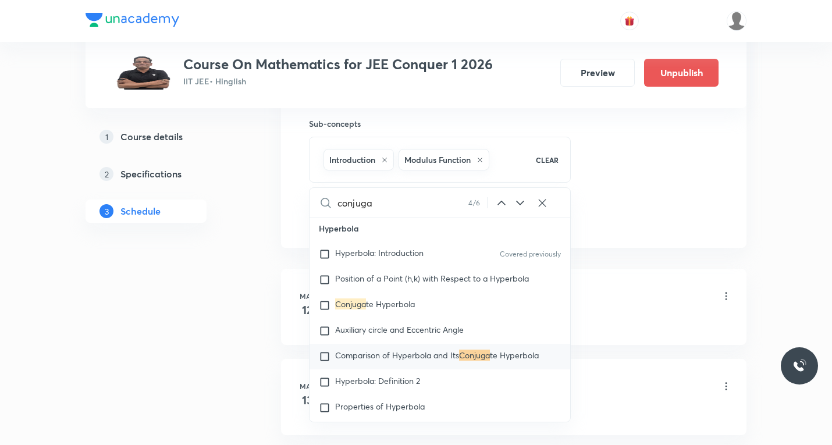
click at [519, 203] on icon at bounding box center [520, 203] width 14 height 14
checkbox input "true"
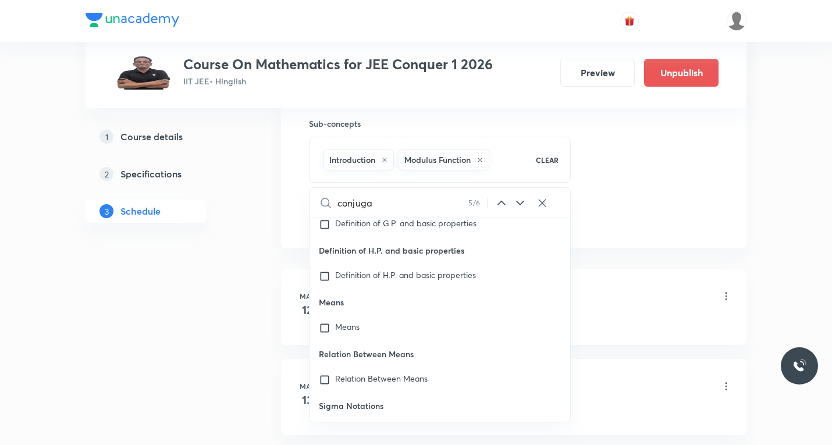
scroll to position [14103, 0]
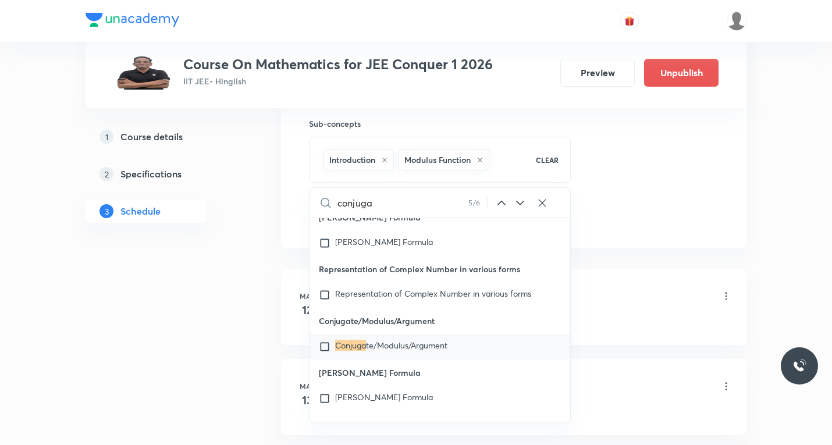
click at [327, 352] on input "checkbox" at bounding box center [327, 347] width 16 height 12
checkbox input "true"
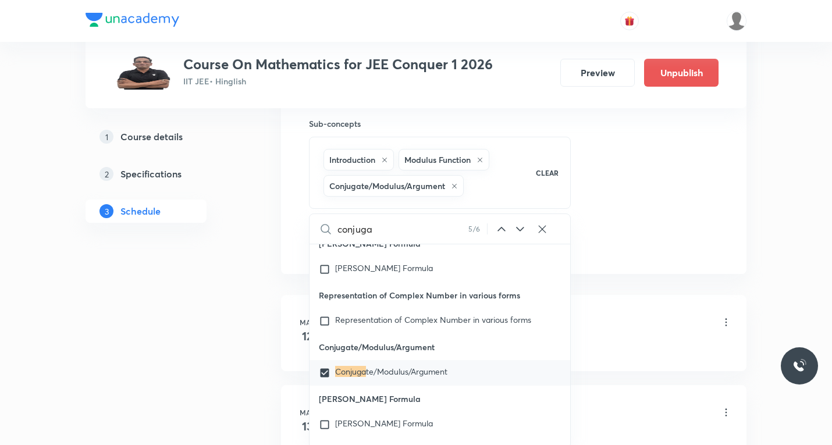
click at [481, 158] on icon at bounding box center [479, 159] width 7 height 7
checkbox input "true"
checkbox input "false"
checkbox input "true"
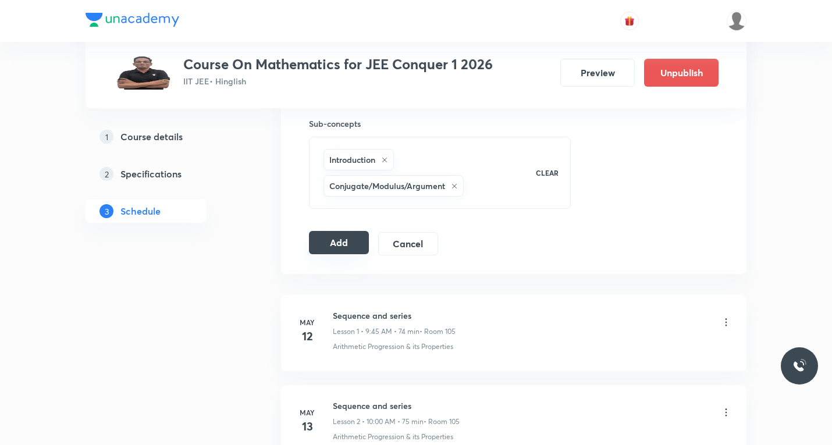
click at [350, 242] on button "Add" at bounding box center [339, 242] width 60 height 23
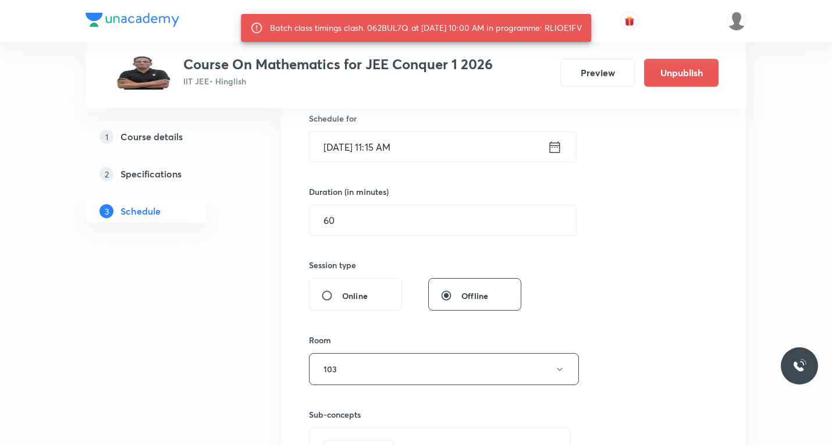
scroll to position [174, 0]
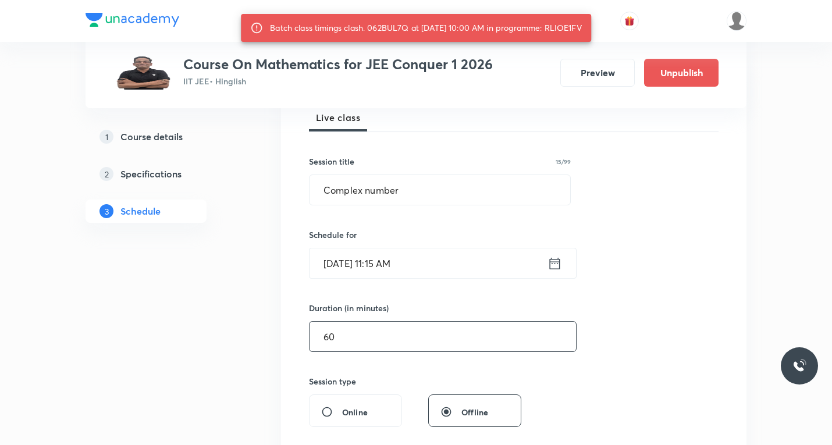
click at [398, 321] on div "60 ​" at bounding box center [443, 336] width 268 height 31
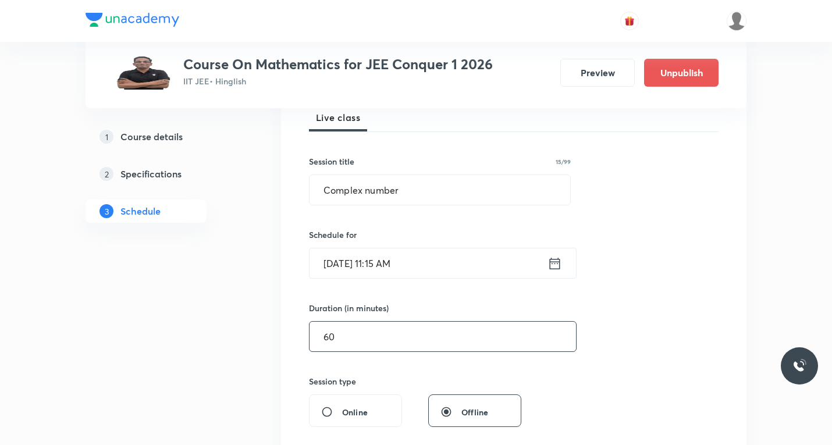
type input "6"
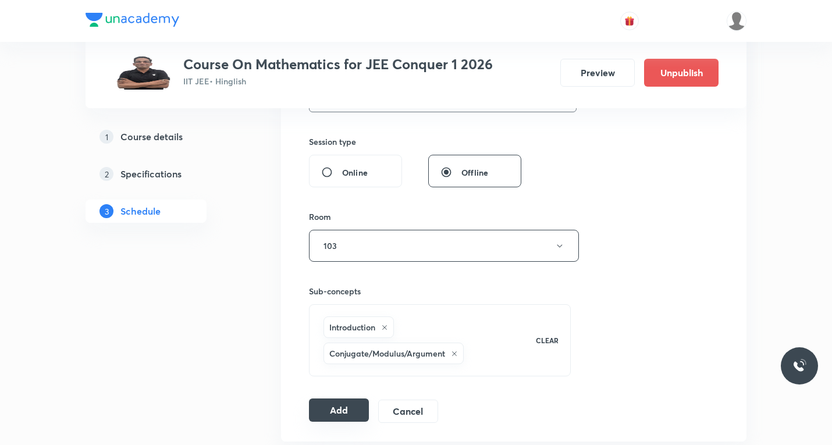
scroll to position [465, 0]
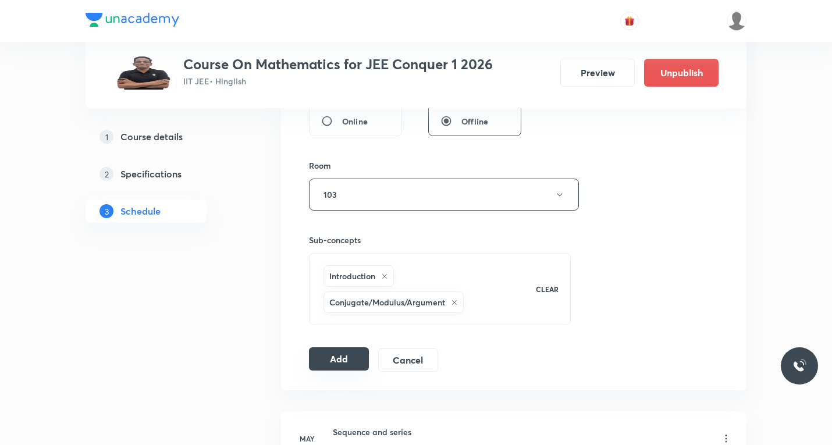
click at [348, 364] on button "Add" at bounding box center [339, 358] width 60 height 23
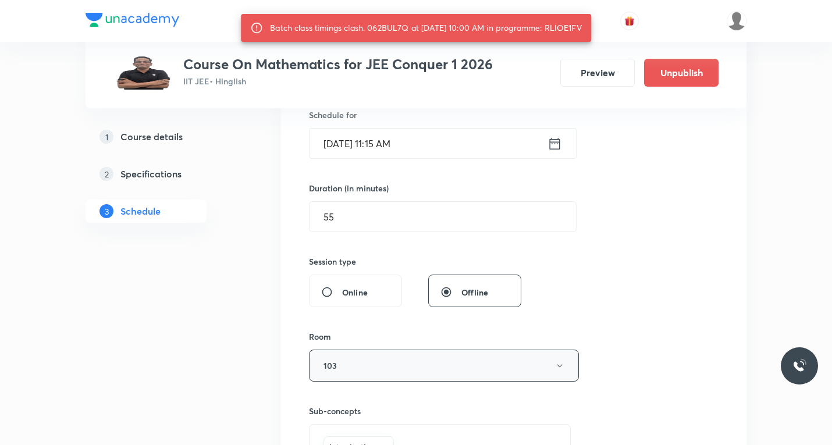
scroll to position [174, 0]
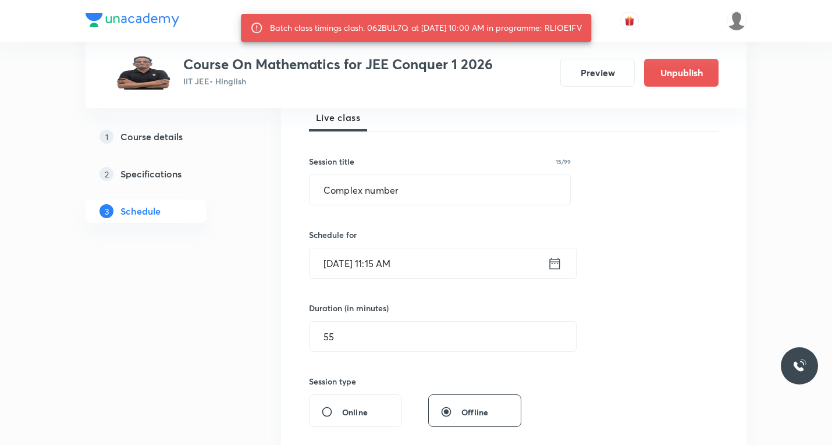
click at [554, 262] on icon at bounding box center [555, 263] width 10 height 12
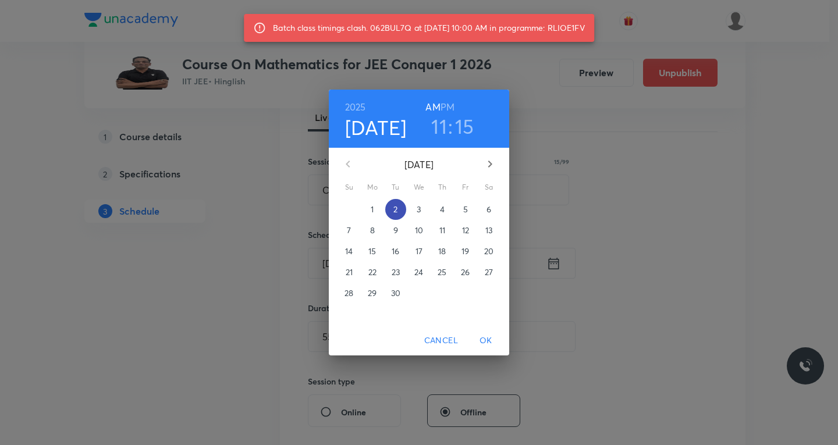
click at [397, 204] on p "2" at bounding box center [395, 210] width 4 height 12
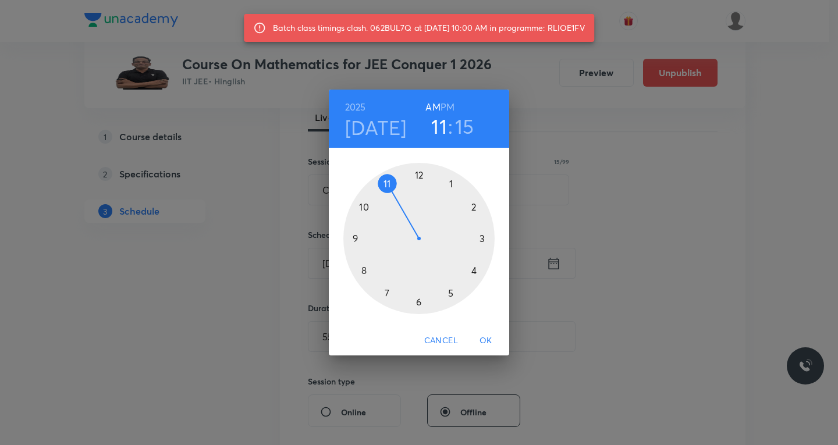
click at [382, 181] on div at bounding box center [418, 238] width 151 height 151
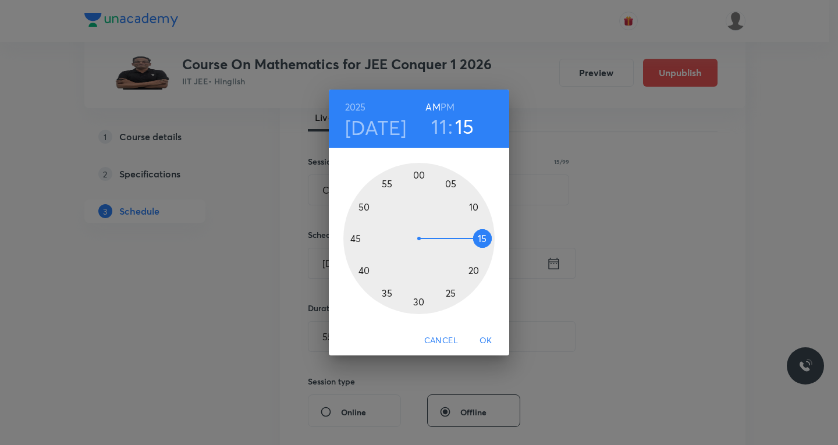
click at [479, 272] on div at bounding box center [418, 238] width 151 height 151
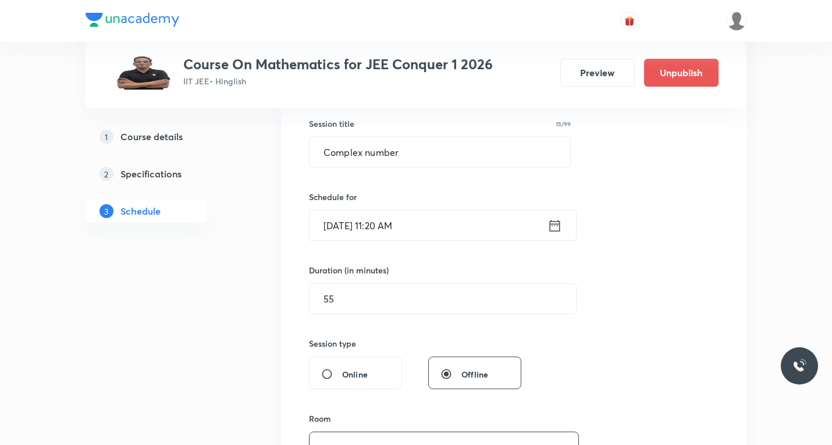
scroll to position [233, 0]
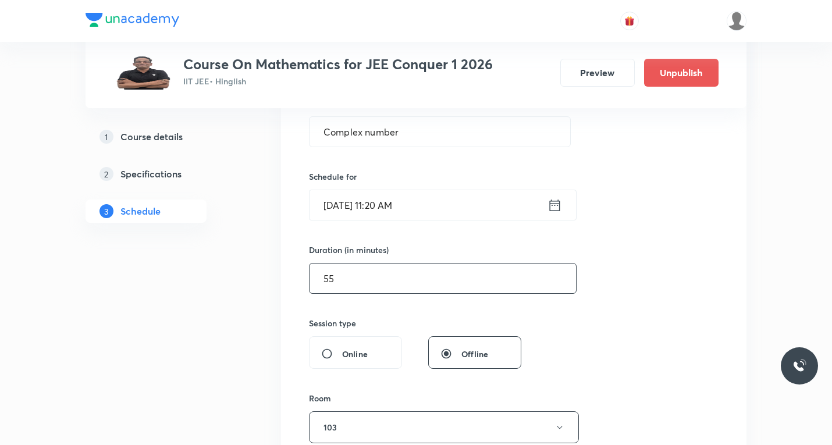
click at [411, 273] on input "55" at bounding box center [442, 278] width 266 height 30
type input "5"
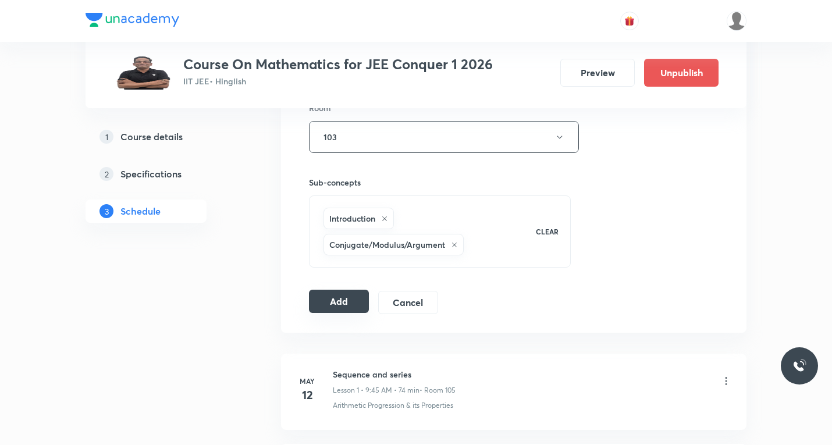
scroll to position [523, 0]
type input "60"
click at [330, 307] on button "Add" at bounding box center [339, 300] width 60 height 23
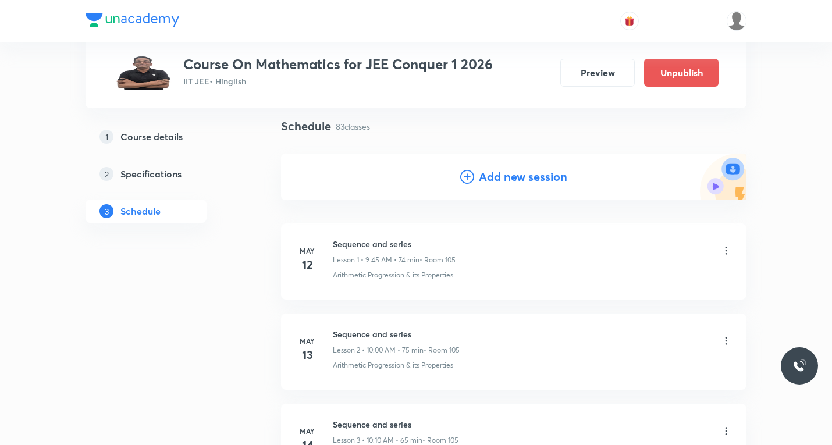
scroll to position [0, 0]
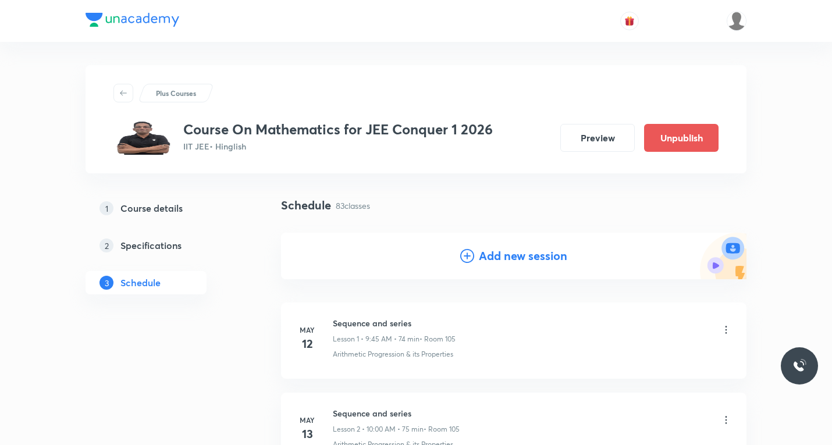
click at [466, 251] on icon at bounding box center [467, 256] width 14 height 14
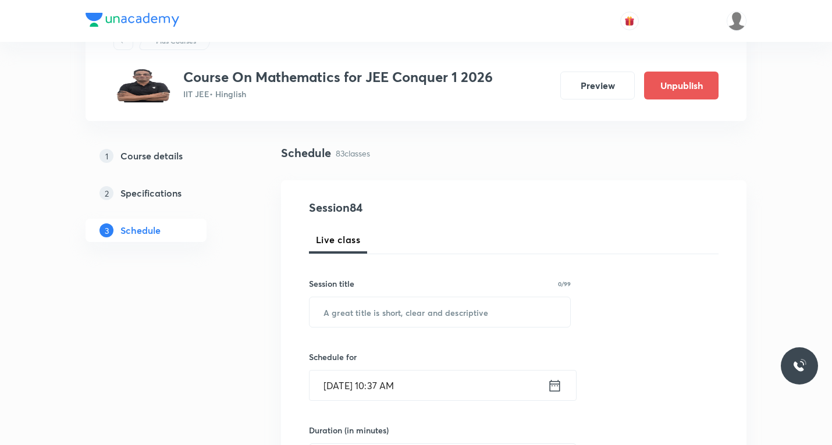
scroll to position [116, 0]
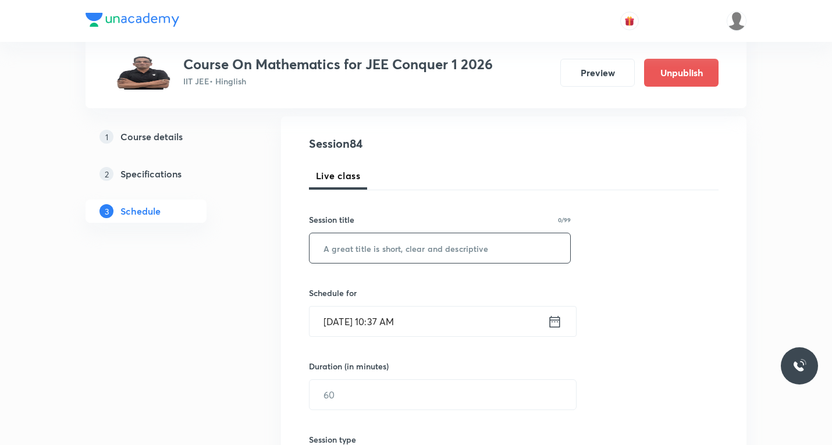
click at [404, 257] on input "text" at bounding box center [439, 248] width 261 height 30
paste input "Complex number"
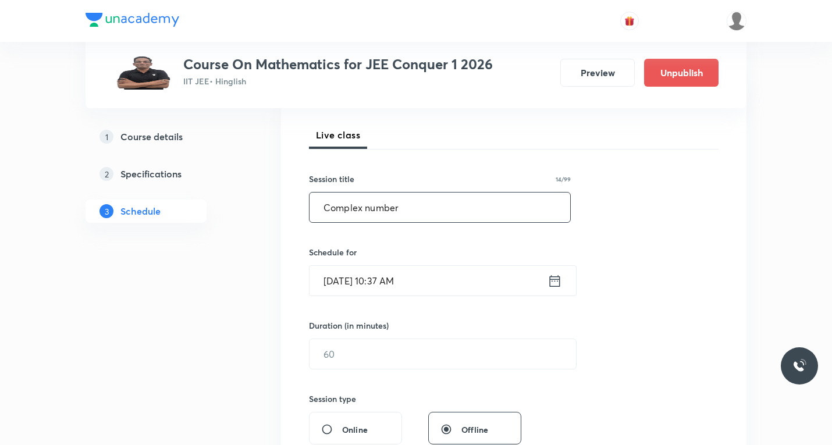
scroll to position [233, 0]
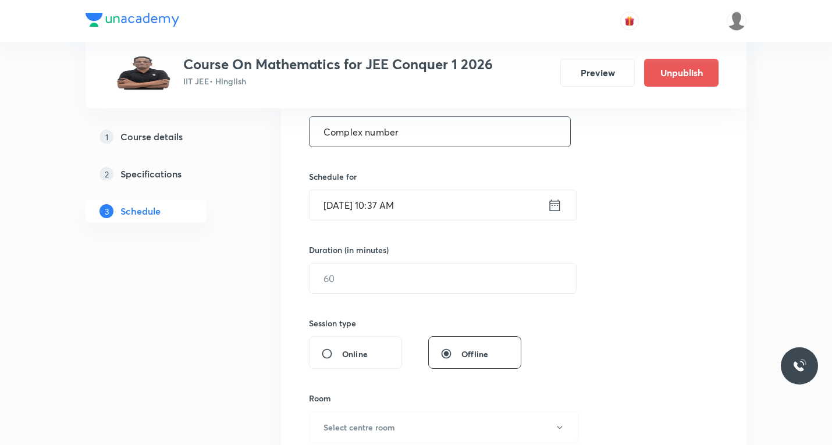
type input "Complex number"
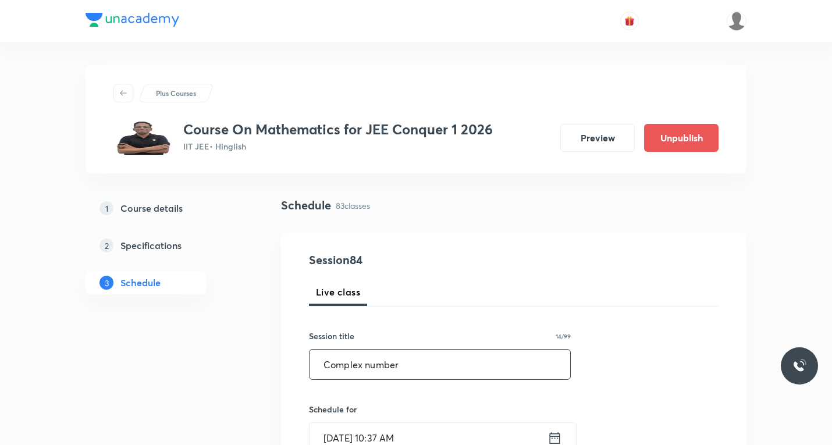
scroll to position [58, 0]
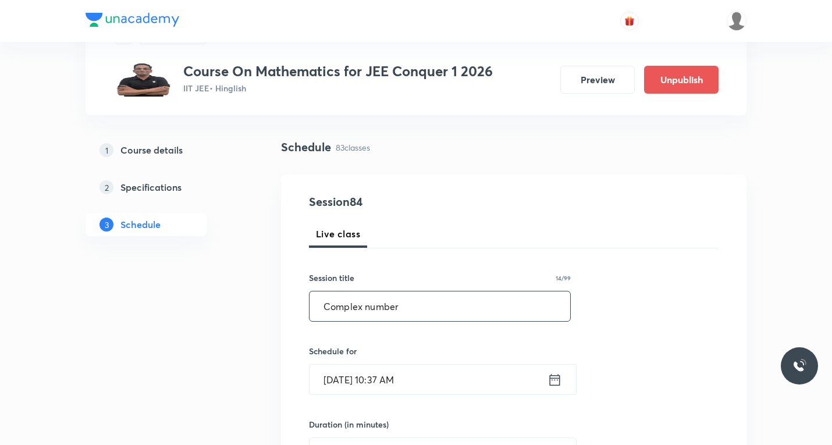
click at [557, 380] on icon at bounding box center [554, 380] width 15 height 16
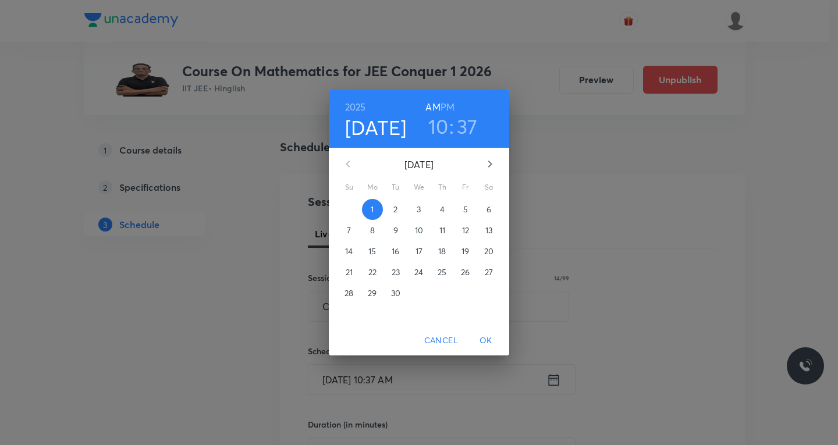
click at [418, 206] on p "3" at bounding box center [418, 210] width 4 height 12
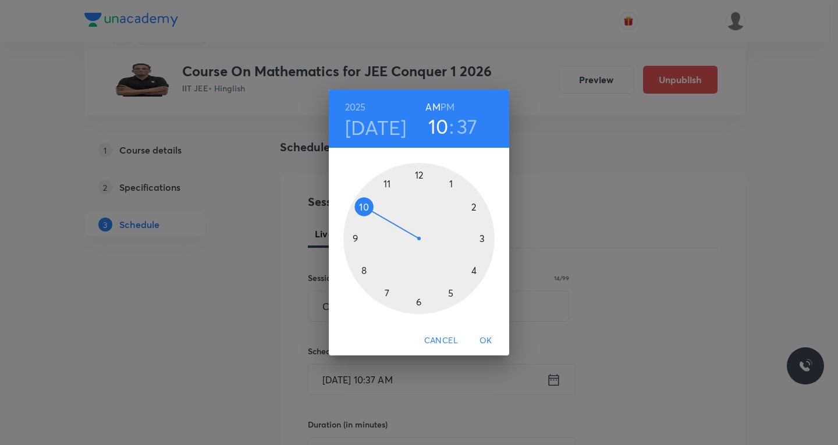
click at [388, 182] on div at bounding box center [418, 238] width 151 height 151
click at [479, 235] on div at bounding box center [418, 238] width 151 height 151
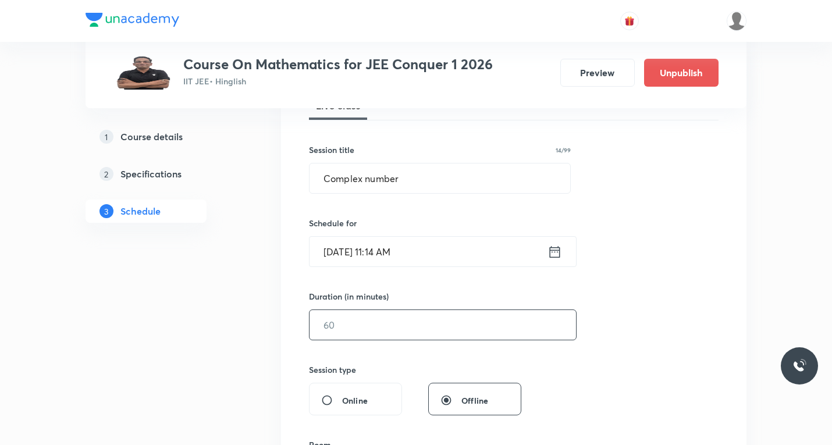
scroll to position [233, 0]
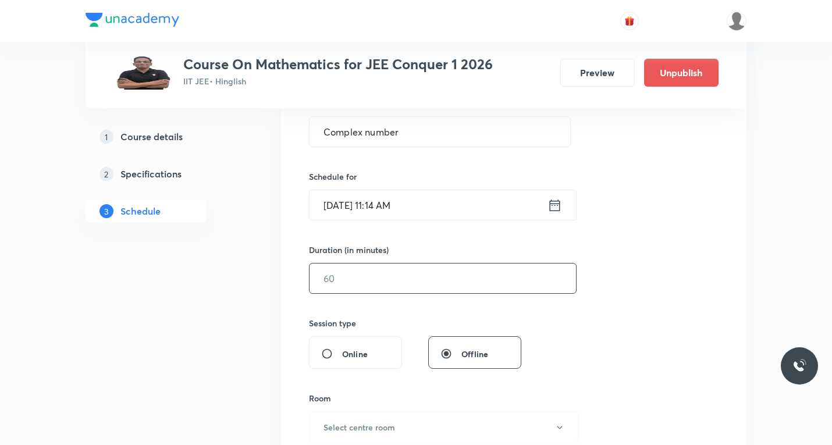
click at [375, 275] on input "text" at bounding box center [442, 278] width 266 height 30
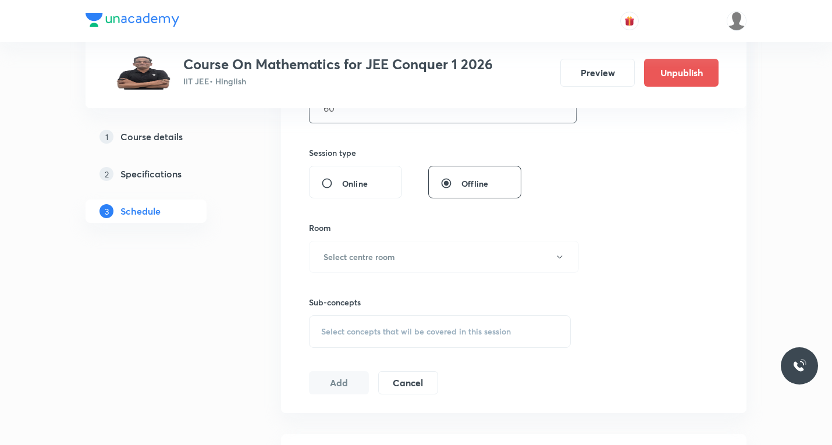
scroll to position [407, 0]
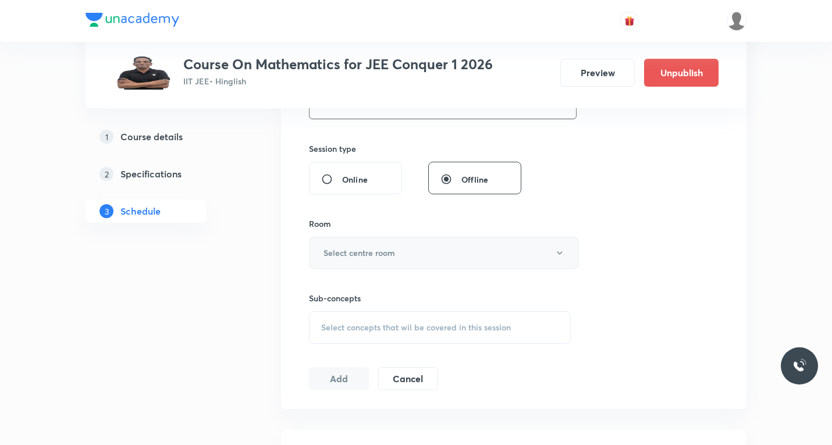
type input "60"
click at [371, 245] on button "Select centre room" at bounding box center [444, 253] width 270 height 32
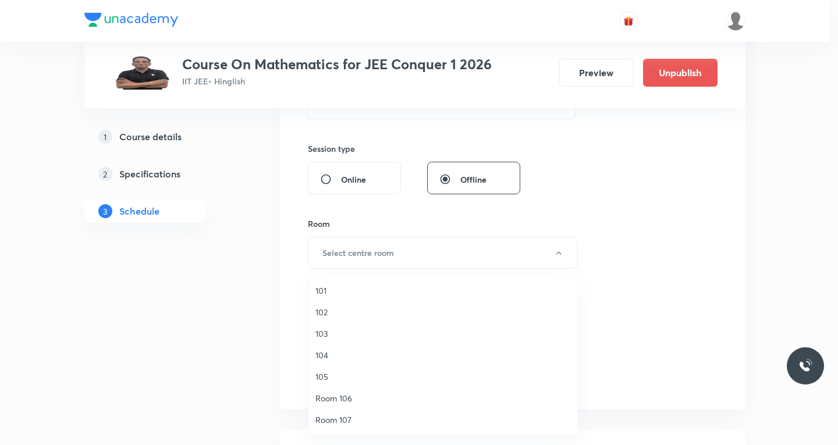
click at [322, 336] on span "103" at bounding box center [442, 333] width 255 height 12
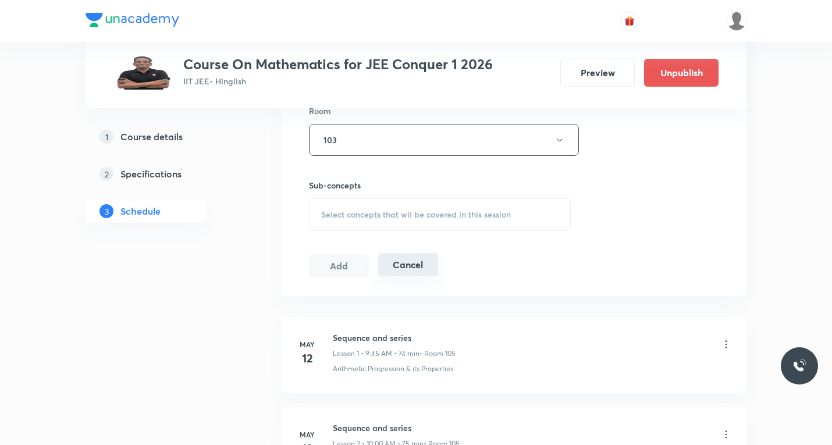
scroll to position [523, 0]
click at [379, 222] on div "Select concepts that wil be covered in this session" at bounding box center [440, 211] width 262 height 33
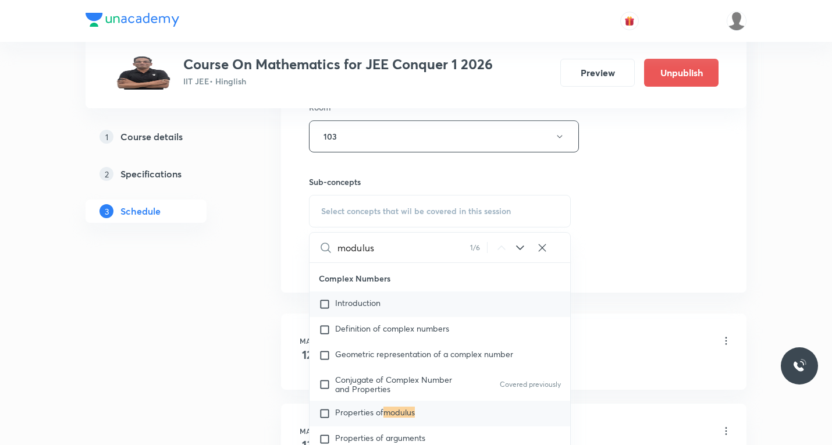
scroll to position [672, 0]
type input "modulus"
click at [323, 412] on input "checkbox" at bounding box center [327, 413] width 16 height 12
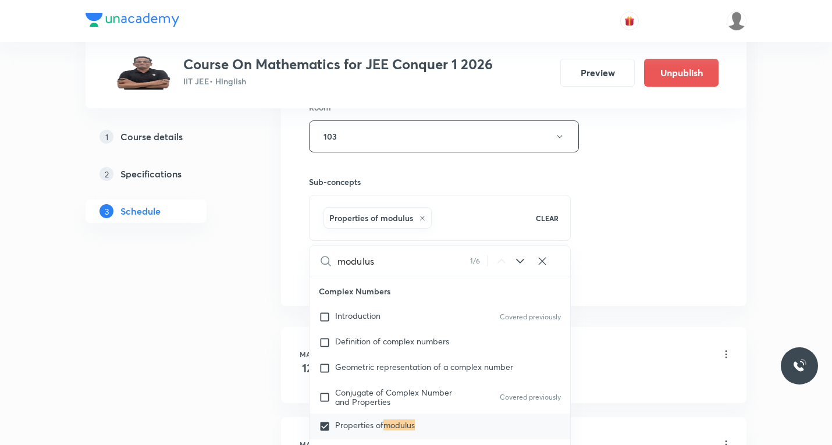
click at [521, 263] on icon at bounding box center [520, 261] width 14 height 14
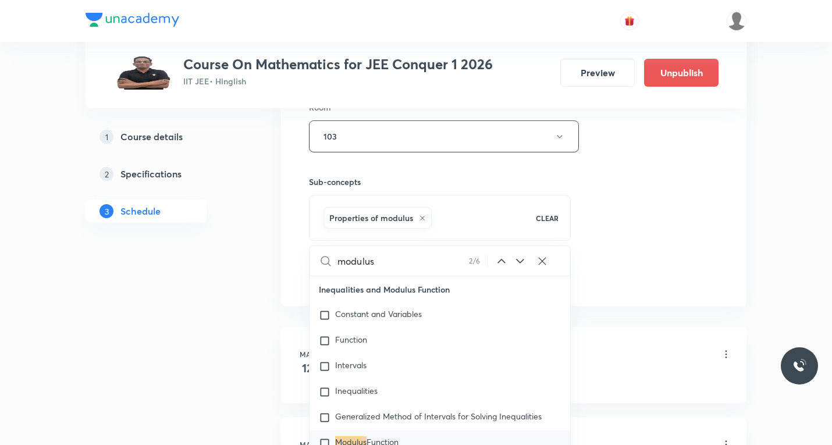
scroll to position [9468, 0]
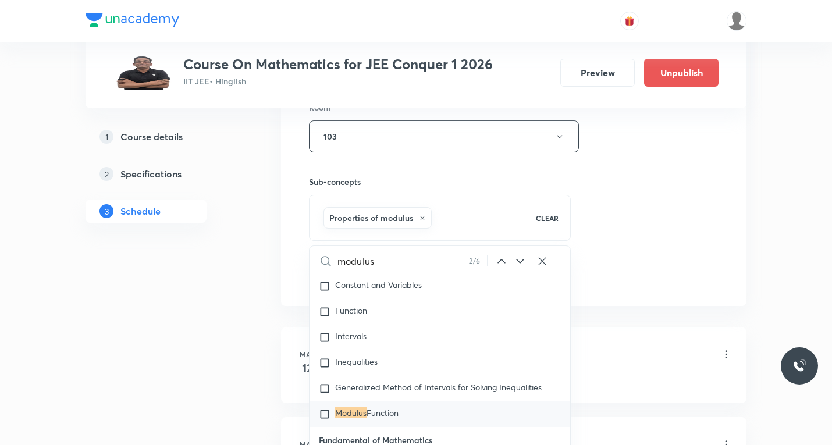
click at [522, 259] on icon at bounding box center [520, 261] width 14 height 14
click at [522, 260] on icon at bounding box center [520, 261] width 14 height 14
click at [521, 261] on icon at bounding box center [520, 261] width 8 height 5
checkbox input "true"
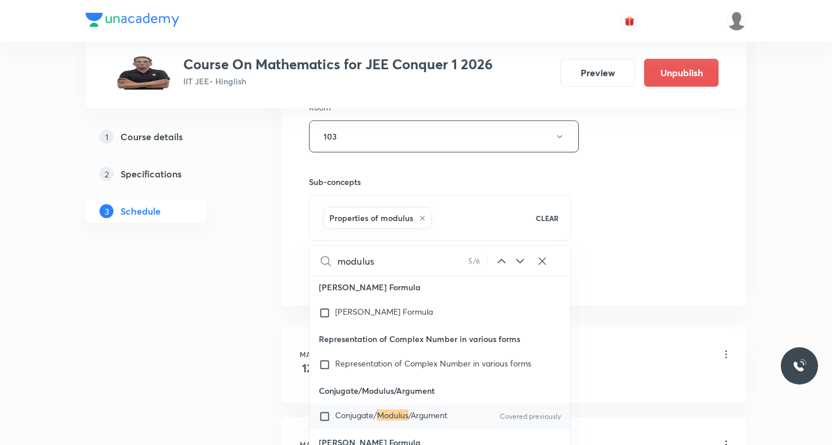
scroll to position [14103, 0]
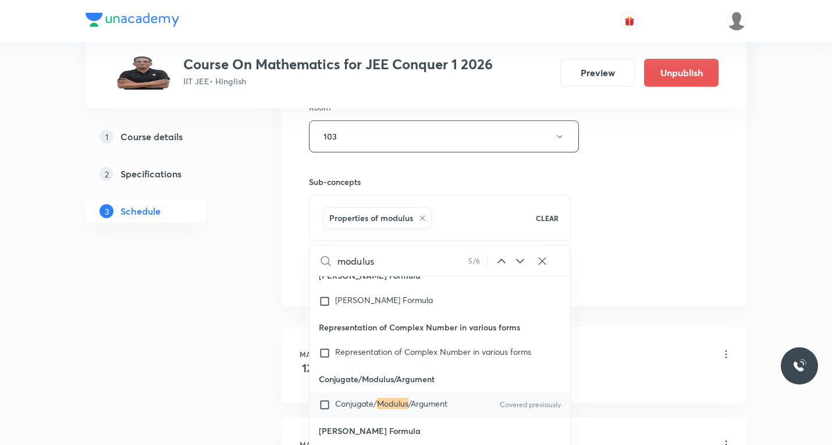
click at [325, 411] on input "checkbox" at bounding box center [327, 405] width 16 height 12
checkbox input "true"
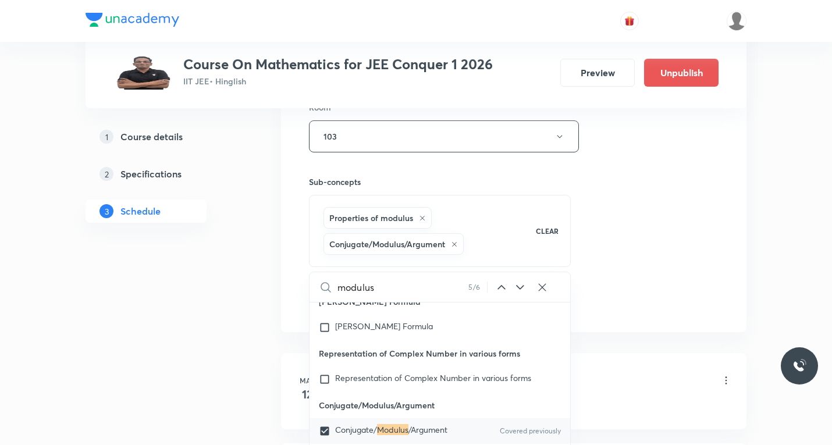
click at [649, 254] on div "Session 84 Live class Session title 14/99 Complex number ​ Schedule for Sept 3,…" at bounding box center [513, 21] width 409 height 586
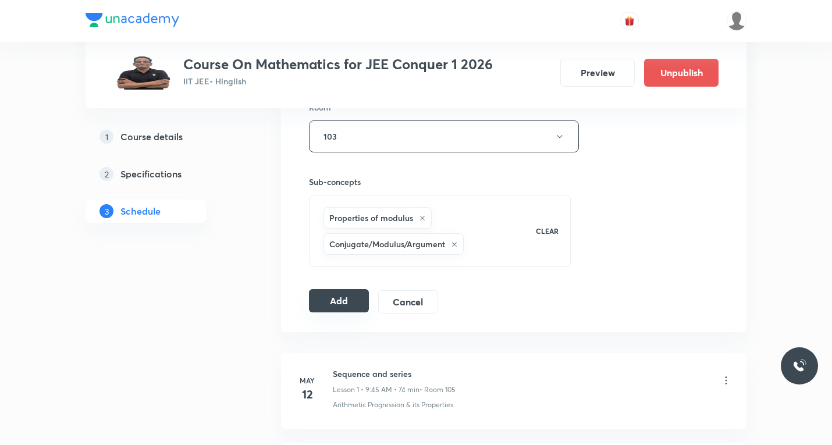
click at [345, 303] on button "Add" at bounding box center [339, 300] width 60 height 23
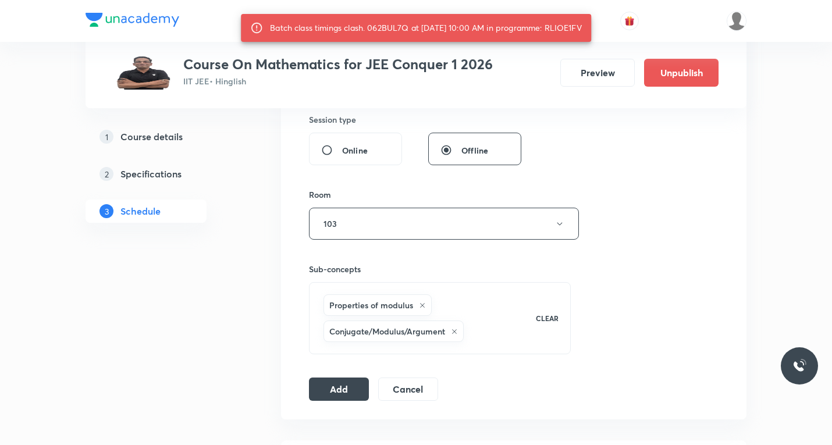
scroll to position [291, 0]
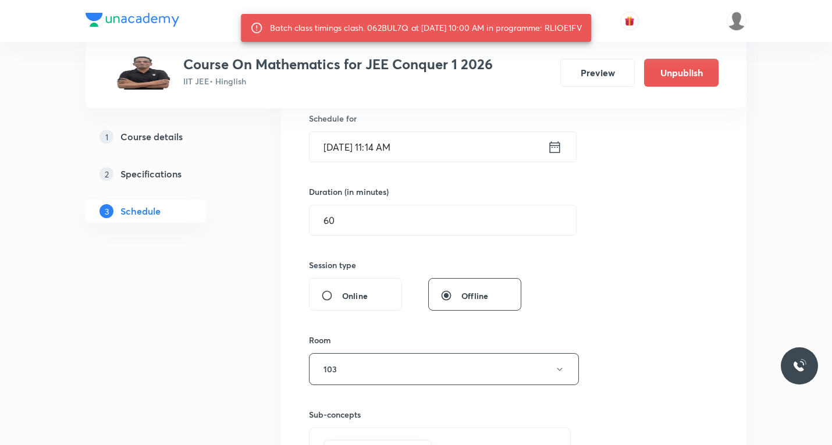
click at [557, 145] on icon at bounding box center [555, 147] width 10 height 12
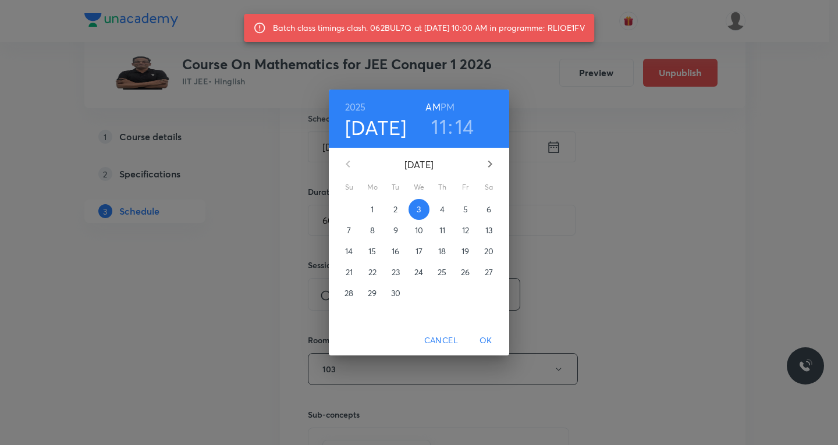
click at [474, 127] on div "11 : 14" at bounding box center [452, 126] width 81 height 24
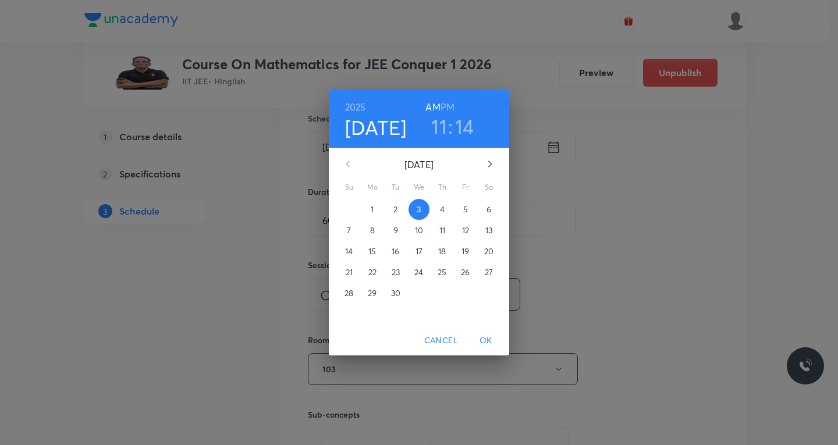
click at [464, 126] on h3 "14" at bounding box center [464, 126] width 19 height 24
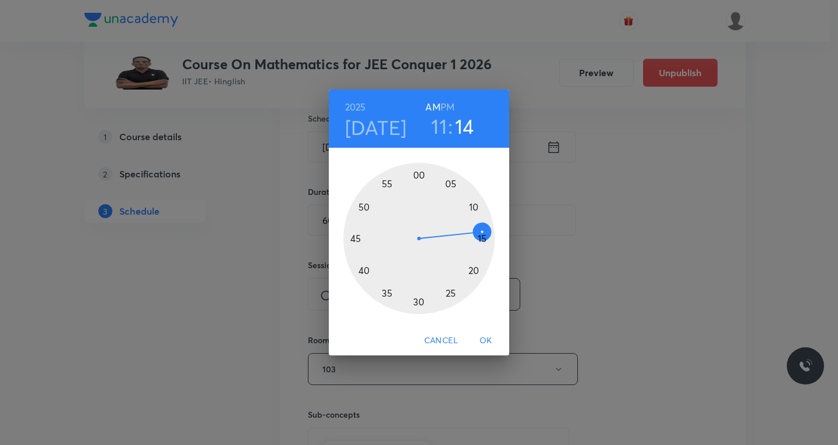
click at [472, 272] on div at bounding box center [418, 238] width 151 height 151
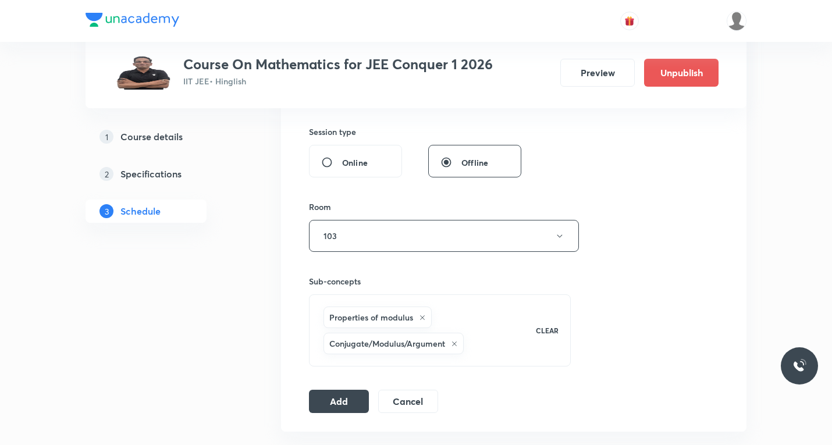
scroll to position [582, 0]
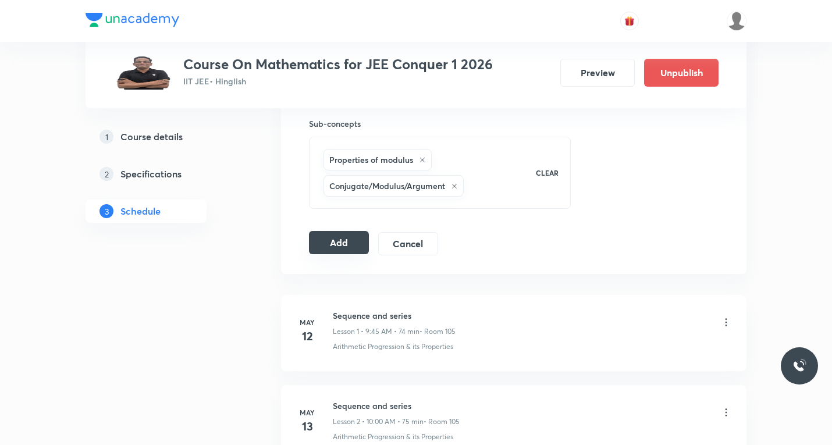
click at [348, 237] on button "Add" at bounding box center [339, 242] width 60 height 23
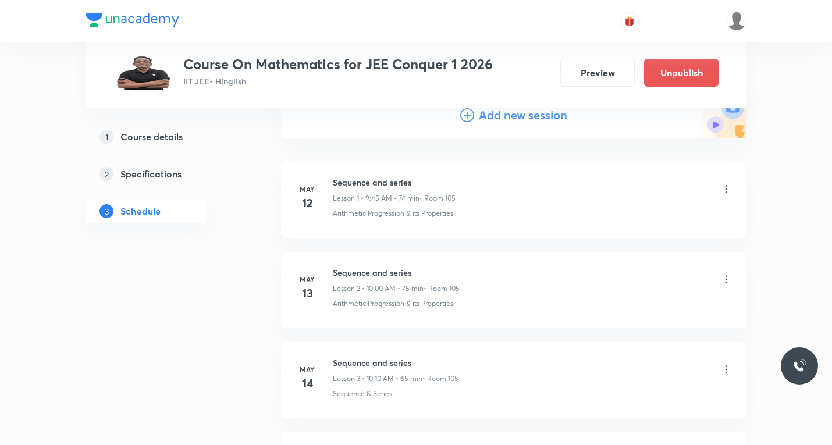
scroll to position [58, 0]
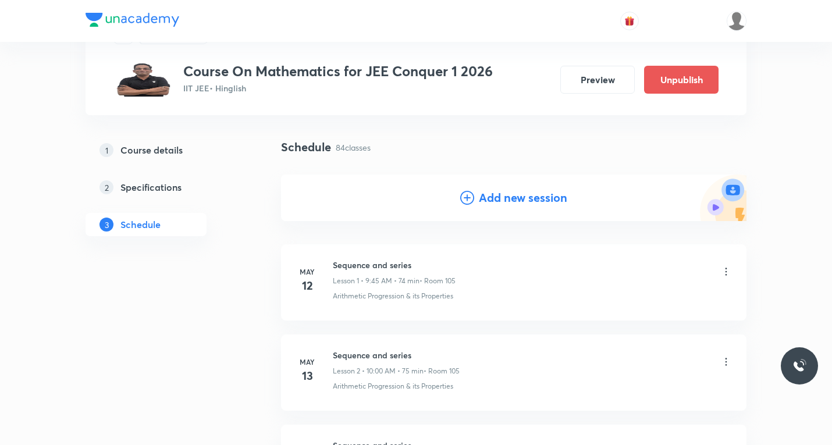
click at [469, 199] on icon at bounding box center [467, 198] width 14 height 14
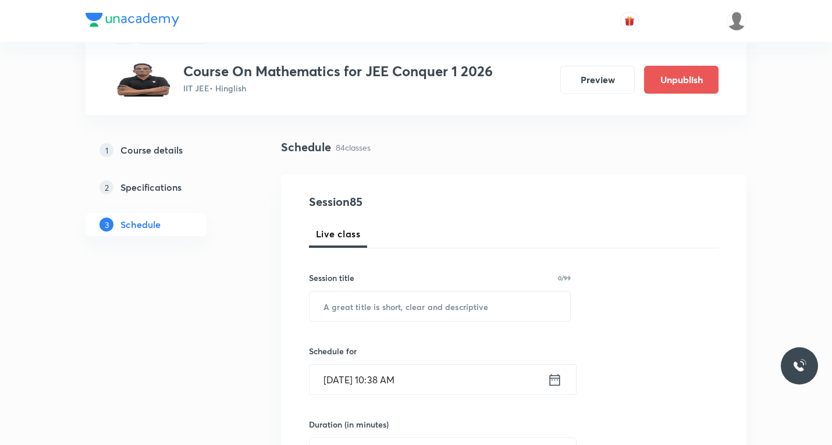
scroll to position [116, 0]
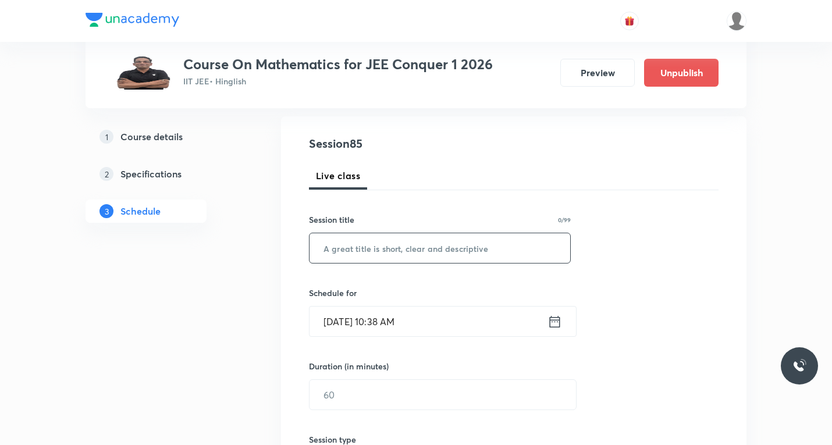
click at [391, 255] on input "text" at bounding box center [439, 248] width 261 height 30
paste input "Complex number"
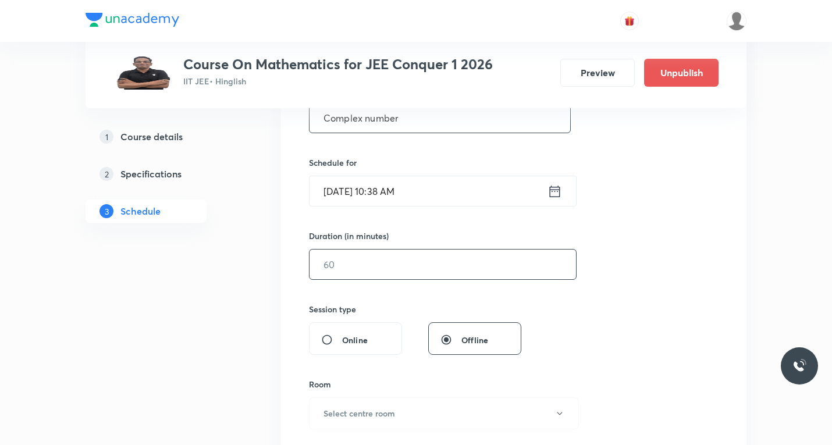
scroll to position [291, 0]
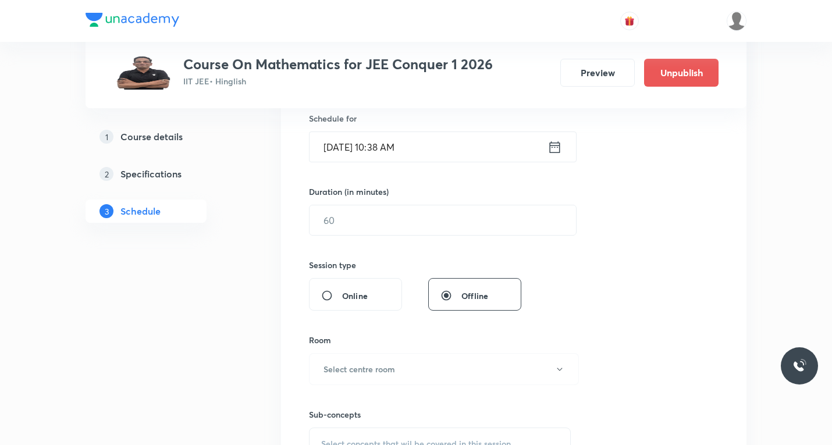
type input "Complex number"
click at [556, 148] on icon at bounding box center [554, 147] width 15 height 16
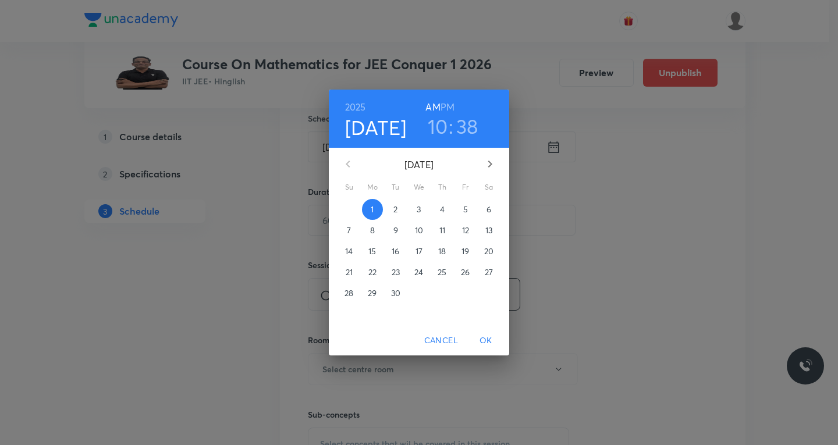
click at [443, 209] on p "4" at bounding box center [442, 210] width 5 height 12
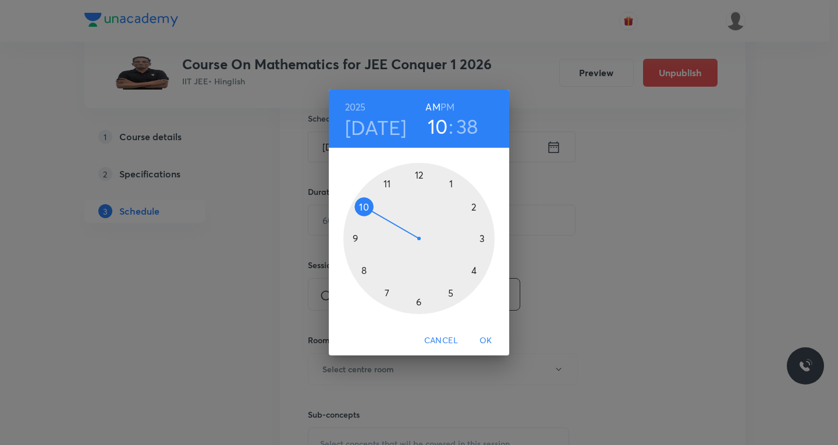
drag, startPoint x: 386, startPoint y: 184, endPoint x: 393, endPoint y: 189, distance: 8.7
click at [387, 183] on div at bounding box center [418, 238] width 151 height 151
click at [473, 271] on div at bounding box center [418, 238] width 151 height 151
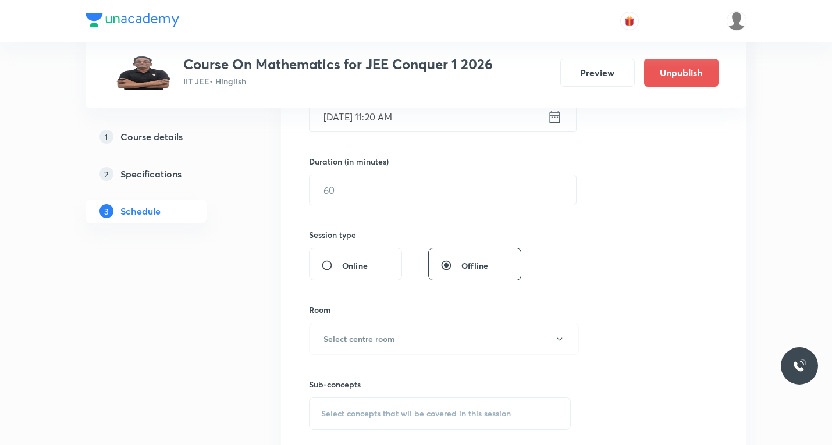
scroll to position [349, 0]
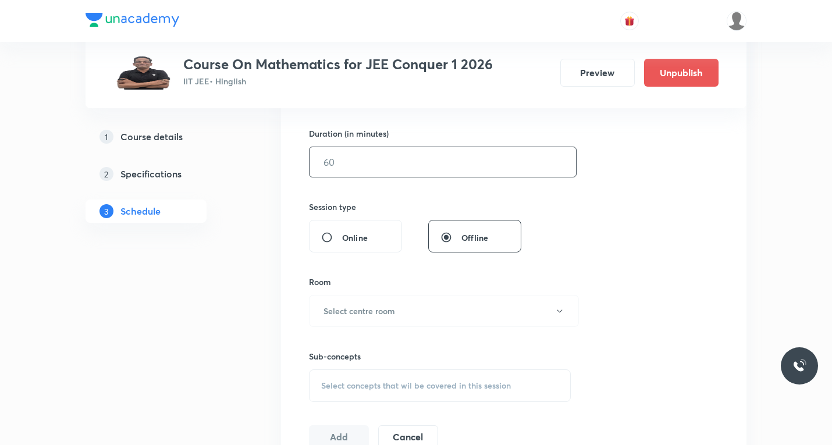
click at [357, 160] on input "text" at bounding box center [442, 162] width 266 height 30
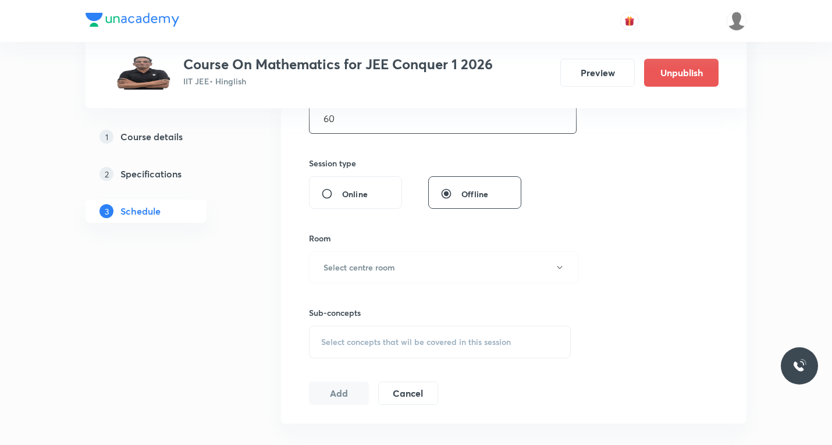
scroll to position [465, 0]
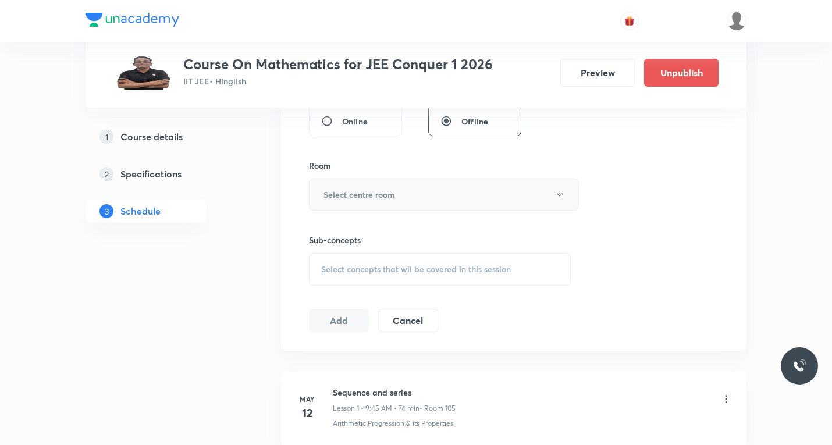
type input "60"
click at [368, 197] on h6 "Select centre room" at bounding box center [359, 194] width 72 height 12
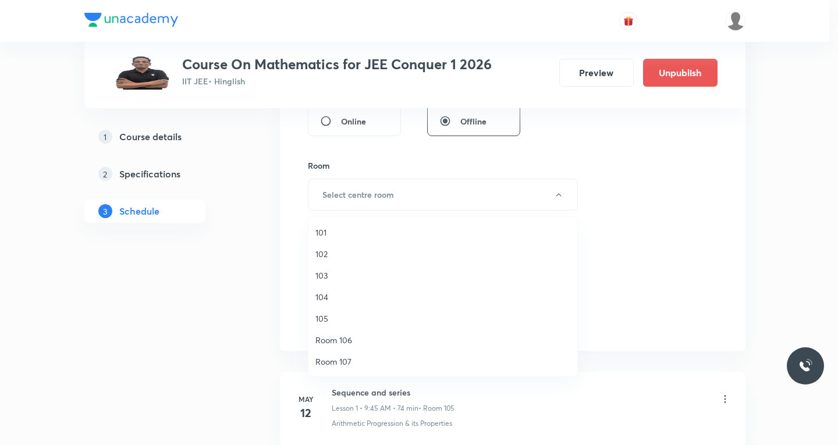
click at [326, 278] on span "103" at bounding box center [442, 275] width 255 height 12
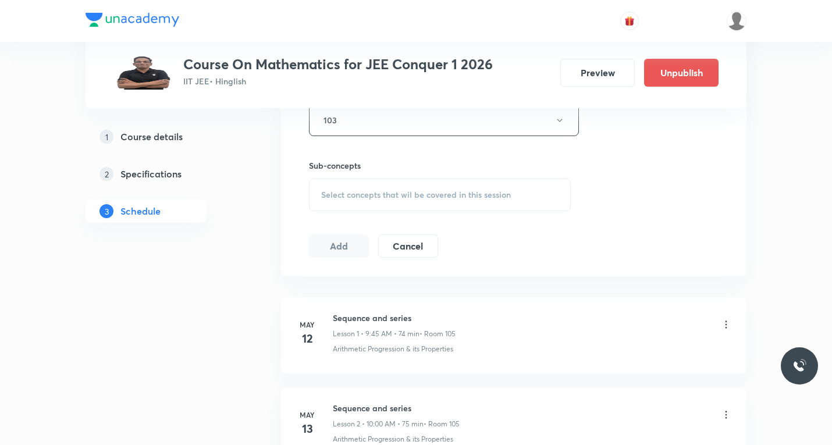
scroll to position [582, 0]
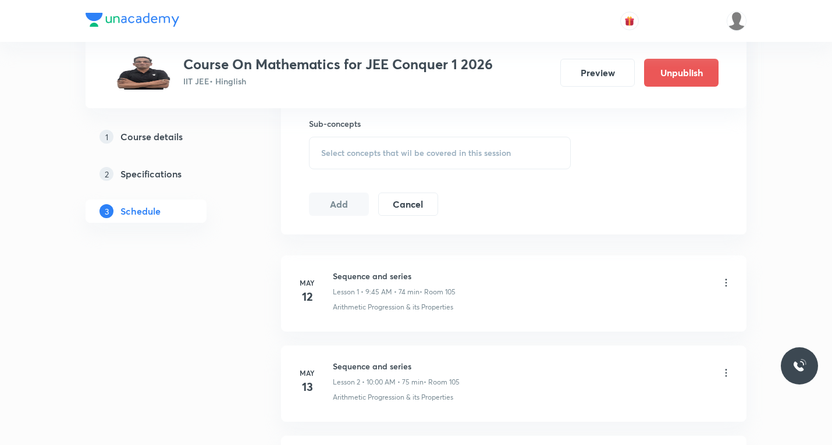
click at [393, 162] on div "Select concepts that wil be covered in this session" at bounding box center [440, 153] width 262 height 33
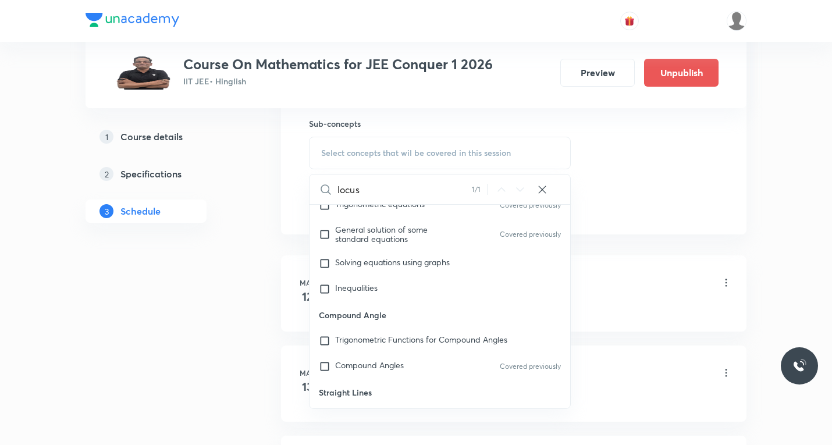
scroll to position [6589, 0]
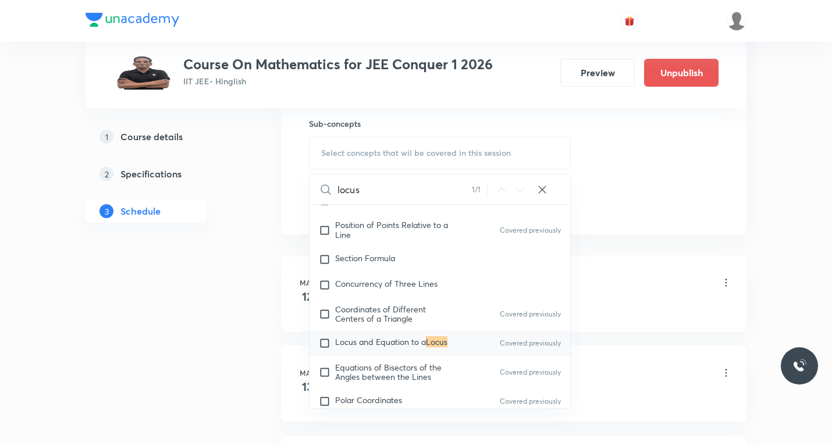
type input "locus"
click at [325, 349] on input "checkbox" at bounding box center [327, 343] width 16 height 12
checkbox input "true"
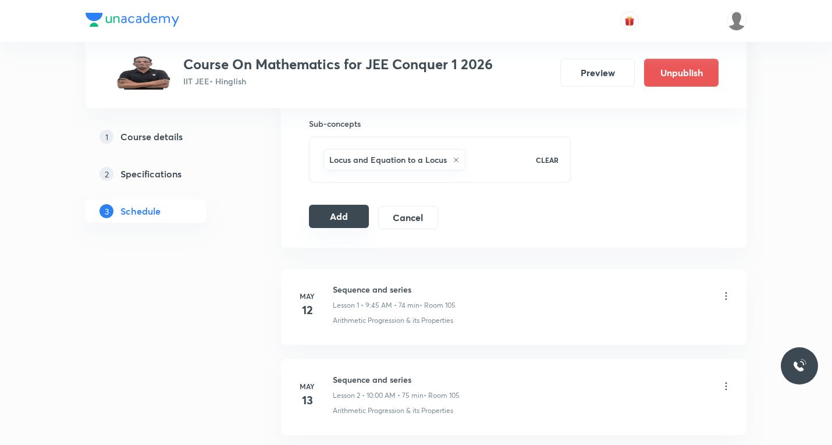
click at [330, 215] on button "Add" at bounding box center [339, 216] width 60 height 23
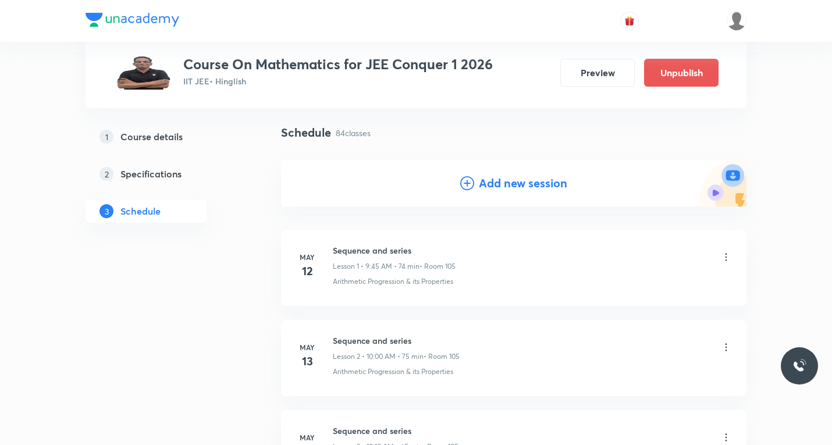
scroll to position [0, 0]
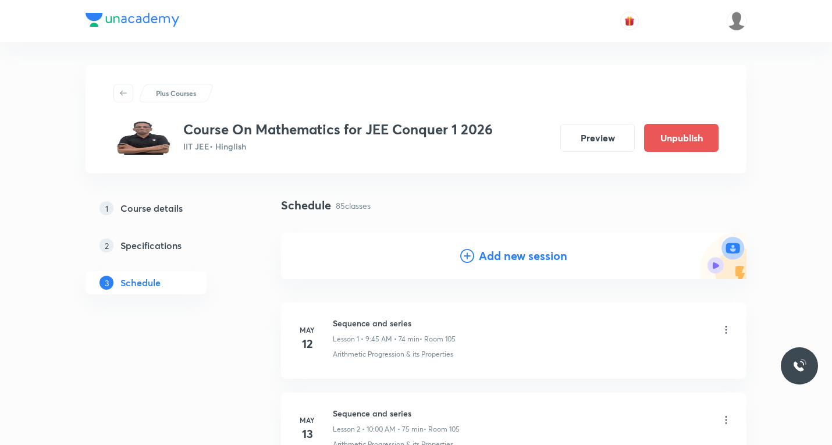
click at [465, 255] on icon at bounding box center [467, 256] width 14 height 14
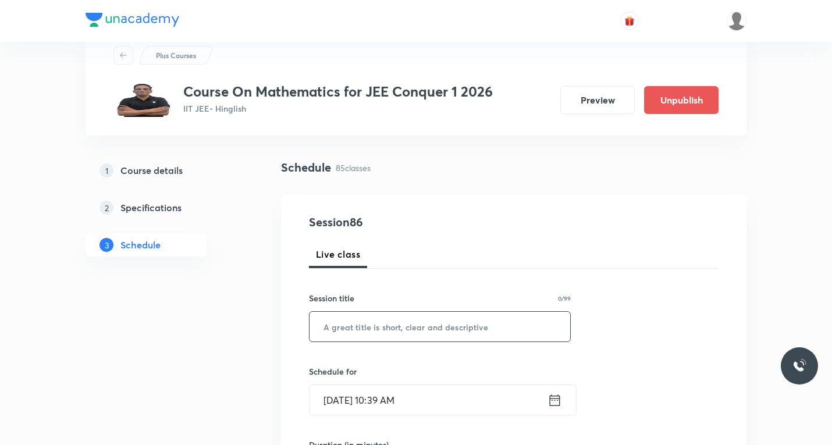
scroll to position [58, 0]
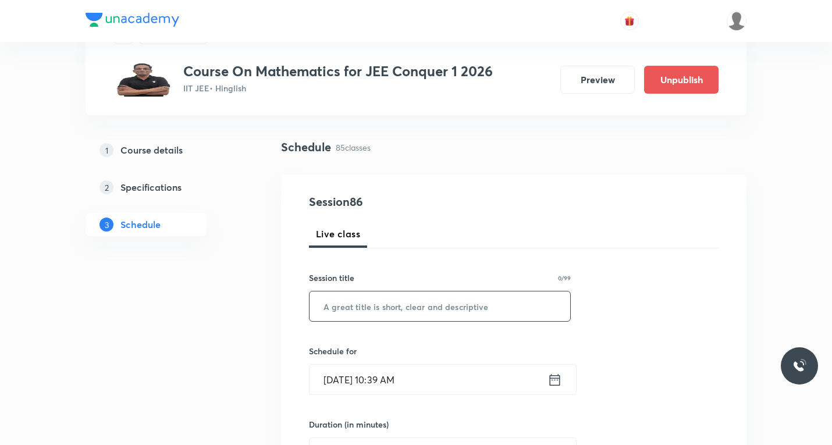
click at [392, 308] on input "text" at bounding box center [439, 306] width 261 height 30
paste input "Complex number"
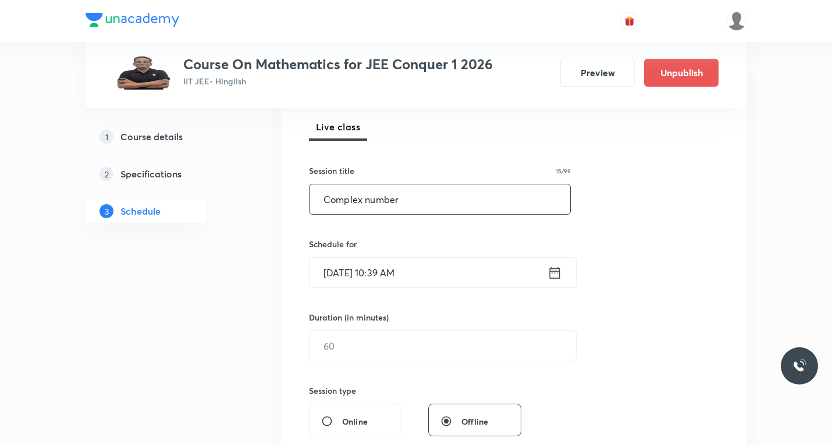
scroll to position [174, 0]
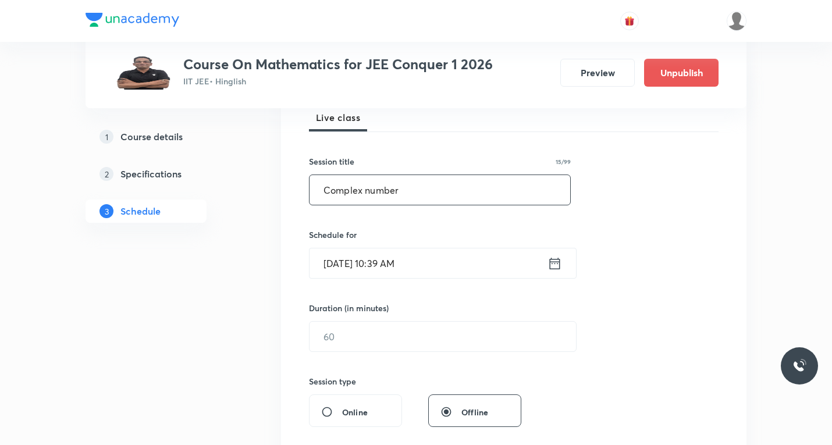
type input "Complex number"
click at [550, 267] on icon at bounding box center [554, 263] width 15 height 16
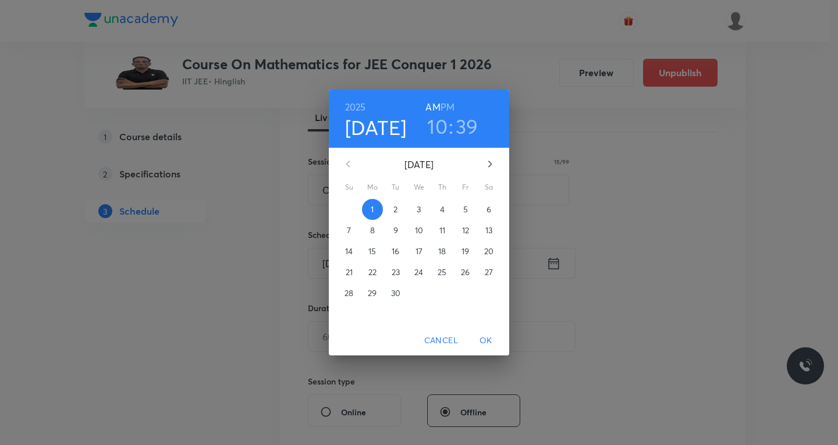
click at [464, 207] on p "5" at bounding box center [465, 210] width 5 height 12
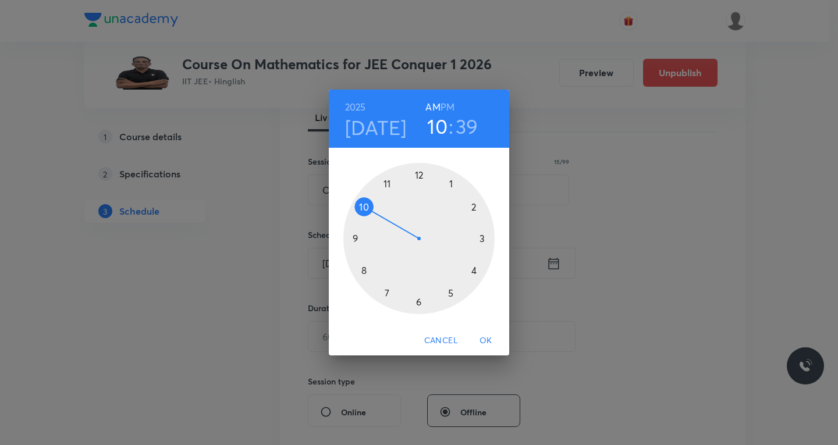
click at [386, 184] on div at bounding box center [418, 238] width 151 height 151
click at [473, 269] on div at bounding box center [418, 238] width 151 height 151
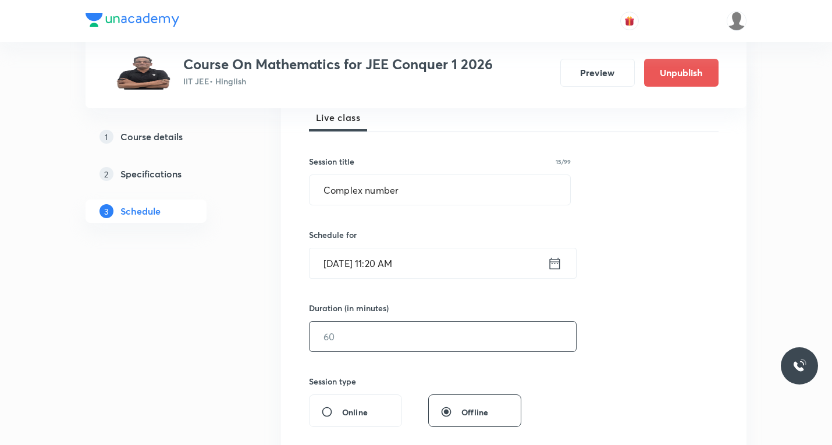
click at [403, 335] on input "text" at bounding box center [442, 337] width 266 height 30
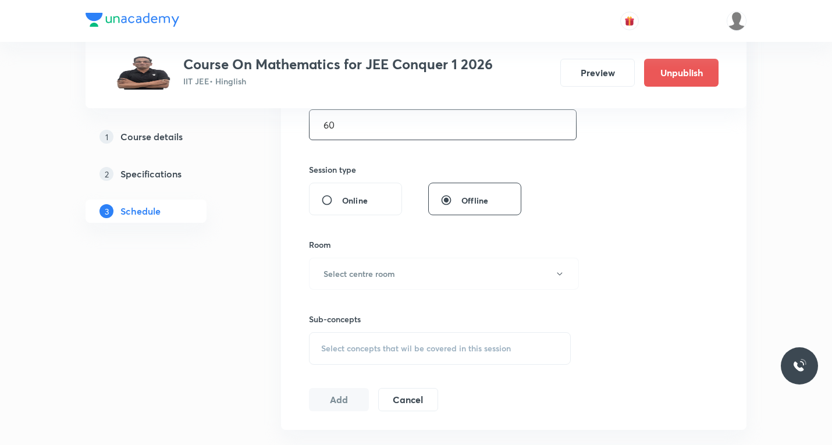
scroll to position [465, 0]
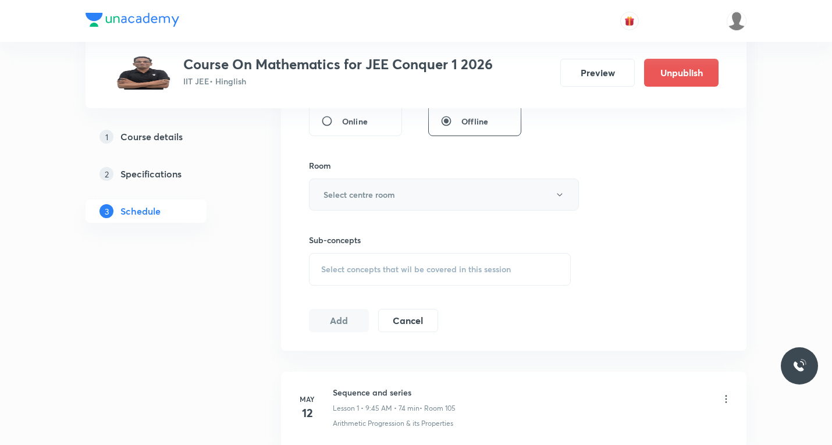
type input "60"
click at [366, 189] on h6 "Select centre room" at bounding box center [359, 194] width 72 height 12
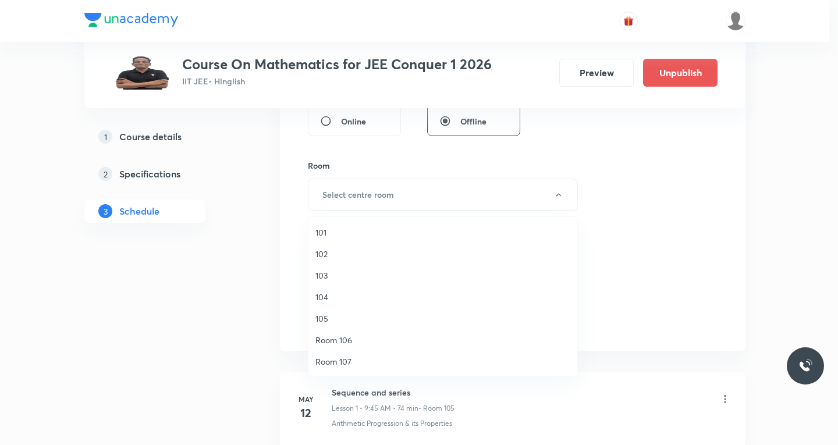
click at [322, 273] on span "103" at bounding box center [442, 275] width 255 height 12
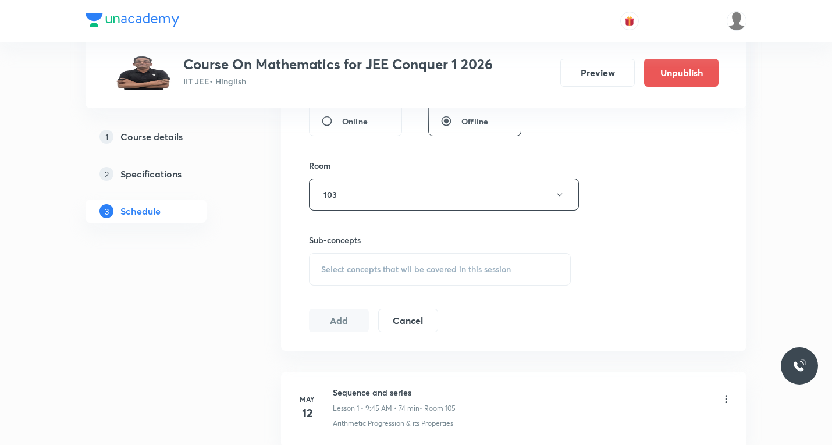
click at [374, 275] on div "Select concepts that wil be covered in this session" at bounding box center [440, 269] width 262 height 33
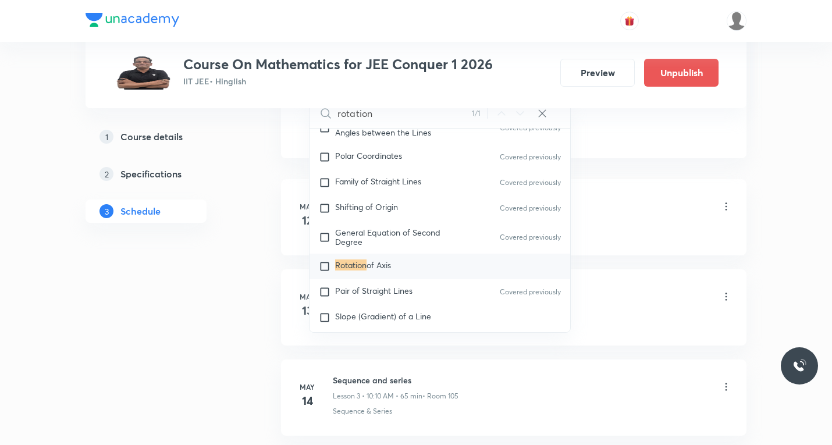
scroll to position [698, 0]
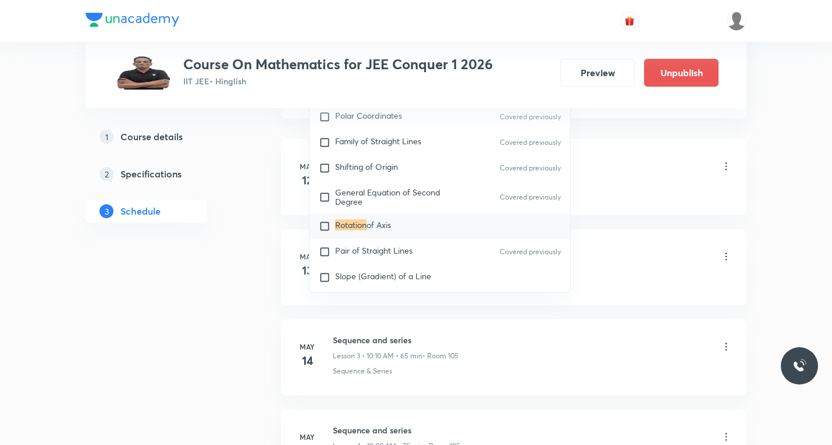
type input "rotation"
click at [322, 232] on input "checkbox" at bounding box center [327, 226] width 16 height 12
checkbox input "true"
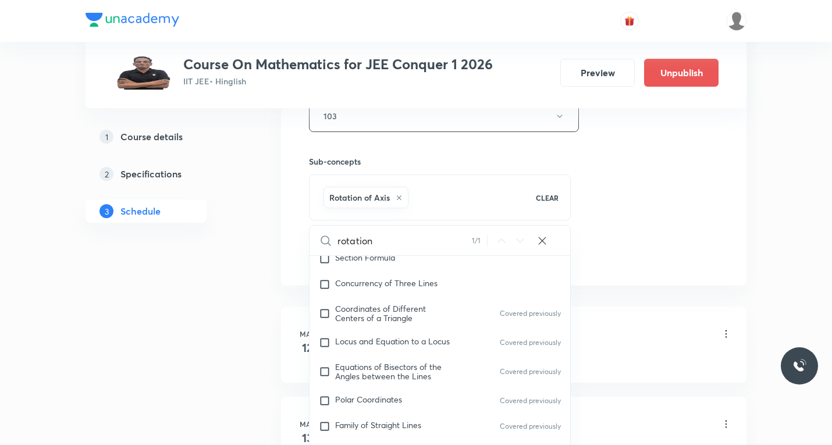
scroll to position [523, 0]
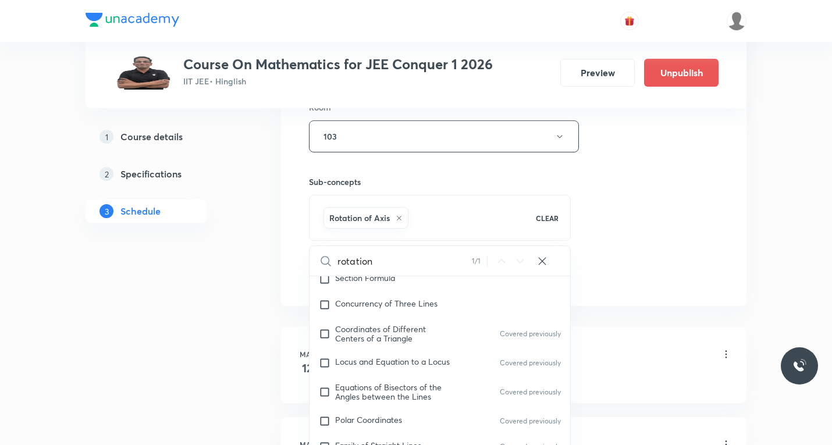
click at [392, 265] on input "rotation" at bounding box center [404, 261] width 134 height 30
paste input "complex"
type input "complex"
checkbox input "true"
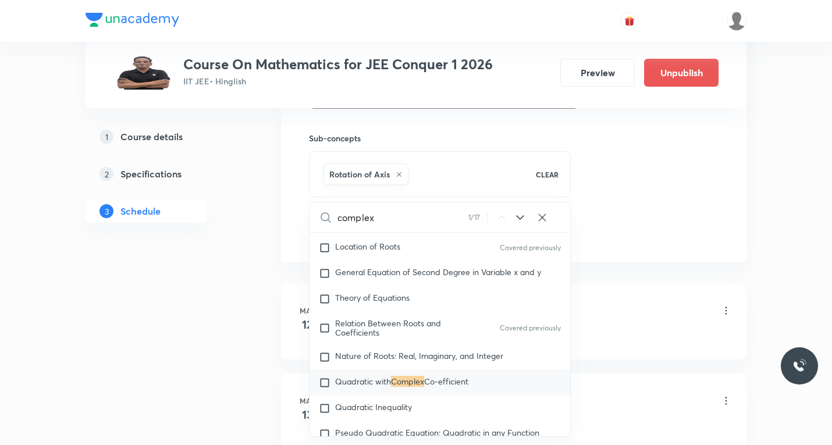
scroll to position [640, 0]
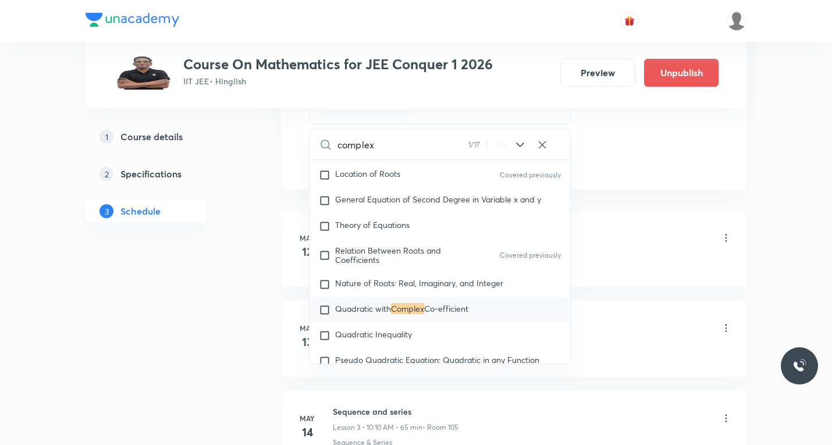
type input "complex"
click at [520, 144] on icon at bounding box center [520, 145] width 14 height 14
checkbox input "true"
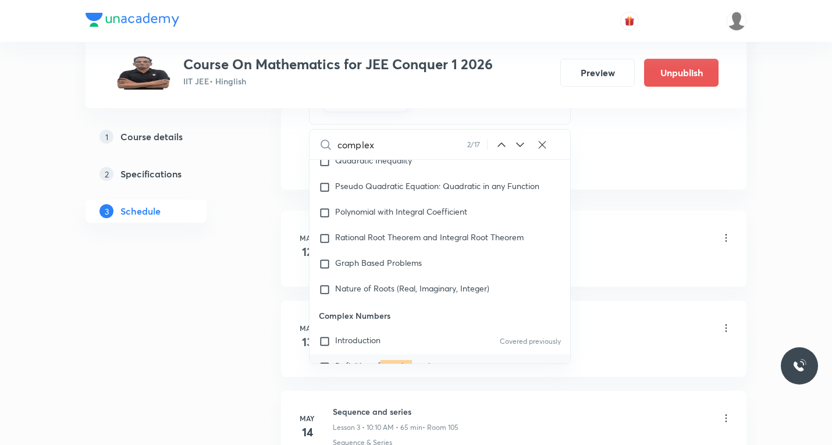
scroll to position [588, 0]
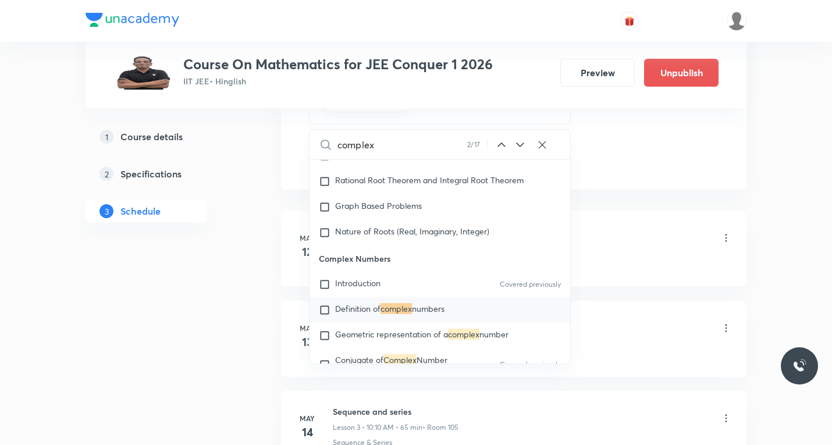
click at [325, 310] on input "checkbox" at bounding box center [327, 310] width 16 height 12
checkbox input "true"
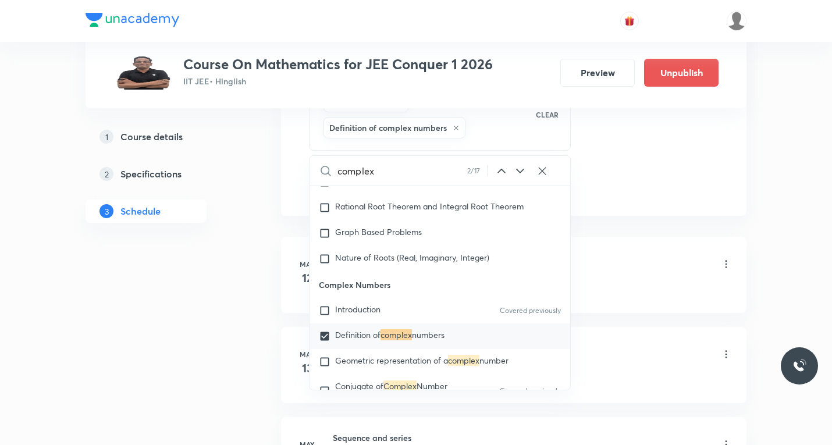
click at [642, 240] on li "May 12 Sequence and series Lesson 1 • 9:45 AM • 74 min • Room 105 Arithmetic Pr…" at bounding box center [513, 275] width 465 height 76
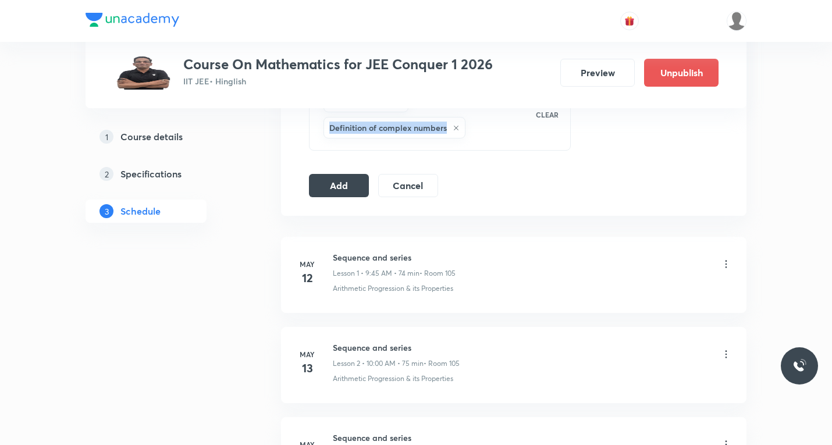
drag, startPoint x: 446, startPoint y: 126, endPoint x: 326, endPoint y: 119, distance: 120.0
click at [326, 119] on div "Definition of complex numbers" at bounding box center [394, 128] width 142 height 22
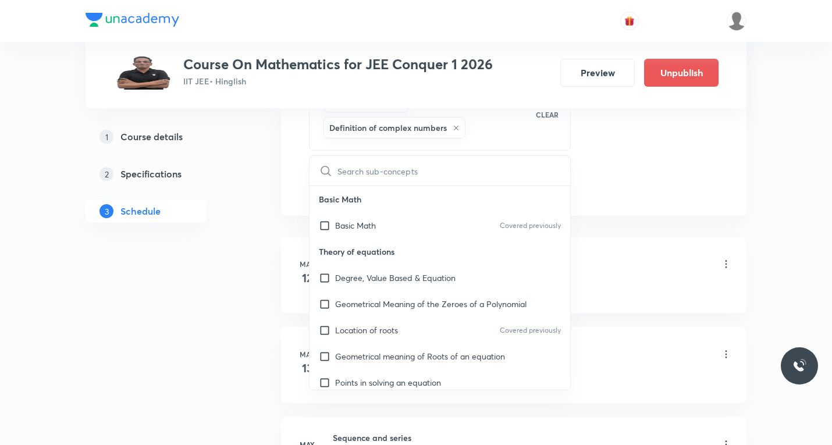
checkbox input "true"
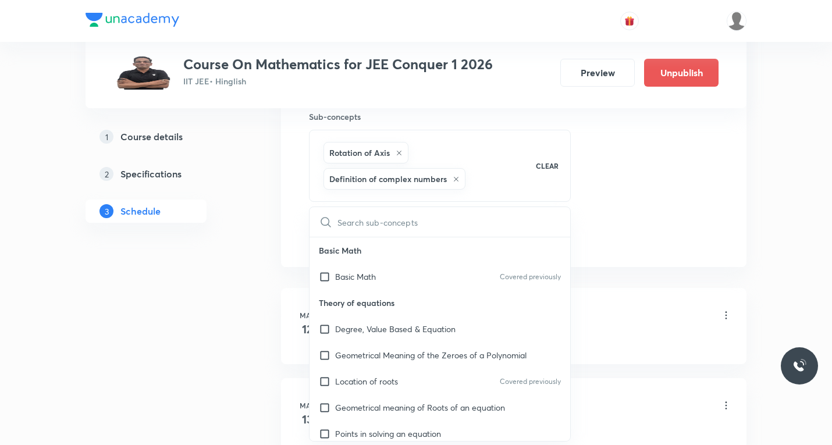
scroll to position [523, 0]
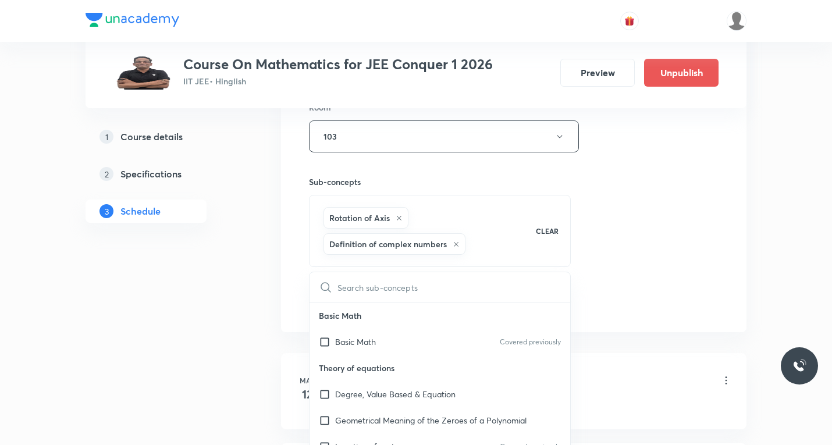
click at [665, 233] on div "Session 86 Live class Session title 15/99 Complex number ​ Schedule for Sept 5,…" at bounding box center [513, 21] width 409 height 586
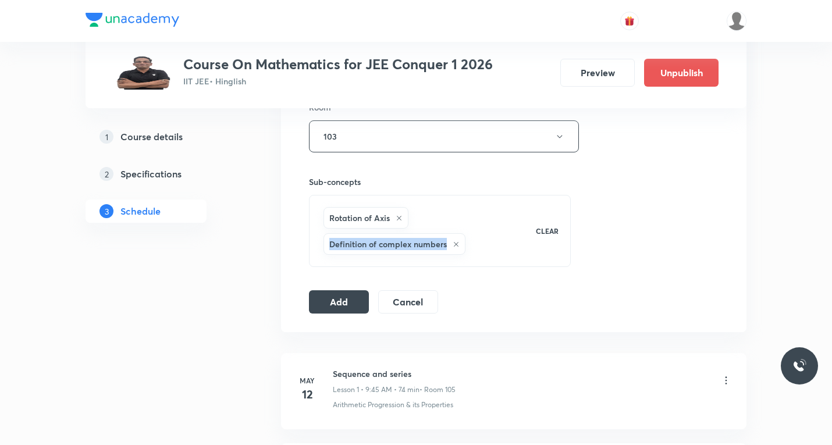
drag, startPoint x: 447, startPoint y: 241, endPoint x: 326, endPoint y: 237, distance: 121.0
click at [326, 237] on div "Definition of complex numbers" at bounding box center [394, 244] width 142 height 22
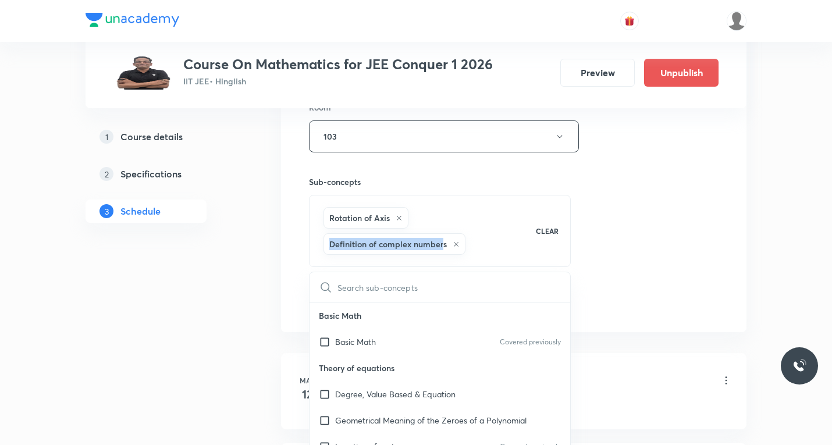
drag, startPoint x: 444, startPoint y: 241, endPoint x: 327, endPoint y: 240, distance: 116.9
click at [327, 240] on div "Definition of complex numbers" at bounding box center [394, 244] width 142 height 22
copy h6 "Definition of complex number"
click at [675, 249] on div "Session 86 Live class Session title 15/99 Complex number ​ Schedule for Sept 5,…" at bounding box center [513, 21] width 409 height 586
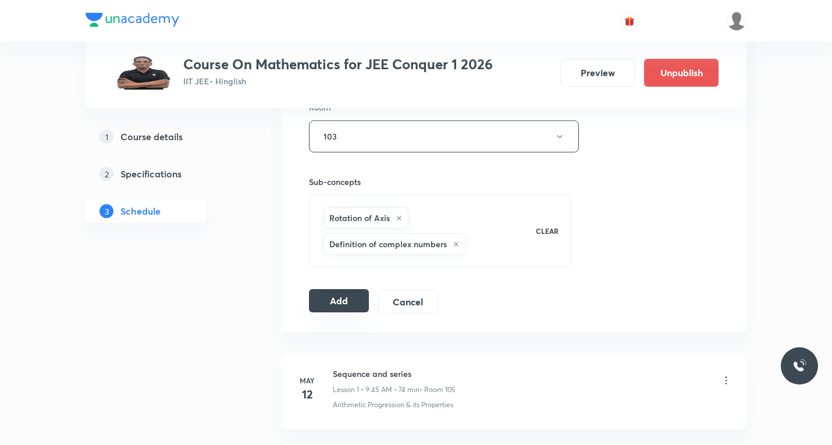
click at [345, 302] on button "Add" at bounding box center [339, 300] width 60 height 23
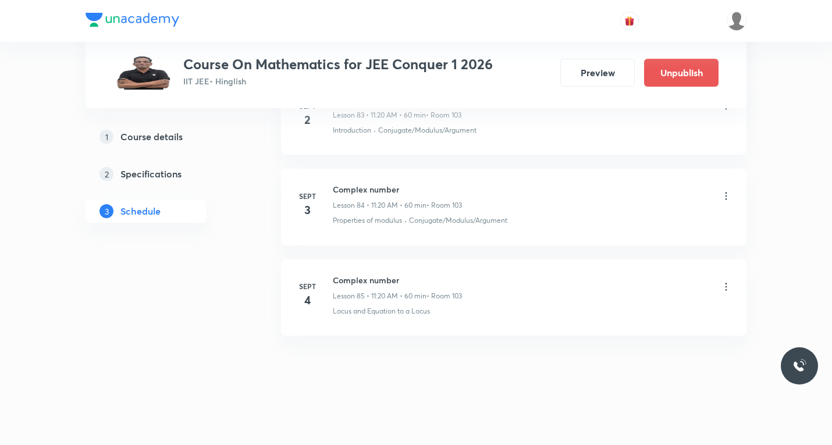
scroll to position [7632, 0]
click at [727, 283] on icon at bounding box center [726, 287] width 12 height 12
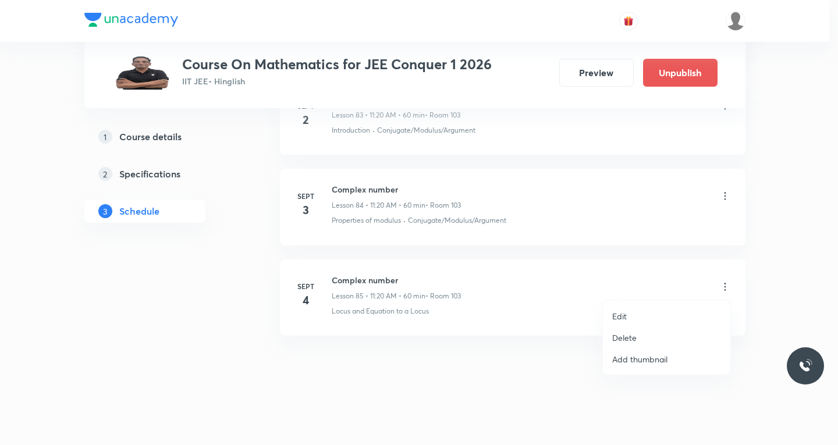
click at [615, 316] on p "Edit" at bounding box center [619, 316] width 15 height 12
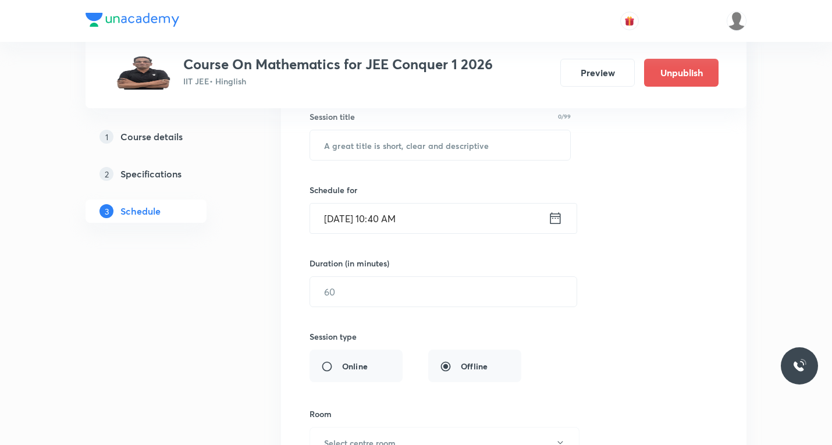
scroll to position [7458, 0]
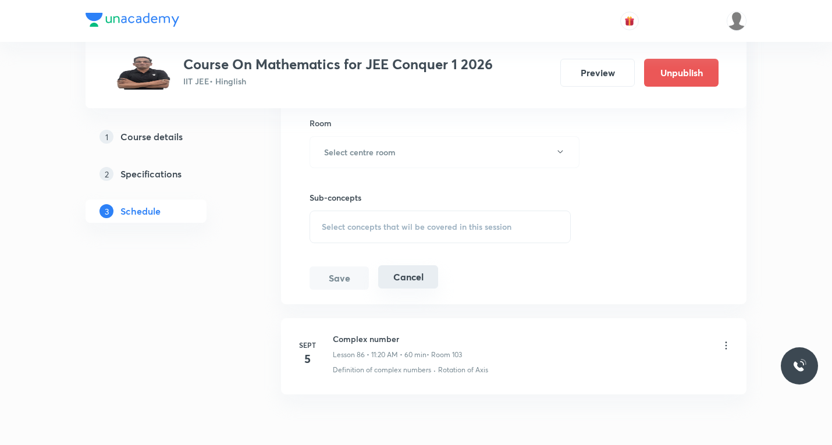
click at [411, 279] on button "Cancel" at bounding box center [408, 276] width 60 height 23
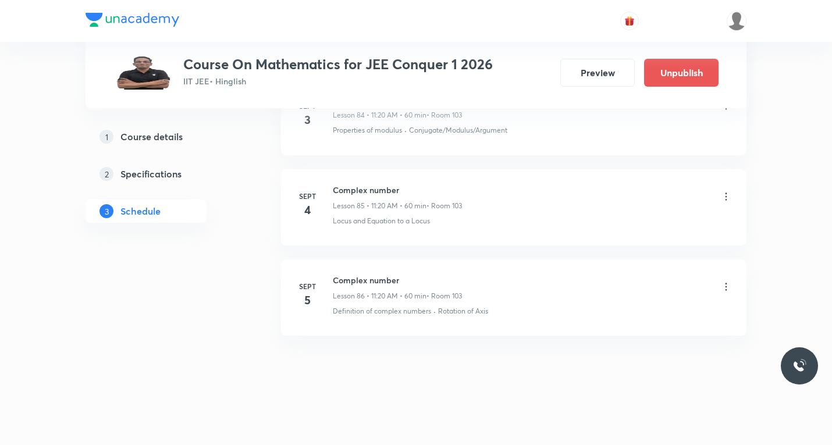
click at [722, 195] on icon at bounding box center [726, 197] width 12 height 12
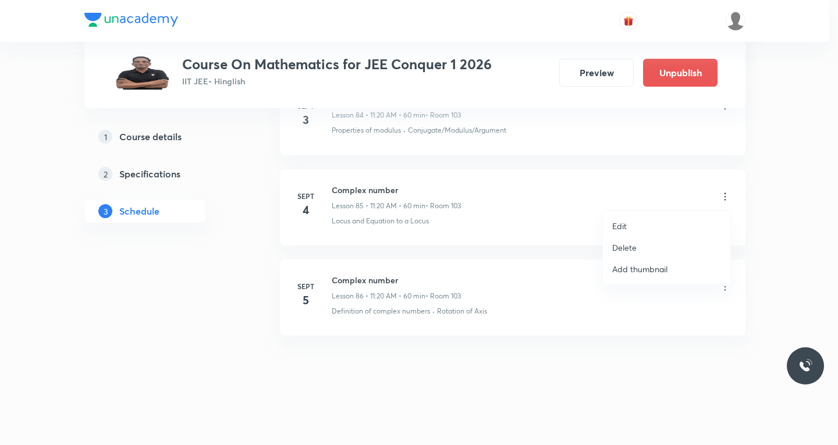
click at [622, 227] on p "Edit" at bounding box center [619, 226] width 15 height 12
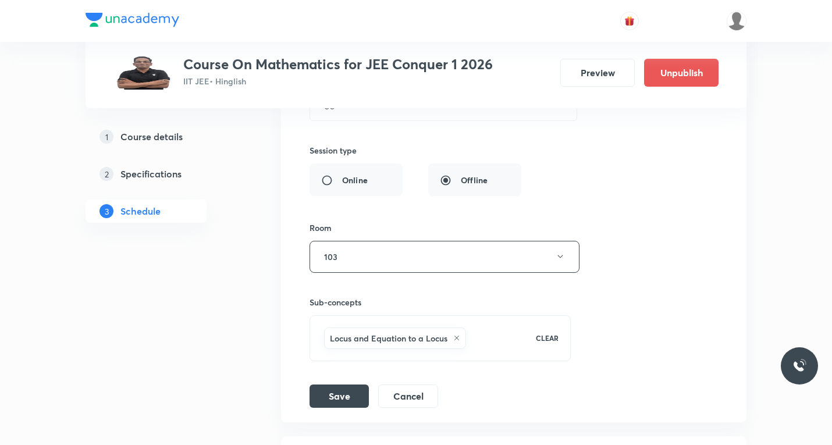
scroll to position [8013, 0]
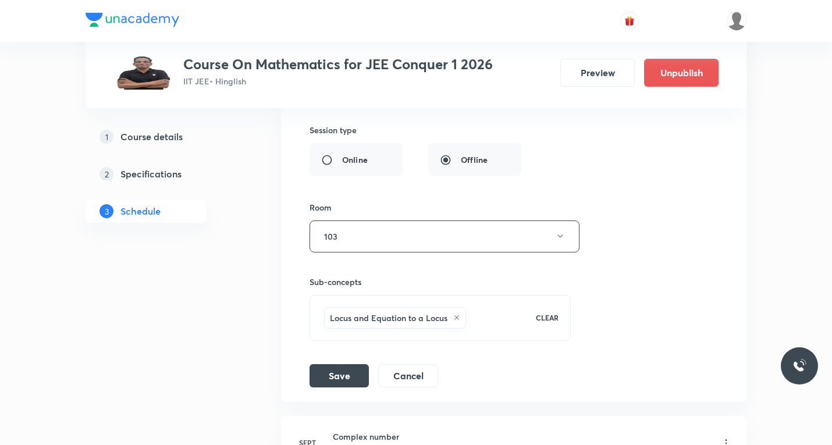
click at [357, 339] on div "Locus and Equation to a Locus CLEAR" at bounding box center [439, 318] width 261 height 46
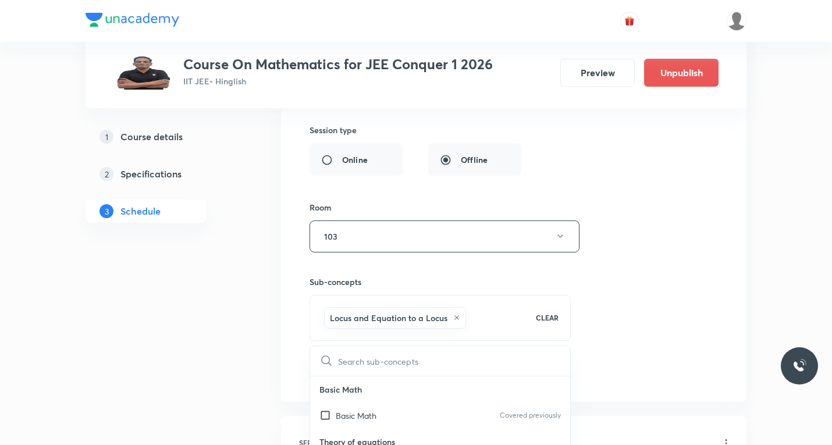
type input "Definition of complex number"
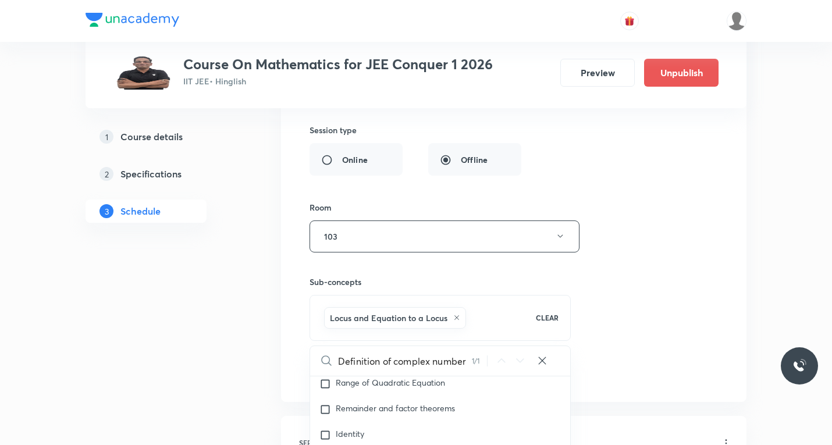
checkbox input "true"
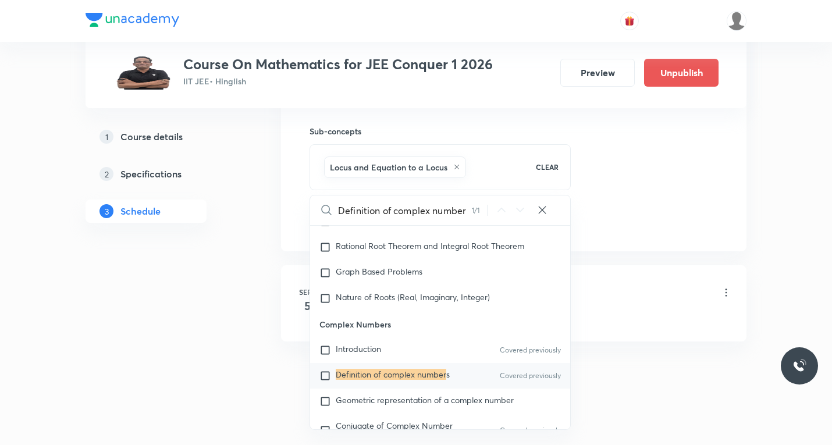
scroll to position [8170, 0]
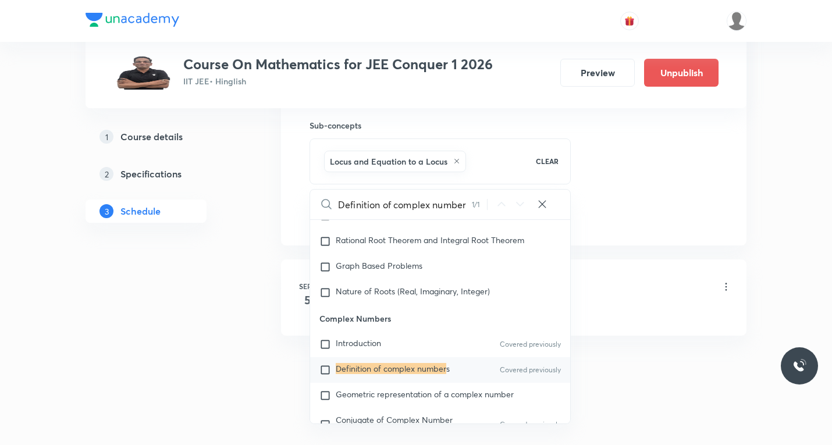
type input "Definition of complex number"
click at [321, 370] on input "checkbox" at bounding box center [327, 370] width 16 height 12
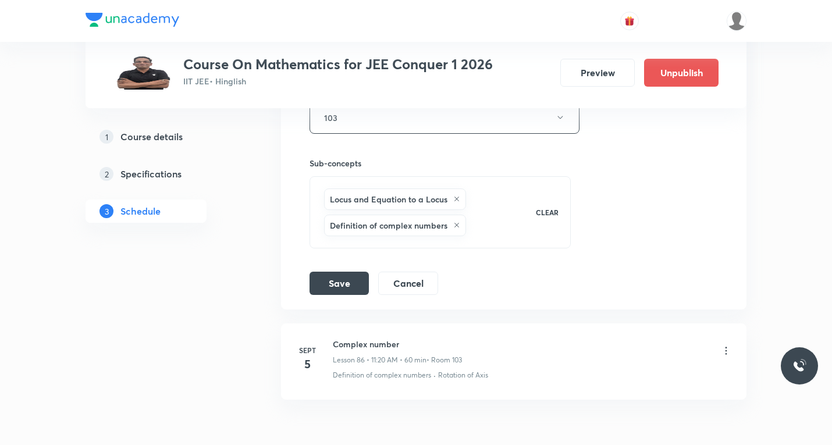
scroll to position [8112, 0]
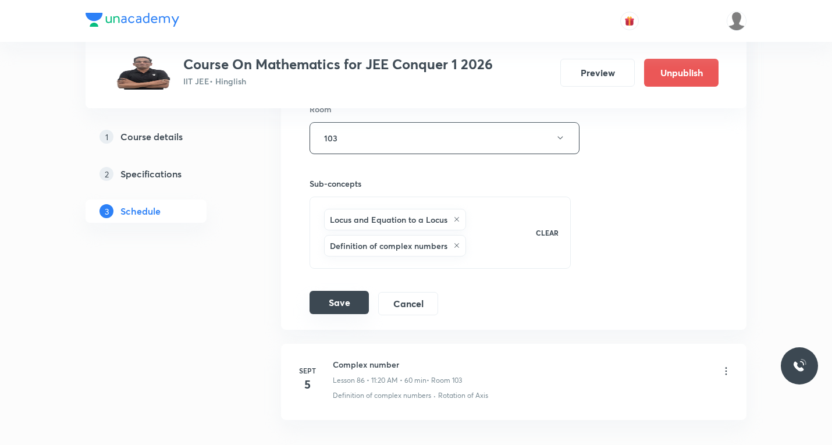
click at [339, 302] on button "Save" at bounding box center [338, 302] width 59 height 23
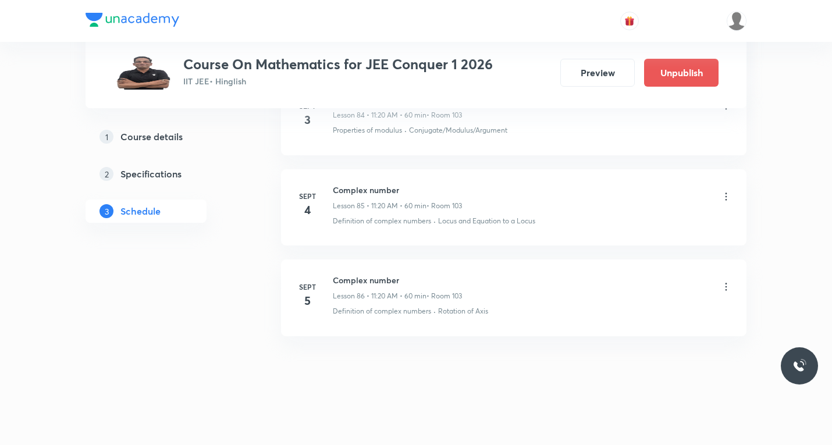
scroll to position [7723, 0]
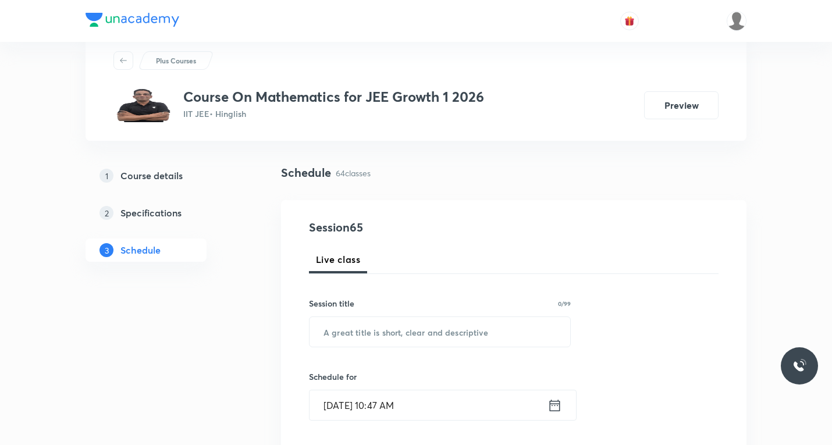
scroll to position [116, 0]
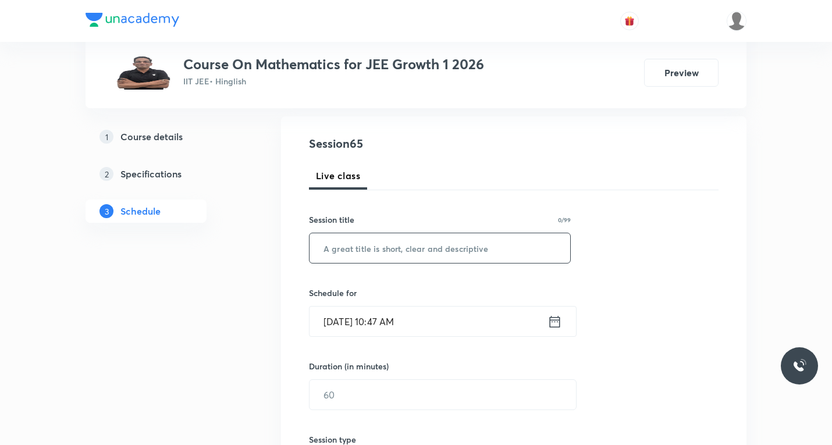
click at [383, 243] on input "text" at bounding box center [439, 248] width 261 height 30
paste input "Sequence and series"
type input "Sequence and series"
click at [554, 323] on icon at bounding box center [554, 322] width 15 height 16
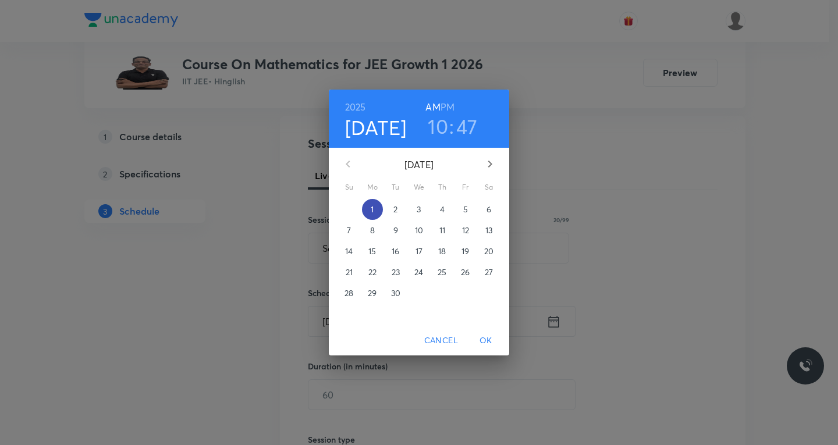
click at [375, 203] on button "1" at bounding box center [372, 209] width 21 height 21
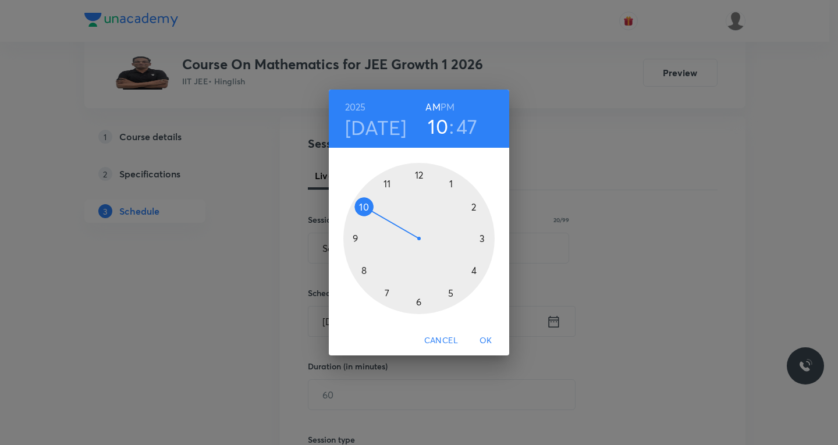
click at [416, 302] on div at bounding box center [418, 238] width 151 height 151
click at [448, 104] on h6 "PM" at bounding box center [447, 107] width 14 height 16
click at [475, 209] on div at bounding box center [418, 238] width 151 height 151
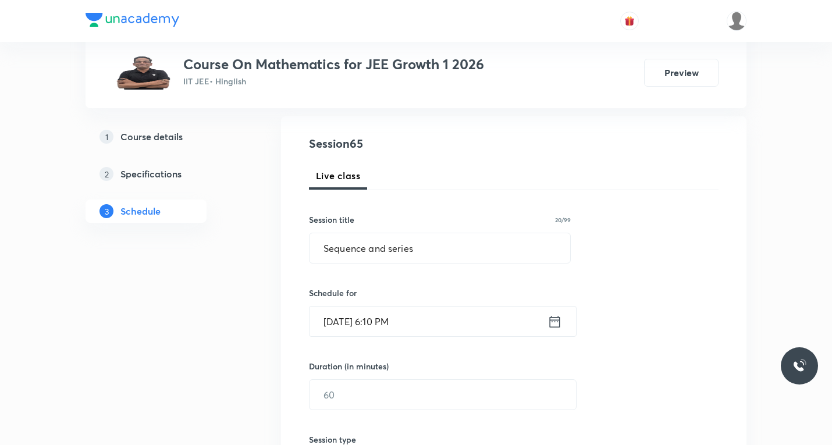
scroll to position [174, 0]
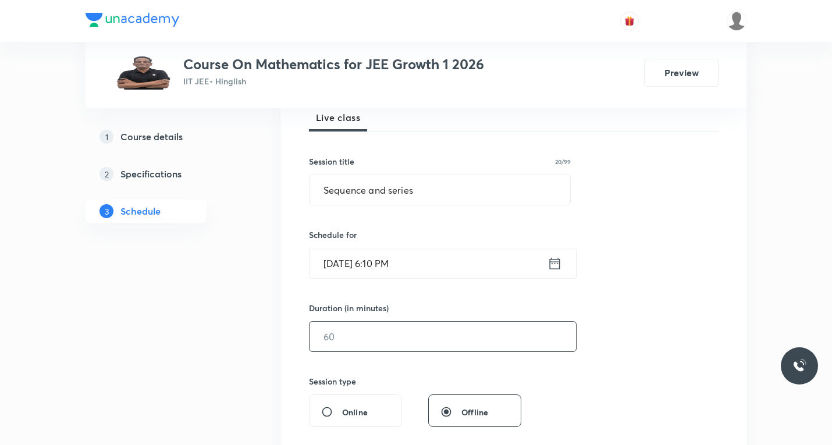
click at [376, 346] on input "text" at bounding box center [442, 337] width 266 height 30
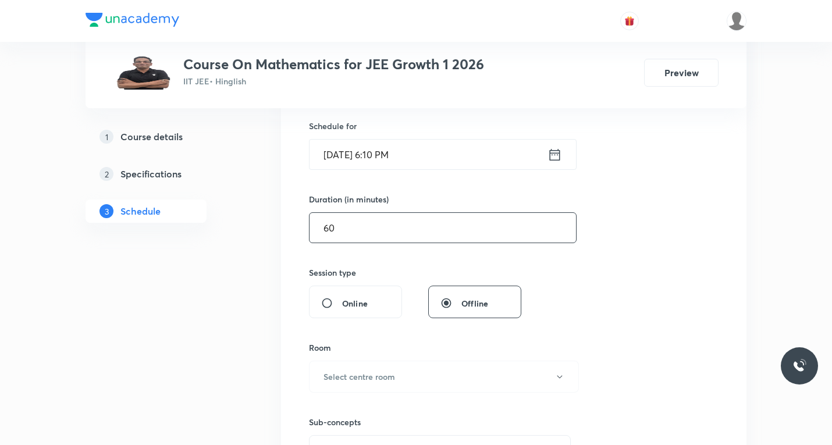
scroll to position [291, 0]
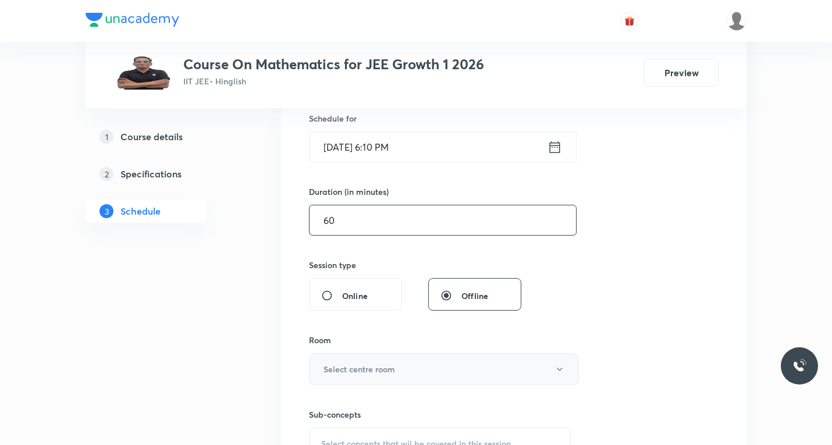
type input "60"
click at [344, 372] on h6 "Select centre room" at bounding box center [359, 369] width 72 height 12
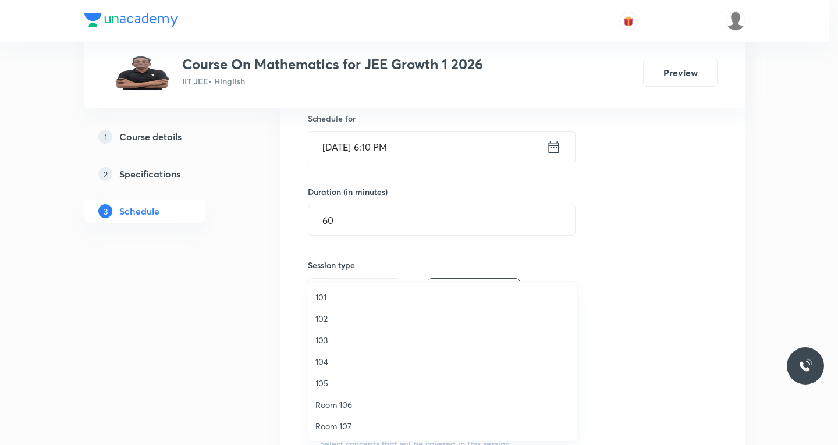
click at [325, 318] on span "102" at bounding box center [442, 318] width 255 height 12
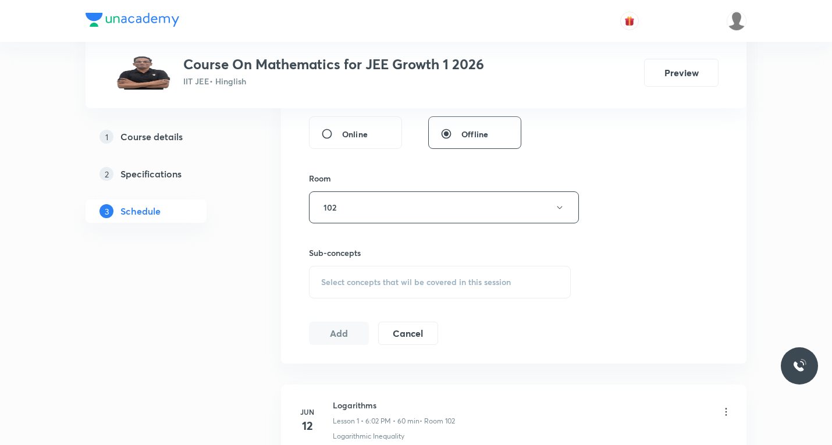
scroll to position [465, 0]
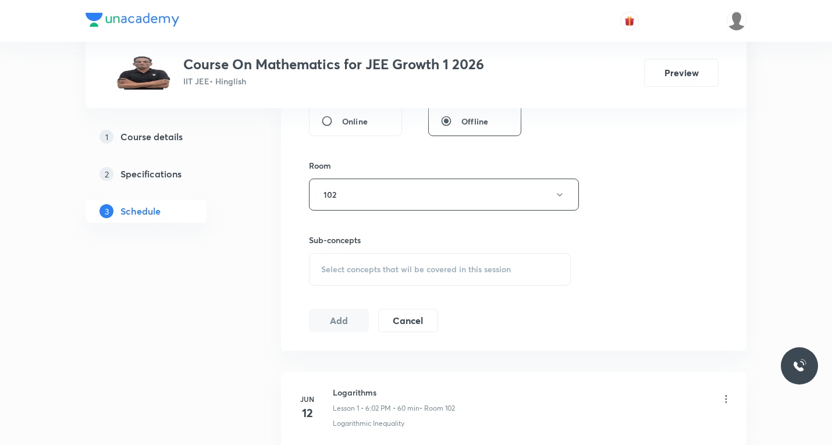
click at [393, 261] on div "Select concepts that wil be covered in this session" at bounding box center [440, 269] width 262 height 33
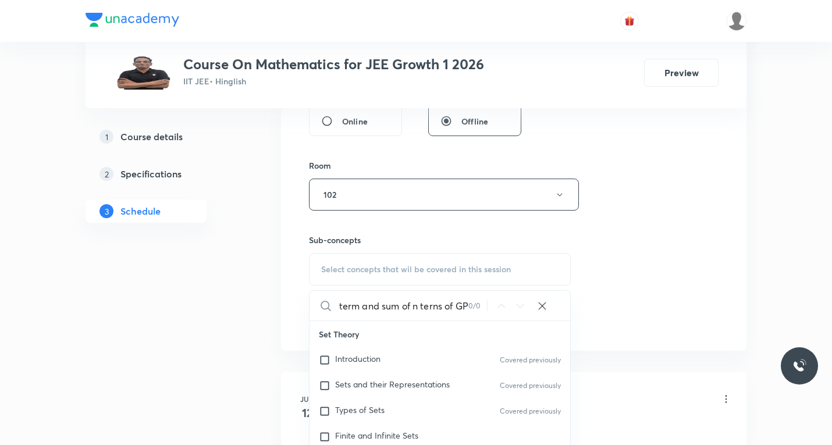
scroll to position [0, 0]
click at [433, 305] on input "nth term and sum of n terns of GP" at bounding box center [402, 306] width 131 height 30
paste input "nth term"
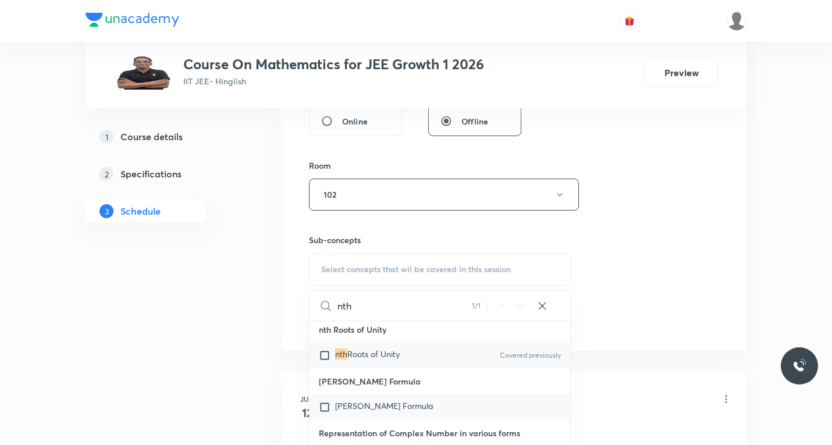
scroll to position [6571, 0]
type input "nth"
click at [322, 356] on input "checkbox" at bounding box center [327, 355] width 16 height 12
checkbox input "true"
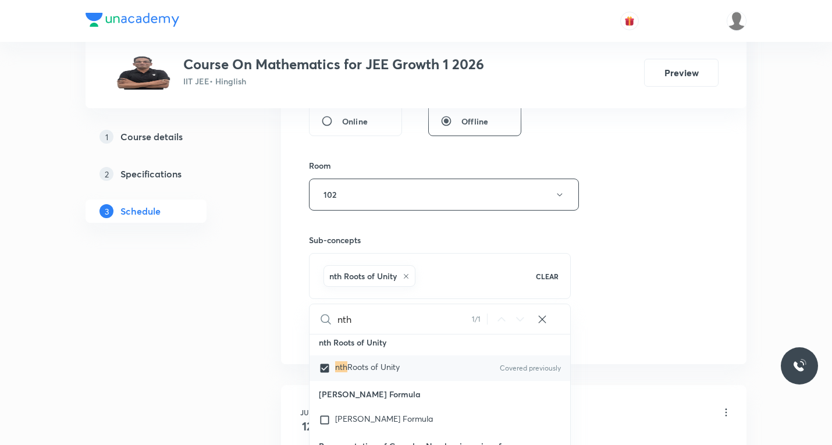
click at [383, 318] on input "nth" at bounding box center [404, 319] width 134 height 30
paste input "sum of n terns of GP"
type input "sum of n terns of GP"
checkbox input "true"
type input "sum of n terns of G"
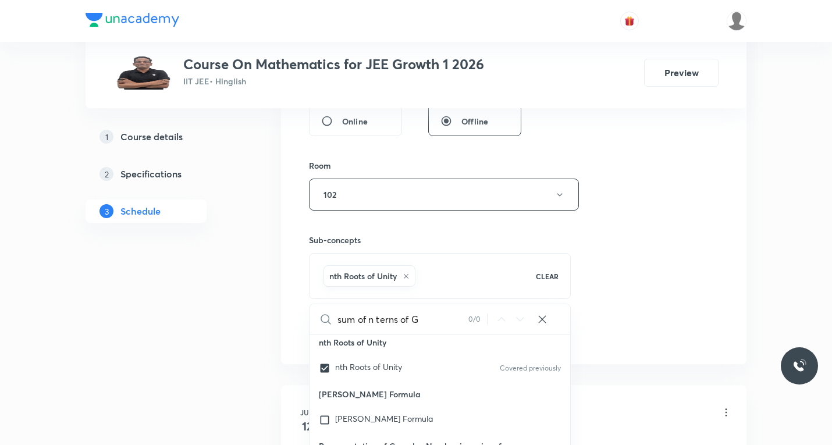
checkbox input "true"
type input "sum of n terns of"
checkbox input "true"
type input "sum of n terns of"
checkbox input "true"
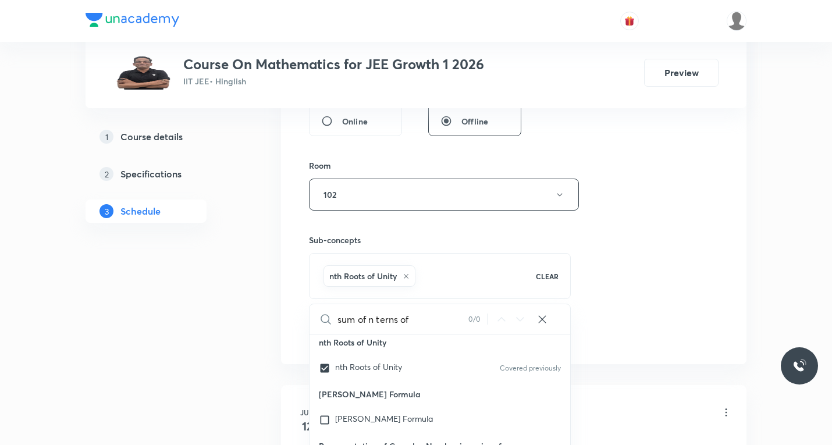
type input "sum of n terns o"
checkbox input "true"
type input "sum of n terns"
checkbox input "true"
type input "sum of n terns"
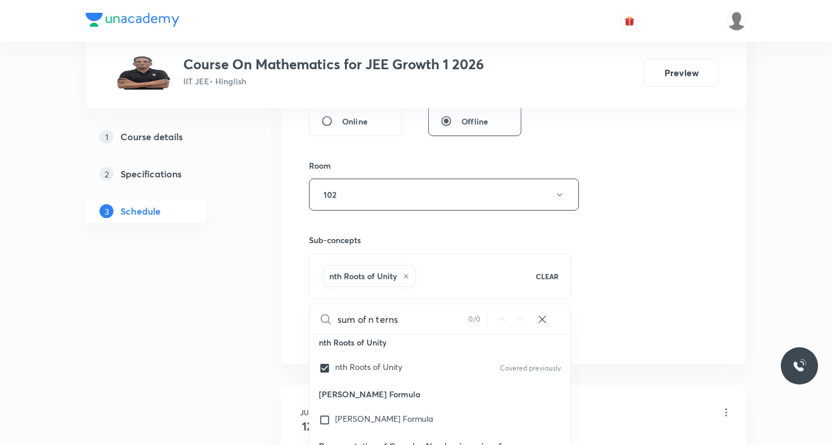
checkbox input "true"
type input "sum of n tern"
checkbox input "true"
type input "sum of n ter"
checkbox input "true"
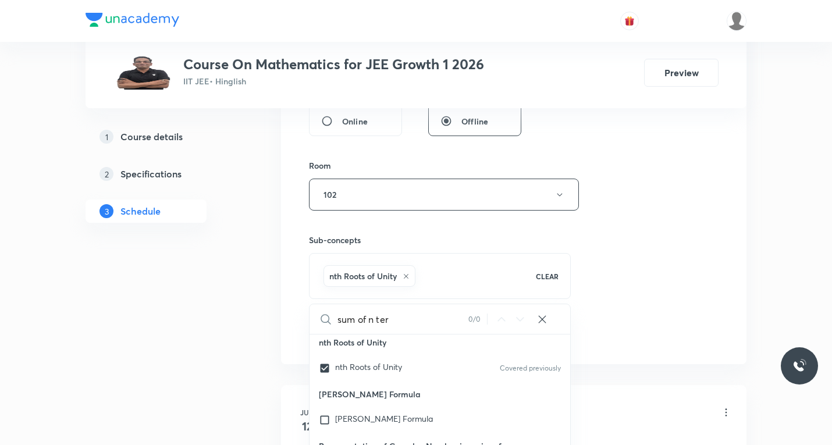
type input "sum of n te"
checkbox input "true"
type input "sum of n t"
checkbox input "true"
type input "sum of n"
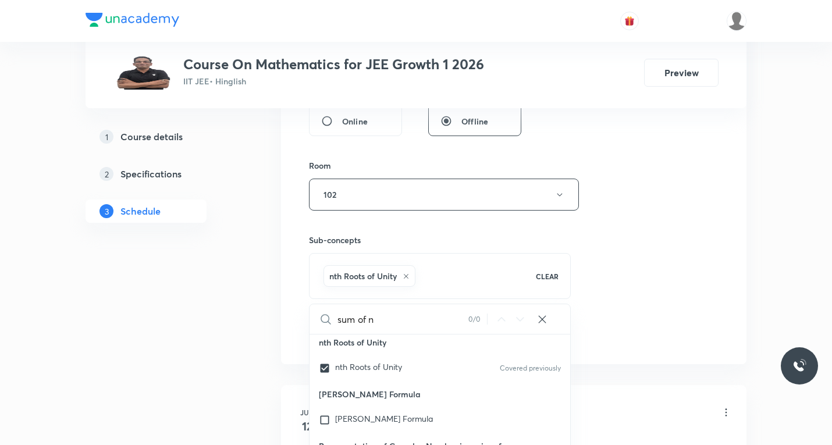
checkbox input "true"
type input "sum of n"
checkbox input "true"
type input "sum of"
checkbox input "true"
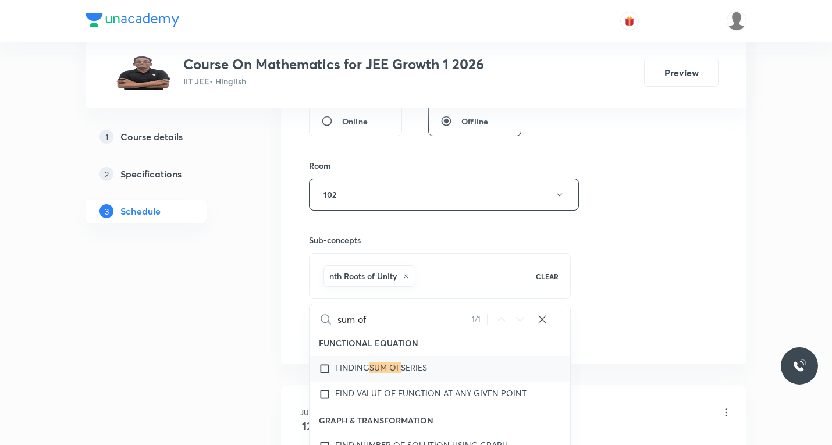
scroll to position [6391, 0]
type input "sum of"
checkbox input "true"
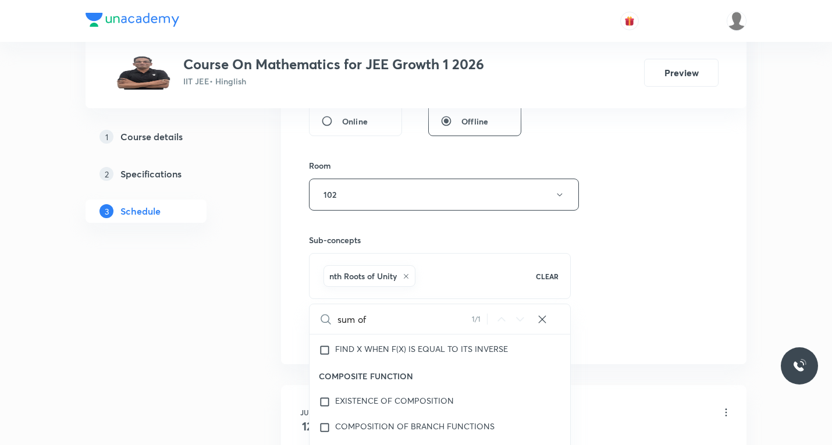
scroll to position [6274, 0]
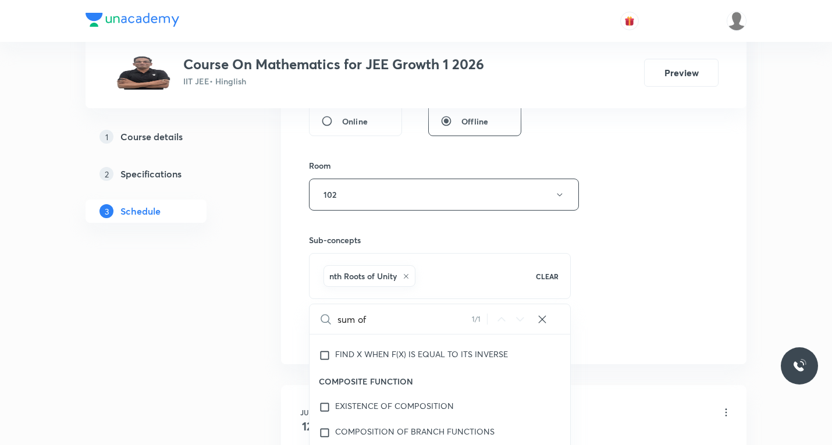
type input "sum o"
checkbox input "true"
type input "sum"
checkbox input "true"
type input "sum"
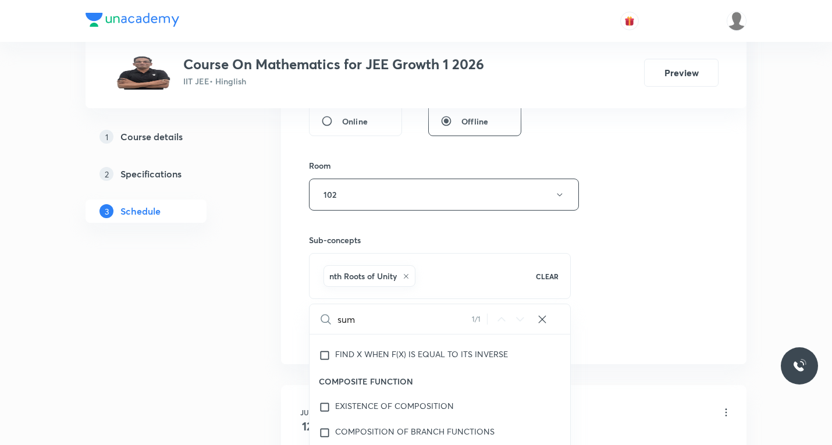
checkbox input "true"
type input "sum"
checkbox input "true"
type input "sum n"
checkbox input "true"
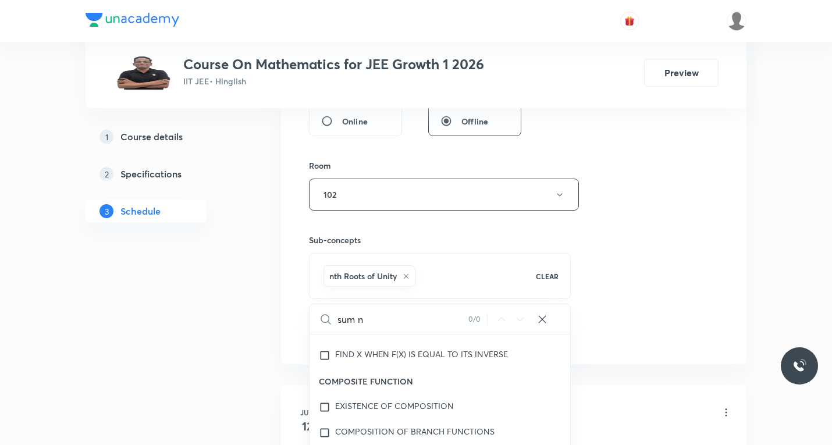
type input "sum"
checkbox input "true"
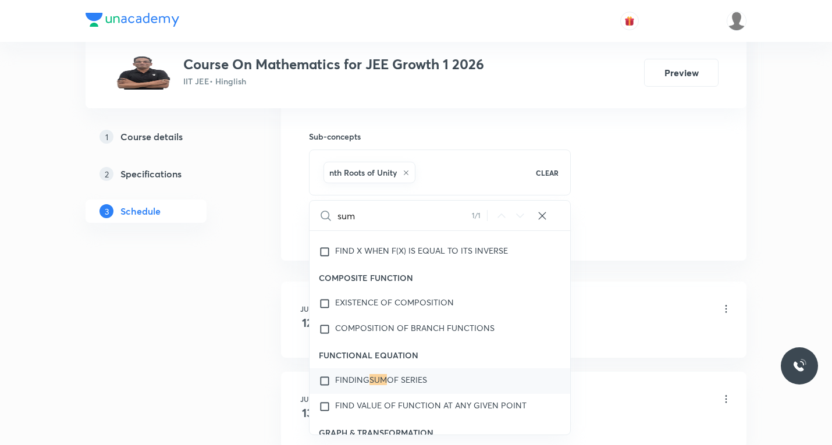
scroll to position [582, 0]
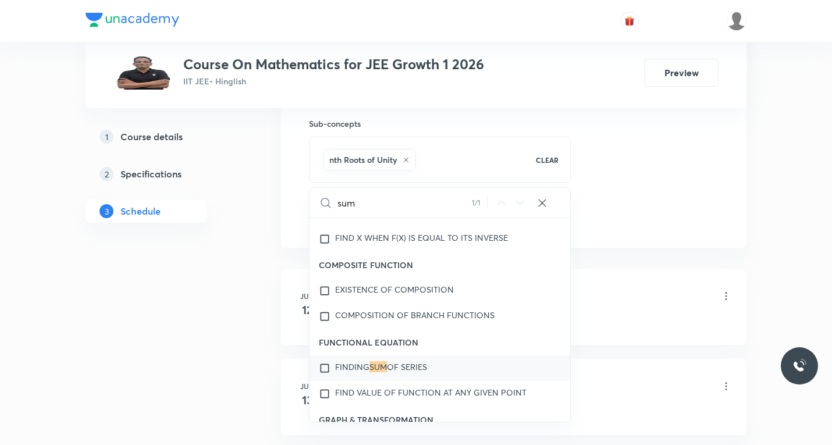
type input "sum"
click at [321, 369] on input "checkbox" at bounding box center [327, 368] width 16 height 12
checkbox input "true"
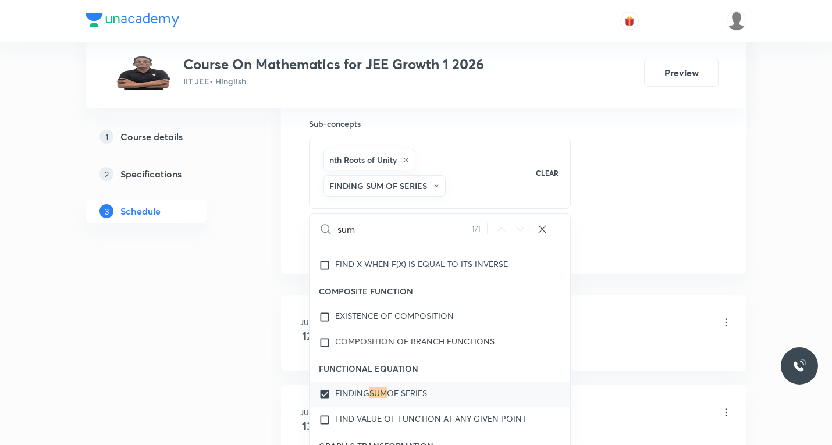
click at [377, 226] on input "sum" at bounding box center [404, 229] width 134 height 30
paste input "GP"
type input "GP"
checkbox input "true"
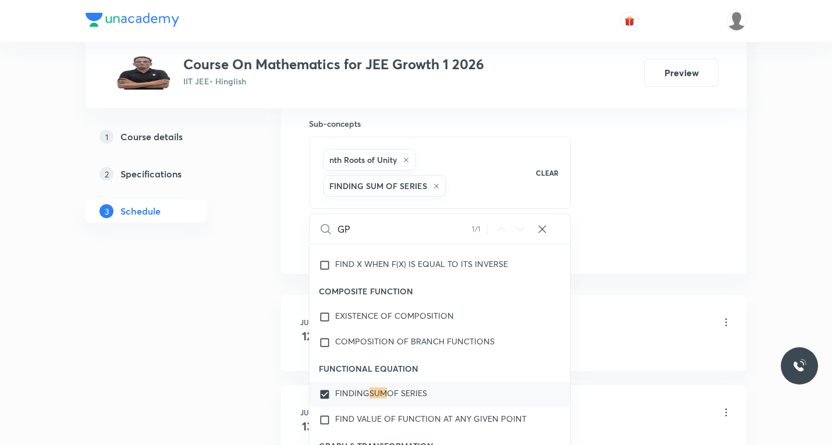
checkbox input "true"
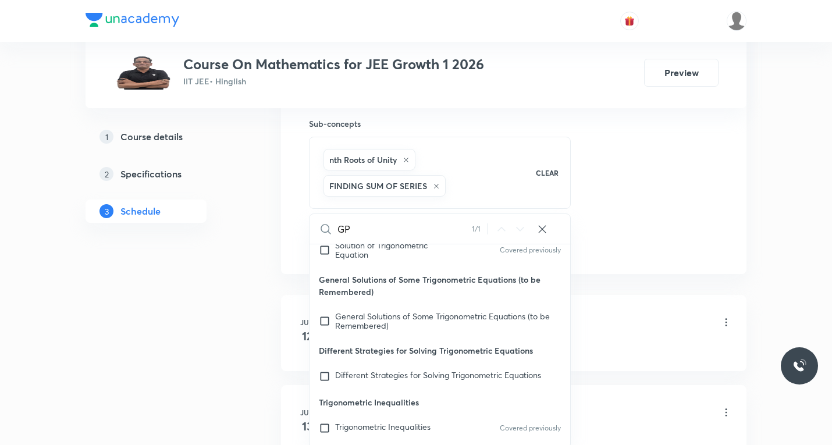
scroll to position [3965, 0]
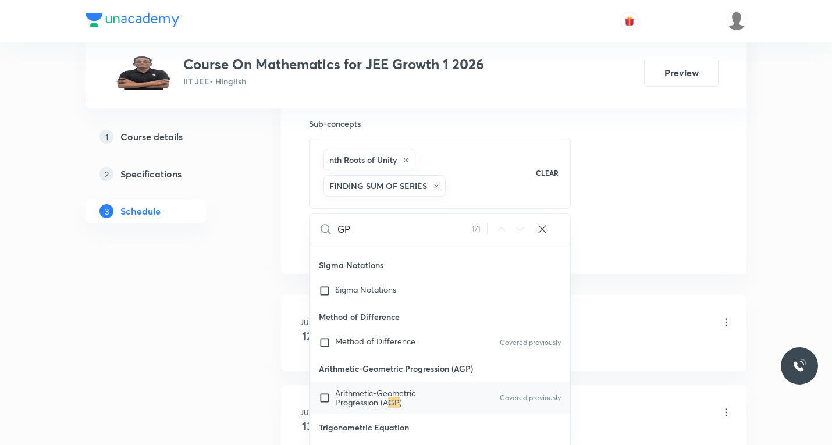
type input "GP"
drag, startPoint x: 322, startPoint y: 398, endPoint x: 456, endPoint y: 357, distance: 140.0
click at [324, 399] on input "checkbox" at bounding box center [327, 398] width 16 height 19
checkbox input "true"
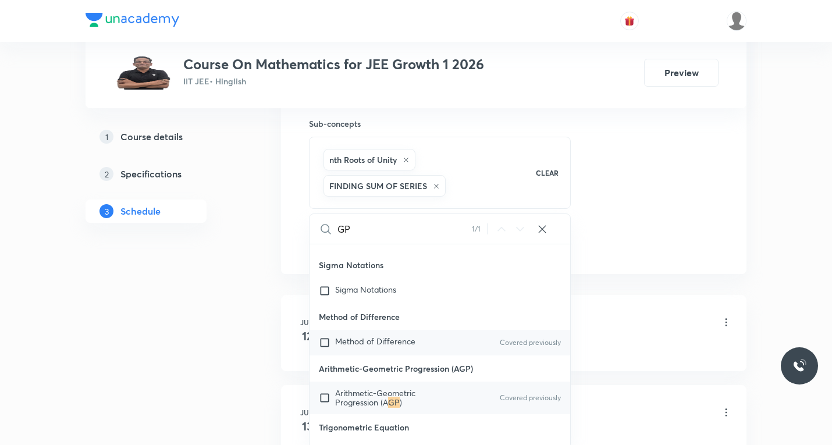
checkbox input "true"
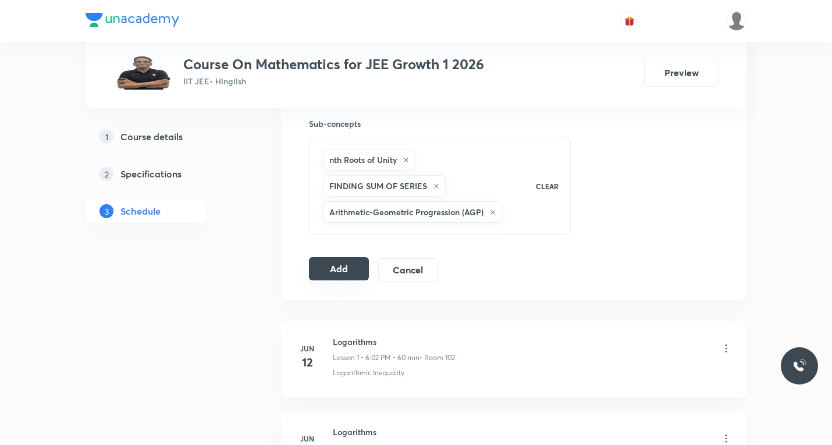
click at [336, 273] on button "Add" at bounding box center [339, 268] width 60 height 23
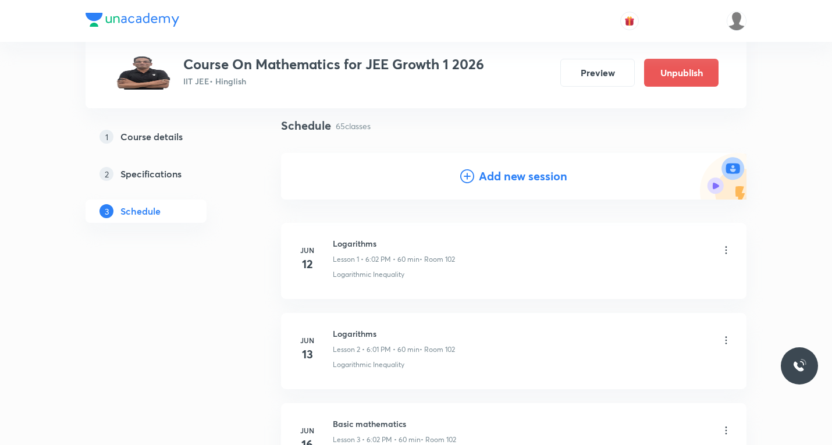
scroll to position [0, 0]
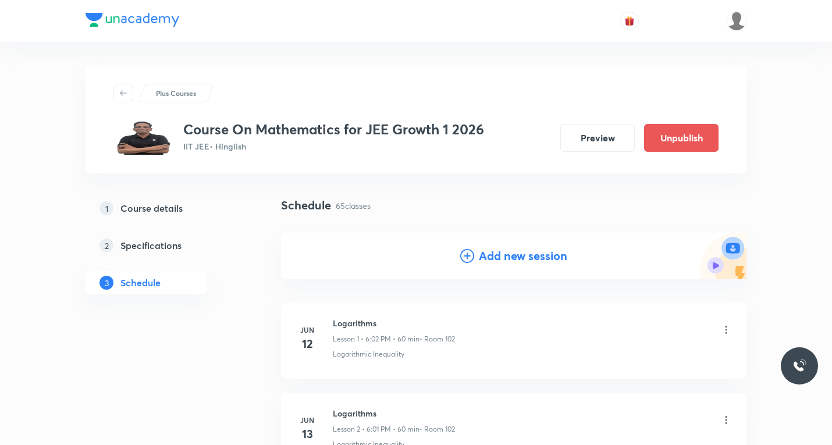
click at [472, 251] on icon at bounding box center [467, 256] width 14 height 14
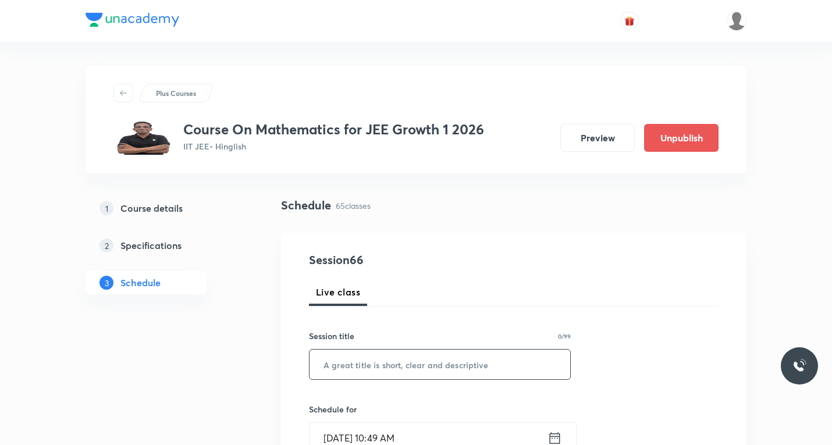
click at [383, 371] on input "text" at bounding box center [439, 365] width 261 height 30
paste input "Sequence and series"
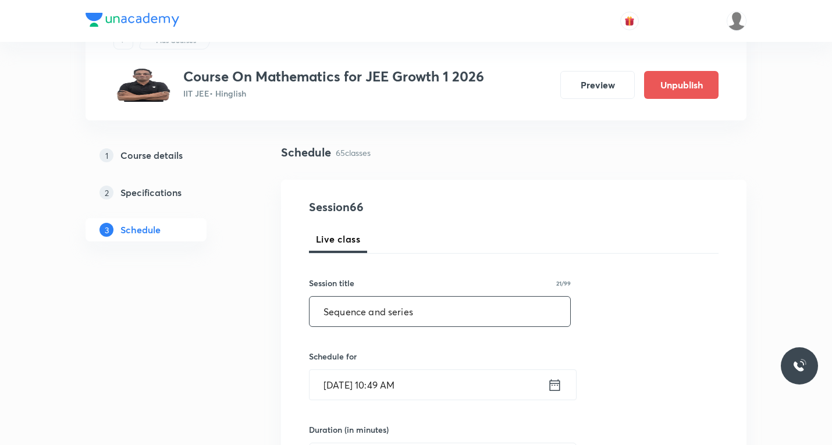
scroll to position [116, 0]
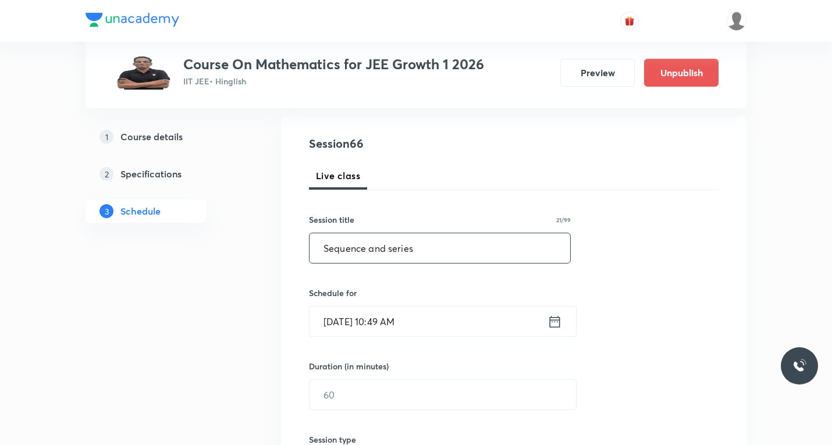
type input "Sequence and series"
click at [554, 326] on icon at bounding box center [554, 322] width 15 height 16
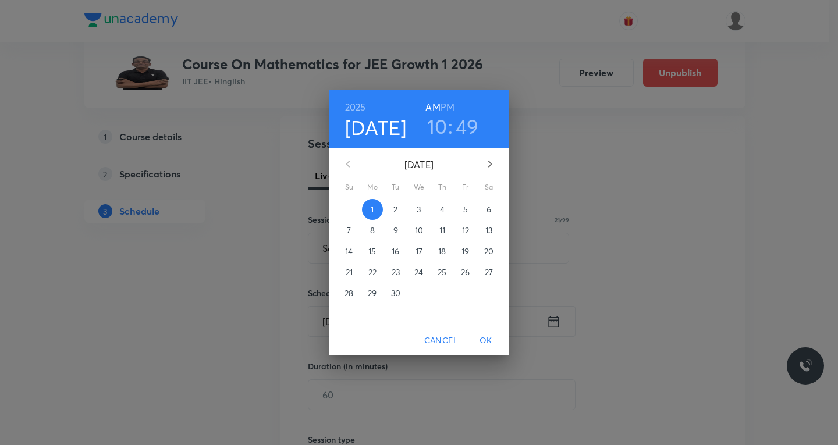
click at [396, 210] on p "2" at bounding box center [395, 210] width 4 height 12
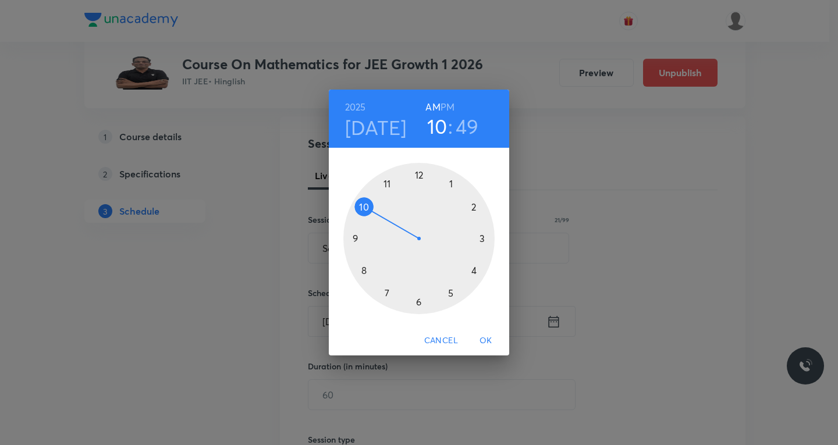
click at [446, 107] on h6 "PM" at bounding box center [447, 107] width 14 height 16
click at [419, 302] on div at bounding box center [418, 238] width 151 height 151
click at [473, 206] on div at bounding box center [418, 238] width 151 height 151
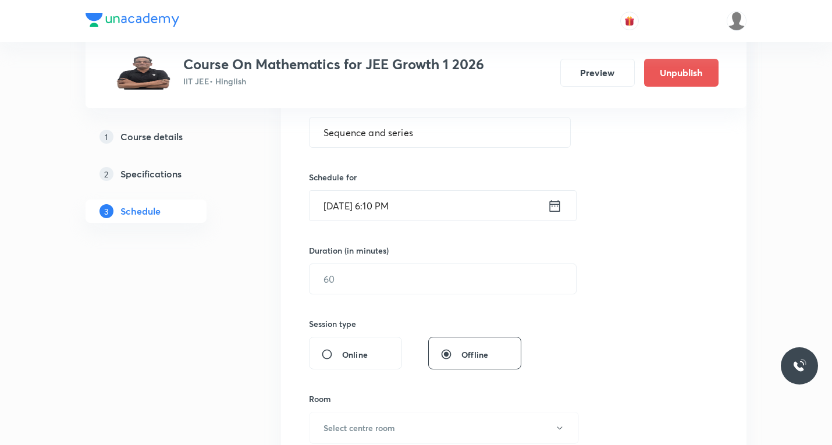
scroll to position [233, 0]
click at [389, 285] on input "text" at bounding box center [442, 278] width 266 height 30
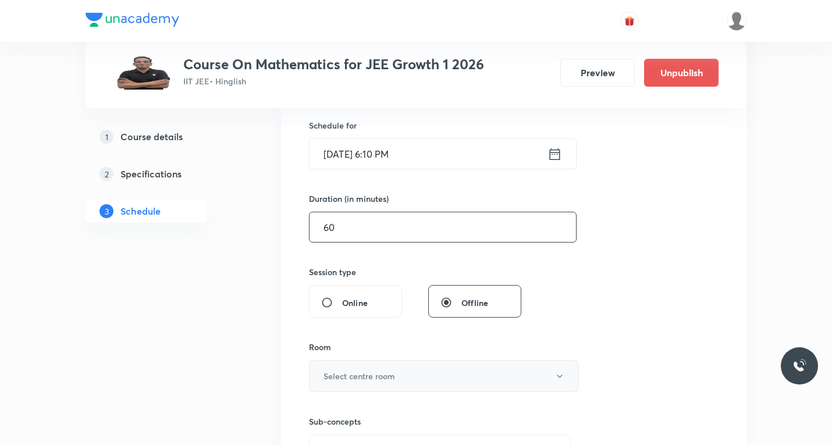
scroll to position [349, 0]
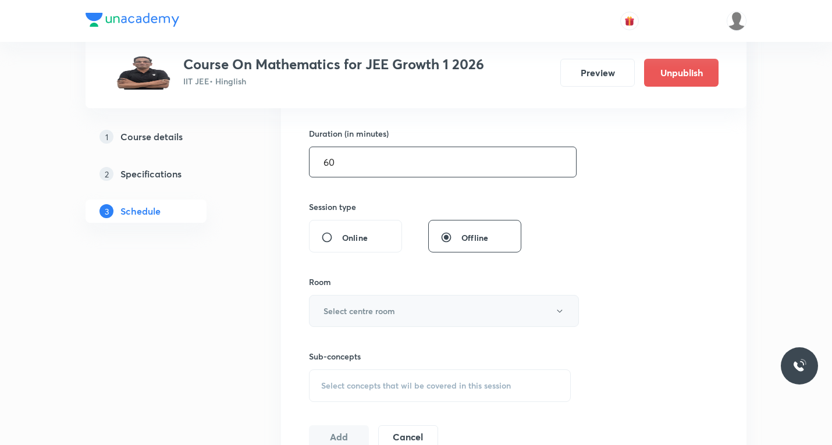
type input "60"
click at [376, 310] on h6 "Select centre room" at bounding box center [359, 311] width 72 height 12
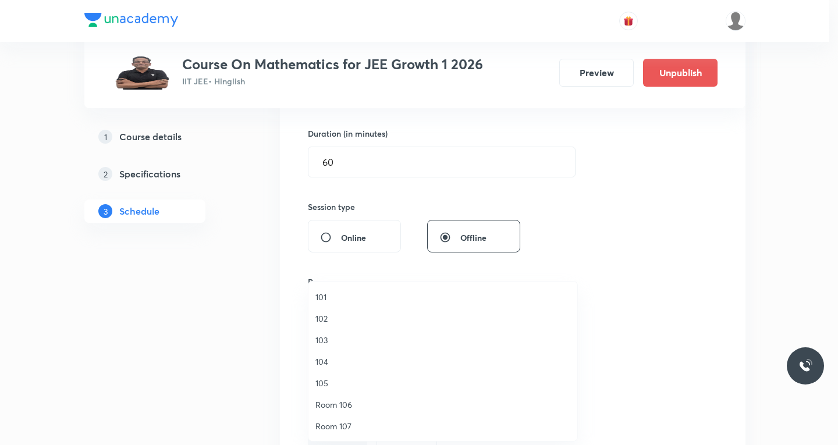
click at [332, 317] on span "102" at bounding box center [442, 318] width 255 height 12
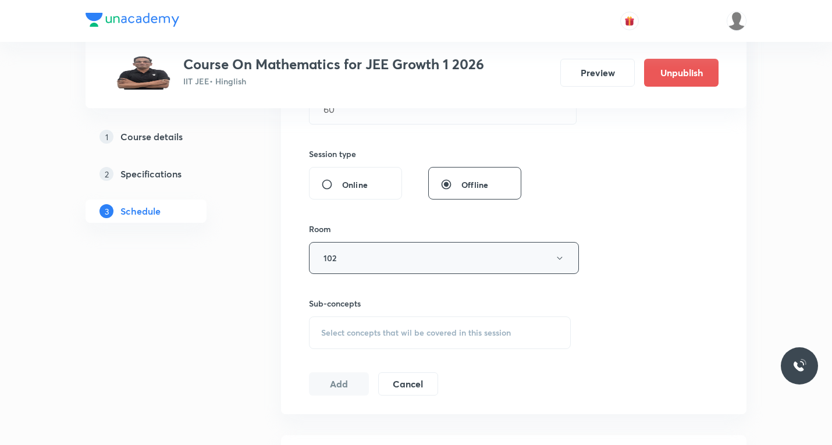
scroll to position [465, 0]
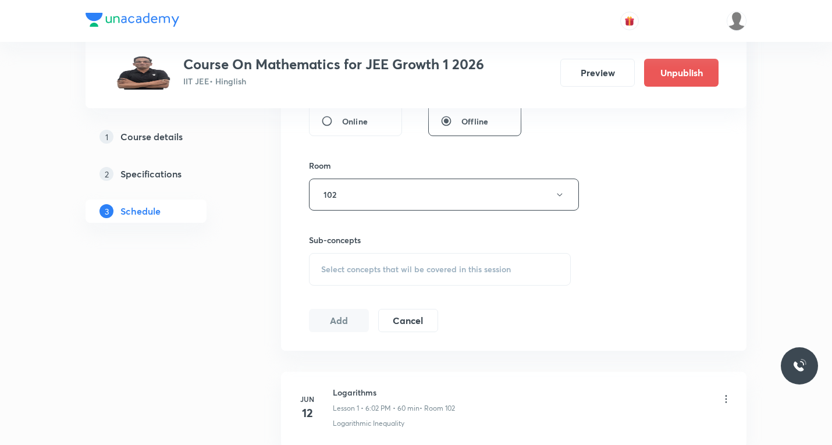
click at [373, 273] on span "Select concepts that wil be covered in this session" at bounding box center [416, 269] width 190 height 9
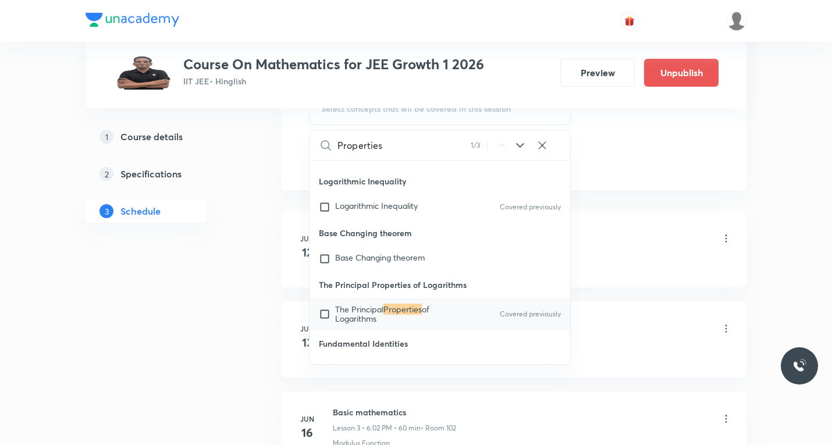
scroll to position [640, 0]
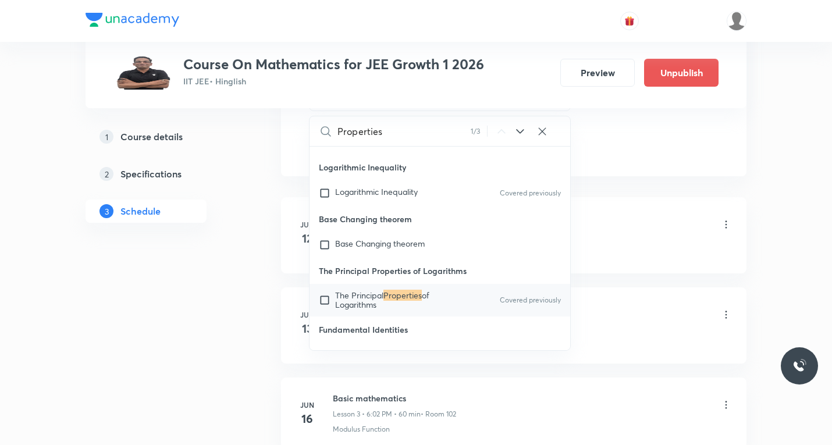
click at [519, 133] on icon at bounding box center [520, 131] width 14 height 14
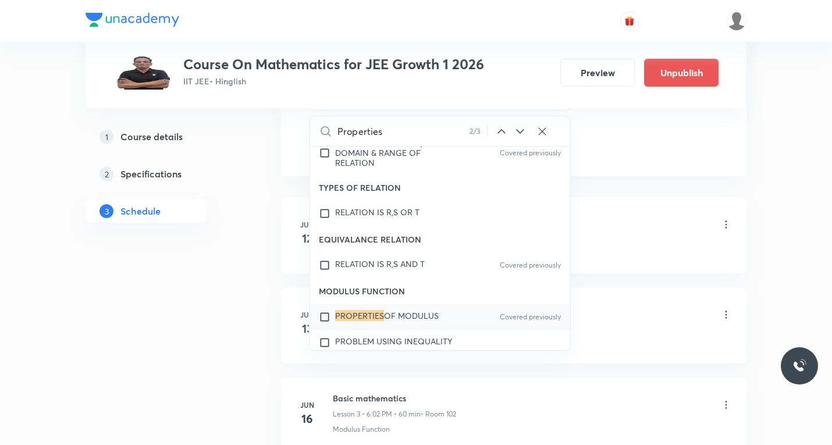
scroll to position [5368, 0]
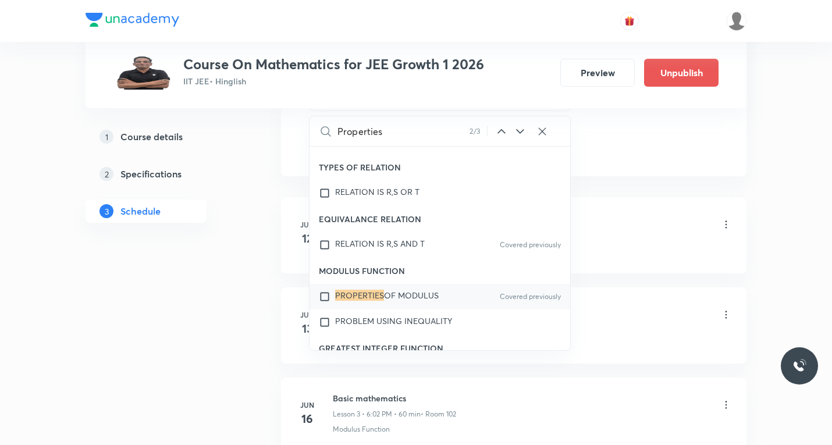
click at [516, 130] on icon at bounding box center [520, 131] width 8 height 5
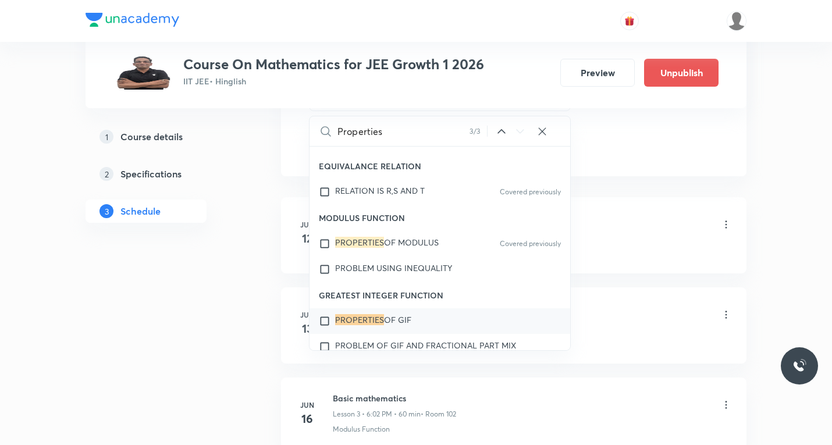
scroll to position [5445, 0]
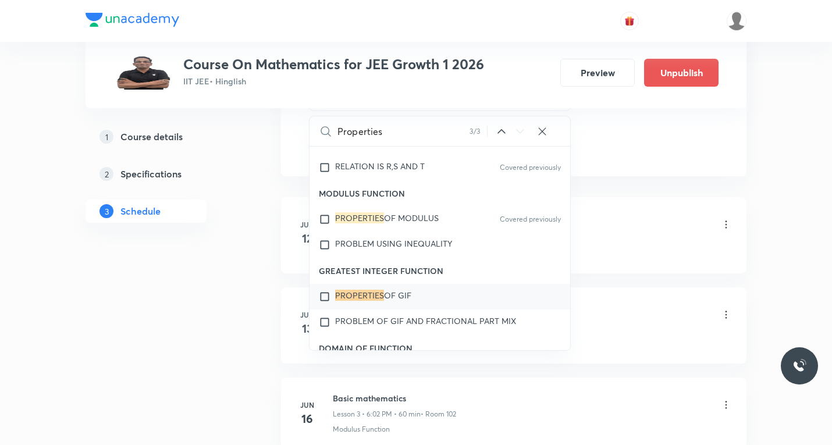
click at [401, 133] on input "Properties" at bounding box center [403, 131] width 132 height 30
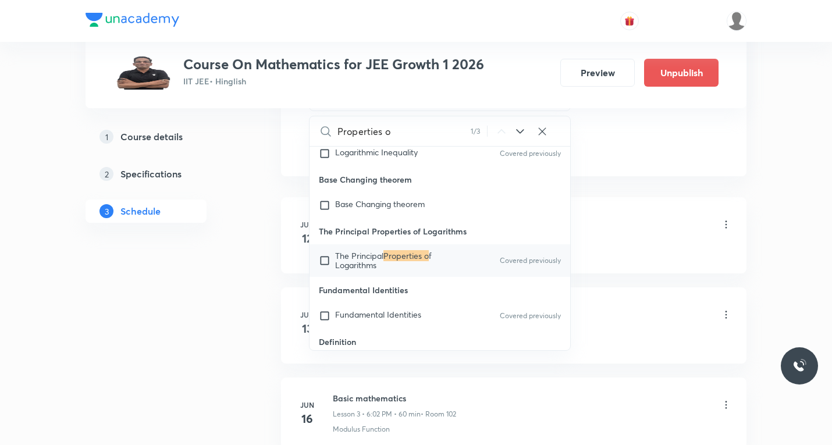
scroll to position [4464, 0]
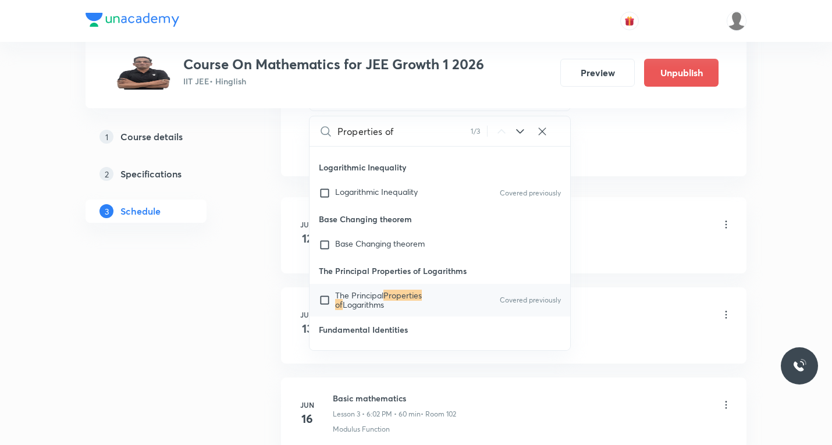
type input "Properties of"
click at [517, 131] on icon at bounding box center [520, 131] width 14 height 14
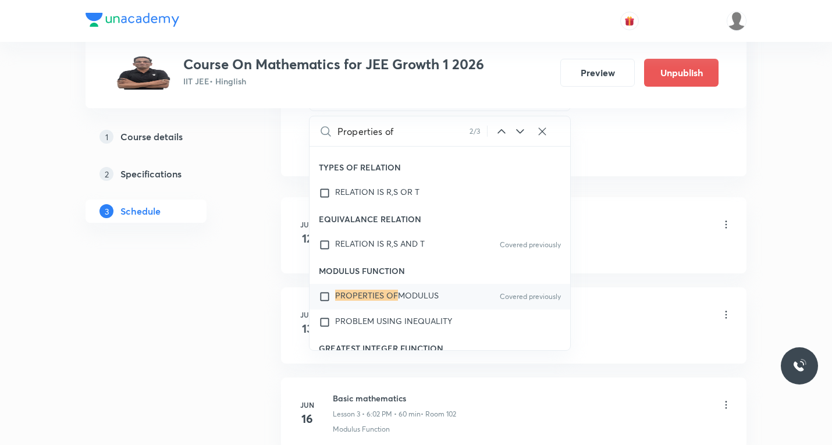
click at [517, 131] on icon at bounding box center [520, 131] width 14 height 14
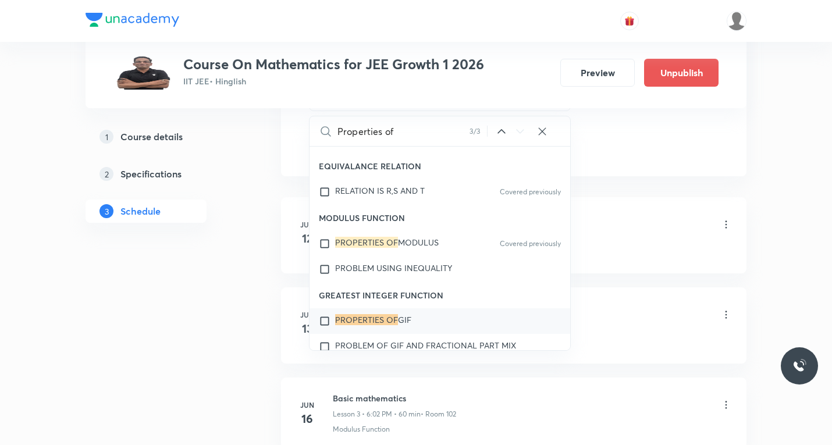
scroll to position [5445, 0]
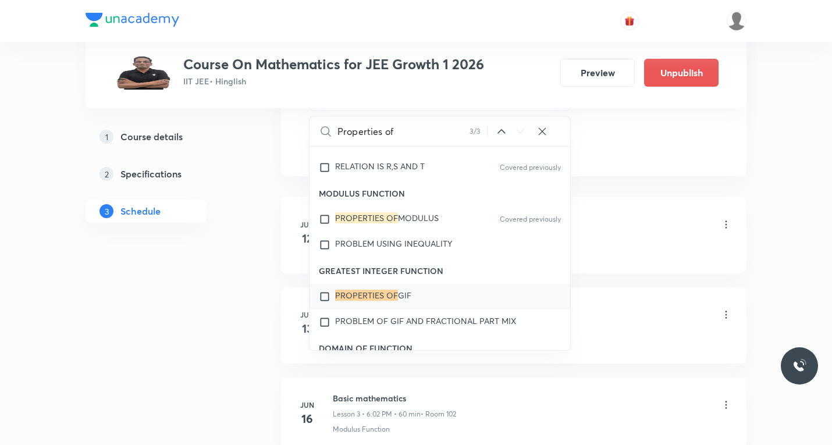
click at [327, 296] on input "checkbox" at bounding box center [327, 297] width 16 height 12
checkbox input "true"
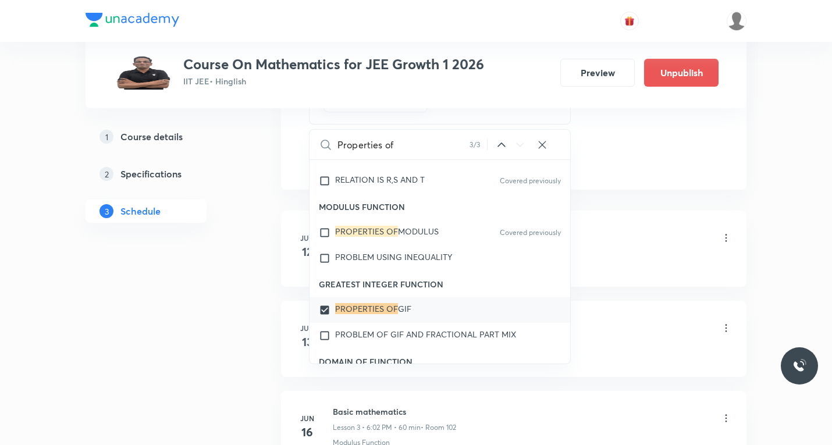
click at [647, 234] on div "Logarithms Lesson 1 • 6:02 PM • 60 min • Room 102" at bounding box center [532, 238] width 399 height 27
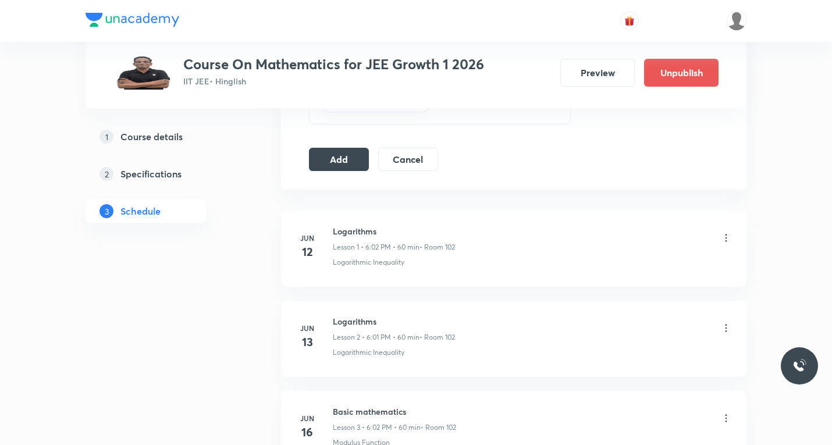
drag, startPoint x: 347, startPoint y: 165, endPoint x: 365, endPoint y: 198, distance: 37.7
click at [347, 164] on button "Add" at bounding box center [339, 159] width 60 height 23
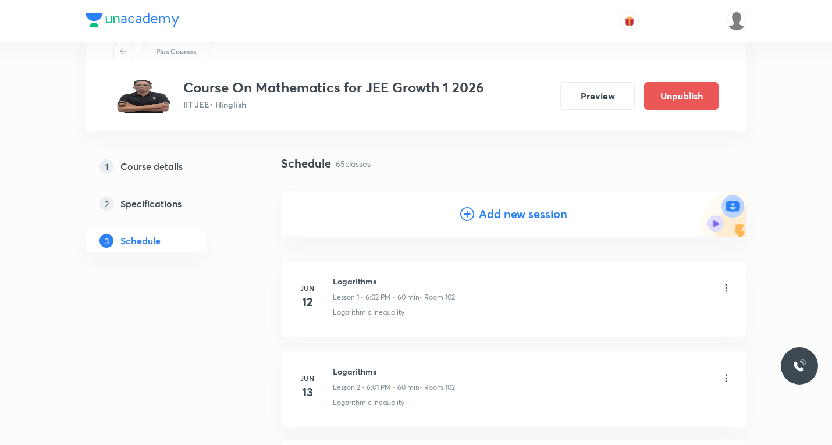
scroll to position [0, 0]
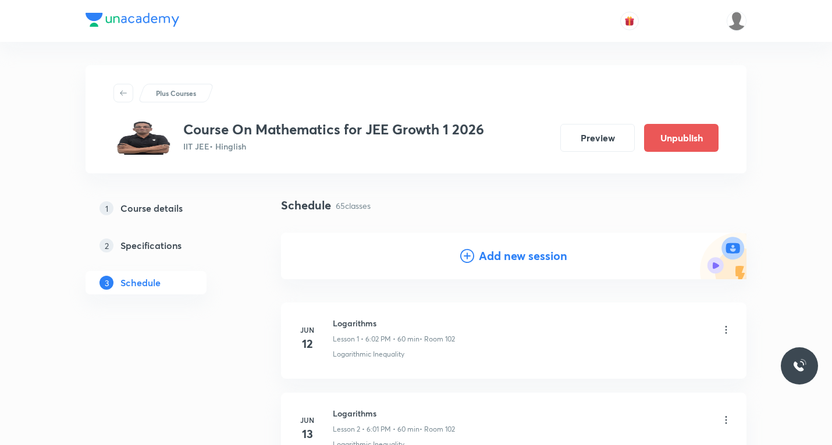
click at [471, 256] on icon at bounding box center [467, 256] width 14 height 14
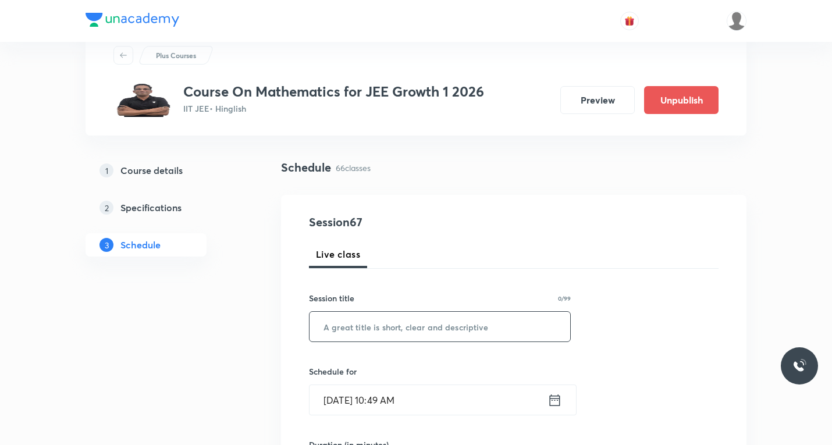
scroll to position [58, 0]
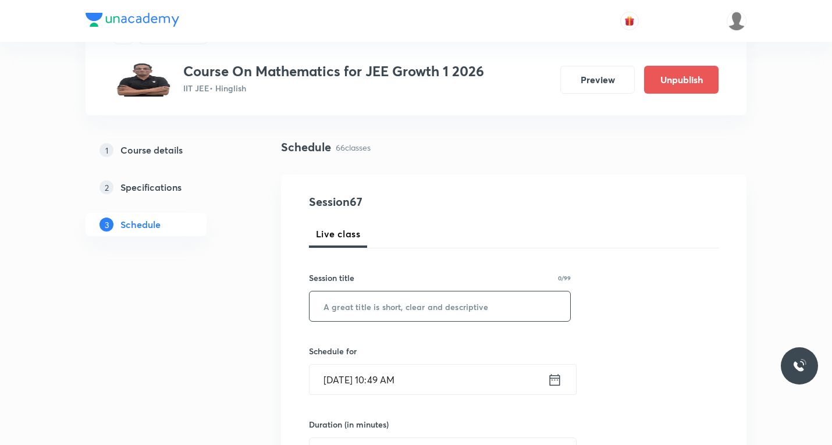
click at [411, 296] on input "text" at bounding box center [439, 306] width 261 height 30
paste input "Sequence and series"
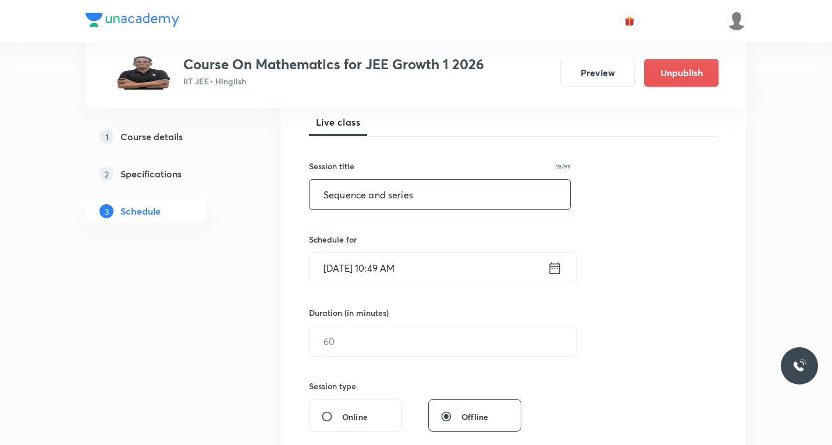
scroll to position [174, 0]
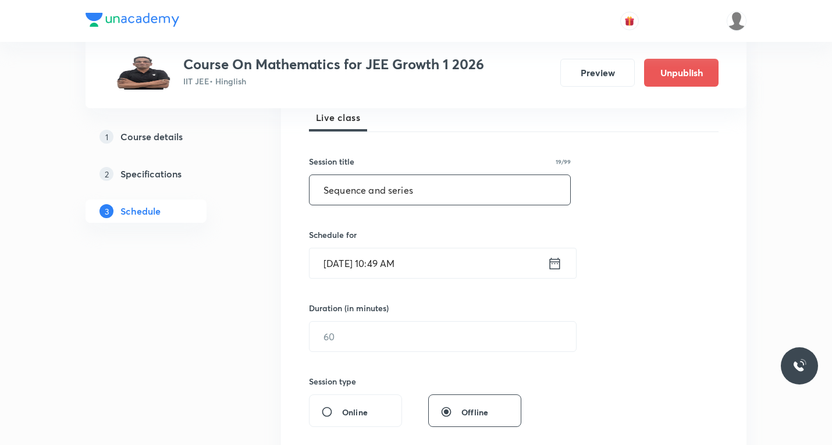
type input "Sequence and series"
click at [554, 268] on icon at bounding box center [554, 263] width 15 height 16
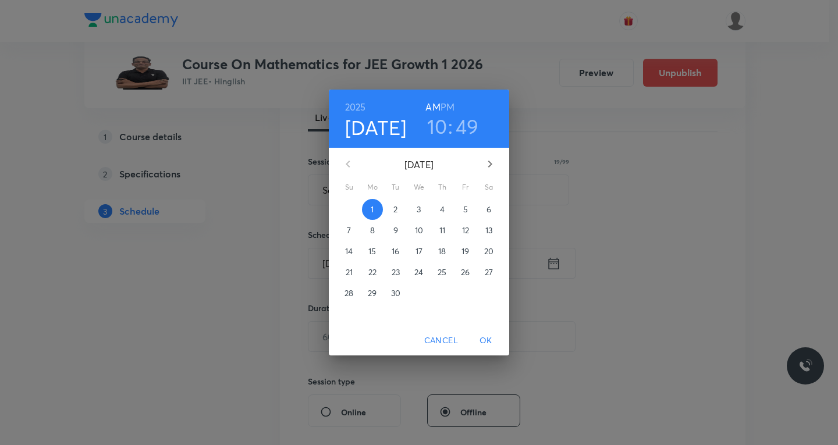
click at [420, 212] on p "3" at bounding box center [418, 210] width 4 height 12
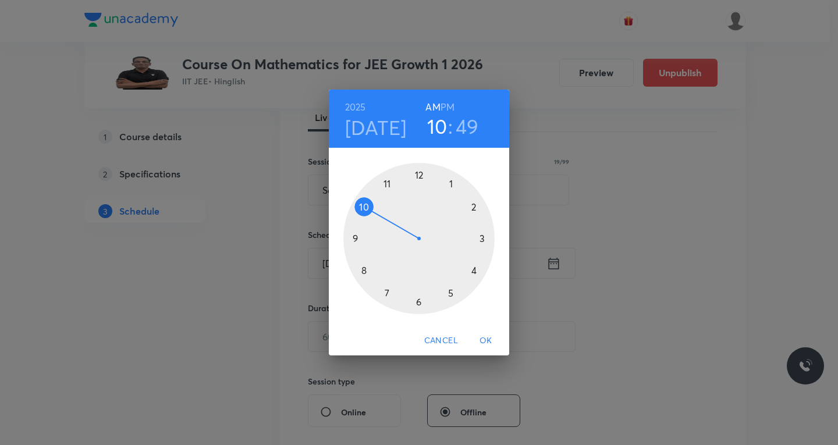
click at [446, 102] on h6 "PM" at bounding box center [447, 107] width 14 height 16
click at [418, 298] on div at bounding box center [418, 238] width 151 height 151
click at [476, 205] on div at bounding box center [418, 238] width 151 height 151
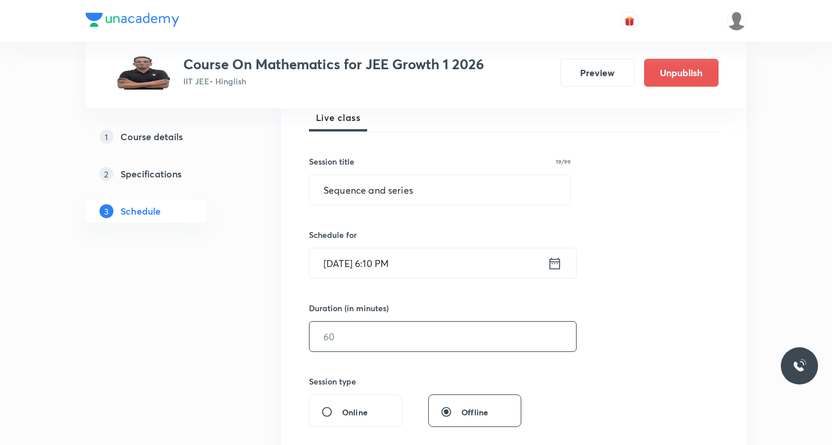
click at [391, 324] on input "text" at bounding box center [442, 337] width 266 height 30
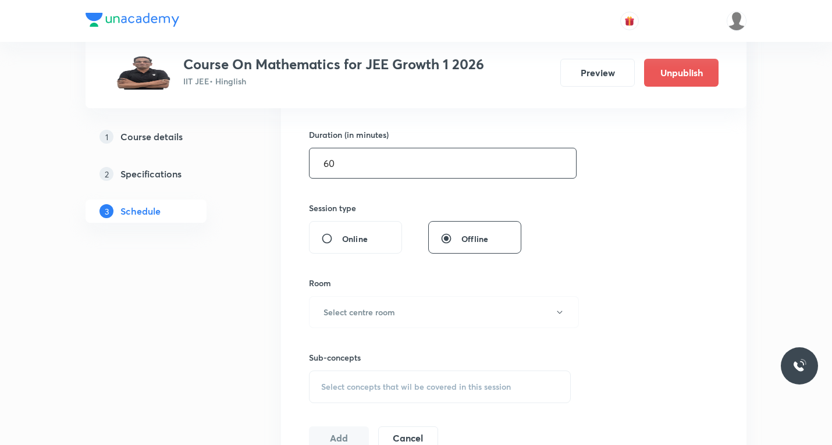
scroll to position [349, 0]
type input "60"
click at [389, 310] on h6 "Select centre room" at bounding box center [359, 311] width 72 height 12
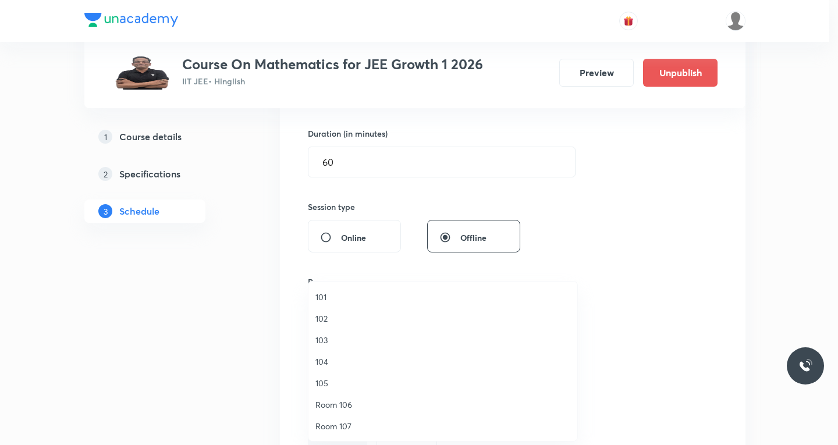
click at [327, 320] on span "102" at bounding box center [442, 318] width 255 height 12
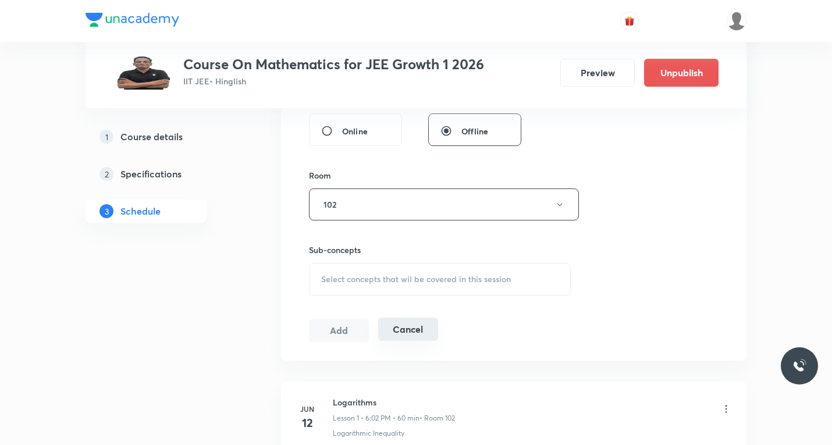
scroll to position [465, 0]
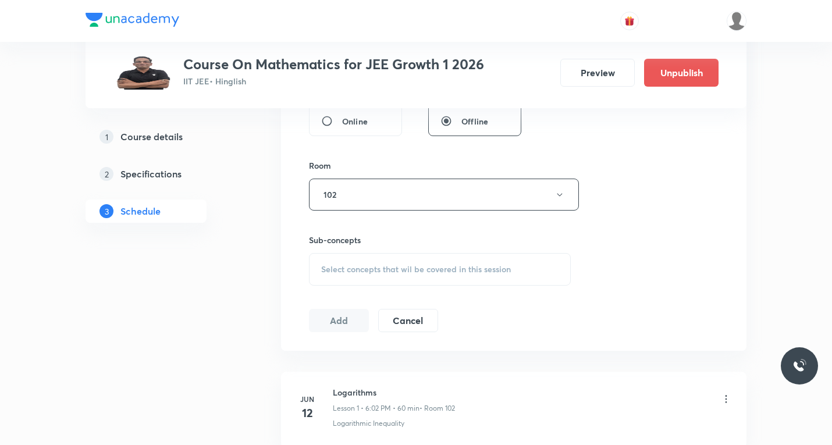
click at [389, 279] on div "Select concepts that wil be covered in this session" at bounding box center [440, 269] width 262 height 33
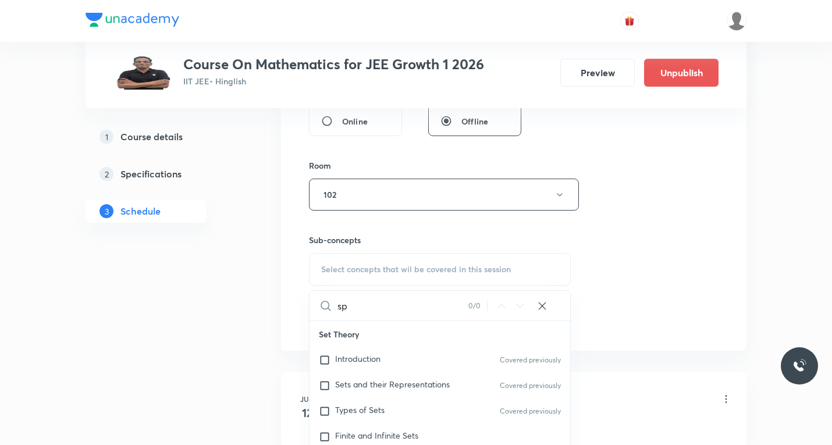
type input "s"
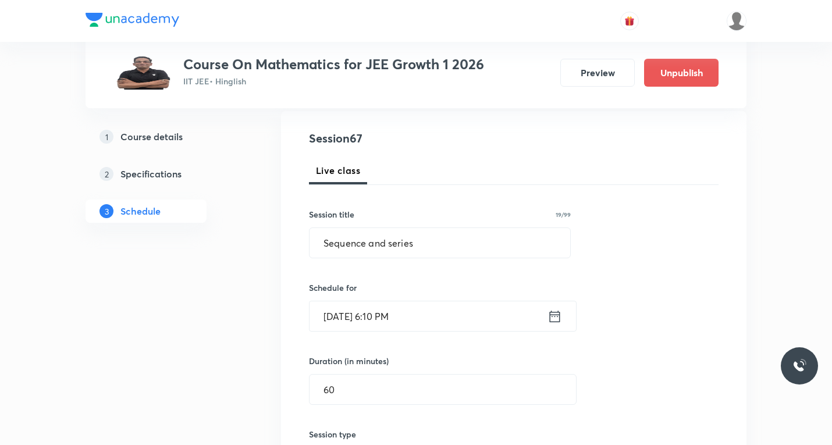
scroll to position [0, 0]
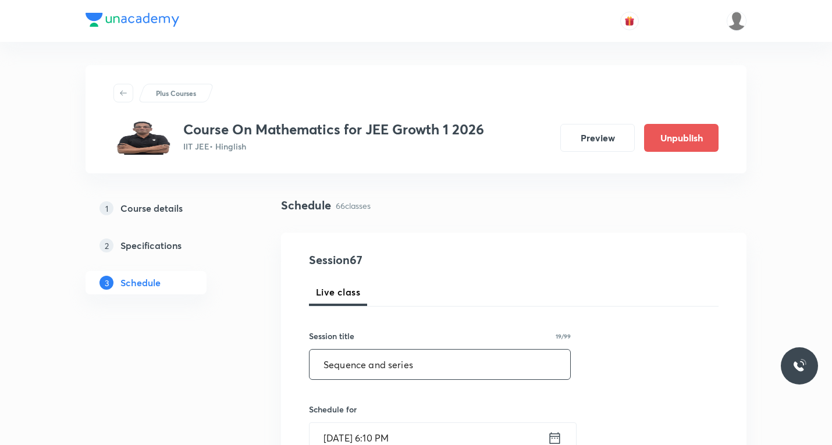
drag, startPoint x: 430, startPoint y: 365, endPoint x: 298, endPoint y: 373, distance: 132.3
paste input "special question"
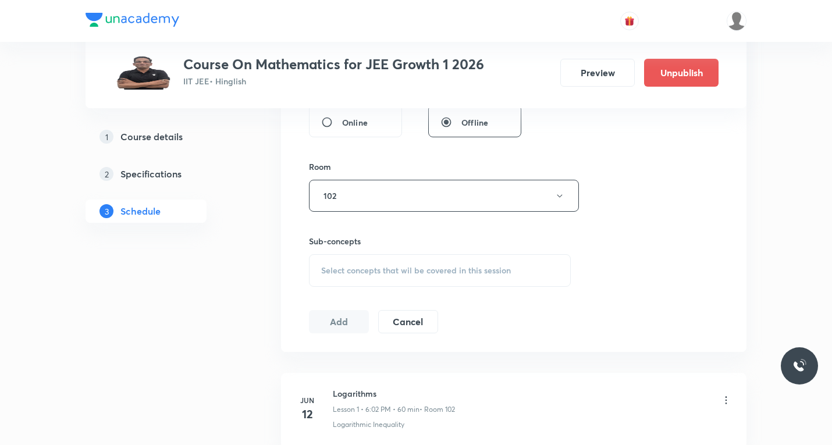
scroll to position [465, 0]
type input "special question"
click at [414, 272] on span "Select concepts that wil be covered in this session" at bounding box center [416, 269] width 190 height 9
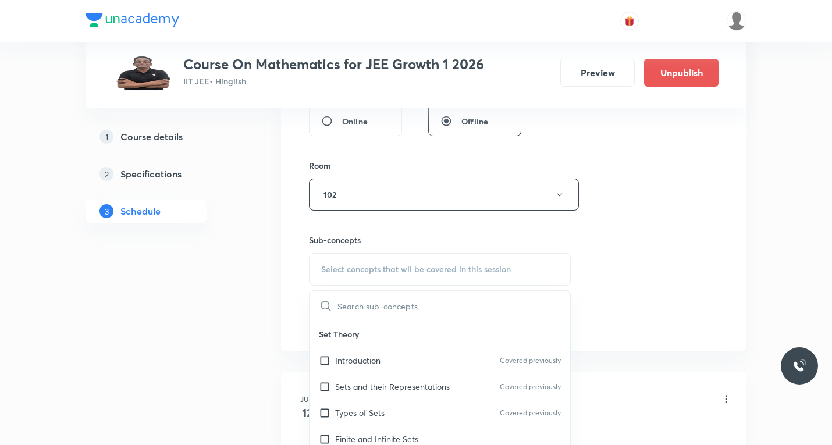
paste input "Sequence and serie"
type input "S"
paste input "Sequence and series"
type input "S"
paste input "Sequence and series"
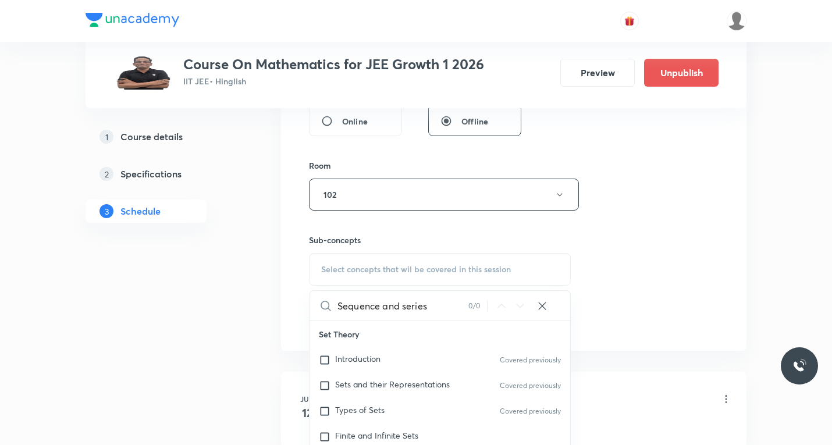
drag, startPoint x: 405, startPoint y: 308, endPoint x: 330, endPoint y: 309, distance: 75.1
click at [330, 309] on div "Sequence and series 0 / 0 ​" at bounding box center [439, 306] width 261 height 30
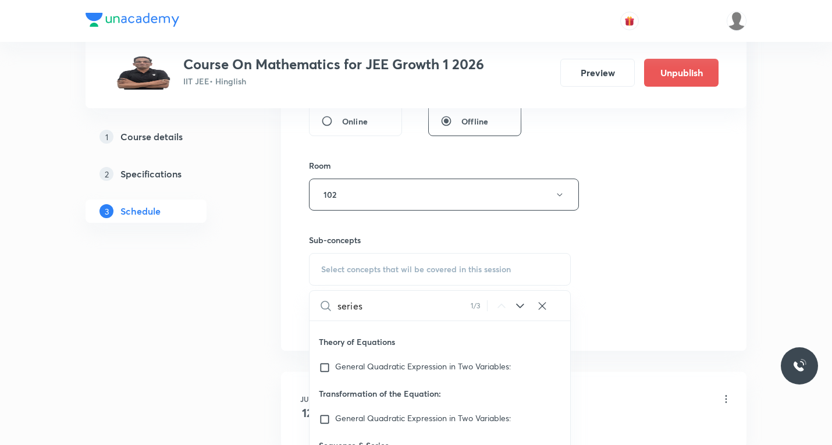
click at [382, 308] on input "series" at bounding box center [403, 306] width 133 height 30
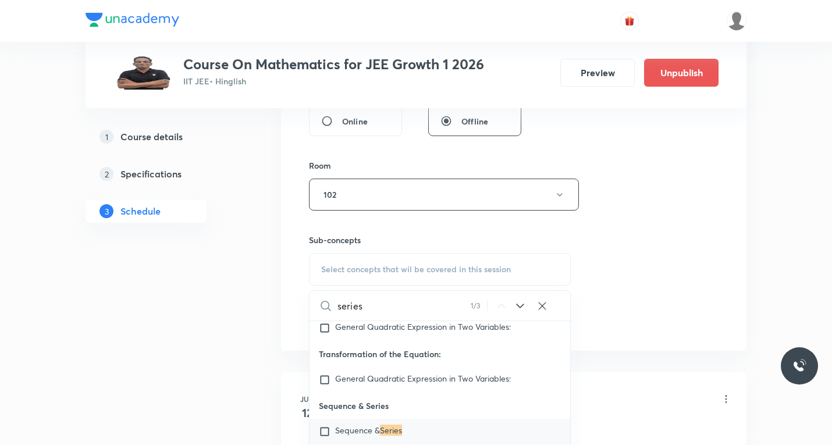
scroll to position [3660, 0]
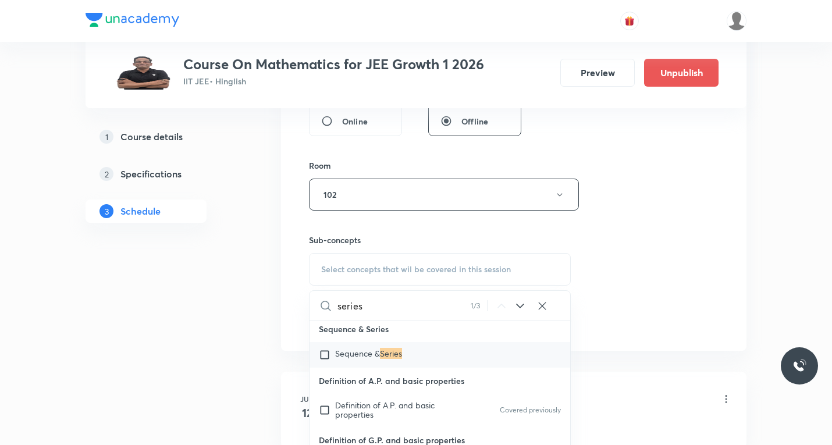
type input "series"
click at [323, 351] on input "checkbox" at bounding box center [327, 355] width 16 height 12
checkbox input "true"
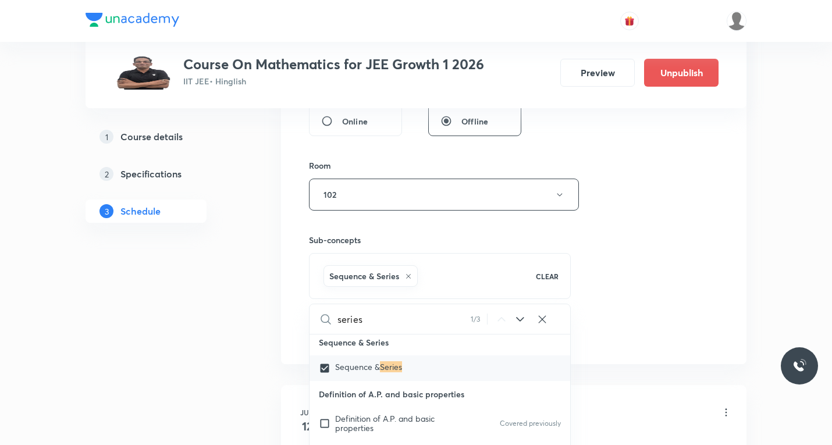
click at [642, 297] on div "Session 67 Live class Session title 17/99 special question ​ Schedule for Sept …" at bounding box center [513, 66] width 409 height 560
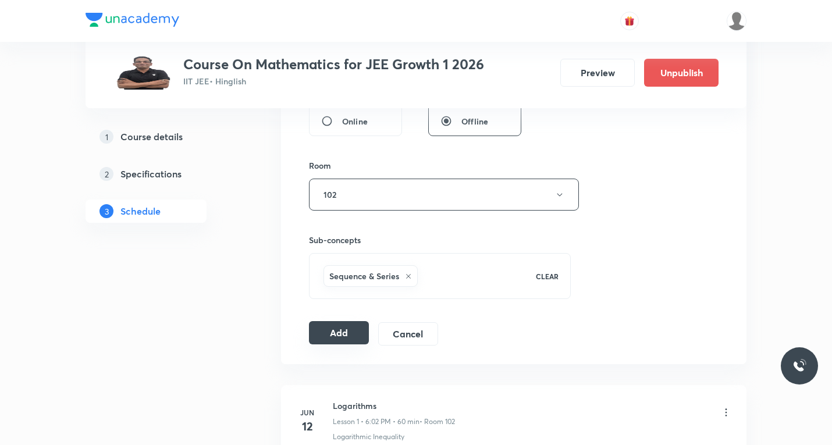
click at [343, 327] on button "Add" at bounding box center [339, 332] width 60 height 23
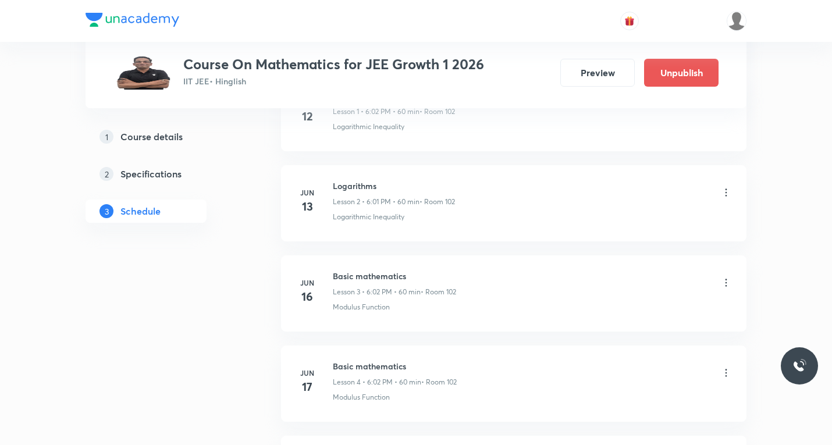
scroll to position [0, 0]
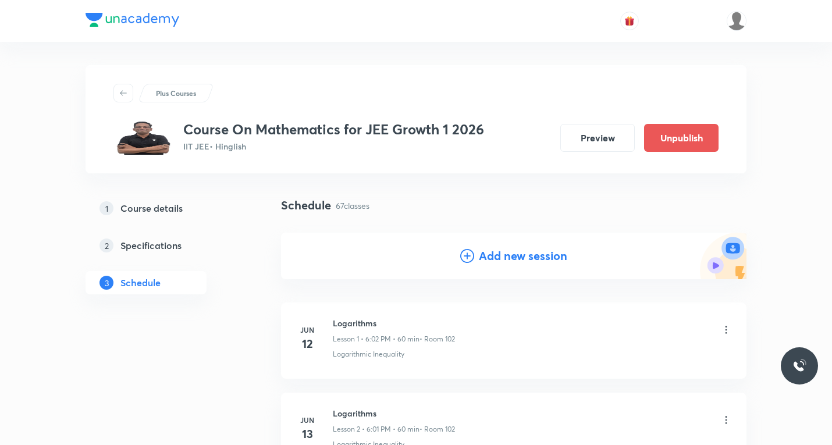
drag, startPoint x: 466, startPoint y: 253, endPoint x: 461, endPoint y: 288, distance: 35.2
click at [466, 257] on icon at bounding box center [467, 256] width 14 height 14
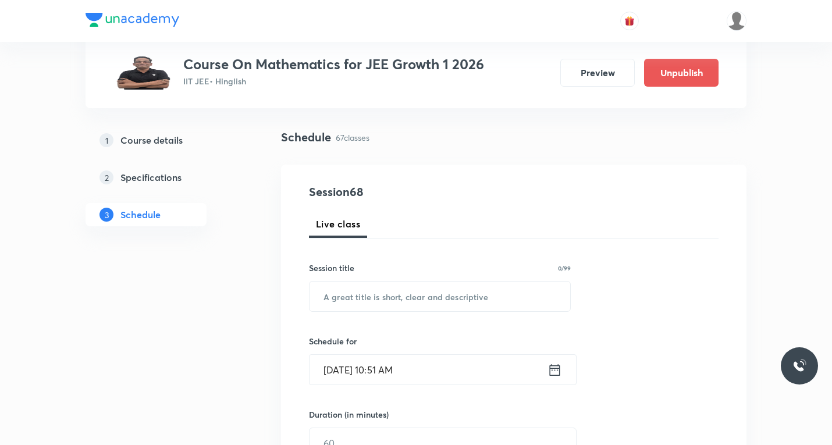
scroll to position [116, 0]
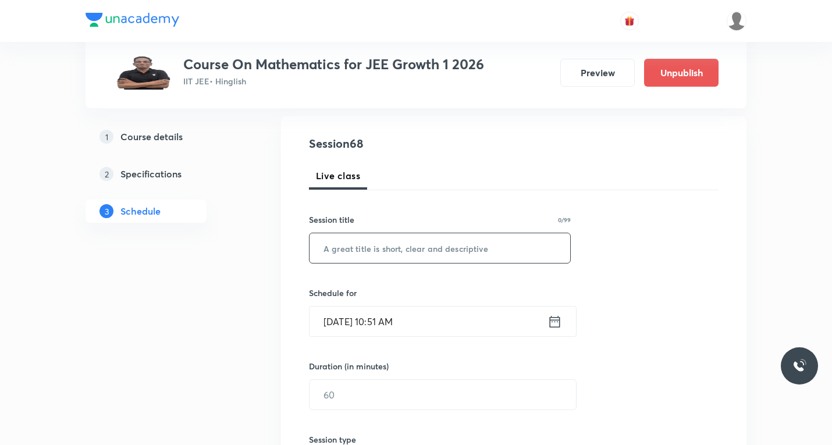
click at [407, 249] on input "text" at bounding box center [439, 248] width 261 height 30
paste input "Sequence and"
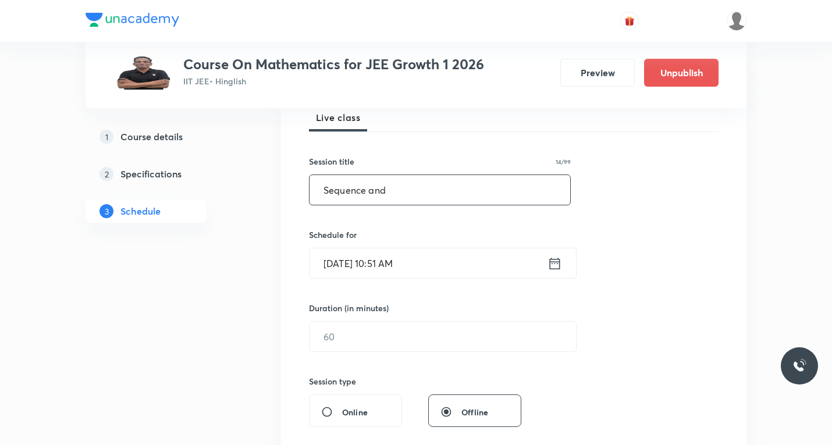
paste input "Sequence and series"
type input "Sequence and series"
click at [551, 263] on icon at bounding box center [554, 263] width 15 height 16
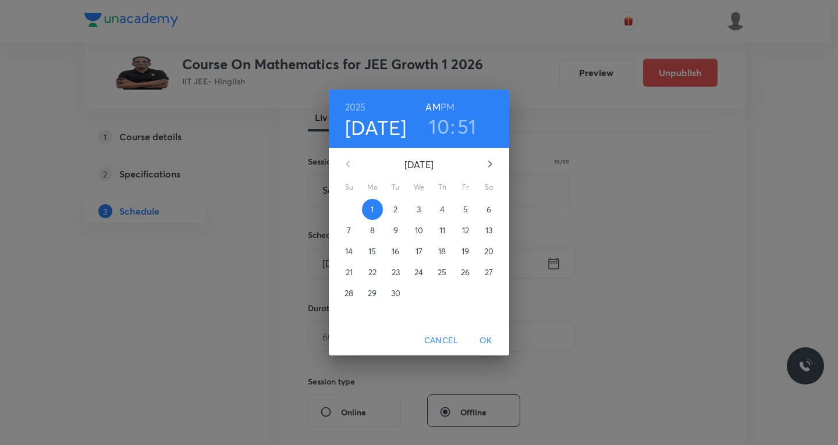
click at [441, 209] on p "4" at bounding box center [442, 210] width 5 height 12
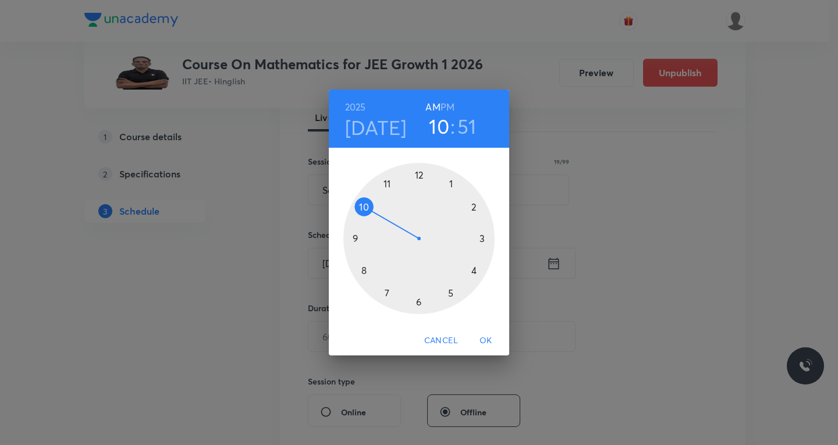
click at [448, 112] on h6 "PM" at bounding box center [447, 107] width 14 height 16
click at [428, 291] on div at bounding box center [418, 238] width 151 height 151
drag, startPoint x: 472, startPoint y: 207, endPoint x: 471, endPoint y: 218, distance: 11.1
click at [472, 207] on div at bounding box center [418, 238] width 151 height 151
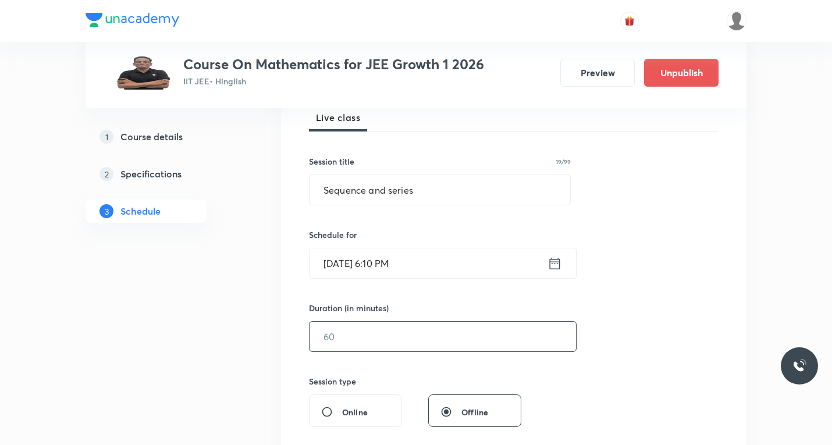
click at [375, 341] on input "text" at bounding box center [442, 337] width 266 height 30
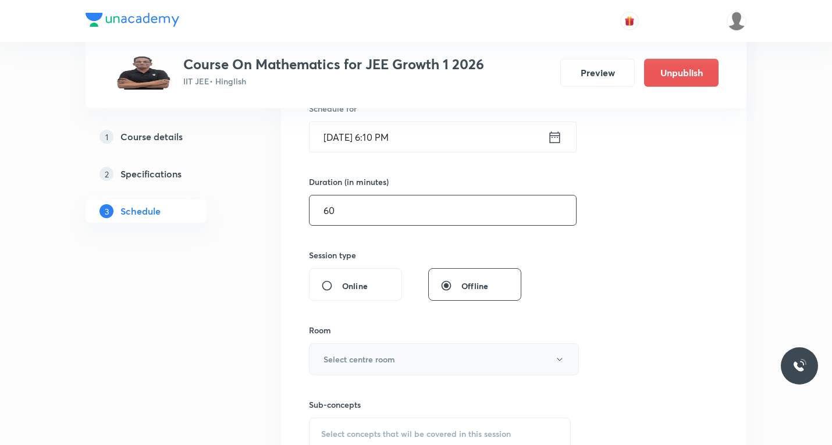
scroll to position [349, 0]
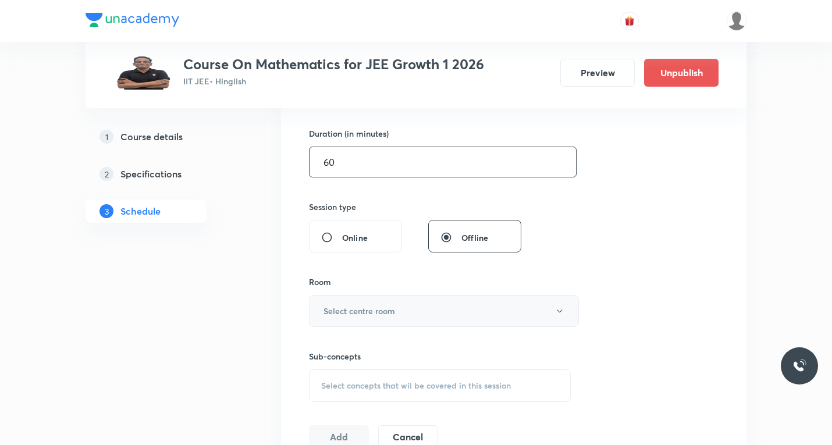
type input "60"
click at [399, 309] on button "Select centre room" at bounding box center [444, 311] width 270 height 32
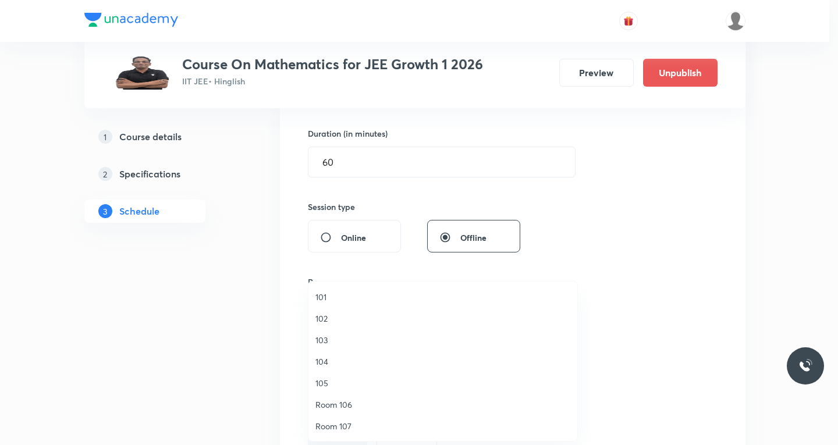
click at [328, 316] on span "102" at bounding box center [442, 318] width 255 height 12
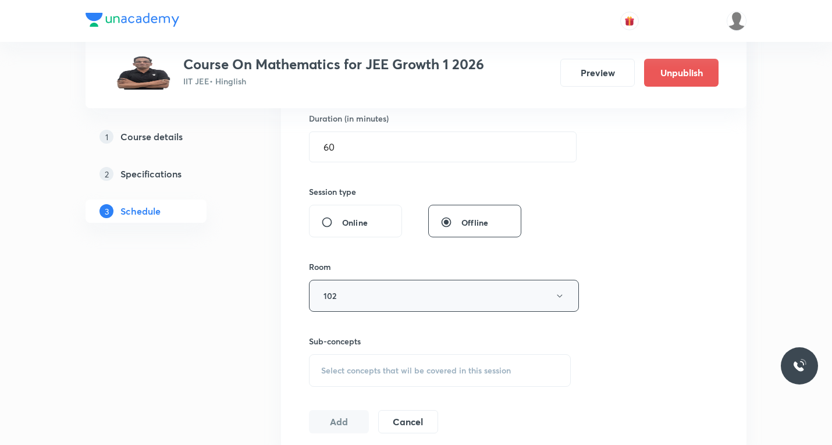
scroll to position [407, 0]
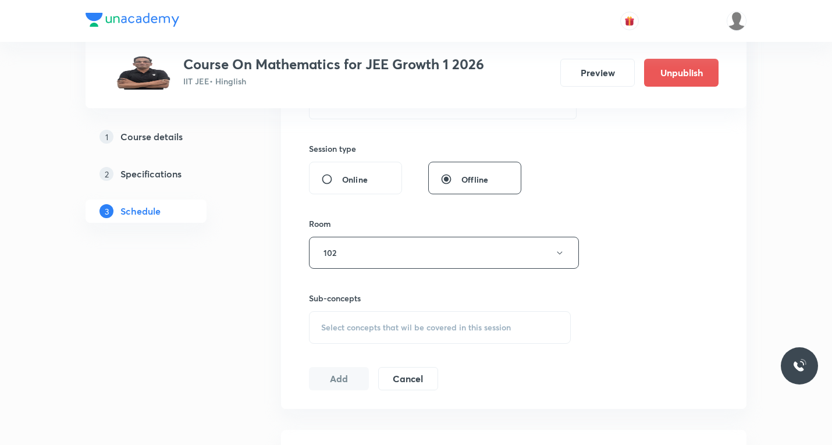
click at [389, 327] on span "Select concepts that wil be covered in this session" at bounding box center [416, 327] width 190 height 9
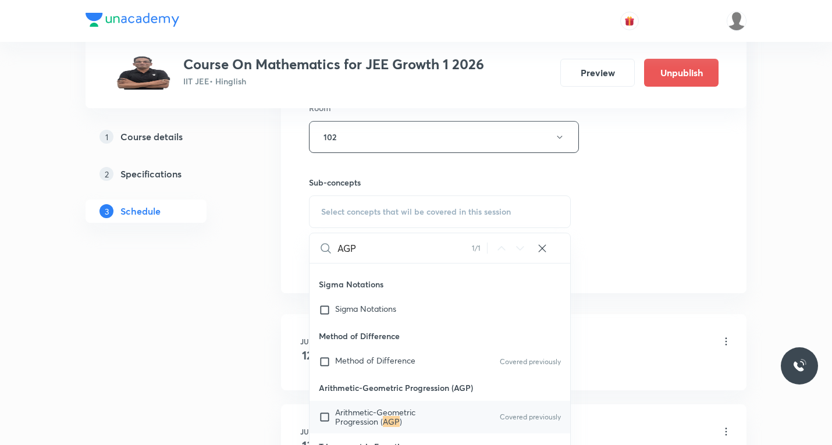
scroll to position [523, 0]
type input "AGP"
click at [322, 417] on input "checkbox" at bounding box center [327, 416] width 16 height 19
checkbox input "true"
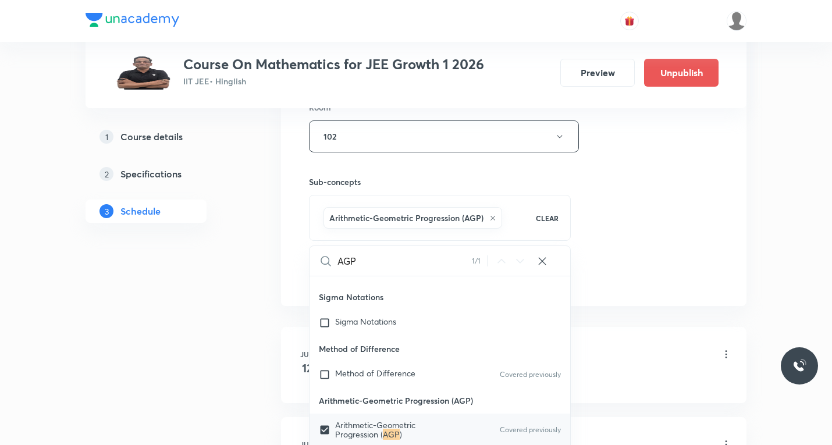
click at [630, 274] on div "Session 68 Live class Session title 19/99 Sequence and series ​ Schedule for Se…" at bounding box center [513, 8] width 409 height 560
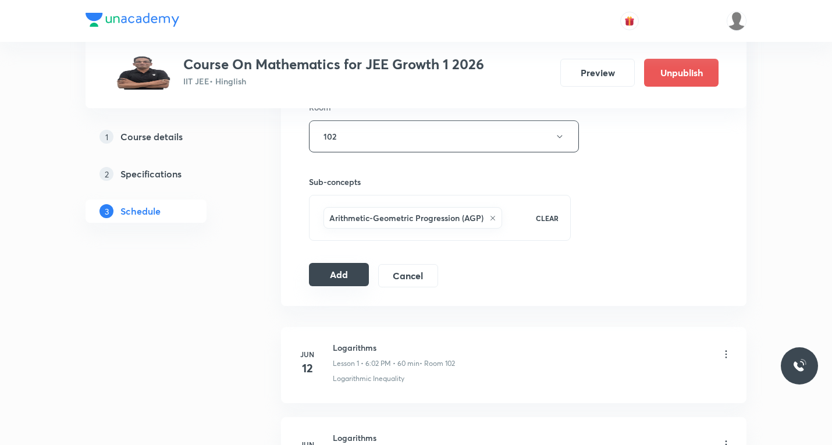
drag, startPoint x: 347, startPoint y: 274, endPoint x: 350, endPoint y: 283, distance: 9.0
click at [347, 275] on button "Add" at bounding box center [339, 274] width 60 height 23
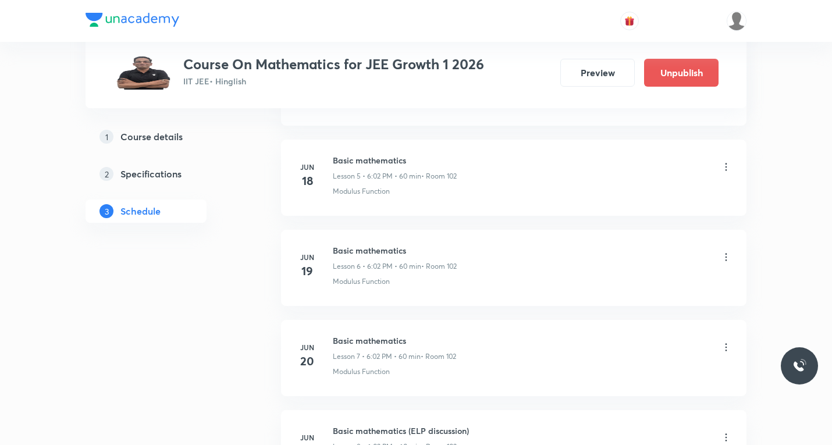
scroll to position [116, 0]
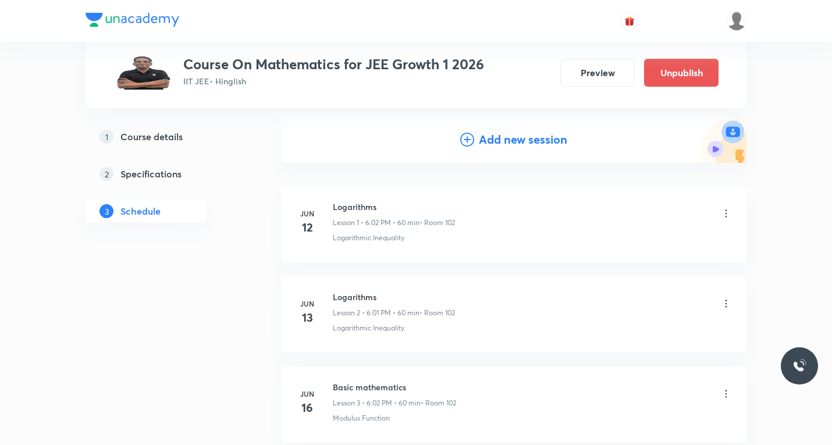
click at [461, 141] on icon at bounding box center [467, 140] width 14 height 14
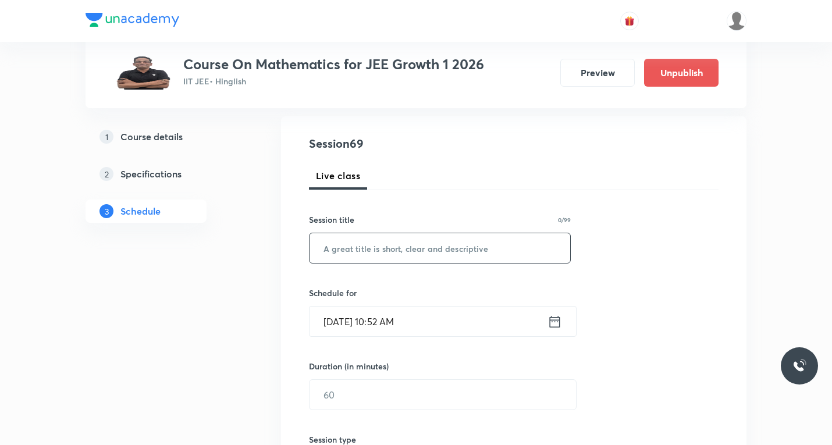
click at [391, 258] on input "text" at bounding box center [439, 248] width 261 height 30
paste input "Sequence and series"
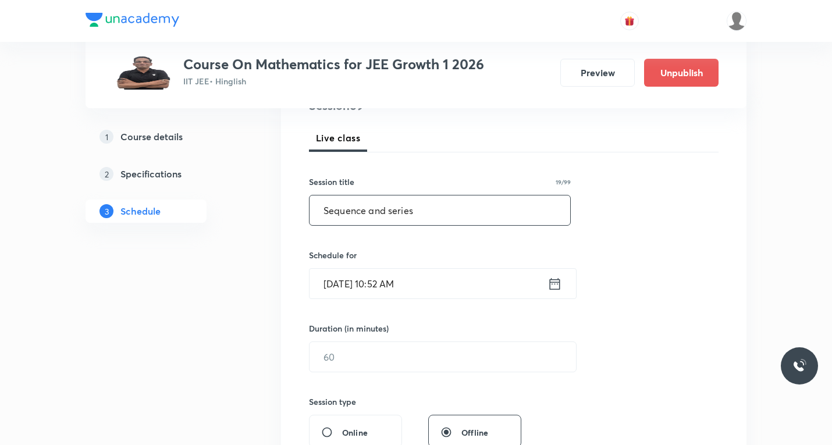
scroll to position [174, 0]
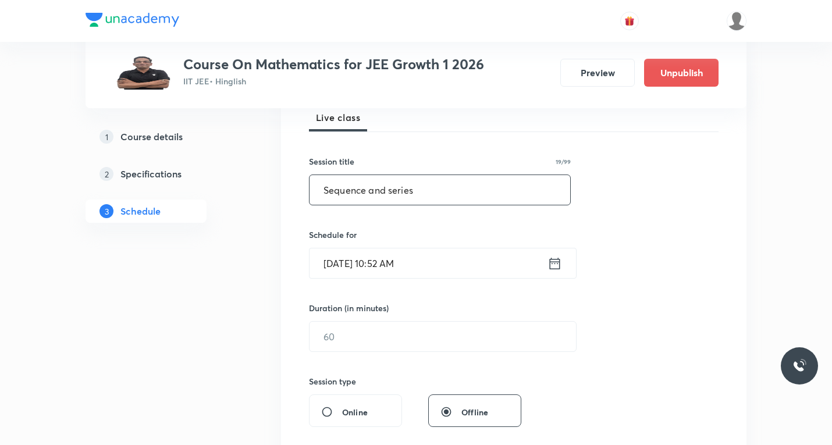
type input "Sequence and series"
click at [554, 262] on icon at bounding box center [555, 263] width 10 height 12
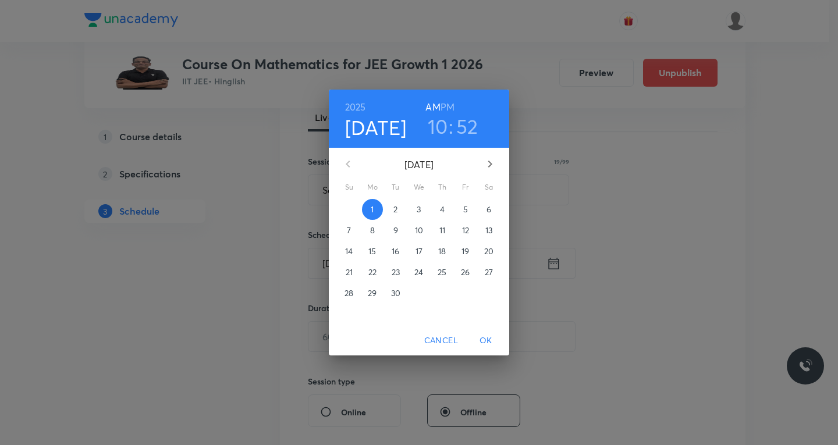
click at [466, 211] on p "5" at bounding box center [465, 210] width 5 height 12
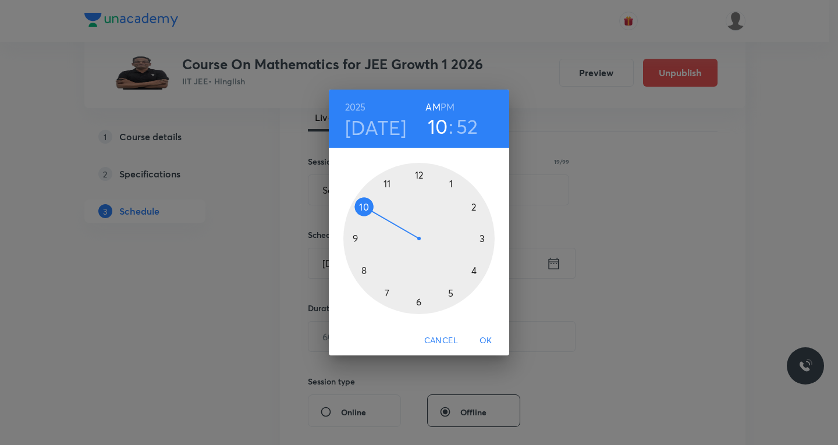
click at [449, 105] on h6 "PM" at bounding box center [447, 107] width 14 height 16
click at [421, 300] on div at bounding box center [418, 238] width 151 height 151
click at [473, 206] on div at bounding box center [418, 238] width 151 height 151
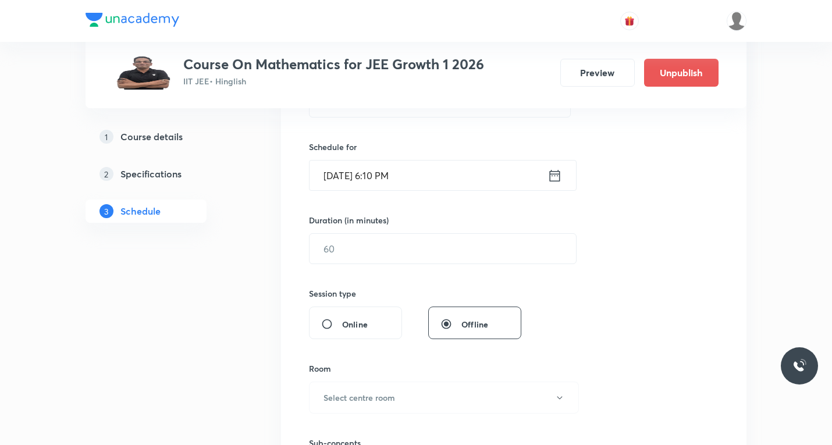
scroll to position [291, 0]
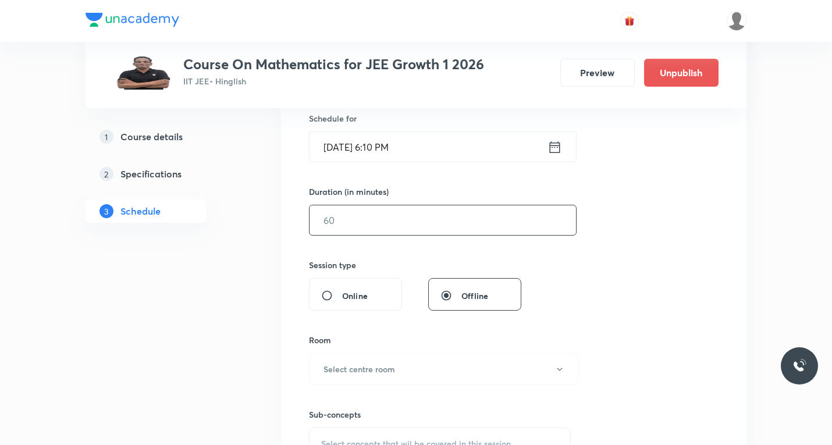
click at [412, 227] on input "text" at bounding box center [442, 220] width 266 height 30
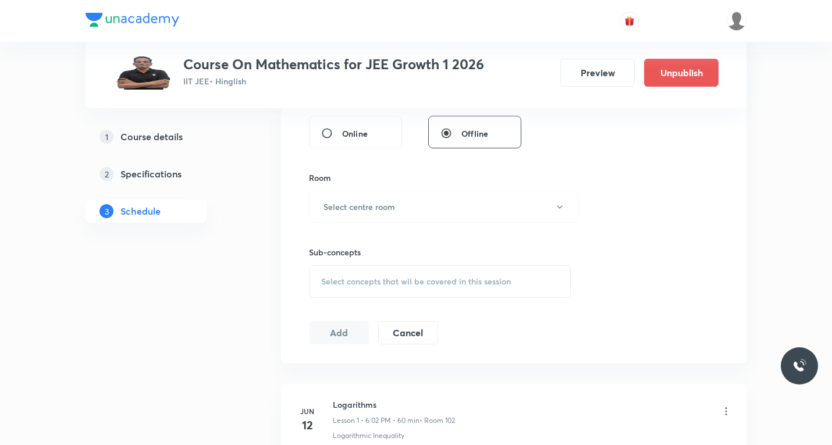
scroll to position [465, 0]
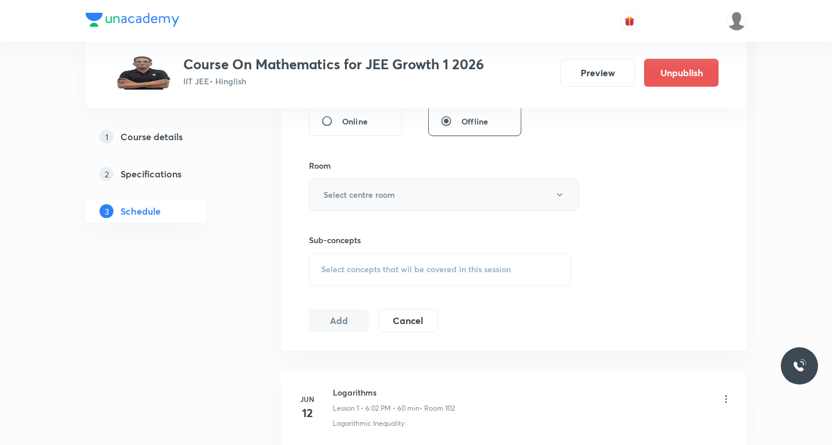
type input "60"
click at [405, 196] on button "Select centre room" at bounding box center [444, 195] width 270 height 32
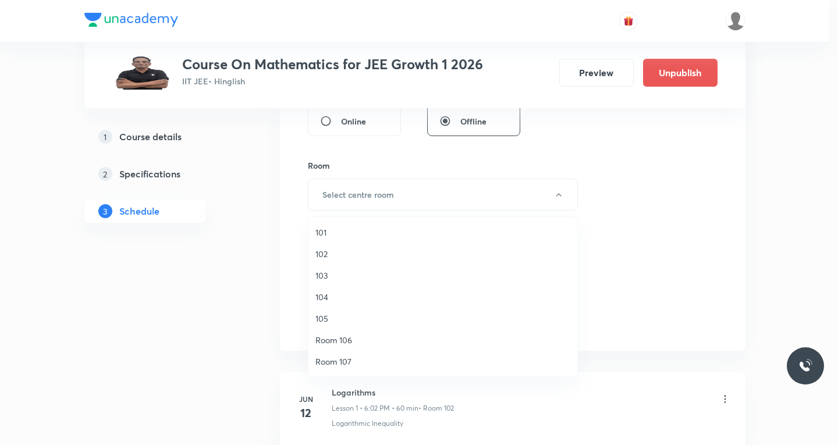
click at [329, 255] on span "102" at bounding box center [442, 254] width 255 height 12
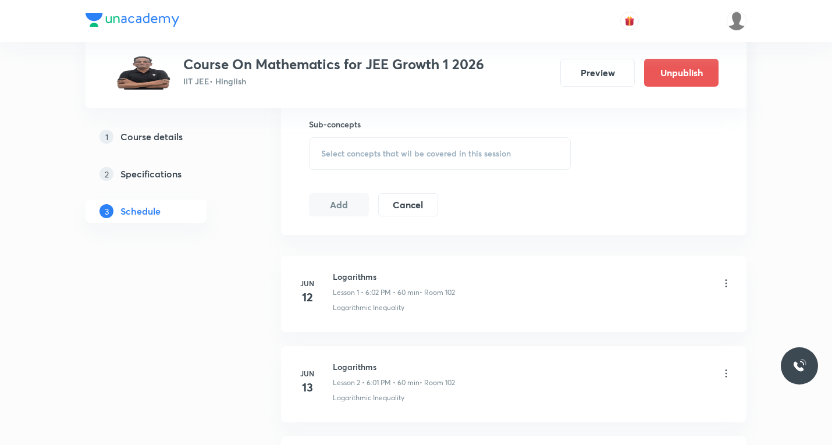
scroll to position [582, 0]
drag, startPoint x: 418, startPoint y: 144, endPoint x: 418, endPoint y: 159, distance: 15.1
click at [418, 144] on div "Select concepts that wil be covered in this session" at bounding box center [440, 153] width 262 height 33
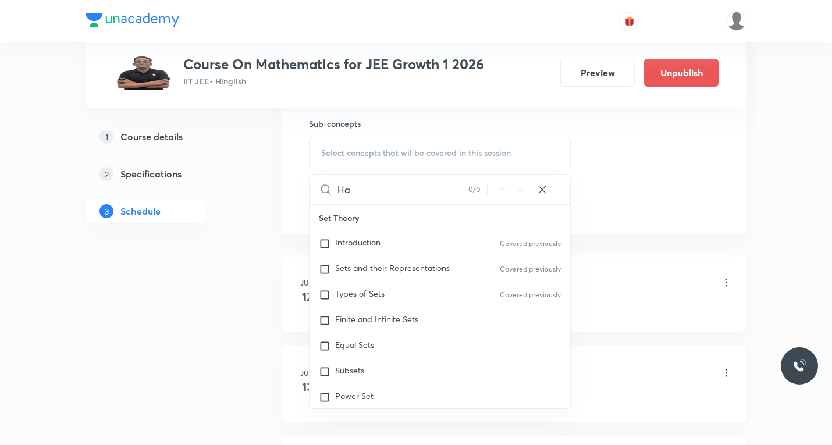
type input "H"
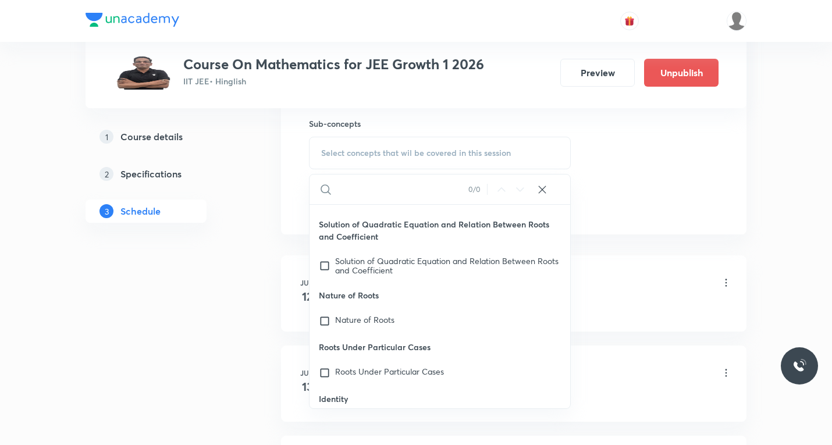
scroll to position [3706, 0]
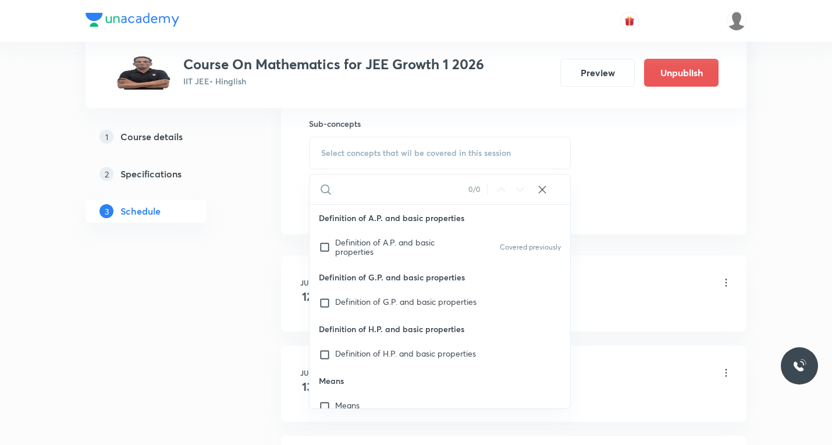
paste input "progression"
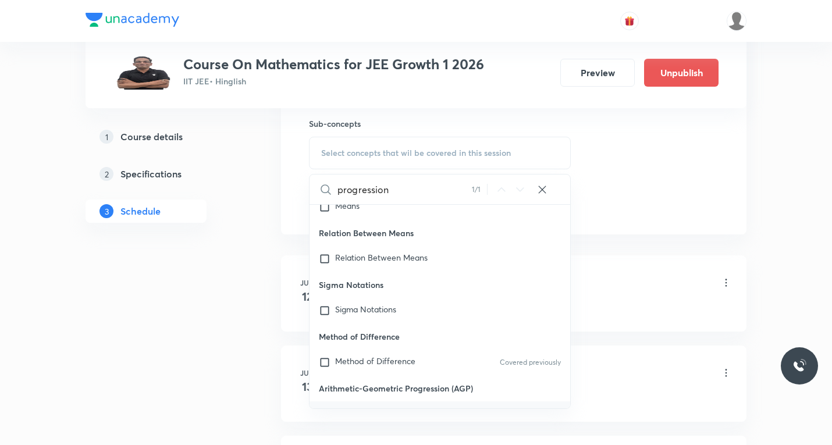
scroll to position [3965, 0]
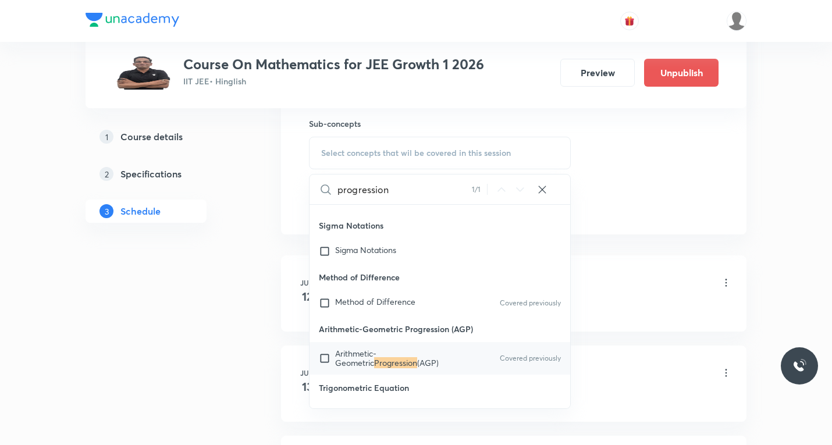
type input "progression"
drag, startPoint x: 323, startPoint y: 359, endPoint x: 394, endPoint y: 341, distance: 73.8
click at [324, 360] on input "checkbox" at bounding box center [327, 358] width 16 height 19
checkbox input "true"
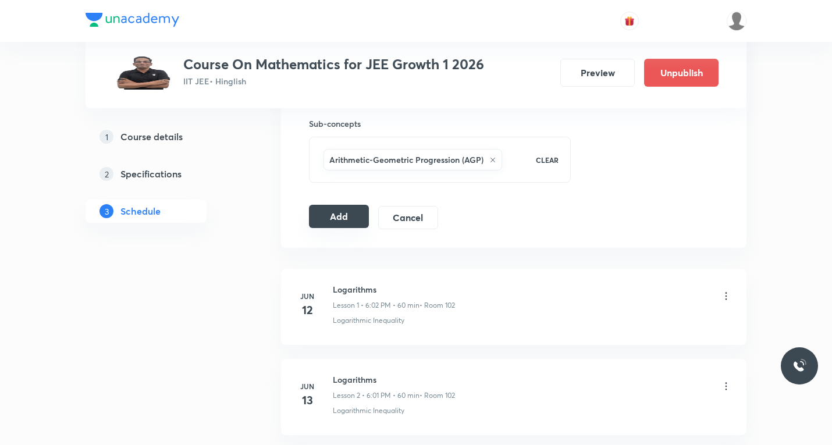
click at [335, 216] on button "Add" at bounding box center [339, 216] width 60 height 23
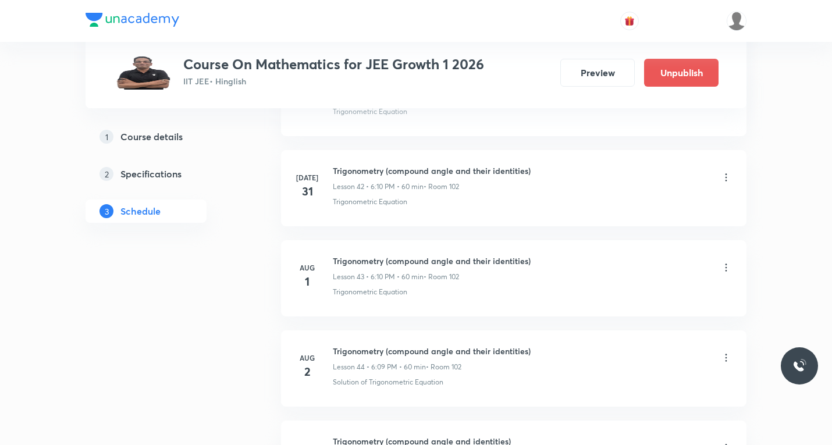
scroll to position [3700, 0]
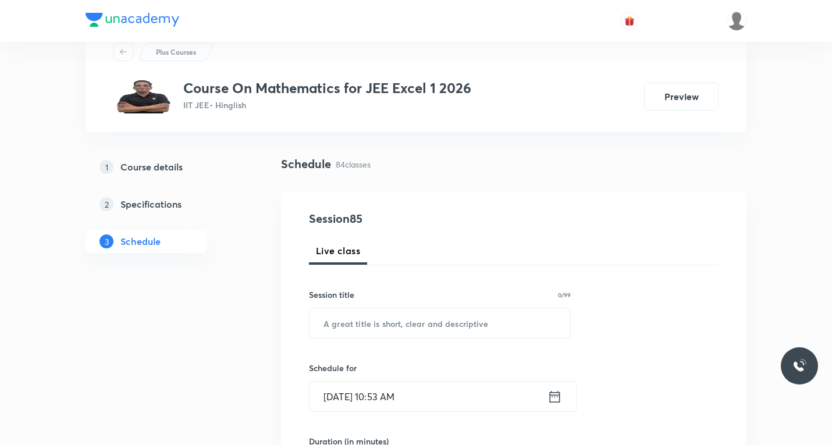
scroll to position [116, 0]
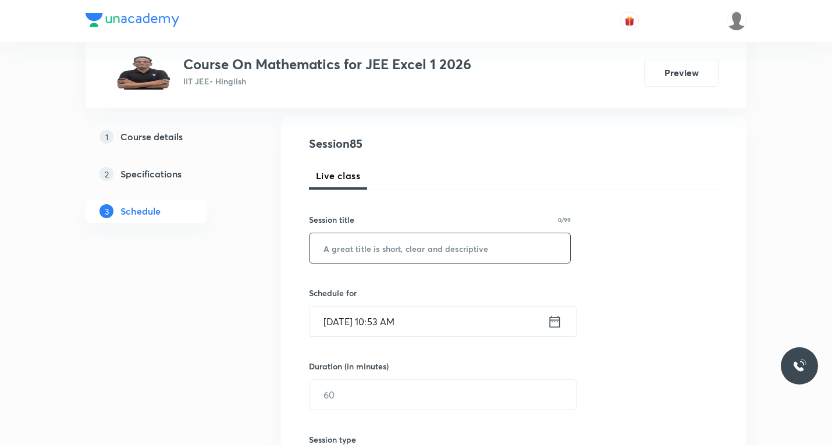
click at [382, 245] on input "text" at bounding box center [439, 248] width 261 height 30
paste input "indefinite integration"
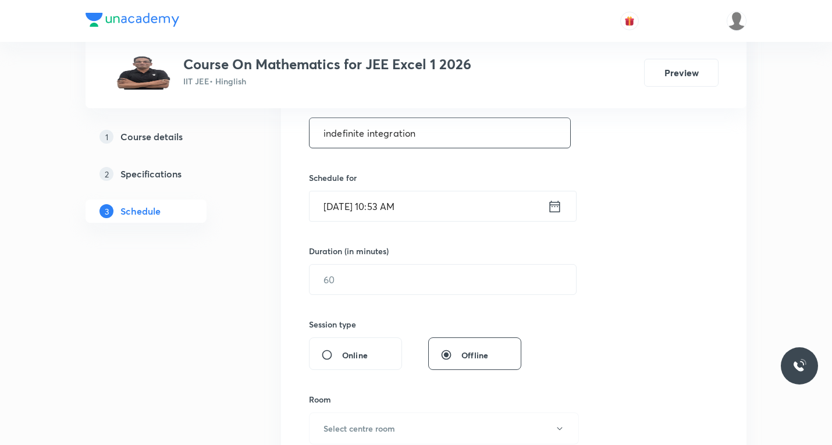
scroll to position [233, 0]
type input "indefinite integration"
click at [552, 202] on icon at bounding box center [554, 205] width 15 height 16
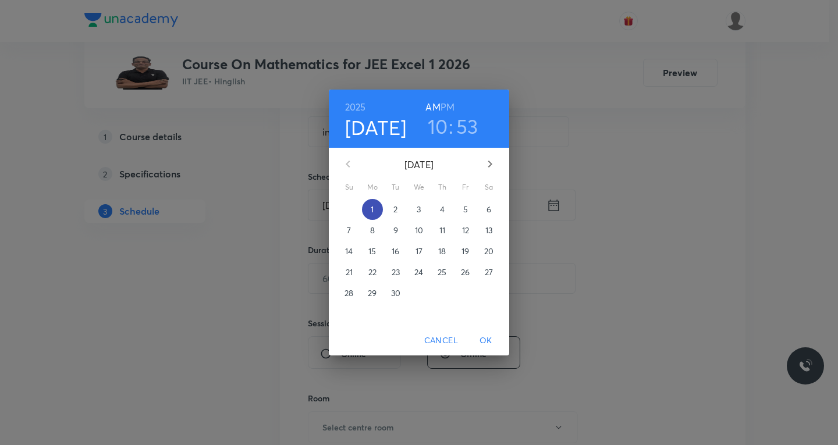
click at [373, 210] on p "1" at bounding box center [372, 210] width 3 height 12
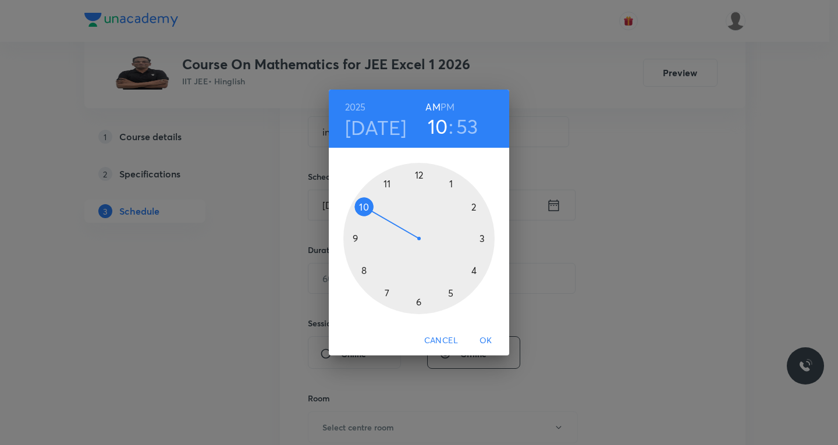
click at [448, 106] on h6 "PM" at bounding box center [447, 107] width 14 height 16
drag, startPoint x: 451, startPoint y: 291, endPoint x: 453, endPoint y: 258, distance: 32.6
click at [451, 290] on div at bounding box center [418, 238] width 151 height 151
click at [447, 184] on div at bounding box center [418, 238] width 151 height 151
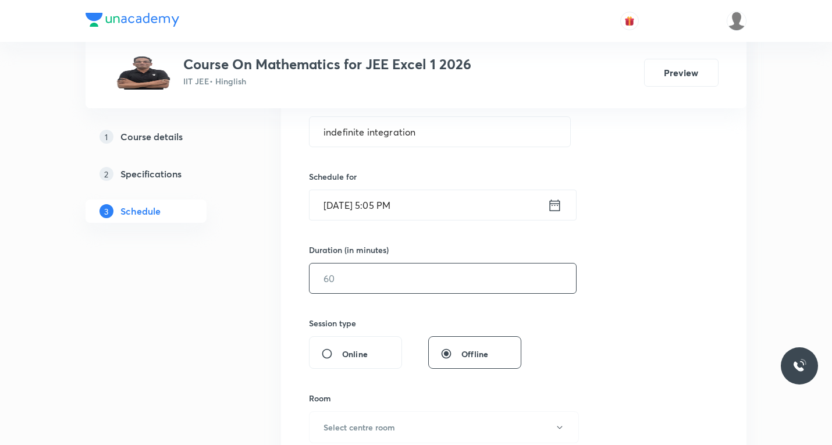
click at [378, 279] on input "text" at bounding box center [442, 278] width 266 height 30
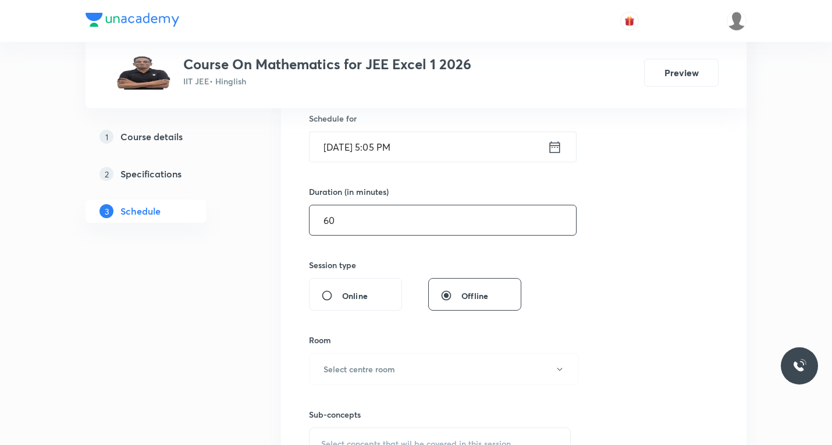
scroll to position [349, 0]
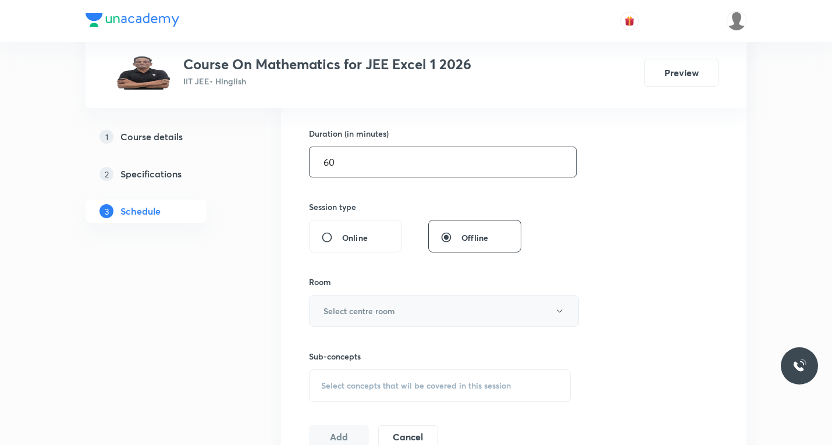
type input "60"
click at [384, 314] on h6 "Select centre room" at bounding box center [359, 311] width 72 height 12
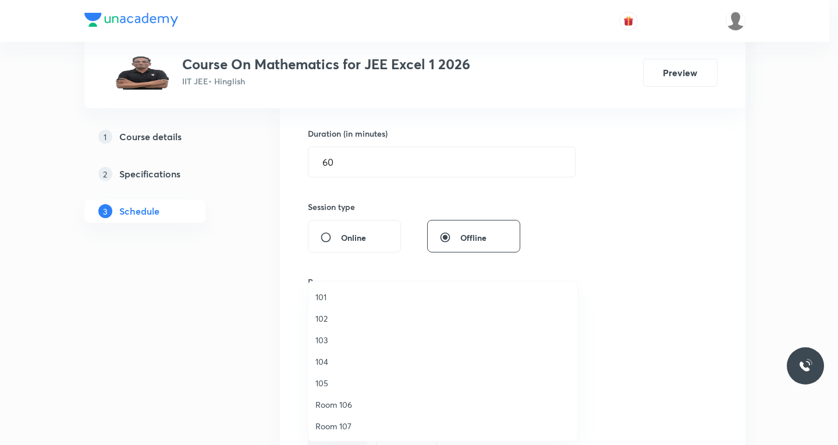
click at [322, 340] on span "103" at bounding box center [442, 340] width 255 height 12
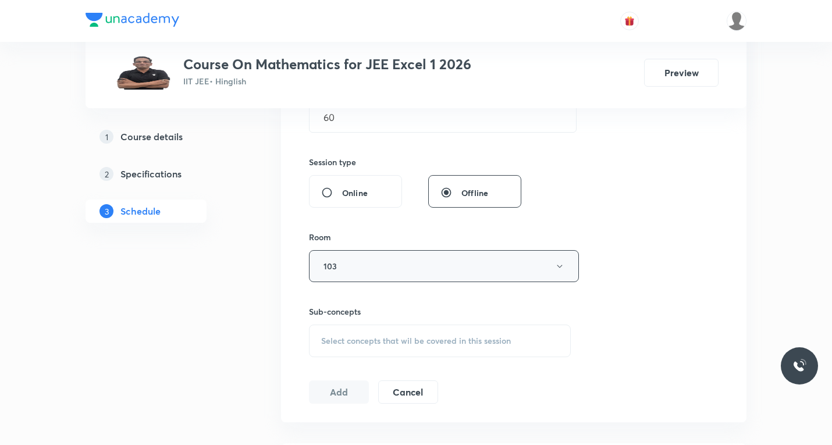
scroll to position [465, 0]
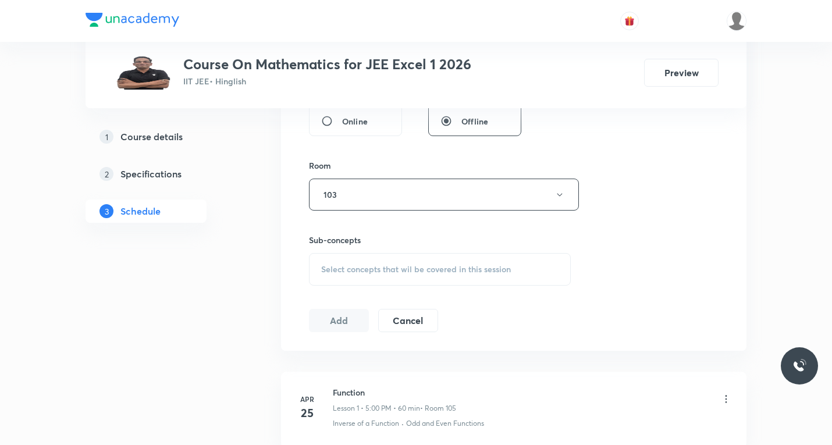
click at [359, 279] on div "Select concepts that wil be covered in this session" at bounding box center [440, 269] width 262 height 33
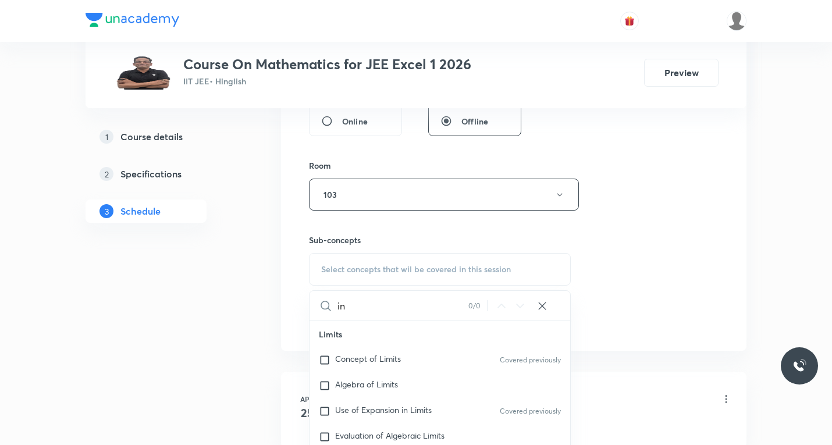
type input "i"
paste input "rationalisation"
paste input "indefinite"
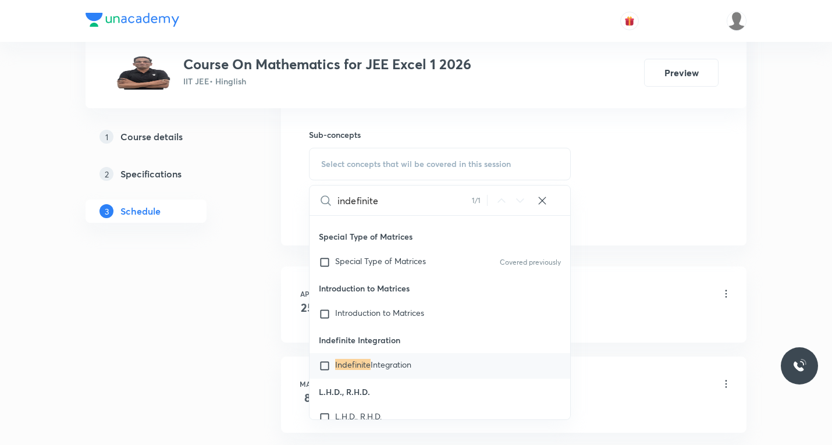
scroll to position [582, 0]
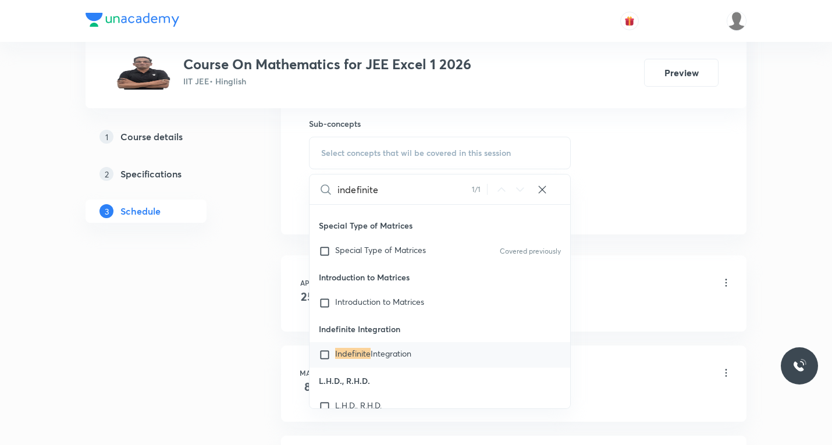
type input "indefinite"
click at [327, 354] on input "checkbox" at bounding box center [327, 355] width 16 height 12
checkbox input "true"
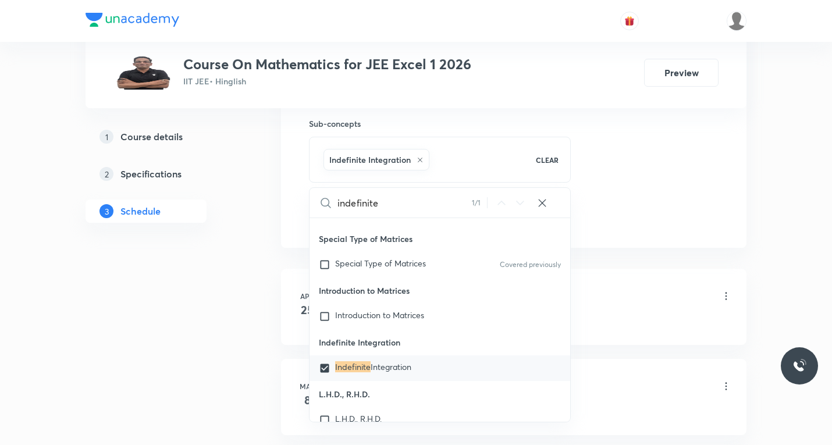
click at [736, 279] on li "[DATE] Function Lesson 1 • 5:00 PM • 60 min • Room 105 Inverse of a Function · …" at bounding box center [513, 307] width 465 height 76
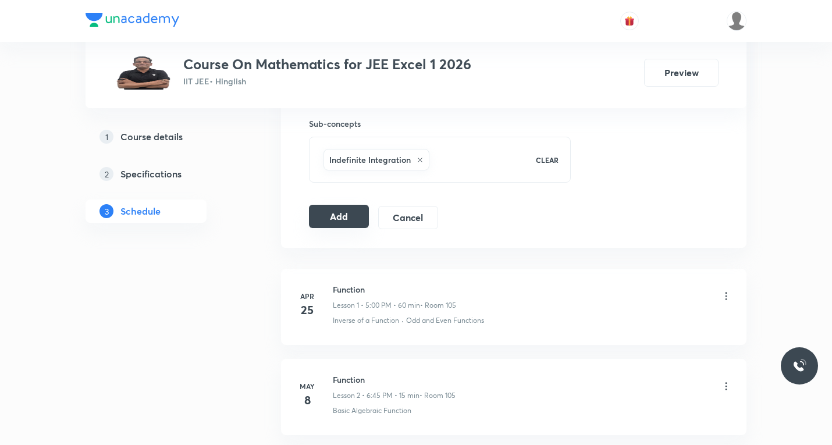
click at [343, 223] on button "Add" at bounding box center [339, 216] width 60 height 23
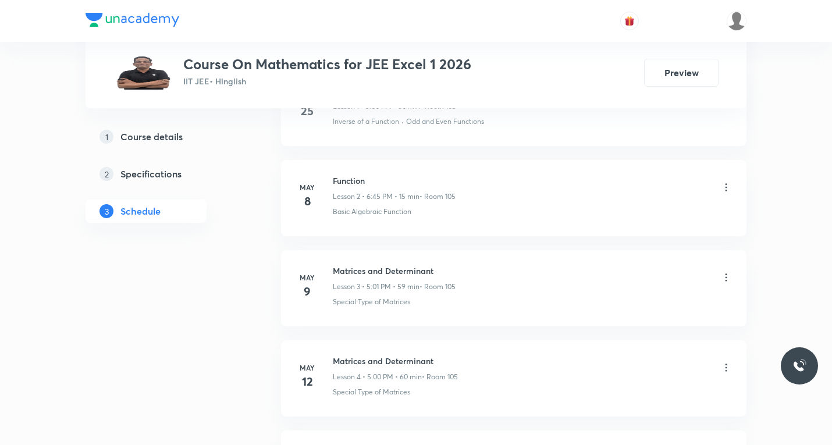
scroll to position [0, 0]
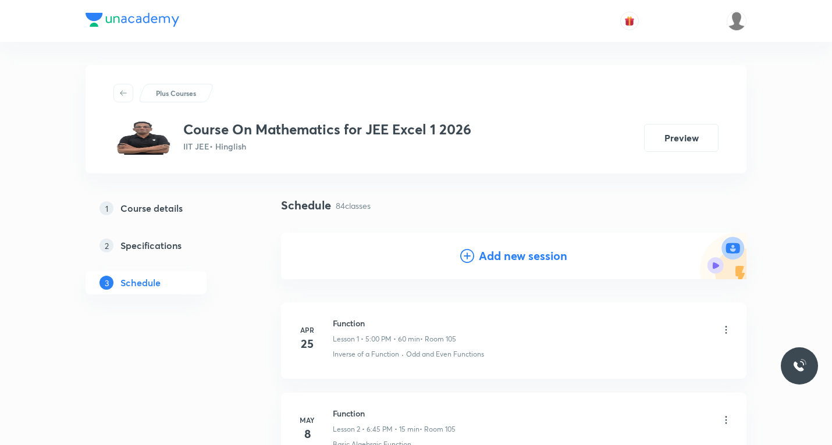
click at [466, 252] on icon at bounding box center [467, 256] width 14 height 14
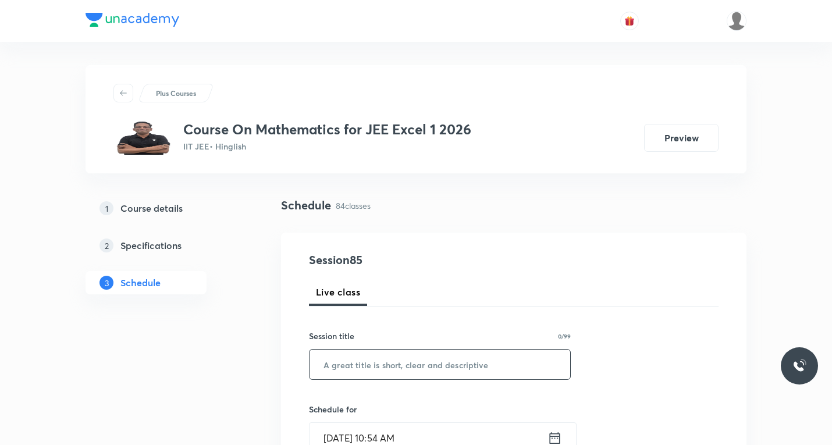
click at [377, 362] on input "text" at bounding box center [439, 365] width 261 height 30
paste input "Indefinite integration"
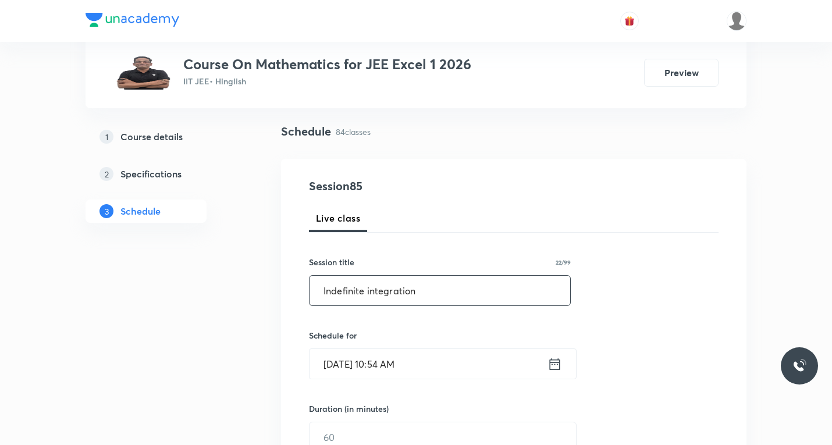
scroll to position [174, 0]
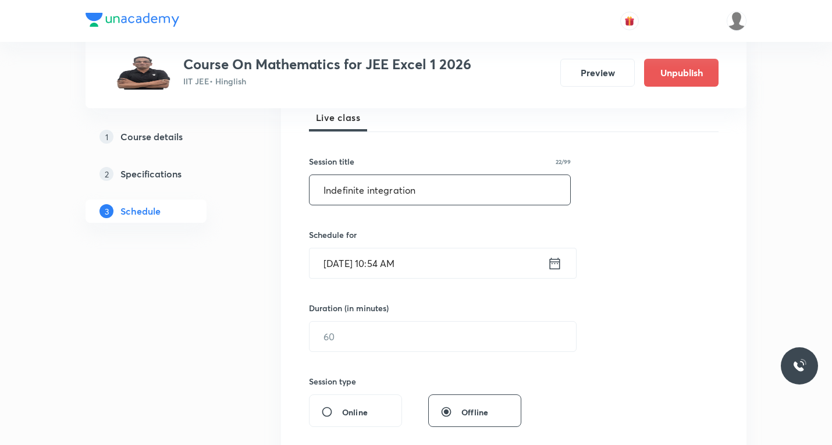
type input "Indefinite integration"
click at [552, 266] on icon at bounding box center [554, 263] width 15 height 16
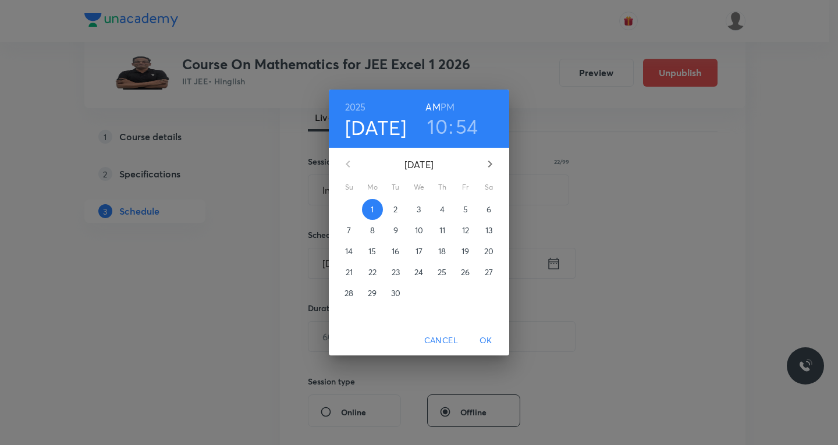
click at [397, 213] on p "2" at bounding box center [395, 210] width 4 height 12
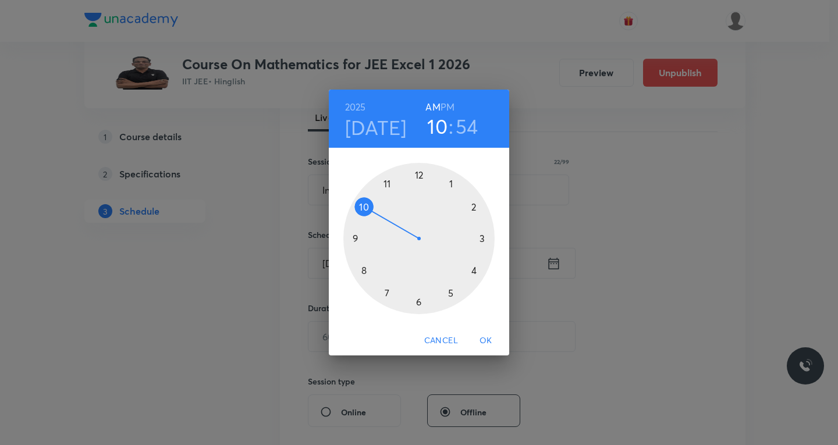
click at [448, 106] on h6 "PM" at bounding box center [447, 107] width 14 height 16
drag, startPoint x: 448, startPoint y: 291, endPoint x: 453, endPoint y: 253, distance: 38.2
click at [448, 291] on div at bounding box center [418, 238] width 151 height 151
click at [450, 183] on div at bounding box center [418, 238] width 151 height 151
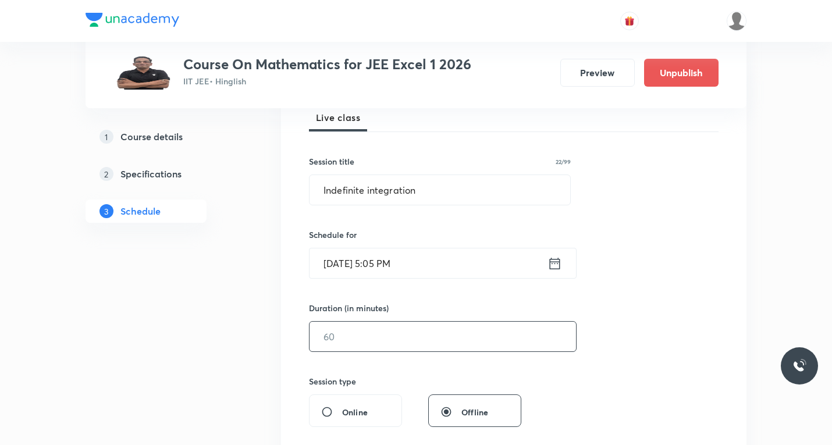
click at [386, 333] on input "text" at bounding box center [442, 337] width 266 height 30
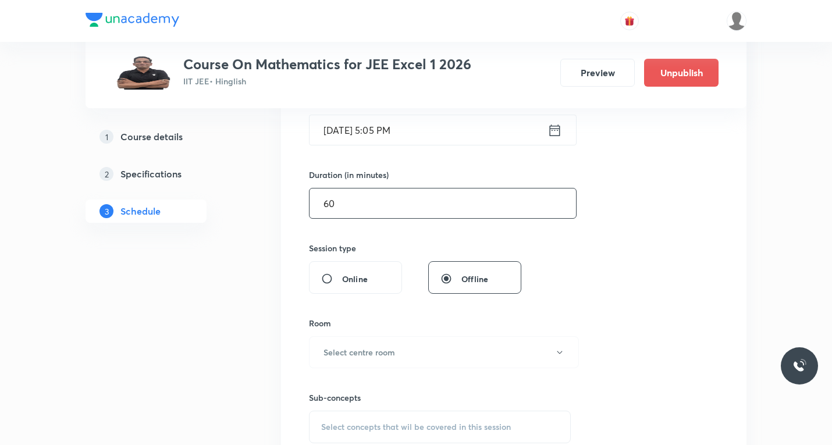
scroll to position [349, 0]
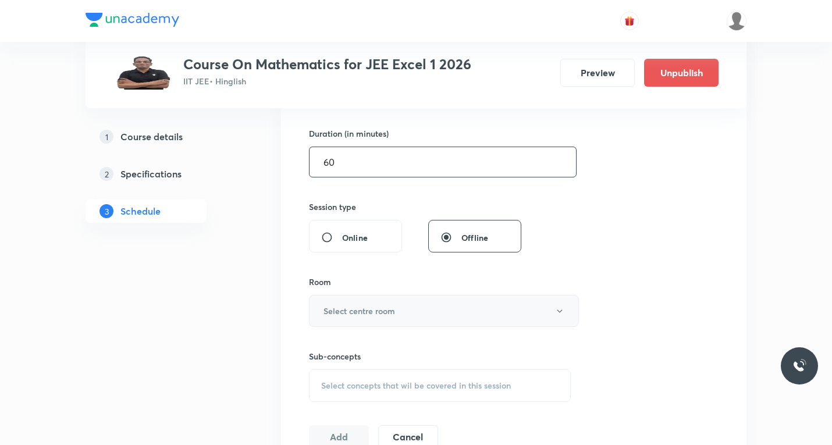
type input "60"
click at [364, 311] on h6 "Select centre room" at bounding box center [359, 311] width 72 height 12
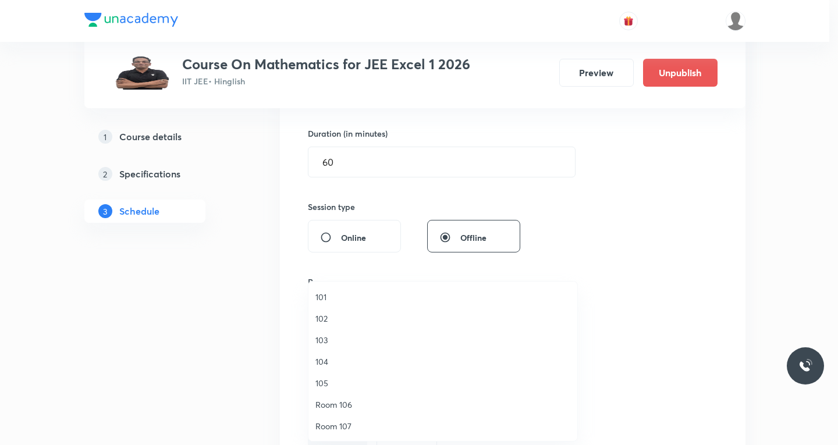
click at [322, 337] on span "103" at bounding box center [442, 340] width 255 height 12
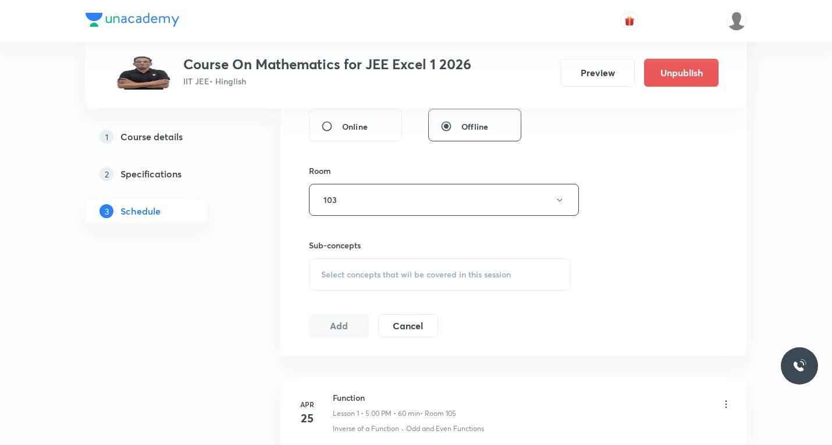
scroll to position [465, 0]
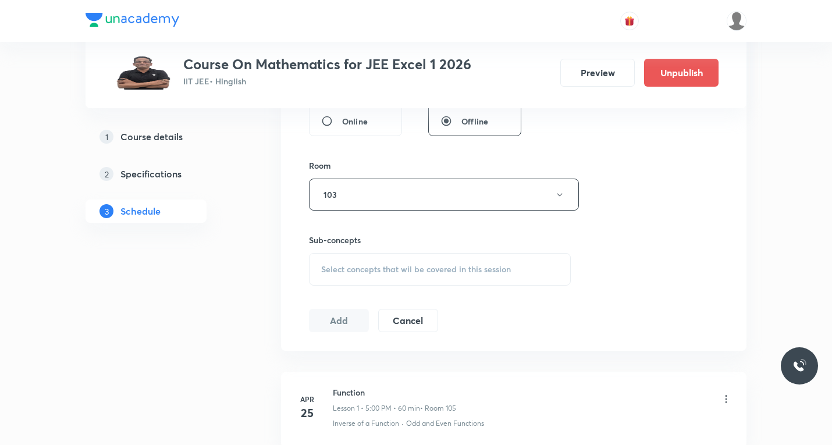
click at [362, 273] on span "Select concepts that wil be covered in this session" at bounding box center [416, 269] width 190 height 9
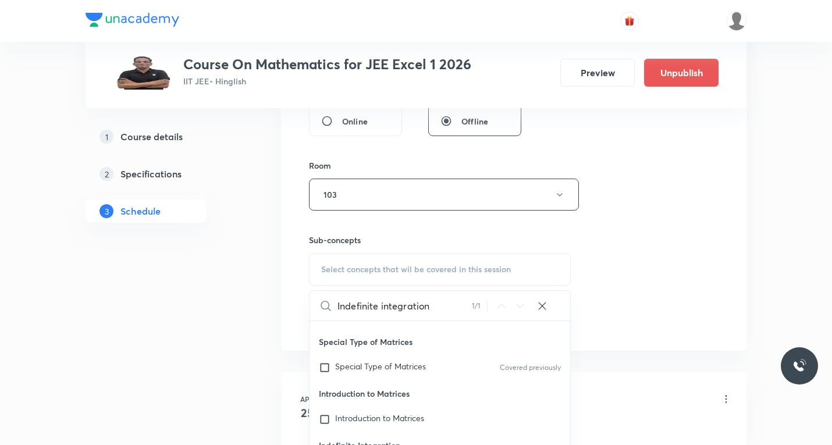
scroll to position [582, 0]
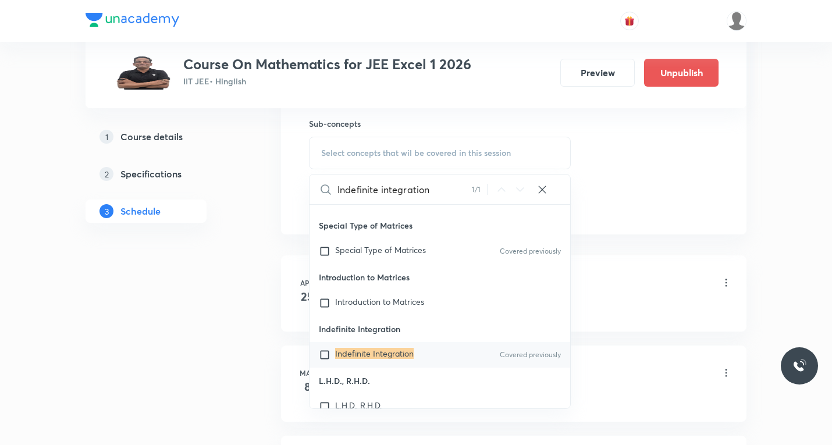
type input "Indefinite integration"
click at [322, 352] on input "checkbox" at bounding box center [327, 355] width 16 height 12
checkbox input "true"
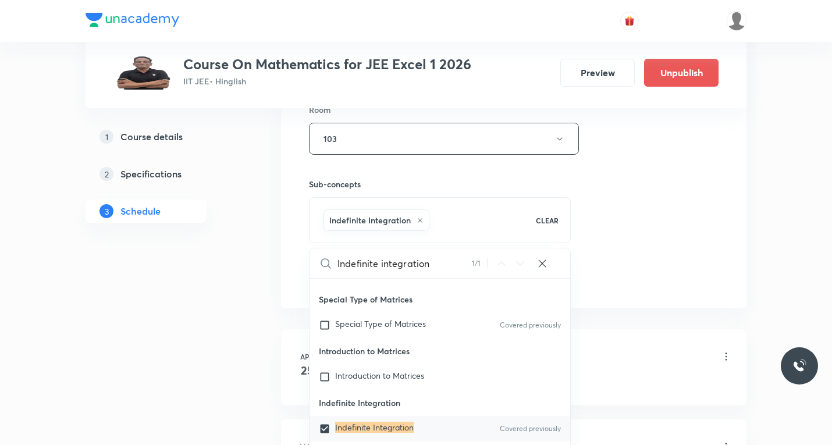
scroll to position [465, 0]
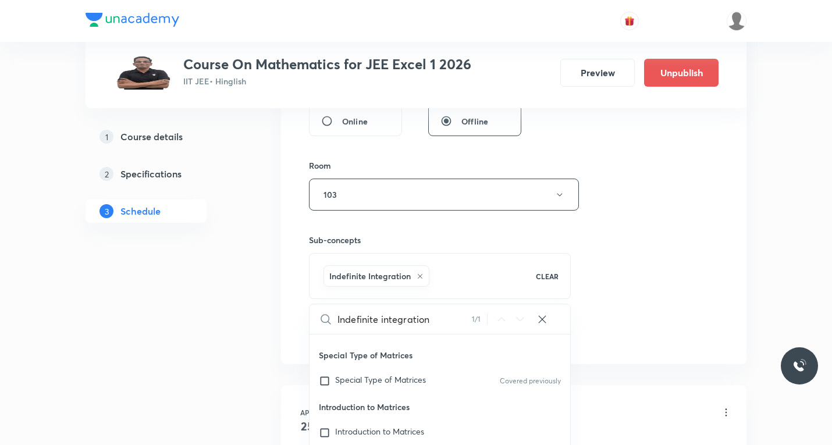
click at [448, 318] on input "Indefinite integration" at bounding box center [404, 319] width 134 height 30
paste input "tegration by substitutio"
type input "Integration by substitutio"
checkbox input "true"
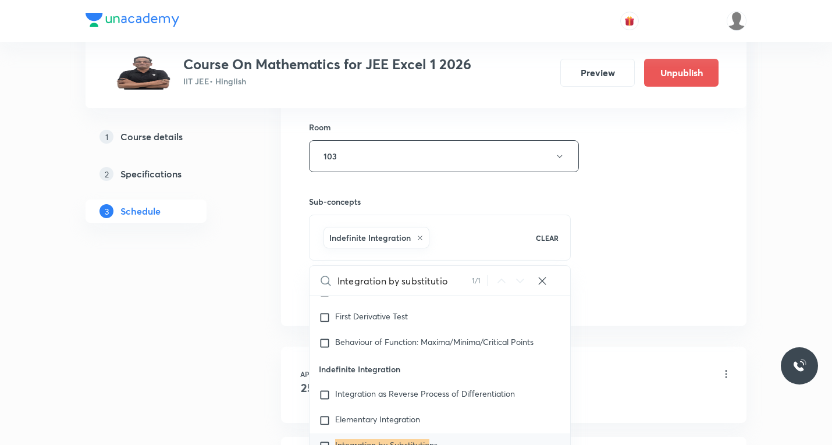
scroll to position [523, 0]
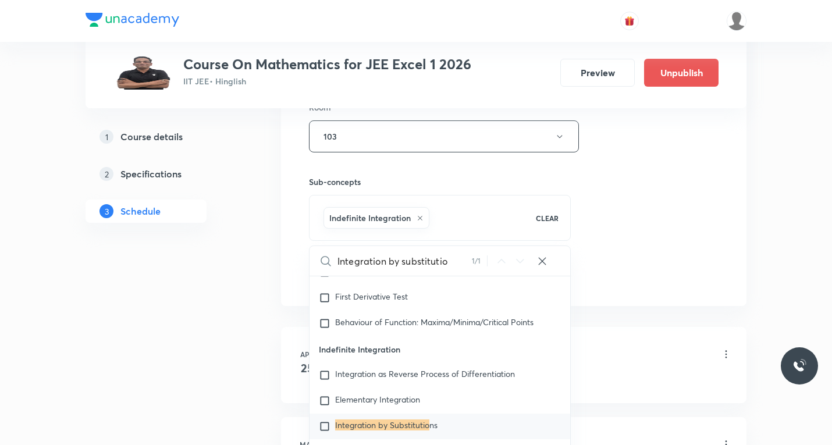
type input "Integration by substitutio"
click at [323, 423] on input "checkbox" at bounding box center [327, 427] width 16 height 12
checkbox input "true"
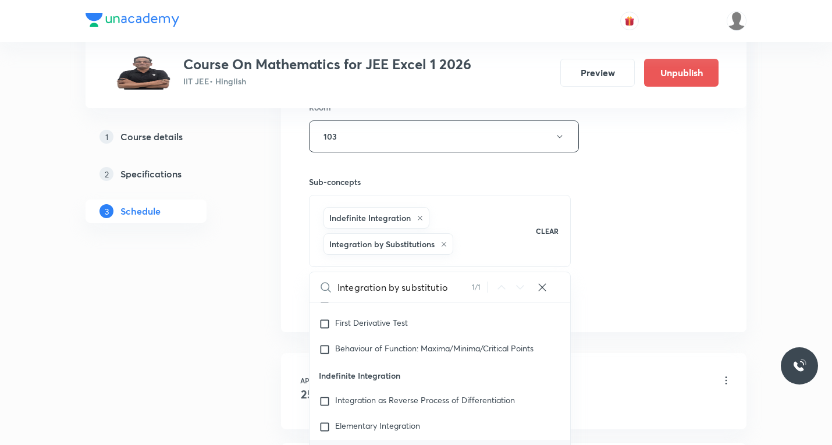
click at [420, 218] on icon at bounding box center [419, 218] width 7 height 7
checkbox input "true"
checkbox input "false"
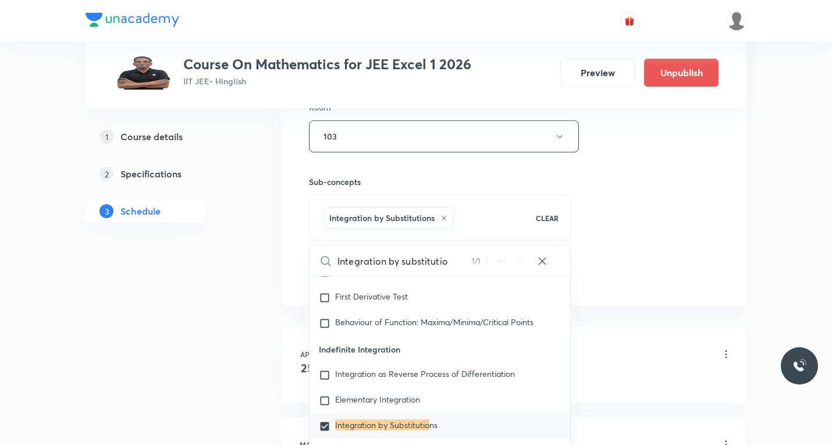
click at [722, 250] on div "Session 86 Live class Session title 22/99 Indefinite integration ​ Schedule for…" at bounding box center [513, 7] width 465 height 597
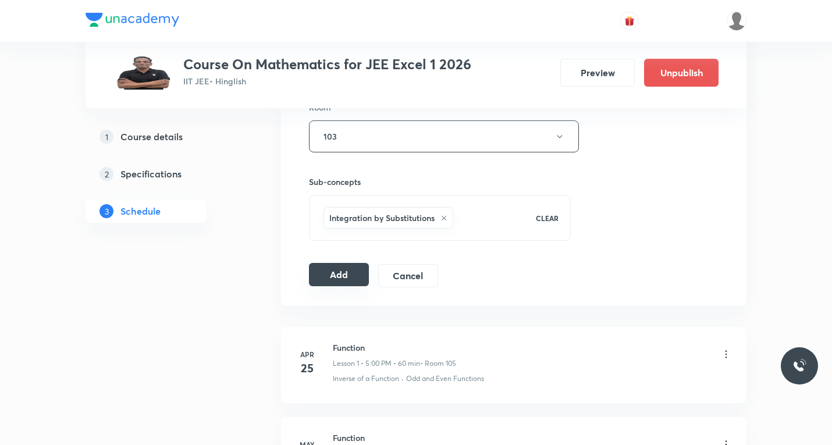
click at [328, 277] on button "Add" at bounding box center [339, 274] width 60 height 23
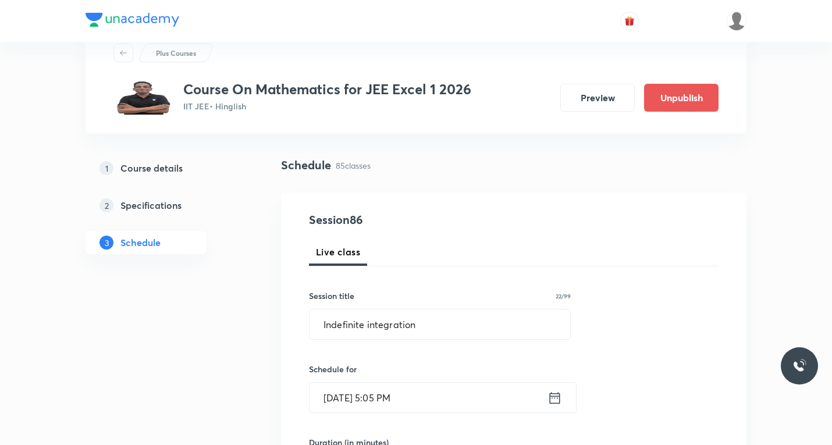
scroll to position [0, 0]
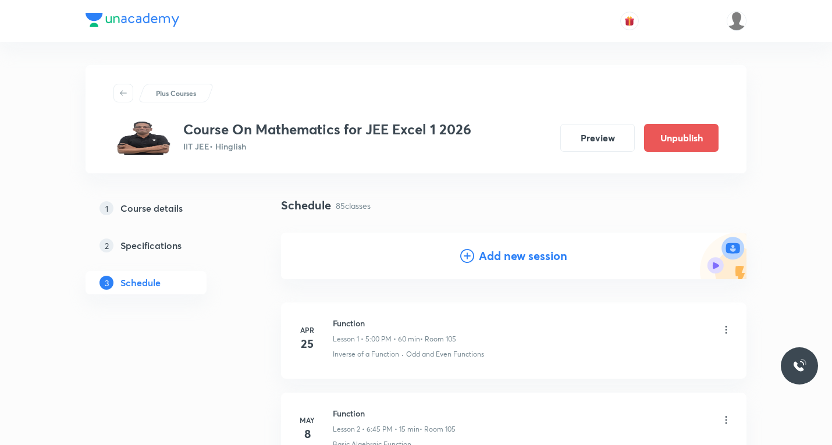
click at [464, 255] on icon at bounding box center [467, 256] width 14 height 14
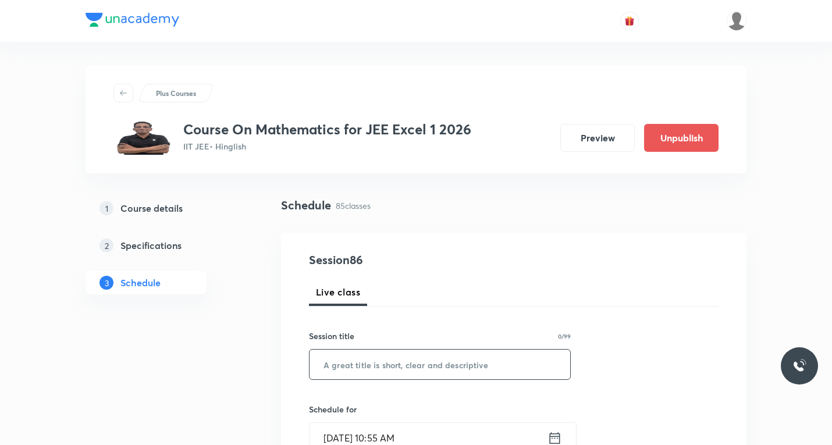
click at [421, 361] on input "text" at bounding box center [439, 365] width 261 height 30
paste input "Indefinite integration"
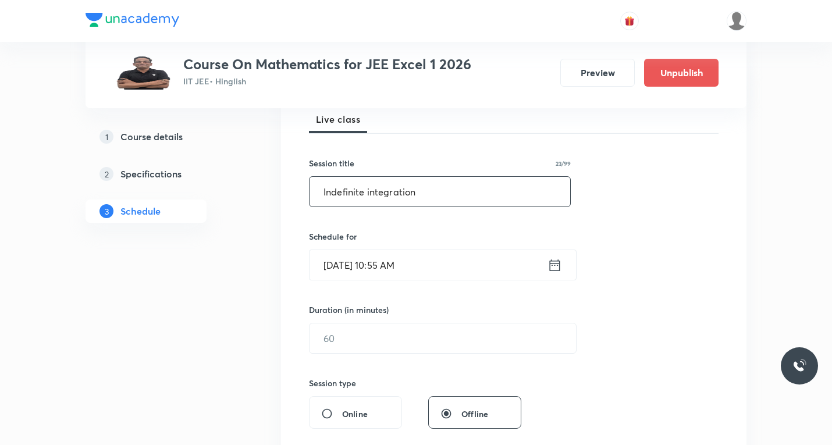
scroll to position [174, 0]
type input "Indefinite integration"
click at [557, 270] on icon at bounding box center [554, 263] width 15 height 16
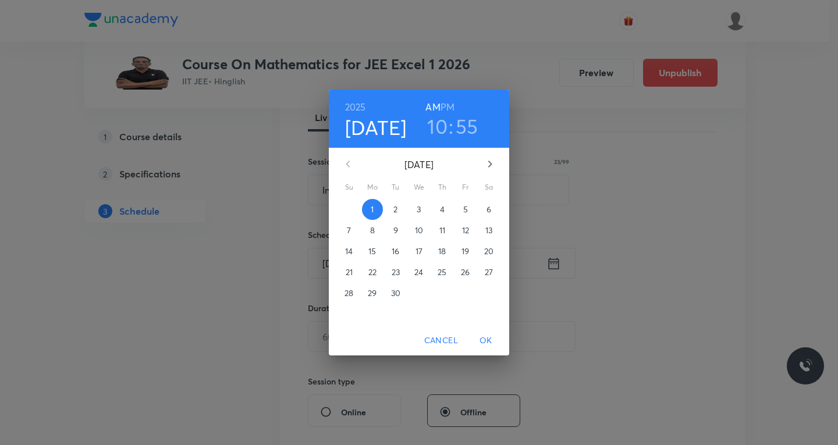
click at [419, 205] on p "3" at bounding box center [418, 210] width 4 height 12
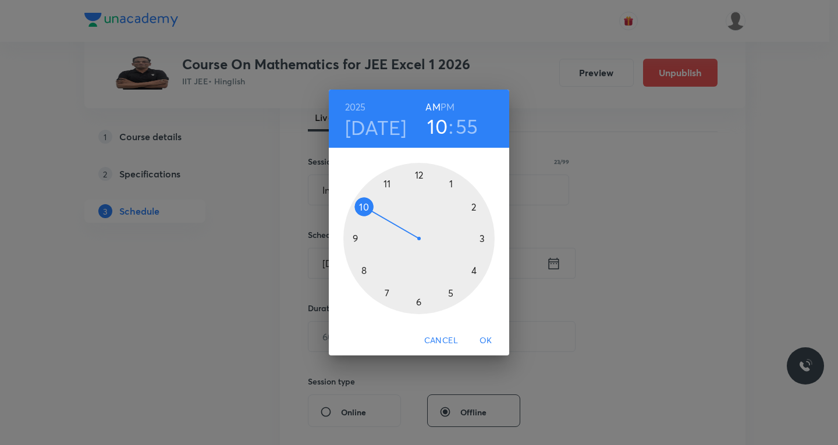
click at [448, 108] on h6 "PM" at bounding box center [447, 107] width 14 height 16
click at [448, 291] on div at bounding box center [418, 238] width 151 height 151
click at [451, 181] on div at bounding box center [418, 238] width 151 height 151
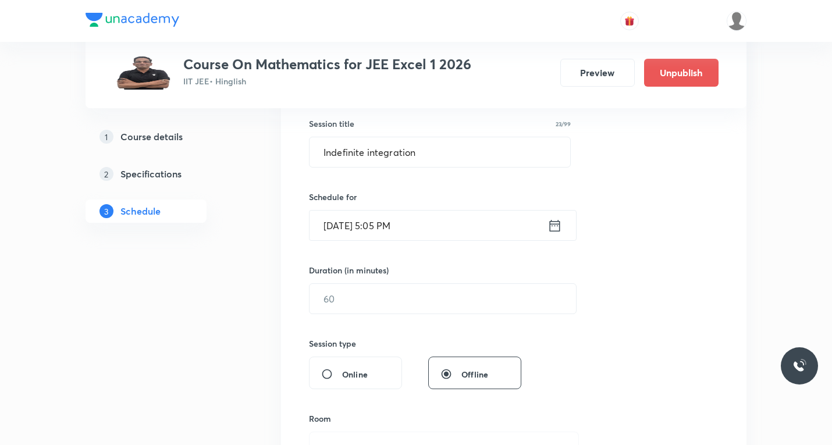
scroll to position [233, 0]
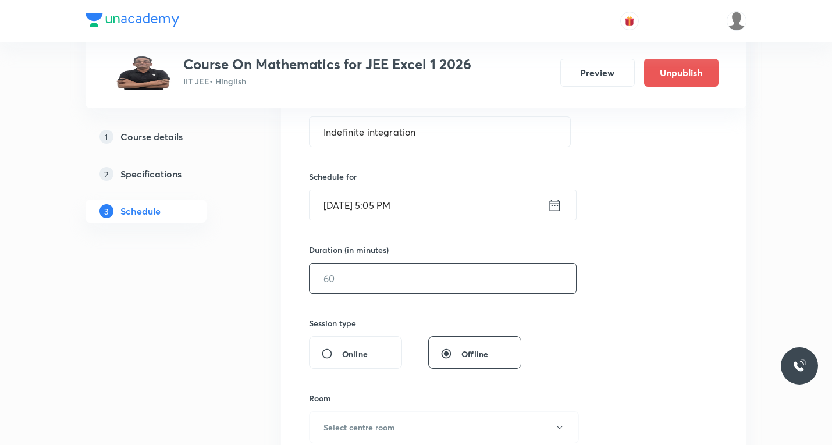
click at [416, 269] on input "text" at bounding box center [442, 278] width 266 height 30
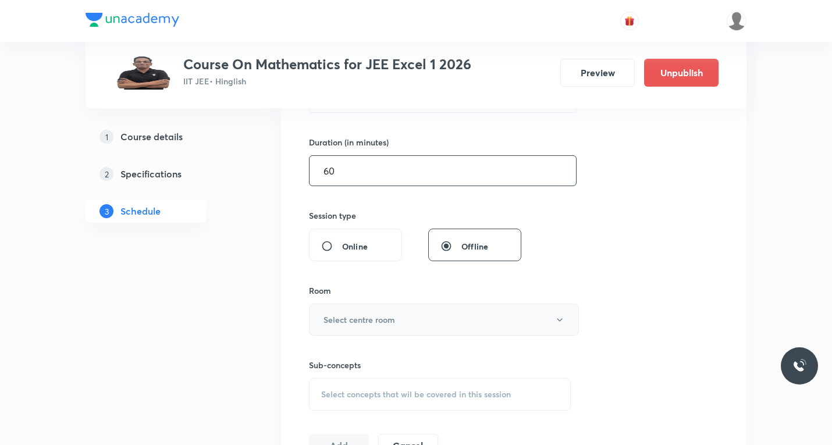
scroll to position [349, 0]
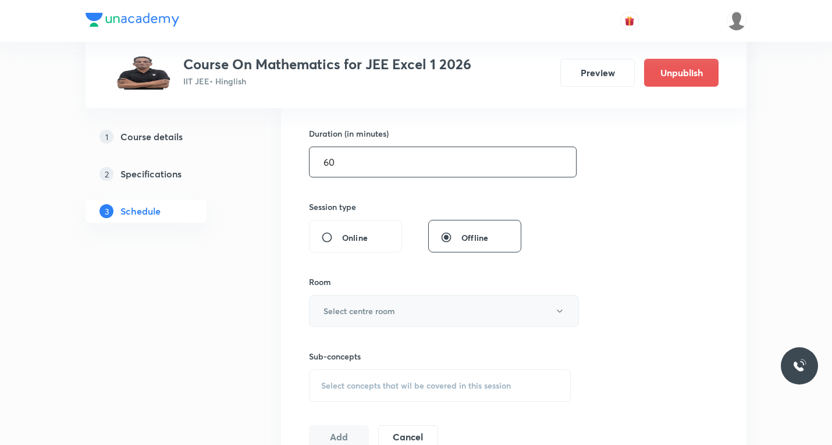
type input "60"
click at [396, 314] on button "Select centre room" at bounding box center [444, 311] width 270 height 32
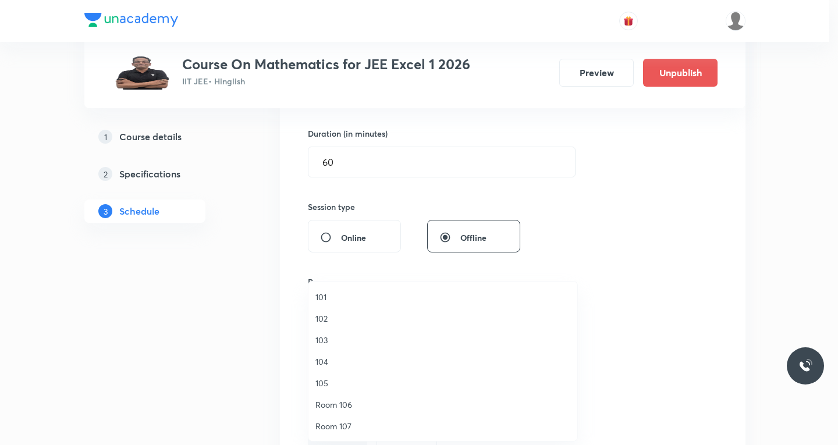
click at [327, 339] on span "103" at bounding box center [442, 340] width 255 height 12
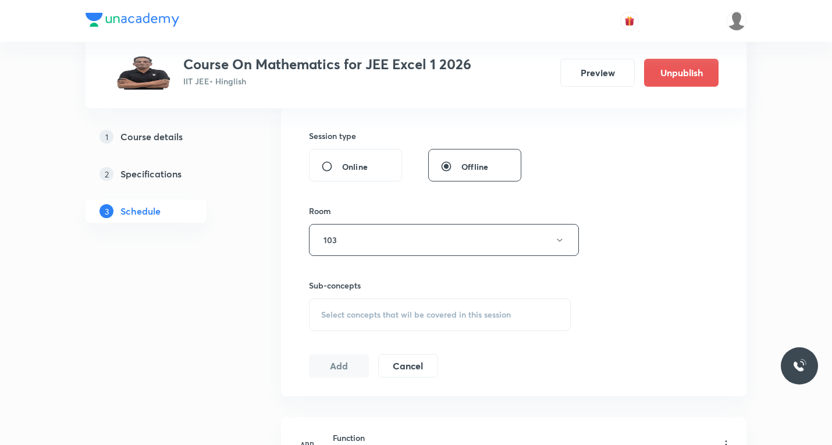
scroll to position [465, 0]
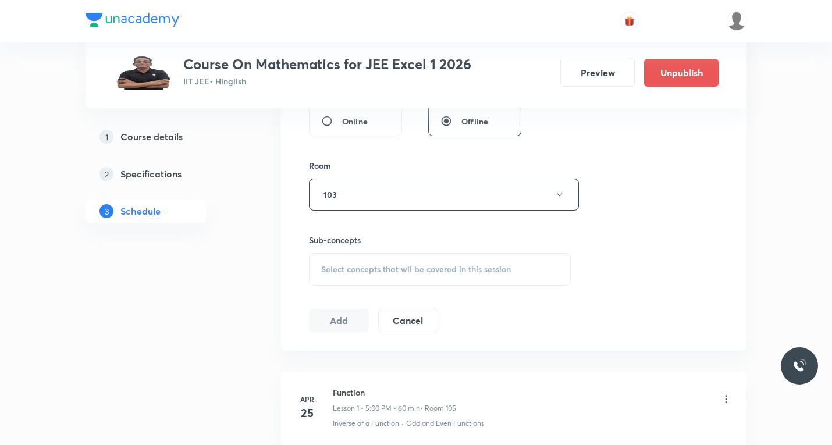
click at [409, 276] on div "Select concepts that wil be covered in this session" at bounding box center [440, 269] width 262 height 33
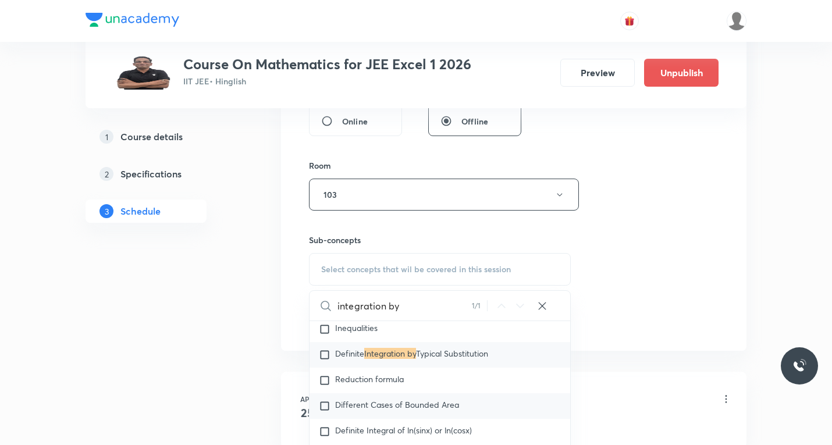
scroll to position [1255, 0]
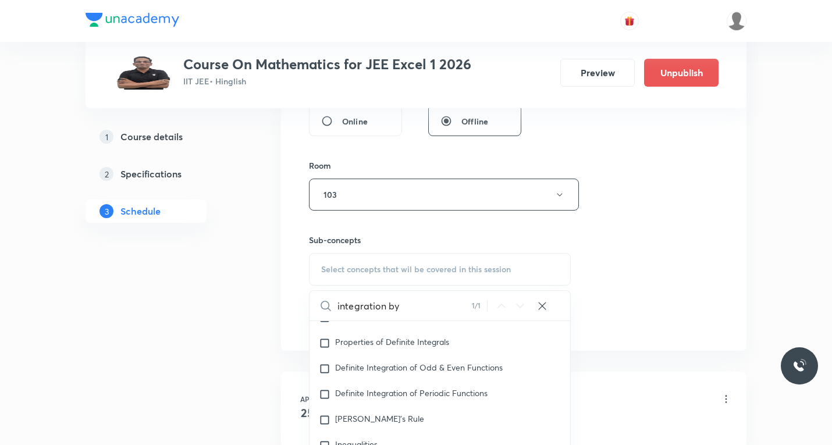
type input "integration by"
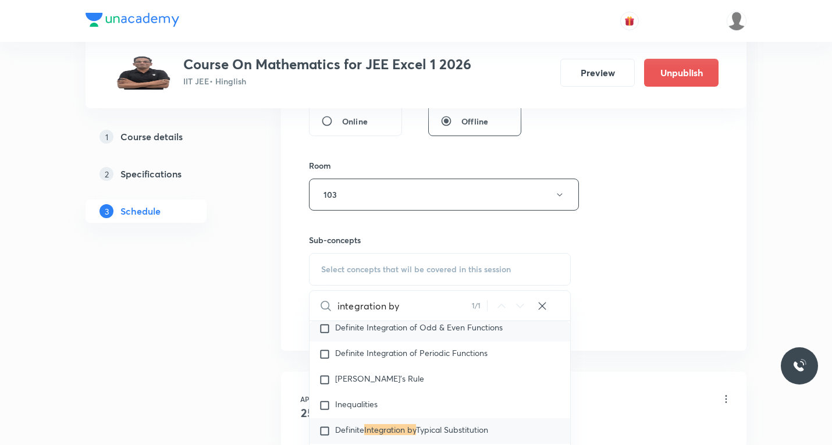
scroll to position [1313, 0]
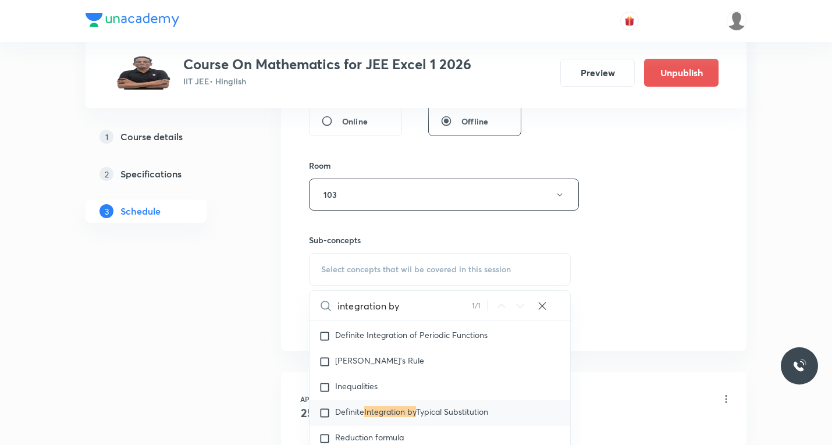
click at [323, 414] on input "checkbox" at bounding box center [327, 413] width 16 height 12
checkbox input "true"
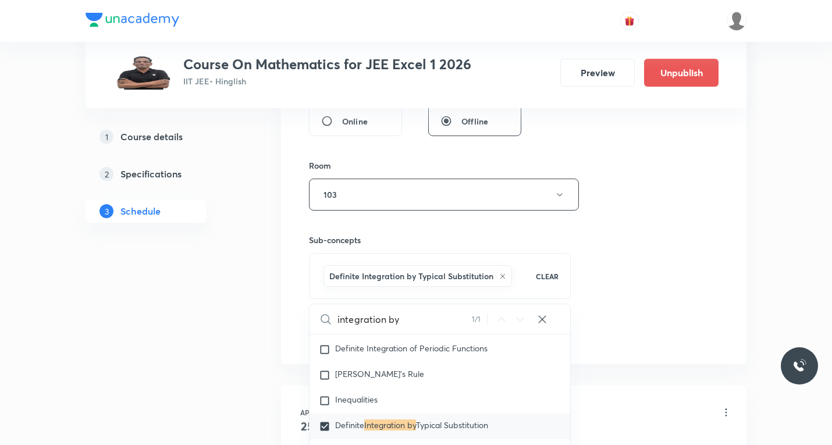
click at [403, 322] on input "integration by" at bounding box center [404, 319] width 134 height 30
paste input "partial"
type input "partial"
checkbox input "true"
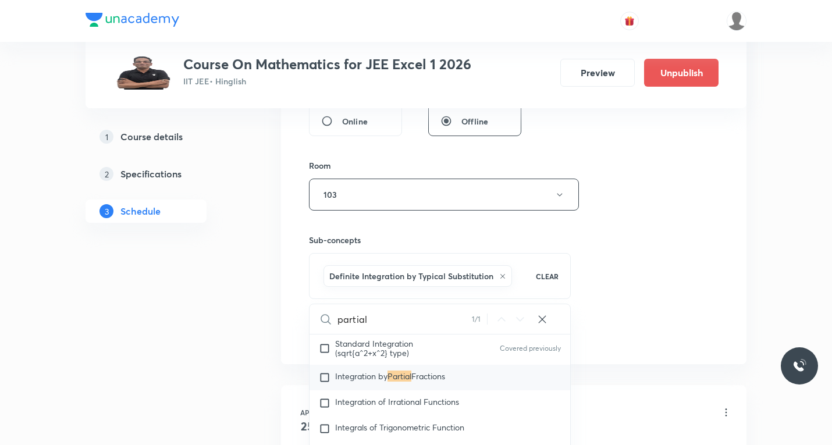
scroll to position [1038, 0]
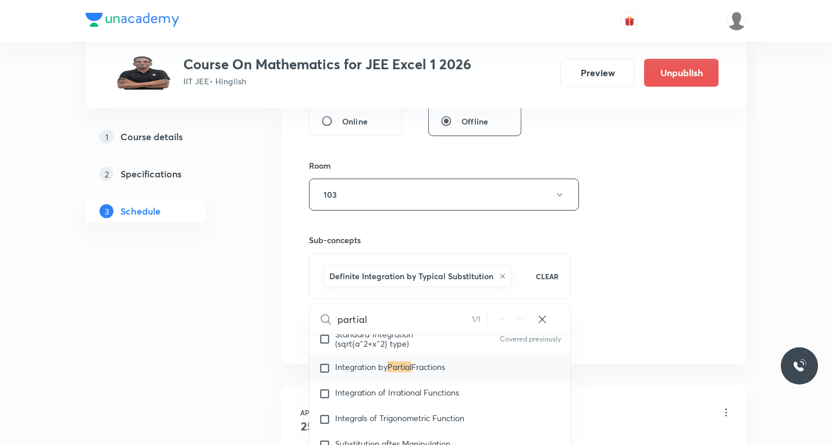
type input "partial"
click at [323, 367] on input "checkbox" at bounding box center [327, 368] width 16 height 12
checkbox input "true"
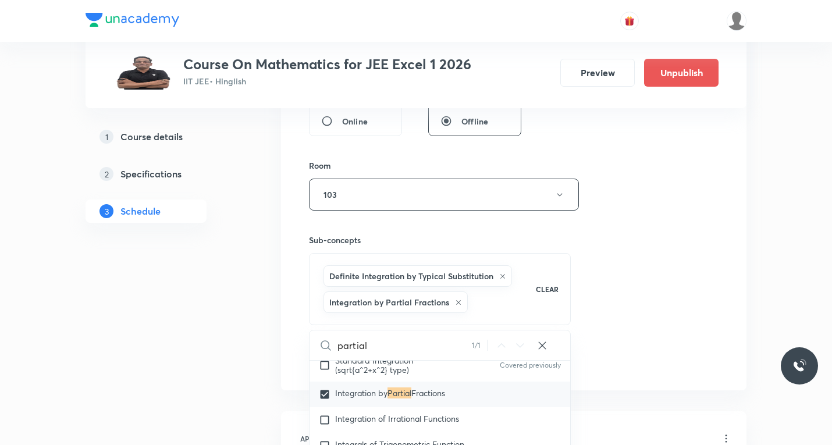
click at [500, 276] on icon at bounding box center [502, 276] width 7 height 7
checkbox input "true"
checkbox input "false"
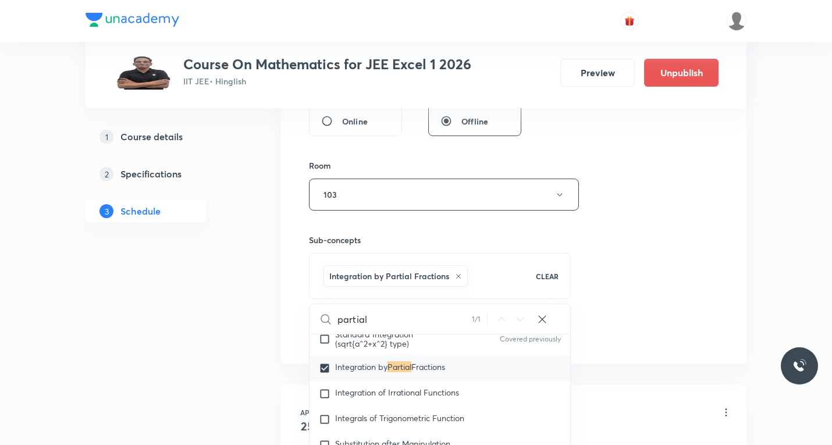
click at [652, 305] on div "Session 87 Live class Session title 23/99 Indefinite integration ​ Schedule for…" at bounding box center [513, 66] width 409 height 560
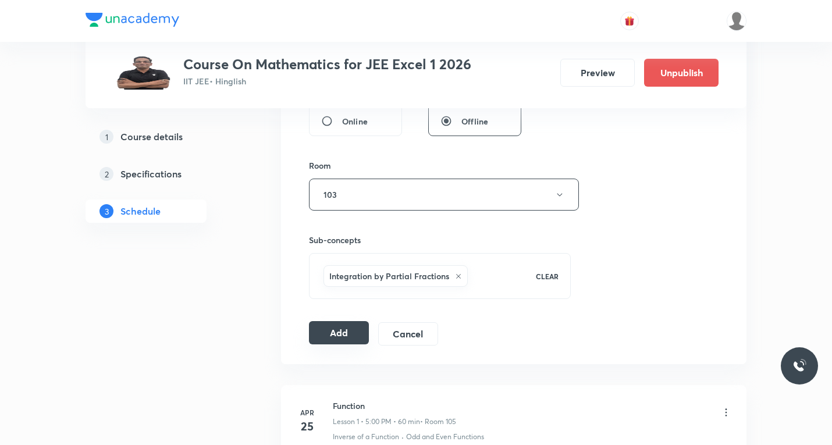
click at [351, 340] on button "Add" at bounding box center [339, 332] width 60 height 23
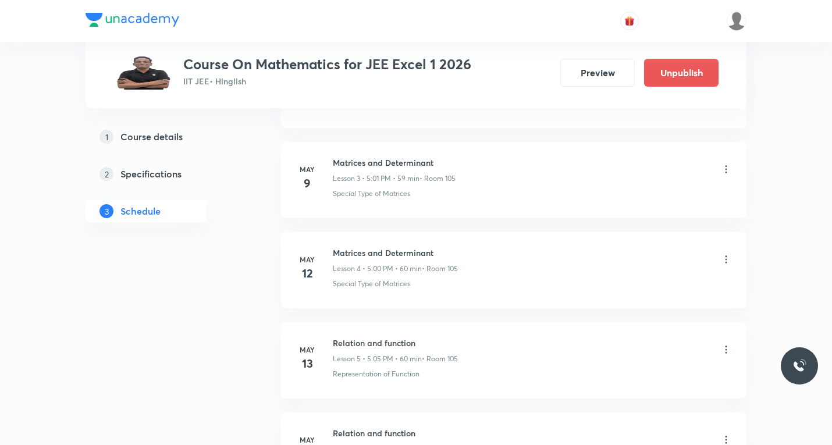
scroll to position [116, 0]
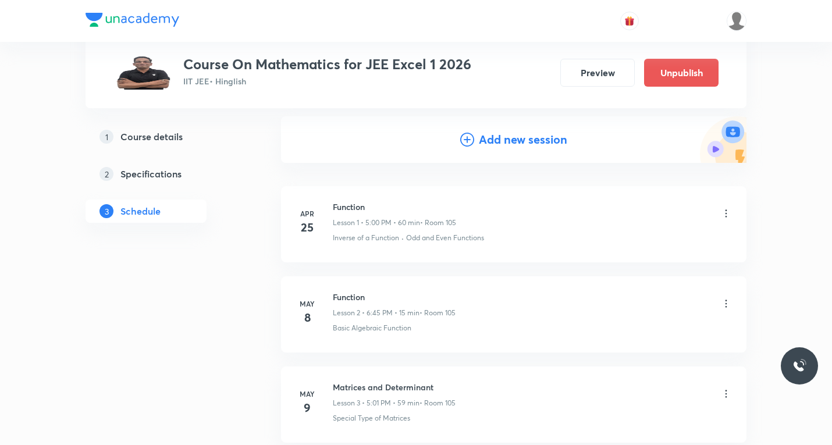
click at [462, 141] on icon at bounding box center [467, 140] width 14 height 14
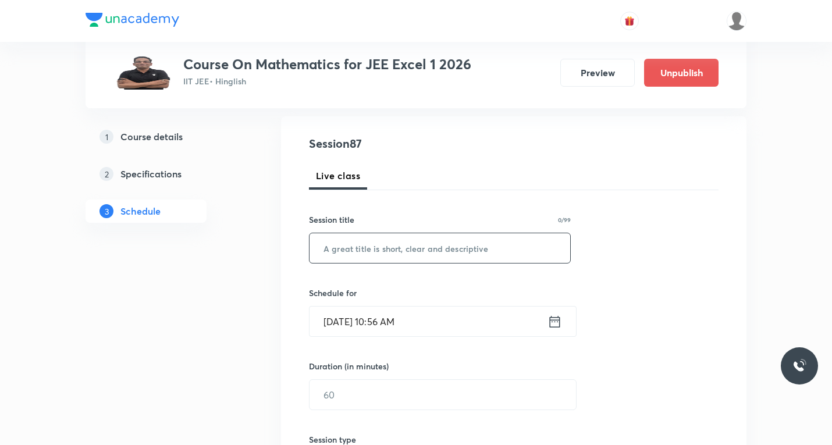
drag, startPoint x: 408, startPoint y: 234, endPoint x: 407, endPoint y: 247, distance: 12.3
click at [408, 235] on input "text" at bounding box center [439, 248] width 261 height 30
paste input "Indefinite integration"
type input "Indefinite integration"
click at [557, 325] on icon at bounding box center [554, 322] width 15 height 16
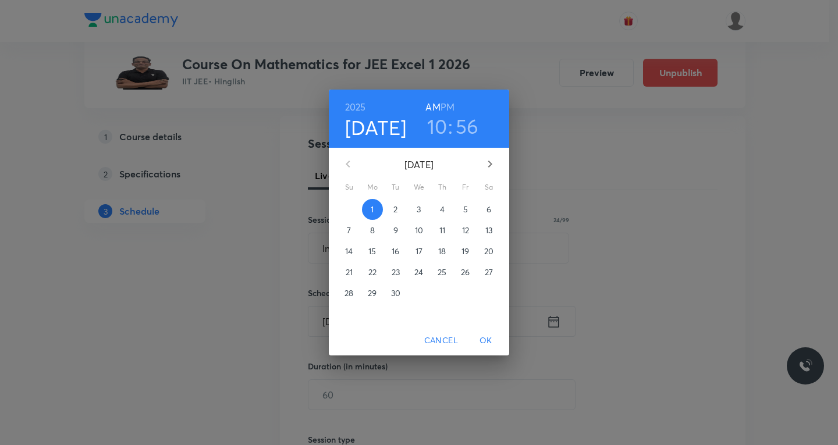
click at [442, 207] on p "4" at bounding box center [442, 210] width 5 height 12
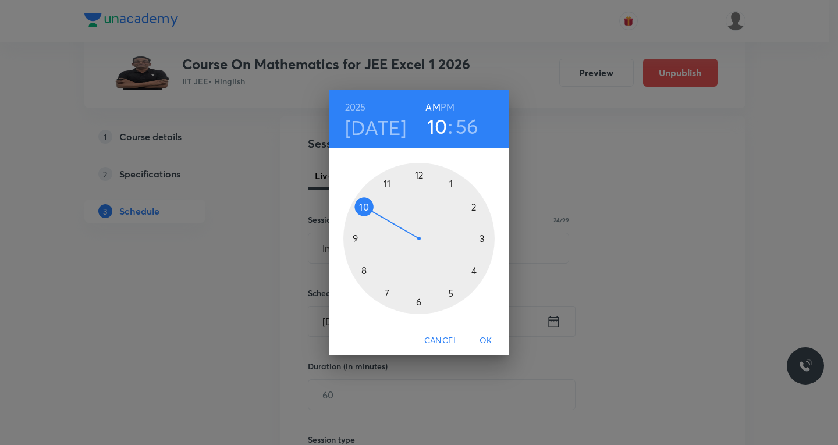
drag, startPoint x: 447, startPoint y: 105, endPoint x: 448, endPoint y: 141, distance: 36.1
click at [447, 106] on h6 "PM" at bounding box center [447, 107] width 14 height 16
drag, startPoint x: 451, startPoint y: 295, endPoint x: 452, endPoint y: 287, distance: 8.8
click at [451, 293] on div at bounding box center [418, 238] width 151 height 151
click at [450, 185] on div at bounding box center [418, 238] width 151 height 151
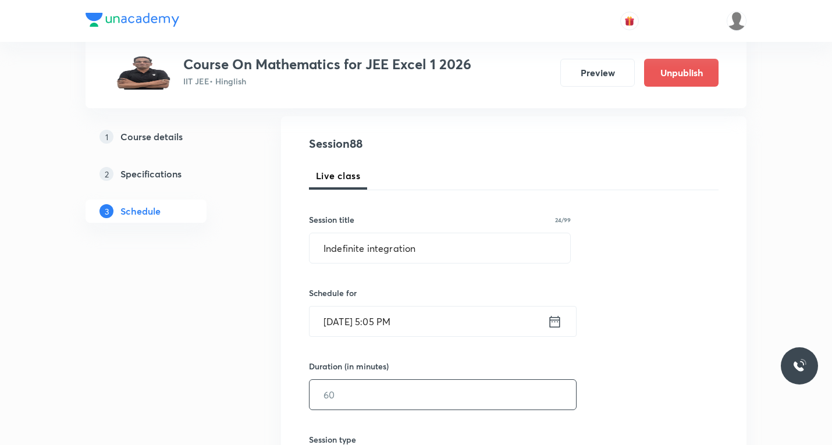
click at [391, 394] on input "text" at bounding box center [442, 395] width 266 height 30
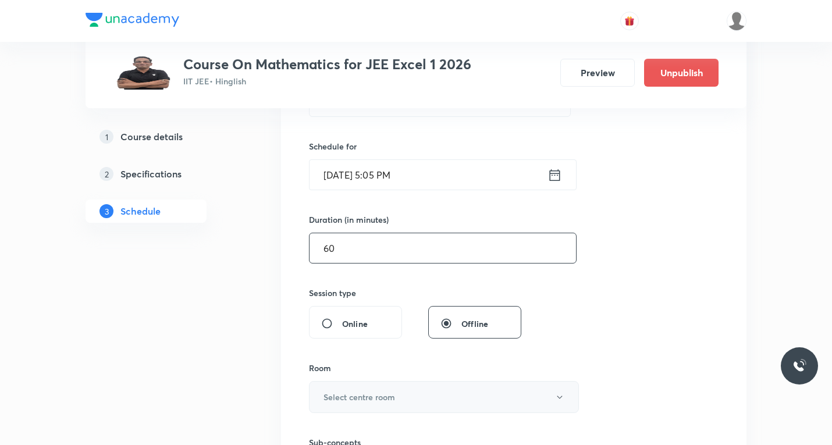
scroll to position [291, 0]
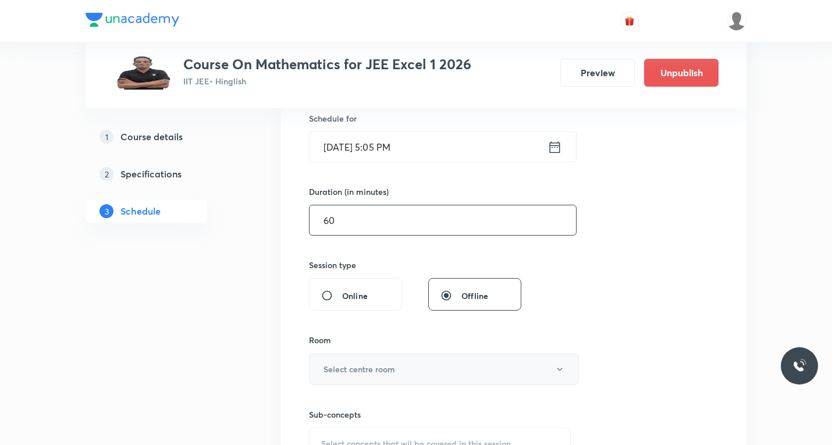
type input "60"
click at [371, 365] on h6 "Select centre room" at bounding box center [359, 369] width 72 height 12
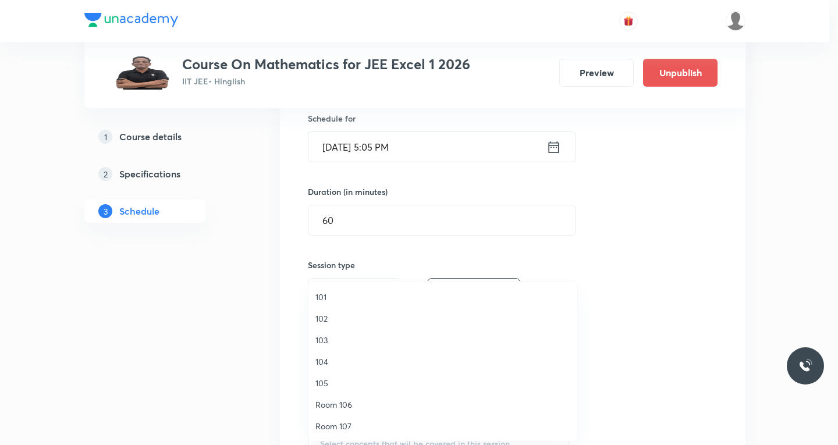
click at [325, 340] on span "103" at bounding box center [442, 340] width 255 height 12
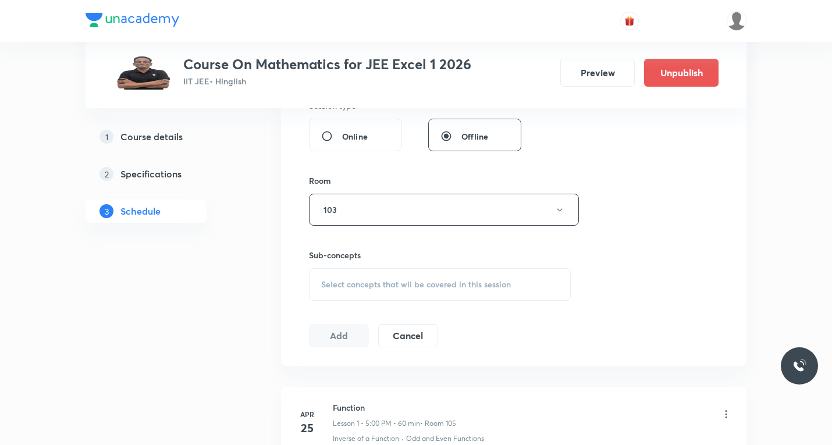
scroll to position [465, 0]
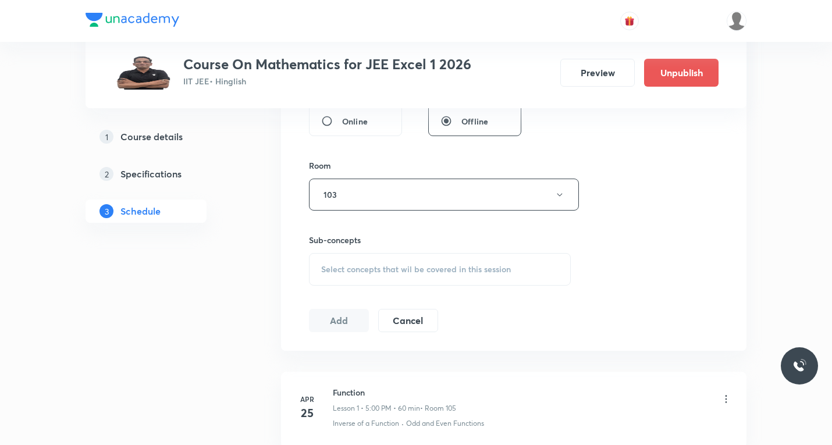
click at [385, 277] on div "Select concepts that wil be covered in this session" at bounding box center [440, 269] width 262 height 33
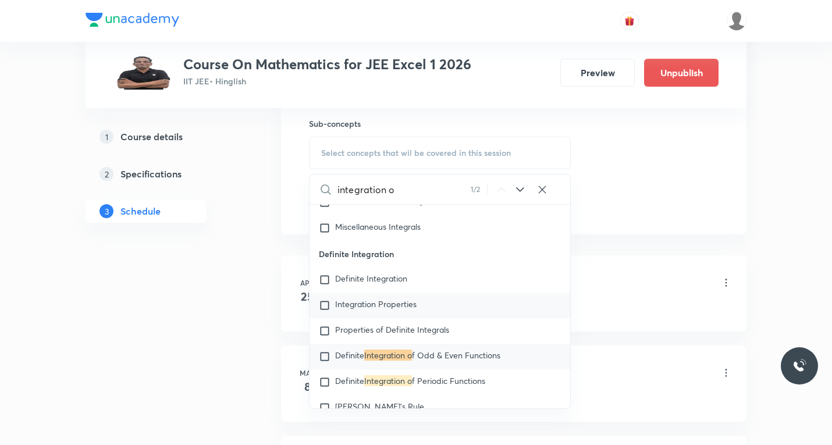
scroll to position [1152, 0]
type input "integration of"
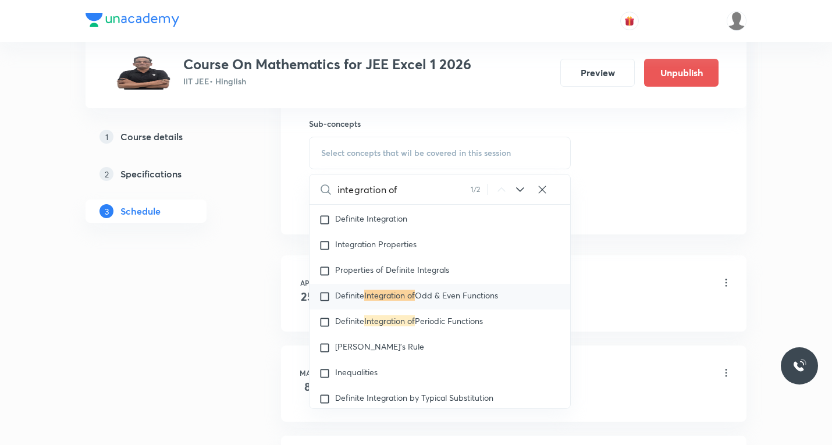
click at [326, 298] on input "checkbox" at bounding box center [327, 297] width 16 height 12
checkbox input "true"
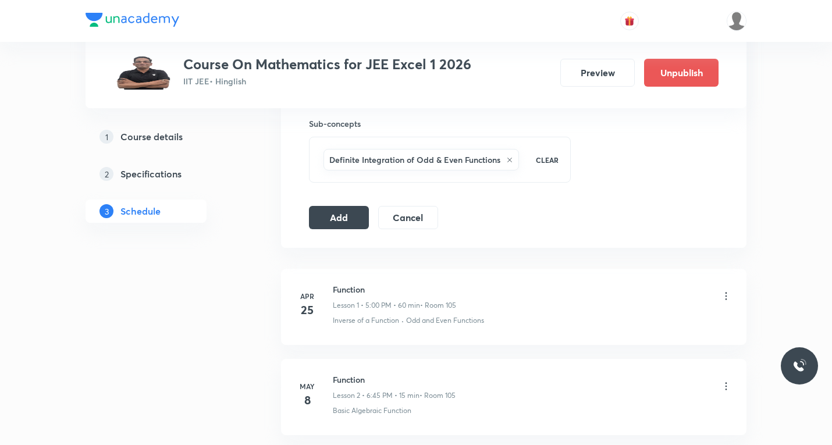
drag, startPoint x: 343, startPoint y: 211, endPoint x: 351, endPoint y: 244, distance: 34.7
click at [343, 214] on button "Add" at bounding box center [339, 217] width 60 height 23
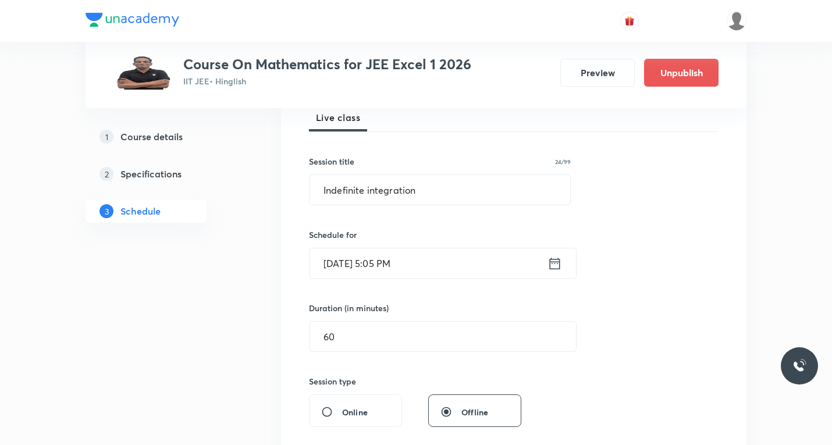
scroll to position [0, 0]
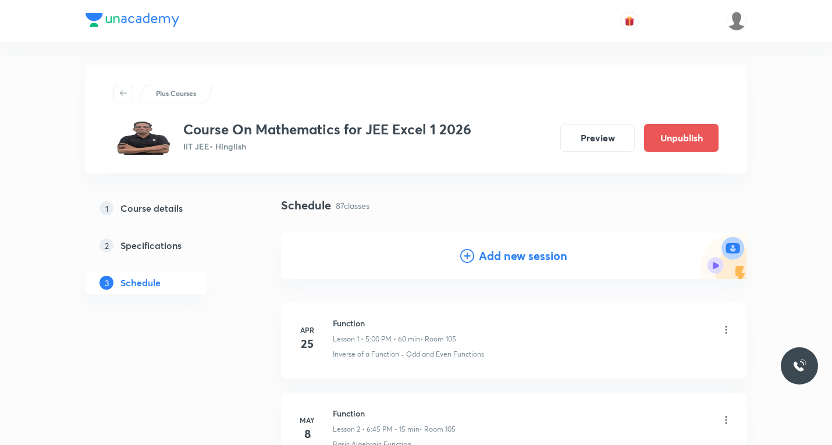
click at [465, 255] on icon at bounding box center [467, 256] width 14 height 14
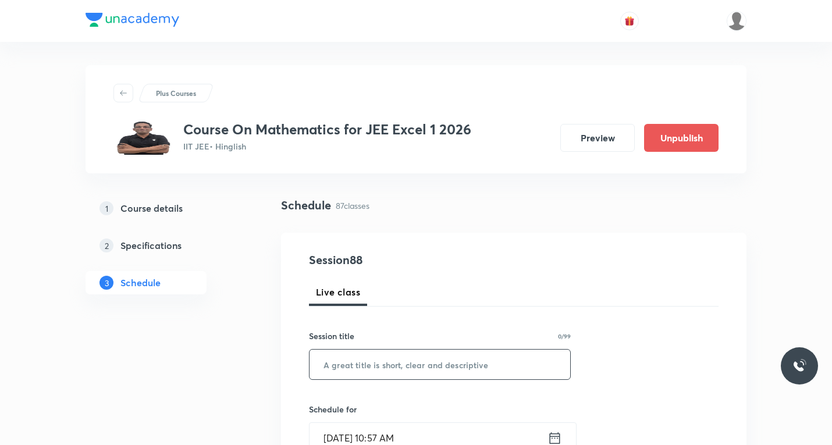
click at [405, 359] on input "text" at bounding box center [439, 365] width 261 height 30
paste input "Indefinite Integration"
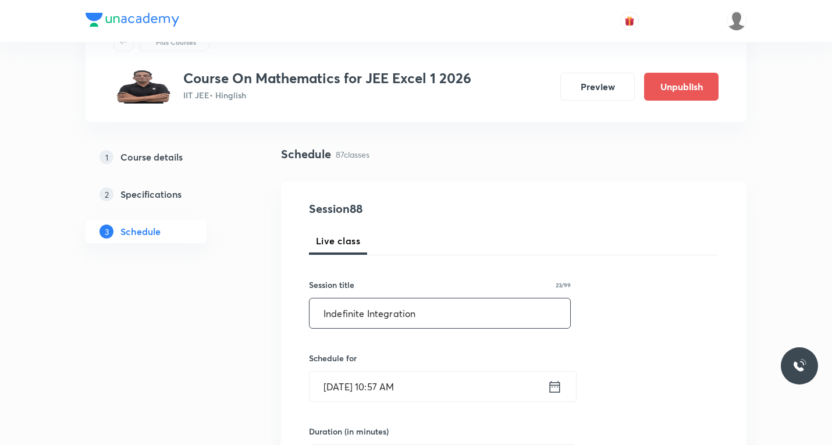
scroll to position [116, 0]
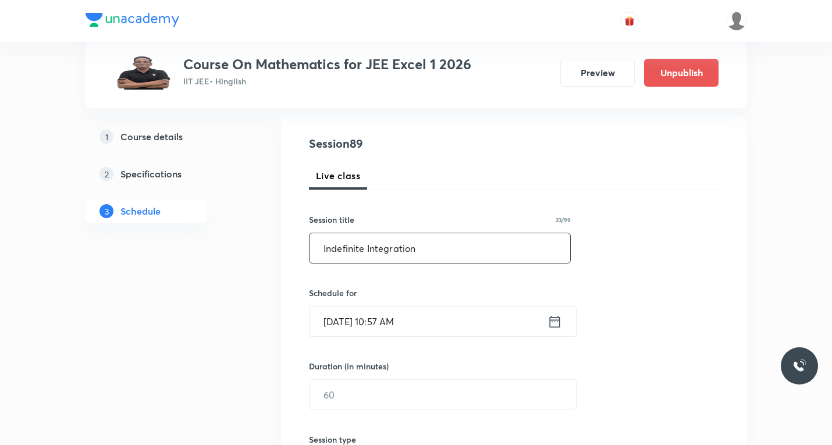
type input "Indefinite Integration"
click at [555, 323] on icon at bounding box center [554, 322] width 15 height 16
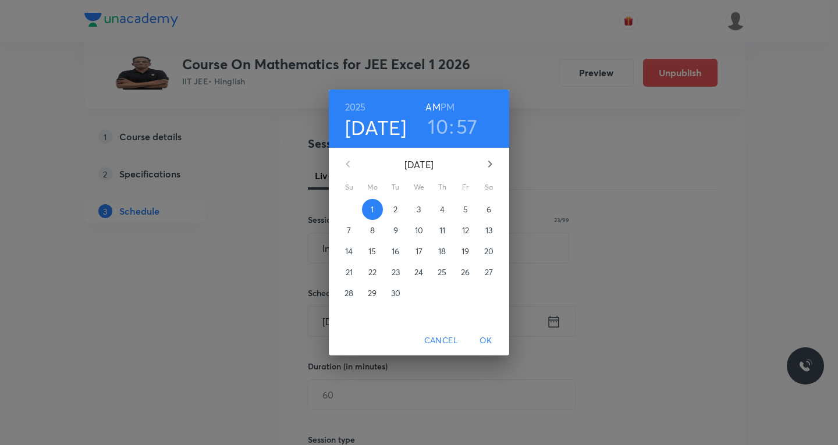
click at [461, 210] on span "5" at bounding box center [465, 210] width 21 height 12
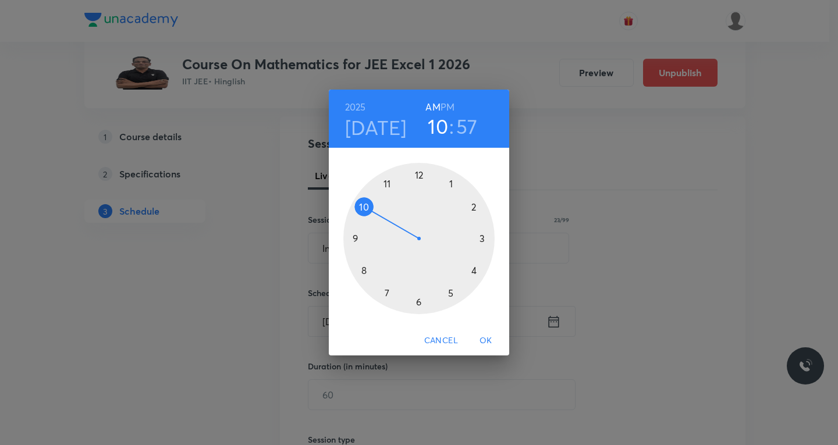
click at [451, 107] on h6 "PM" at bounding box center [447, 107] width 14 height 16
click at [451, 288] on div at bounding box center [418, 238] width 151 height 151
click at [452, 184] on div at bounding box center [418, 238] width 151 height 151
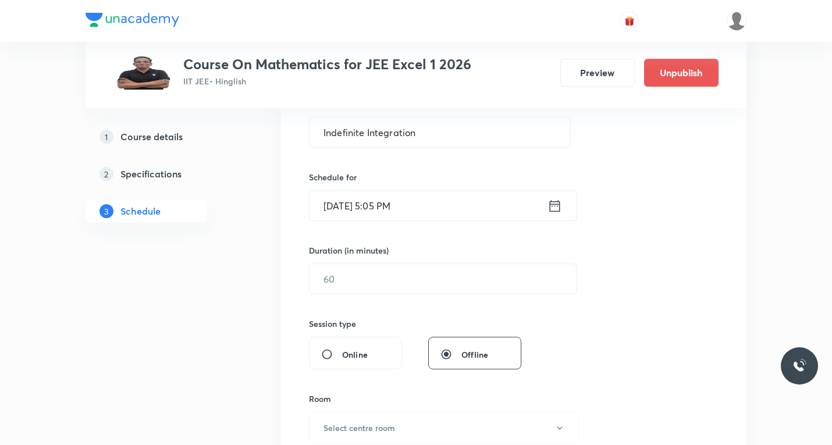
scroll to position [233, 0]
click at [408, 275] on input "text" at bounding box center [442, 278] width 266 height 30
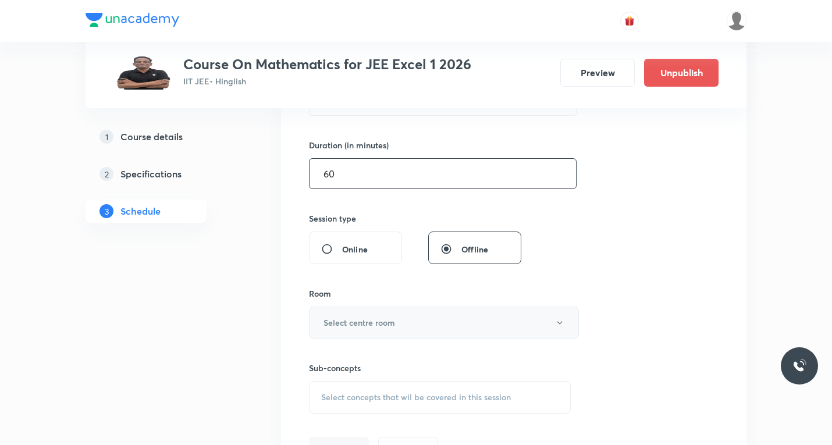
scroll to position [349, 0]
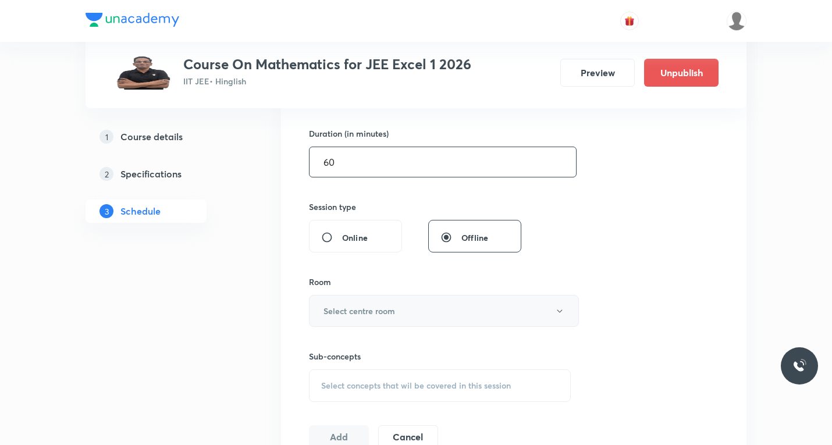
type input "60"
click at [374, 312] on h6 "Select centre room" at bounding box center [359, 311] width 72 height 12
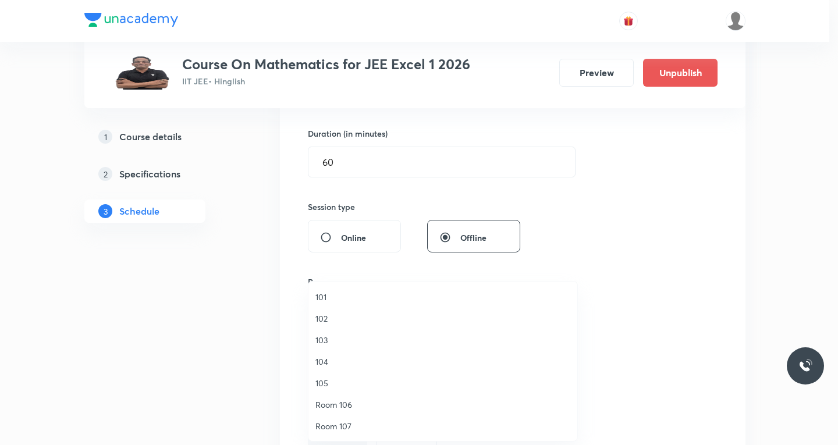
click at [325, 340] on span "103" at bounding box center [442, 340] width 255 height 12
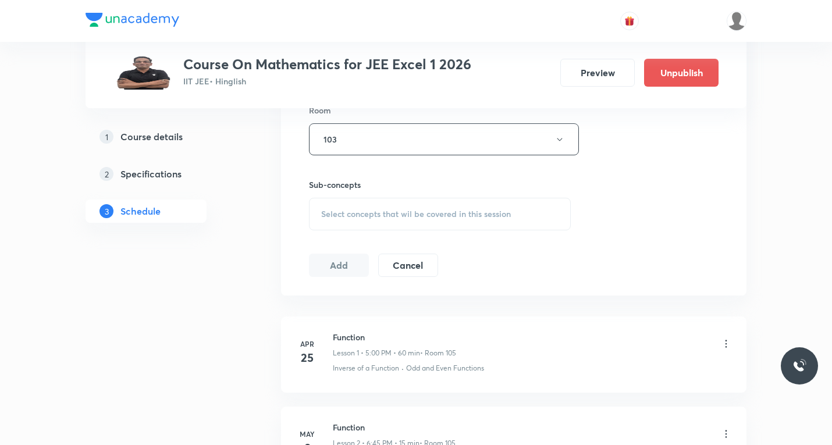
scroll to position [523, 0]
click at [389, 219] on div "Select concepts that wil be covered in this session" at bounding box center [440, 211] width 262 height 33
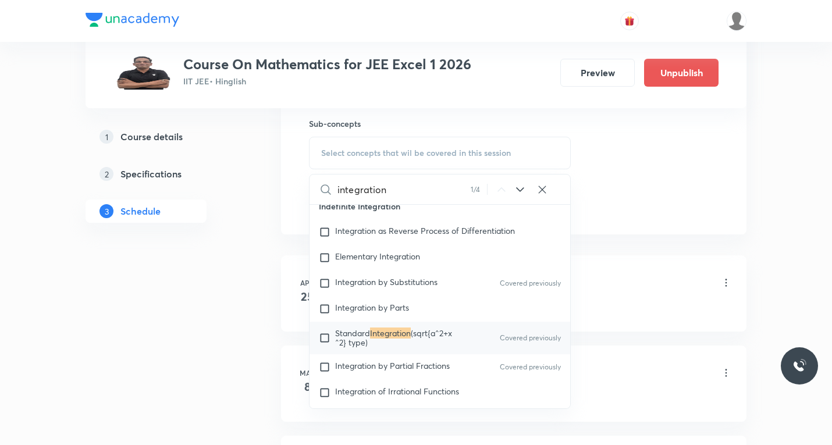
scroll to position [889, 0]
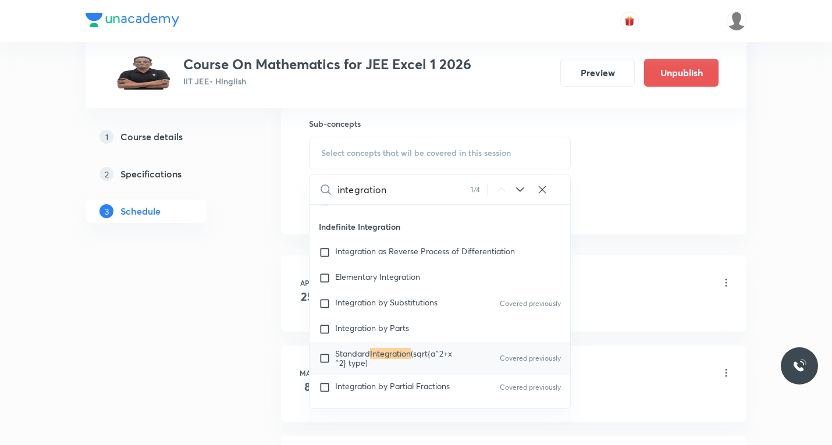
type input "integration"
click at [520, 194] on icon at bounding box center [520, 190] width 14 height 14
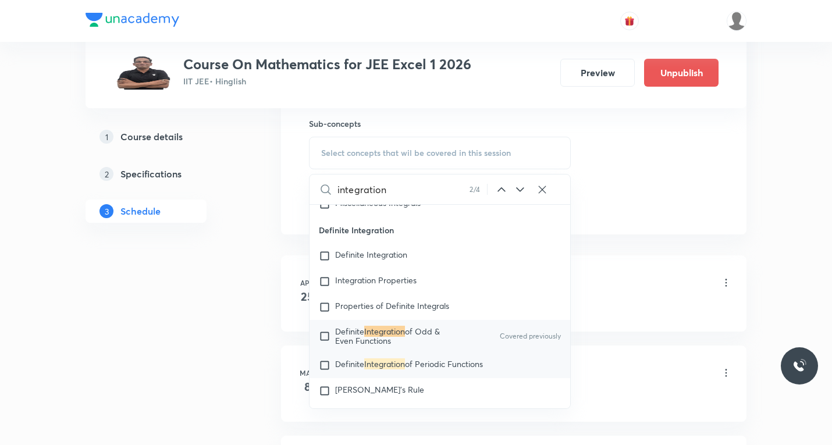
scroll to position [1210, 0]
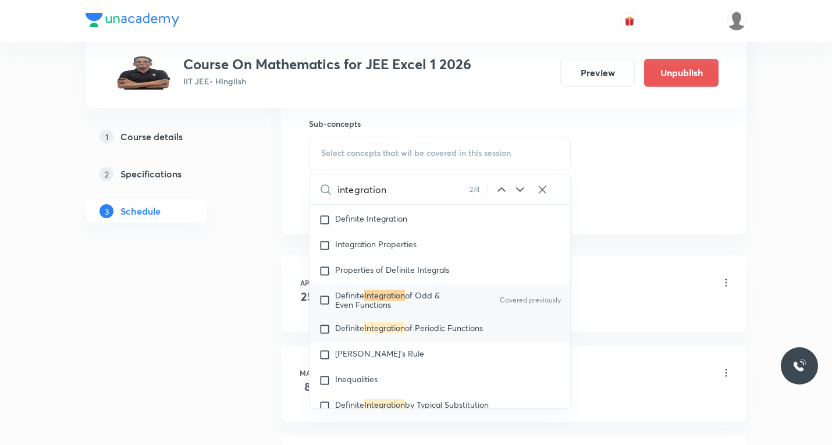
click at [322, 329] on input "checkbox" at bounding box center [327, 329] width 16 height 12
checkbox input "true"
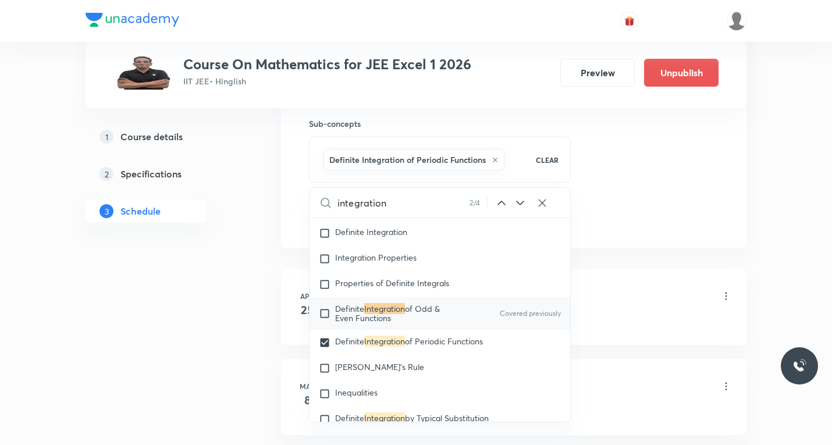
click at [675, 283] on li "Apr 25 Function Lesson 1 • 5:00 PM • 60 min • Room 105 Inverse of a Function · …" at bounding box center [513, 307] width 465 height 76
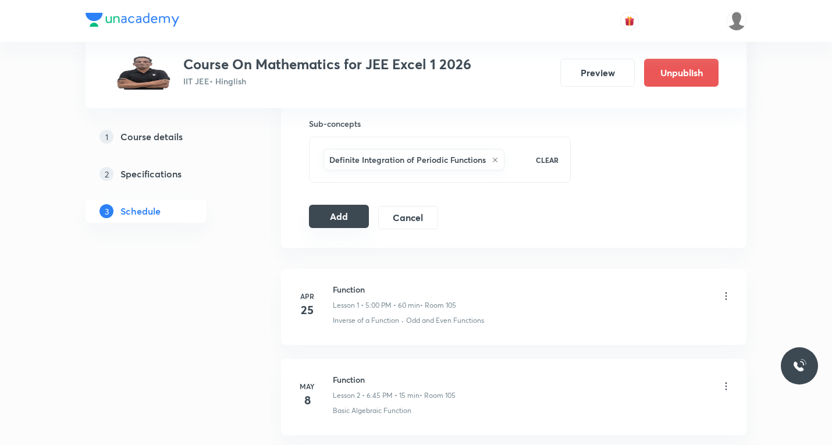
drag, startPoint x: 318, startPoint y: 209, endPoint x: 326, endPoint y: 218, distance: 11.9
click at [318, 211] on button "Add" at bounding box center [339, 216] width 60 height 23
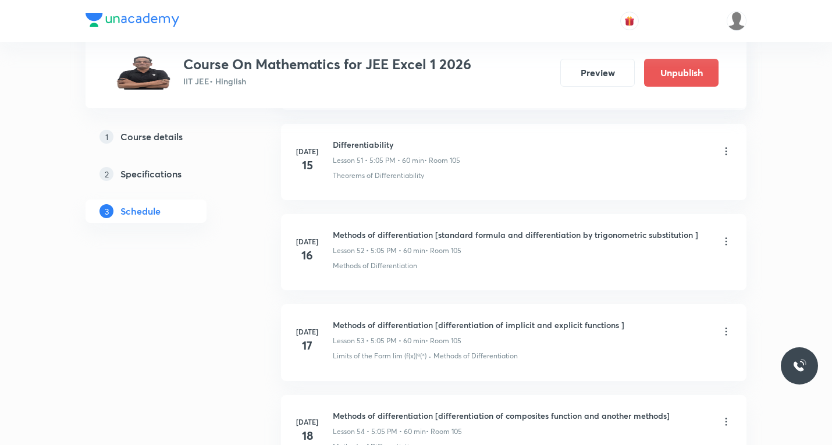
scroll to position [0, 0]
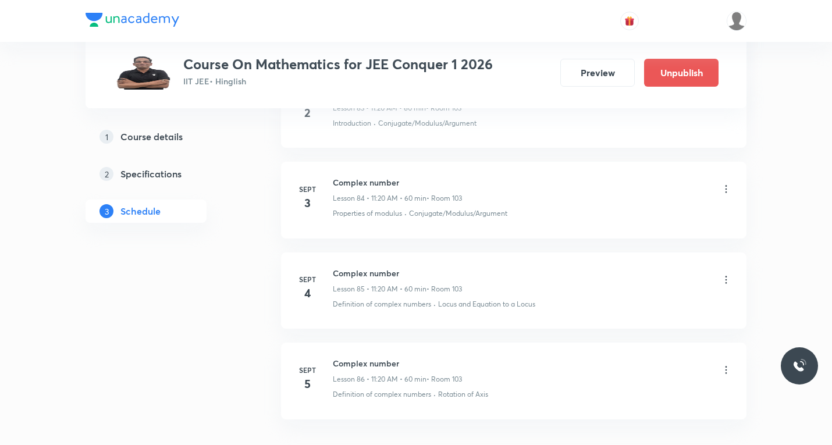
scroll to position [8199, 0]
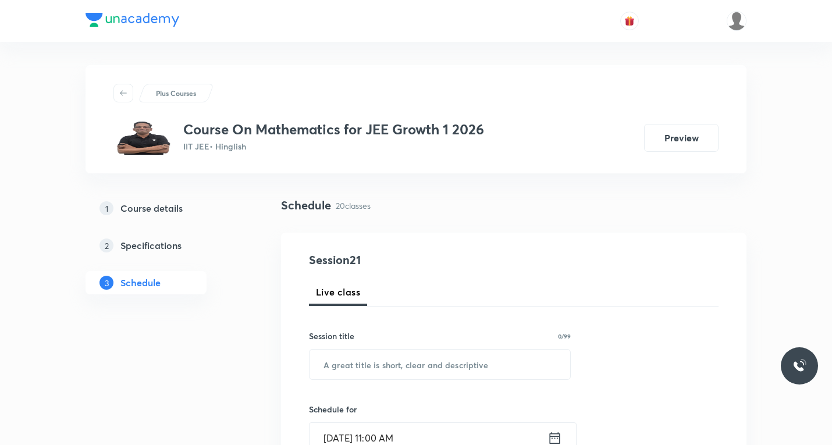
scroll to position [58, 0]
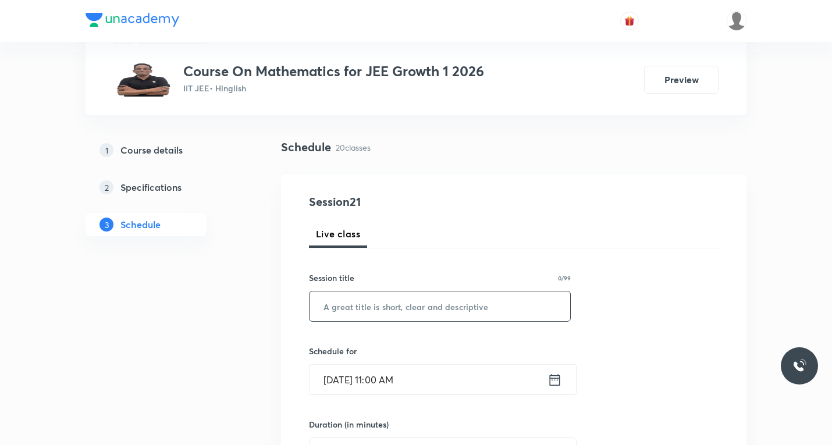
click at [372, 301] on input "text" at bounding box center [439, 306] width 261 height 30
paste input "Sequence and series"
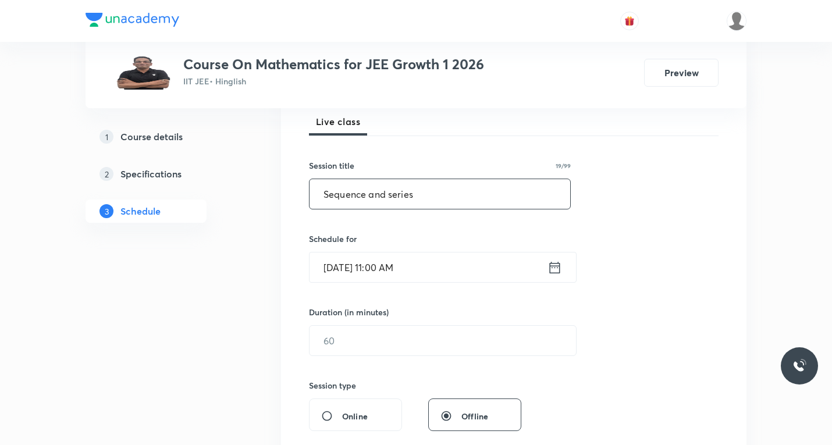
scroll to position [174, 0]
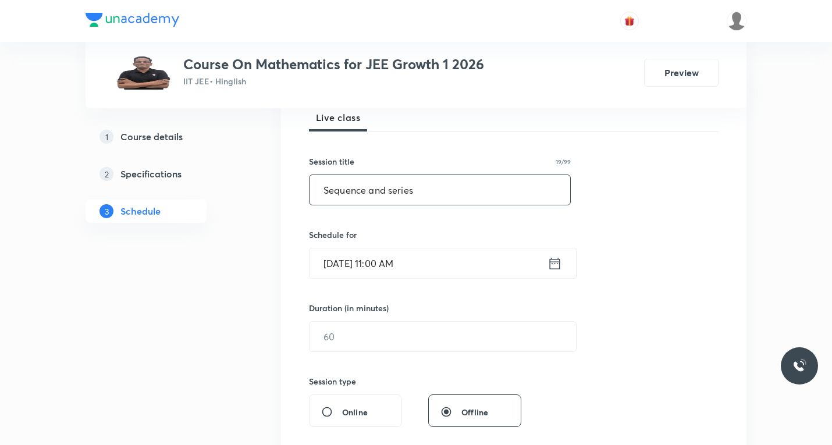
type input "Sequence and series"
click at [558, 259] on icon at bounding box center [555, 263] width 10 height 12
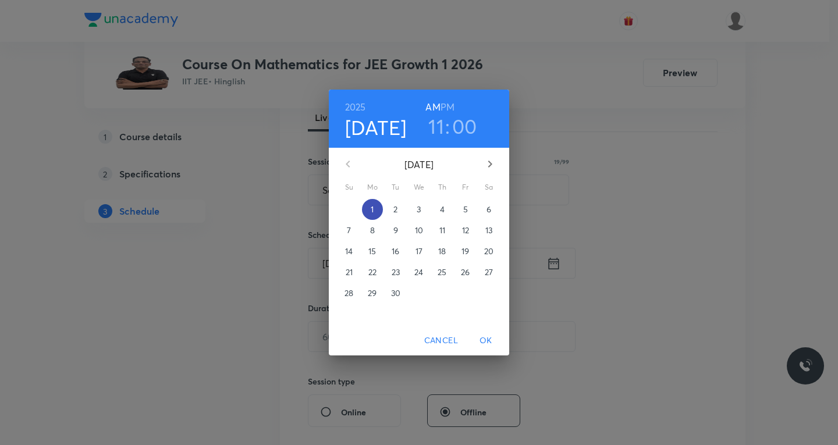
click at [376, 209] on span "1" at bounding box center [372, 210] width 21 height 12
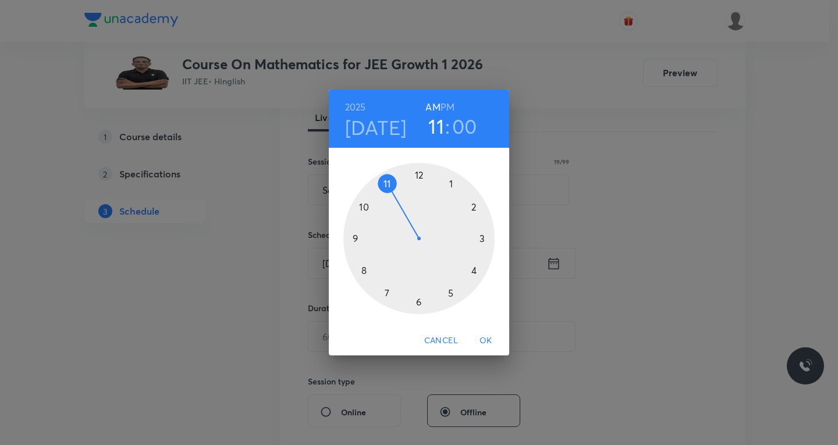
click at [450, 181] on div at bounding box center [418, 238] width 151 height 151
drag, startPoint x: 446, startPoint y: 105, endPoint x: 447, endPoint y: 117, distance: 12.8
click at [447, 105] on h6 "PM" at bounding box center [447, 107] width 14 height 16
click at [454, 183] on div at bounding box center [418, 238] width 151 height 151
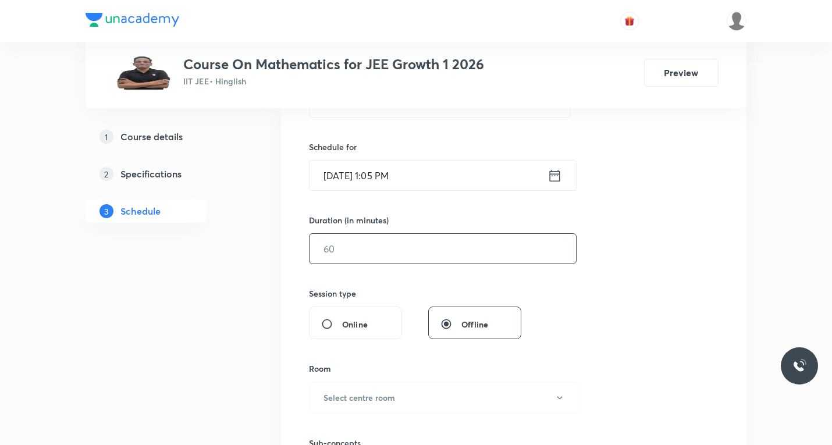
scroll to position [291, 0]
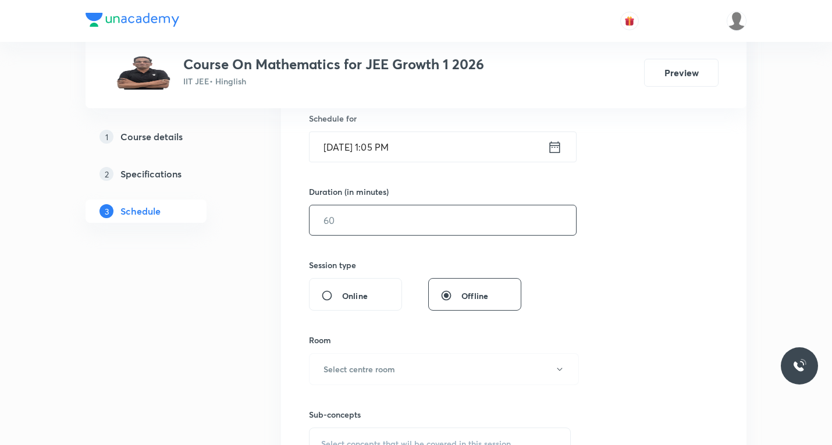
click at [368, 223] on input "text" at bounding box center [442, 220] width 266 height 30
type input "55"
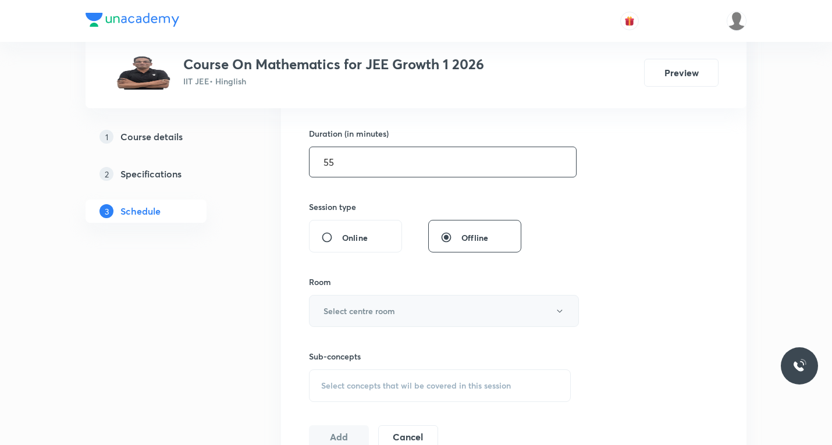
click at [361, 310] on h6 "Select centre room" at bounding box center [359, 311] width 72 height 12
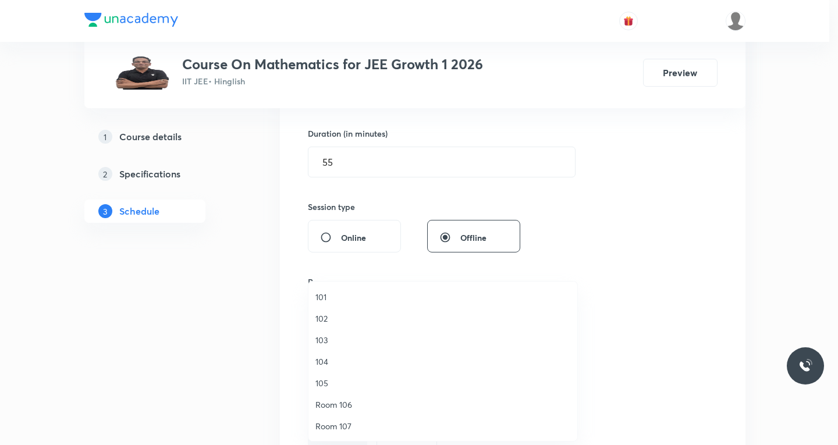
click at [332, 407] on span "Room 106" at bounding box center [442, 404] width 255 height 12
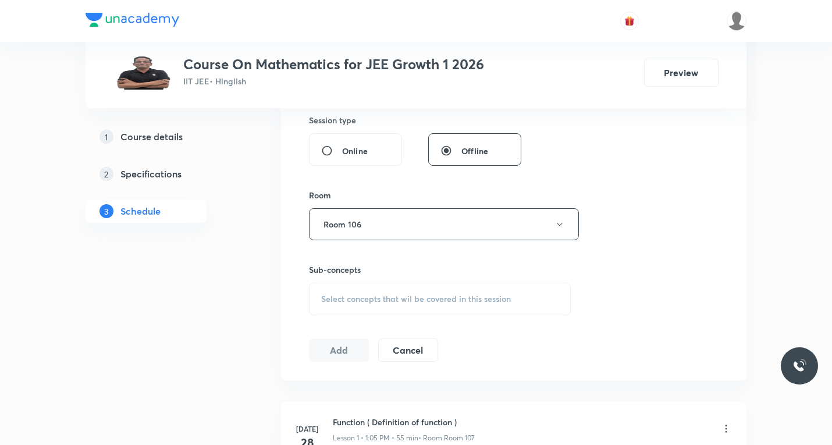
scroll to position [465, 0]
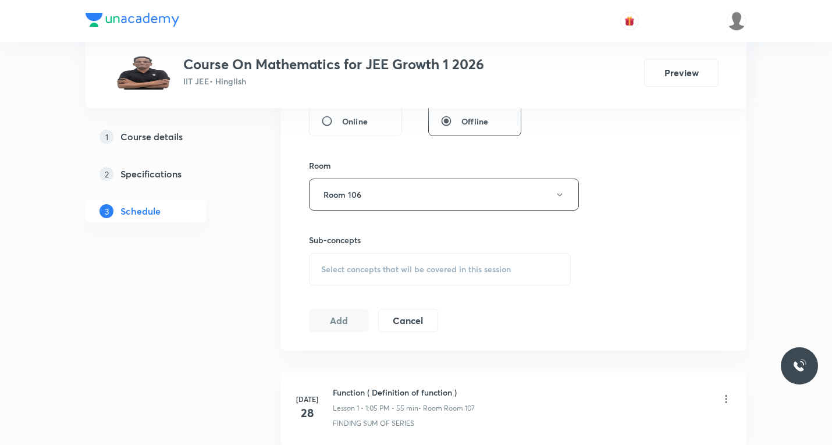
click at [368, 265] on span "Select concepts that wil be covered in this session" at bounding box center [416, 269] width 190 height 9
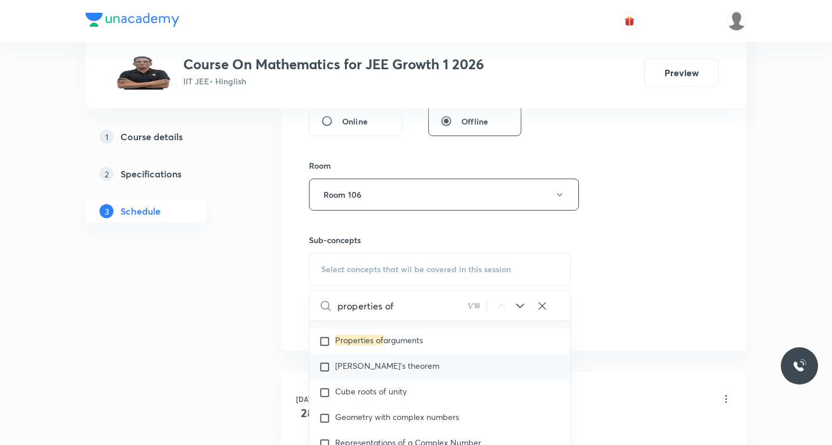
scroll to position [884, 0]
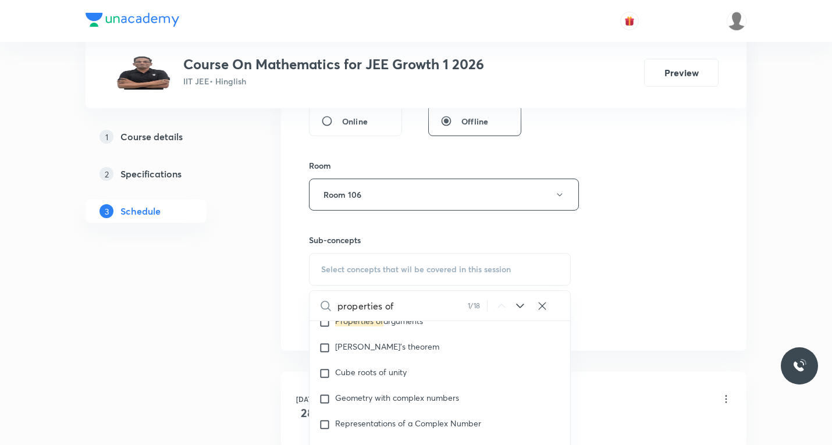
type input "properties of"
click at [516, 307] on icon at bounding box center [520, 306] width 14 height 14
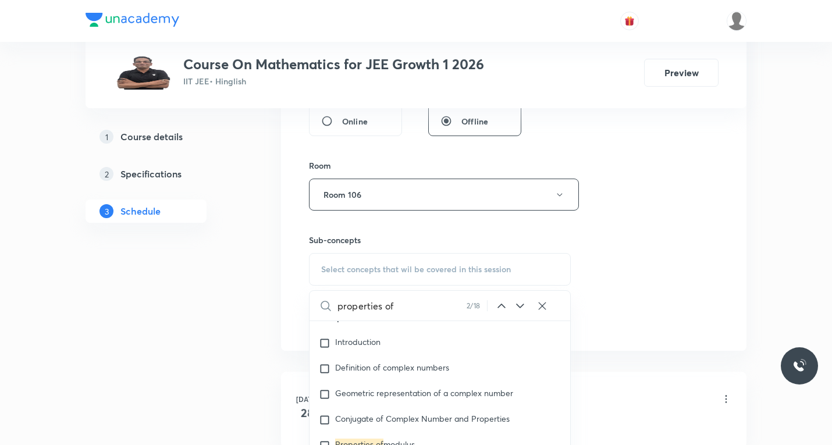
click at [516, 307] on icon at bounding box center [520, 306] width 14 height 14
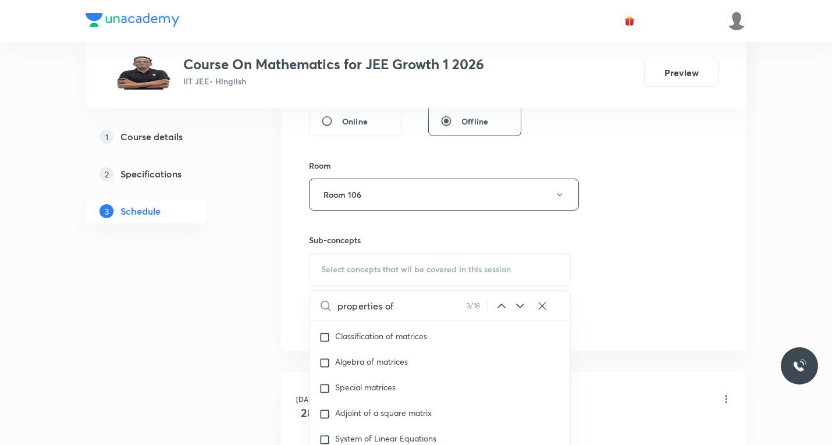
click at [516, 307] on icon at bounding box center [520, 306] width 14 height 14
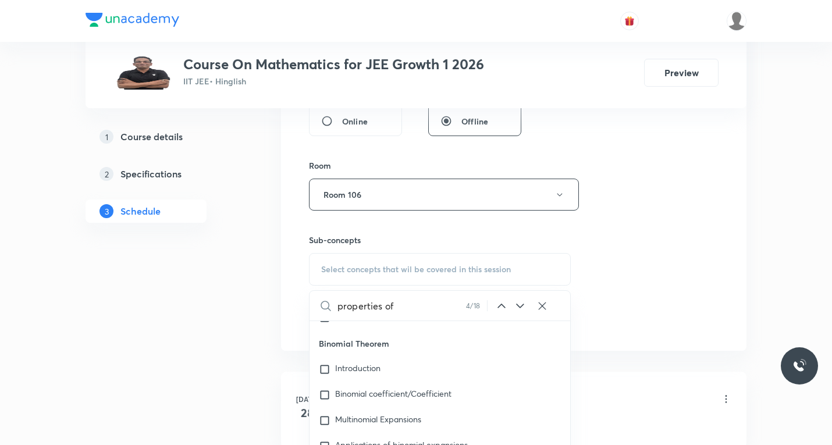
scroll to position [3643, 0]
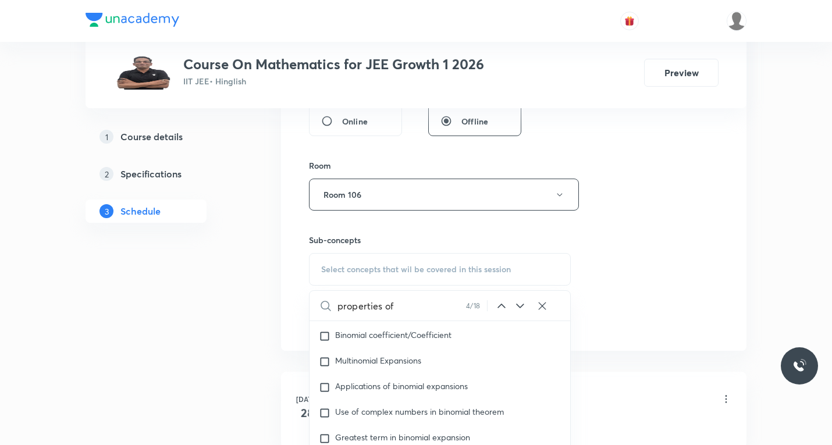
drag, startPoint x: 500, startPoint y: 304, endPoint x: 508, endPoint y: 314, distance: 12.8
click at [500, 304] on icon at bounding box center [501, 306] width 14 height 14
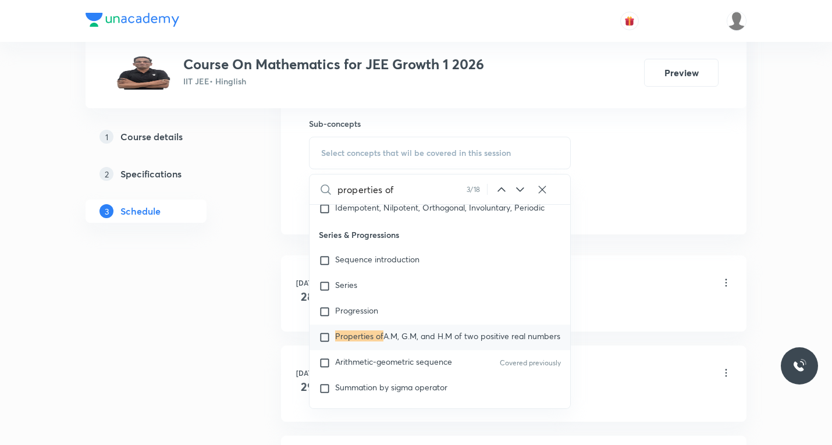
scroll to position [1518, 0]
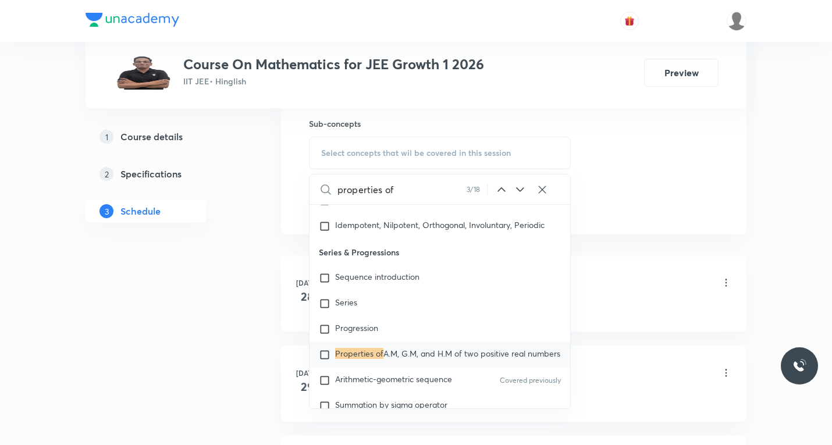
click at [323, 359] on input "checkbox" at bounding box center [327, 355] width 16 height 12
checkbox input "true"
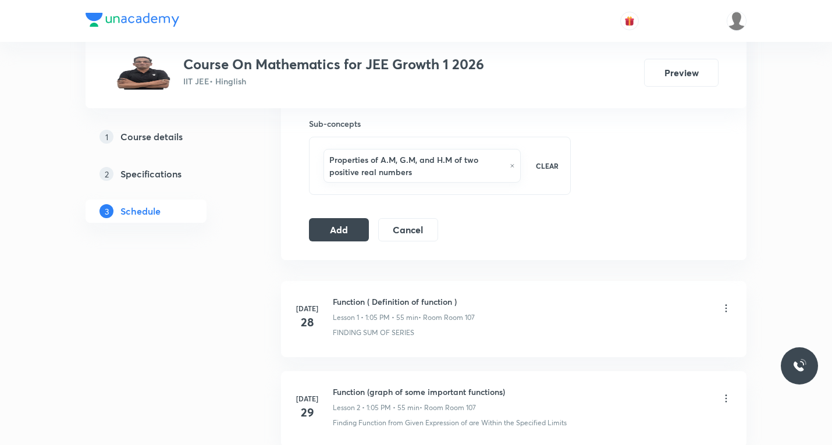
click at [352, 230] on button "Add" at bounding box center [339, 229] width 60 height 23
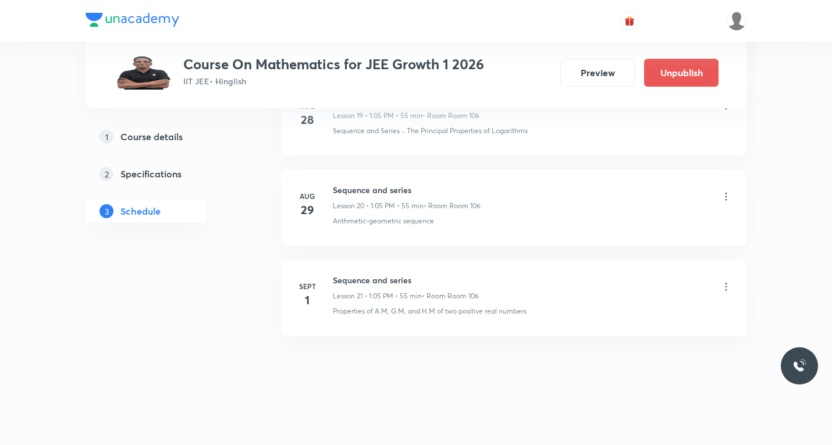
scroll to position [1841, 0]
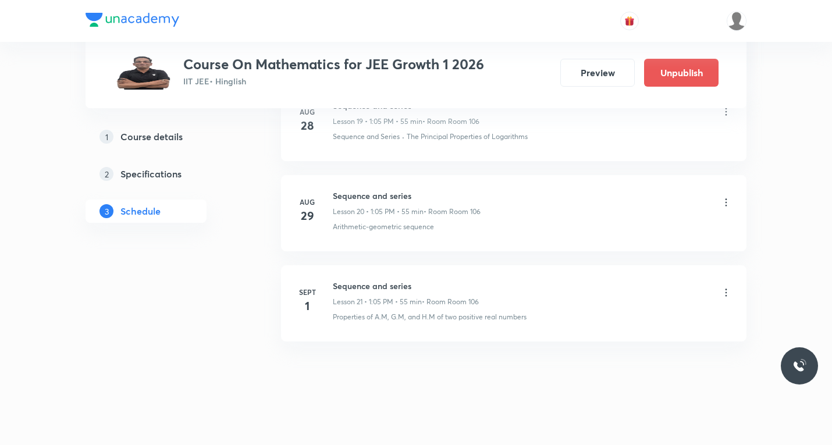
click at [728, 292] on icon at bounding box center [726, 293] width 12 height 12
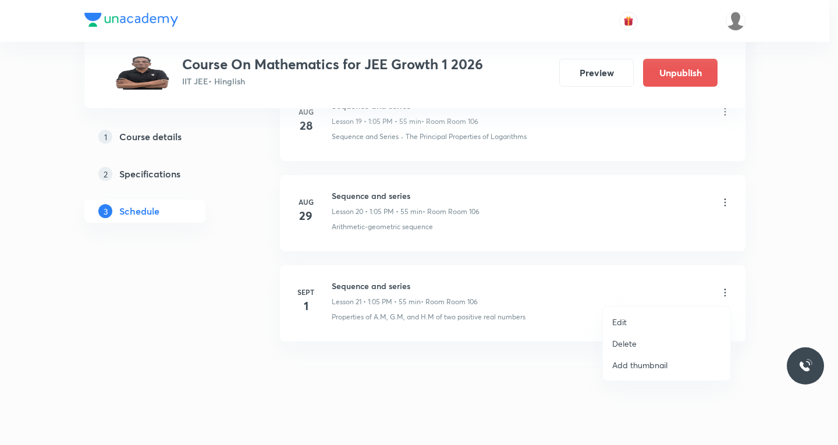
click at [630, 323] on li "Edit" at bounding box center [666, 322] width 127 height 22
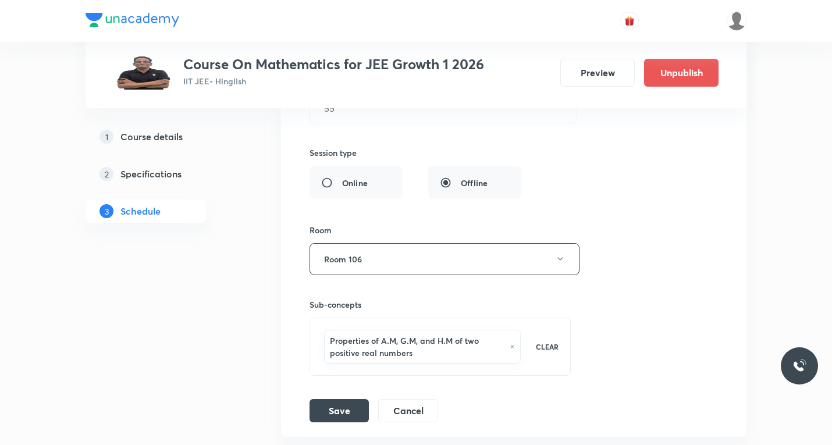
scroll to position [2307, 0]
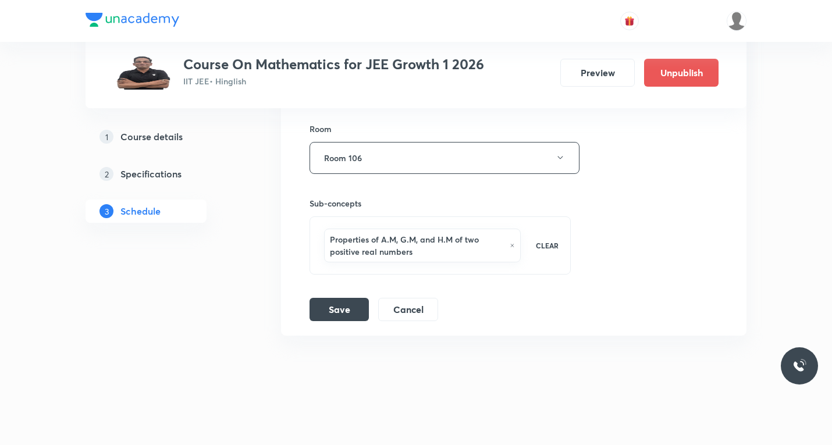
click at [412, 283] on div "Session title 19/99 Sequence and series ​ Schedule for Sept 1, 2025, 1:05 PM ​ …" at bounding box center [513, 61] width 408 height 519
click at [380, 283] on div "Session title 19/99 Sequence and series ​ Schedule for Sept 1, 2025, 1:05 PM ​ …" at bounding box center [513, 61] width 408 height 519
click at [362, 269] on div "Properties of A.M, G.M, and H.M of two positive real numbers CLEAR" at bounding box center [439, 245] width 261 height 58
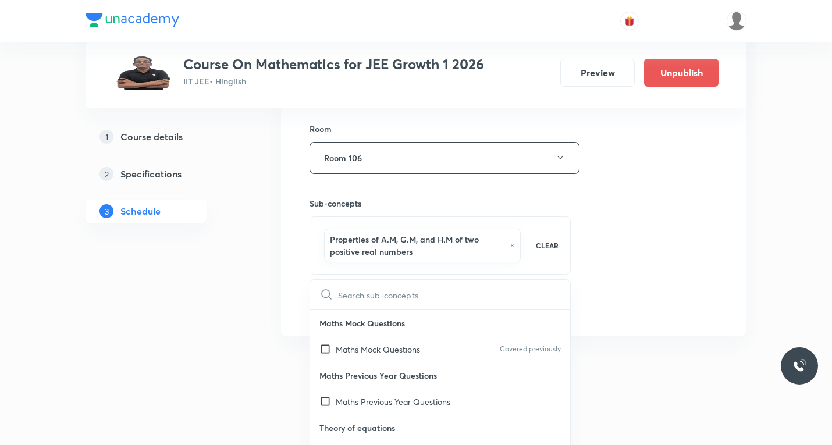
type input "properties of AP"
checkbox input "true"
type input "properties of A"
checkbox input "true"
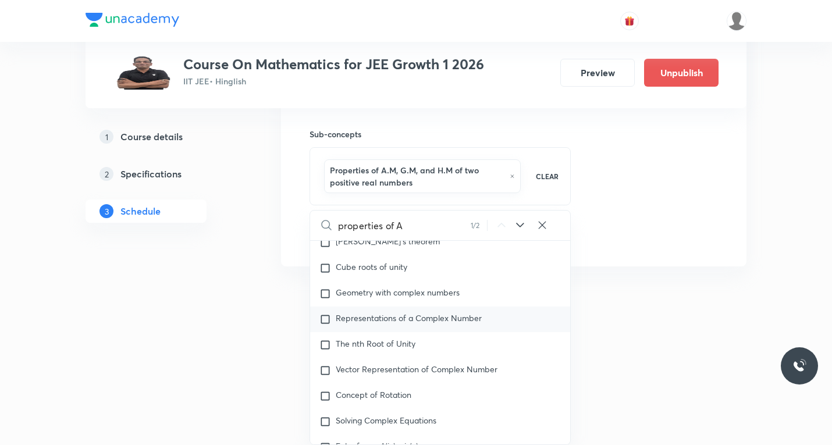
scroll to position [910, 0]
type input "properties of A"
click at [516, 224] on icon at bounding box center [520, 225] width 8 height 5
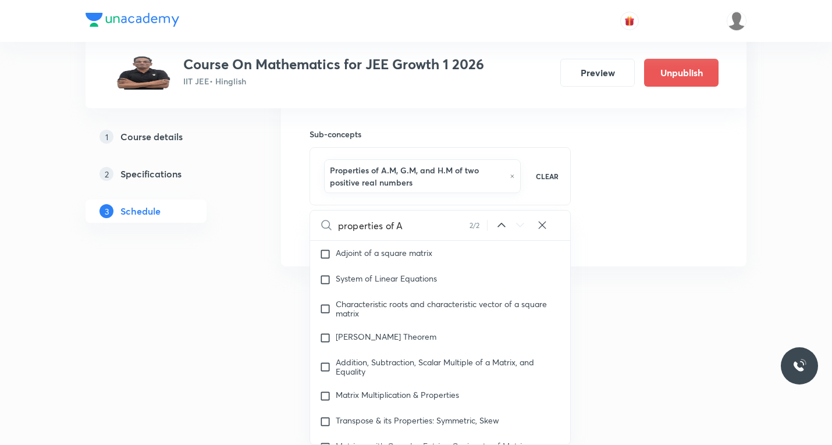
scroll to position [1518, 0]
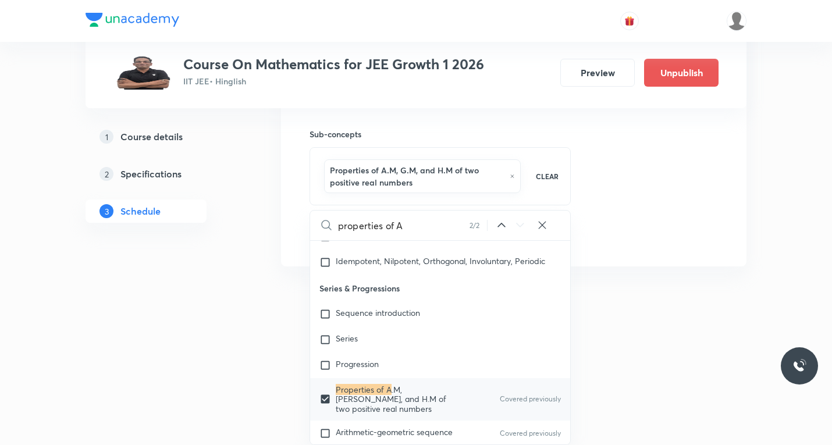
click at [502, 227] on icon at bounding box center [501, 225] width 14 height 14
checkbox input "true"
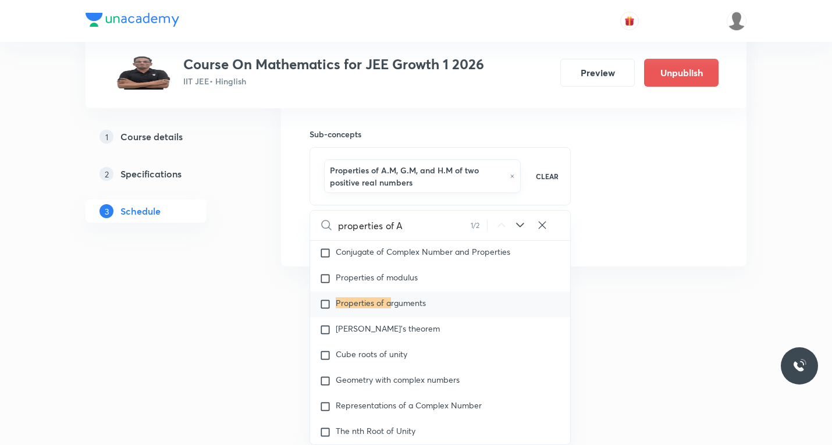
scroll to position [735, 0]
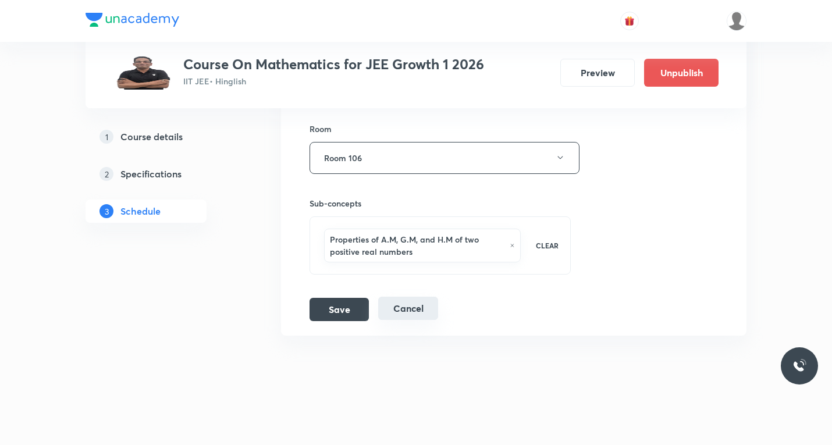
click at [414, 309] on button "Cancel" at bounding box center [408, 308] width 60 height 23
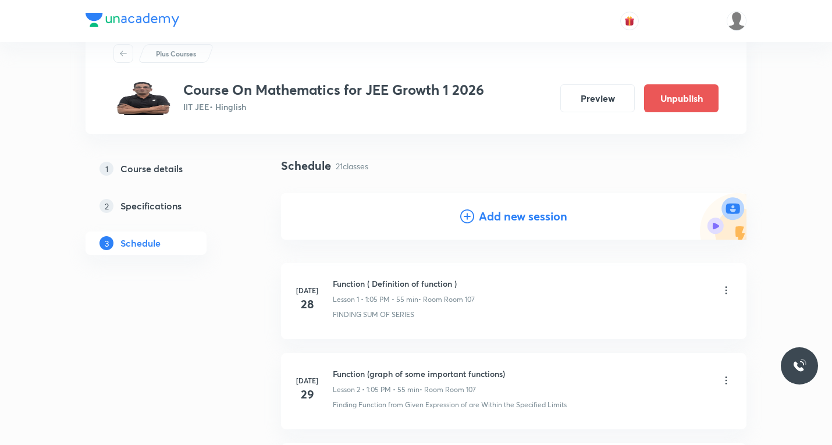
scroll to position [0, 0]
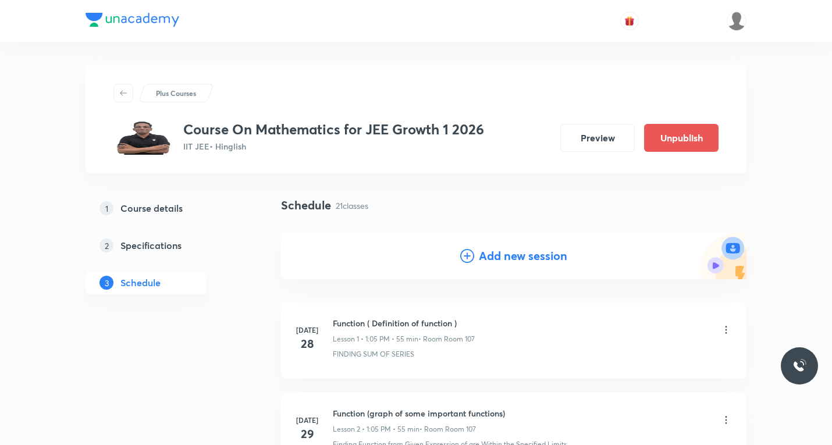
click at [467, 256] on icon at bounding box center [467, 256] width 14 height 14
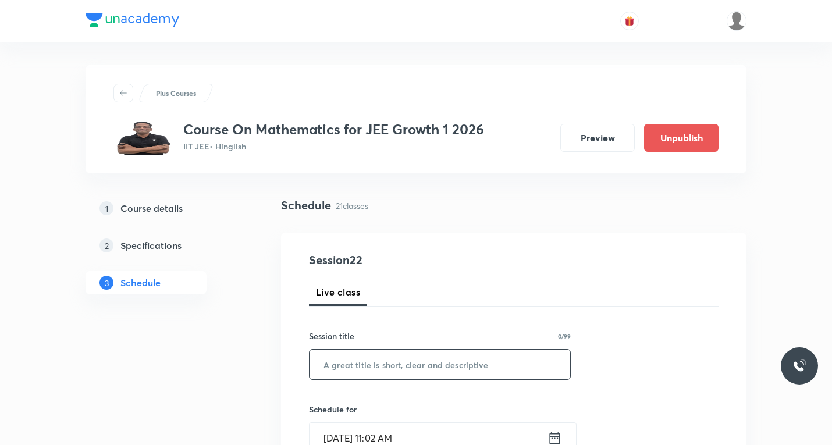
click at [396, 363] on input "text" at bounding box center [439, 365] width 261 height 30
paste input "Sequence and series"
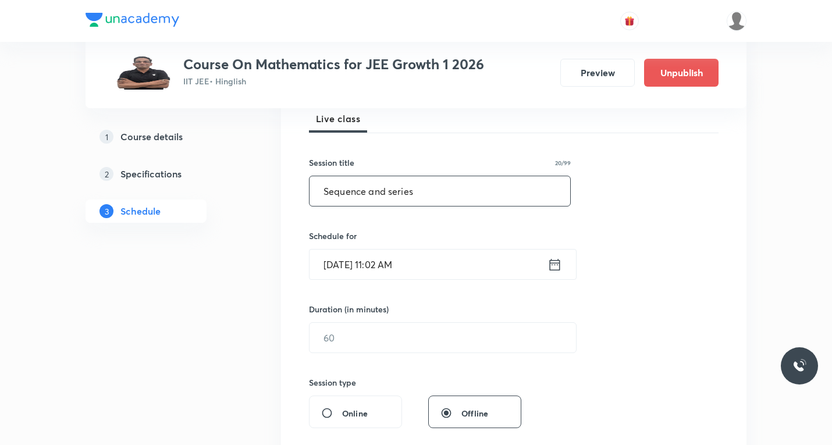
scroll to position [174, 0]
type input "Sequence and series"
click at [553, 261] on icon at bounding box center [554, 263] width 15 height 16
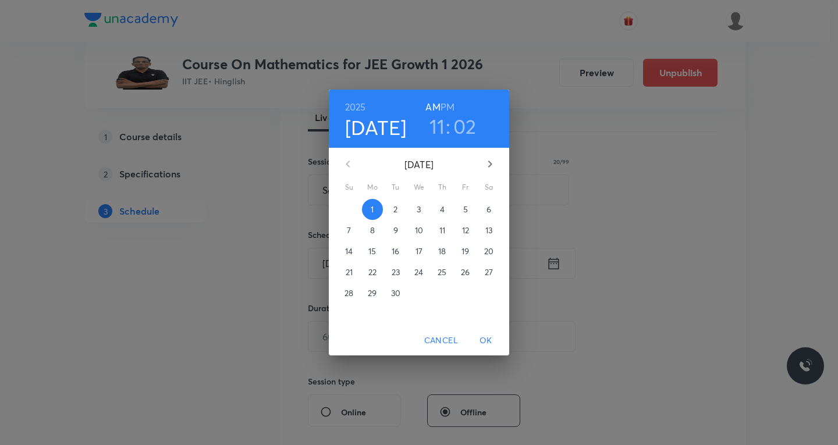
click at [398, 212] on span "2" at bounding box center [395, 210] width 21 height 12
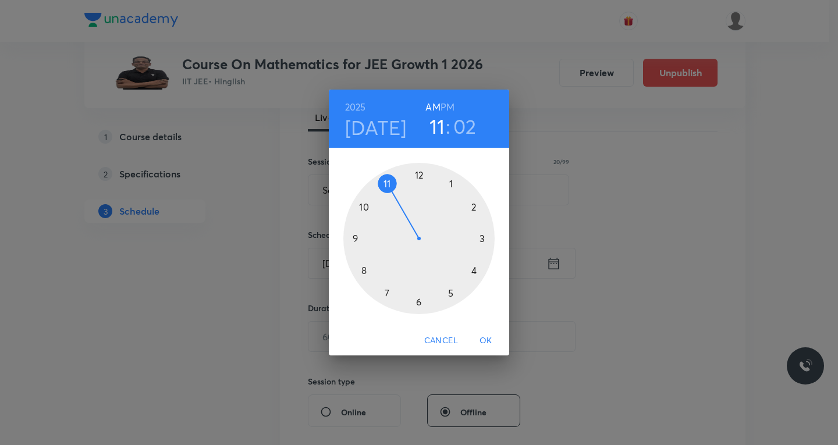
click at [448, 184] on div at bounding box center [418, 238] width 151 height 151
click at [445, 101] on h6 "PM" at bounding box center [447, 107] width 14 height 16
click at [450, 185] on div at bounding box center [418, 238] width 151 height 151
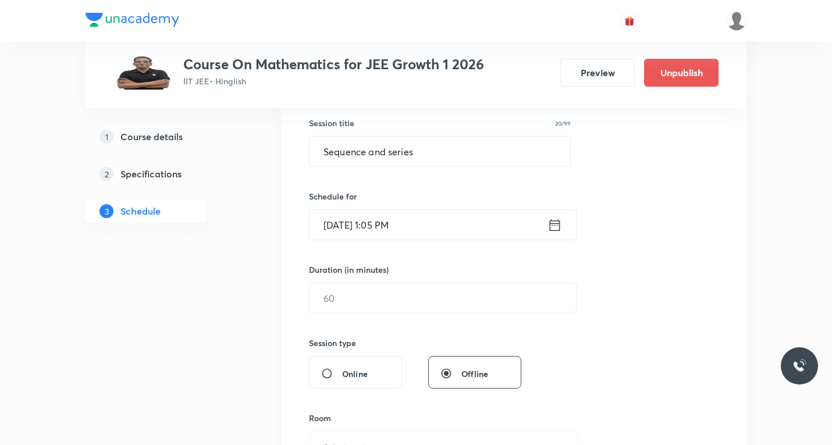
scroll to position [233, 0]
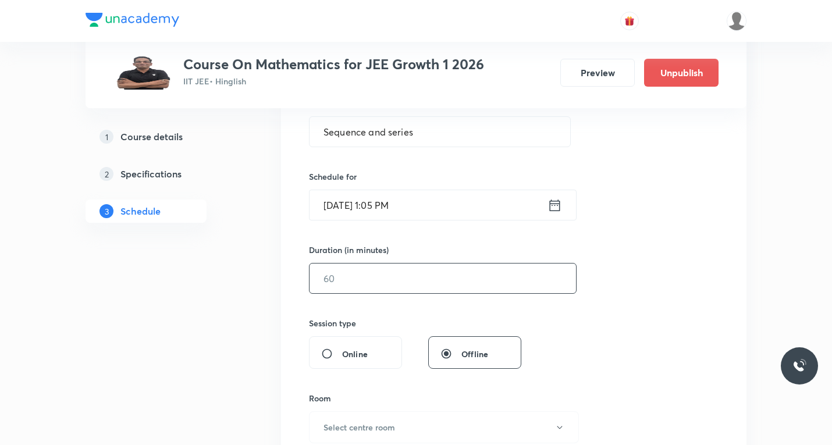
click at [390, 273] on input "text" at bounding box center [442, 278] width 266 height 30
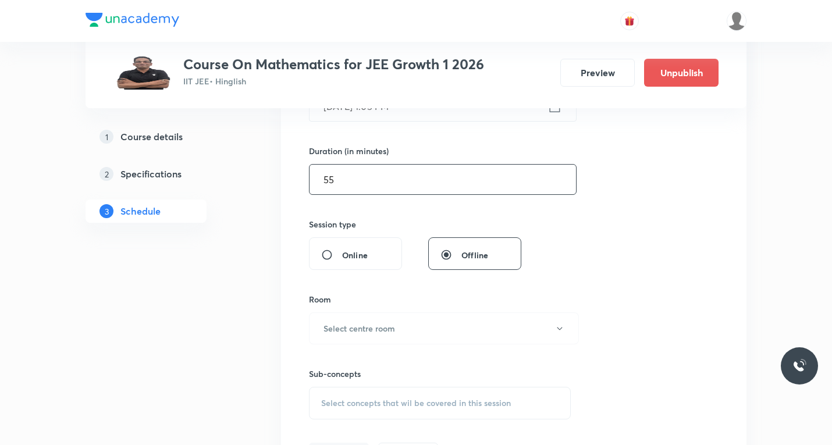
scroll to position [349, 0]
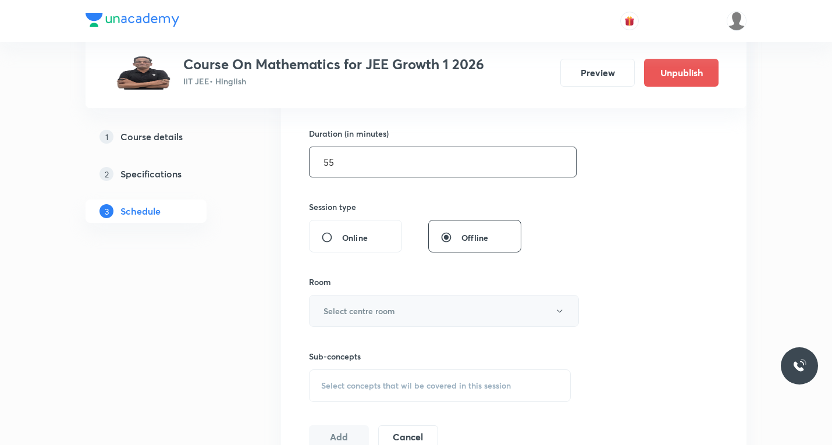
type input "55"
click at [430, 314] on button "Select centre room" at bounding box center [444, 311] width 270 height 32
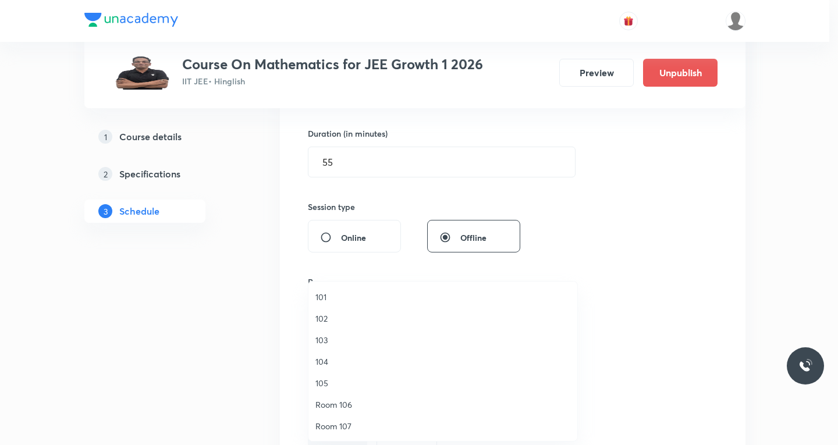
click at [327, 403] on span "Room 106" at bounding box center [442, 404] width 255 height 12
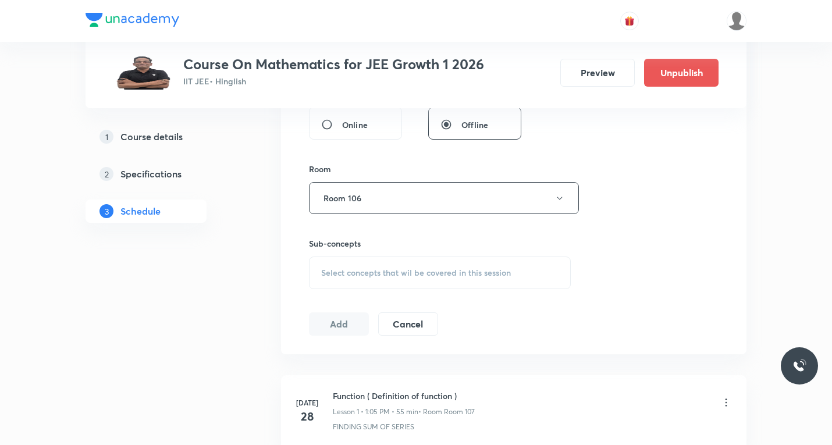
scroll to position [465, 0]
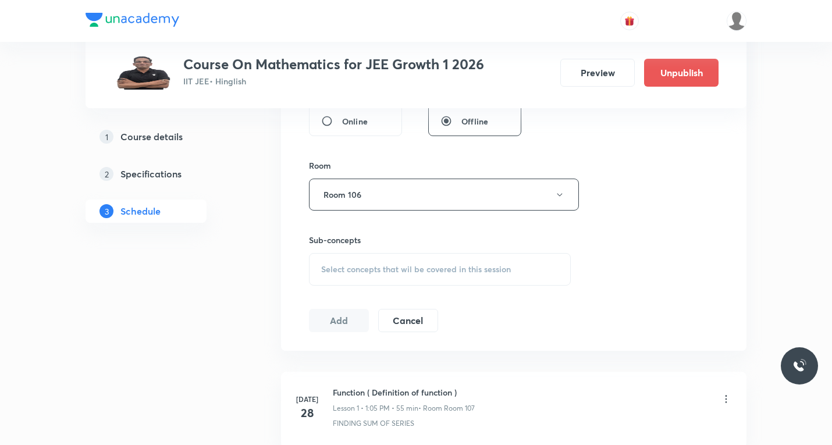
click at [370, 283] on div "Select concepts that wil be covered in this session" at bounding box center [440, 269] width 262 height 33
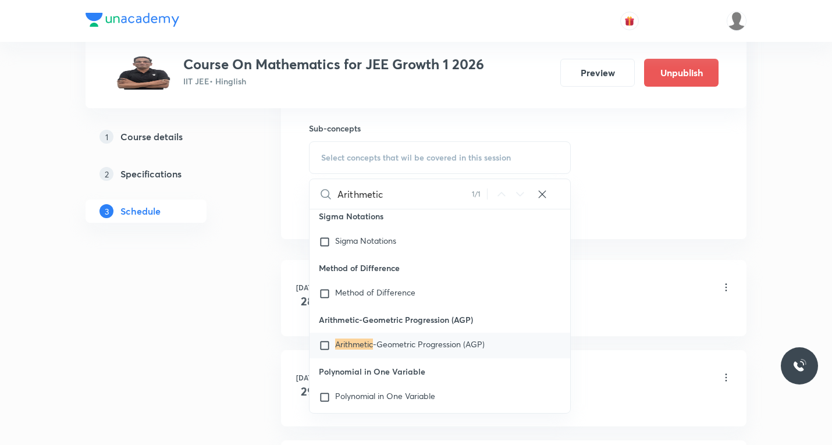
scroll to position [582, 0]
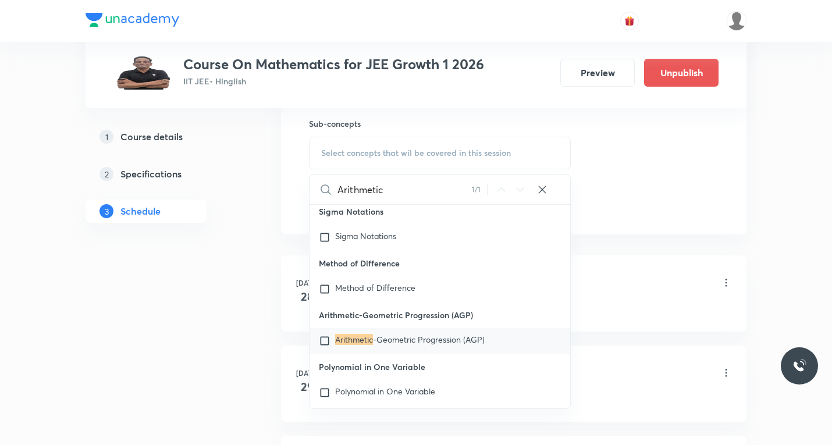
type input "Arithmetic"
drag, startPoint x: 325, startPoint y: 355, endPoint x: 414, endPoint y: 337, distance: 90.8
click at [324, 347] on input "checkbox" at bounding box center [327, 341] width 16 height 12
checkbox input "true"
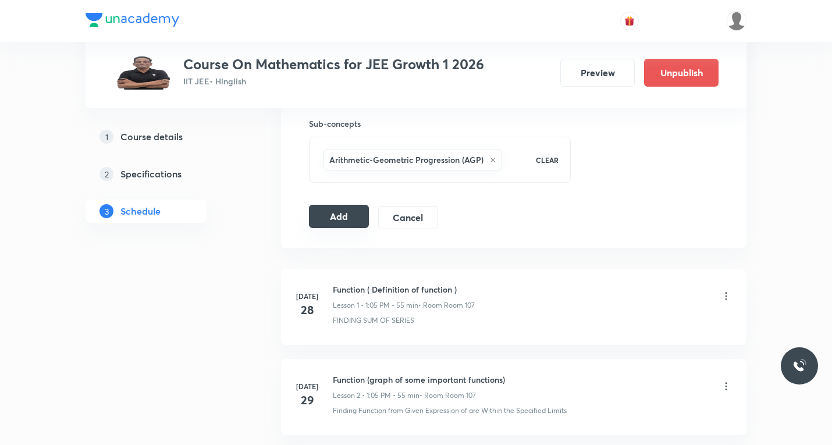
click at [322, 222] on button "Add" at bounding box center [339, 216] width 60 height 23
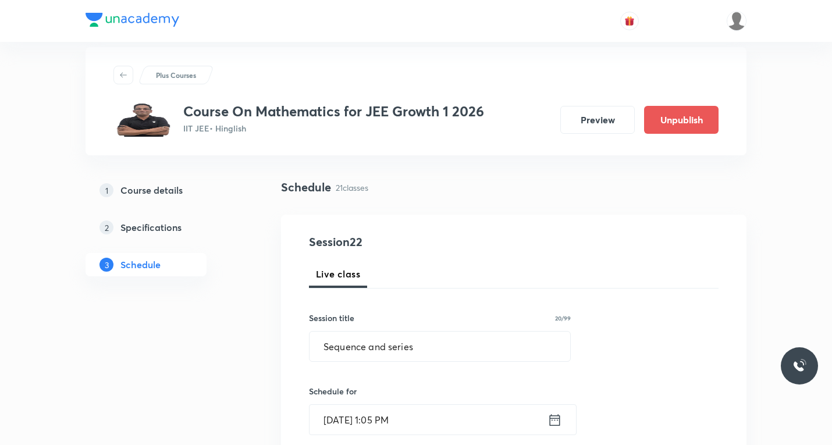
scroll to position [0, 0]
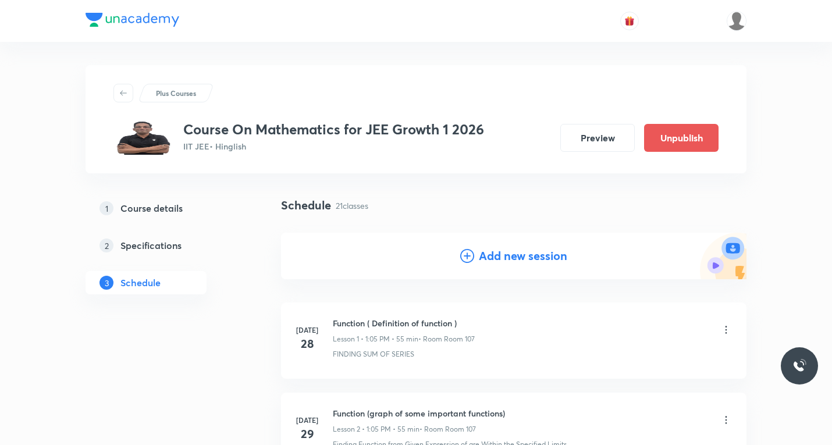
click at [469, 256] on icon at bounding box center [467, 256] width 14 height 14
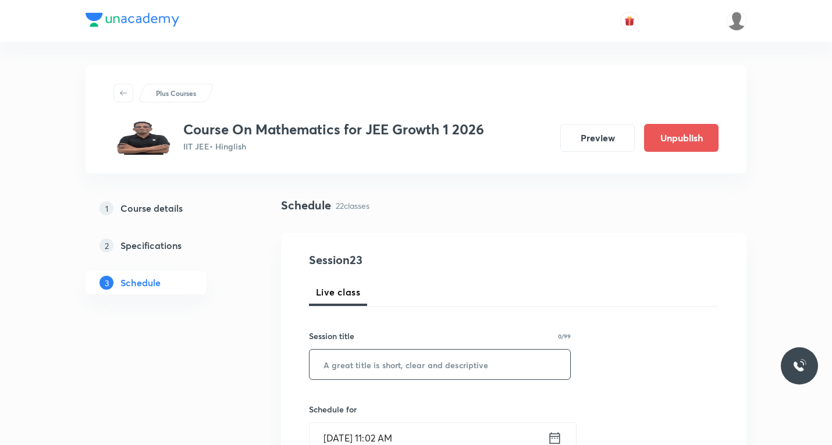
click at [355, 359] on input "text" at bounding box center [439, 365] width 261 height 30
paste input "Sequence and series"
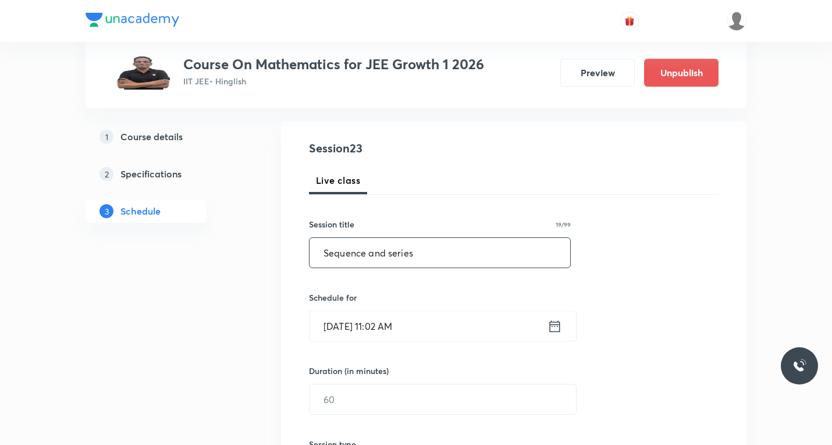
scroll to position [116, 0]
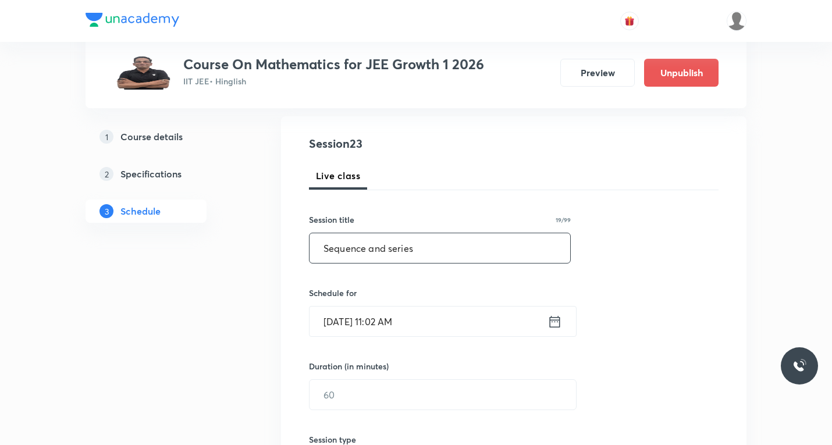
type input "Sequence and series"
click at [551, 318] on icon at bounding box center [555, 321] width 10 height 12
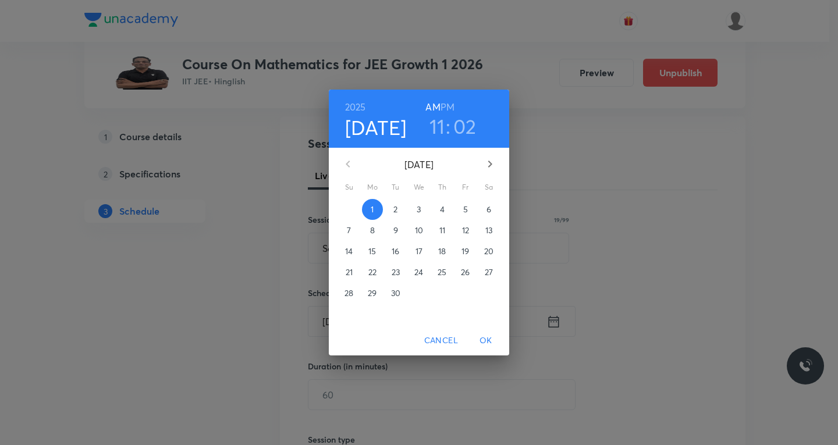
click at [420, 205] on p "3" at bounding box center [418, 210] width 4 height 12
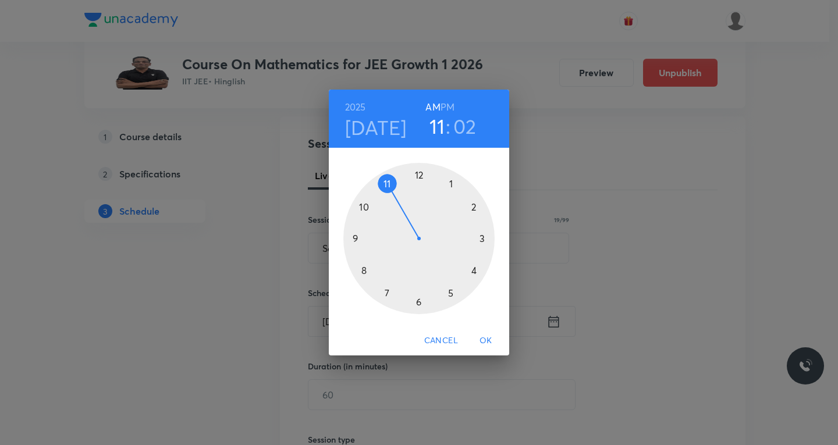
click at [448, 106] on h6 "PM" at bounding box center [447, 107] width 14 height 16
click at [449, 186] on div at bounding box center [418, 238] width 151 height 151
click at [450, 186] on div at bounding box center [418, 238] width 151 height 151
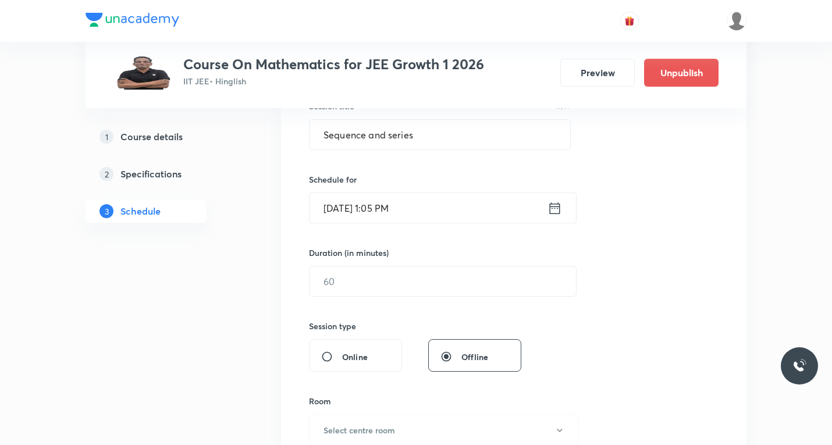
scroll to position [233, 0]
click at [403, 277] on input "text" at bounding box center [442, 278] width 266 height 30
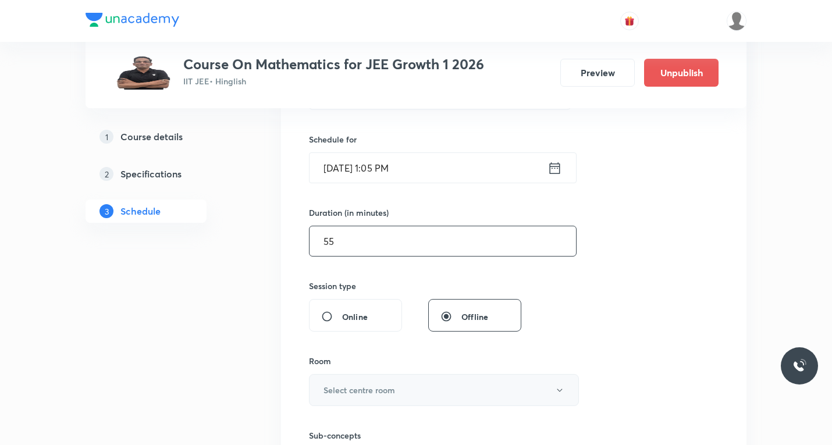
scroll to position [407, 0]
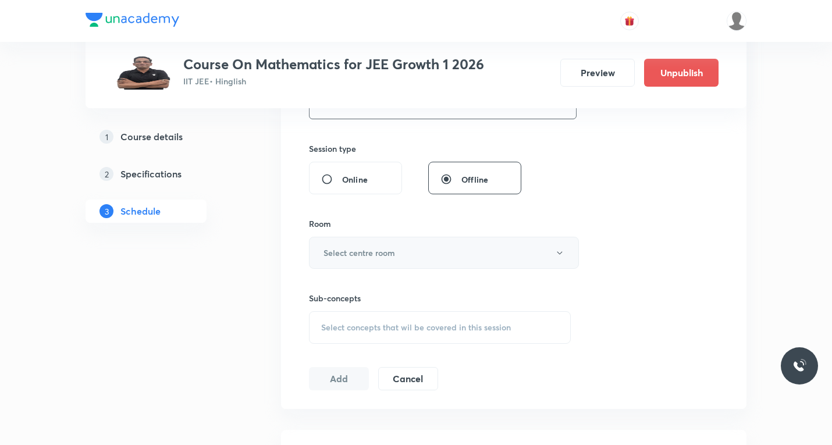
type input "55"
click at [378, 261] on button "Select centre room" at bounding box center [444, 253] width 270 height 32
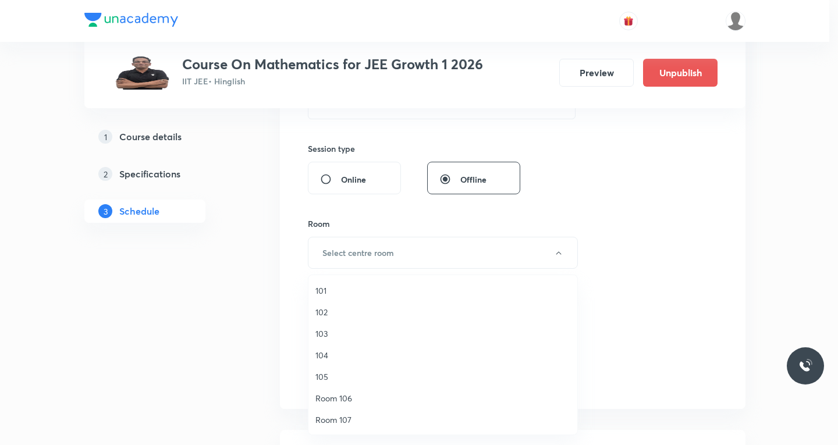
click at [327, 396] on span "Room 106" at bounding box center [442, 398] width 255 height 12
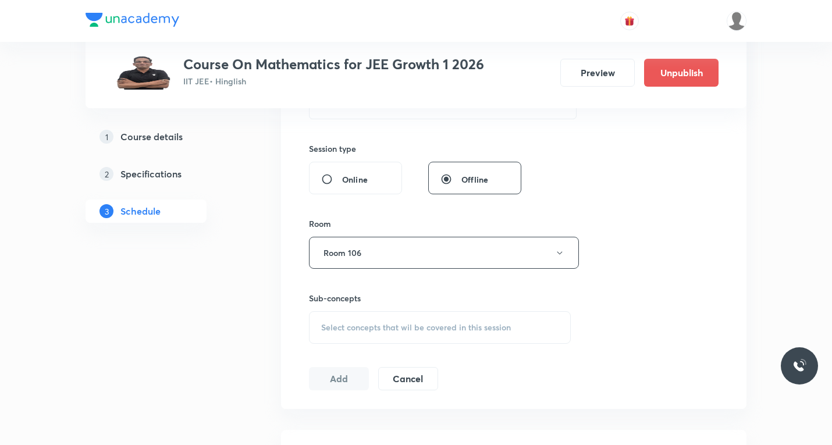
drag, startPoint x: 372, startPoint y: 339, endPoint x: 365, endPoint y: 348, distance: 11.3
click at [372, 338] on div "Select concepts that wil be covered in this session" at bounding box center [440, 327] width 262 height 33
type input "s"
paste input "sequence"
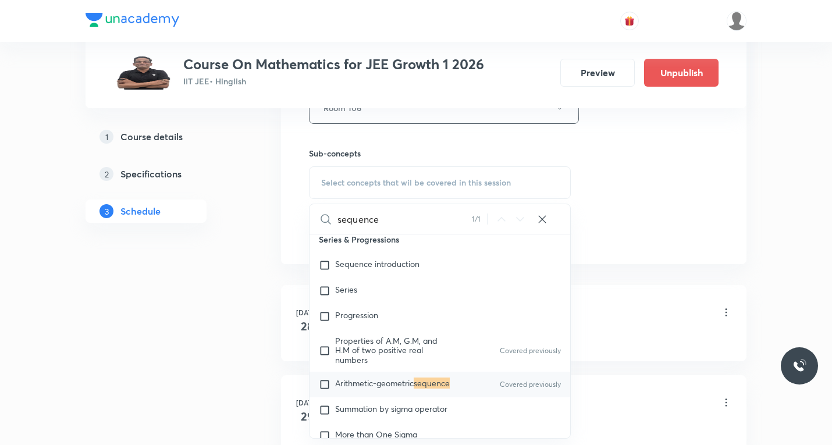
scroll to position [582, 0]
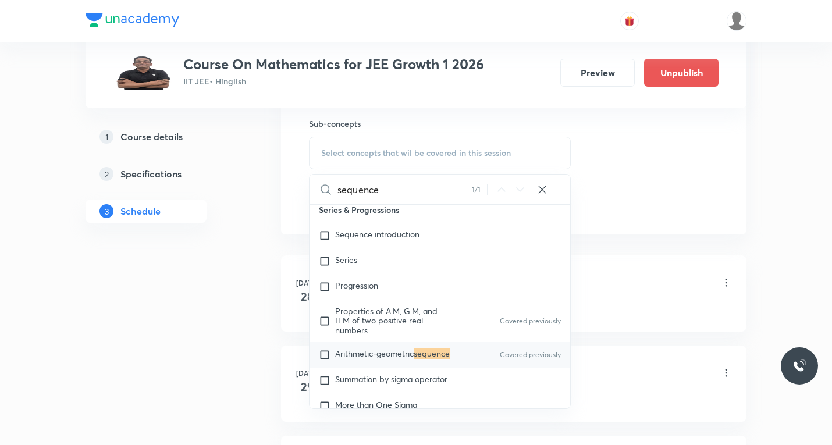
type input "sequence"
click at [324, 361] on input "checkbox" at bounding box center [327, 355] width 16 height 12
checkbox input "true"
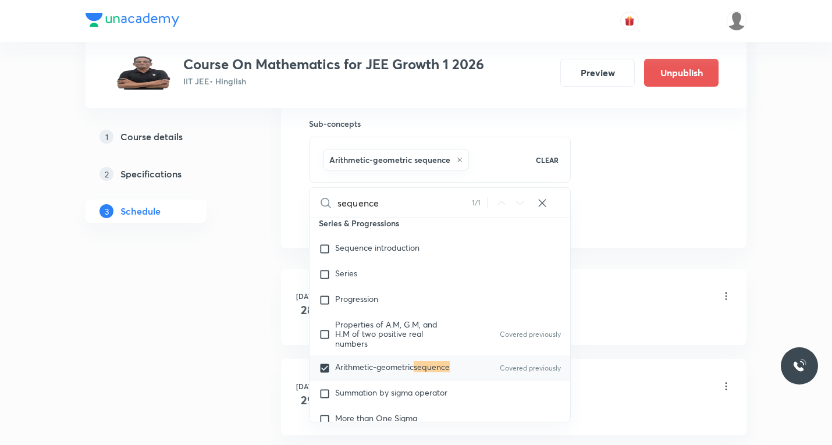
drag, startPoint x: 681, startPoint y: 261, endPoint x: 651, endPoint y: 254, distance: 30.5
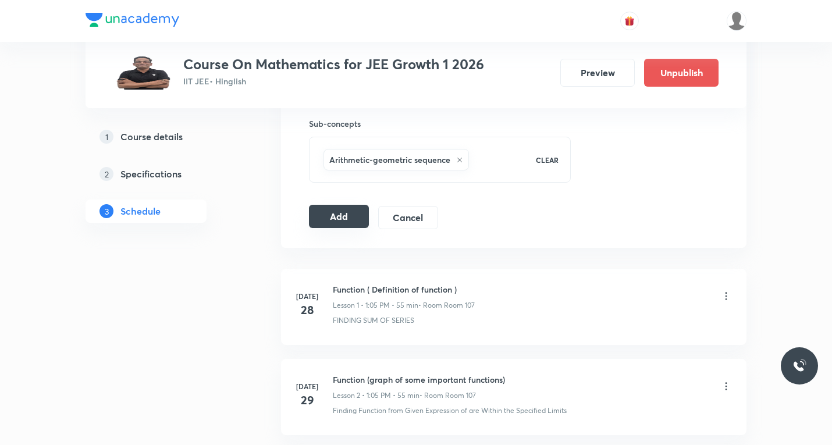
click at [350, 216] on button "Add" at bounding box center [339, 216] width 60 height 23
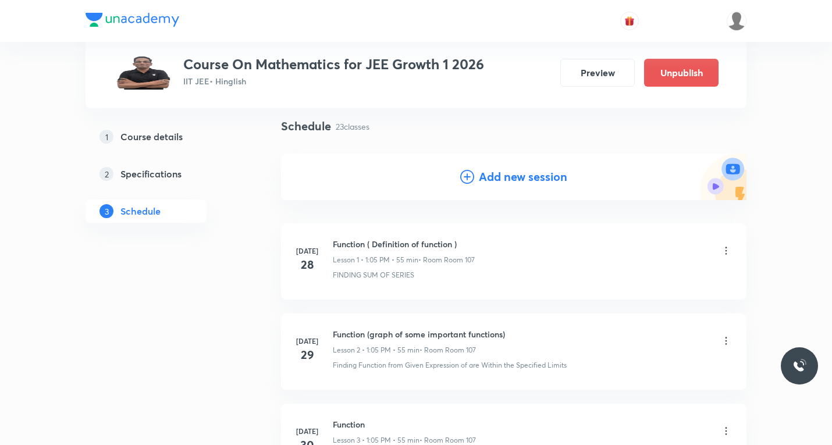
scroll to position [0, 0]
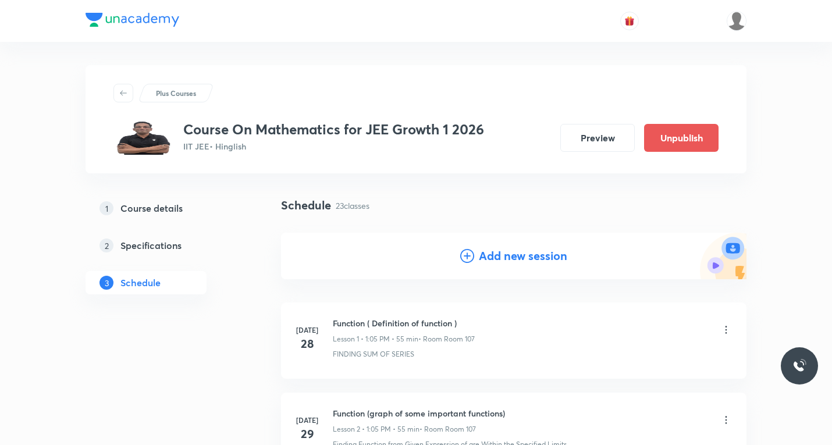
click at [474, 257] on div "Add new session" at bounding box center [513, 255] width 107 height 17
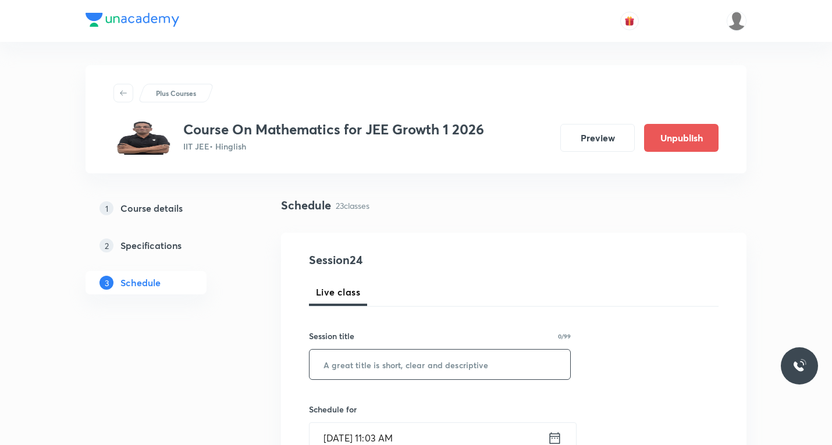
click at [397, 362] on input "text" at bounding box center [439, 365] width 261 height 30
paste input "Sequence and series"
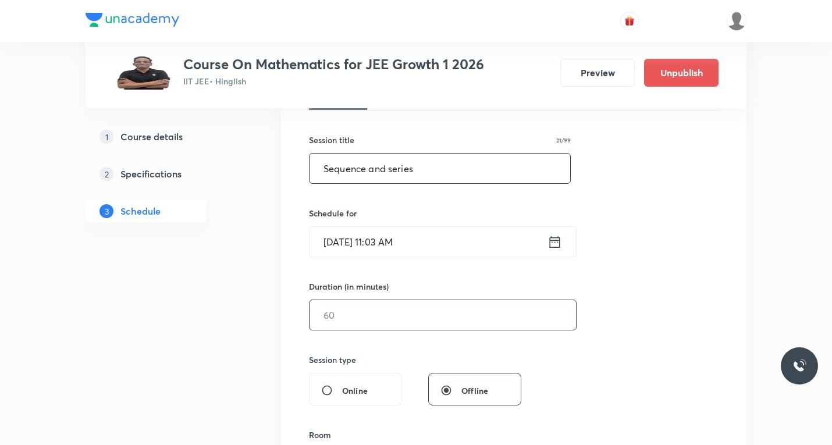
scroll to position [233, 0]
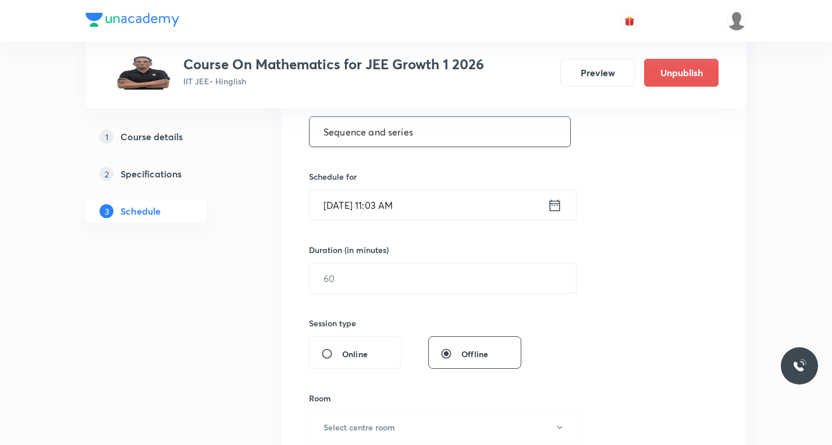
type input "Sequence and series"
click at [551, 207] on icon at bounding box center [554, 205] width 15 height 16
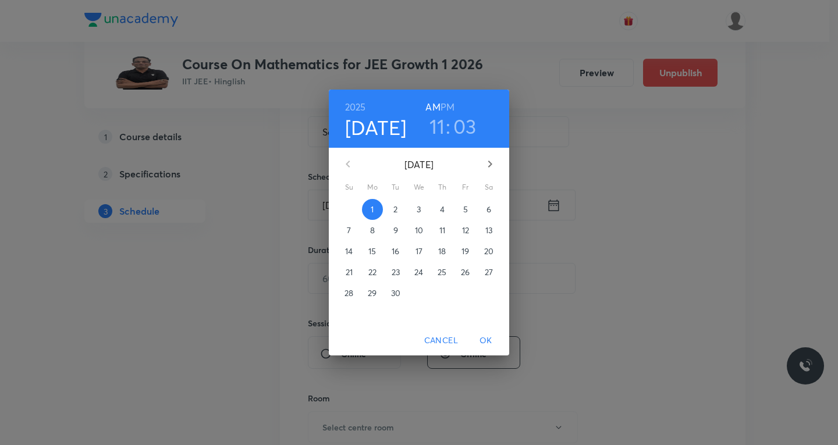
click at [444, 207] on p "4" at bounding box center [442, 210] width 5 height 12
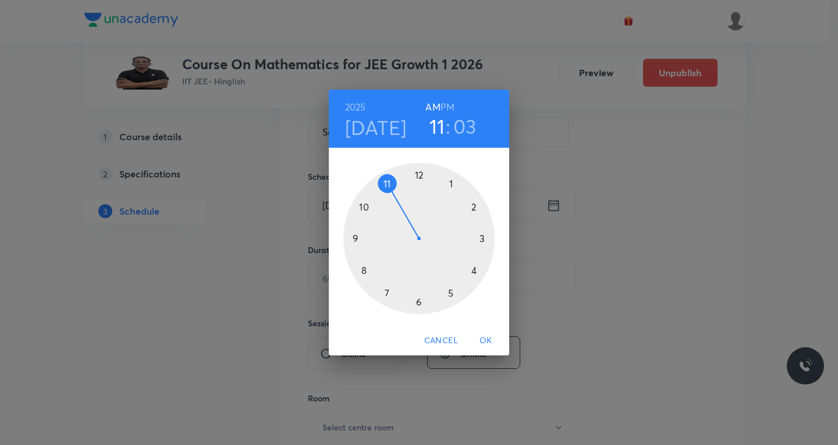
click at [449, 102] on h6 "PM" at bounding box center [447, 107] width 14 height 16
click at [453, 181] on div at bounding box center [418, 238] width 151 height 151
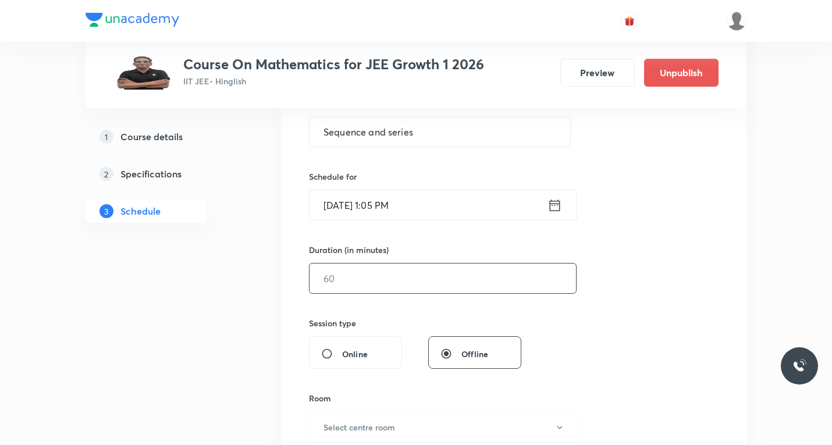
click at [396, 284] on input "text" at bounding box center [442, 278] width 266 height 30
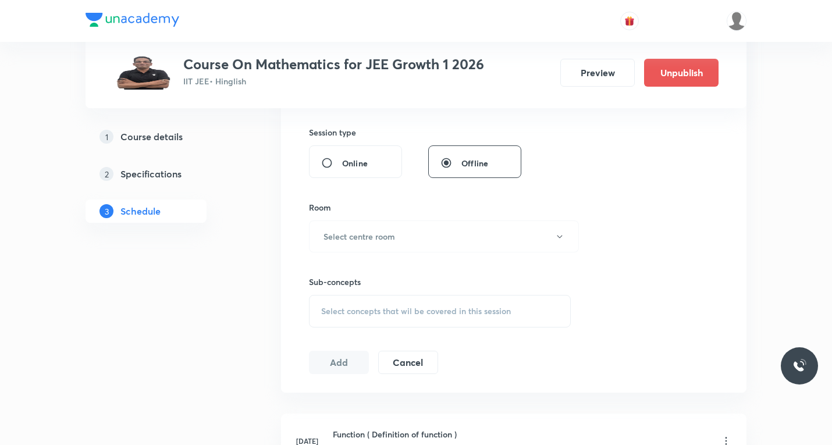
scroll to position [465, 0]
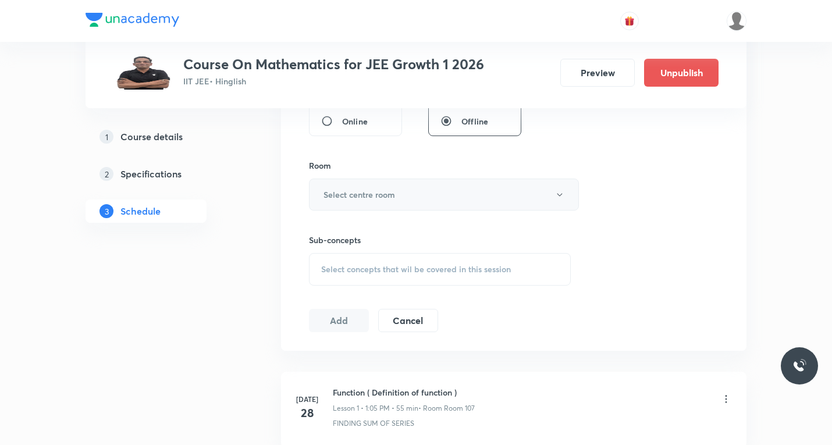
type input "55"
click at [366, 198] on h6 "Select centre room" at bounding box center [359, 194] width 72 height 12
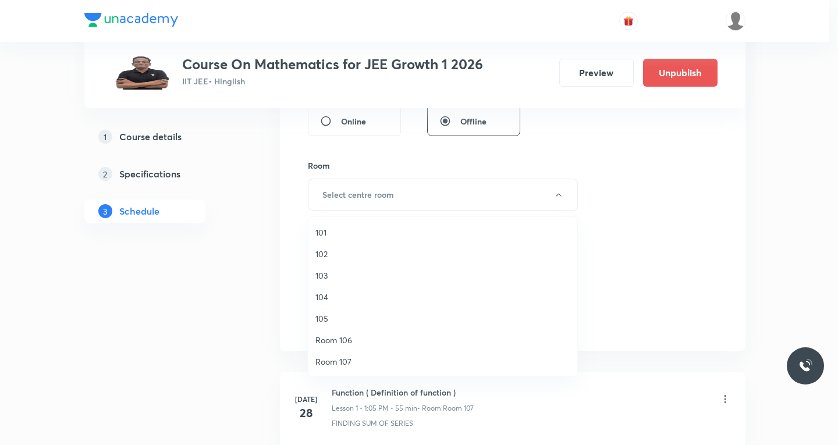
click at [332, 336] on span "Room 106" at bounding box center [442, 340] width 255 height 12
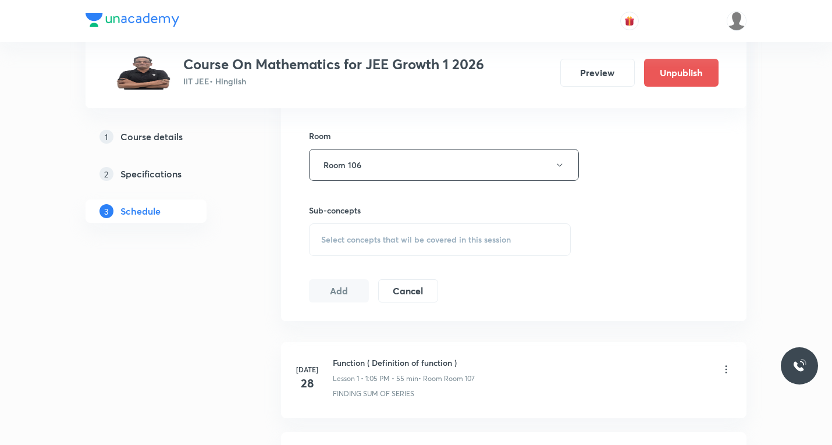
scroll to position [523, 0]
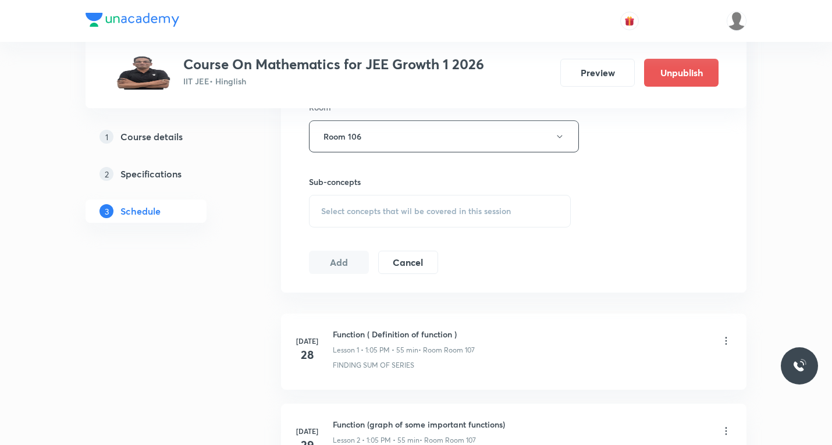
click at [384, 244] on div "Session 24 Live class Session title 21/99 Sequence and series ​ Schedule for Se…" at bounding box center [513, 1] width 409 height 546
click at [383, 219] on div "Select concepts that wil be covered in this session" at bounding box center [440, 211] width 262 height 33
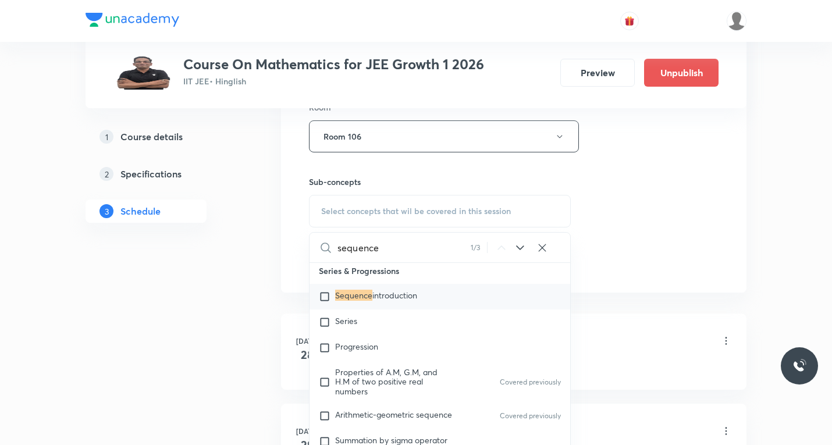
scroll to position [1616, 0]
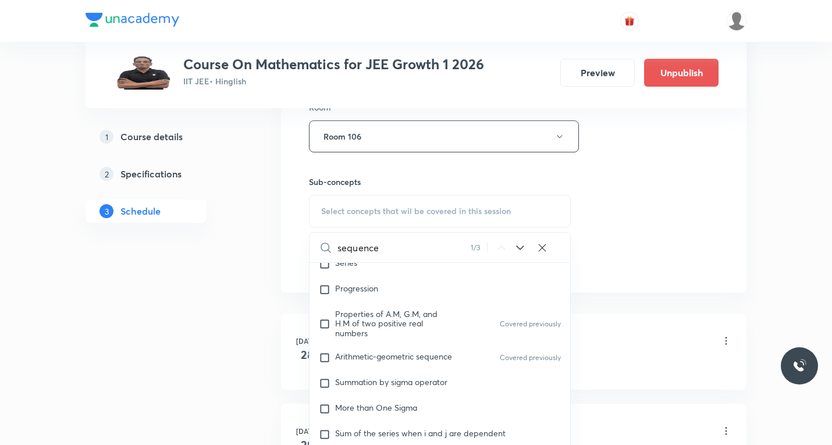
type input "sequence"
click at [522, 252] on icon at bounding box center [520, 248] width 14 height 14
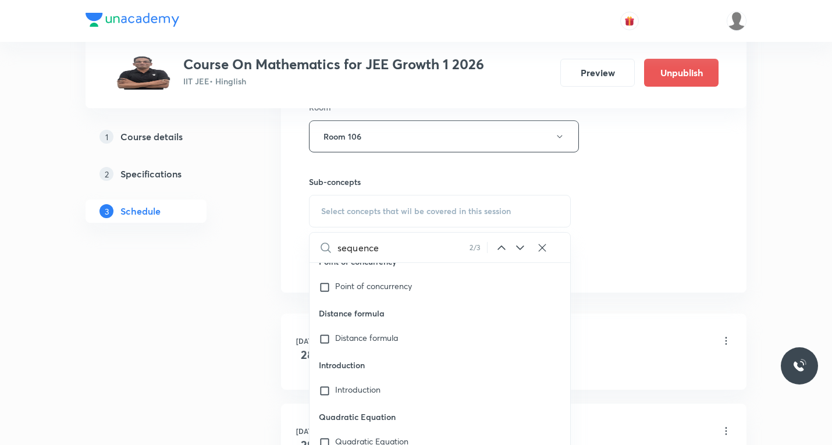
scroll to position [17001, 0]
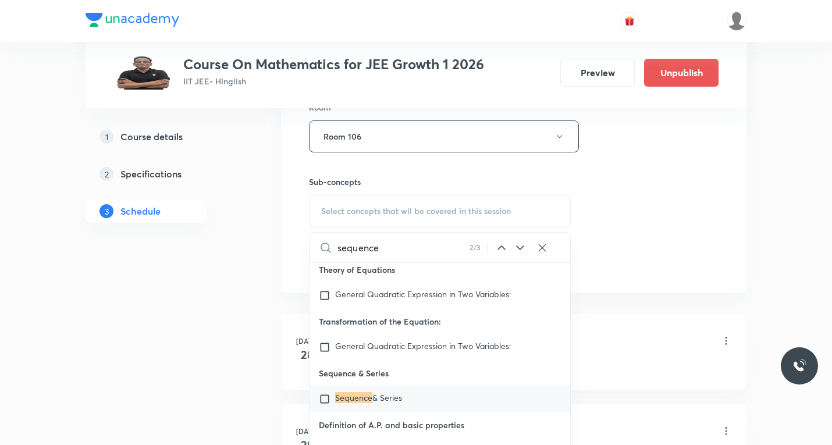
click at [323, 405] on input "checkbox" at bounding box center [327, 399] width 16 height 12
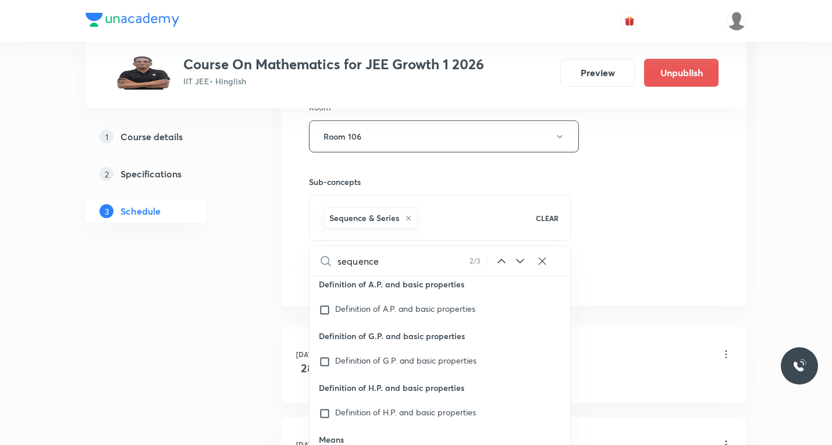
scroll to position [17175, 0]
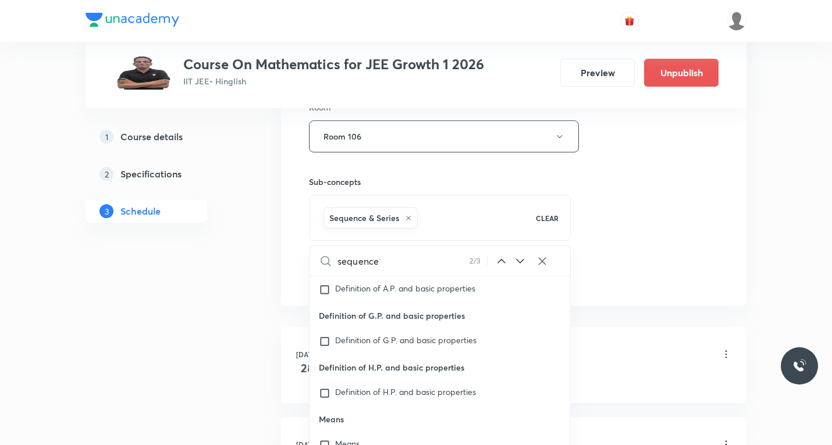
click at [521, 261] on icon at bounding box center [520, 261] width 14 height 14
checkbox input "true"
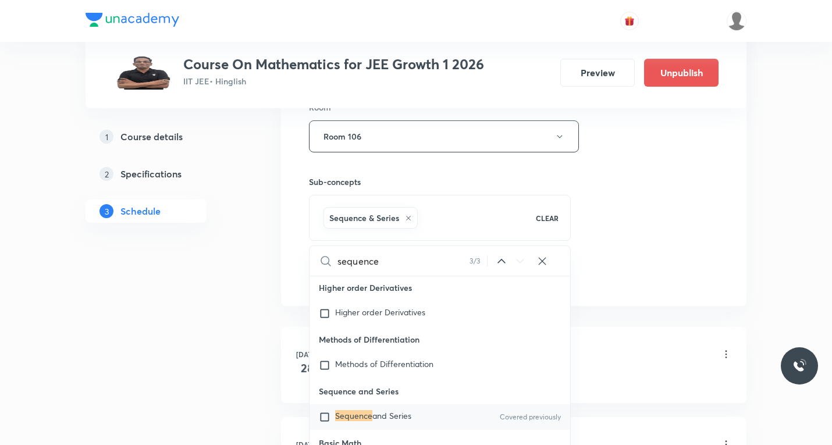
scroll to position [24832, 0]
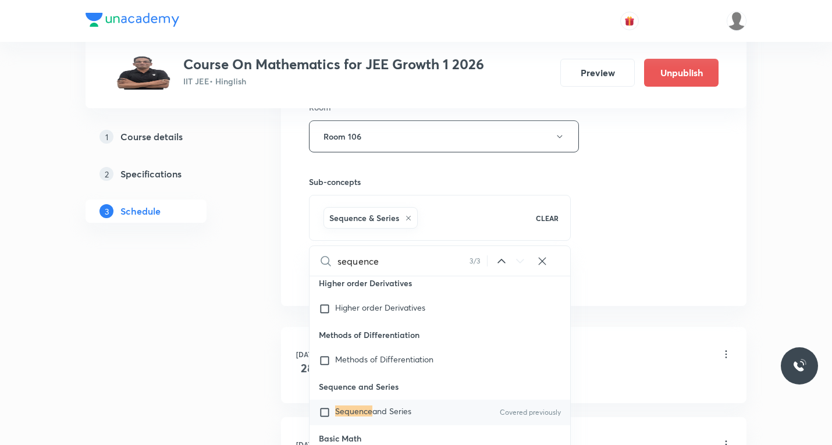
click at [656, 294] on div "Session 24 Live class Session title 21/99 Sequence and series ​ Schedule for Se…" at bounding box center [513, 7] width 465 height 597
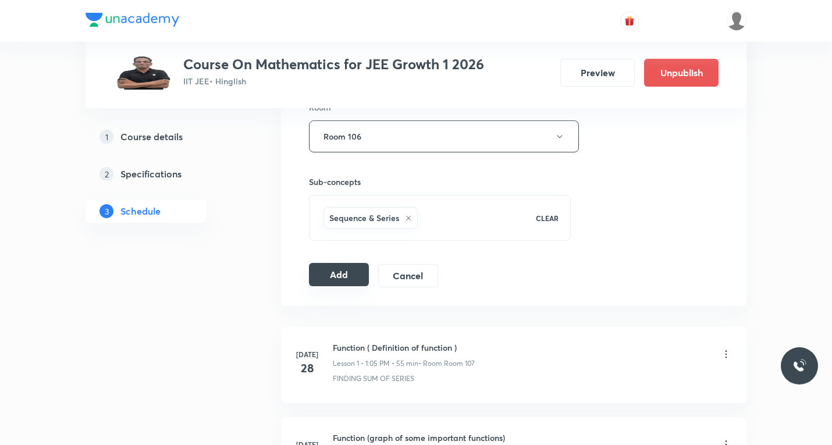
click at [343, 269] on button "Add" at bounding box center [339, 274] width 60 height 23
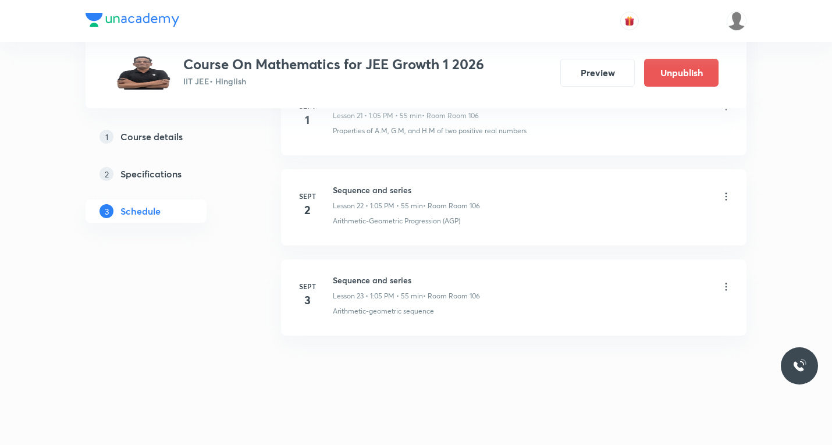
scroll to position [2028, 0]
click at [724, 289] on icon at bounding box center [726, 287] width 12 height 12
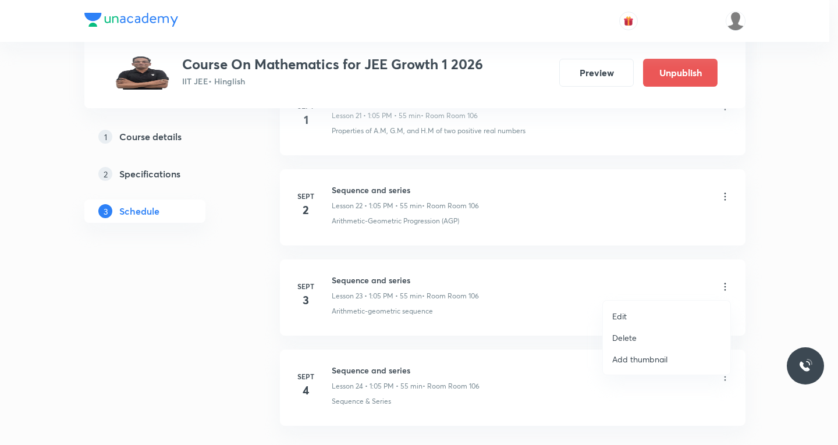
click at [621, 316] on p "Edit" at bounding box center [619, 316] width 15 height 12
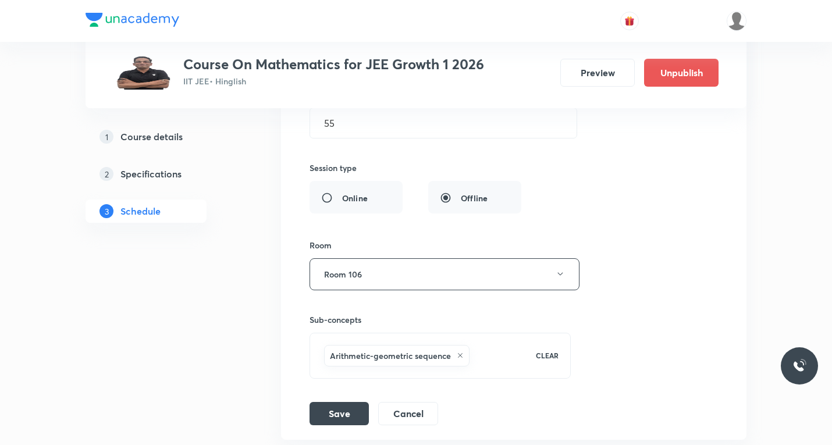
scroll to position [2493, 0]
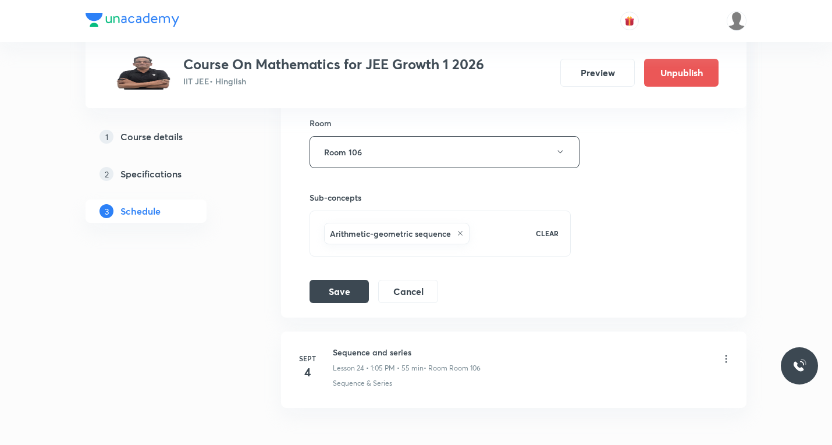
click at [458, 231] on icon at bounding box center [460, 233] width 5 height 5
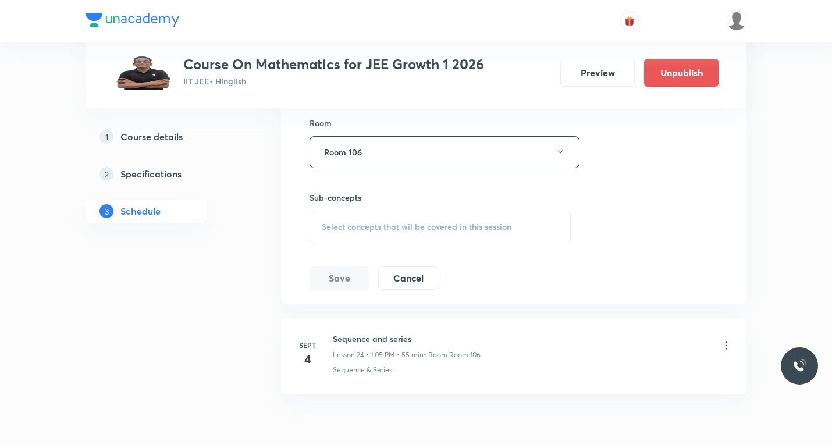
click at [393, 237] on div "Select concepts that wil be covered in this session" at bounding box center [439, 227] width 261 height 33
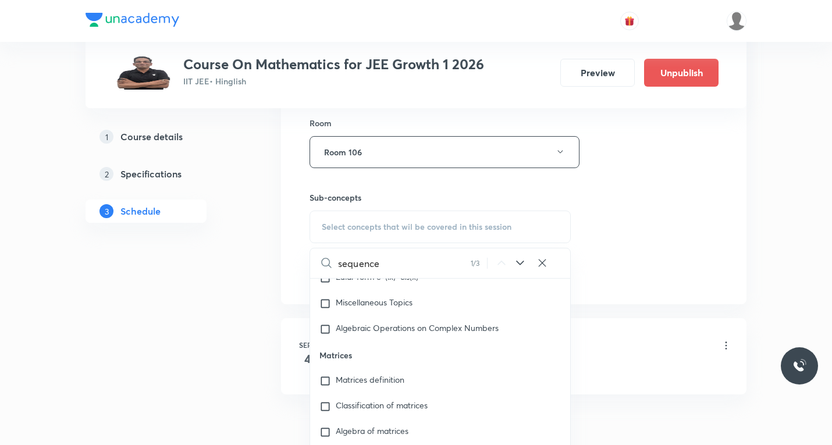
scroll to position [1441, 0]
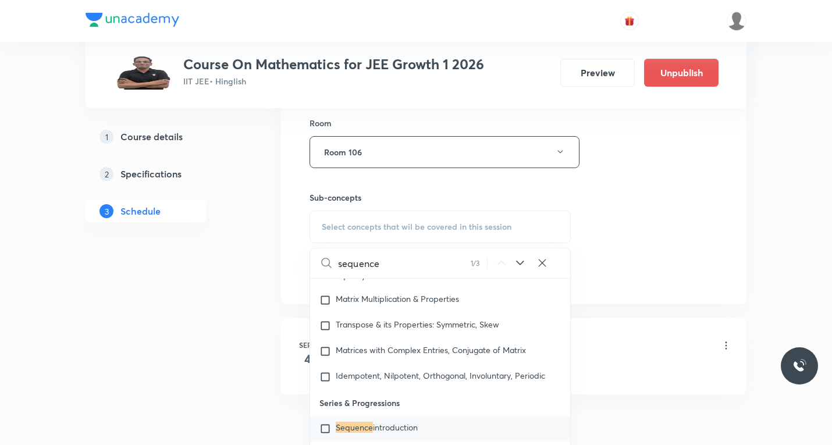
type input "sequence"
click icon
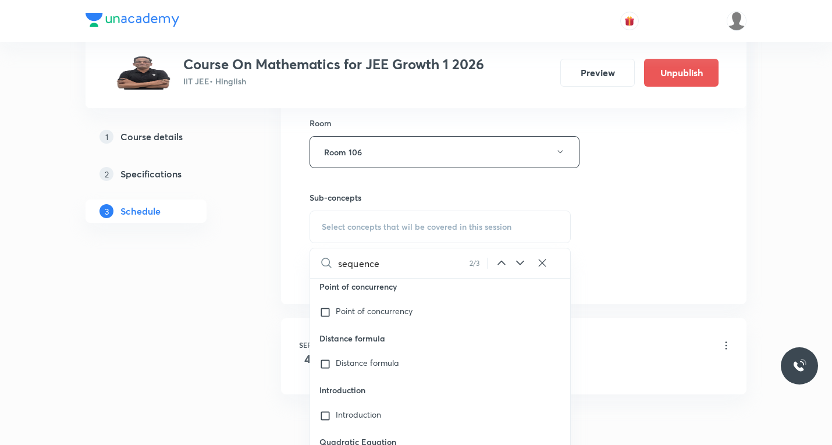
scroll to position [17001, 0]
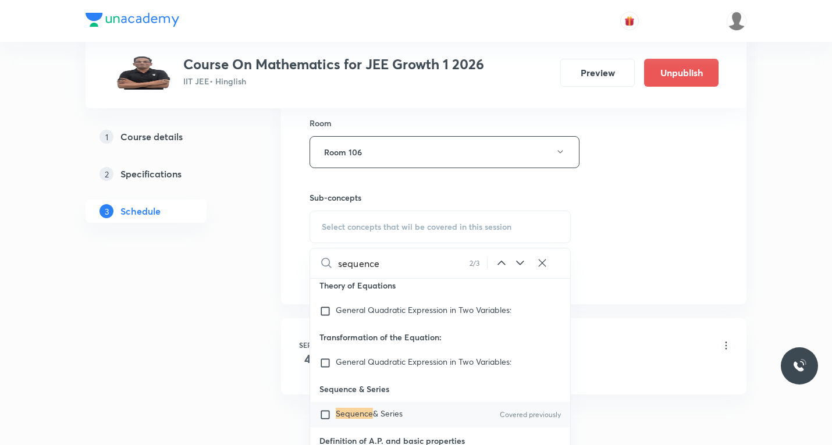
click input "checkbox"
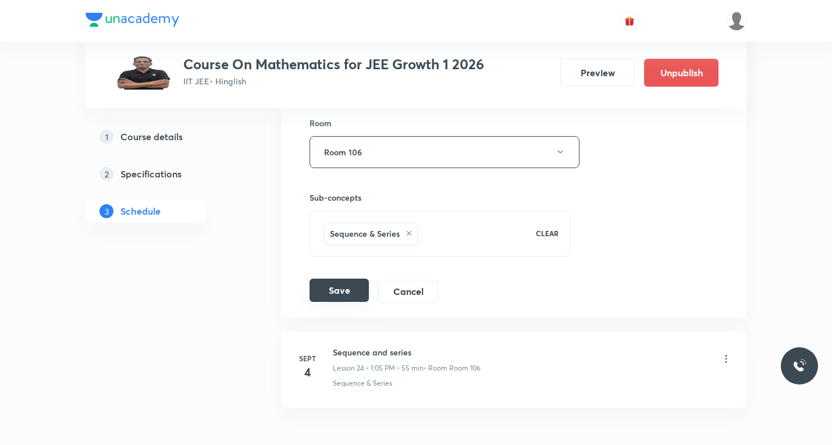
click button "Save"
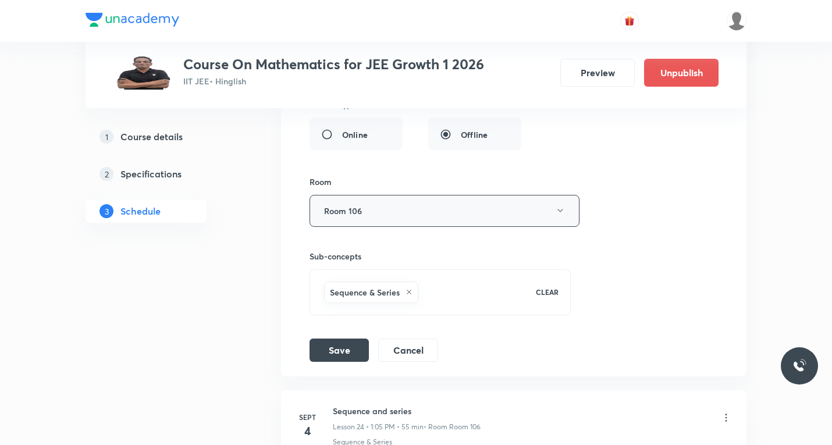
scroll to position [2435, 0]
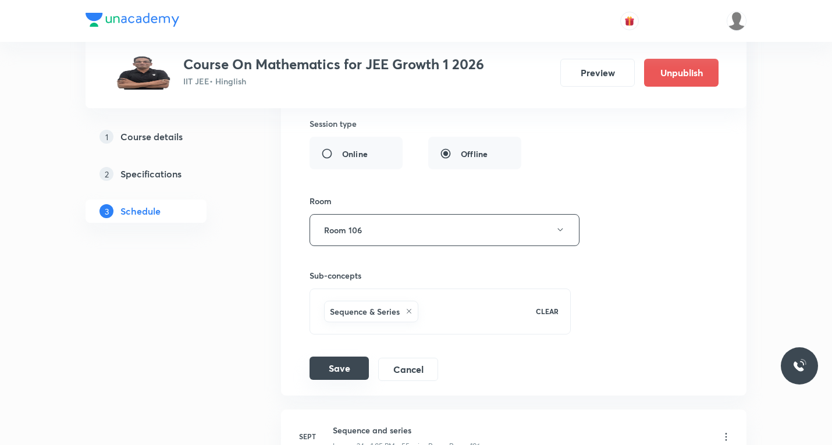
click button "Save"
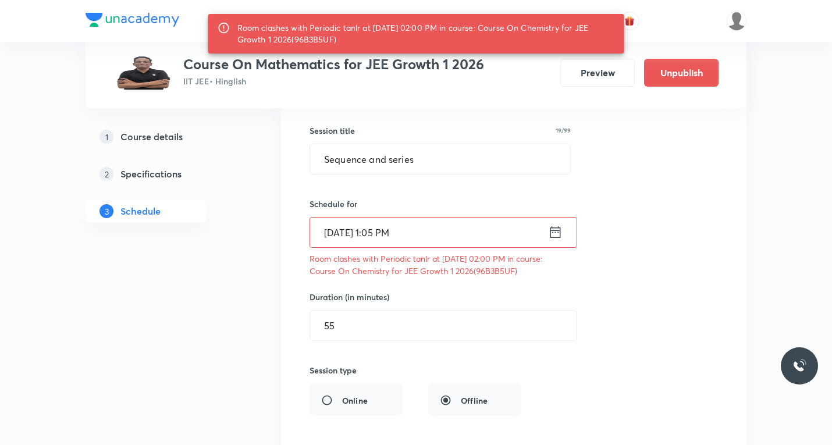
scroll to position [2183, 0]
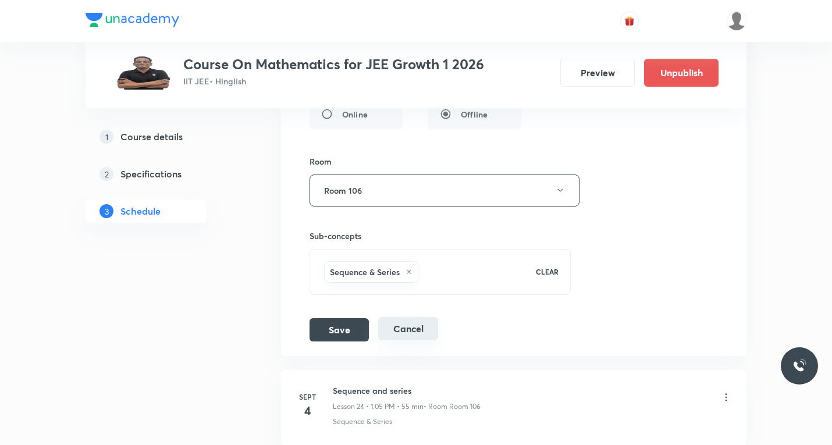
click button "Cancel"
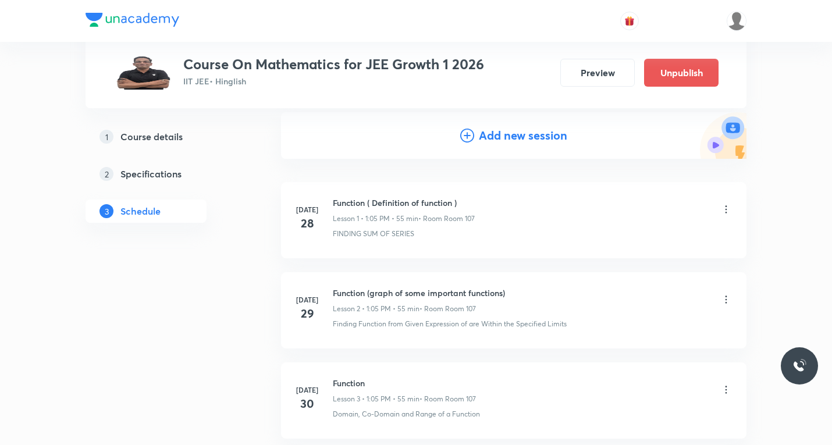
scroll to position [0, 0]
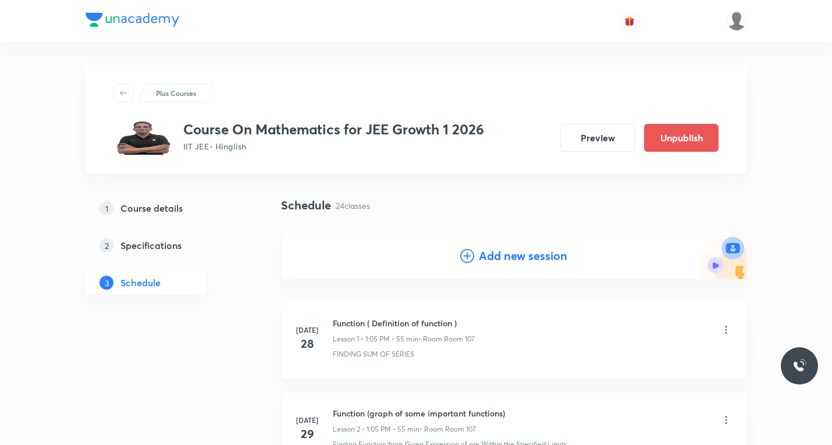
click icon
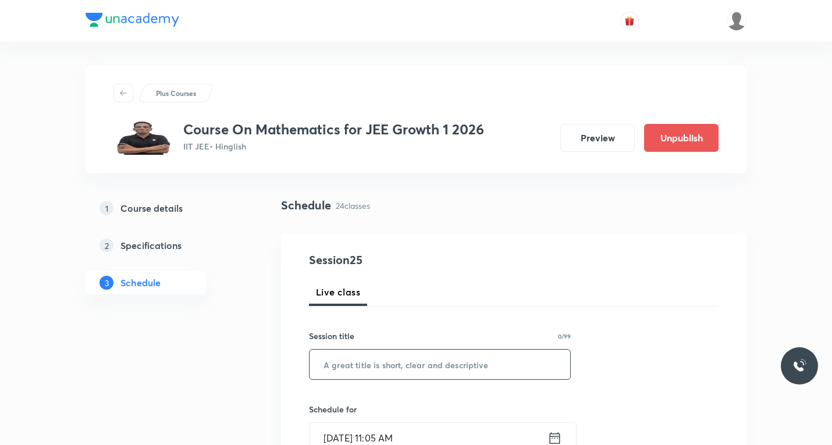
click input "text"
paste input "Sequence and series"
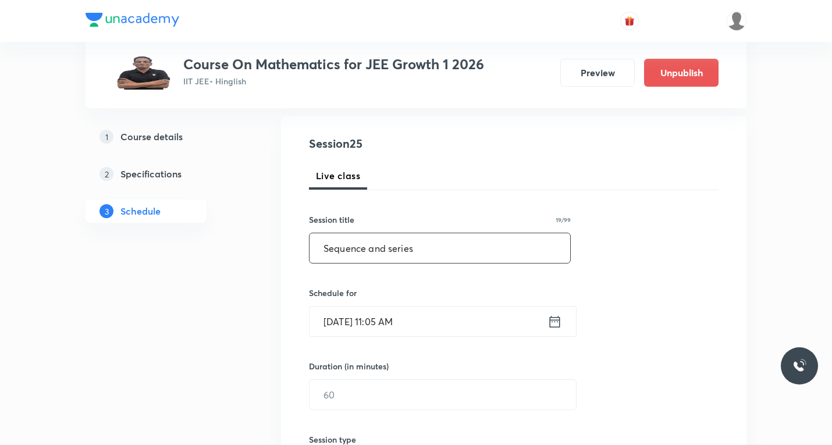
type input "Sequence and series"
click icon
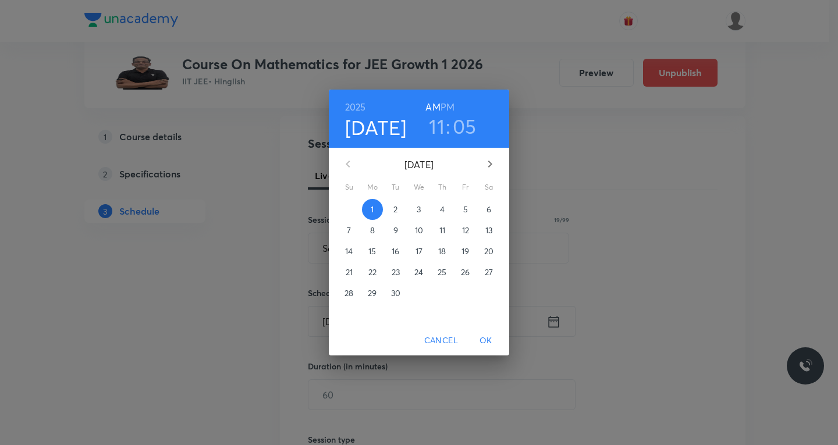
click p "5"
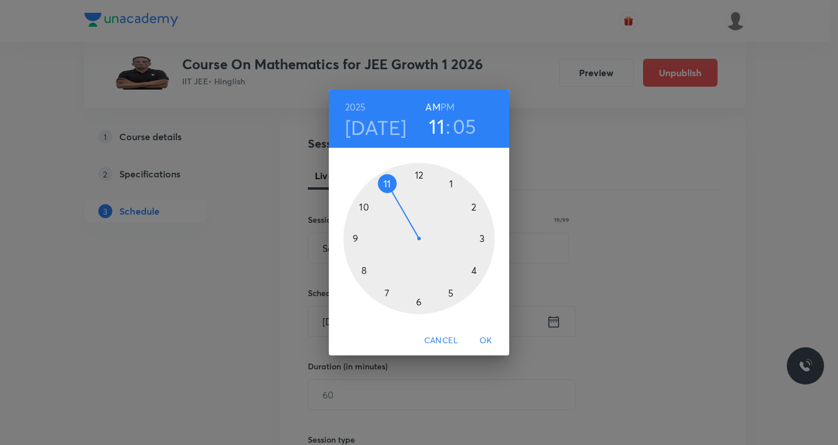
drag, startPoint x: 441, startPoint y: 107, endPoint x: 451, endPoint y: 128, distance: 23.4
click h6 "PM"
click div
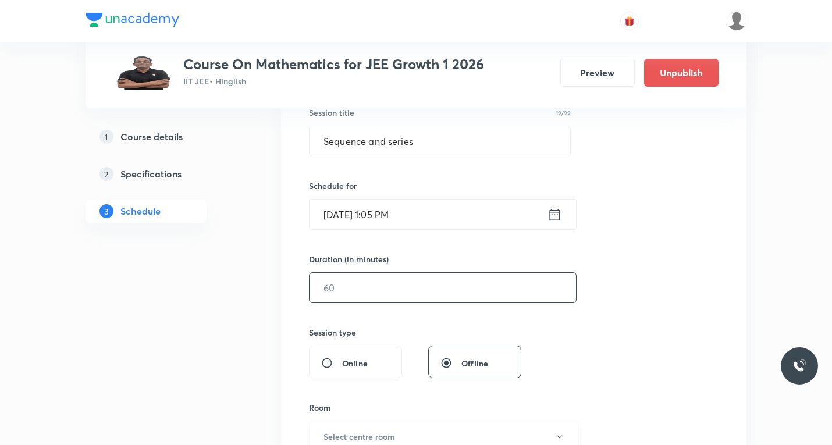
scroll to position [233, 0]
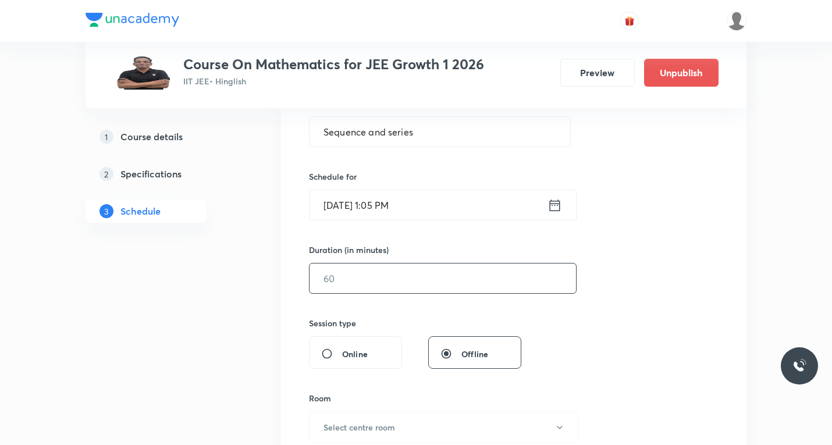
click input "text"
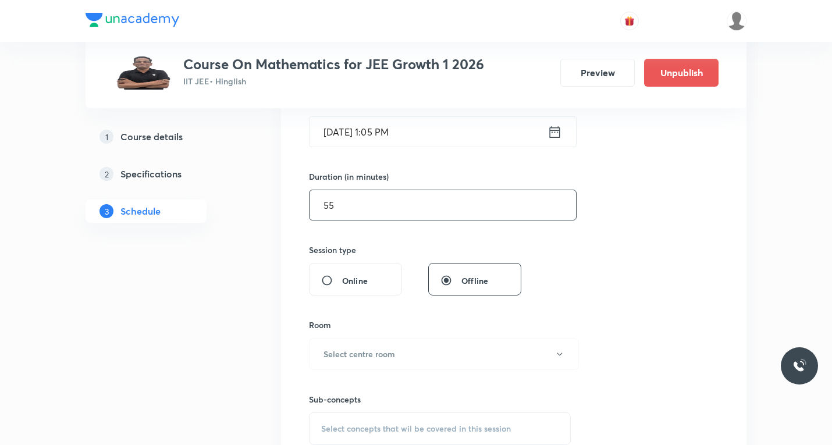
scroll to position [407, 0]
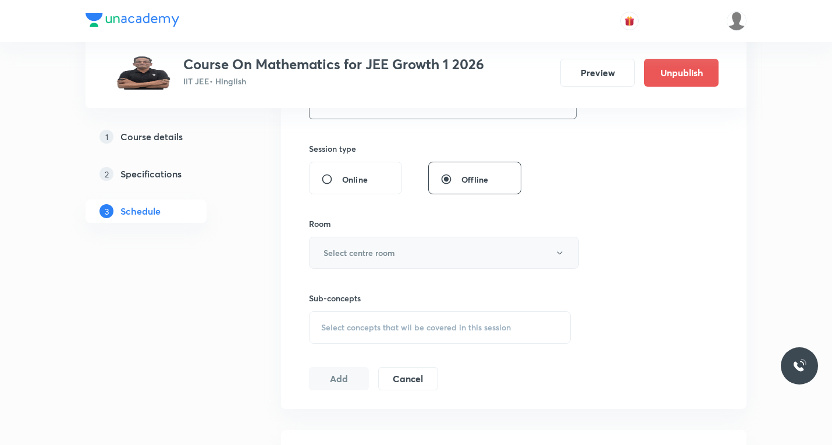
type input "55"
click button "Select centre room"
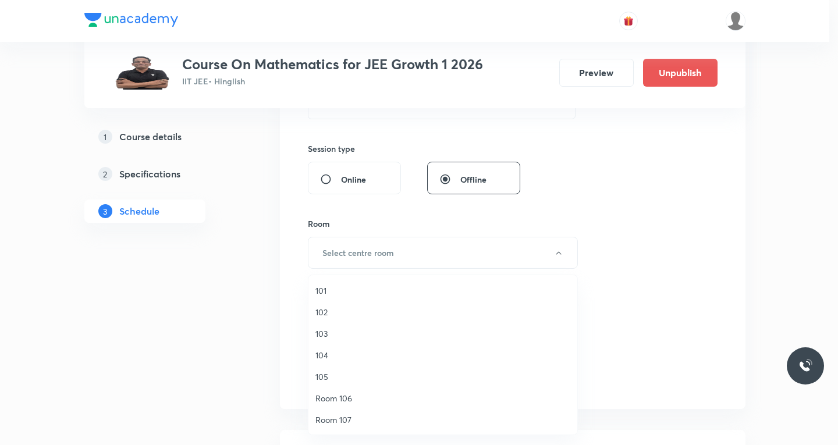
click span "Room 106"
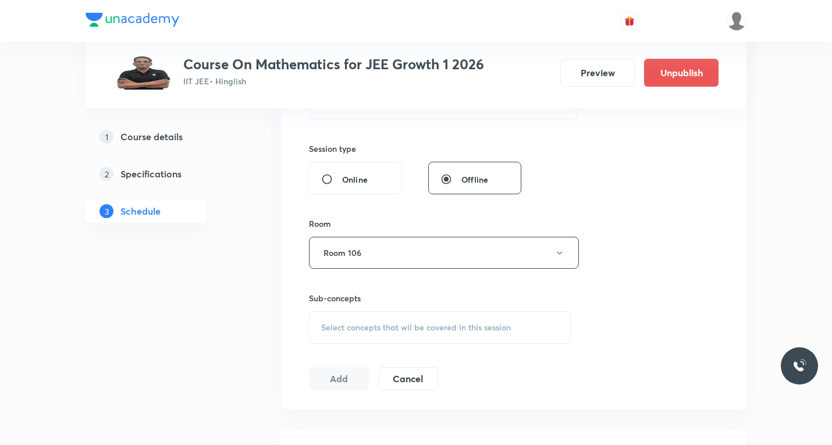
click span "Select concepts that wil be covered in this session"
click input "text"
paste input "Geometric Progression"
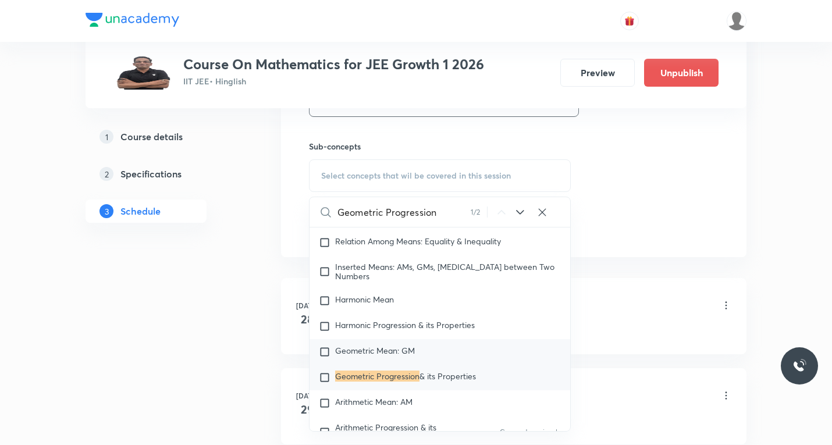
scroll to position [582, 0]
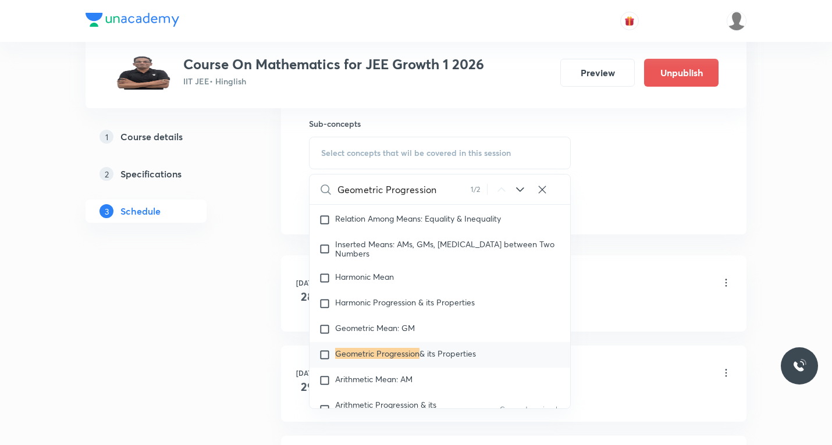
type input "Geometric Progression"
click icon
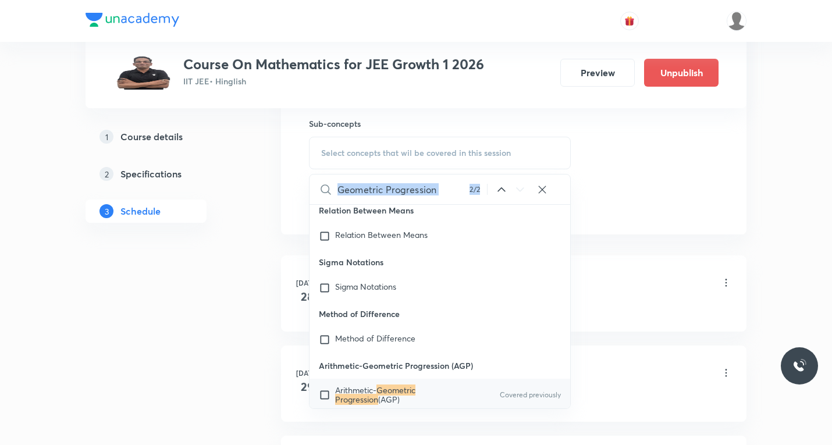
scroll to position [17415, 0]
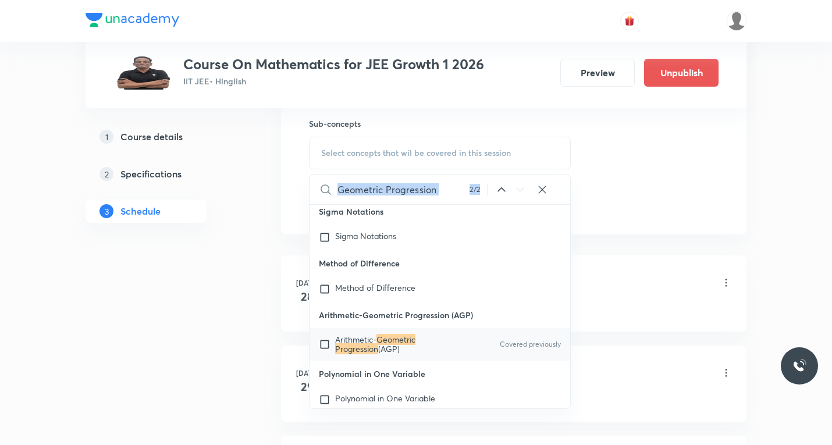
click icon
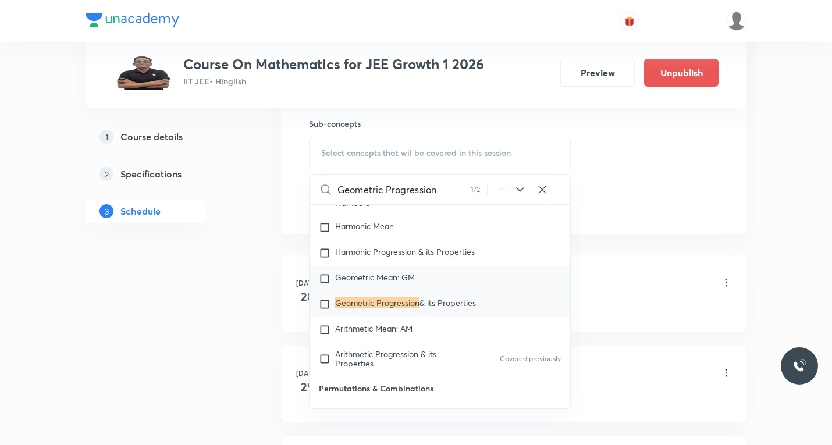
scroll to position [2035, 0]
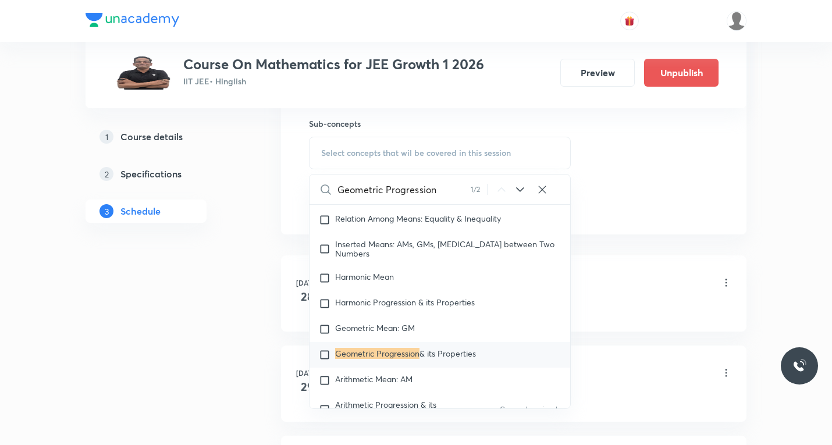
click input "checkbox"
checkbox input "true"
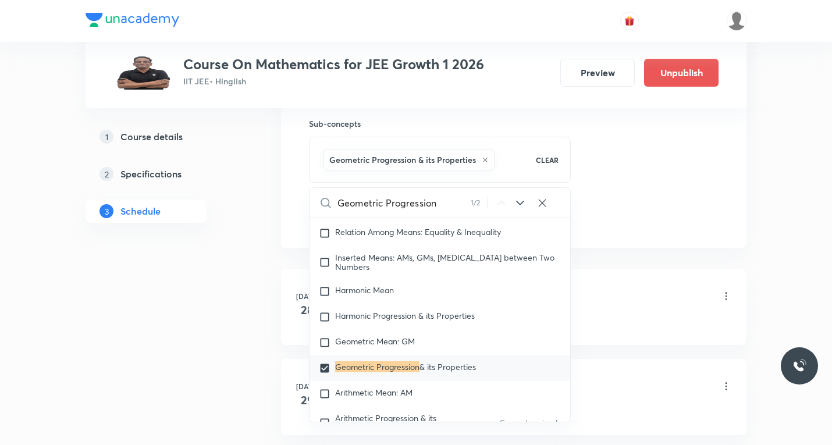
click div "Schedule 24 classes Session 25 Live class Session title 19/99 Sequence and seri…"
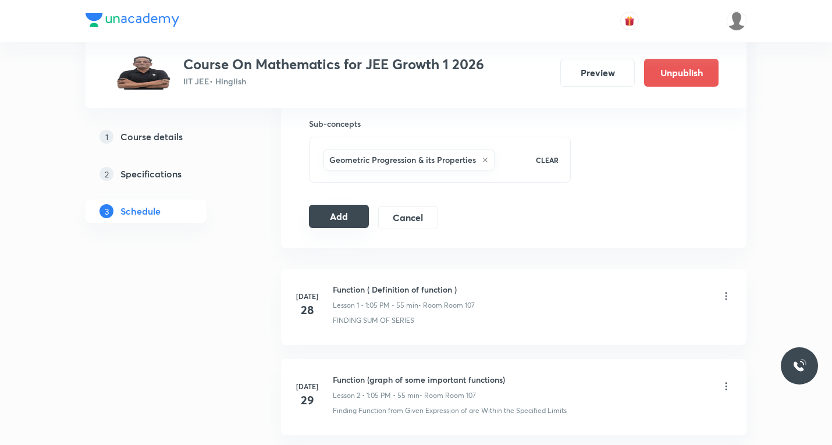
click button "Add"
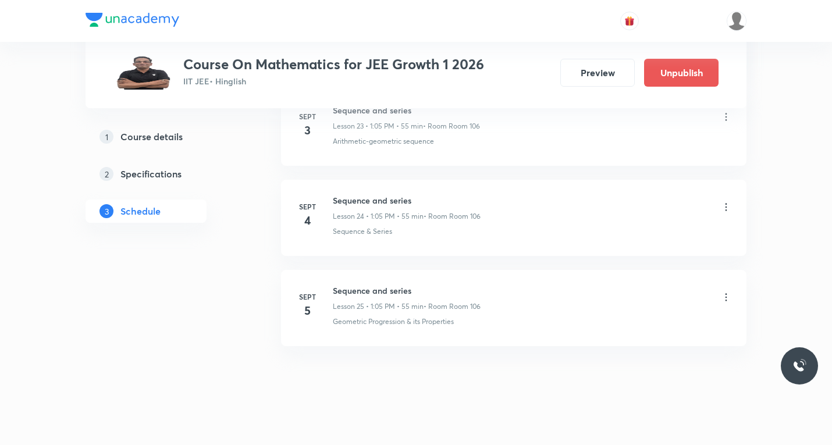
scroll to position [2208, 0]
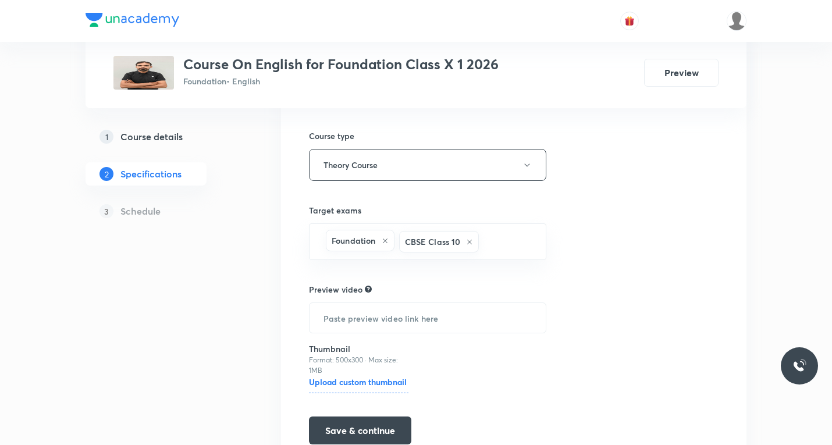
scroll to position [229, 0]
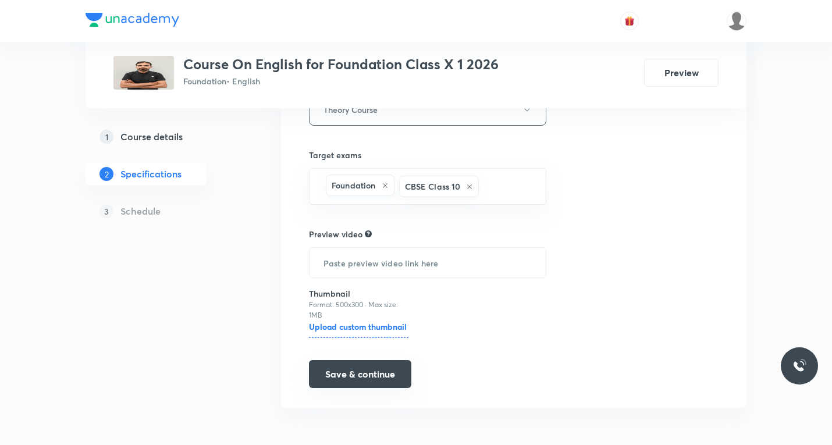
click at [368, 380] on button "Save & continue" at bounding box center [360, 374] width 102 height 28
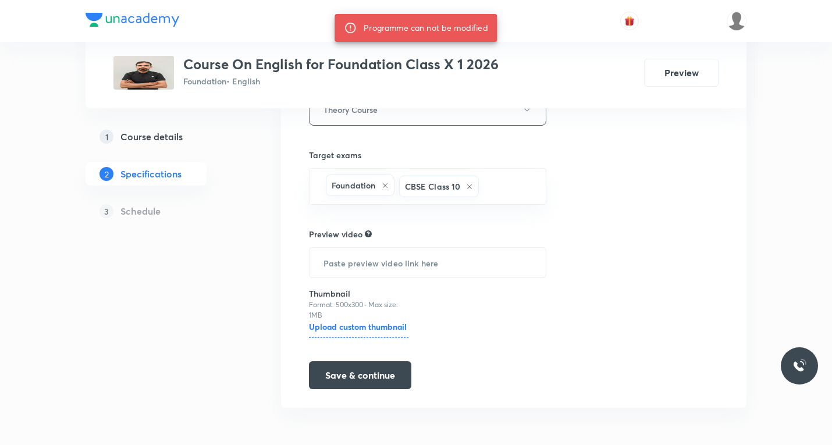
click at [159, 215] on h5 "Schedule" at bounding box center [140, 211] width 40 height 14
click at [163, 136] on h5 "Course details" at bounding box center [151, 137] width 62 height 14
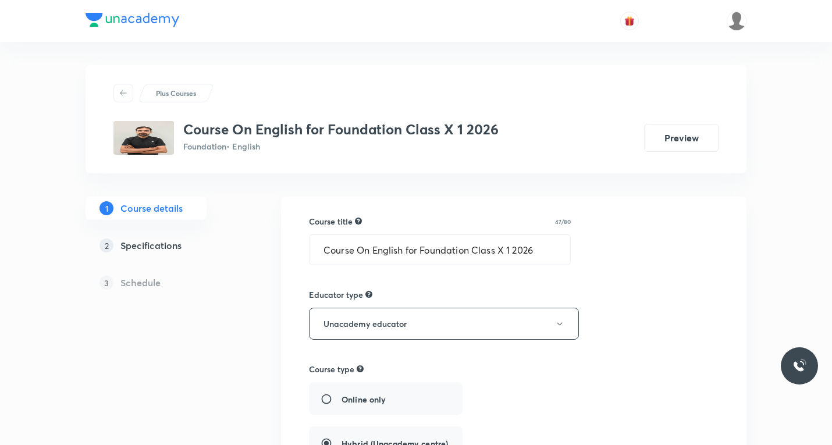
click at [138, 243] on h5 "Specifications" at bounding box center [150, 245] width 61 height 14
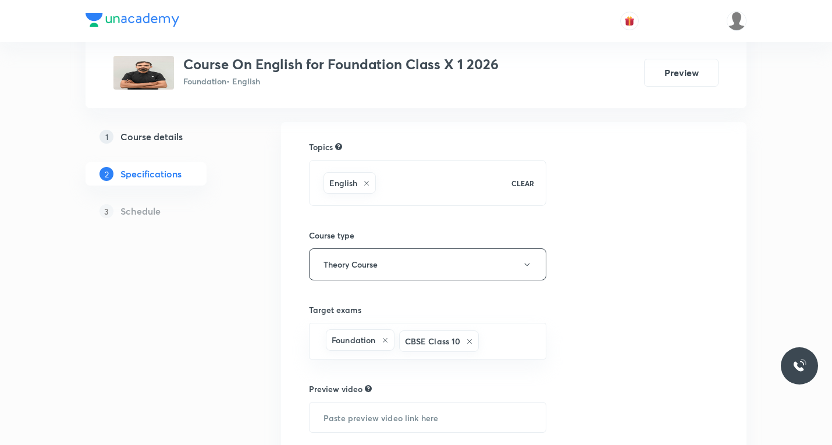
scroll to position [229, 0]
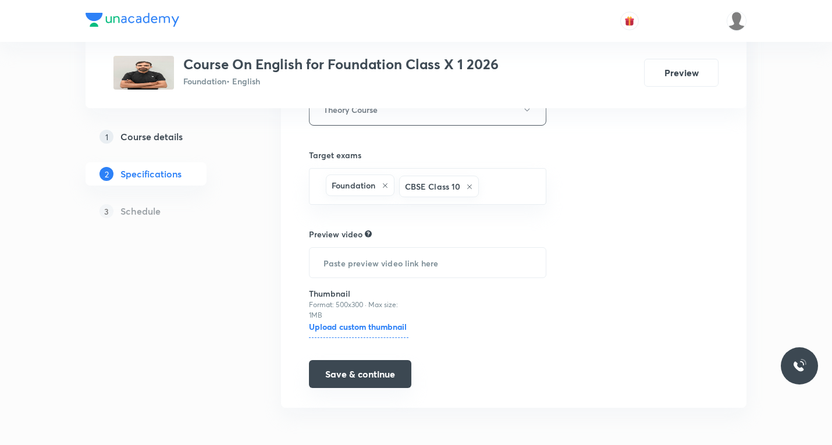
click at [341, 367] on button "Save & continue" at bounding box center [360, 374] width 102 height 28
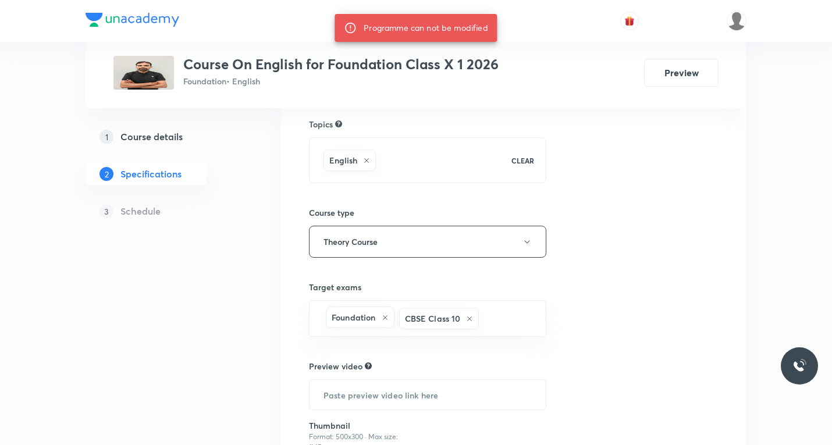
scroll to position [0, 0]
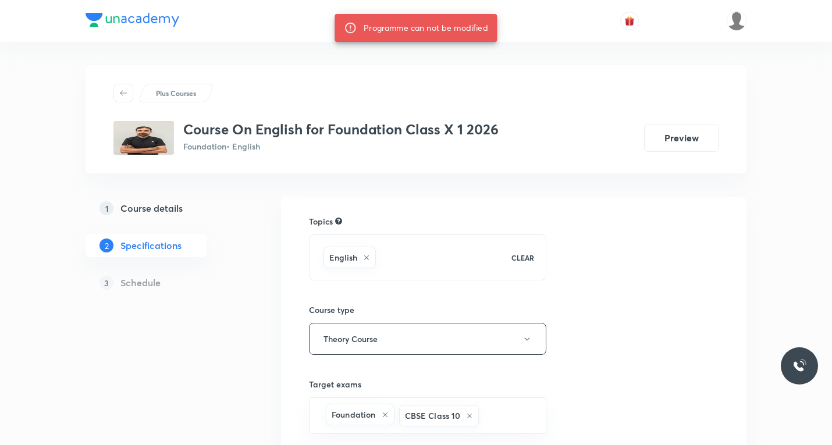
click at [156, 206] on h5 "Course details" at bounding box center [151, 208] width 62 height 14
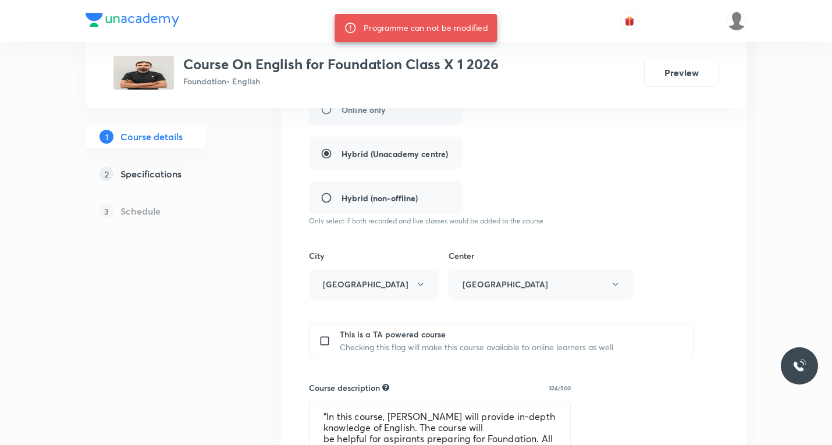
scroll to position [291, 0]
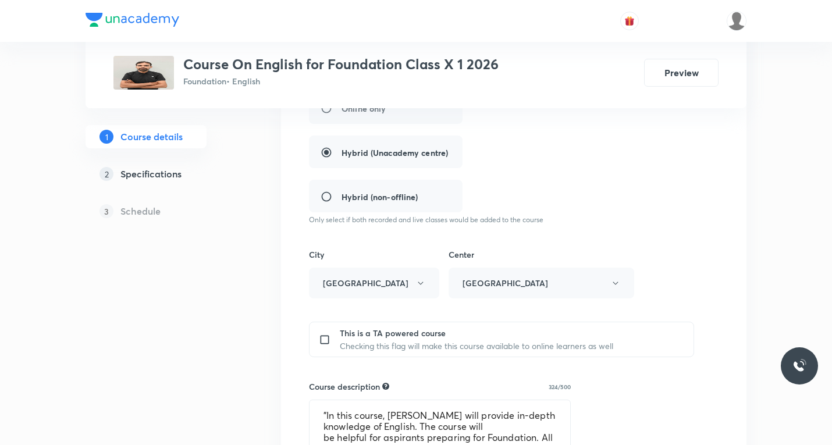
click at [328, 198] on div "Online only Hybrid (Unacademy centre) Hybrid (non-offline)" at bounding box center [464, 151] width 311 height 121
click at [332, 155] on div "Online only Hybrid (Unacademy centre) Hybrid (non-offline)" at bounding box center [464, 151] width 311 height 121
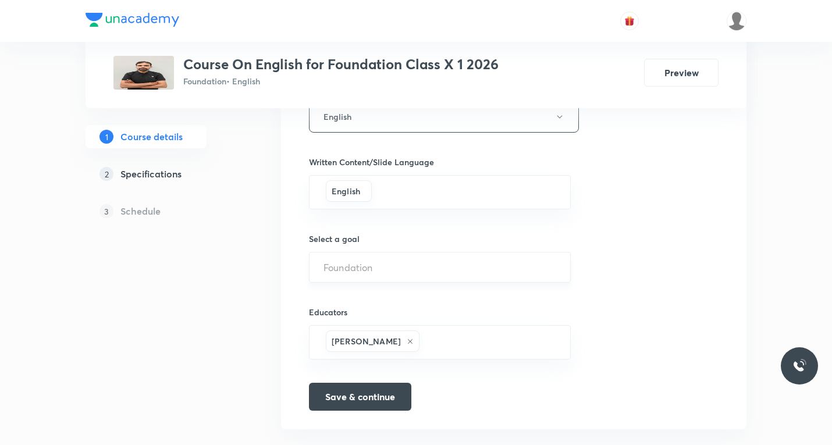
scroll to position [698, 0]
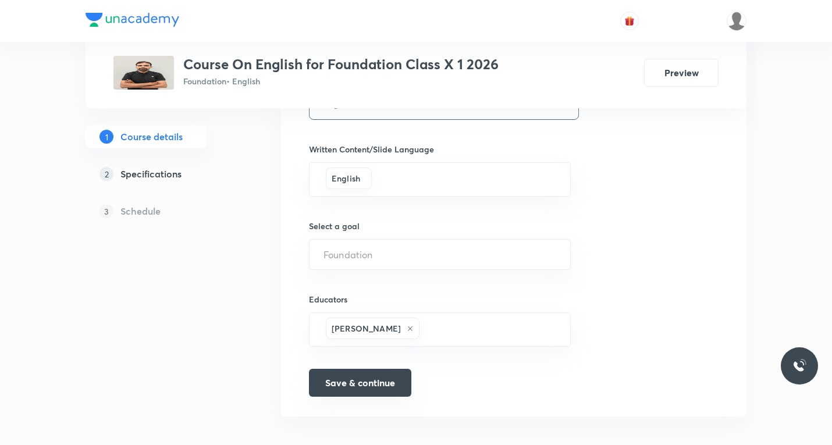
click at [347, 383] on button "Save & continue" at bounding box center [360, 383] width 102 height 28
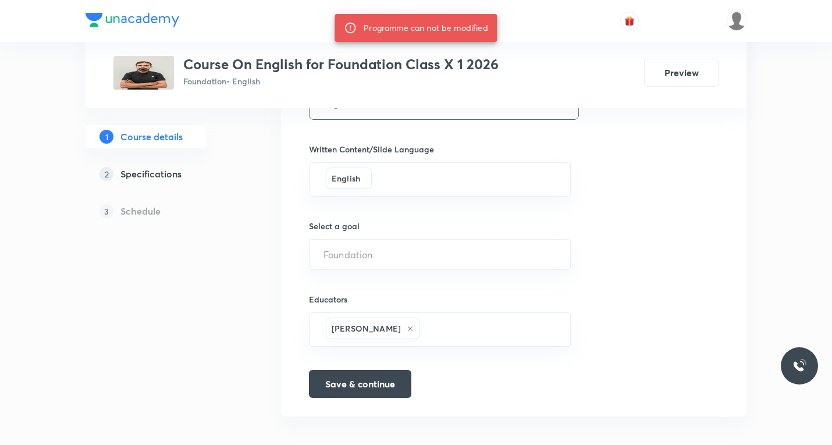
click at [166, 171] on h5 "Specifications" at bounding box center [150, 174] width 61 height 14
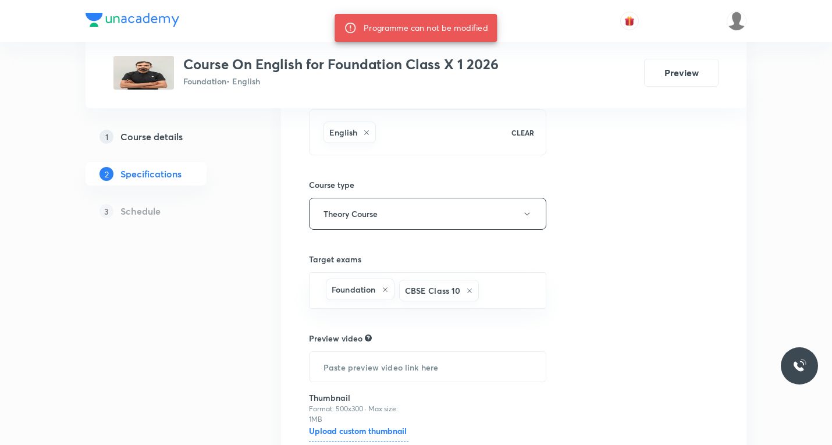
scroll to position [229, 0]
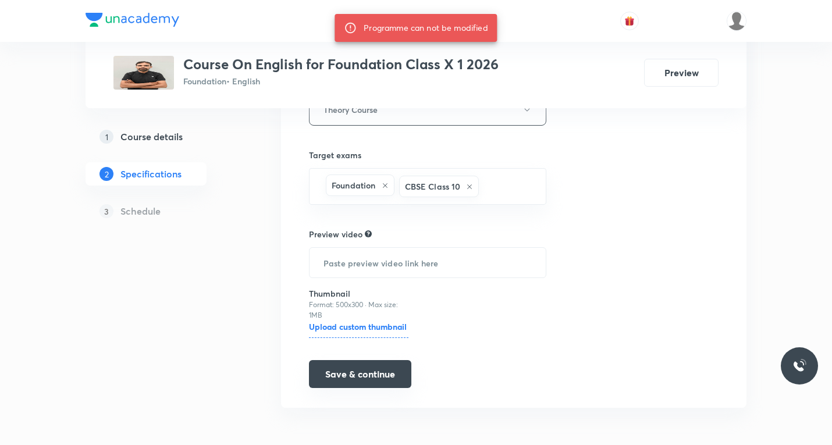
click at [358, 372] on button "Save & continue" at bounding box center [360, 374] width 102 height 28
click at [137, 212] on h5 "Schedule" at bounding box center [140, 211] width 40 height 14
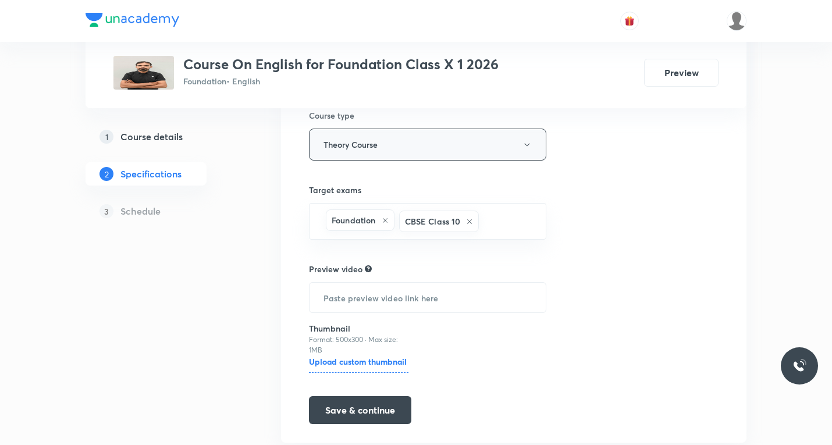
scroll to position [229, 0]
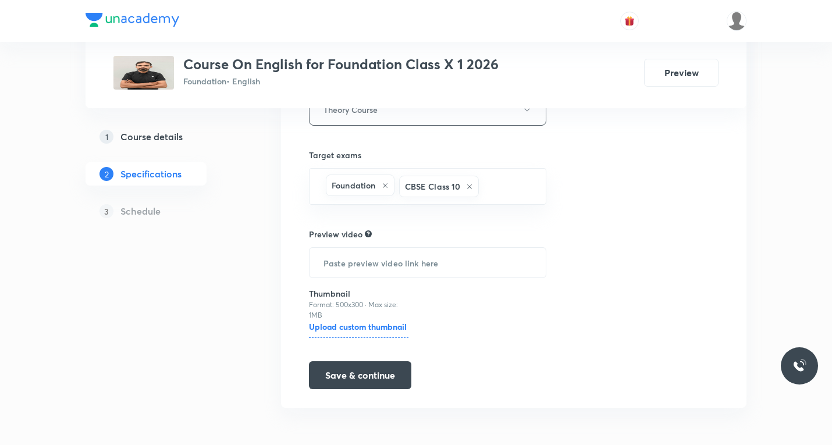
click at [362, 325] on h6 "Upload custom thumbnail" at bounding box center [358, 328] width 99 height 17
drag, startPoint x: 332, startPoint y: 324, endPoint x: 325, endPoint y: 324, distance: 7.0
click at [328, 324] on h6 "Upload custom thumbnail" at bounding box center [358, 328] width 99 height 17
click at [319, 325] on h6 "Upload custom thumbnail" at bounding box center [358, 328] width 99 height 17
click at [0, 0] on input "Upload custom thumbnail" at bounding box center [0, 0] width 0 height 0
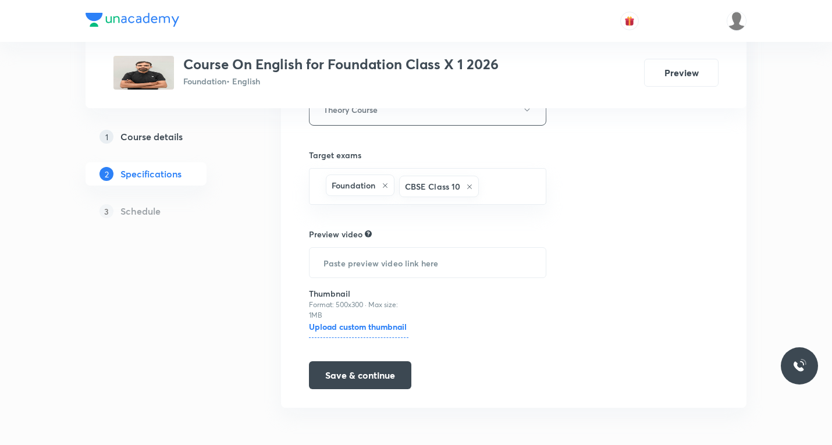
drag, startPoint x: 333, startPoint y: 372, endPoint x: 315, endPoint y: 356, distance: 23.9
click at [330, 372] on button "Save & continue" at bounding box center [360, 375] width 102 height 28
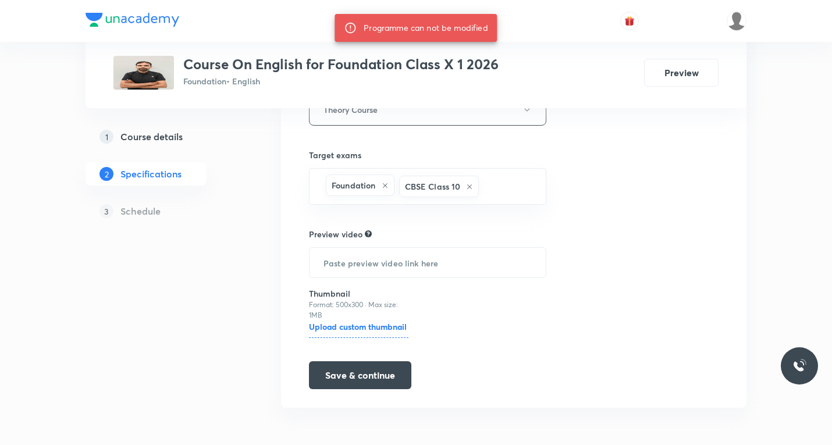
click at [148, 215] on h5 "Schedule" at bounding box center [140, 211] width 40 height 14
drag, startPoint x: 800, startPoint y: 186, endPoint x: 770, endPoint y: 160, distance: 40.0
click at [797, 184] on div "Plus Courses Course On English for Foundation Class X 1 2026 Foundation • Engli…" at bounding box center [416, 108] width 832 height 674
click at [688, 72] on button "Preview" at bounding box center [681, 72] width 74 height 28
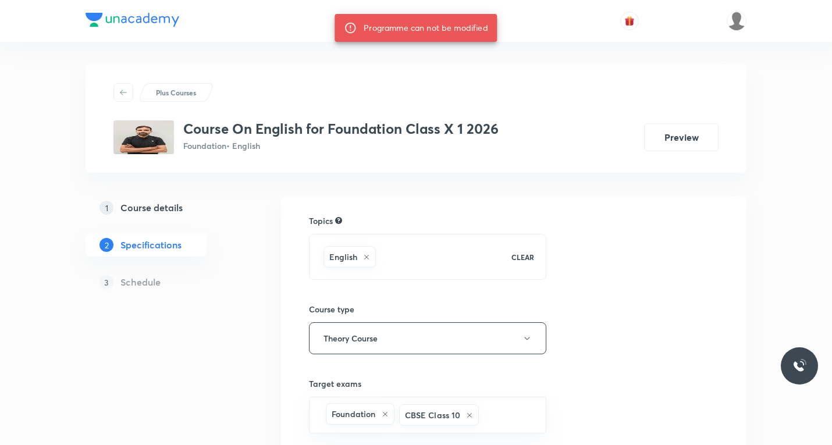
scroll to position [0, 0]
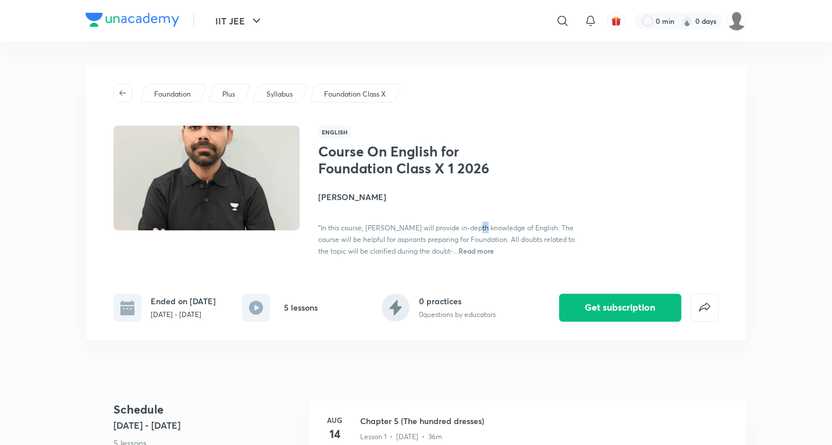
drag, startPoint x: 479, startPoint y: 216, endPoint x: 437, endPoint y: 234, distance: 45.6
click at [461, 231] on div "Course On English for Foundation Class X 1 2026 [PERSON_NAME] "In this course, …" at bounding box center [448, 199] width 261 height 113
drag, startPoint x: 416, startPoint y: 238, endPoint x: 404, endPoint y: 236, distance: 12.0
click at [409, 238] on span ""In this course, [PERSON_NAME] will provide in-depth knowledge of English. The …" at bounding box center [446, 239] width 257 height 32
drag, startPoint x: 360, startPoint y: 230, endPoint x: 332, endPoint y: 208, distance: 35.3
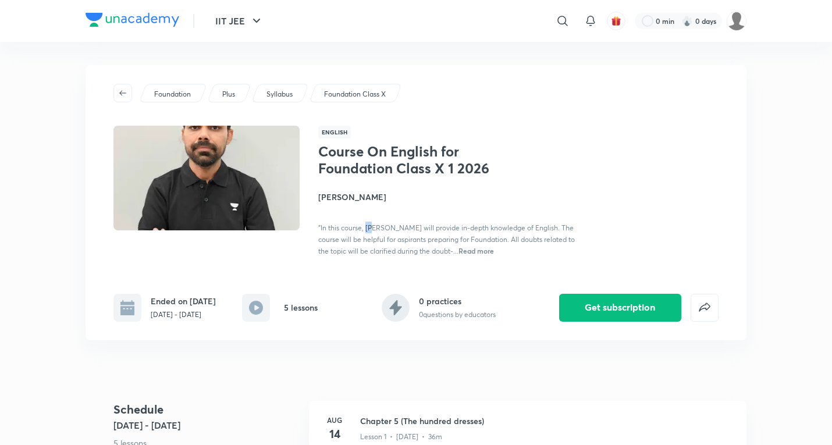
click at [358, 229] on div "Course On English for Foundation Class X 1 2026 [PERSON_NAME] "In this course, …" at bounding box center [448, 199] width 261 height 113
click at [322, 218] on div "Course On English for Foundation Class X 1 2026 [PERSON_NAME] "In this course, …" at bounding box center [448, 199] width 261 height 113
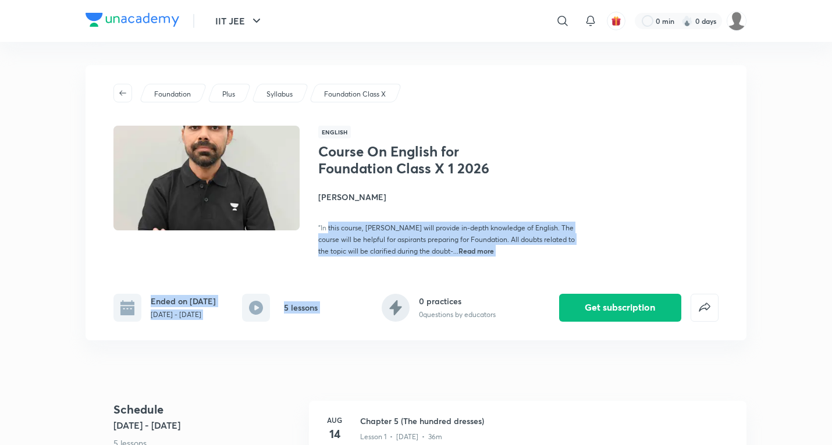
click at [364, 266] on div "Foundation Plus Syllabus Foundation Class X English Course On English for Found…" at bounding box center [416, 202] width 661 height 275
drag, startPoint x: 522, startPoint y: 198, endPoint x: 542, endPoint y: 193, distance: 19.9
click at [533, 204] on div "Course On English for Foundation Class X 1 2026 [PERSON_NAME] "In this course, …" at bounding box center [448, 199] width 261 height 113
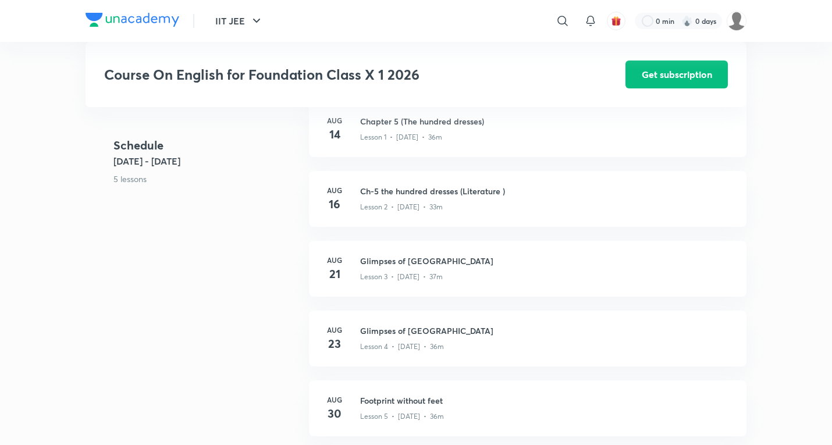
scroll to position [291, 0]
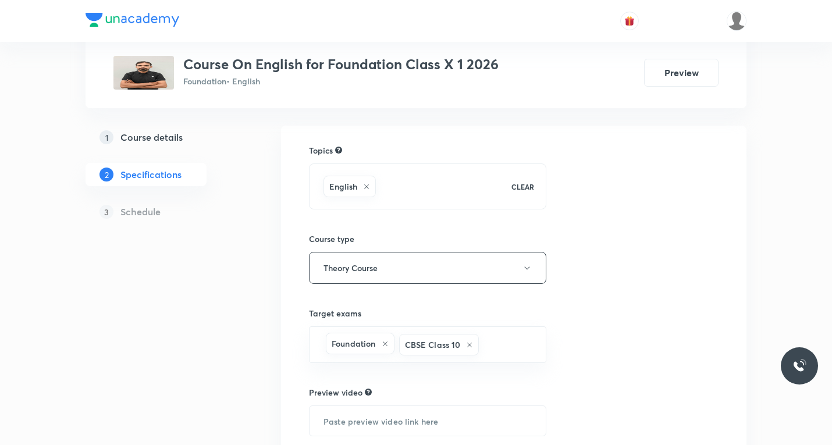
scroll to position [174, 0]
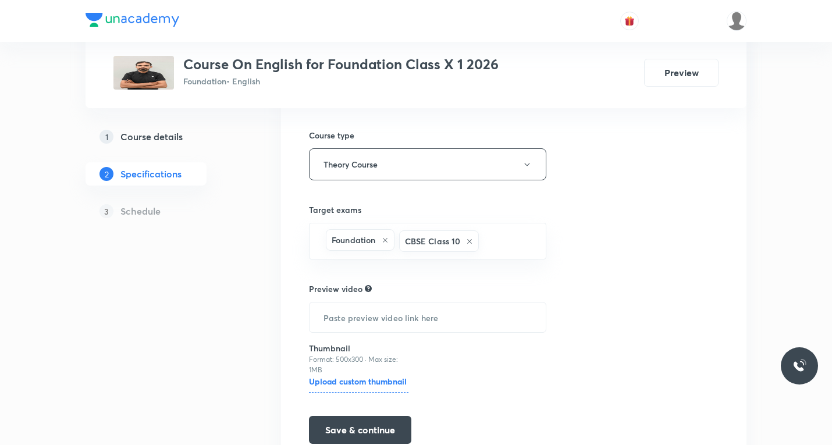
click at [145, 206] on h5 "Schedule" at bounding box center [140, 211] width 40 height 14
